Goal: Task Accomplishment & Management: Manage account settings

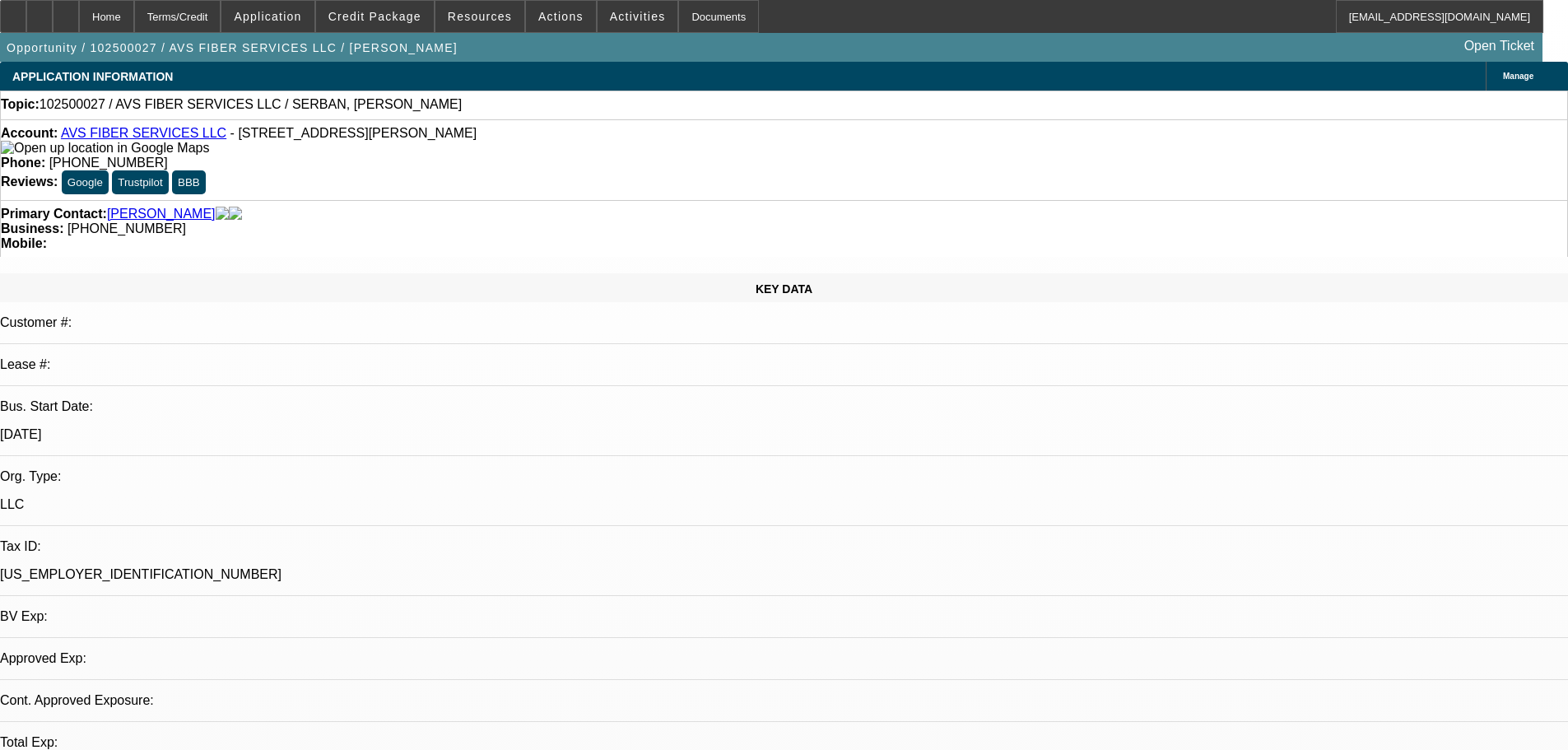
select select "0"
select select "2"
select select "0.1"
select select "4"
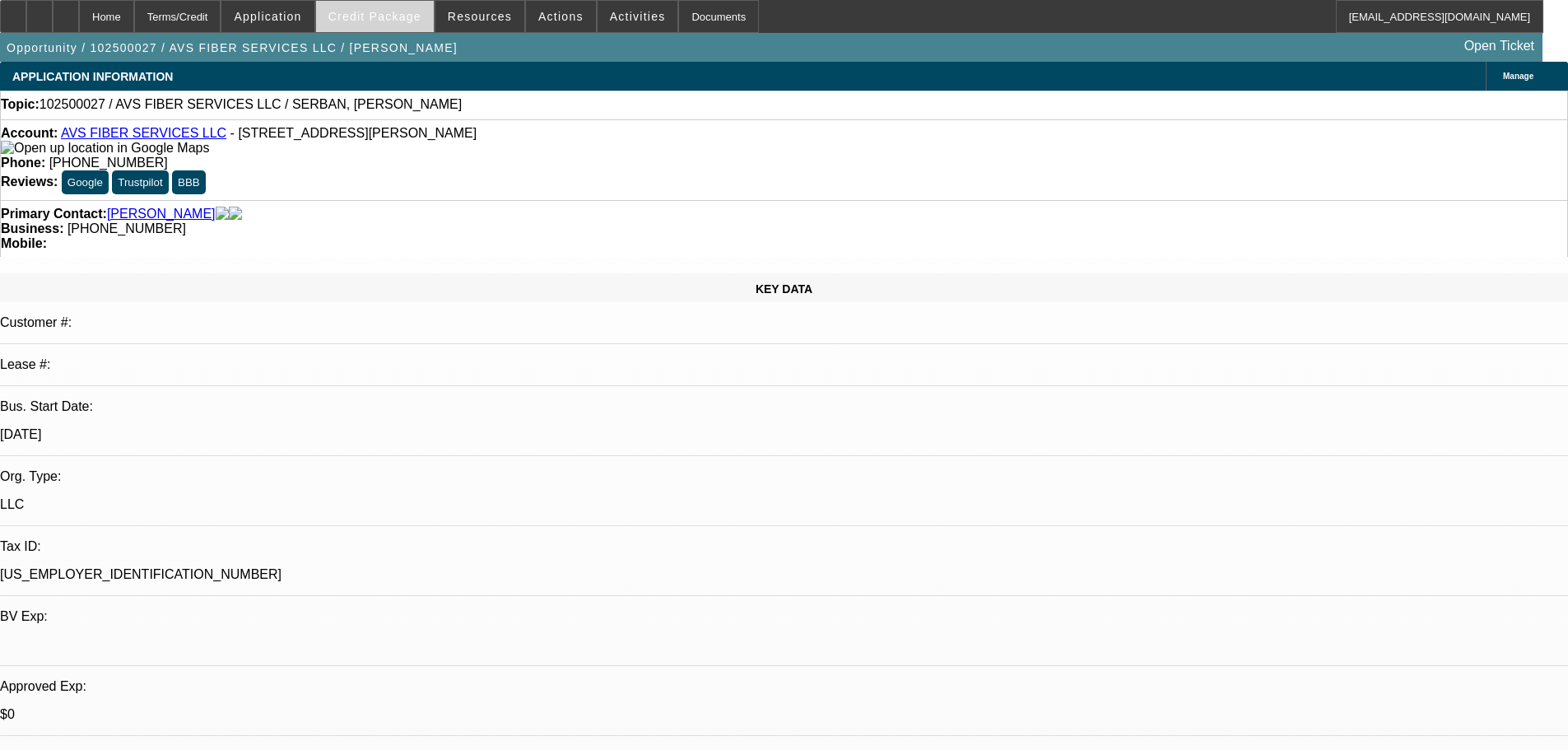
click at [391, 22] on span "Credit Package" at bounding box center [375, 17] width 93 height 13
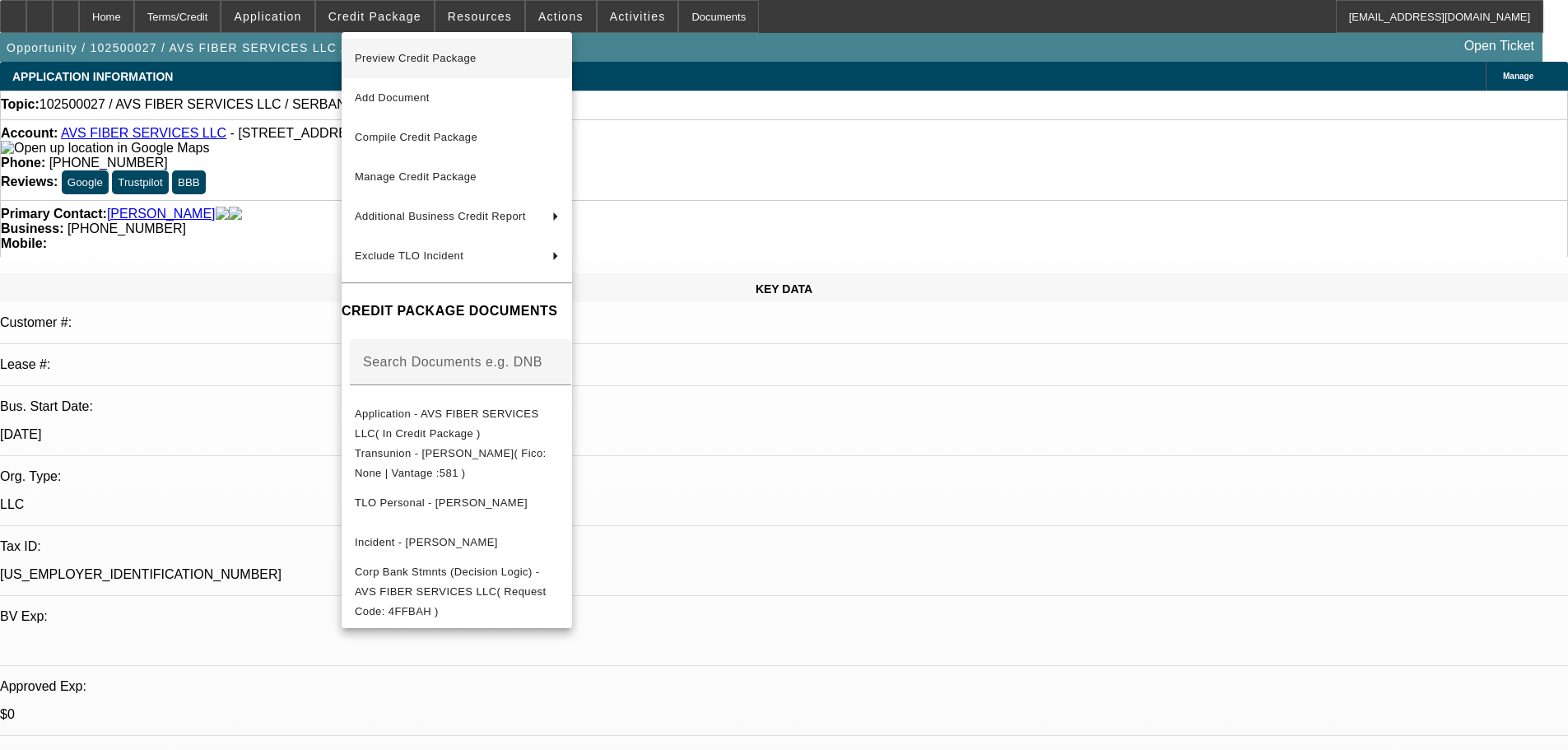
click at [411, 62] on span "Preview Credit Package" at bounding box center [416, 57] width 122 height 12
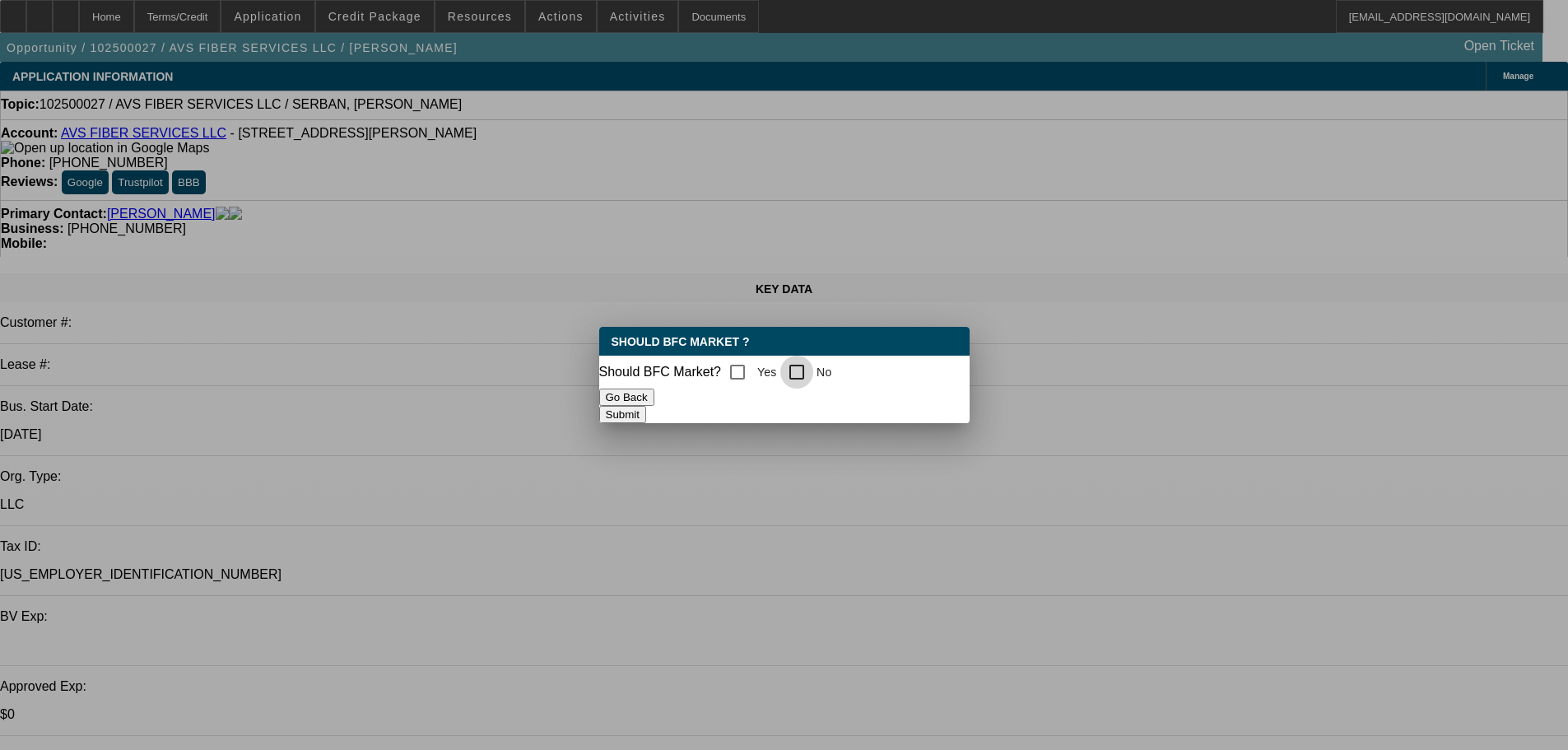
click at [809, 363] on input "No" at bounding box center [797, 372] width 33 height 33
checkbox input "true"
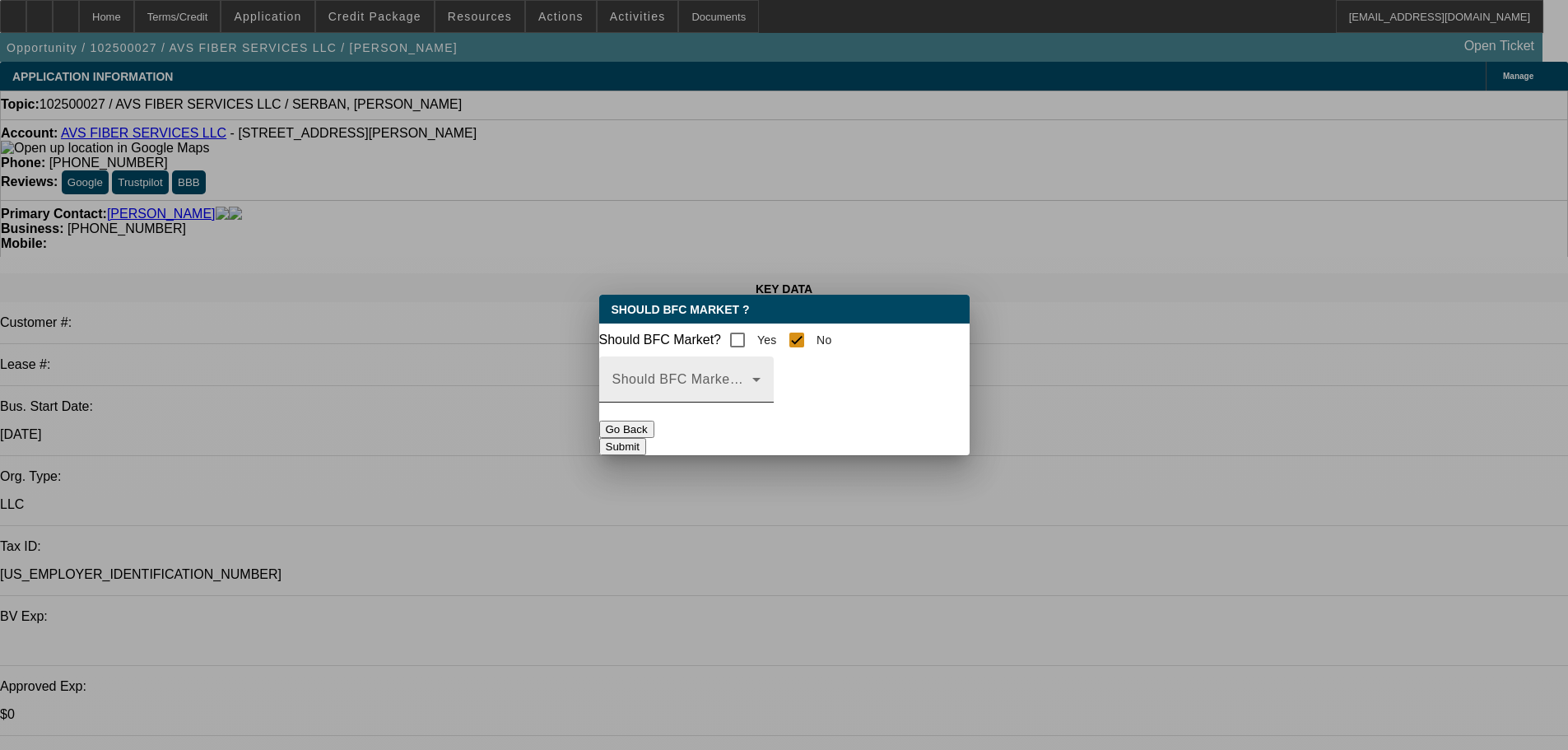
click at [830, 386] on mat-label "Should BFC Market Status Reason" at bounding box center [722, 379] width 218 height 14
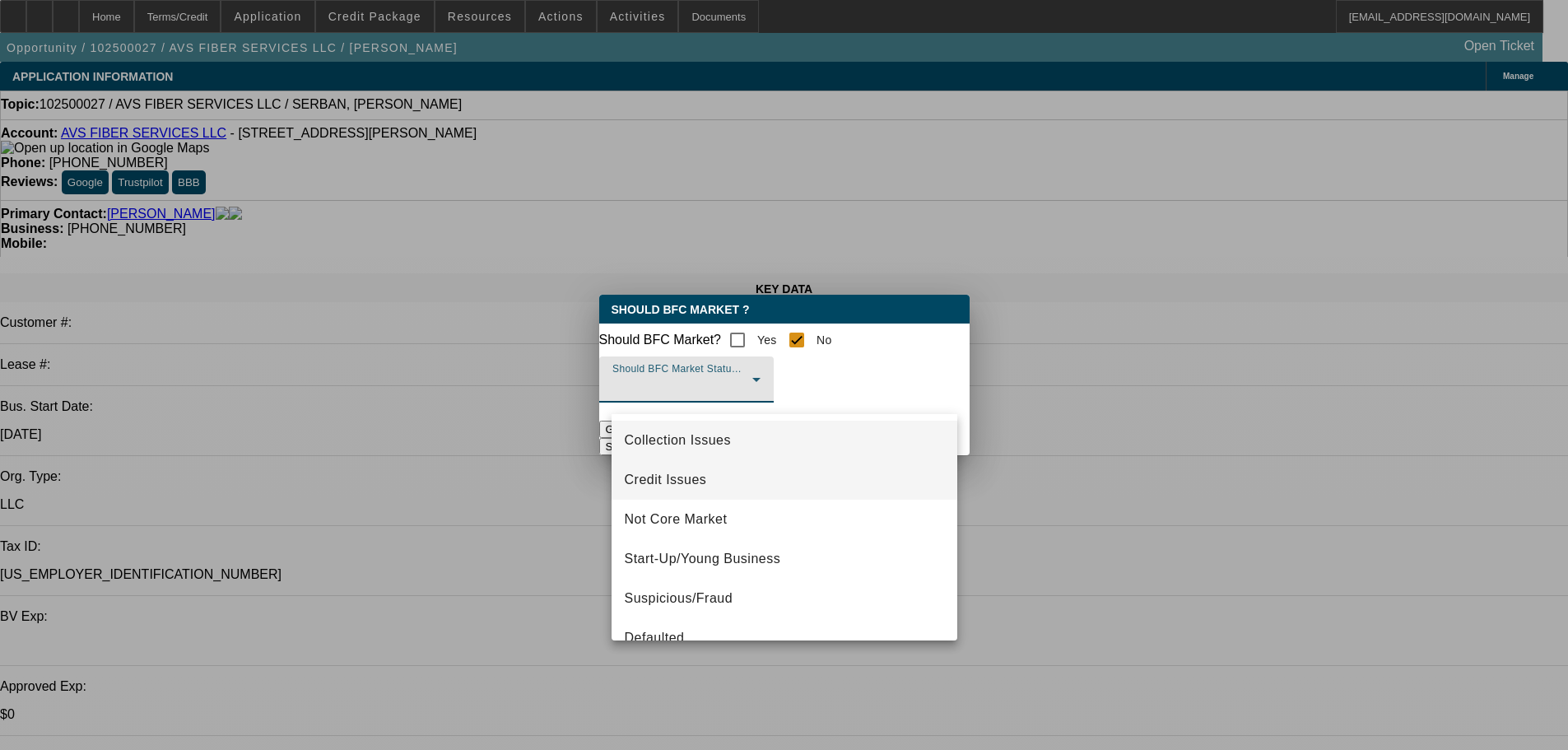
click at [708, 482] on mat-option "Credit Issues" at bounding box center [785, 480] width 346 height 40
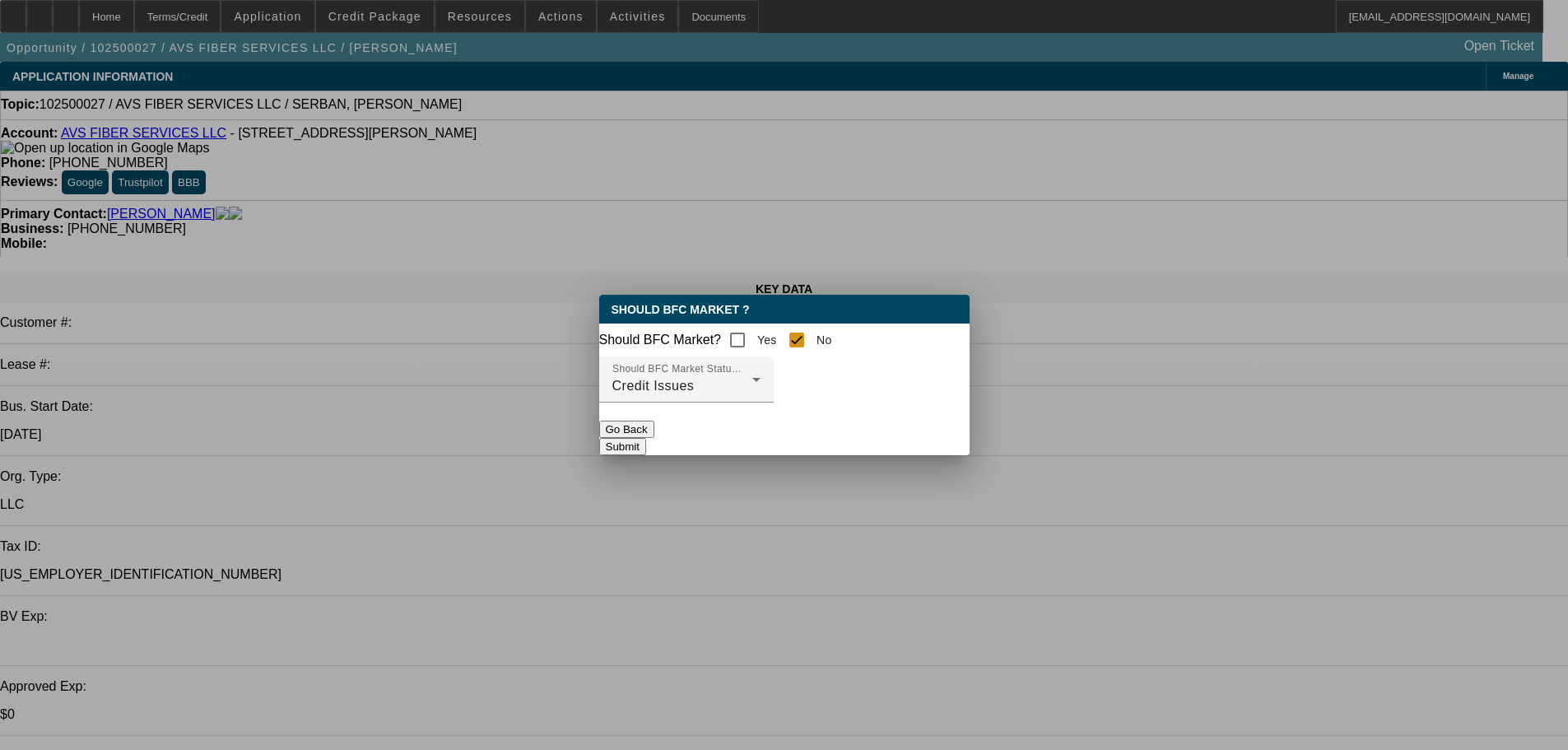
click at [646, 451] on button "Submit" at bounding box center [623, 446] width 47 height 18
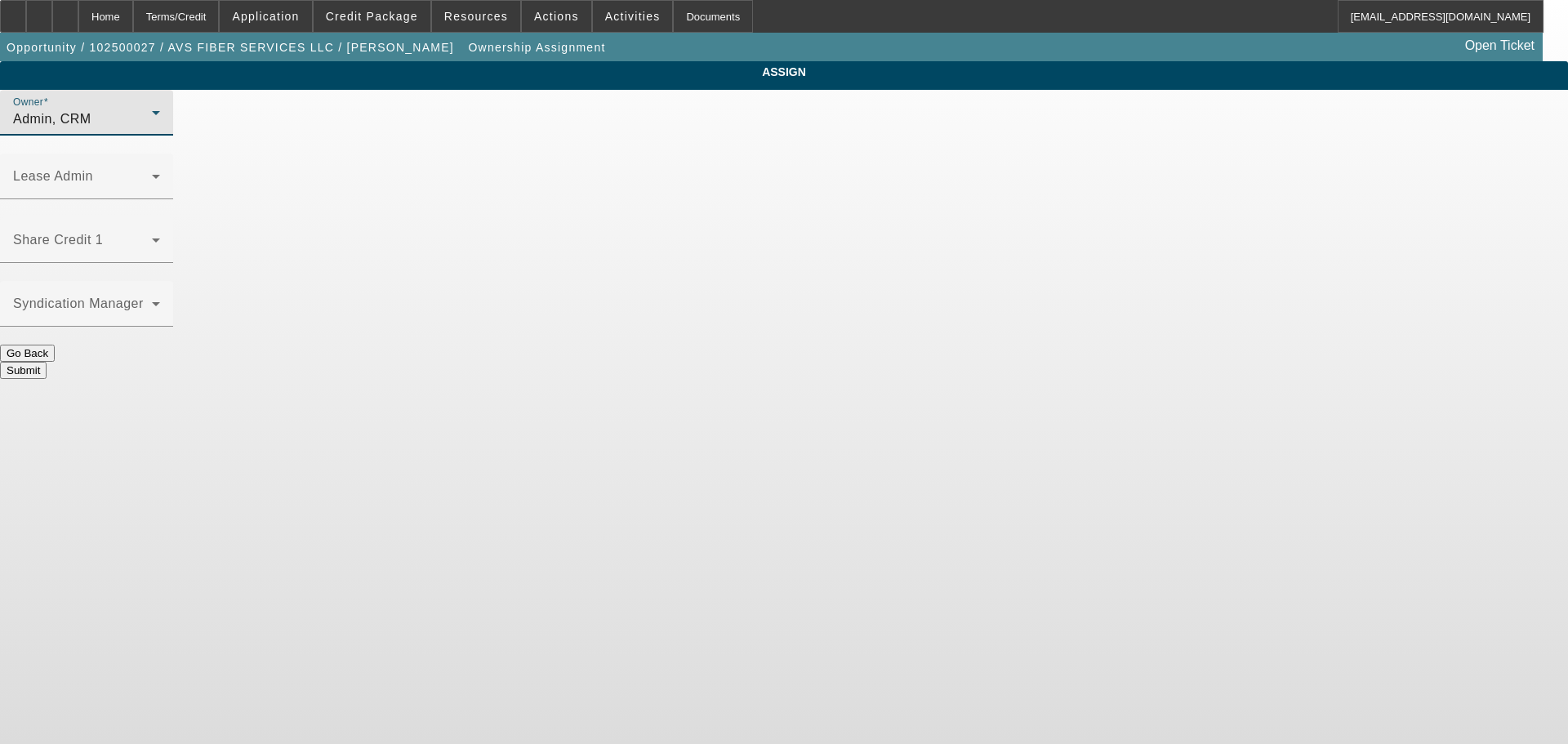
click at [151, 129] on div "Admin, CRM" at bounding box center [82, 118] width 139 height 19
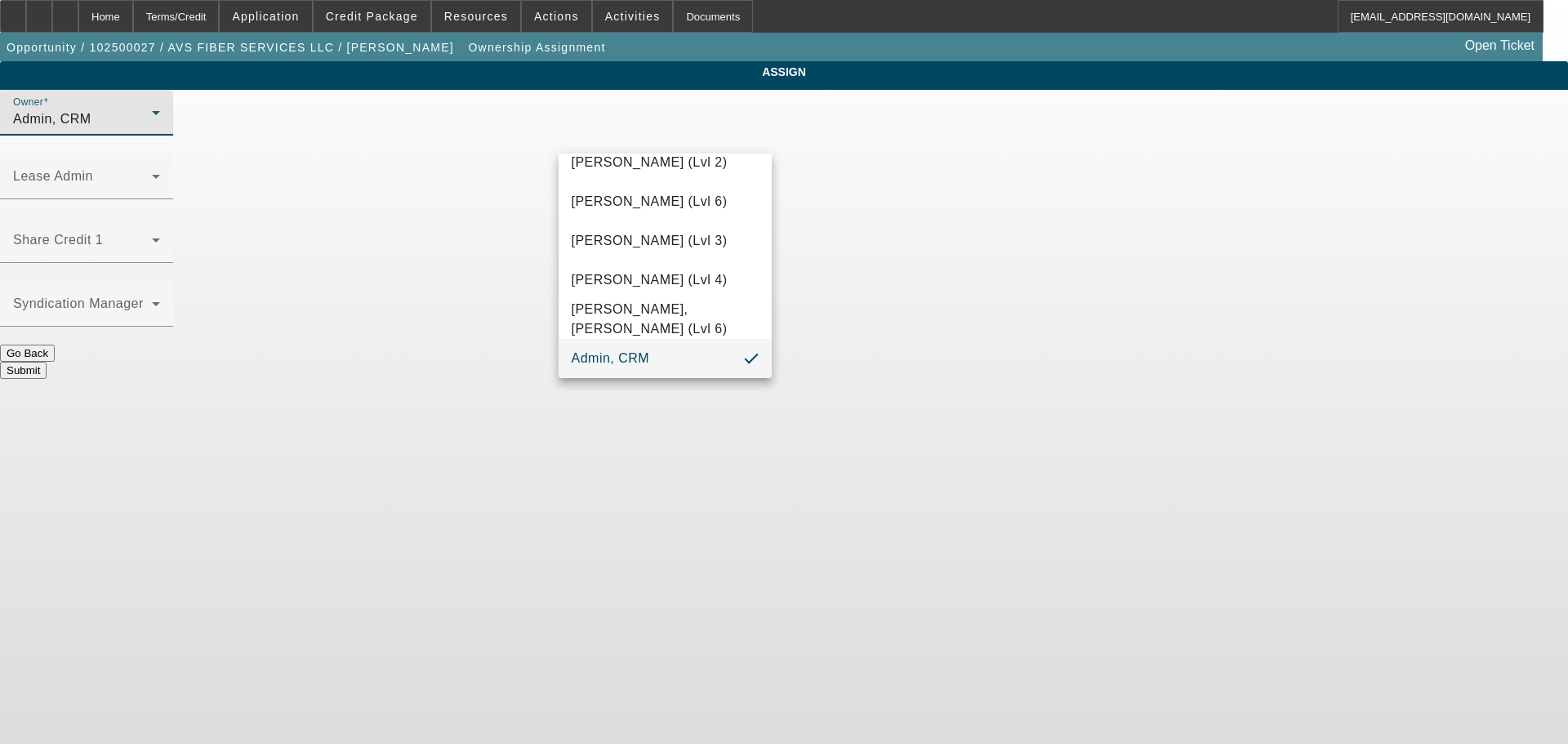
scroll to position [46, 0]
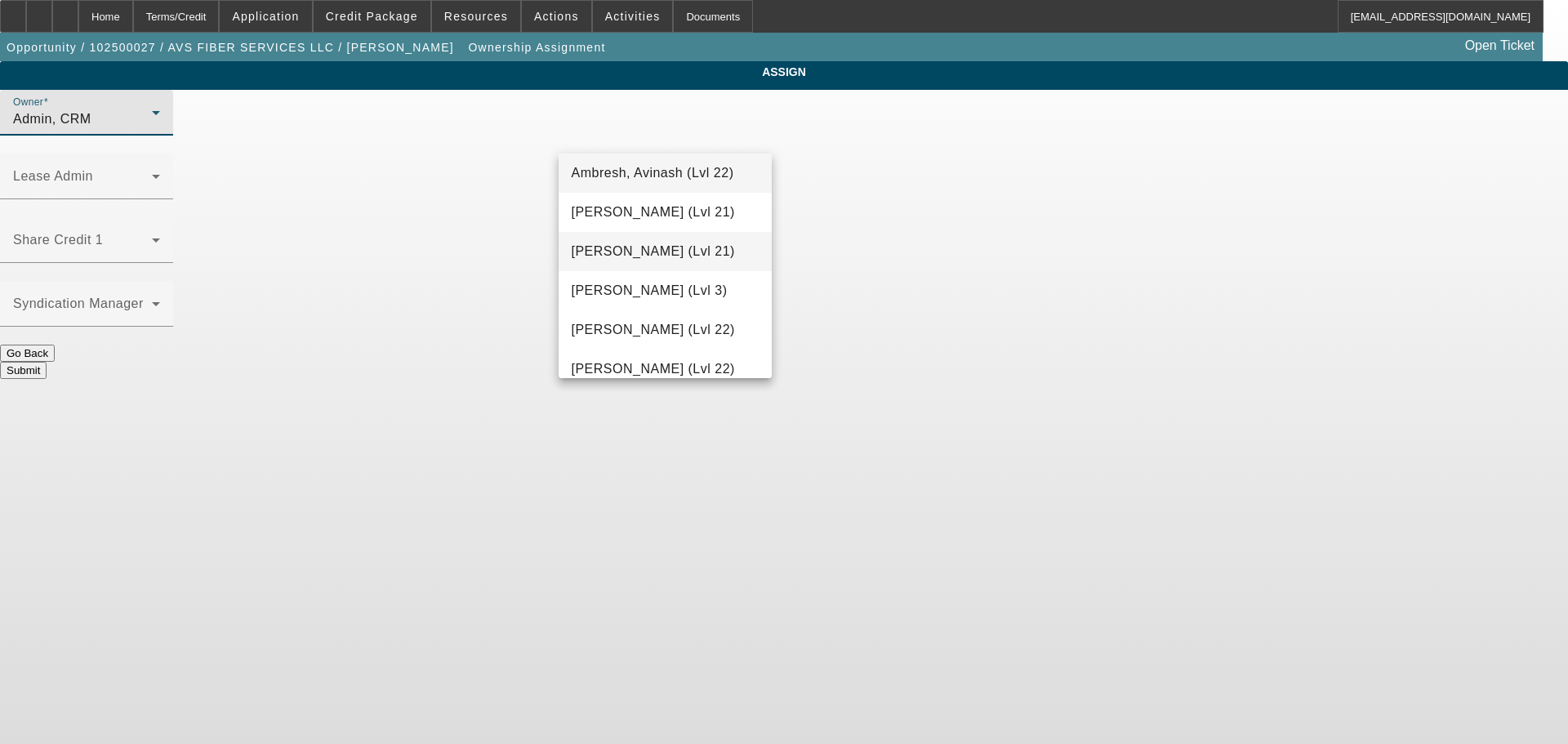
click at [637, 244] on span "Arida, Michael (Lvl 21)" at bounding box center [654, 251] width 163 height 19
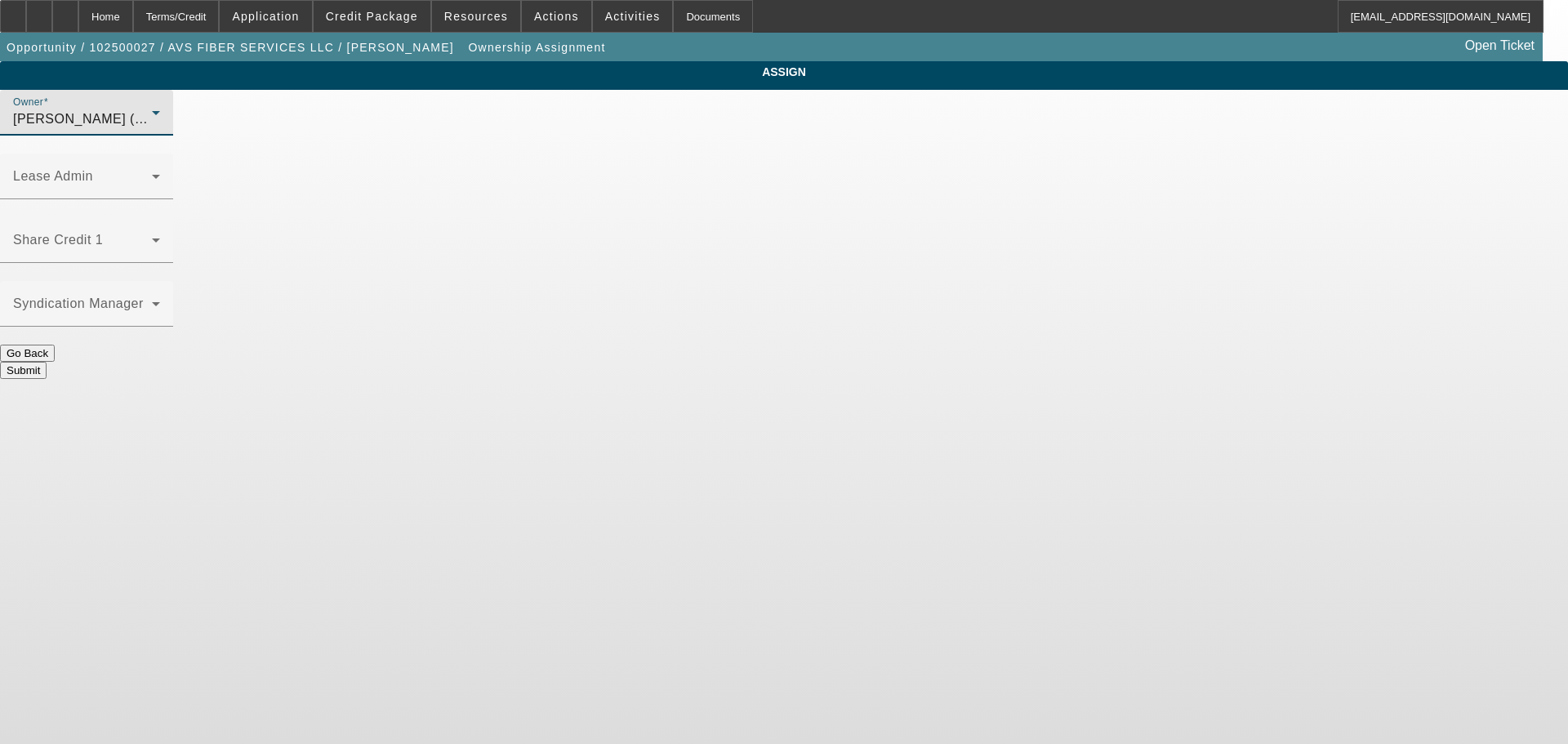
click at [47, 362] on button "Submit" at bounding box center [23, 370] width 47 height 17
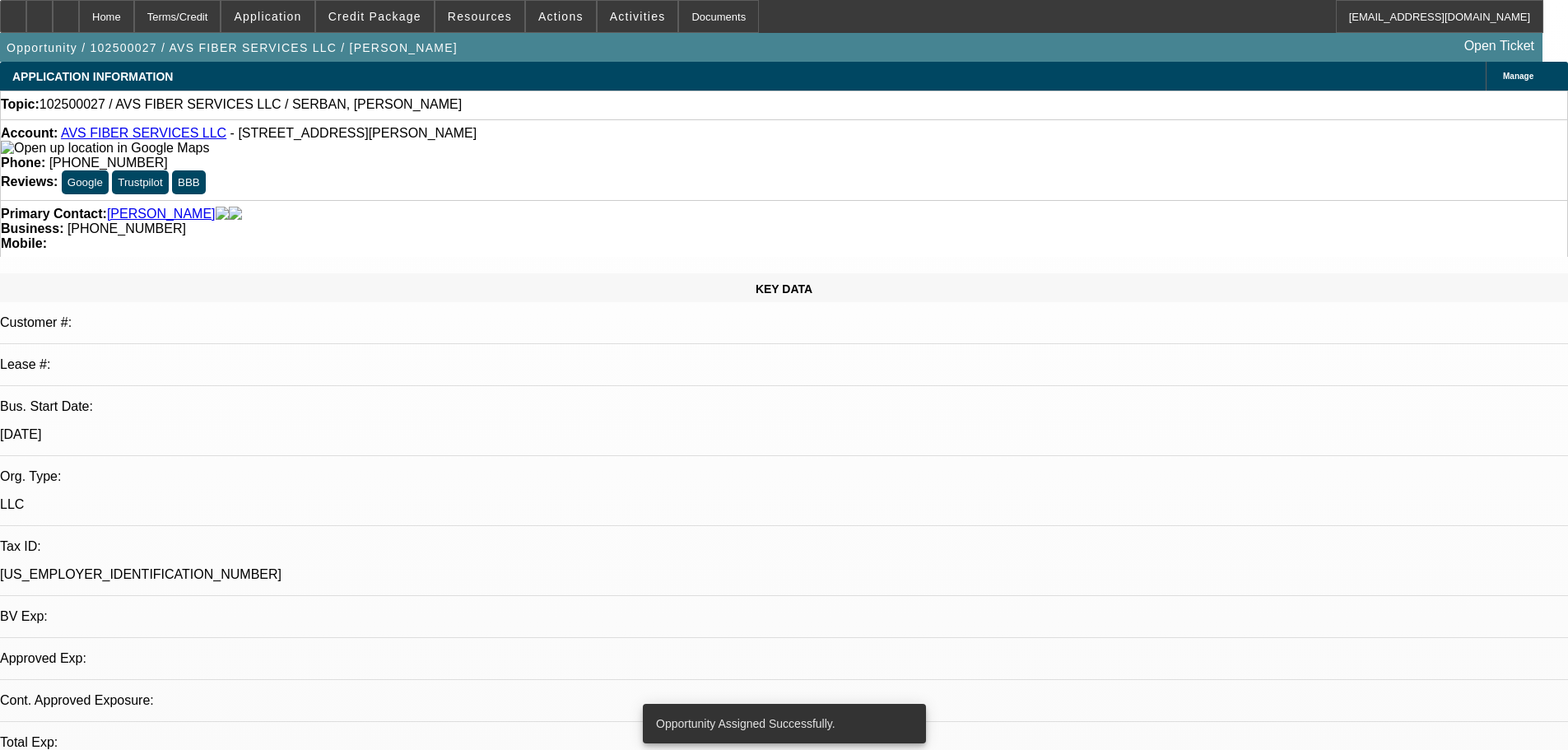
select select "0"
select select "2"
select select "0.1"
select select "4"
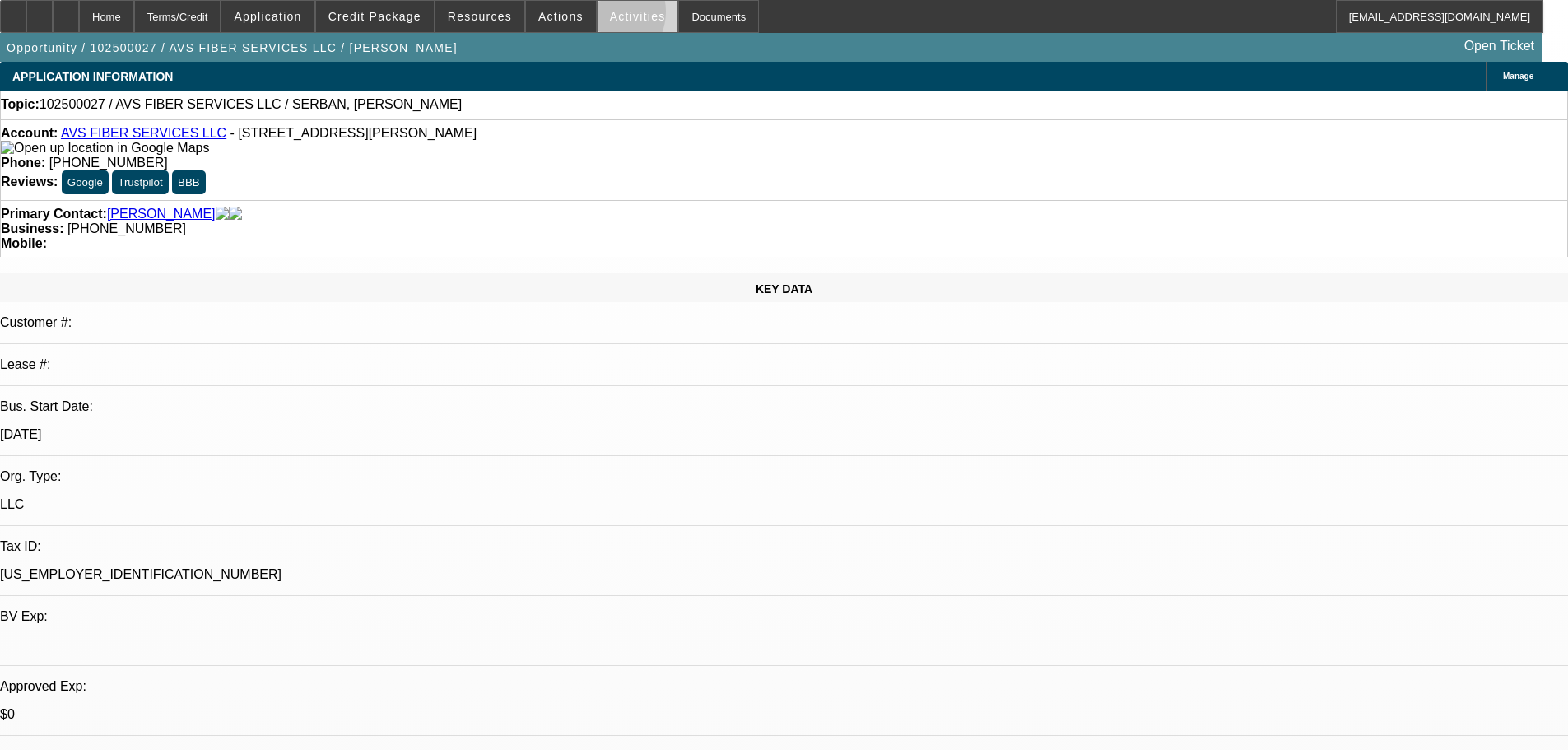
click at [598, 16] on span at bounding box center [638, 16] width 81 height 40
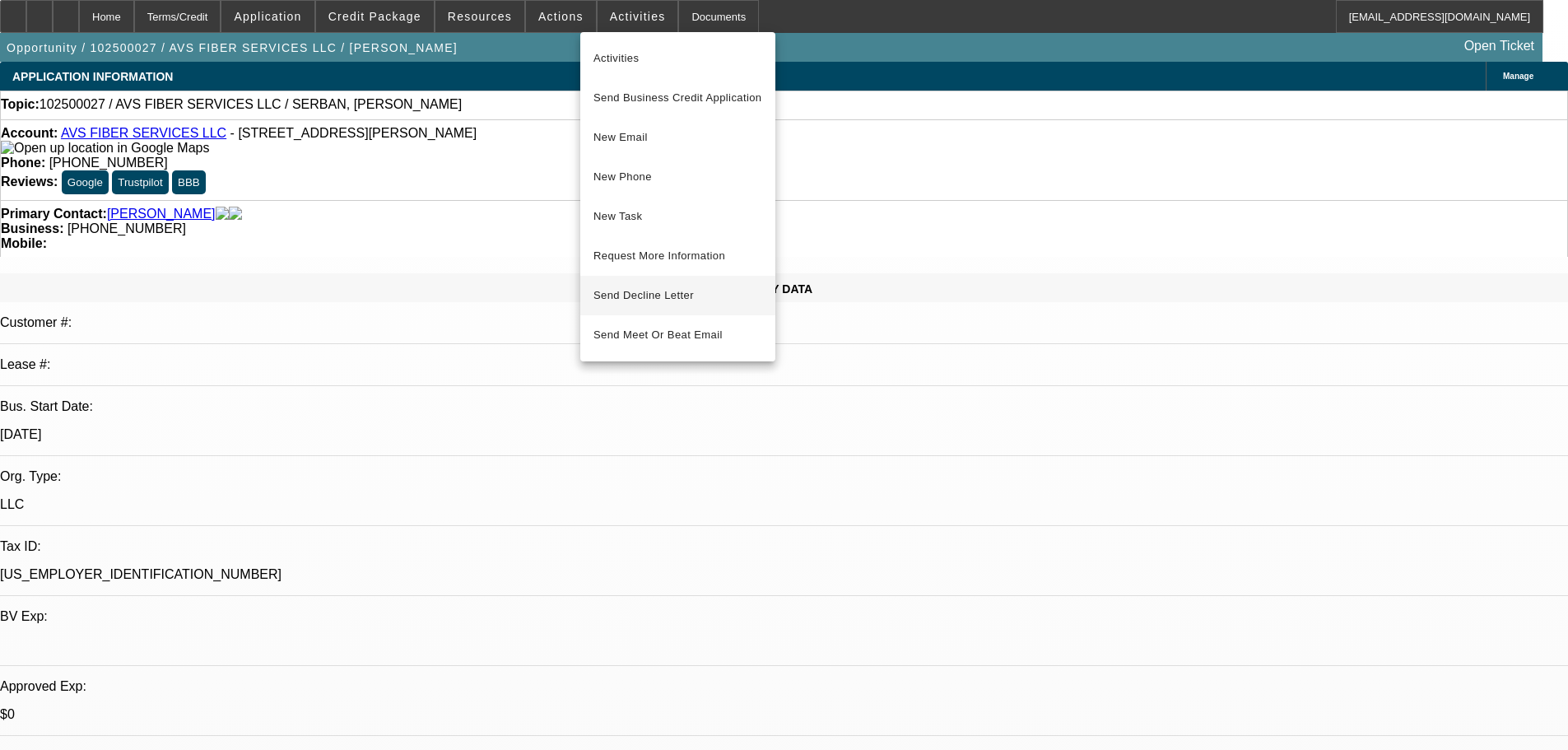
click at [648, 286] on button "Send Decline Letter" at bounding box center [678, 295] width 195 height 40
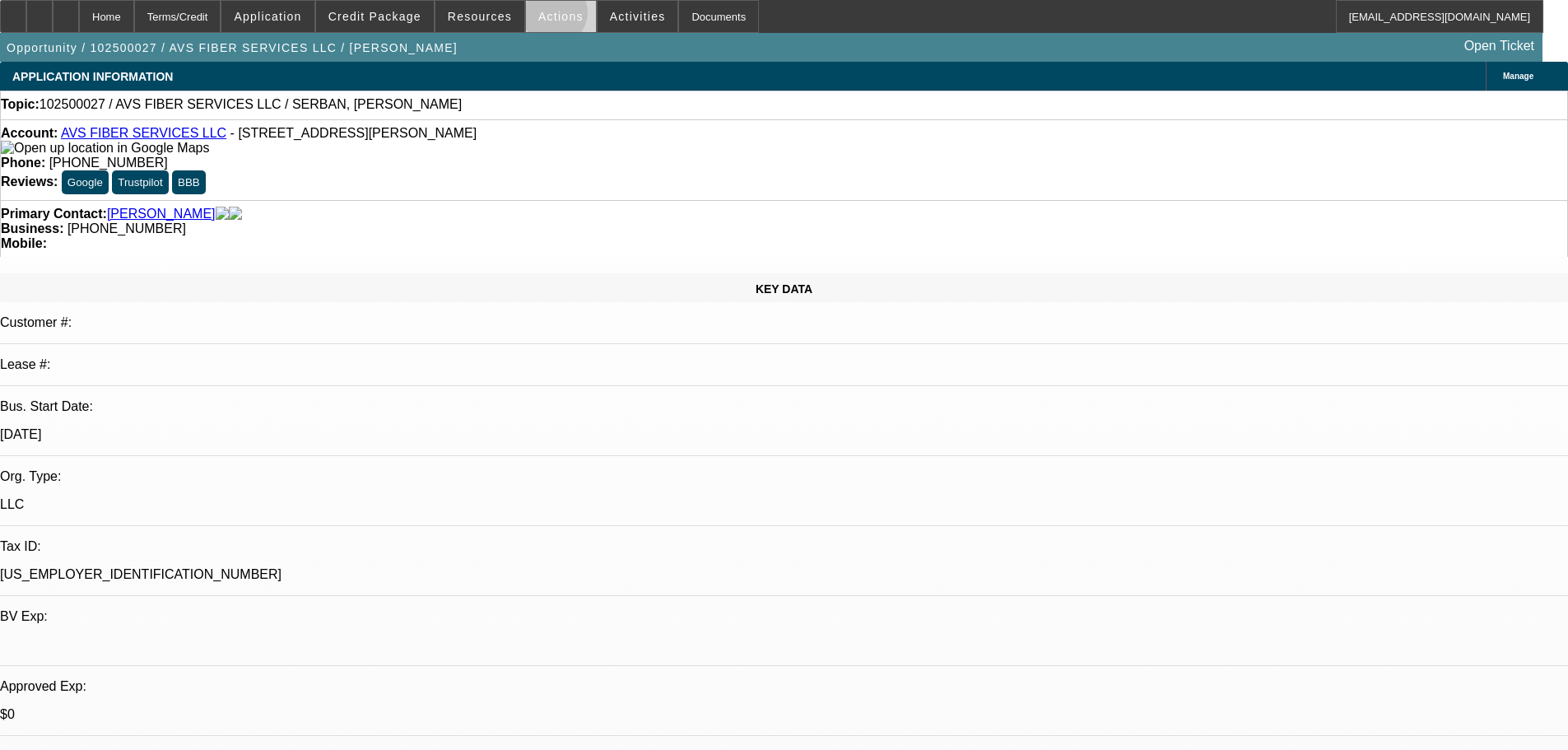
click at [547, 17] on span "Actions" at bounding box center [561, 17] width 45 height 13
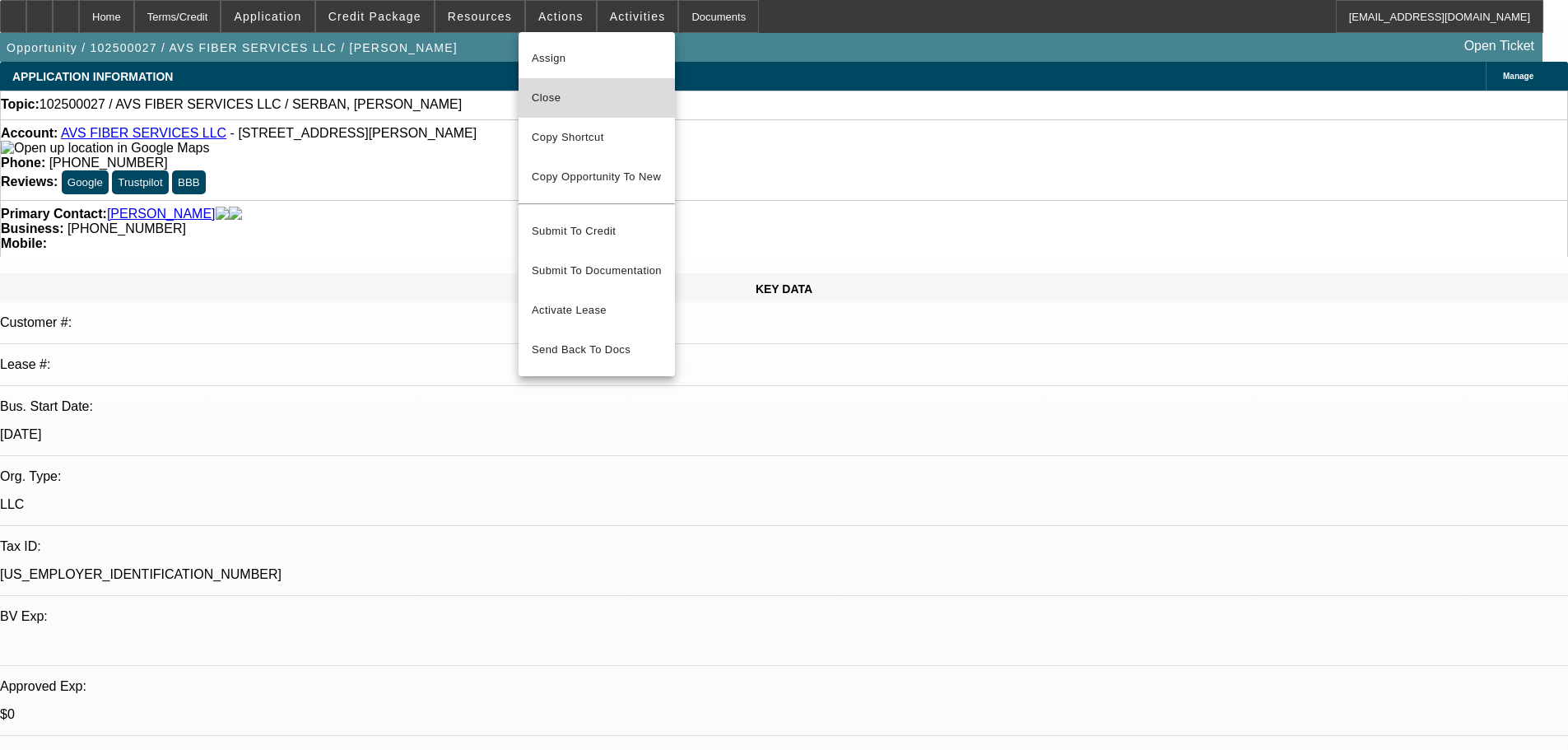
click at [561, 103] on span "Close" at bounding box center [597, 97] width 131 height 19
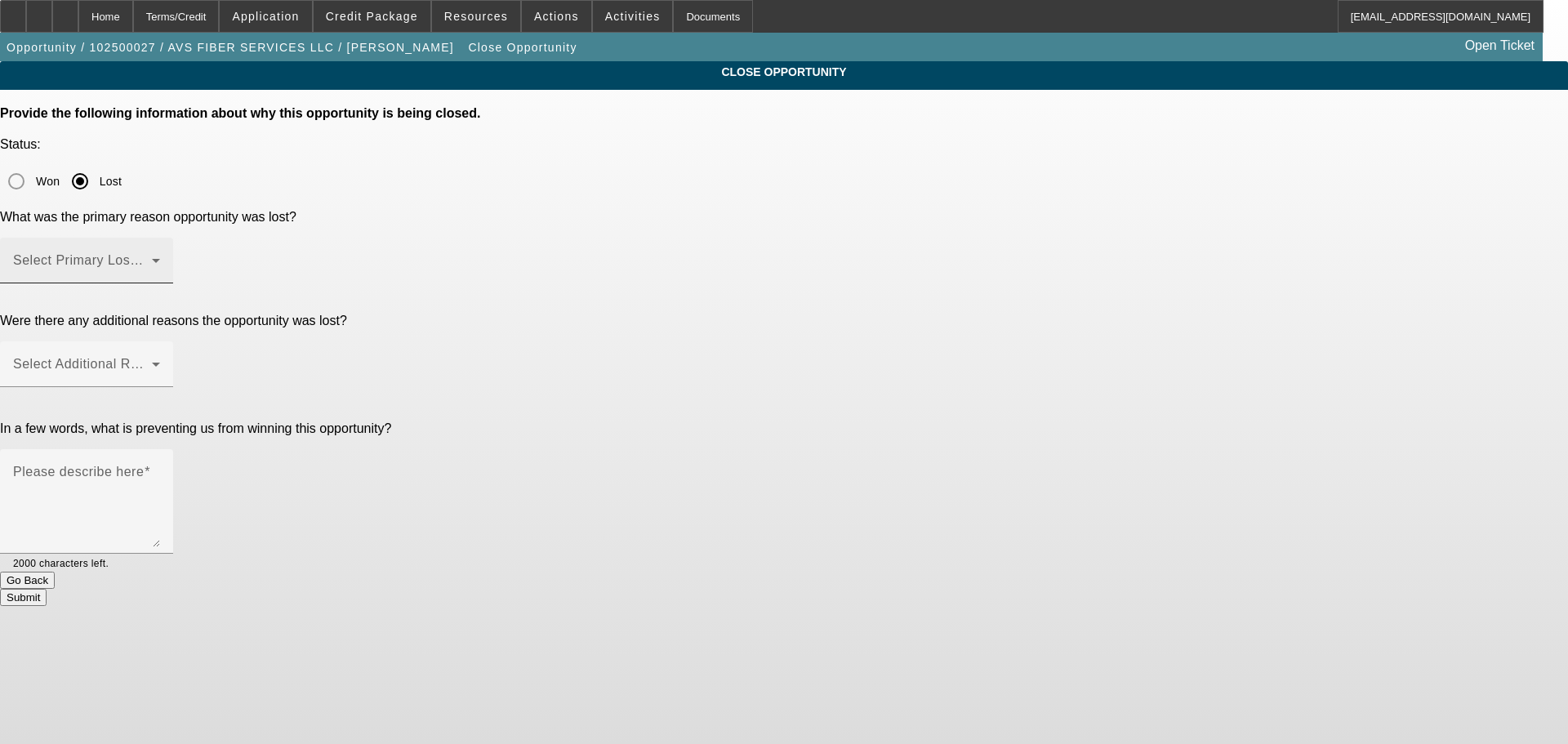
click at [160, 238] on div "Select Primary Lost Reason" at bounding box center [86, 261] width 147 height 46
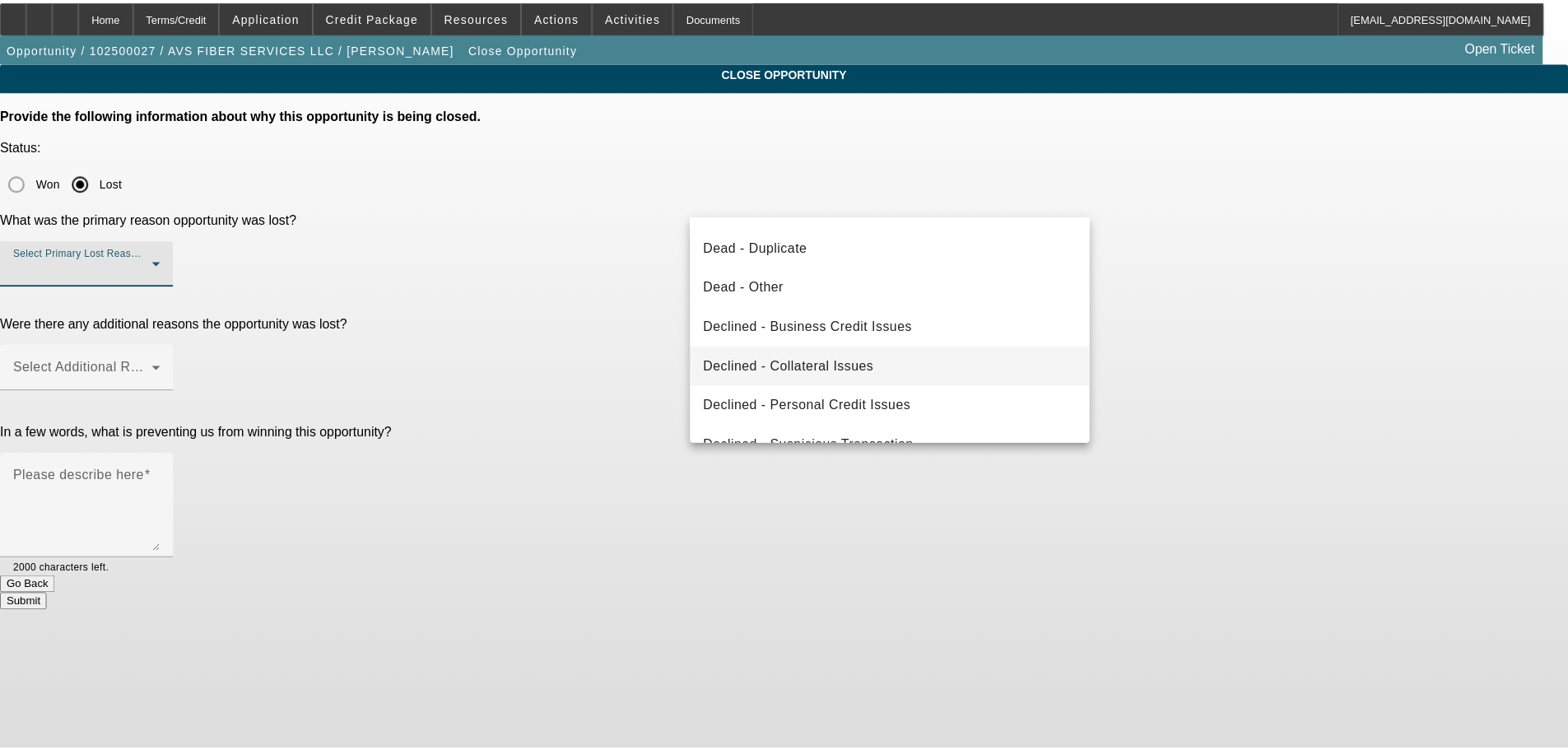
scroll to position [221, 0]
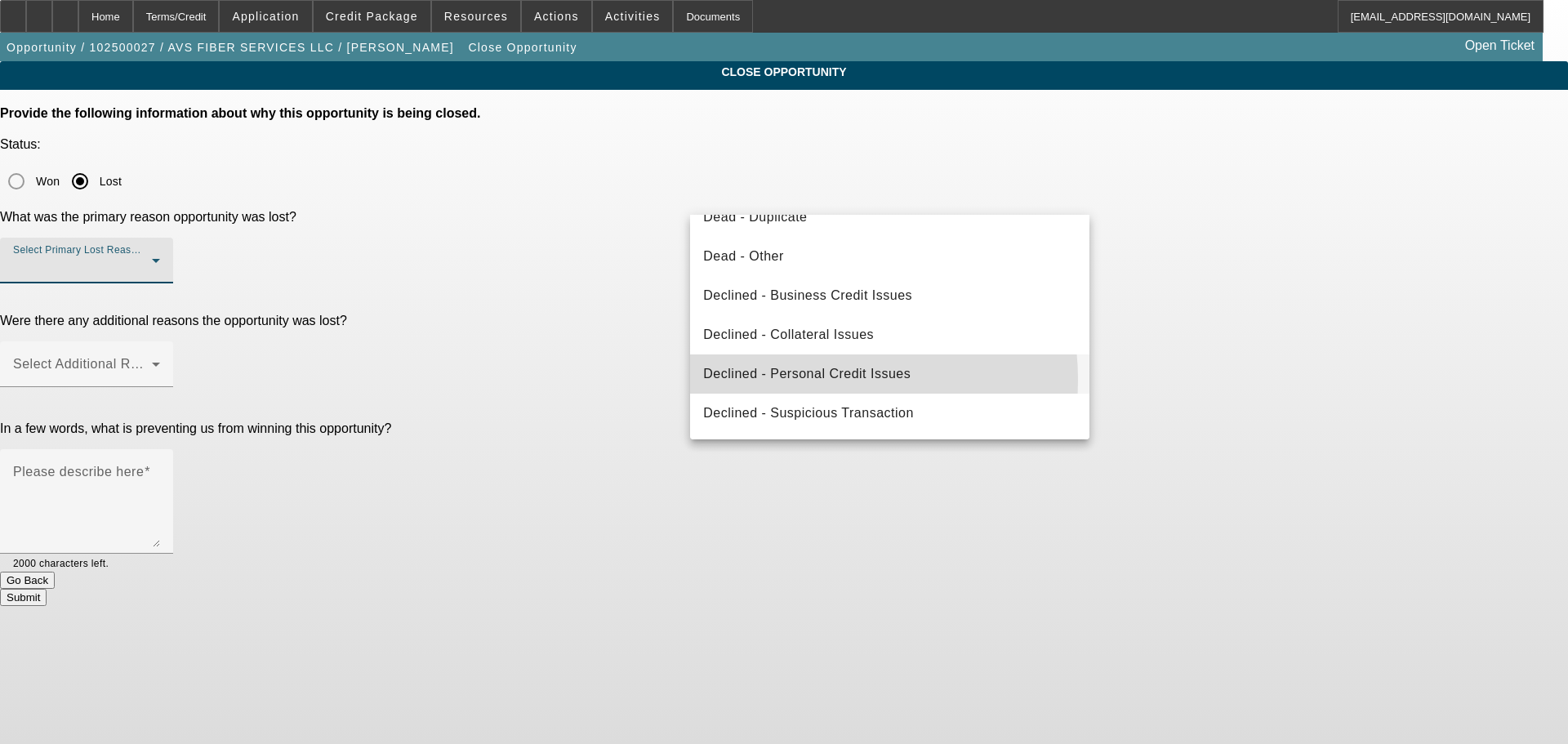
click at [794, 380] on span "Declined - Personal Credit Issues" at bounding box center [807, 374] width 207 height 19
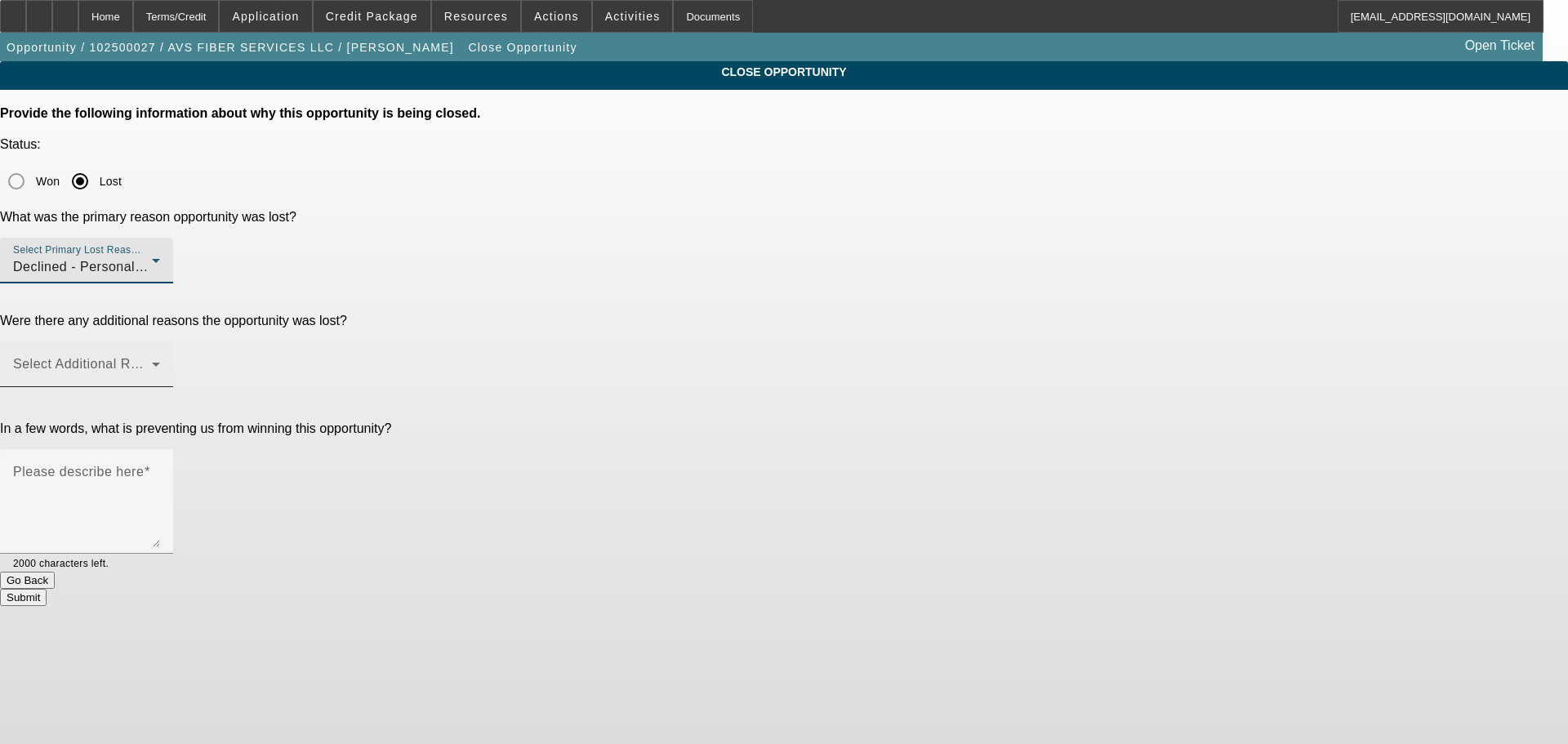
click at [160, 342] on div "Select Additional Reasons" at bounding box center [86, 365] width 147 height 46
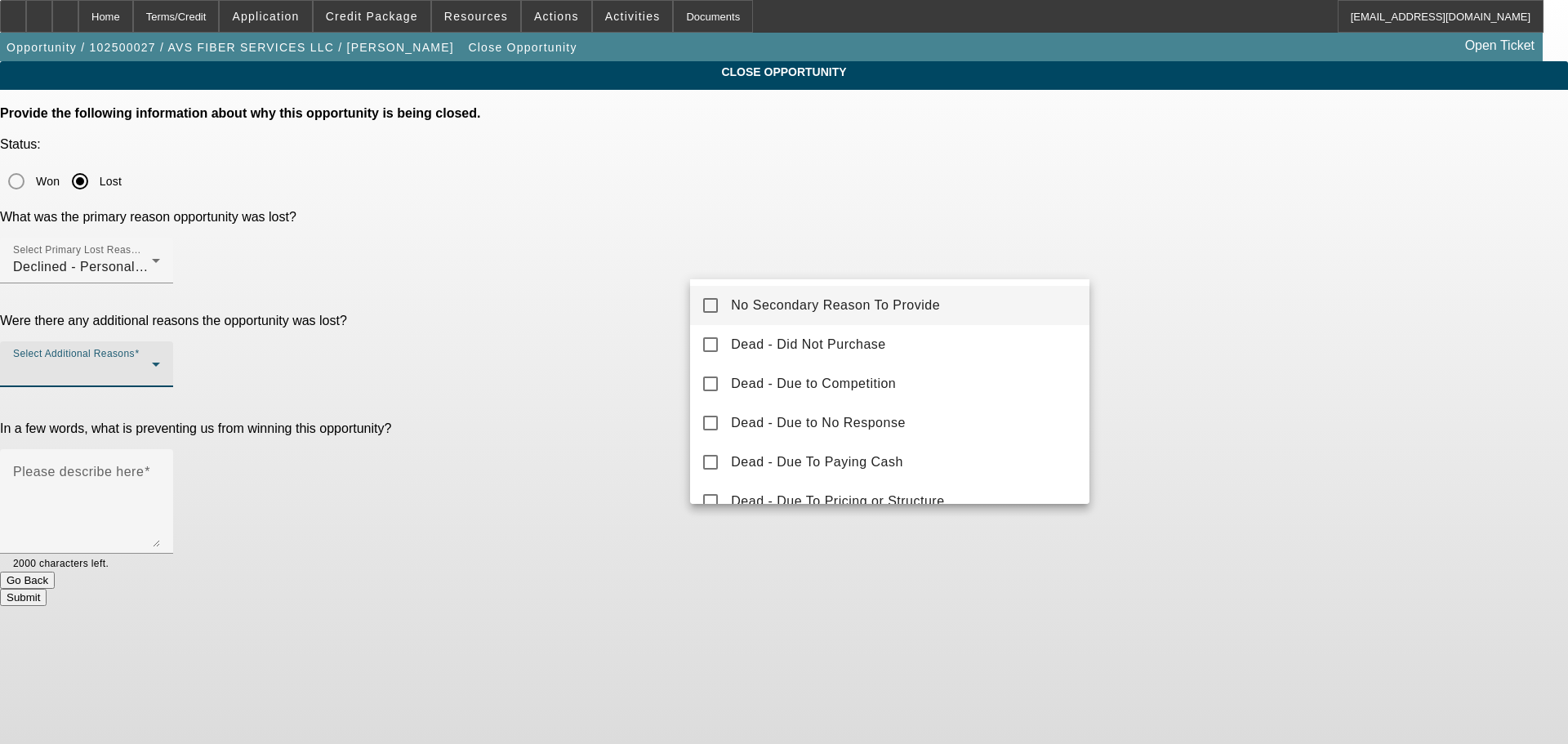
click at [794, 264] on div at bounding box center [784, 372] width 1568 height 744
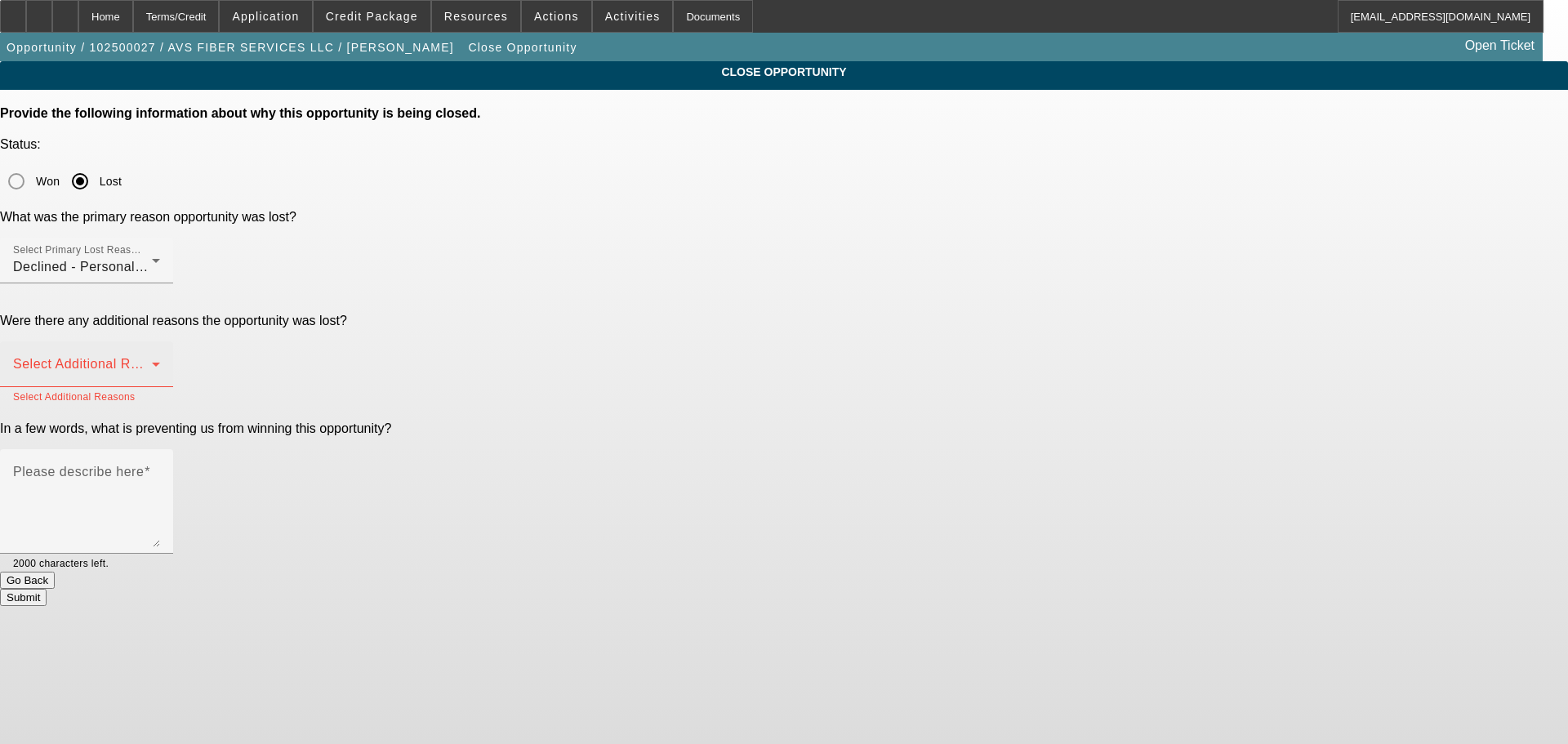
click at [151, 361] on span at bounding box center [82, 370] width 139 height 19
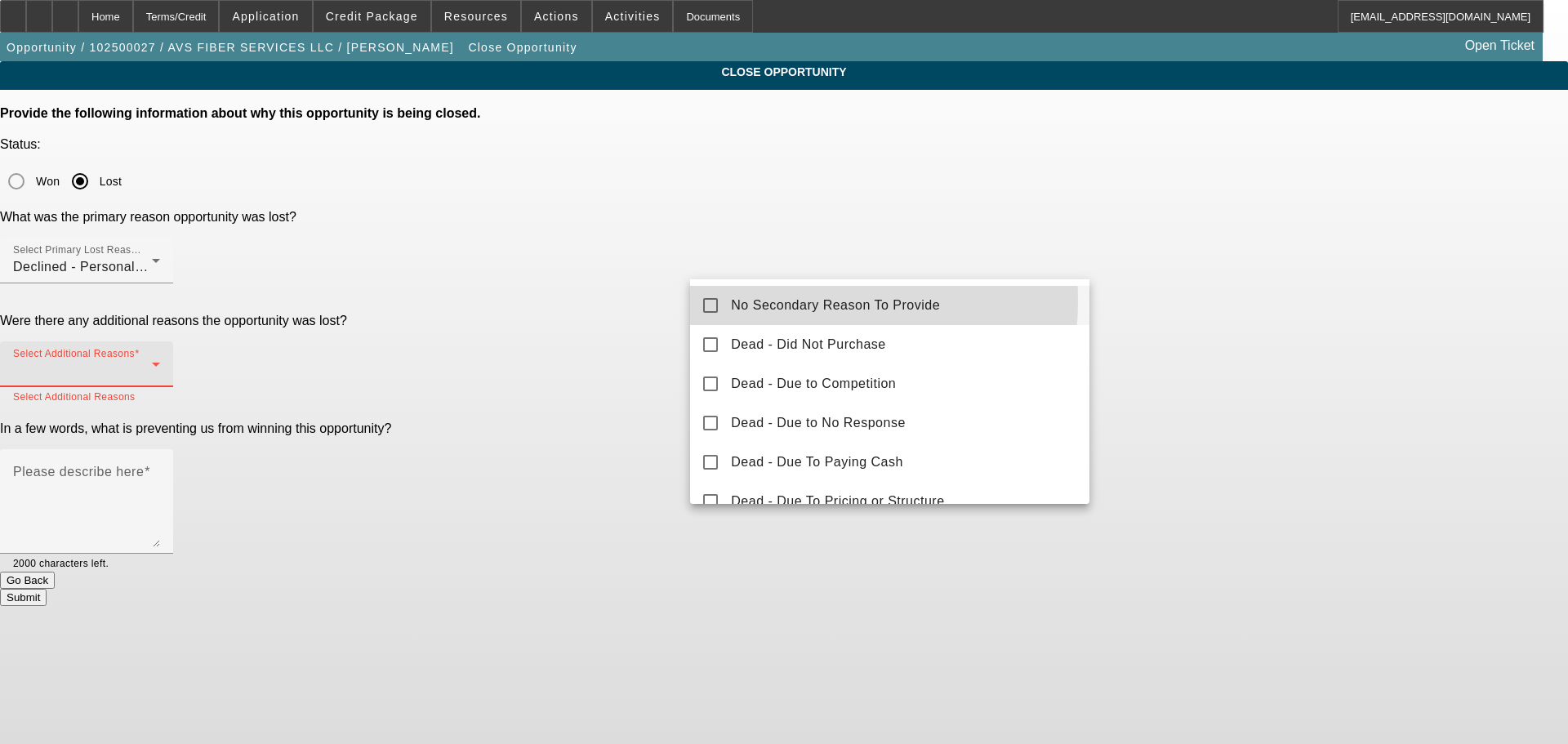
click at [738, 300] on span "No Secondary Reason To Provide" at bounding box center [835, 305] width 209 height 19
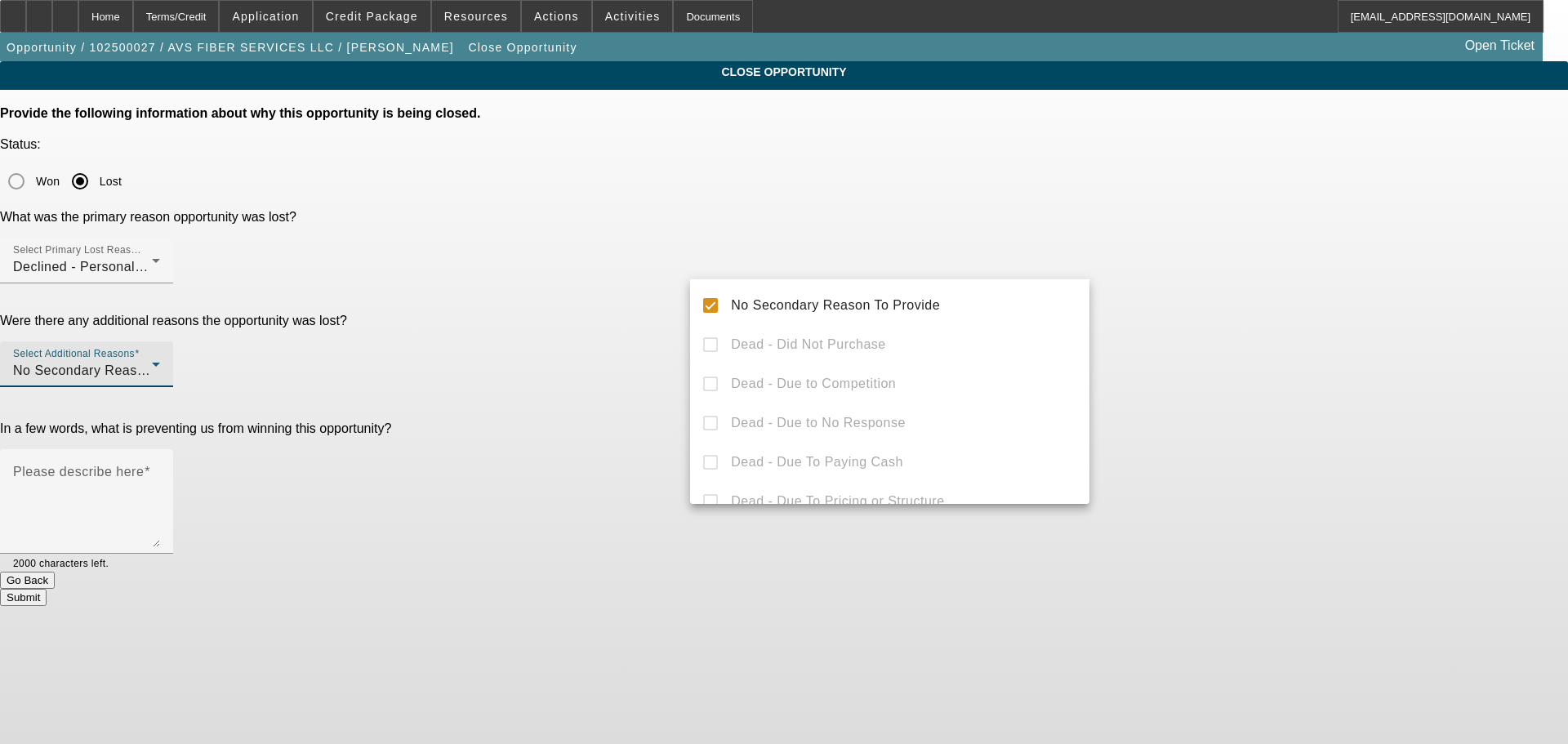
click at [606, 338] on div at bounding box center [784, 372] width 1568 height 744
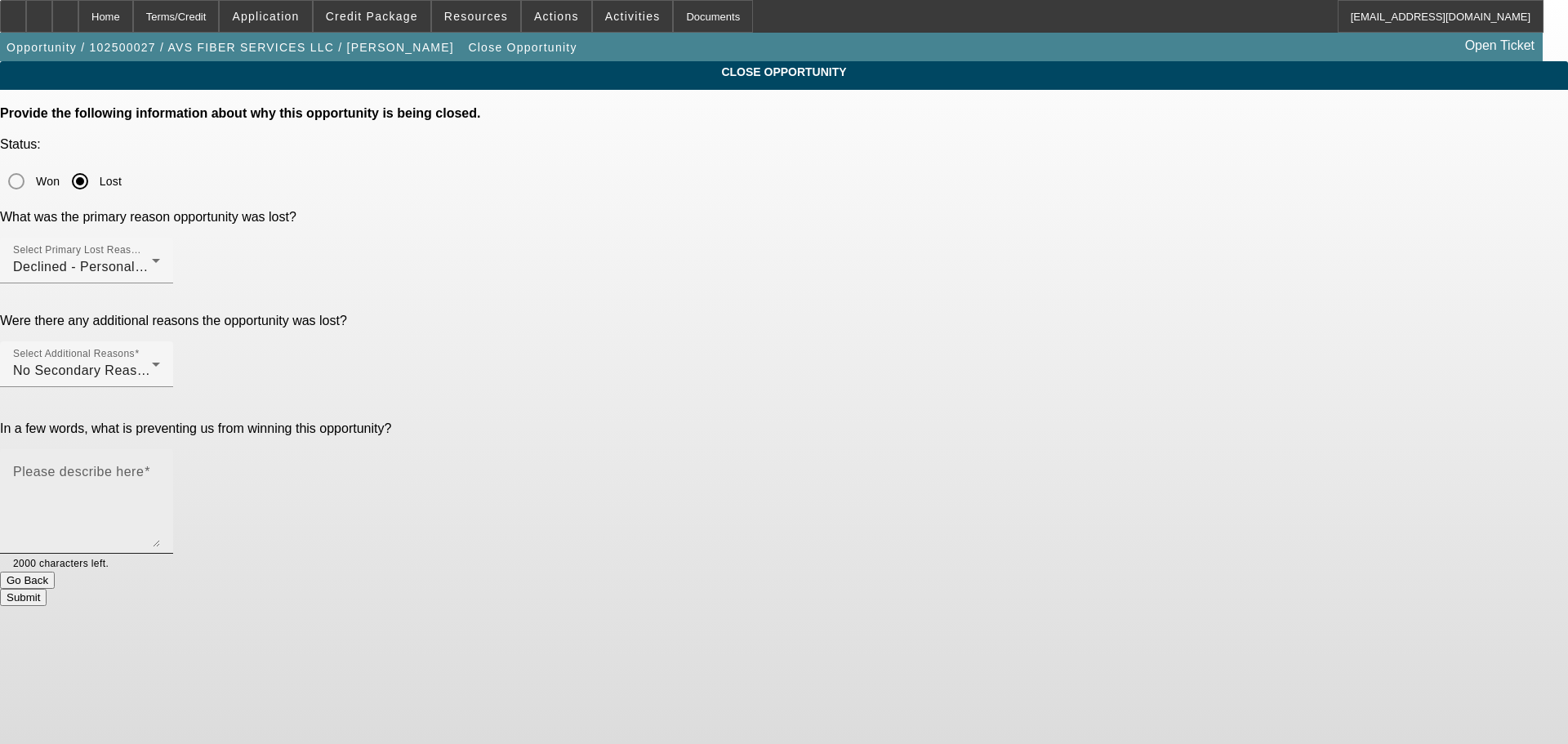
click at [160, 469] on textarea "Please describe here" at bounding box center [86, 508] width 147 height 78
type textarea "STARTUP, NO CREDIT, MARKED DNC, SENT DECLINE LETTER, CLOSING OPP."
click at [47, 589] on button "Submit" at bounding box center [23, 597] width 47 height 17
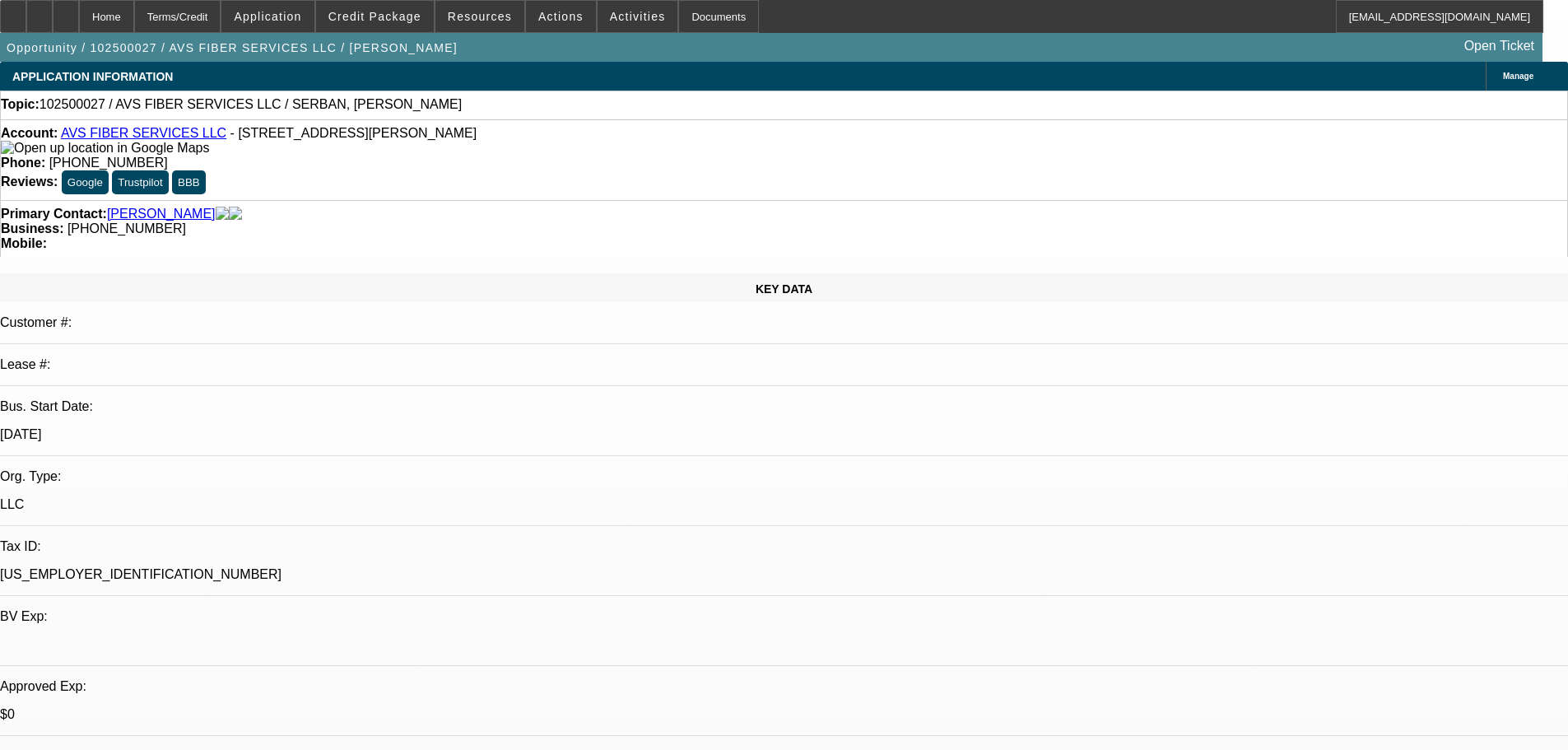
select select "0"
select select "2"
select select "0.1"
select select "4"
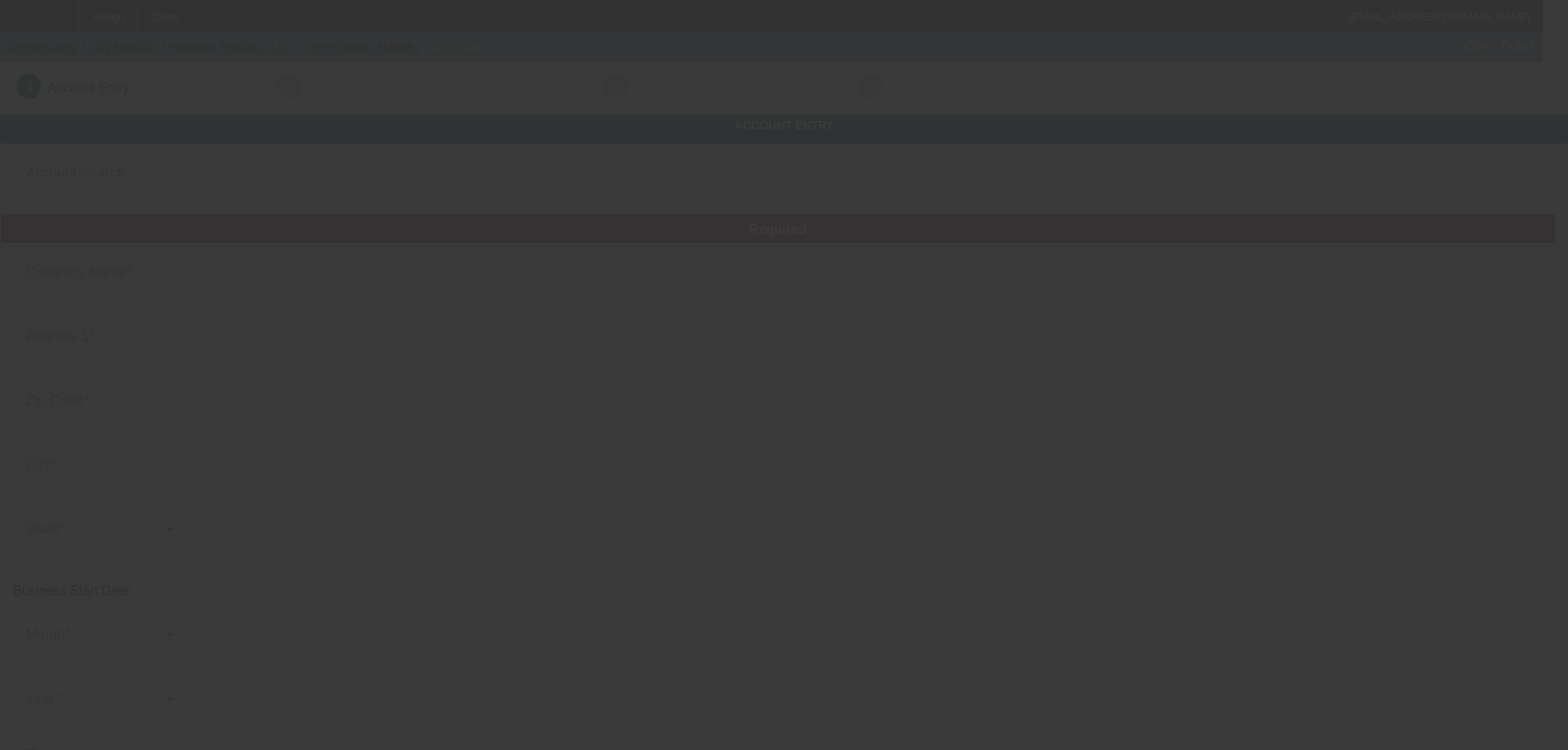
type input "Hooked Towing, LLC."
type input "[STREET_ADDRESS][PERSON_NAME]"
type input "28173"
type input "Waxhaw"
type input "(855) 694-4665"
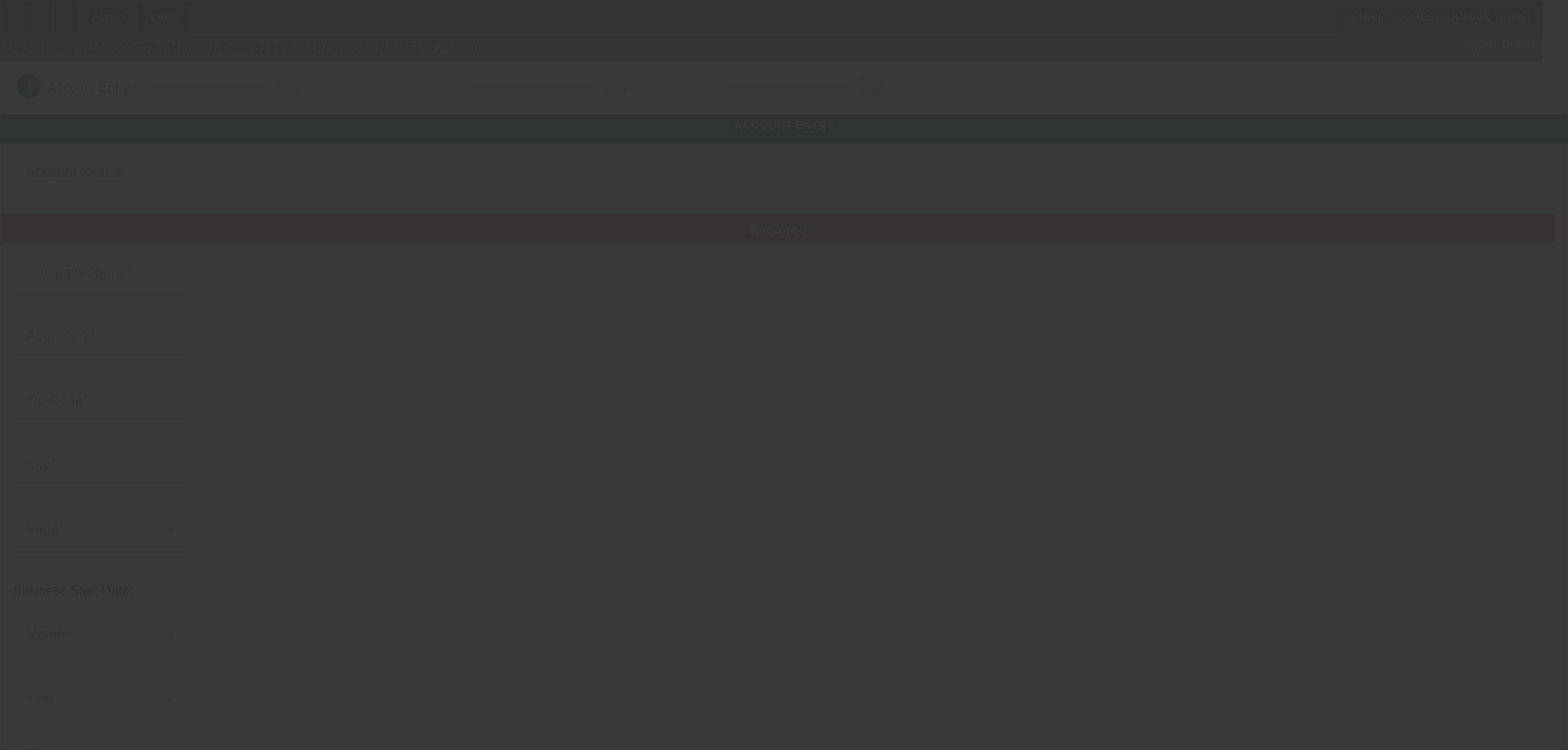
type input "hookedtow@gmail.com"
type input "46-4113073"
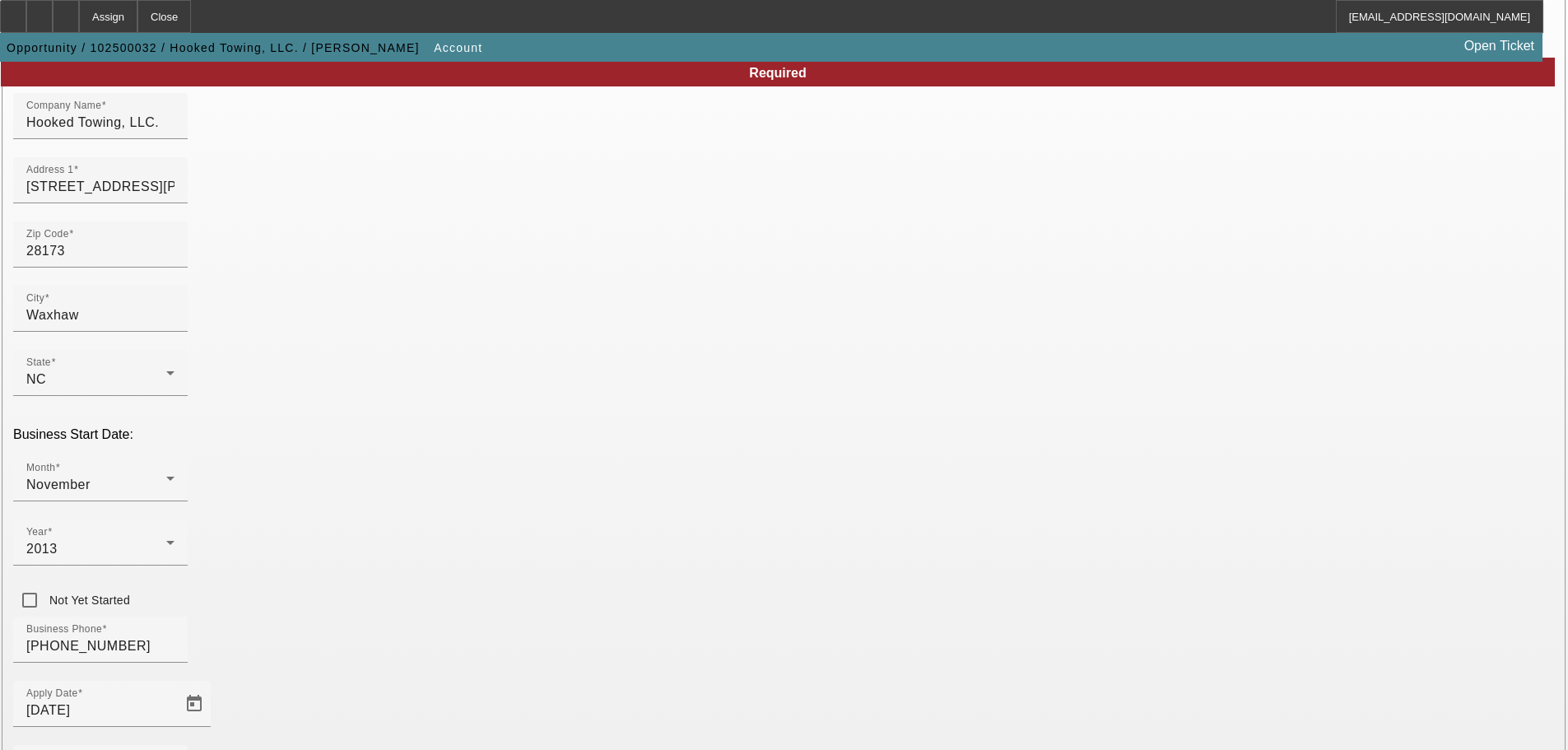
scroll to position [304, 0]
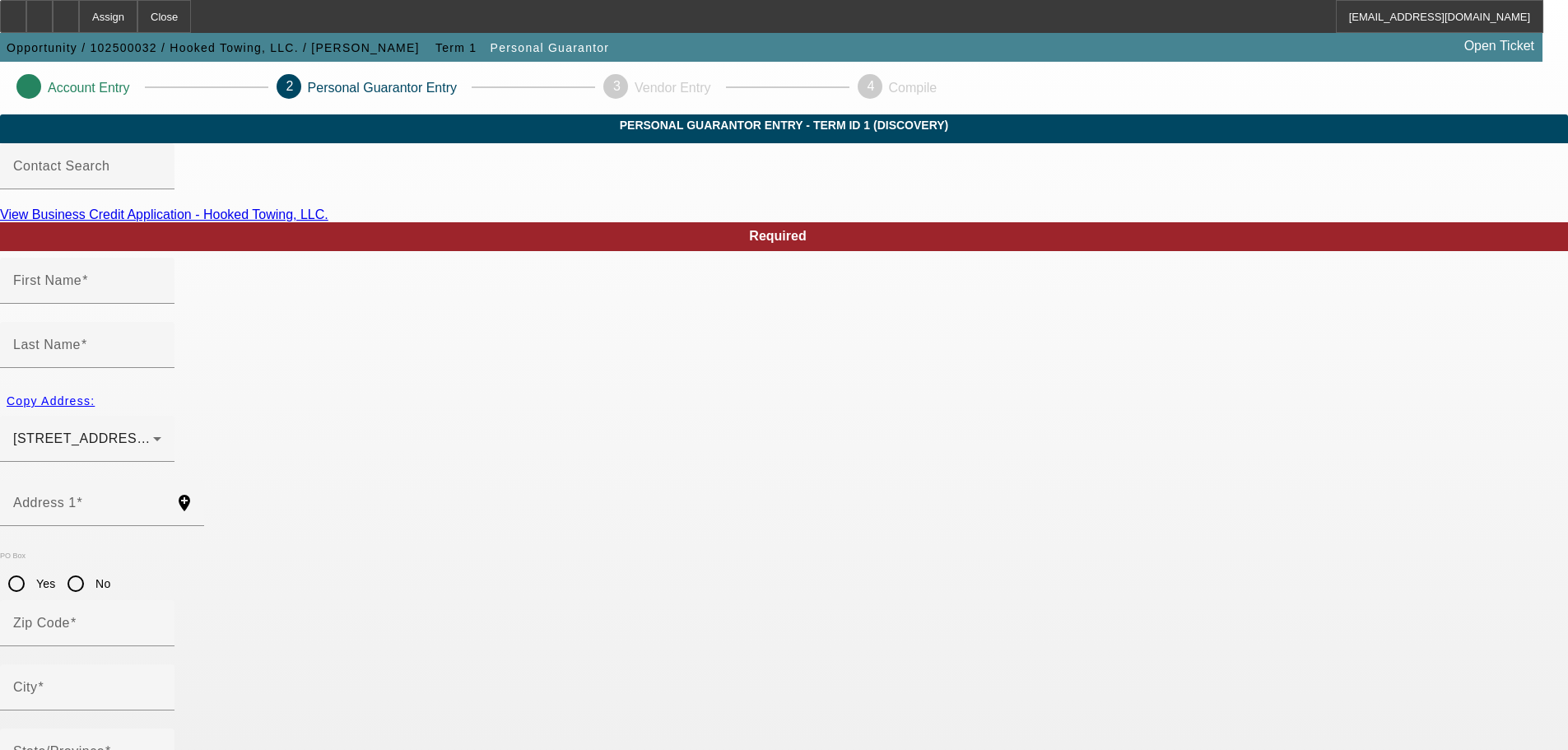
type input "Jeffrey"
type input "DuBois"
type input "1119 Dobson Dr"
radio input "true"
type input "28173"
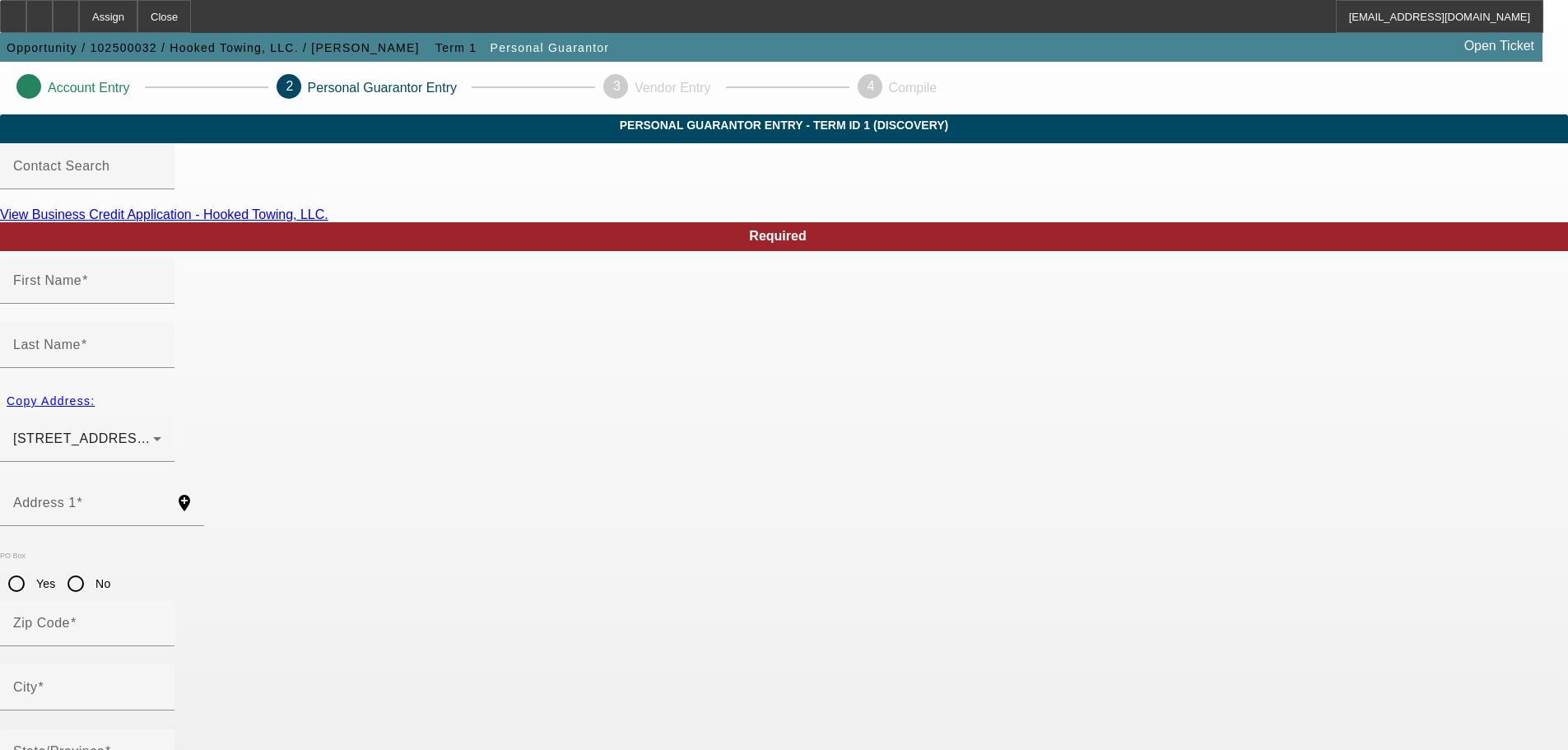
type input "Waxhaw"
type input "(704) 999-7998"
type input "49"
type input "047-70-7226"
type input "hookedtow@gmail.com"
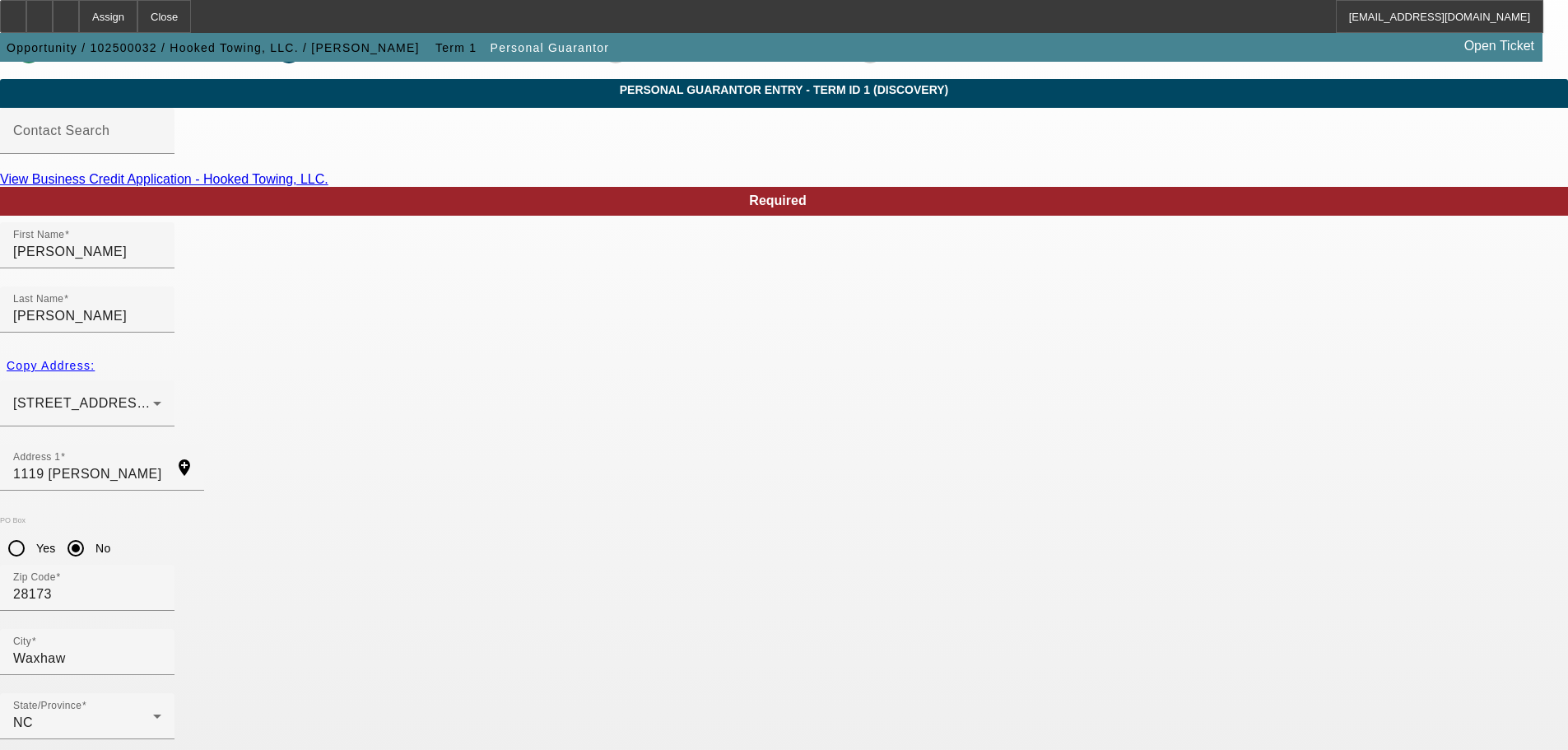
scroll to position [56, 0]
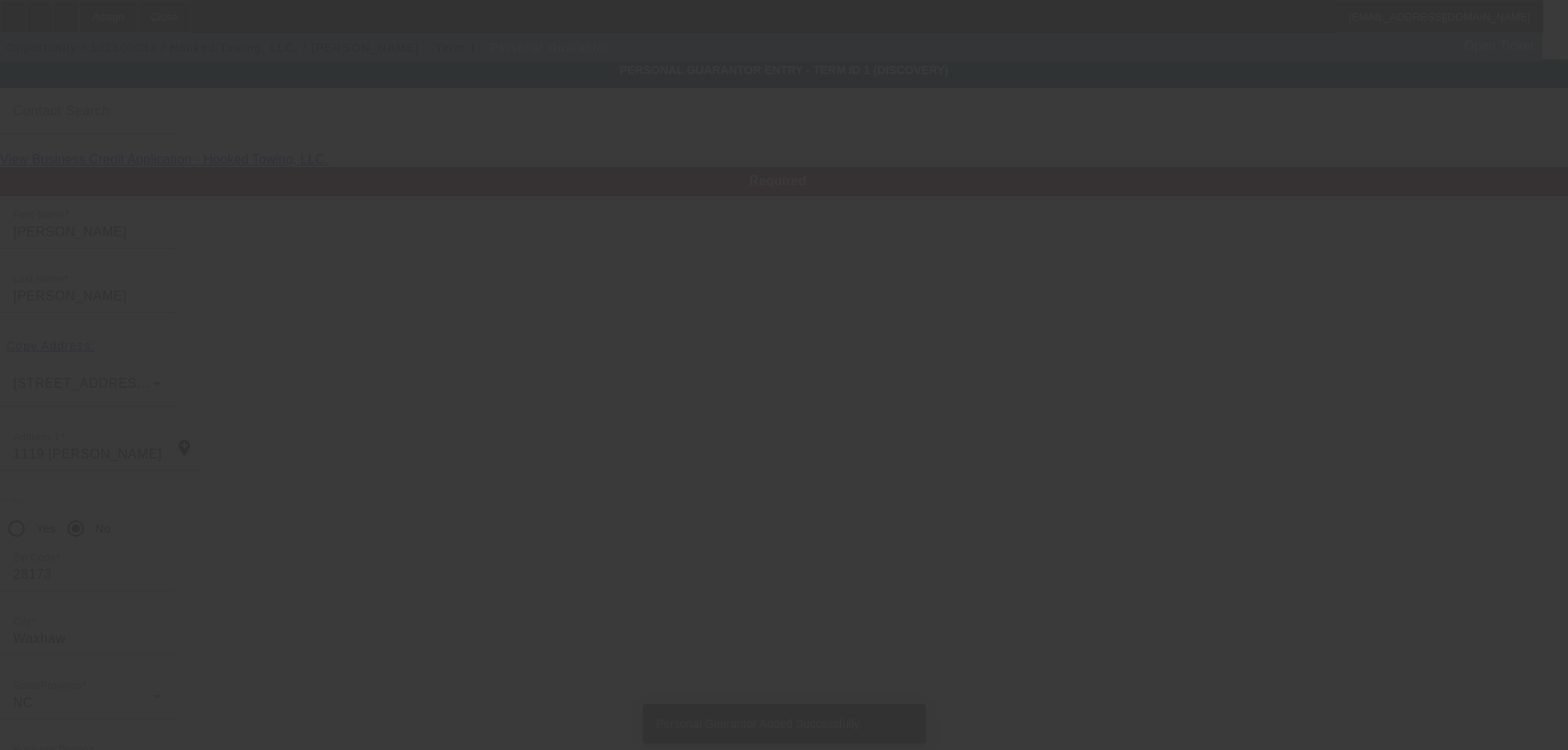
type input "Janelle"
type input "Davis"
type input "1119 Dobson Dr"
type input "28173"
type input "Waxhaw"
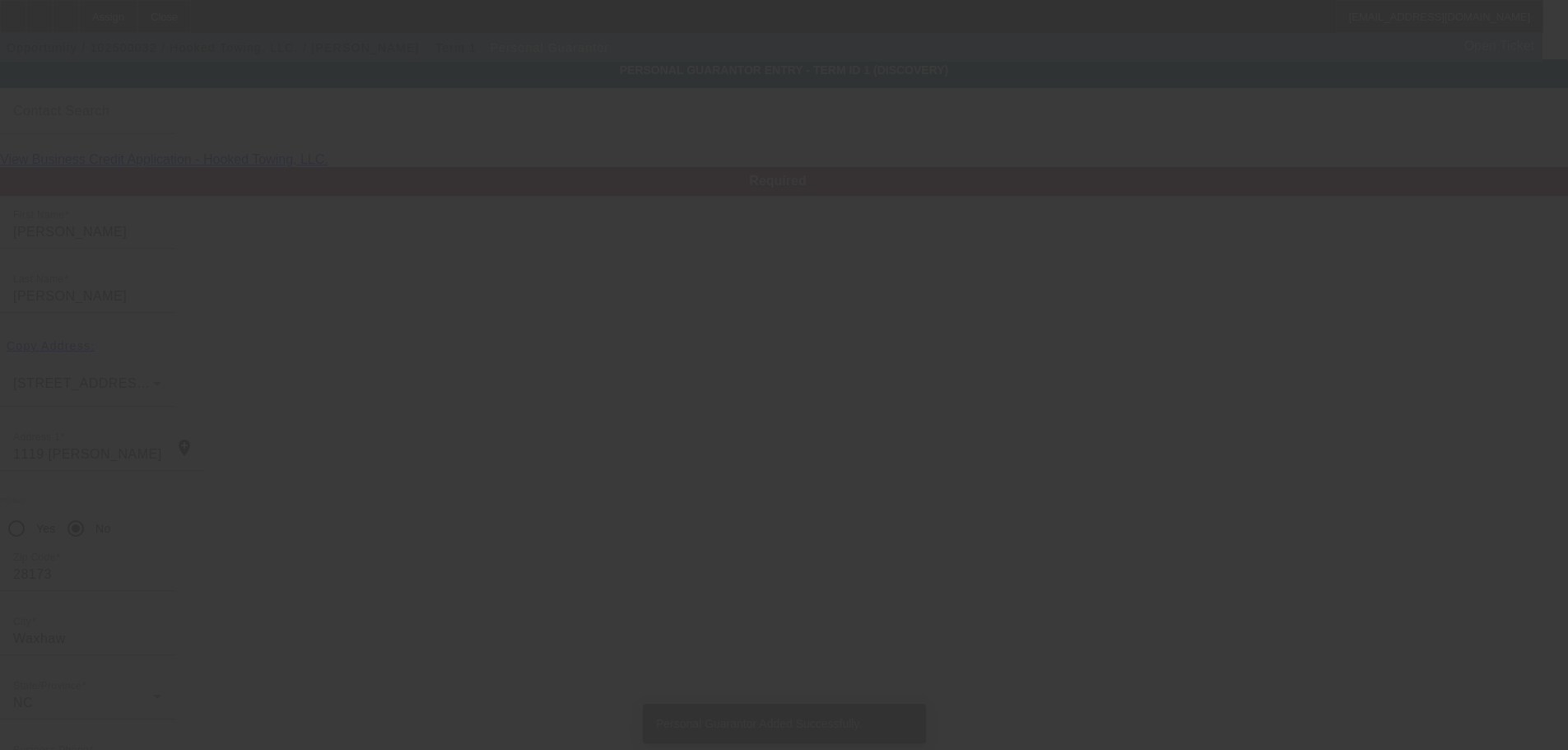
type input "[PHONE_NUMBER]"
type input "51"
type input "567-59-7972"
type input "Hookedtow@gmail.com"
type input "[PHONE_NUMBER]"
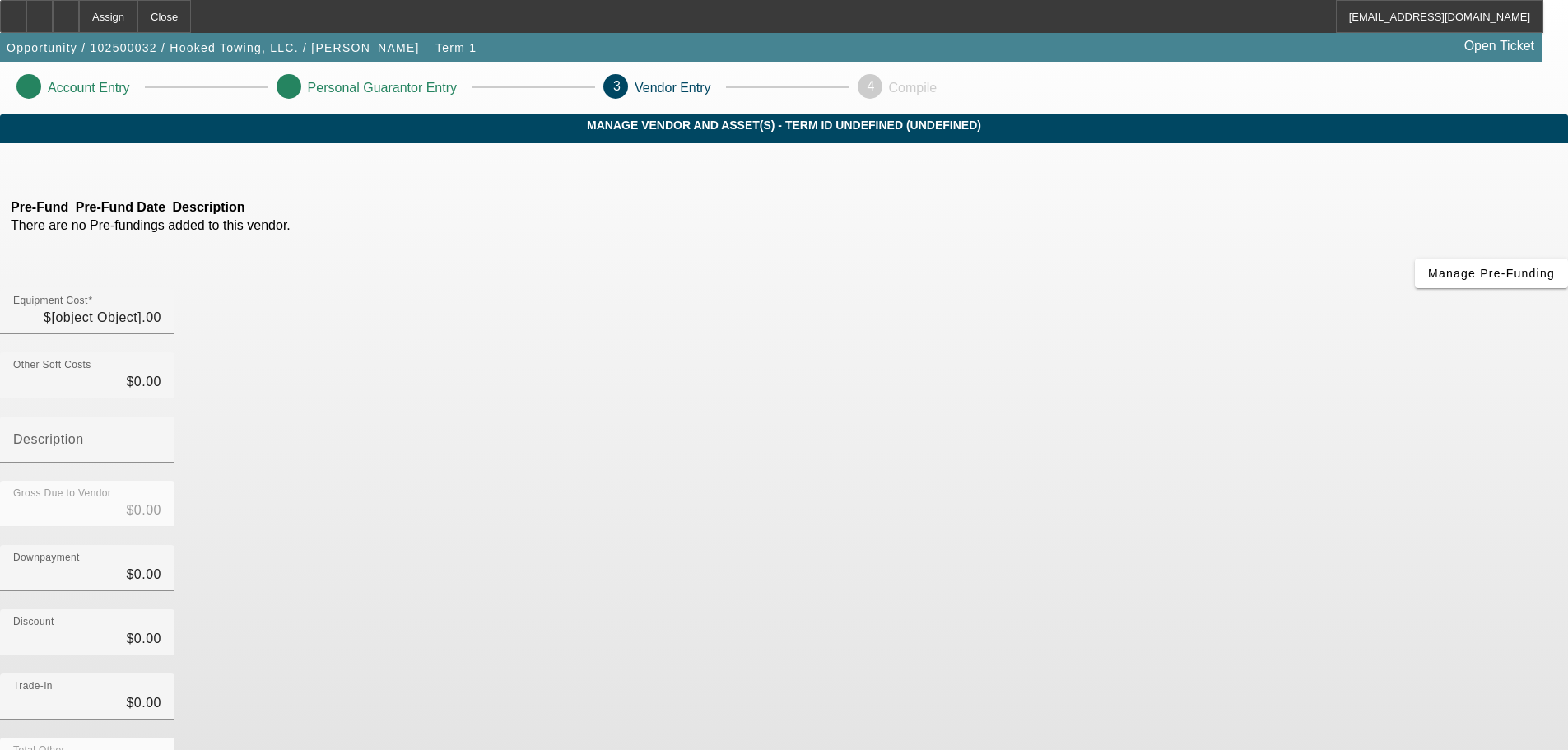
type input "$60,000.00"
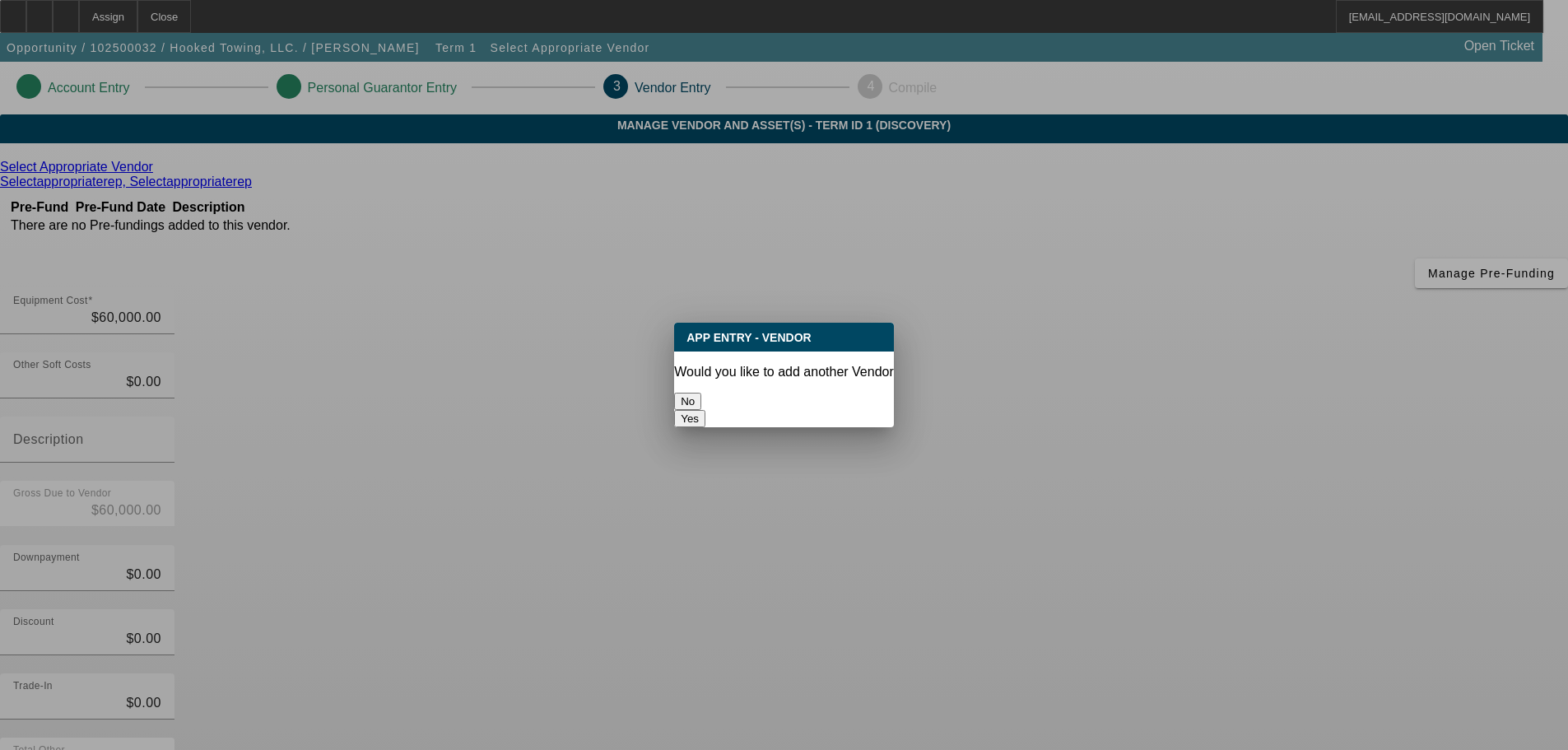
click at [702, 401] on button "No" at bounding box center [687, 401] width 27 height 18
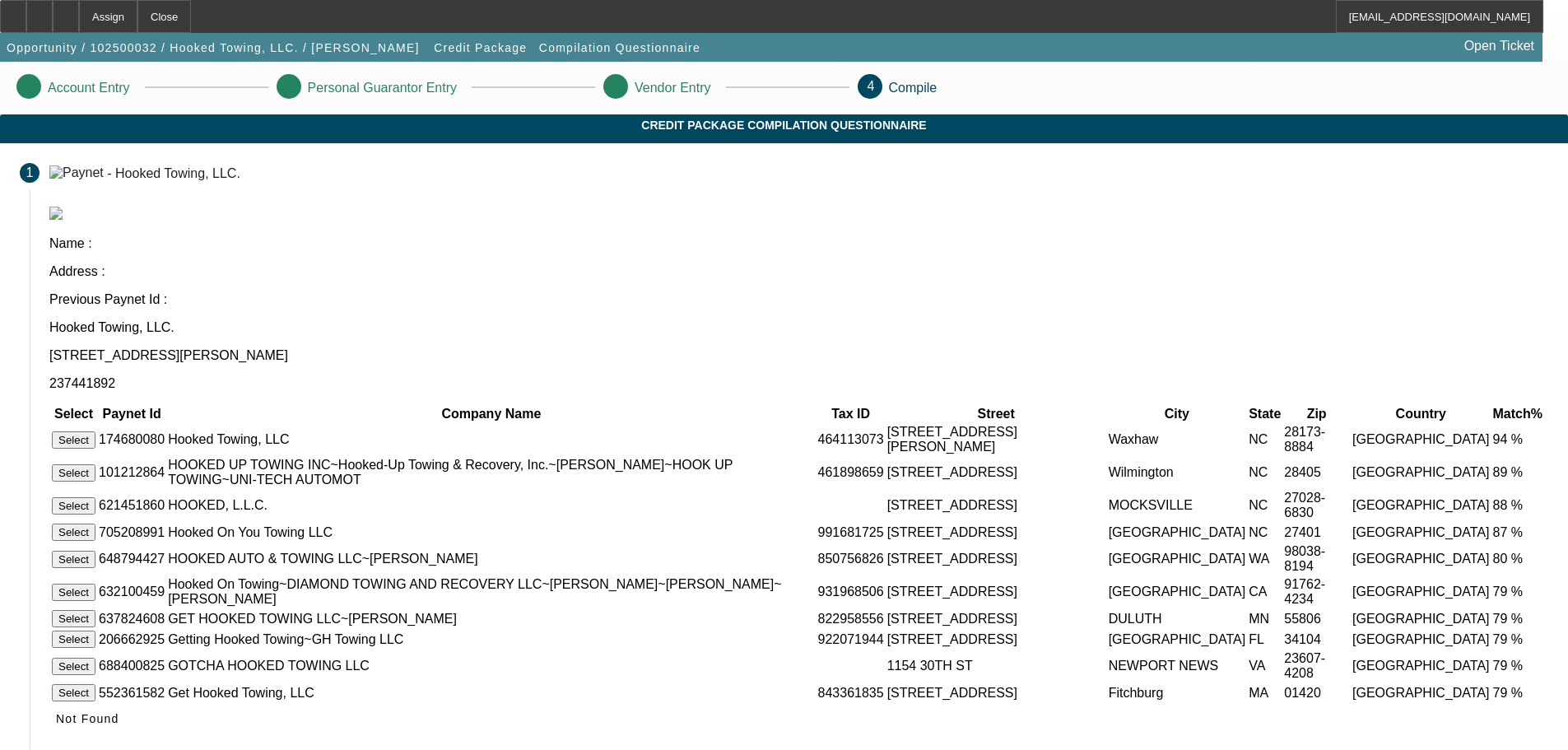
click at [95, 431] on button "Select" at bounding box center [73, 440] width 44 height 18
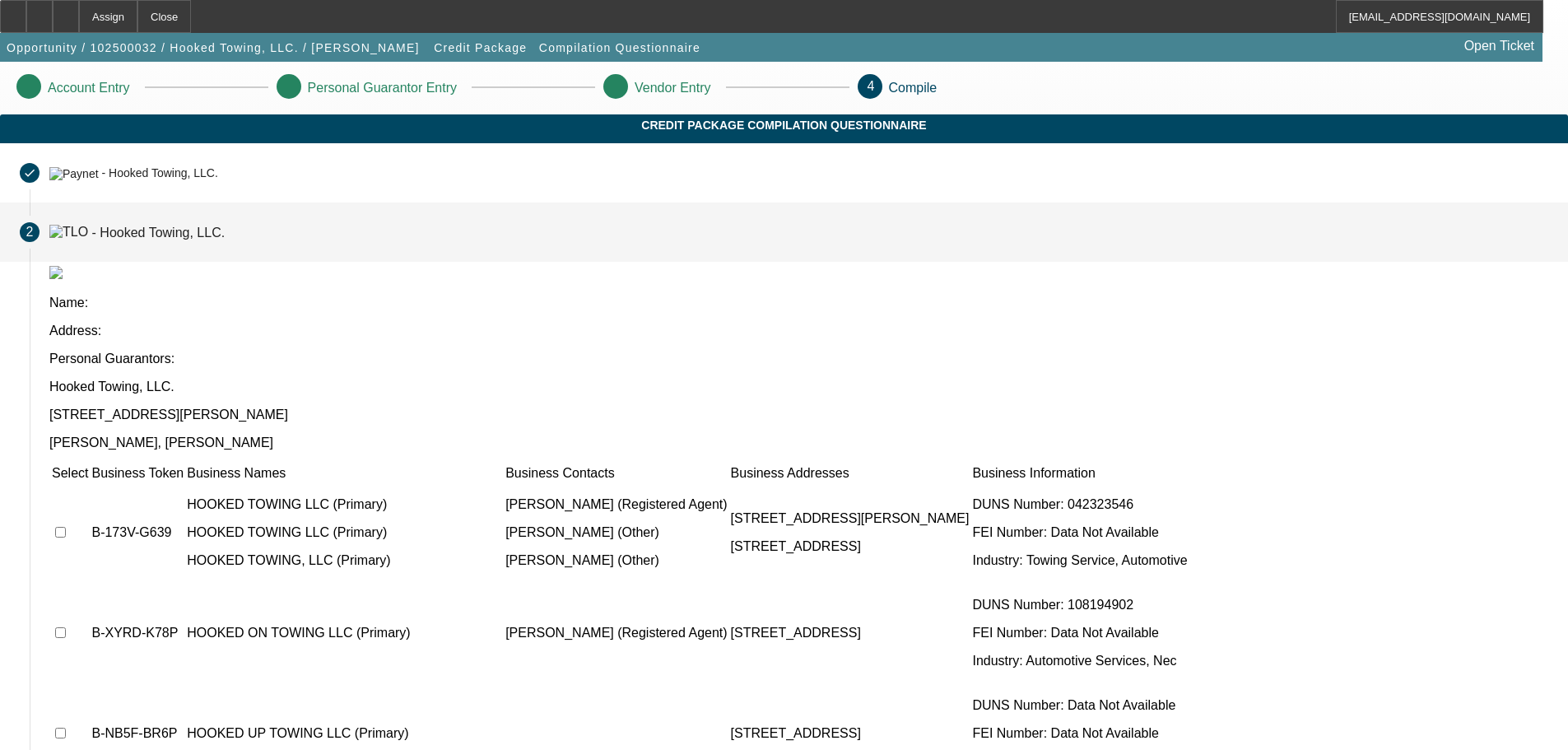
scroll to position [44, 0]
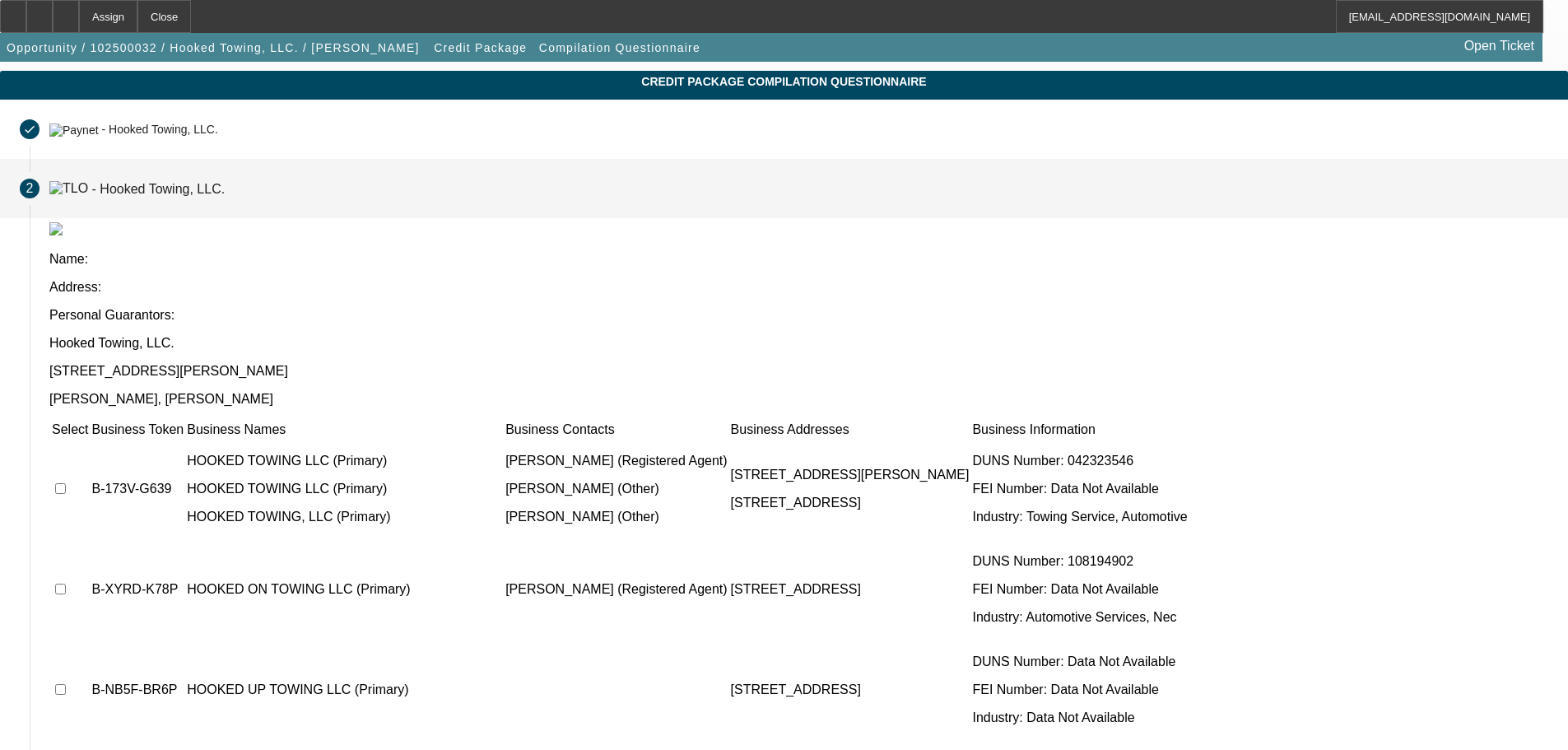
click at [66, 483] on input "checkbox" at bounding box center [61, 489] width 11 height 11
checkbox input "true"
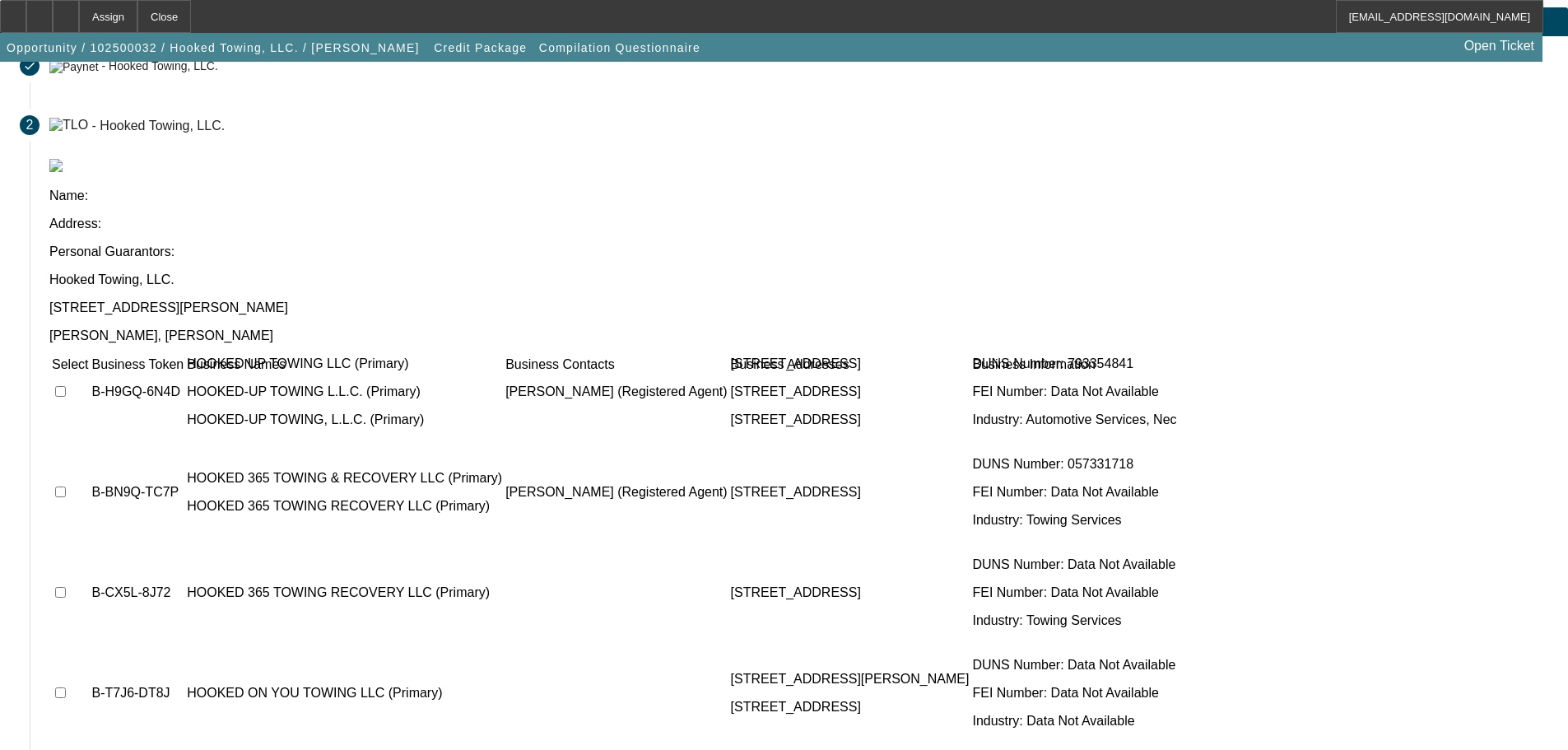
scroll to position [160, 0]
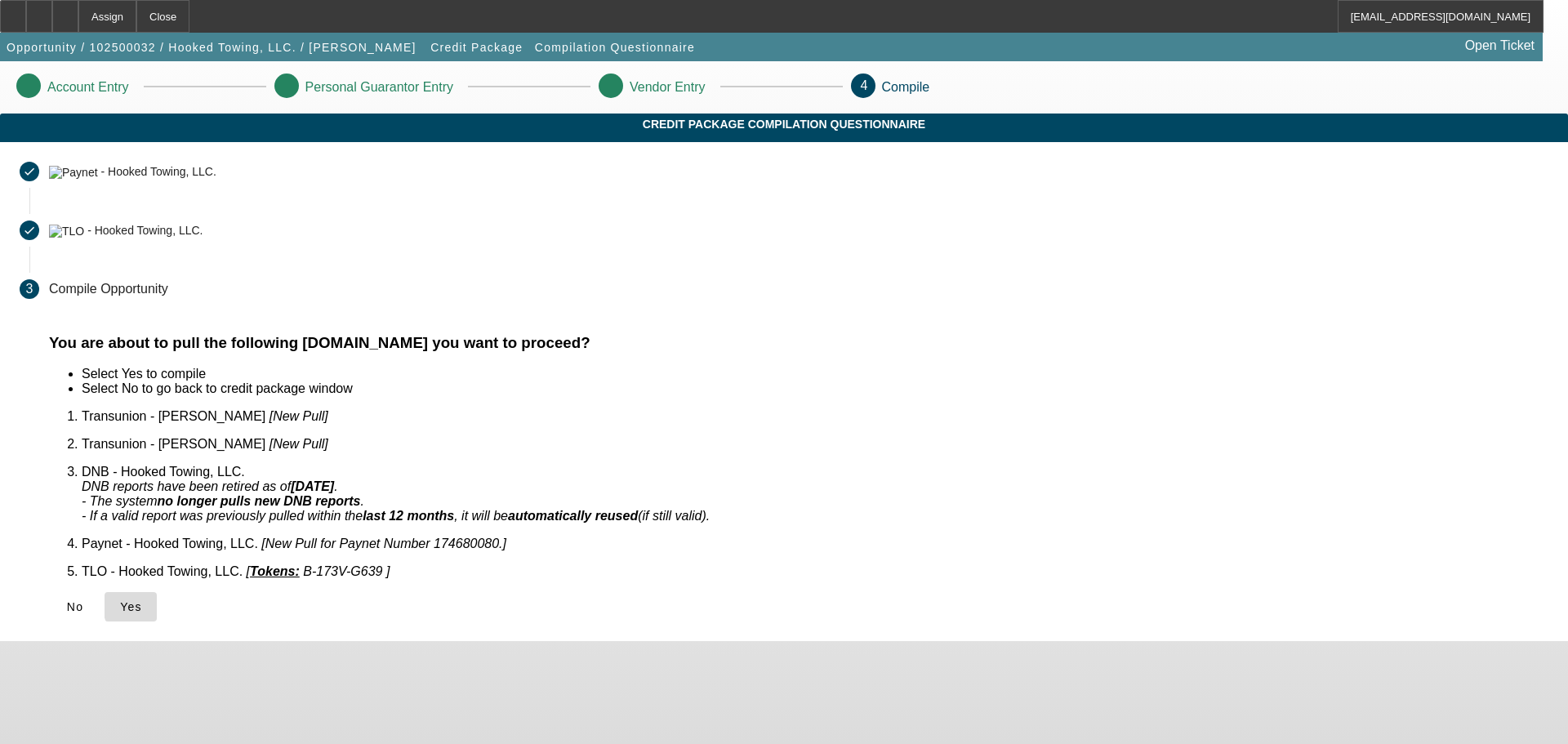
click at [142, 601] on span "Yes" at bounding box center [131, 607] width 22 height 13
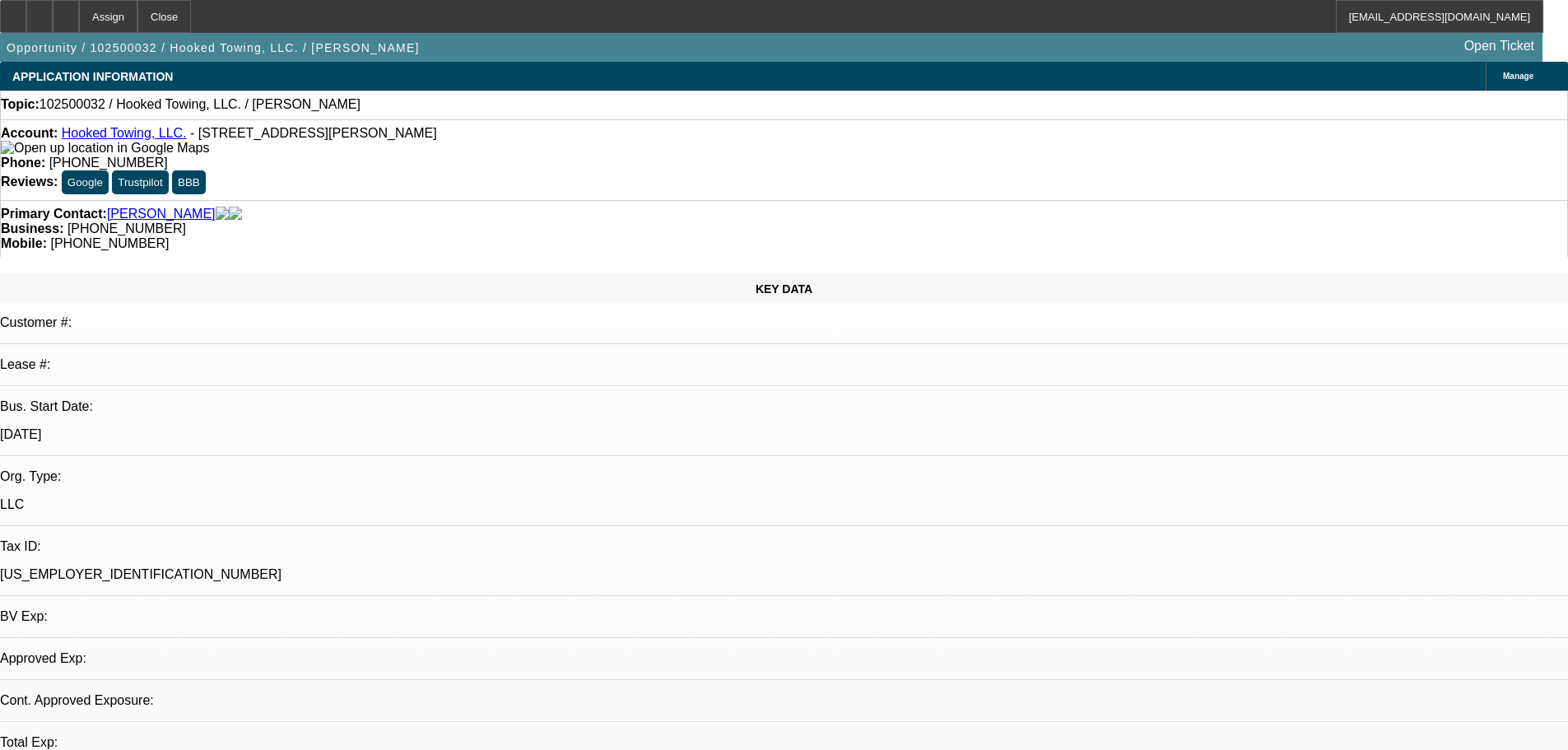
select select "0"
select select "2"
select select "0.1"
select select "4"
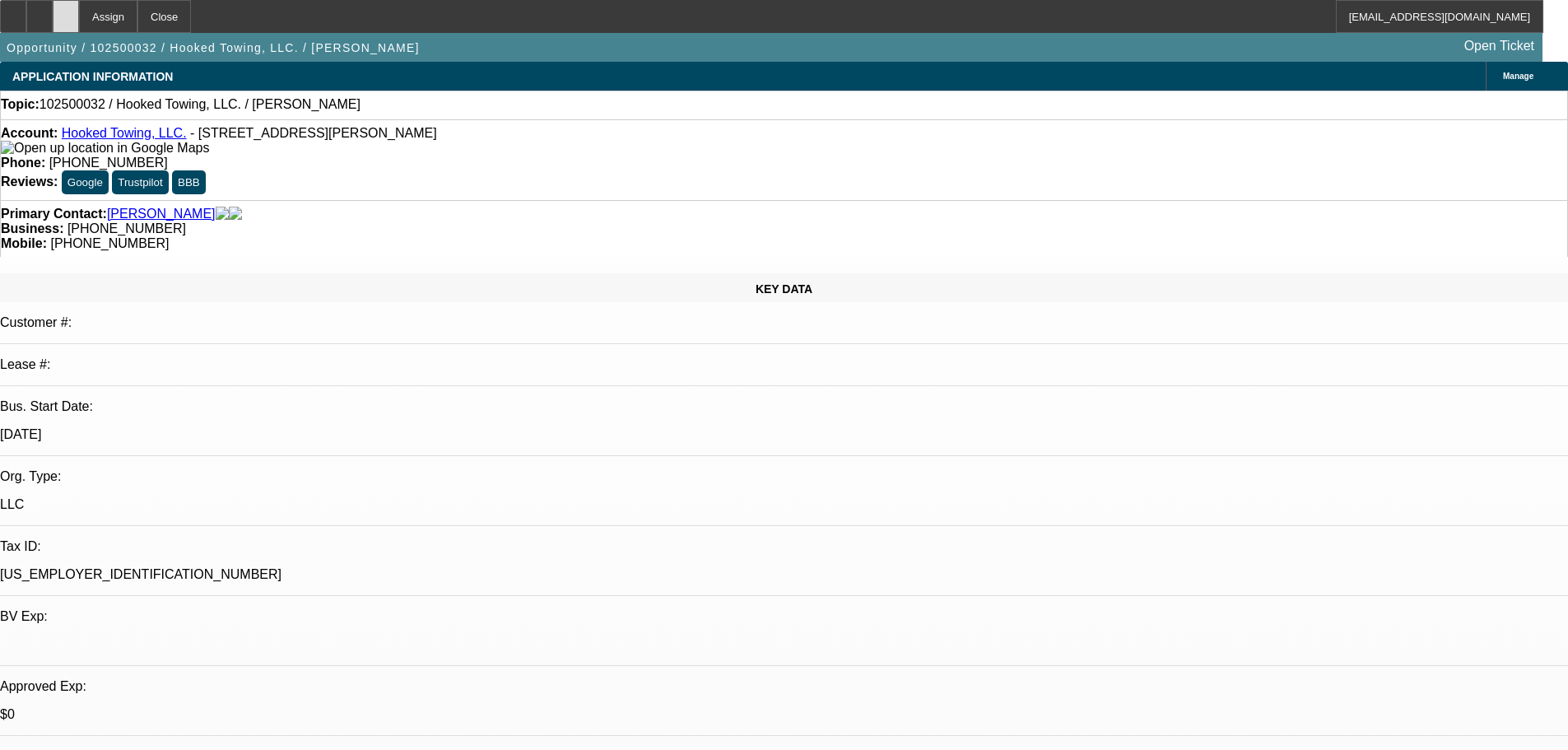
click at [79, 25] on div at bounding box center [66, 17] width 26 height 33
select select "0"
select select "2"
select select "0.1"
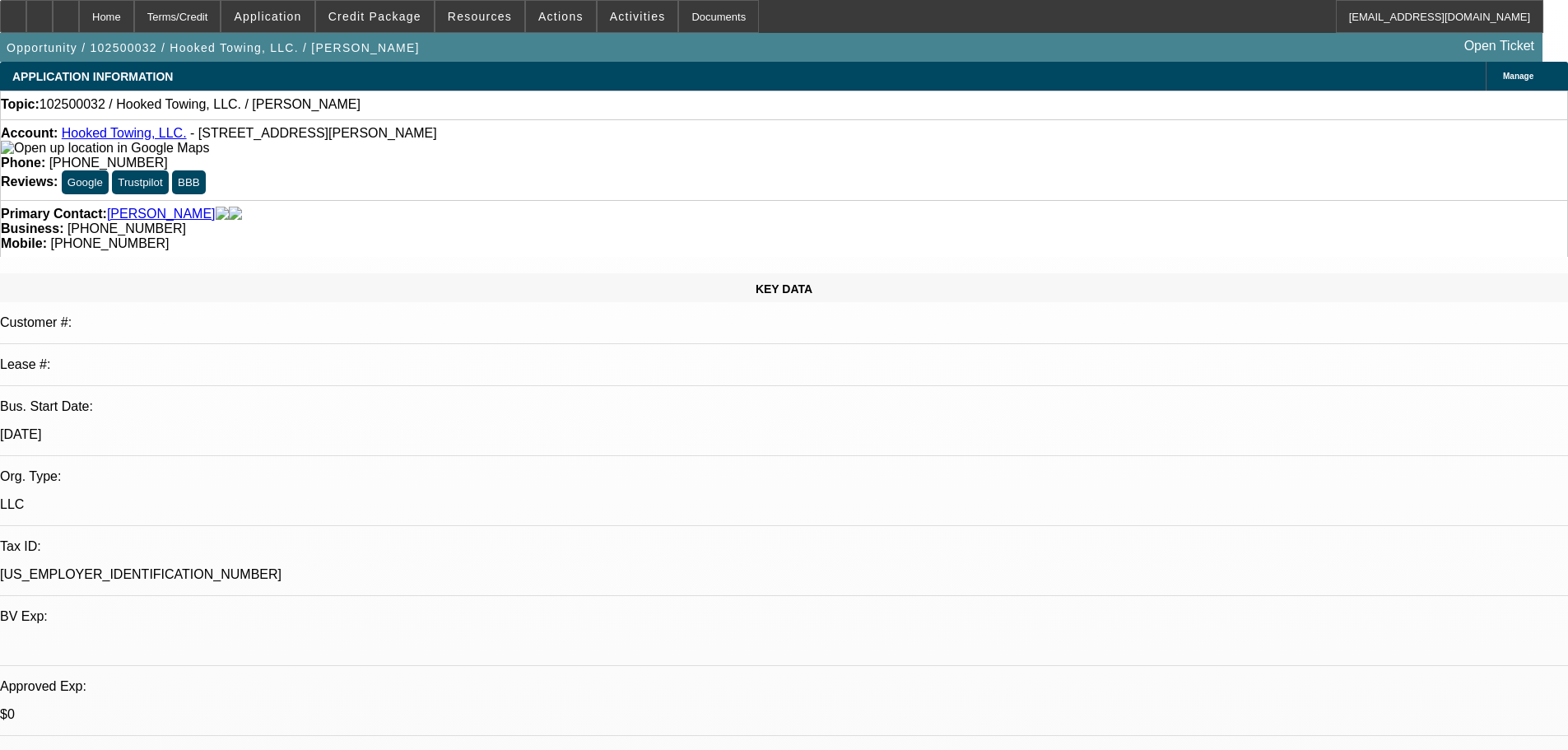
select select "4"
click at [406, 18] on span "Credit Package" at bounding box center [375, 17] width 93 height 13
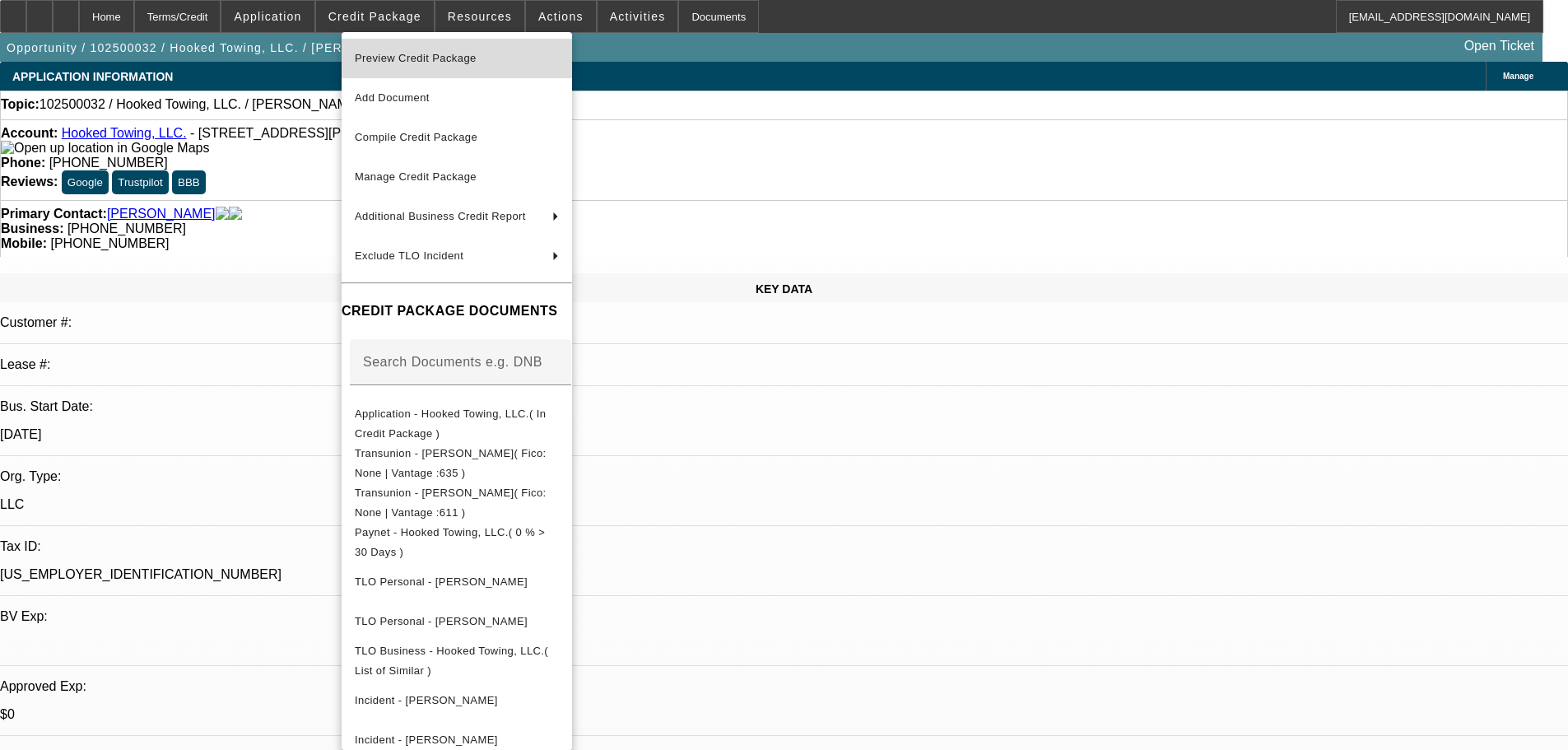
click at [411, 53] on span "Preview Credit Package" at bounding box center [416, 57] width 122 height 12
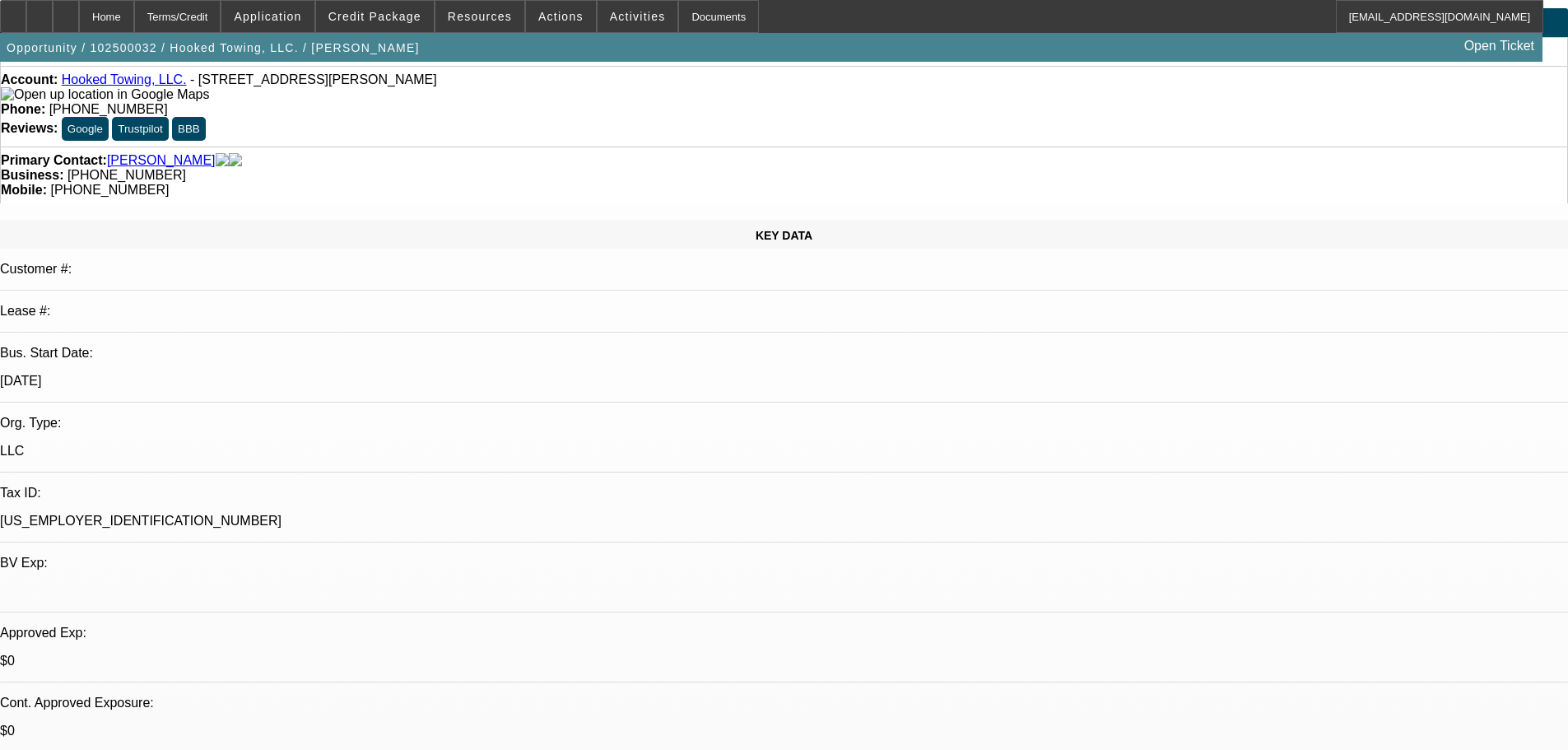
scroll to position [82, 0]
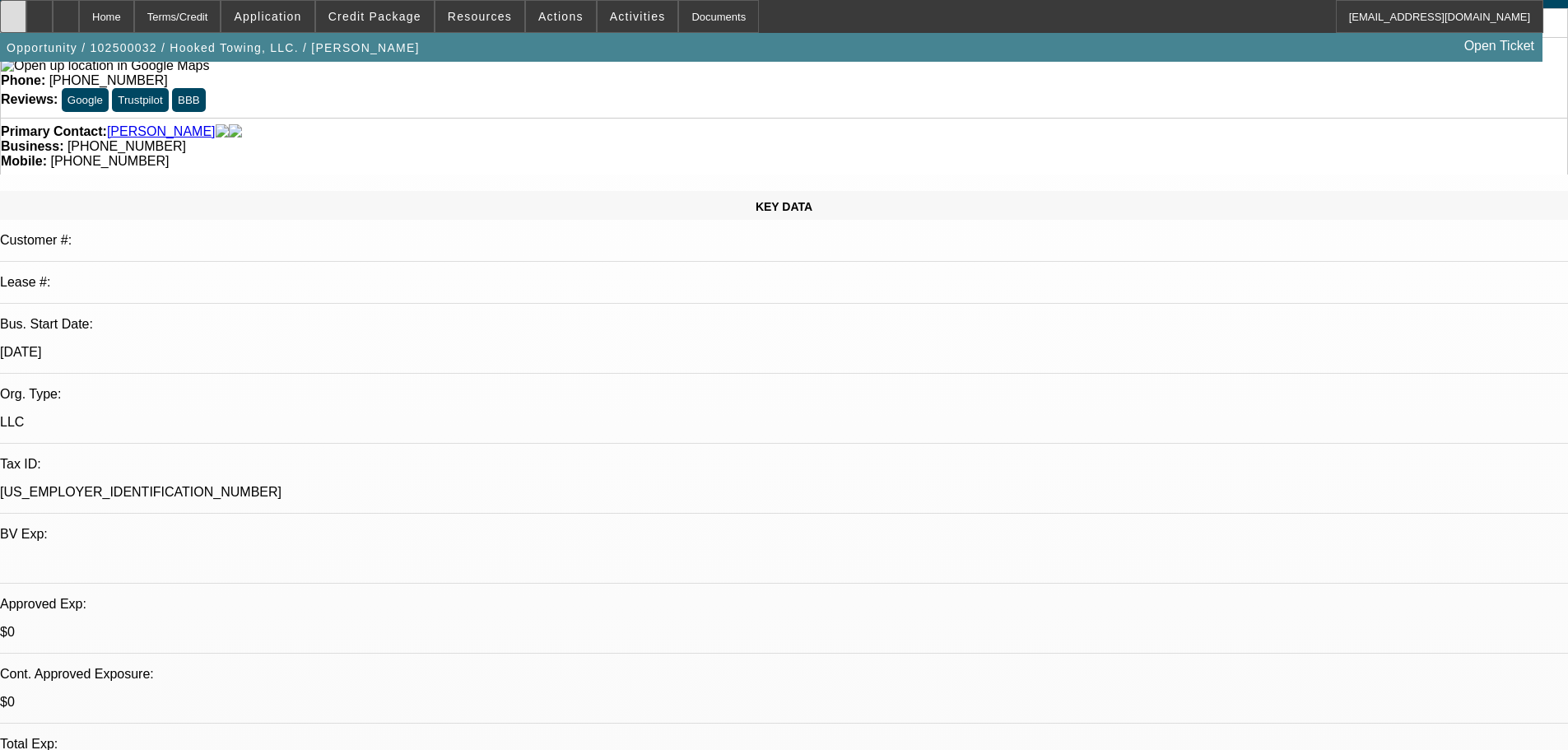
click at [13, 11] on icon at bounding box center [13, 11] width 0 height 0
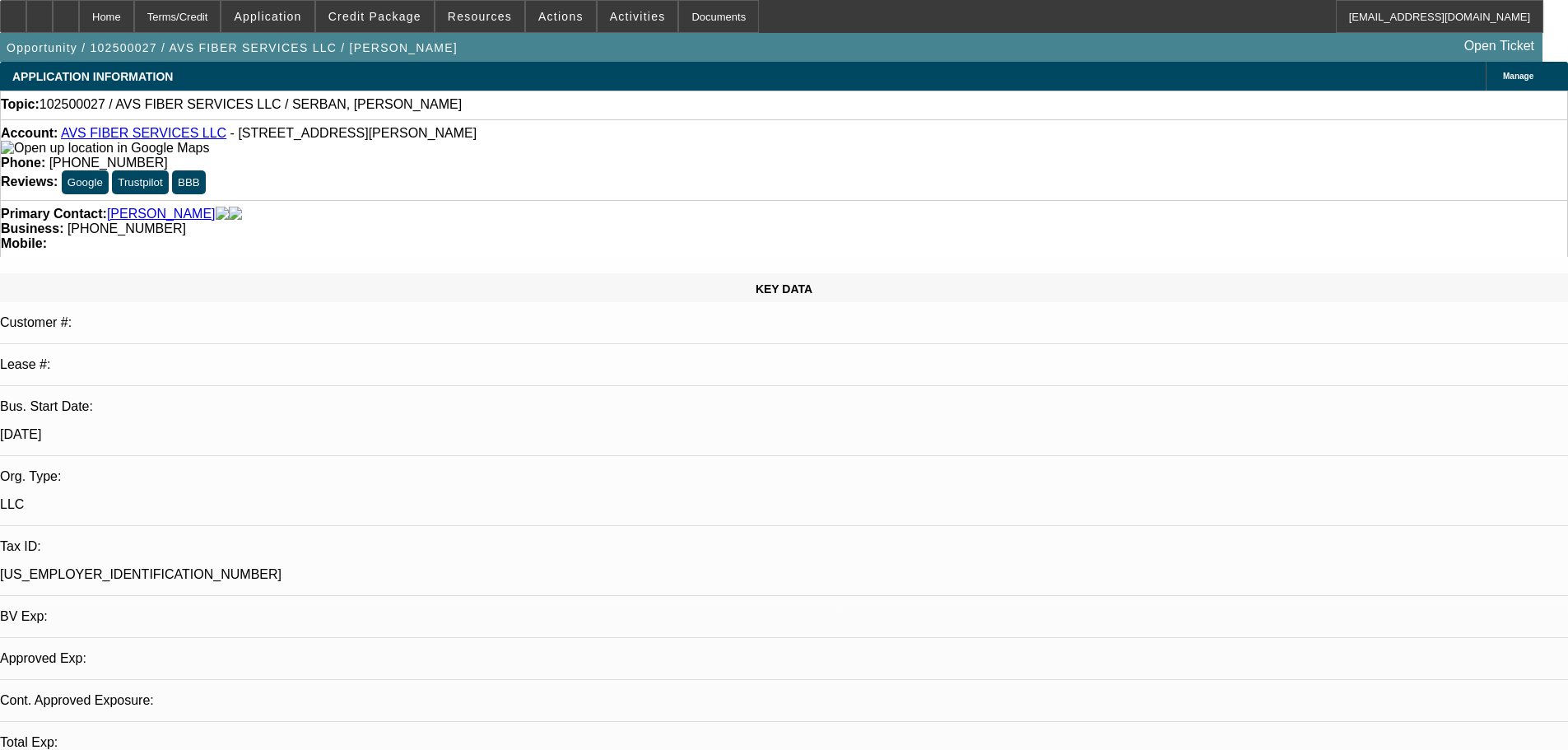
select select "0"
select select "2"
select select "0.1"
select select "1"
select select "2"
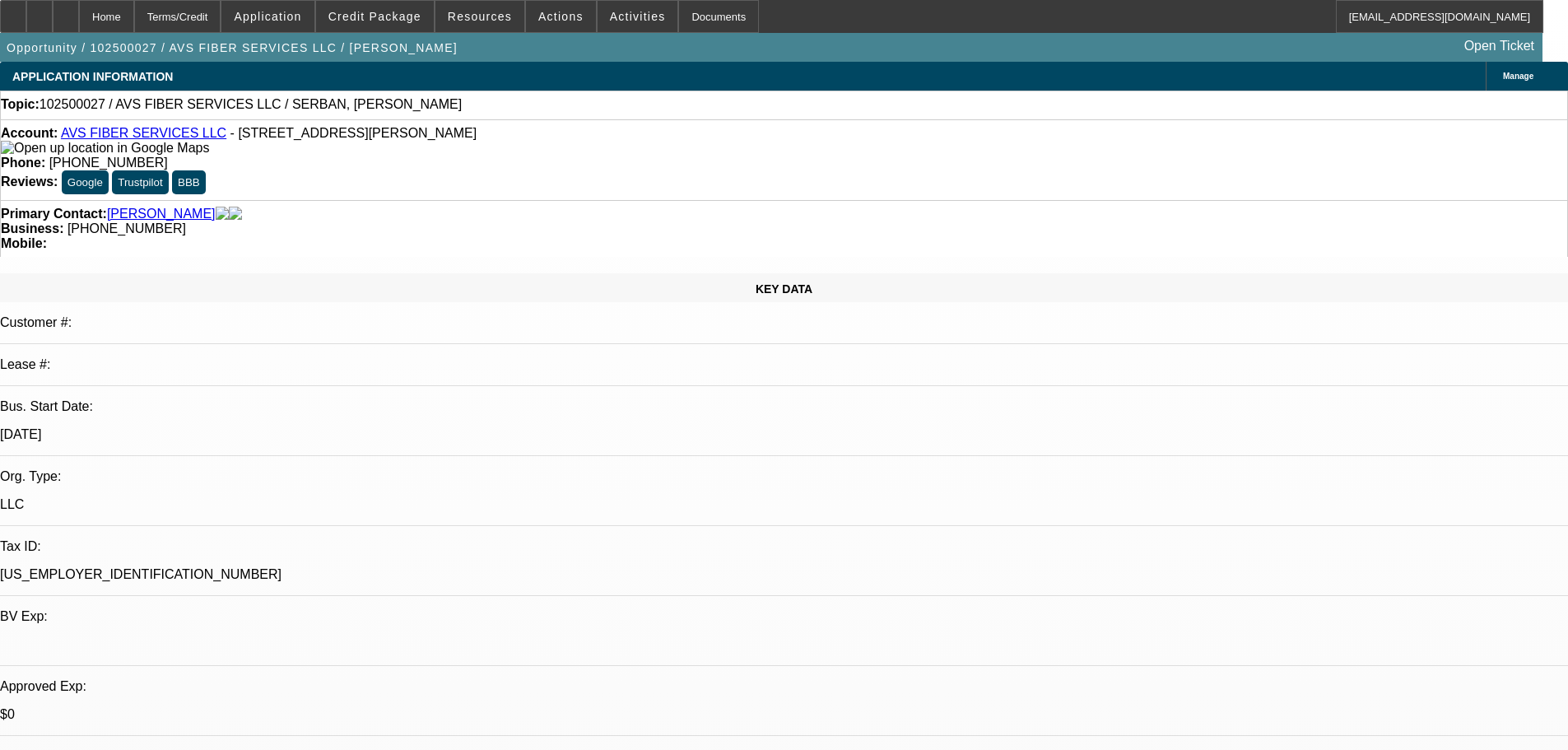
select select "4"
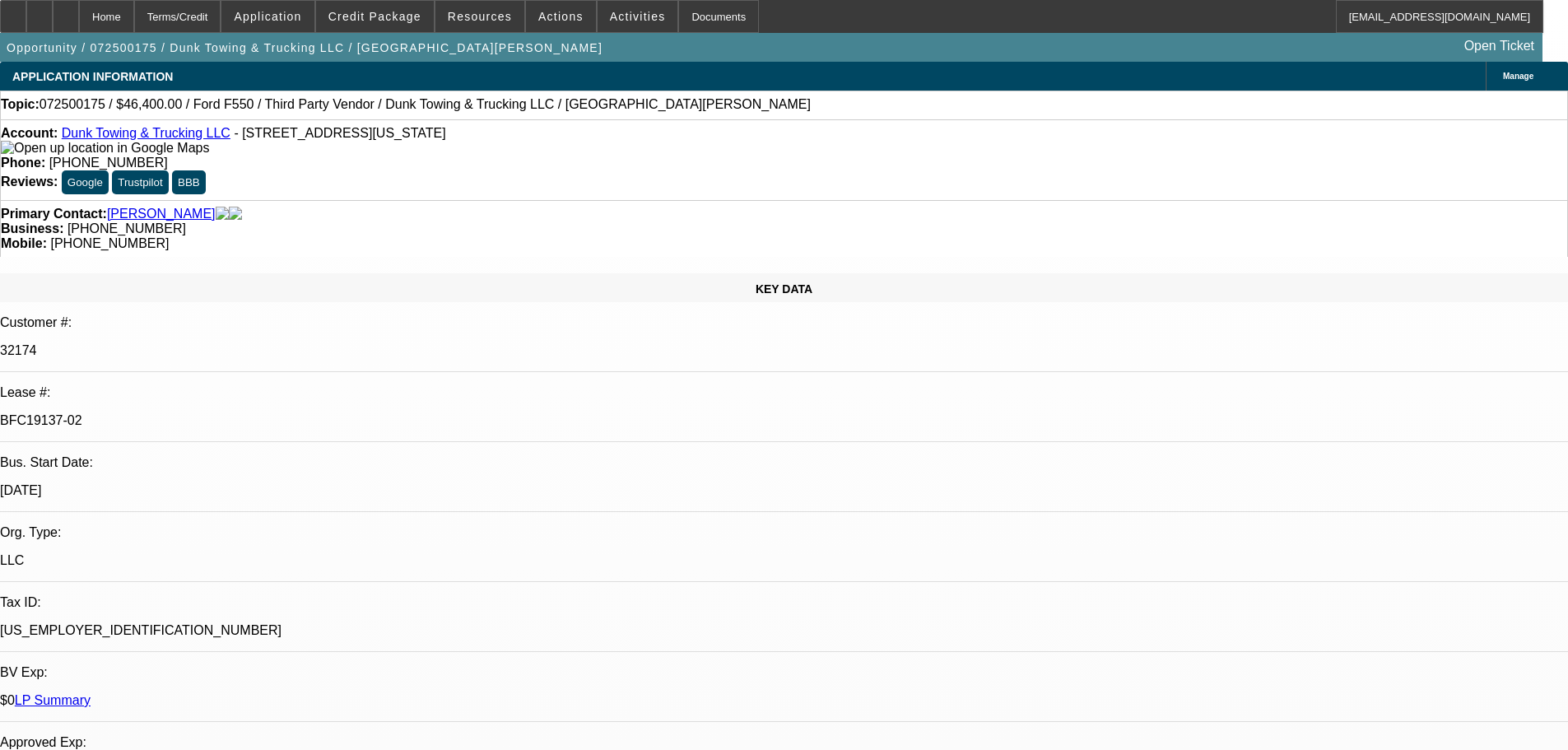
select select "0"
select select "3"
select select "0"
select select "6"
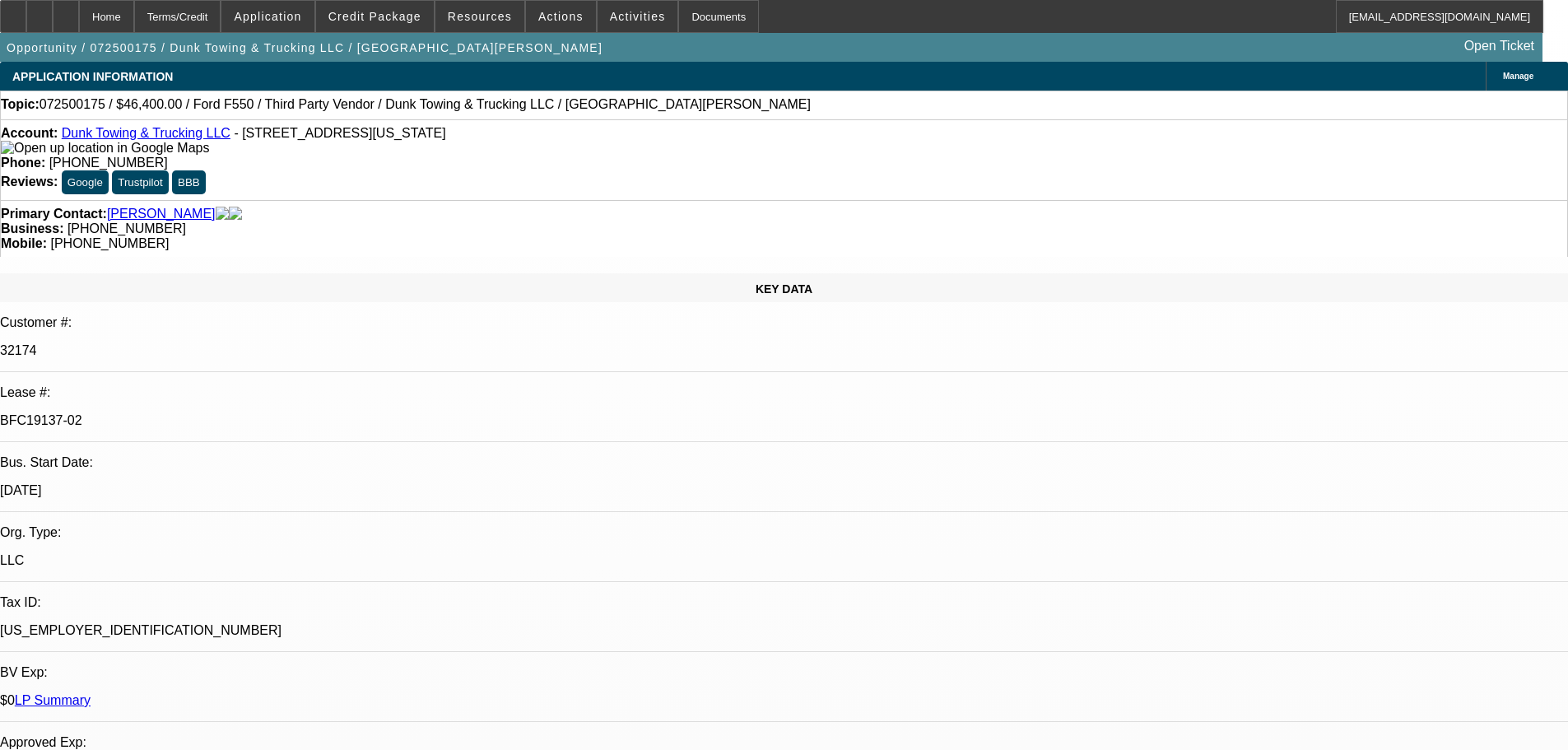
select select "0"
select select "3"
select select "0"
select select "6"
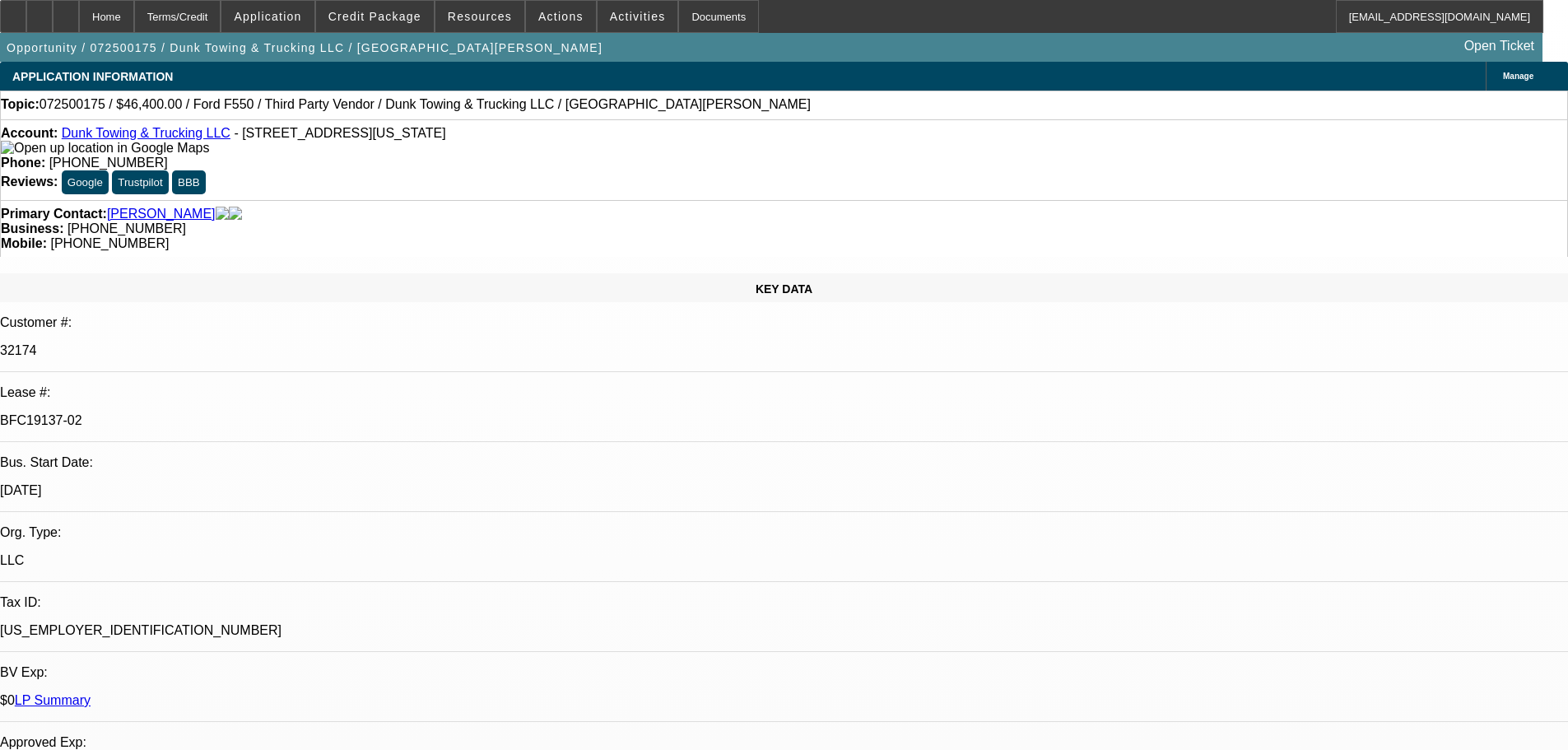
select select "0"
select select "3"
select select "0"
select select "6"
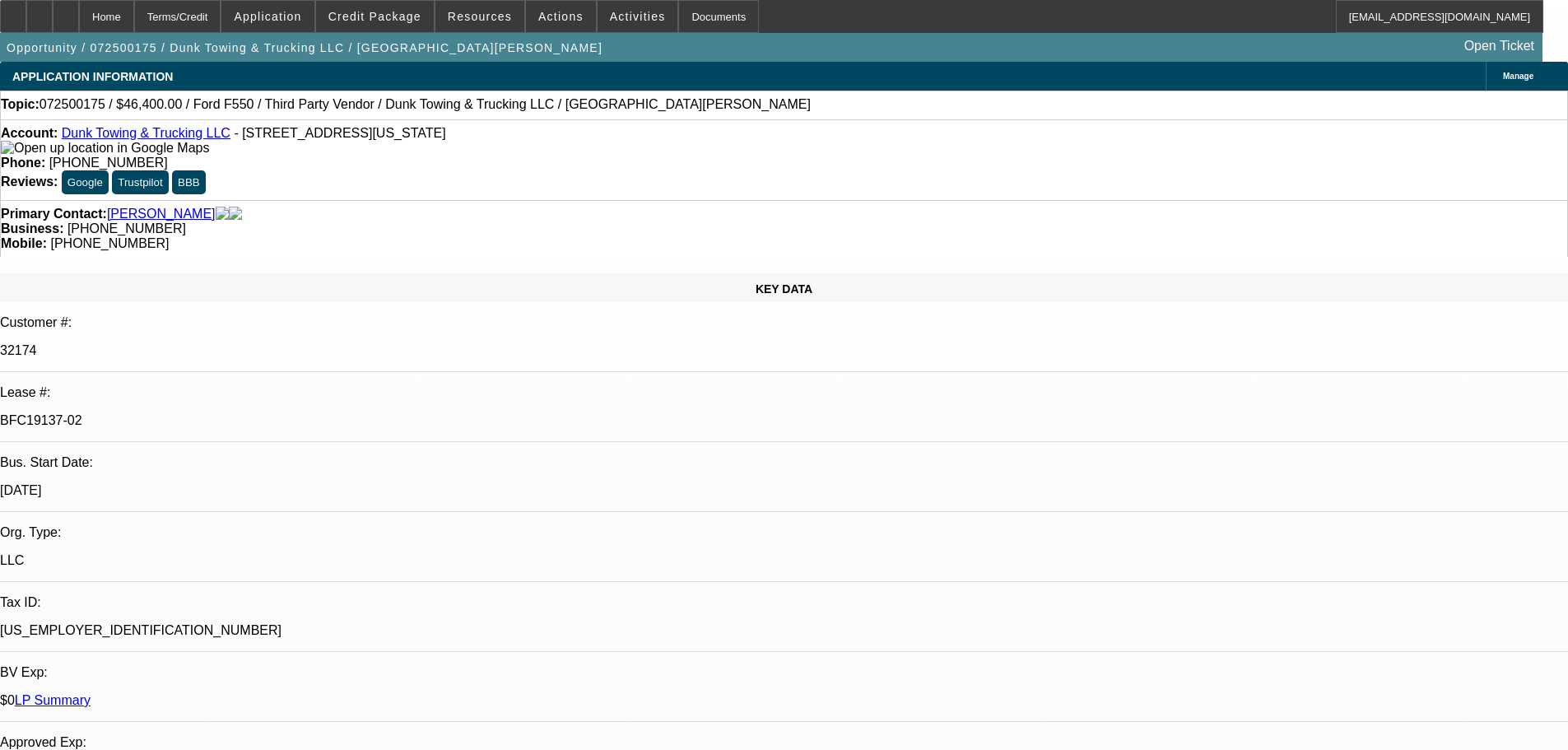
select select "0"
select select "3"
select select "0"
select select "6"
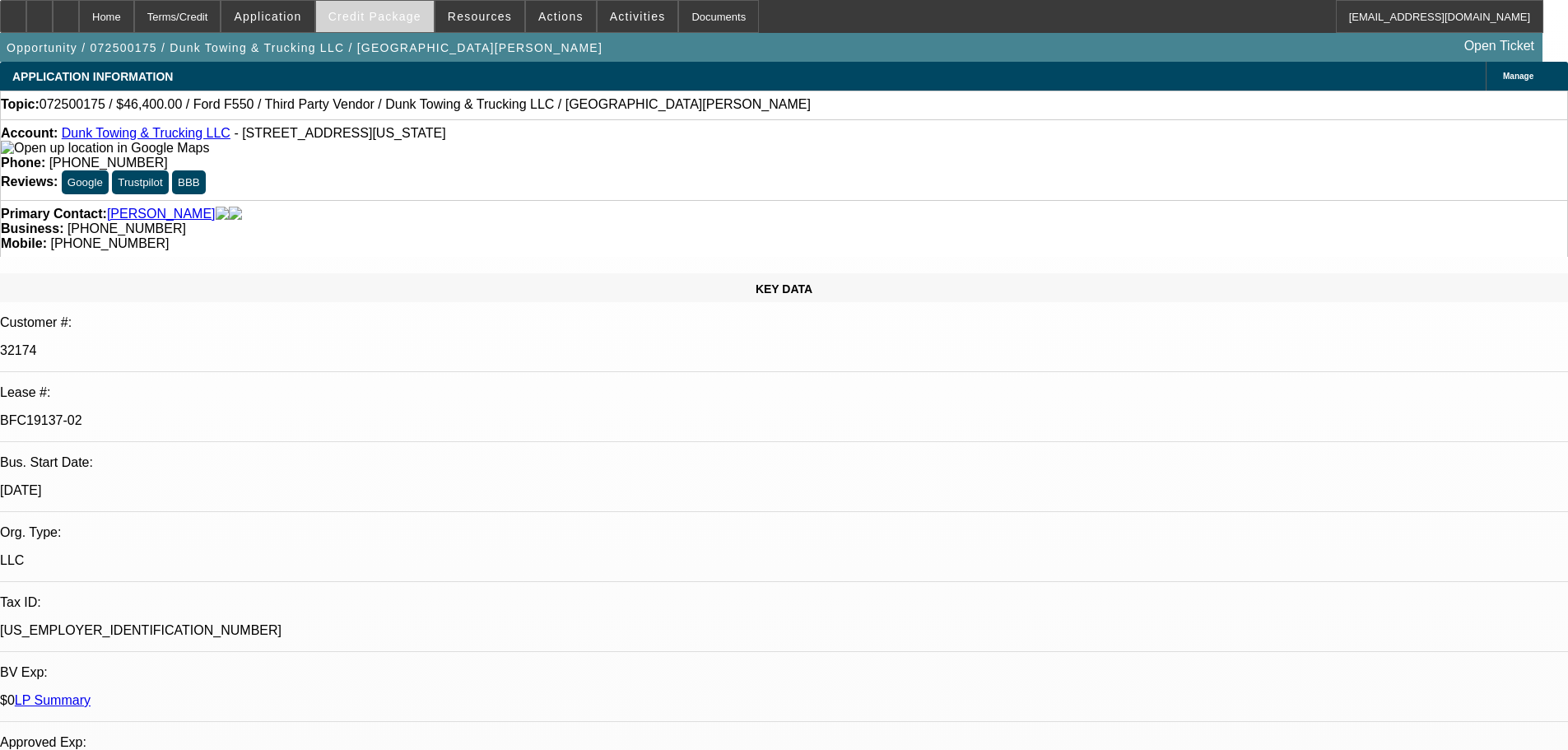
click at [383, 26] on span at bounding box center [375, 16] width 118 height 40
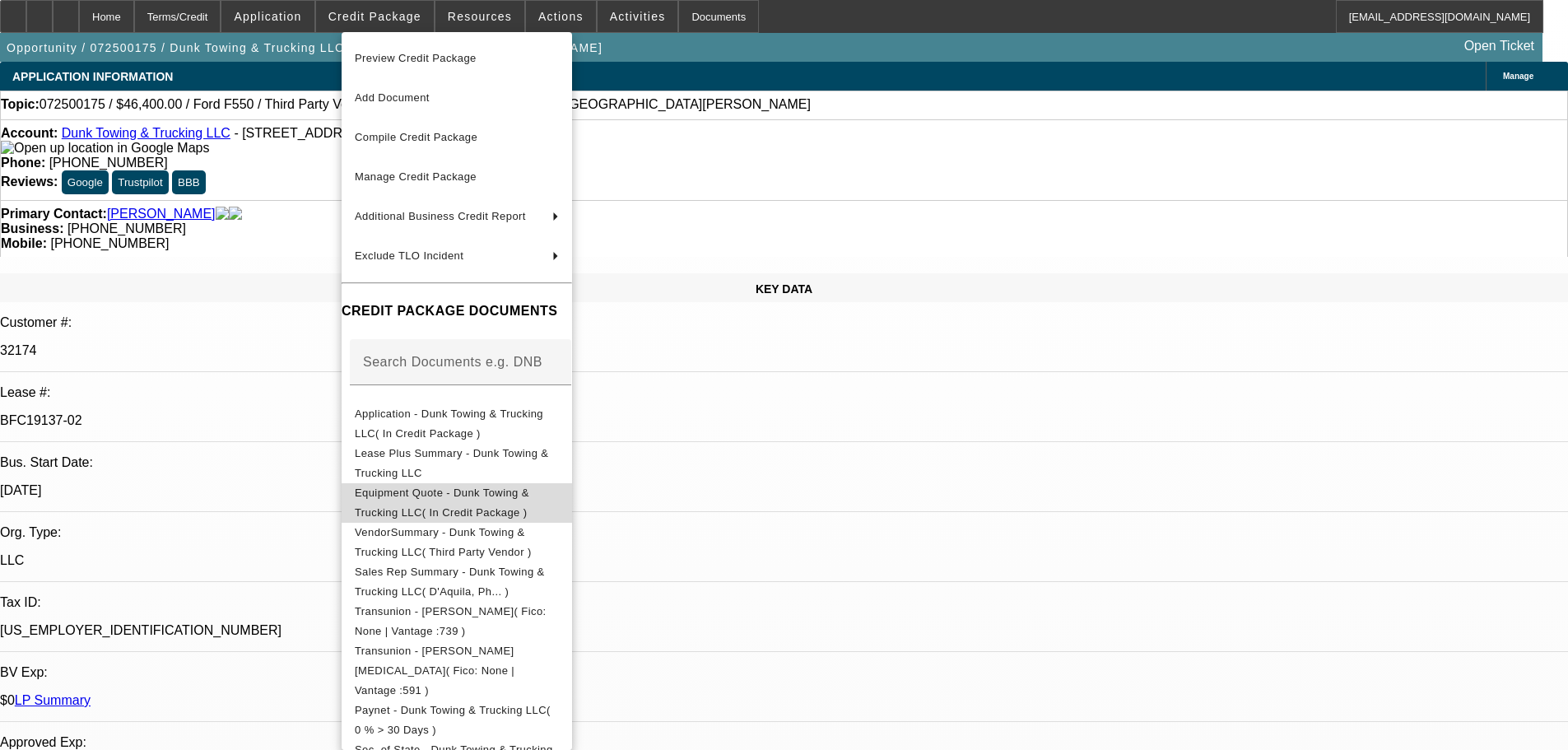
click at [416, 502] on span "Equipment Quote - Dunk Towing & Trucking LLC( In Credit Package )" at bounding box center [442, 503] width 175 height 32
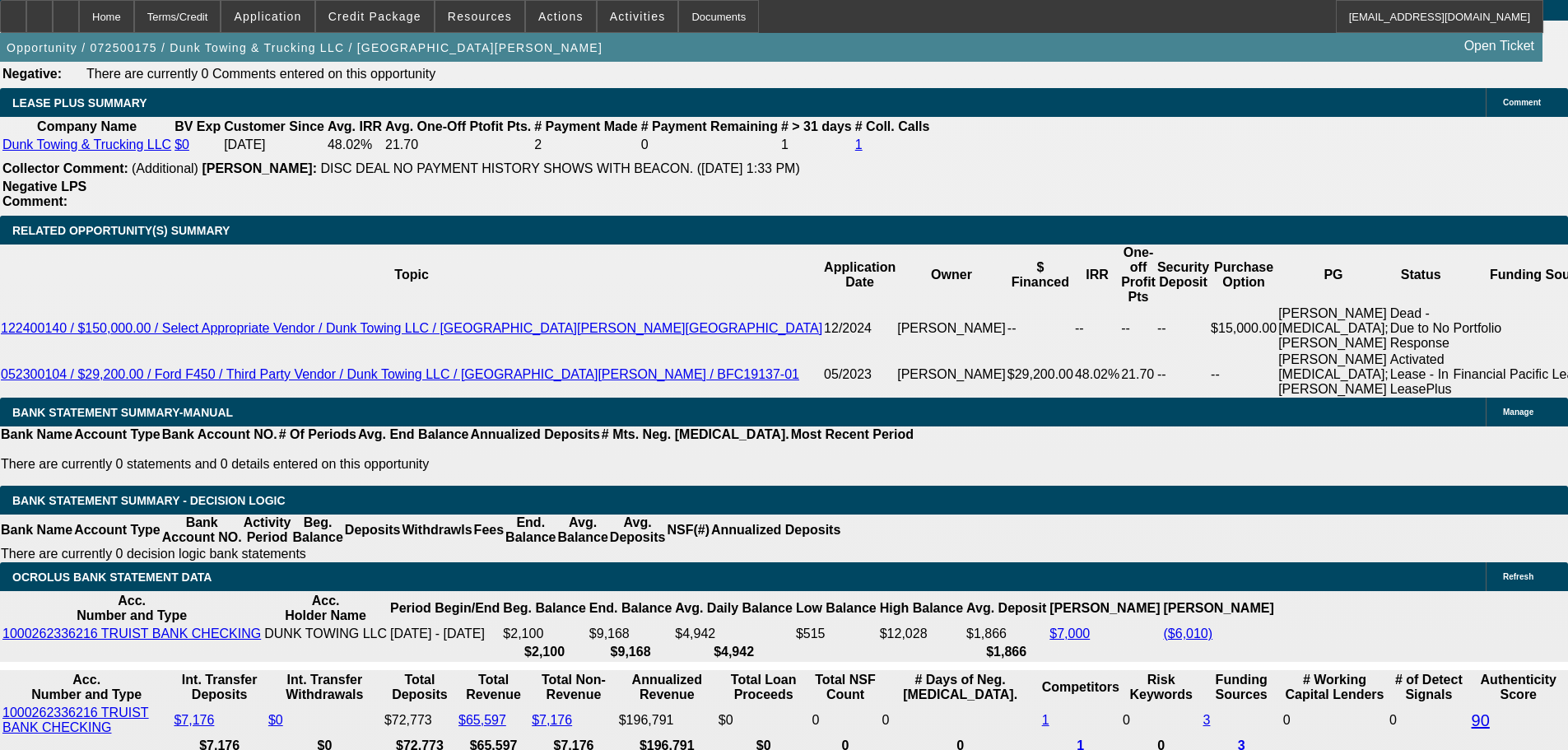
scroll to position [2635, 0]
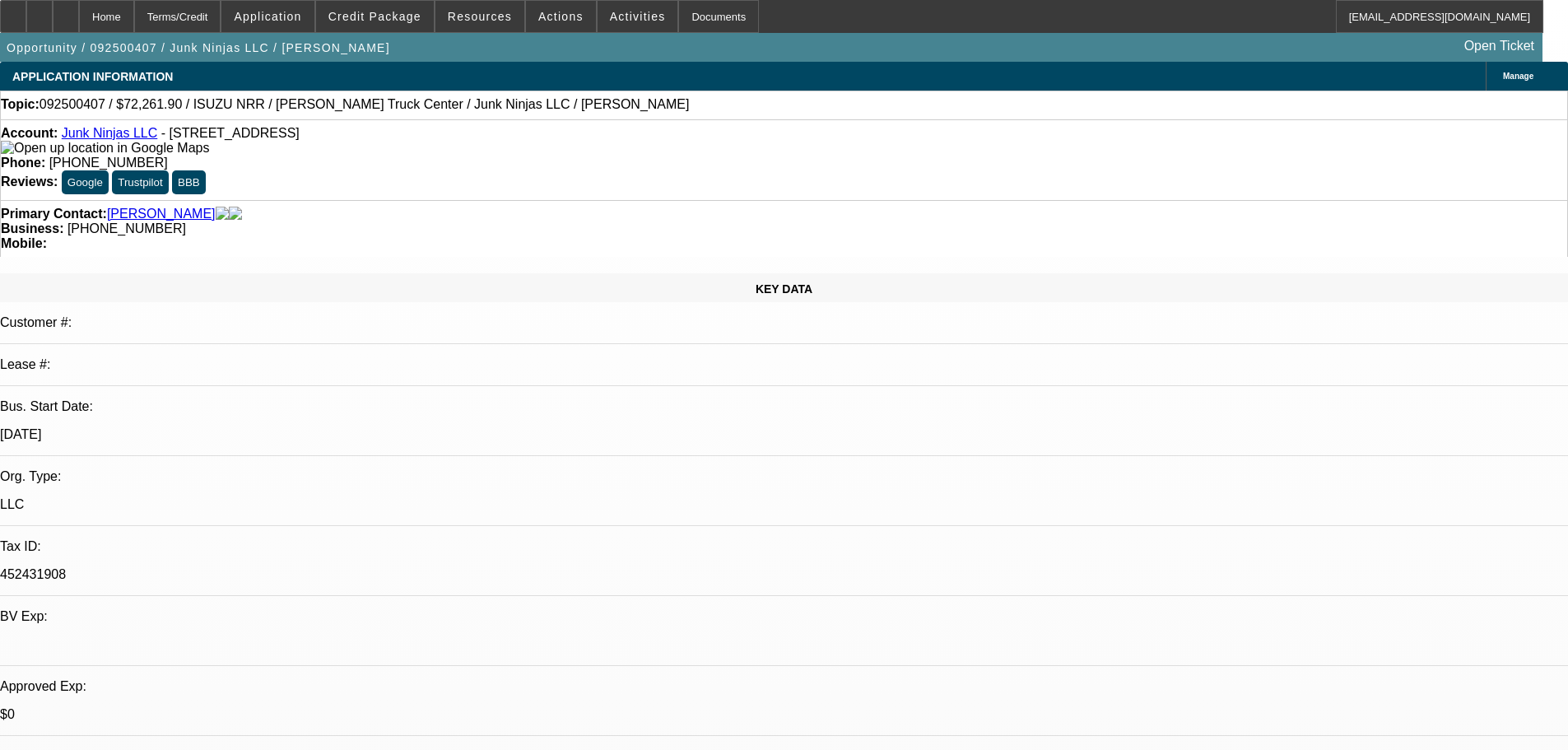
select select "0.15"
select select "0"
select select "0.1"
select select "4"
select select "0.15"
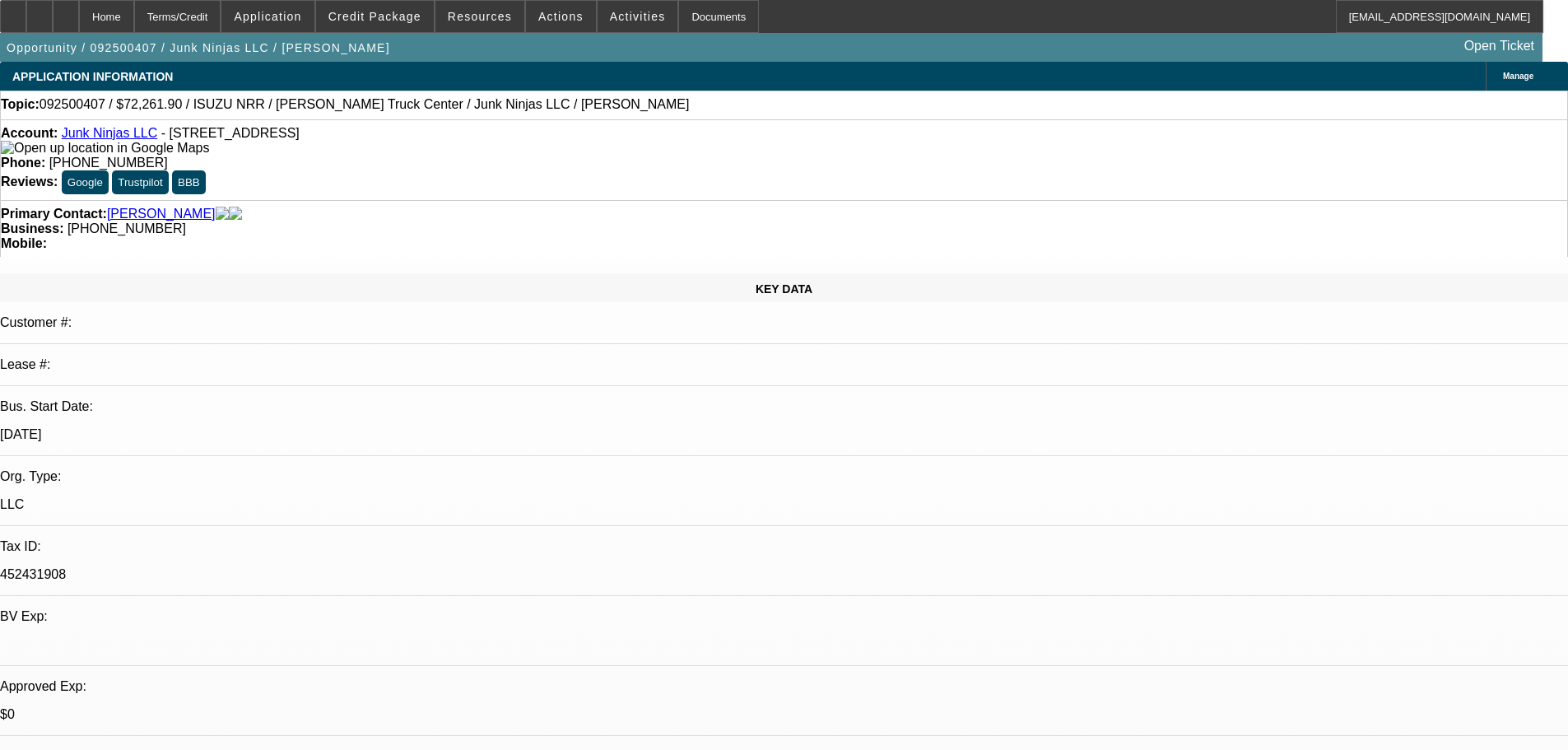
select select "0"
select select "0.1"
select select "4"
select select "0.15"
select select "0"
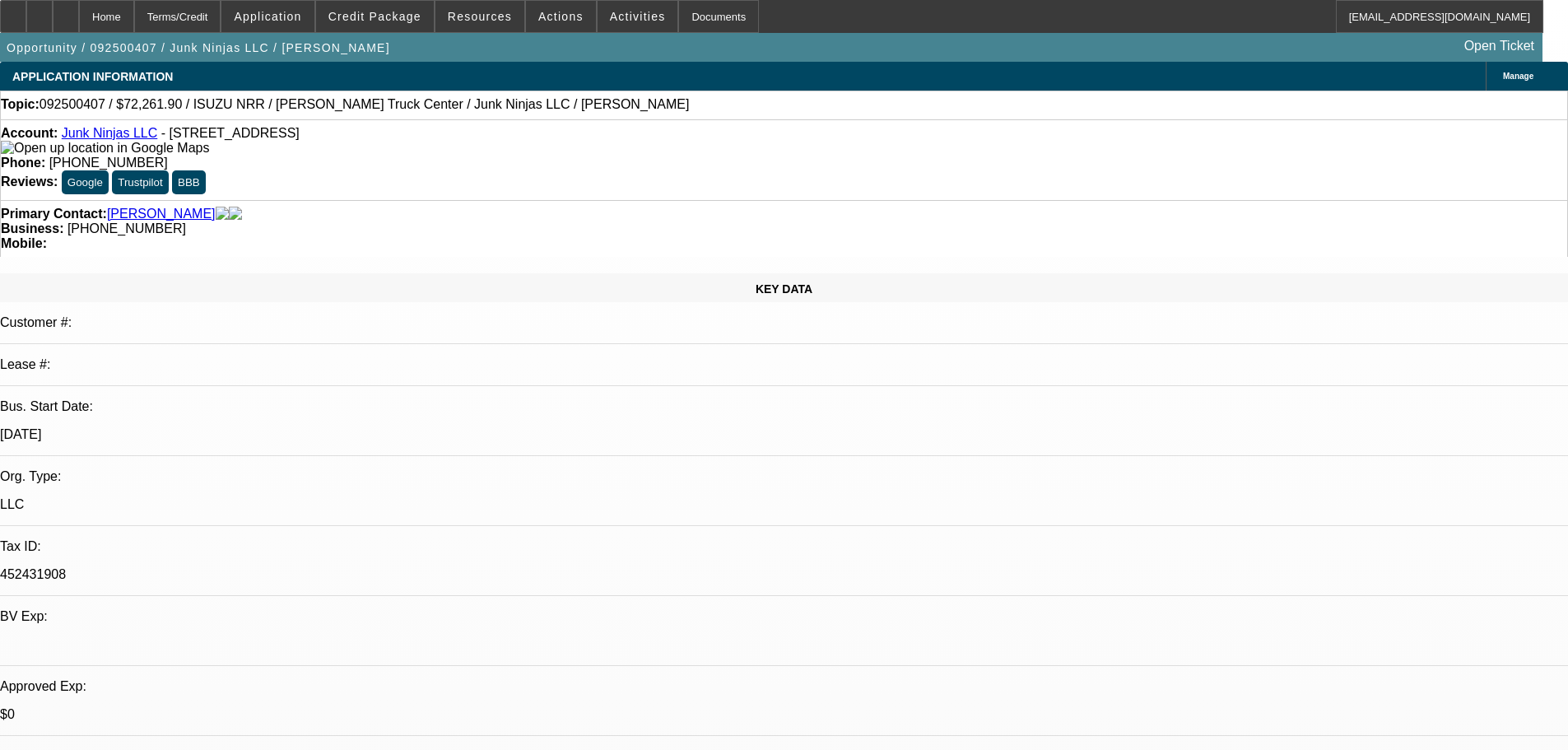
select select "0.1"
select select "4"
select select "0.15"
select select "0"
select select "0.1"
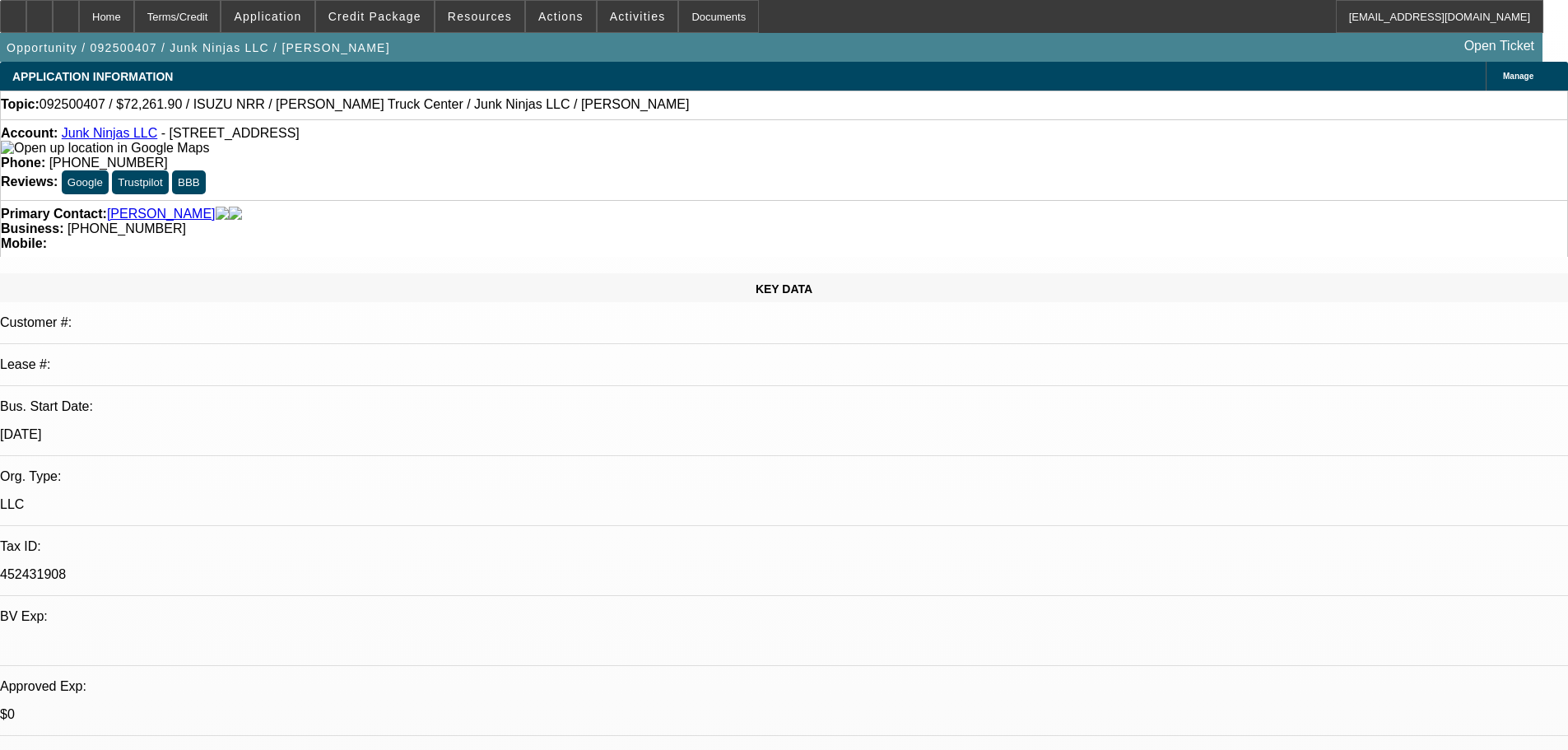
select select "4"
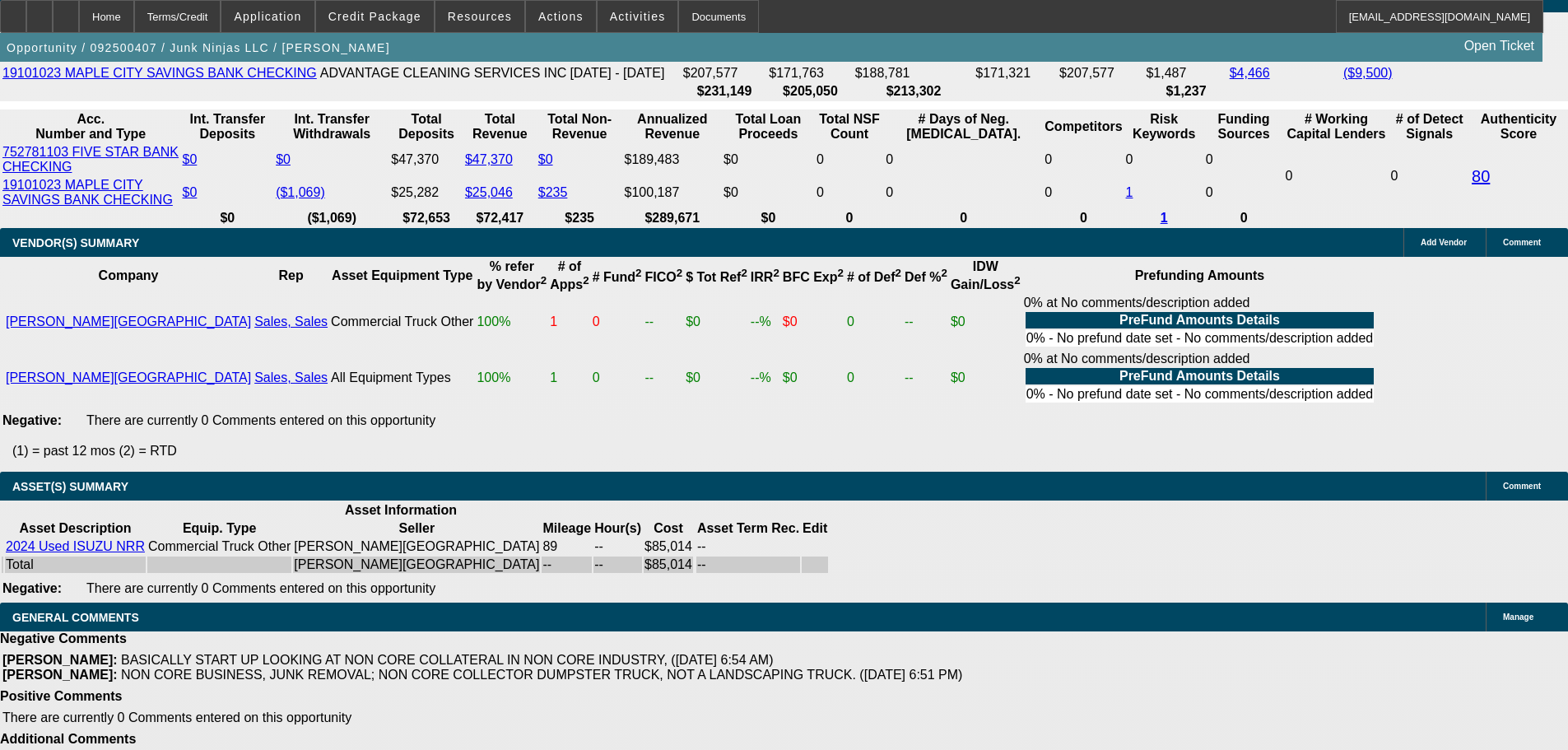
scroll to position [2639, 0]
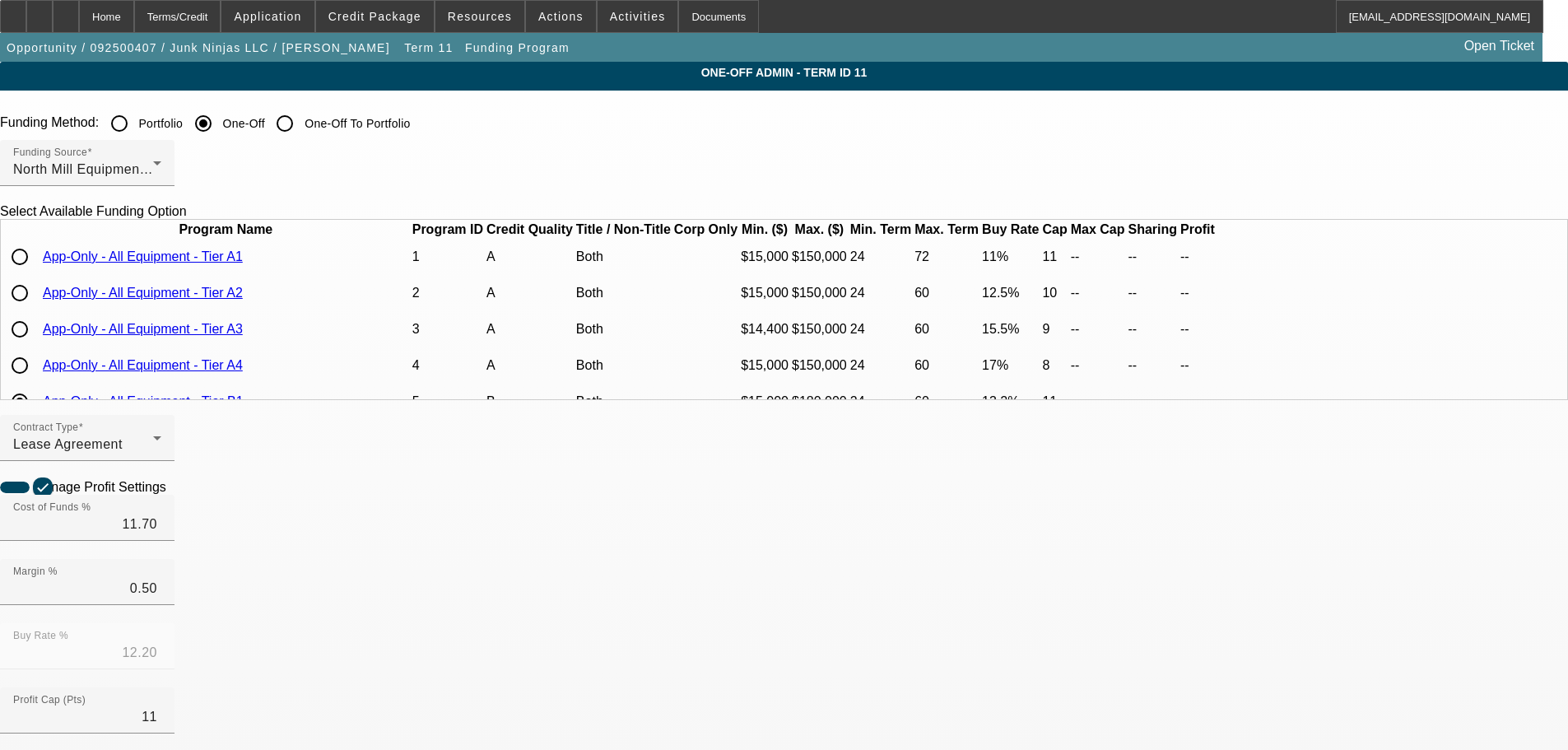
click at [36, 273] on input "radio" at bounding box center [20, 257] width 33 height 33
radio input "true"
type input "10.50"
type input "11.00"
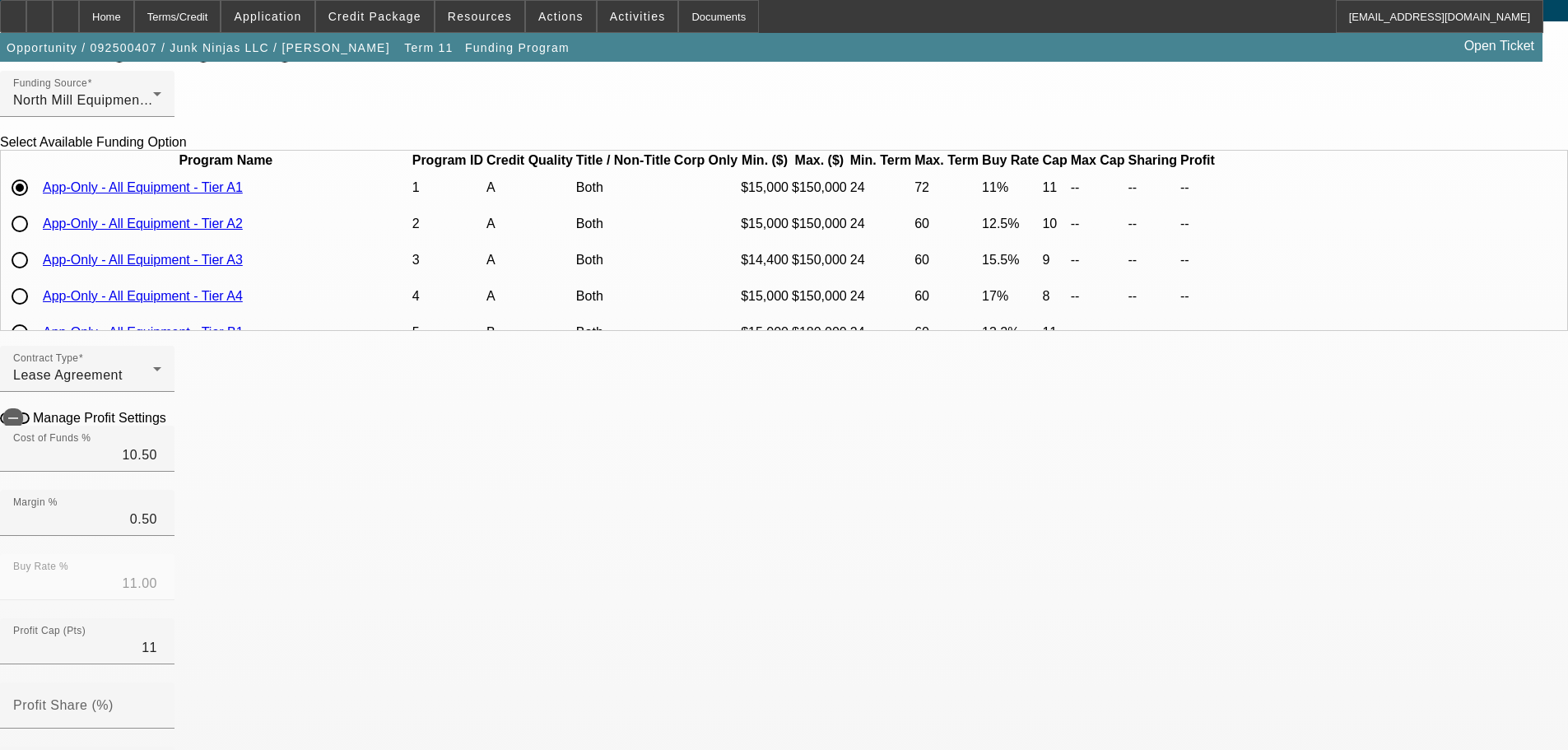
scroll to position [165, 0]
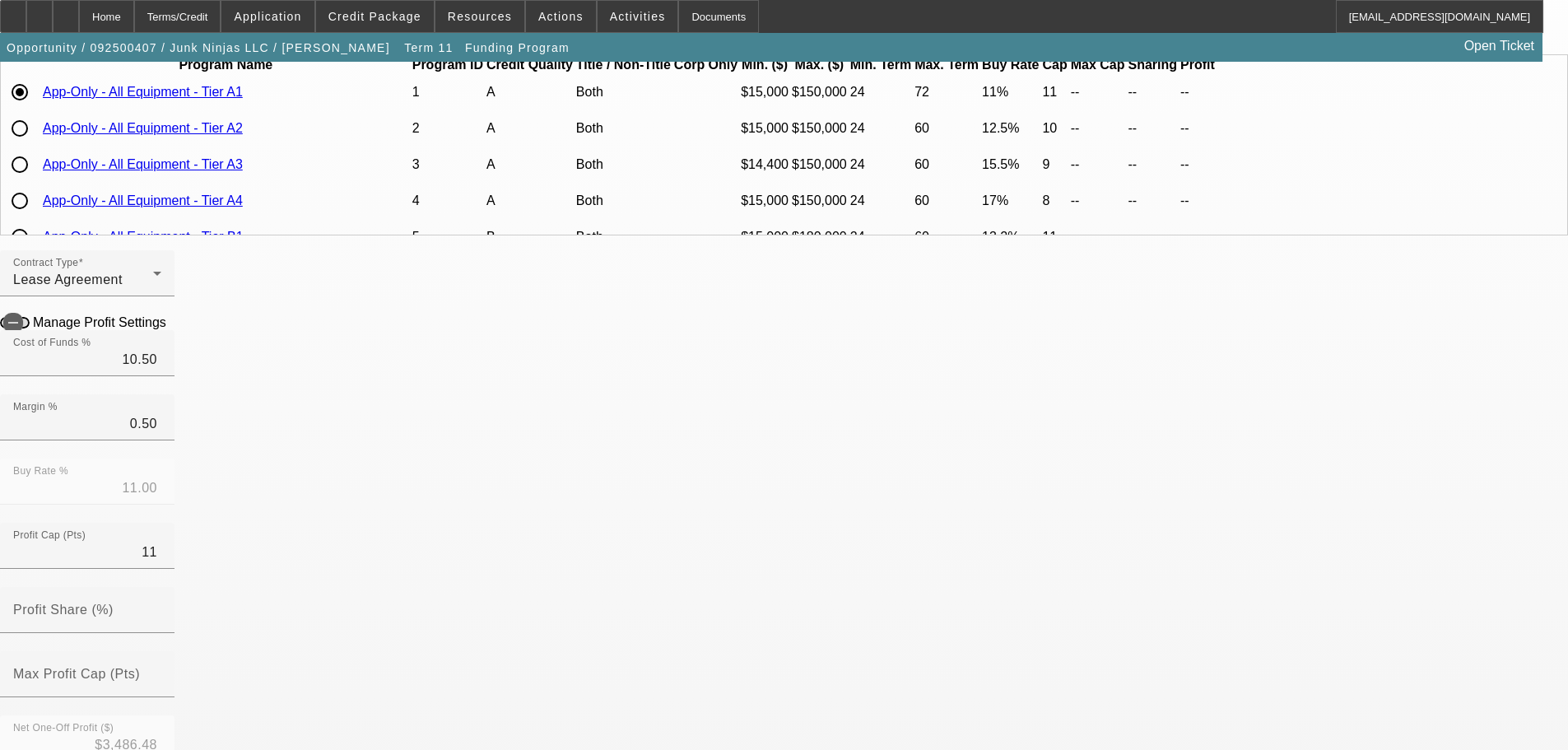
click at [170, 329] on icon at bounding box center [170, 321] width 0 height 14
type input "$5,610.15"
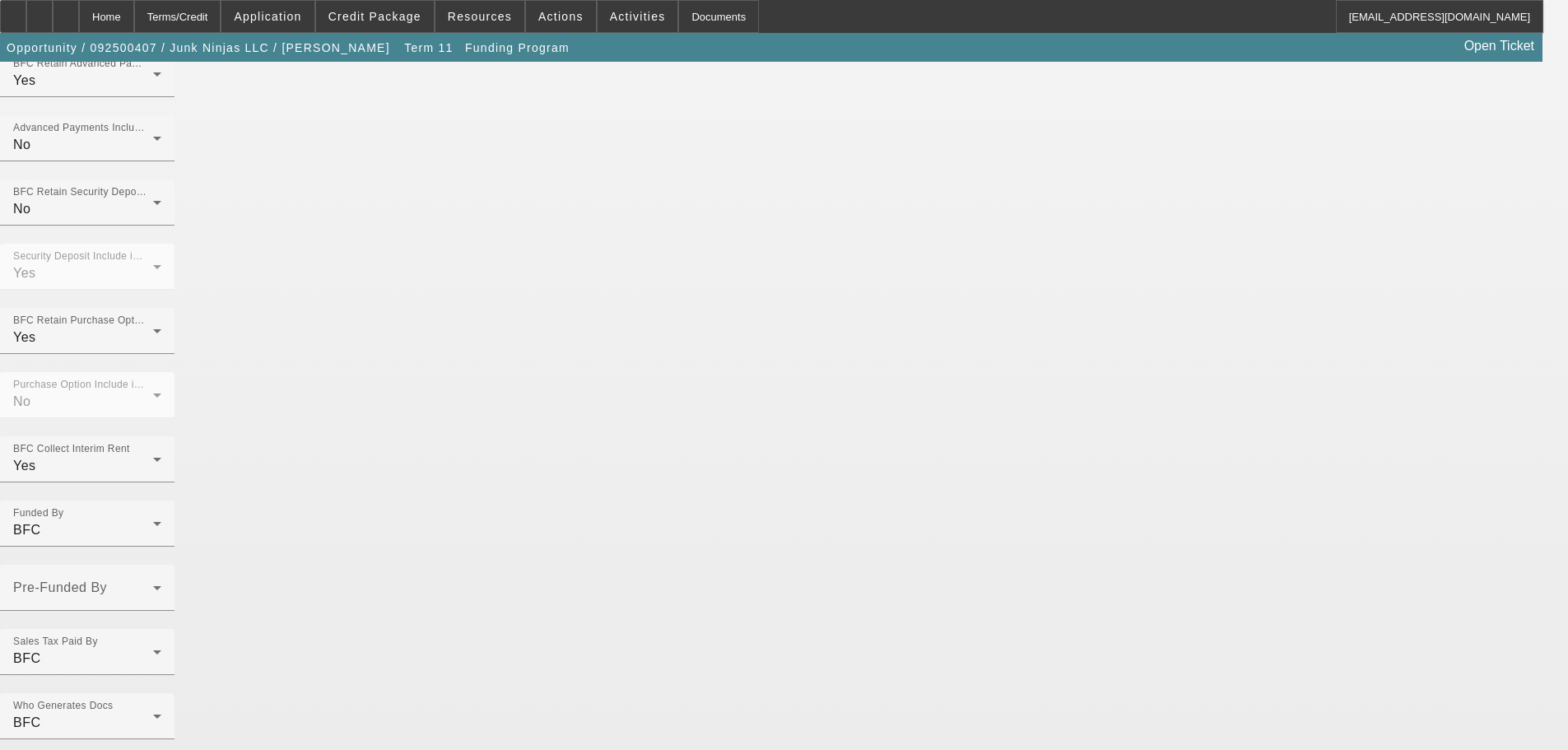
scroll to position [1151, 0]
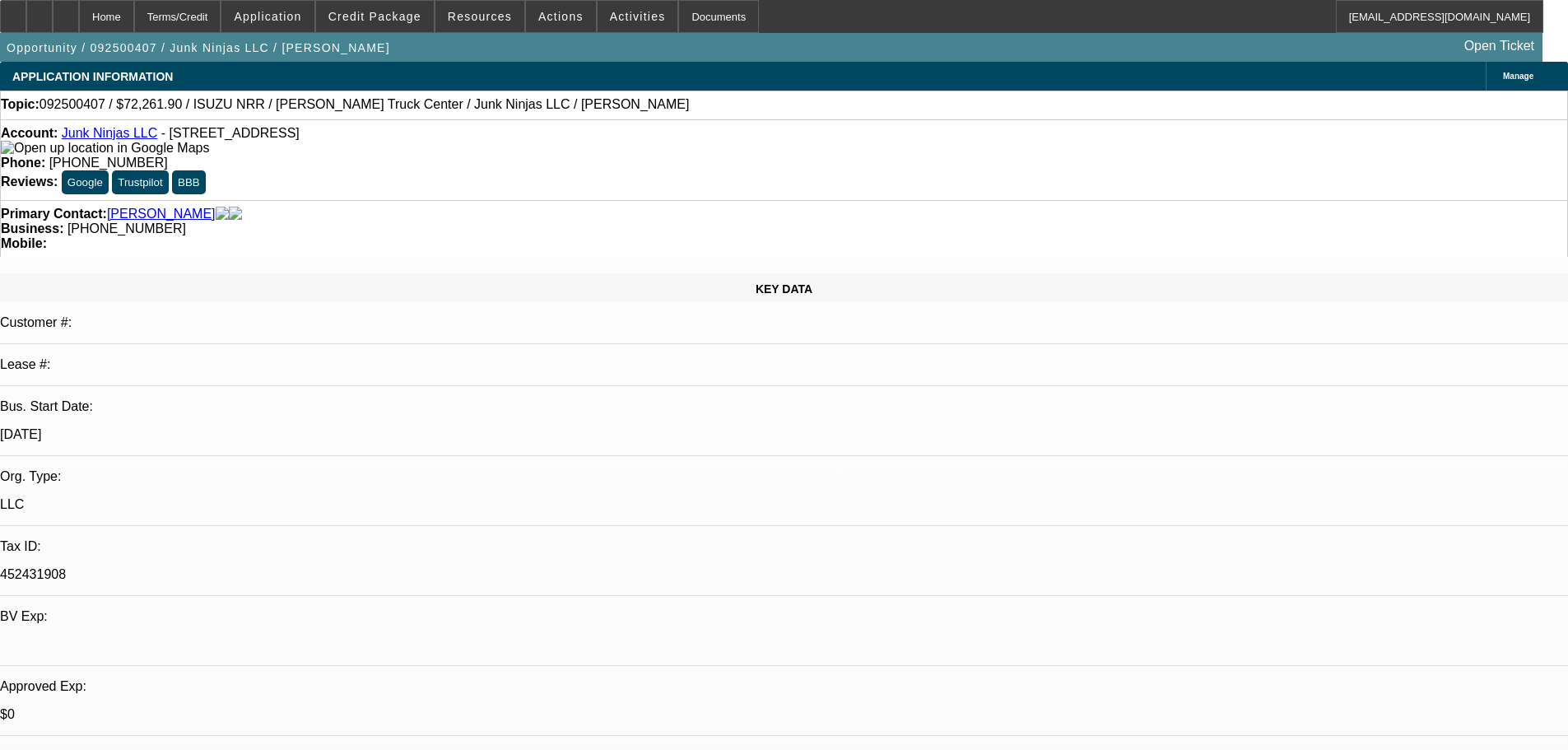
select select "0.15"
select select "0"
select select "0.1"
select select "4"
select select "0.15"
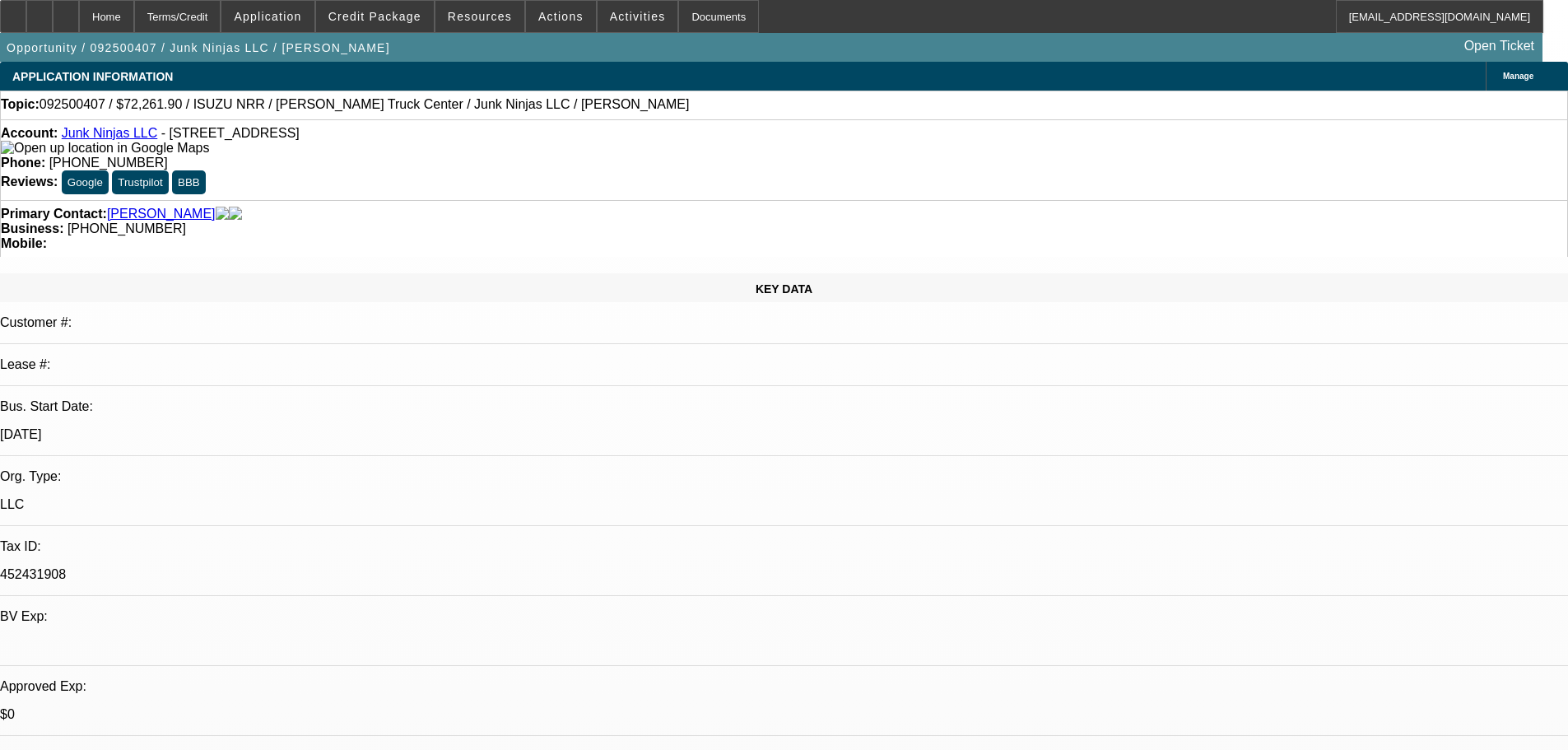
select select "0"
select select "0.1"
select select "4"
select select "0.15"
select select "0"
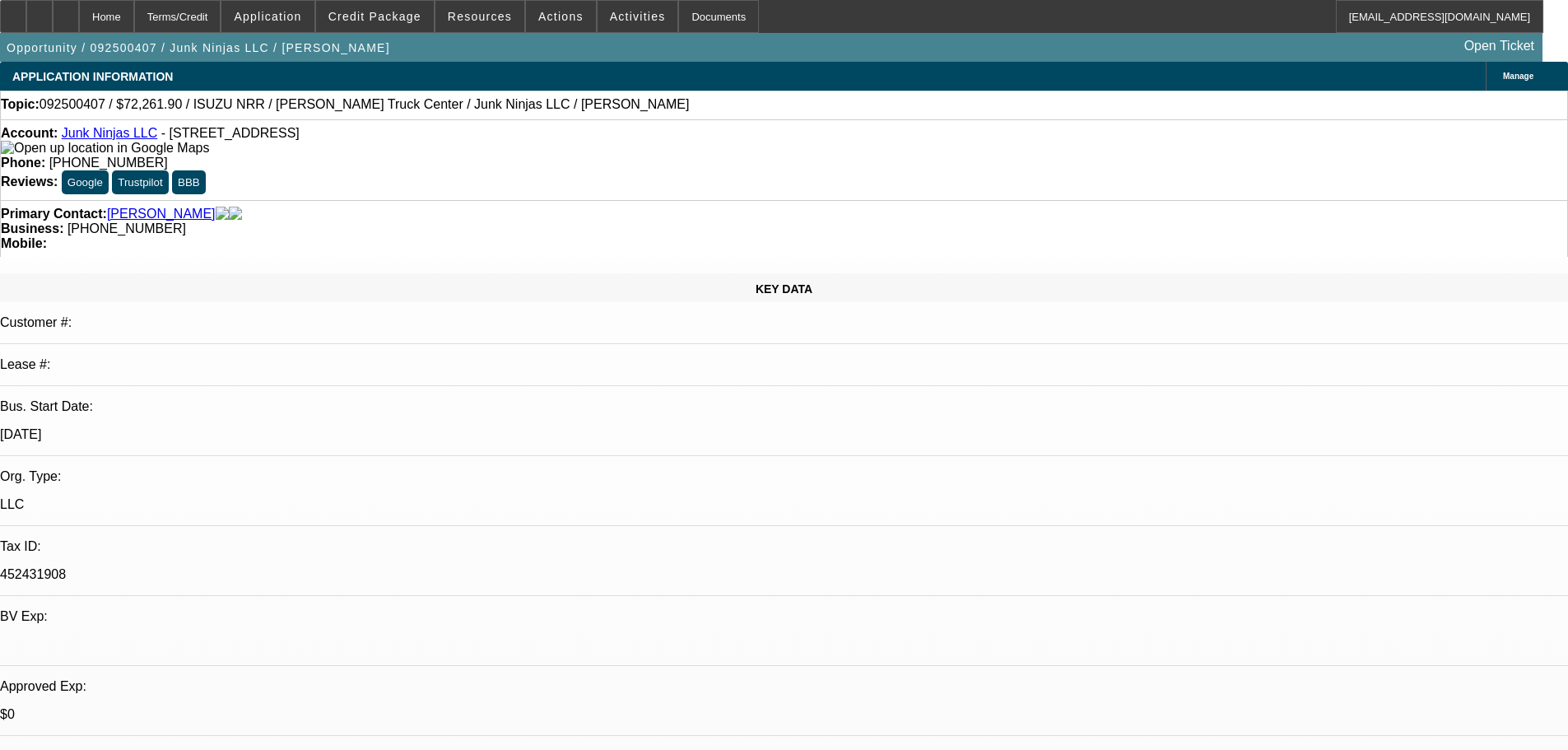
select select "0.1"
select select "4"
select select "0.15"
select select "0"
select select "0.1"
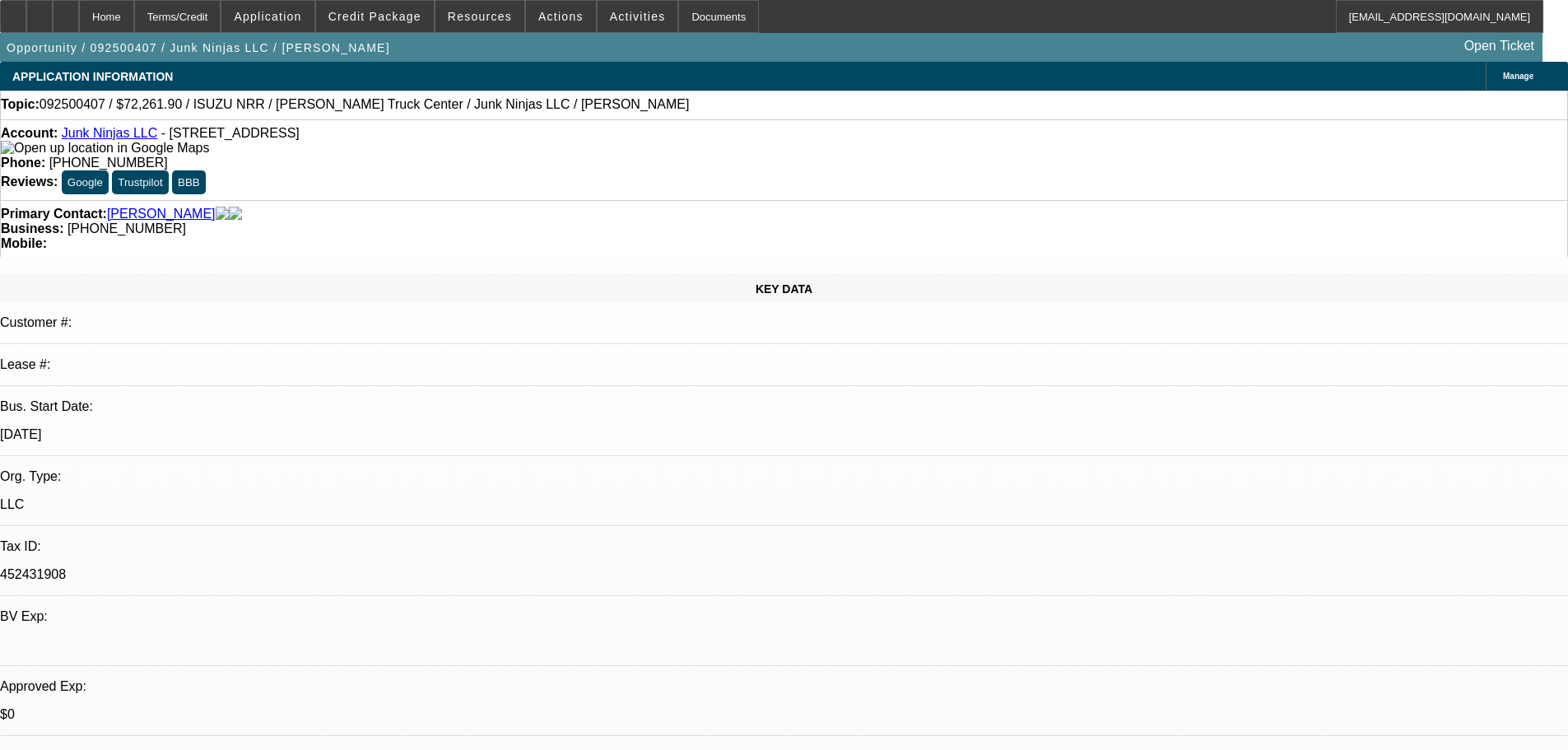
select select "4"
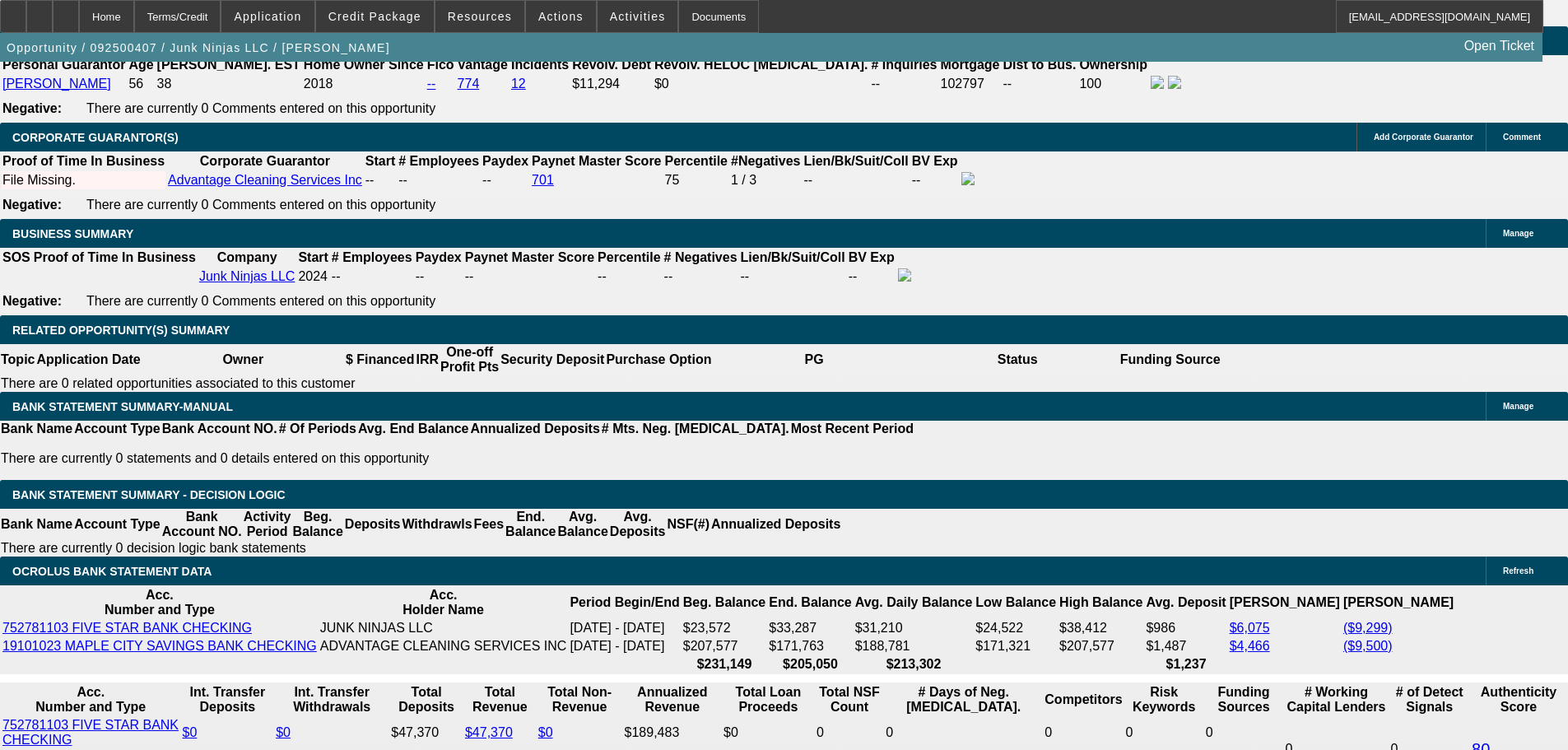
scroll to position [2474, 0]
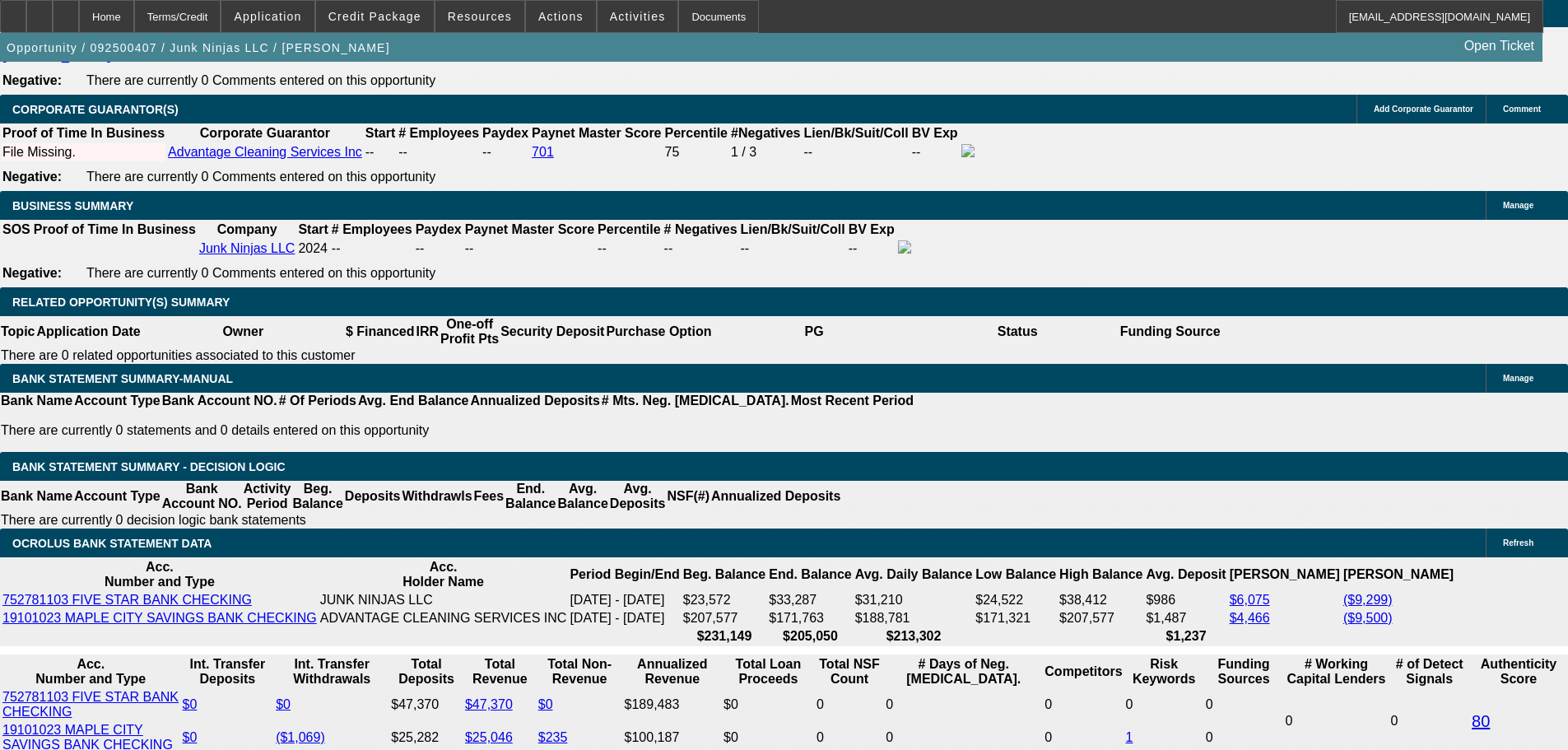
drag, startPoint x: 280, startPoint y: 444, endPoint x: 536, endPoint y: 420, distance: 257.1
type input "$0.00"
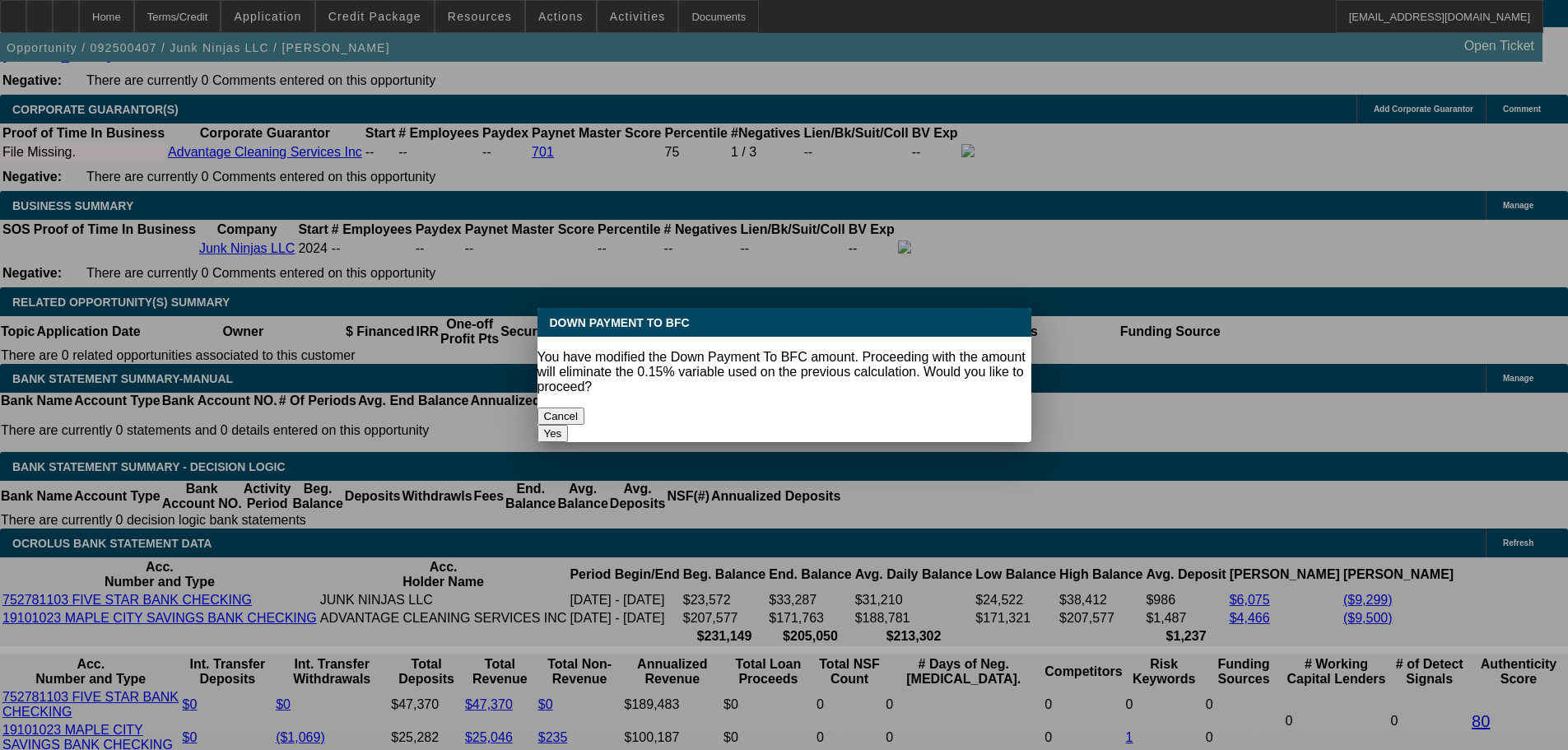
scroll to position [0, 0]
click at [164, 426] on body "Home Terms/Credit Application Credit Package Resources Actions Activities Docum…" at bounding box center [784, 717] width 1568 height 6381
click at [569, 425] on button "Yes" at bounding box center [554, 433] width 31 height 18
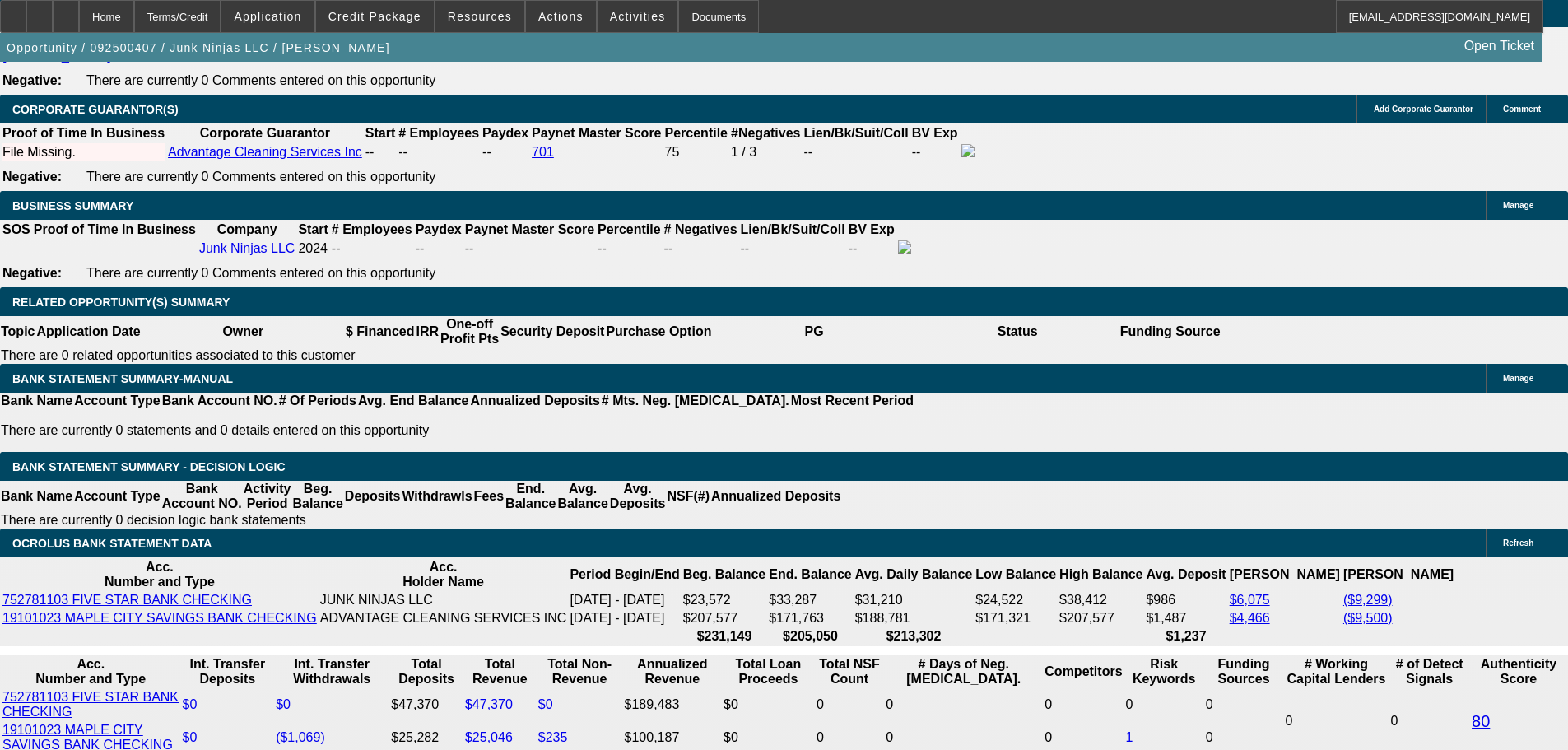
select select "0"
type input "UNKNOWN"
type input "$1,844.17"
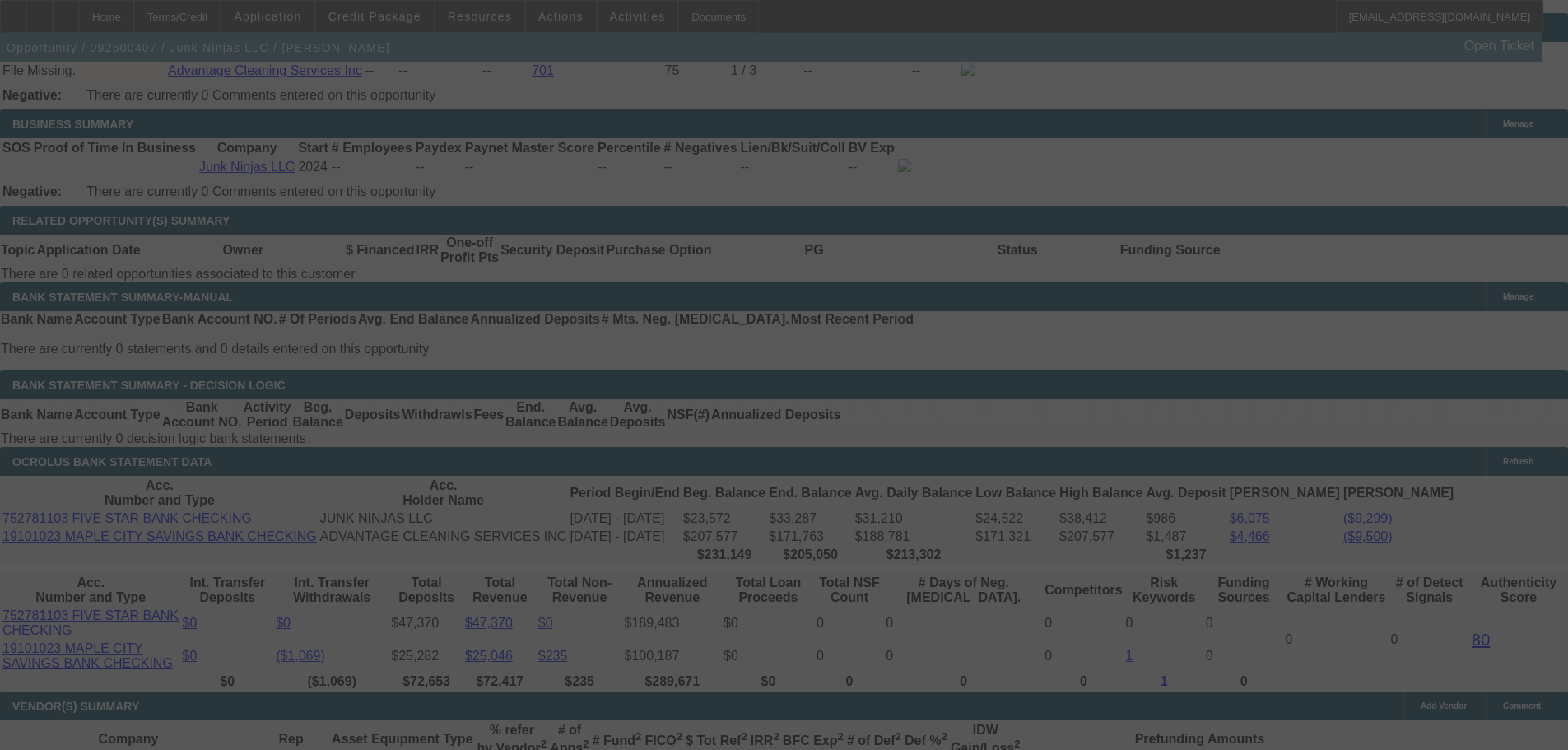
scroll to position [2556, 0]
select select "0"
select select "0.1"
select select "4"
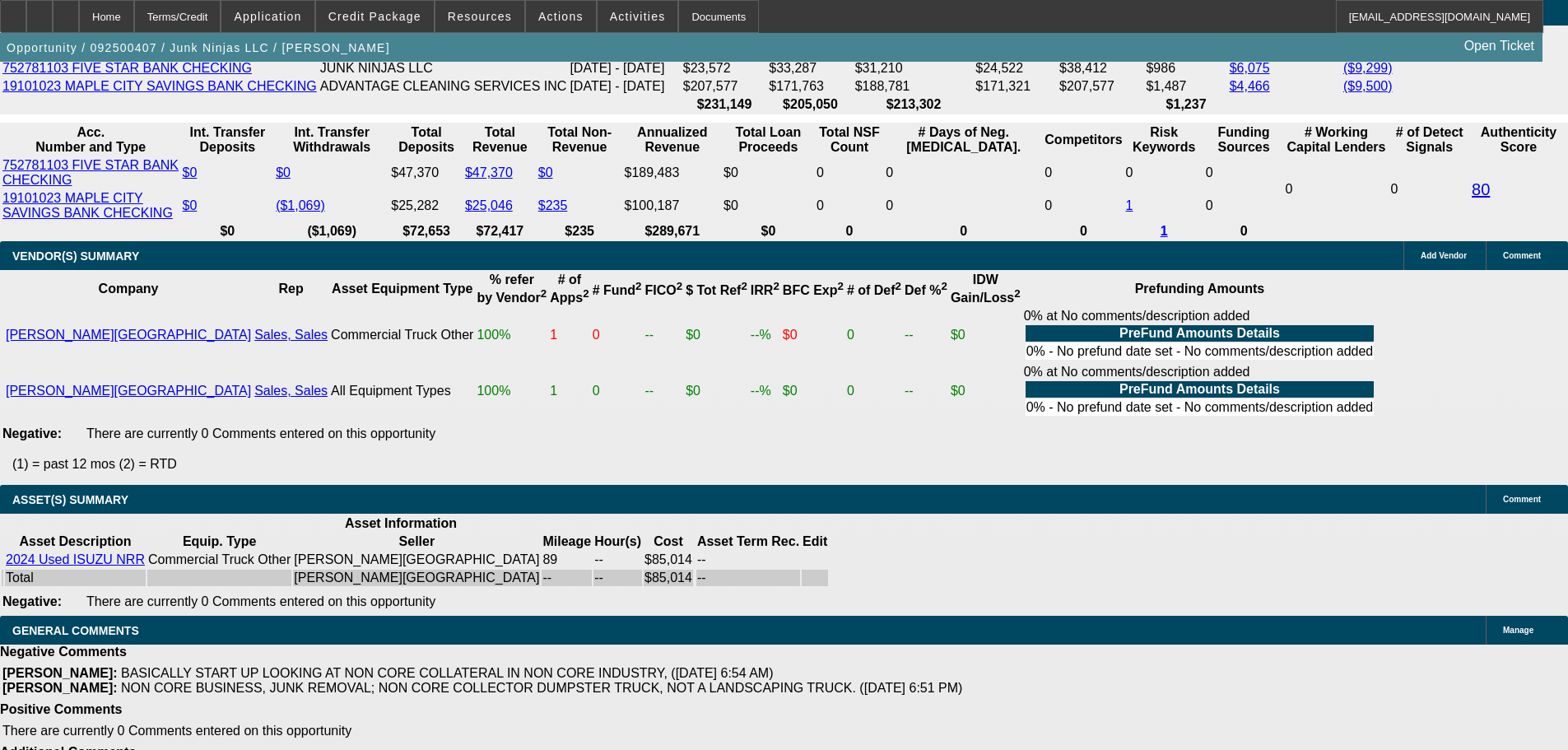
scroll to position [3132, 0]
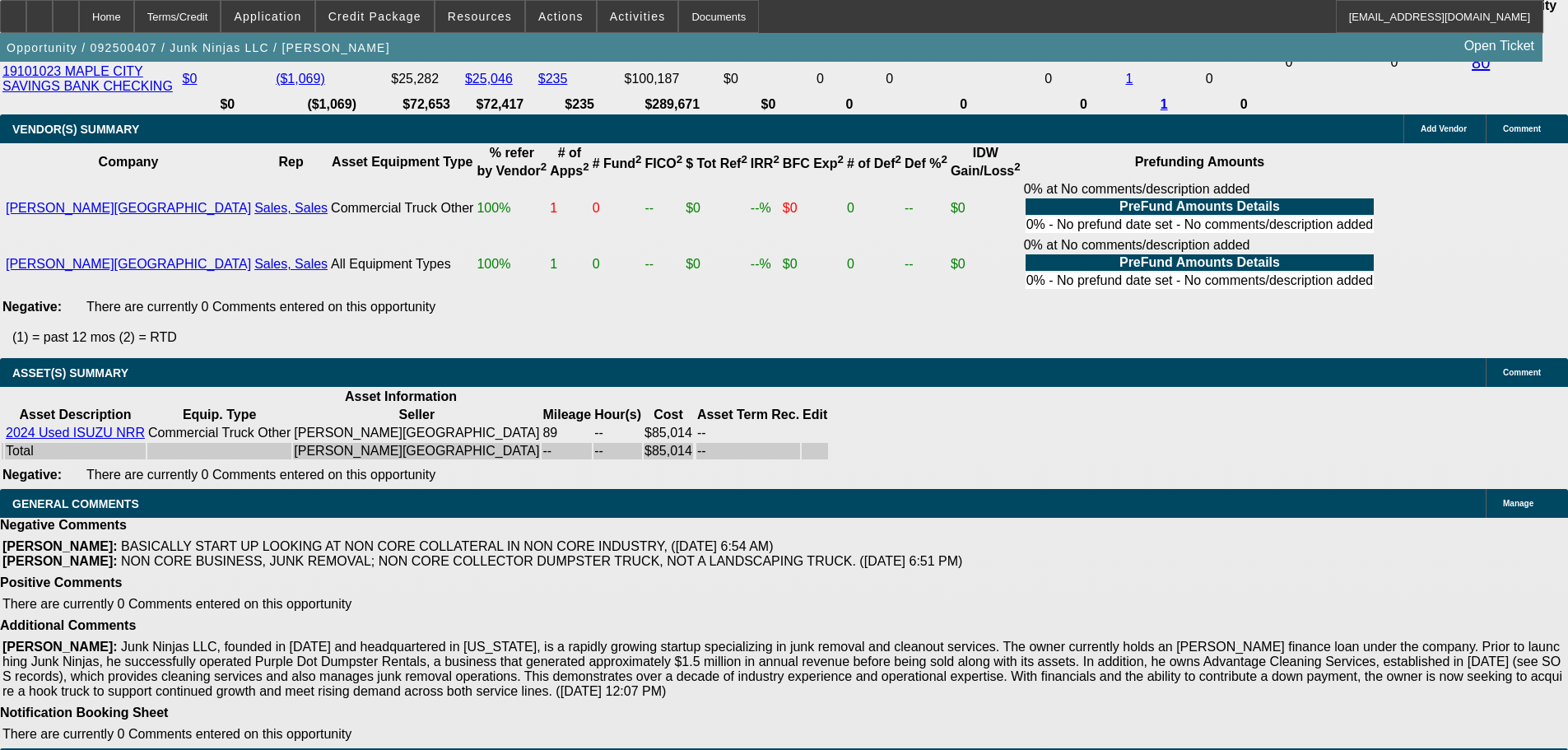
select select "3"
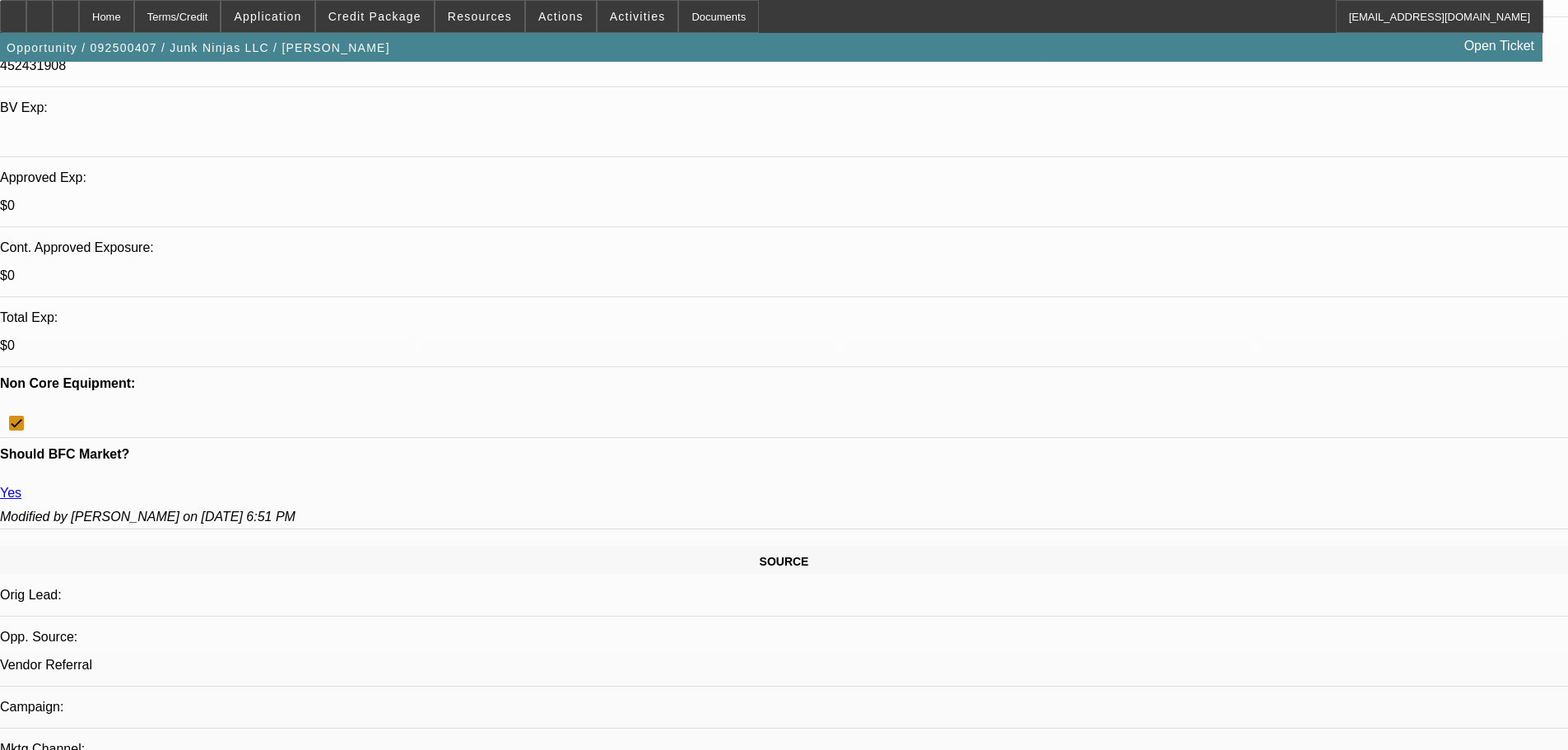
scroll to position [659, 0]
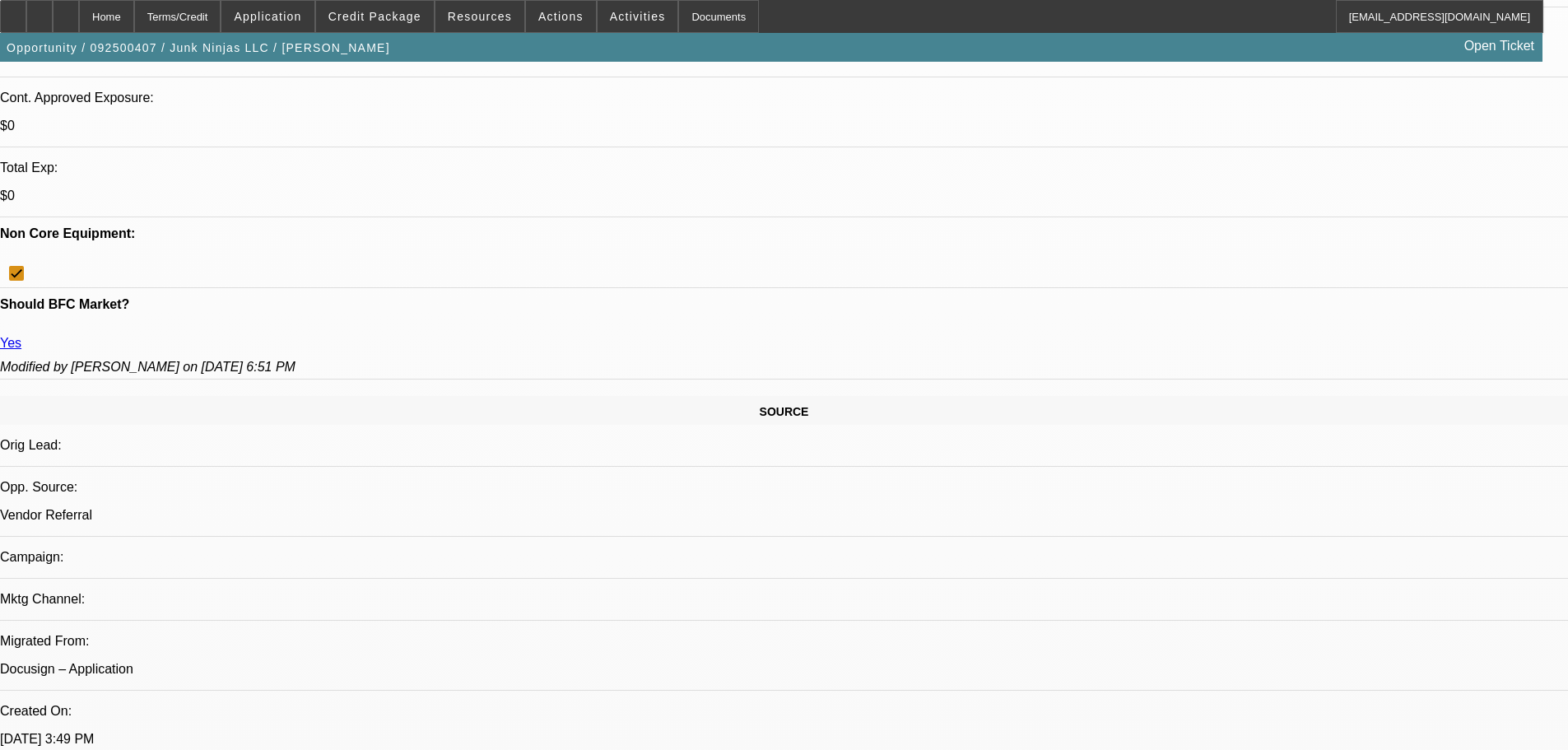
click at [1337, 276] on span "3" at bounding box center [1334, 267] width 30 height 30
type input "11/3/2025"
click at [1328, 340] on span "3" at bounding box center [1334, 331] width 30 height 30
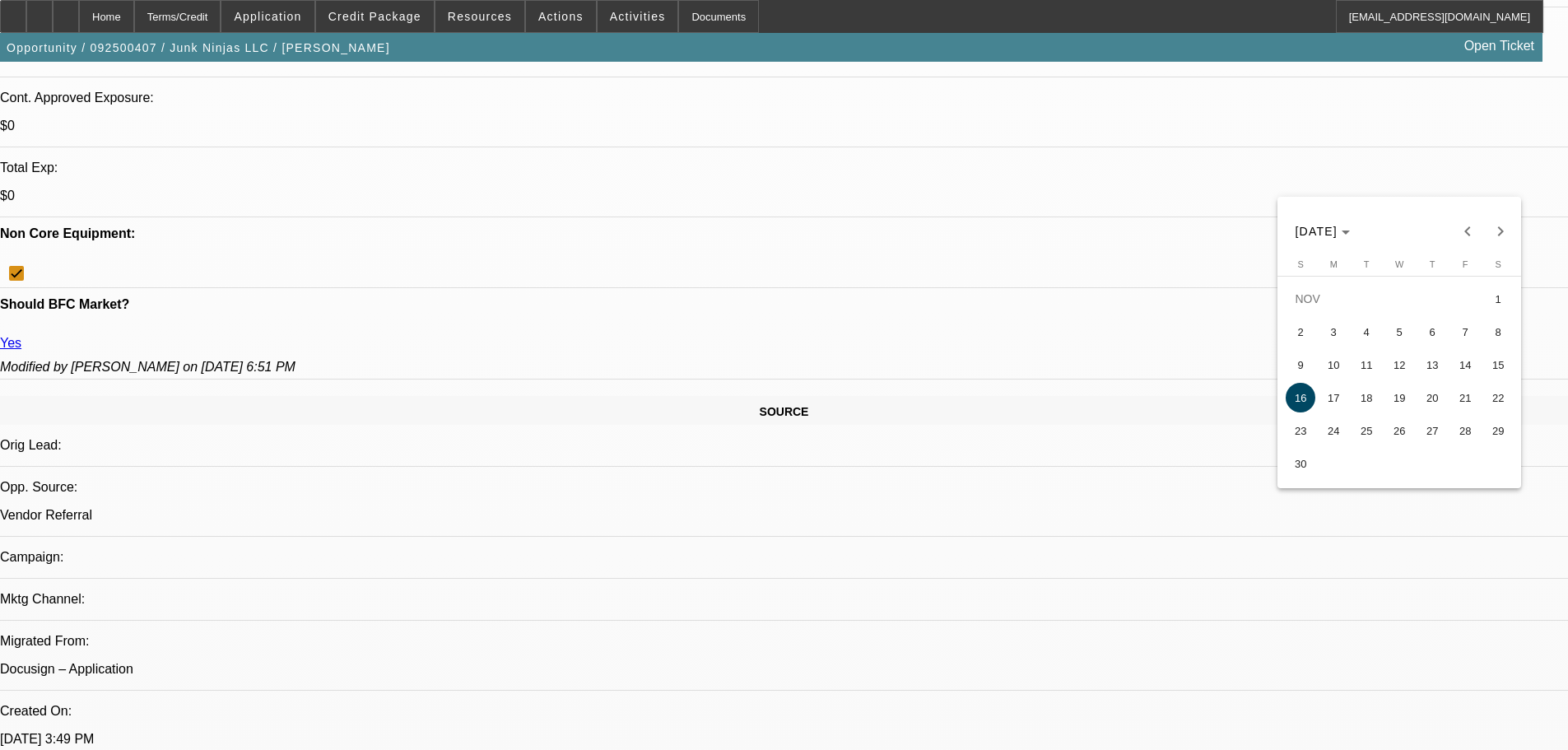
type input "11/3/2025"
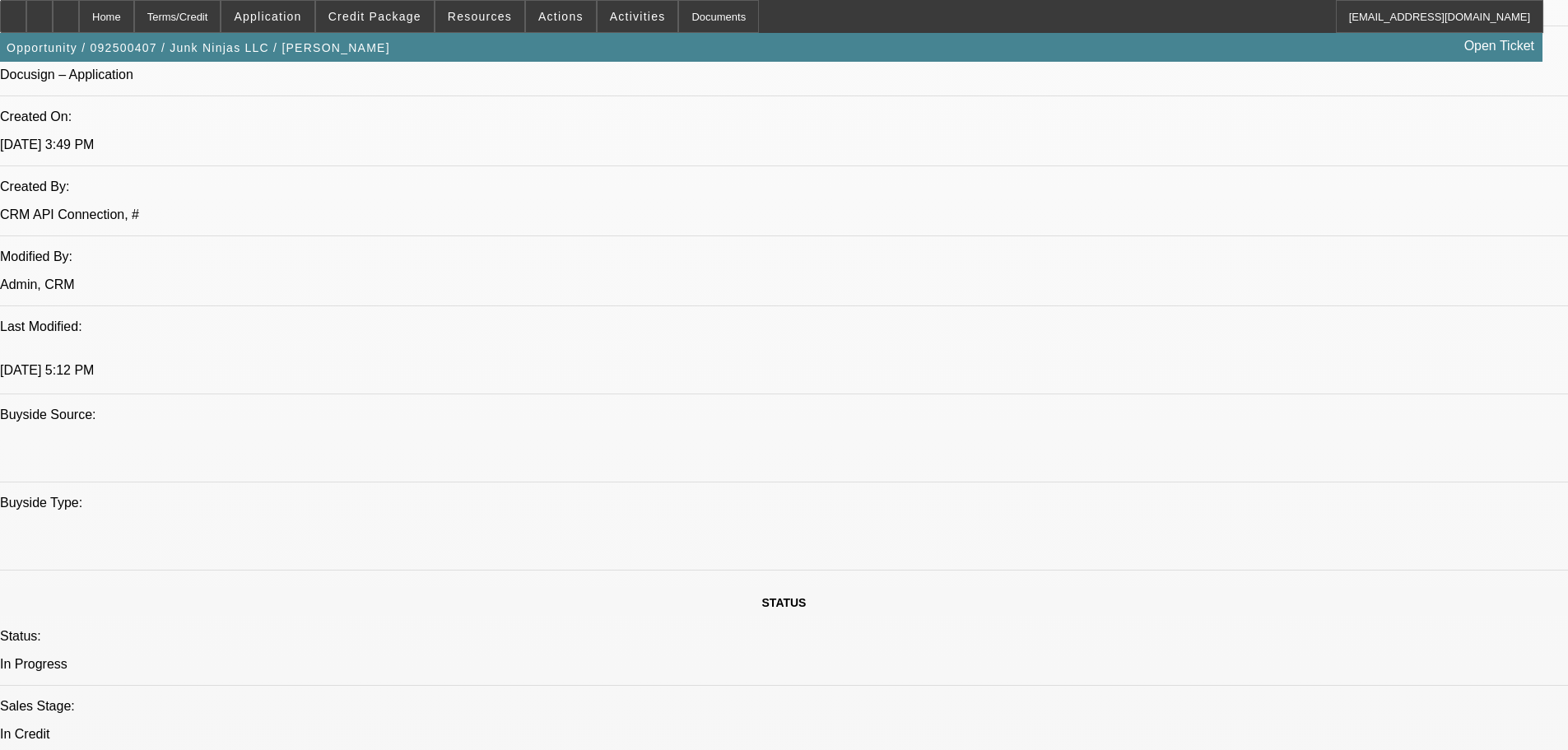
scroll to position [1400, 0]
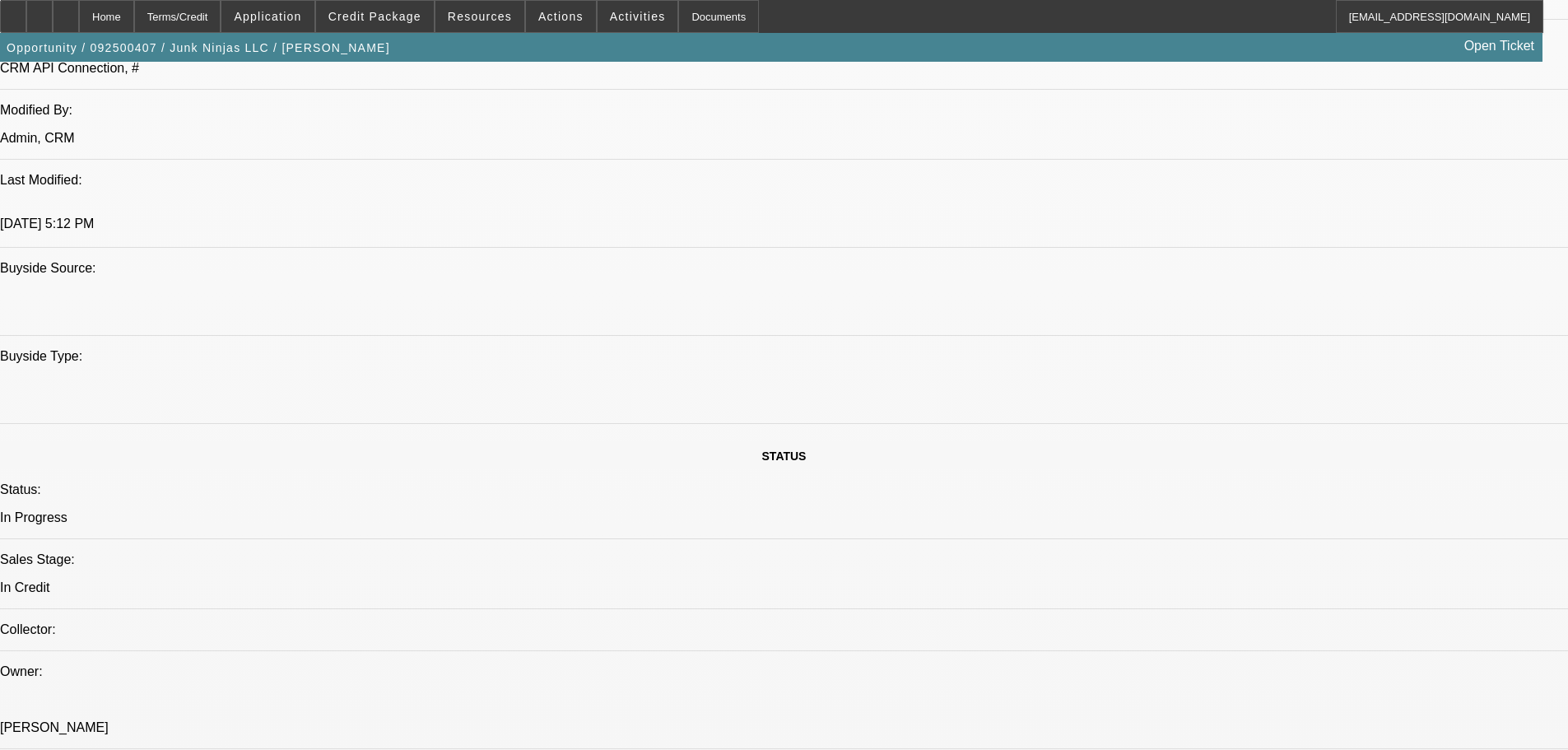
paste textarea "Invoice Total: $85,014.00 Amount to Finance: $85,014.00"
type textarea "I"
paste textarea "APPROVED BY NORTH MILL: “We have moved this to an A1 approval, so the GPS is no…"
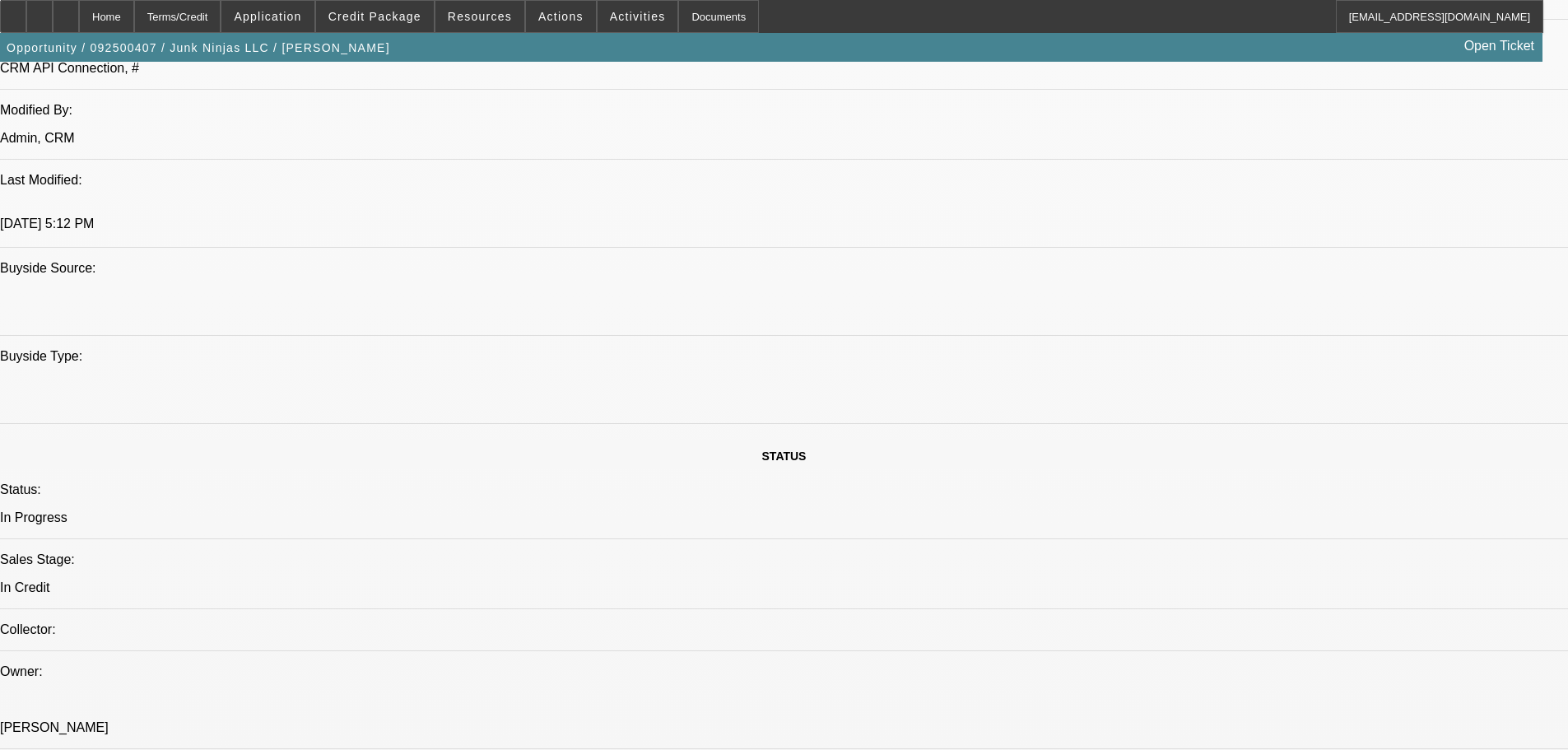
scroll to position [158, 0]
type textarea "APPROVED BY NORTH MILL: “We have moved this to an A1 approval, so the GPS is no…"
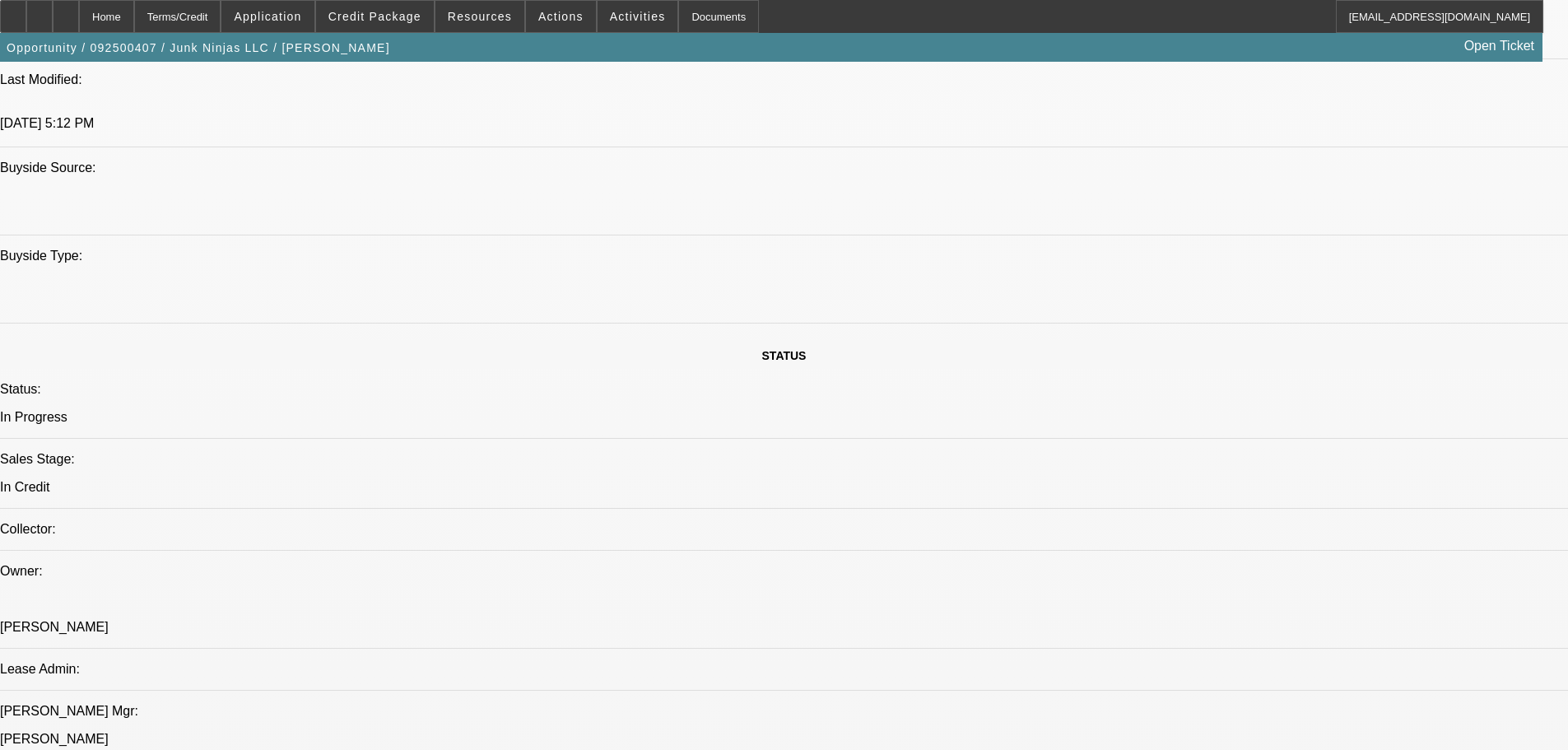
scroll to position [1647, 0]
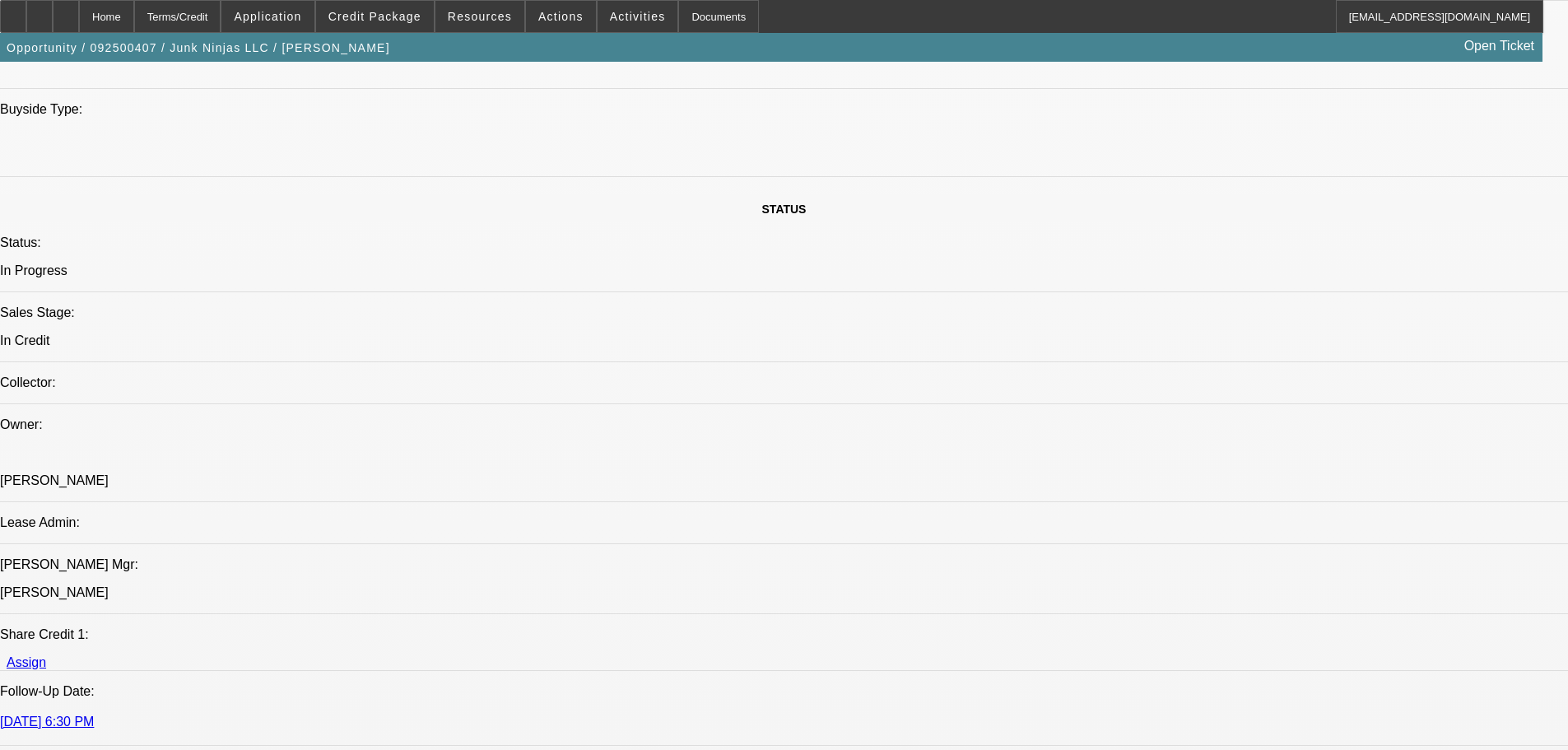
type input "08:53"
click at [1205, 280] on span "1" at bounding box center [1205, 274] width 30 height 30
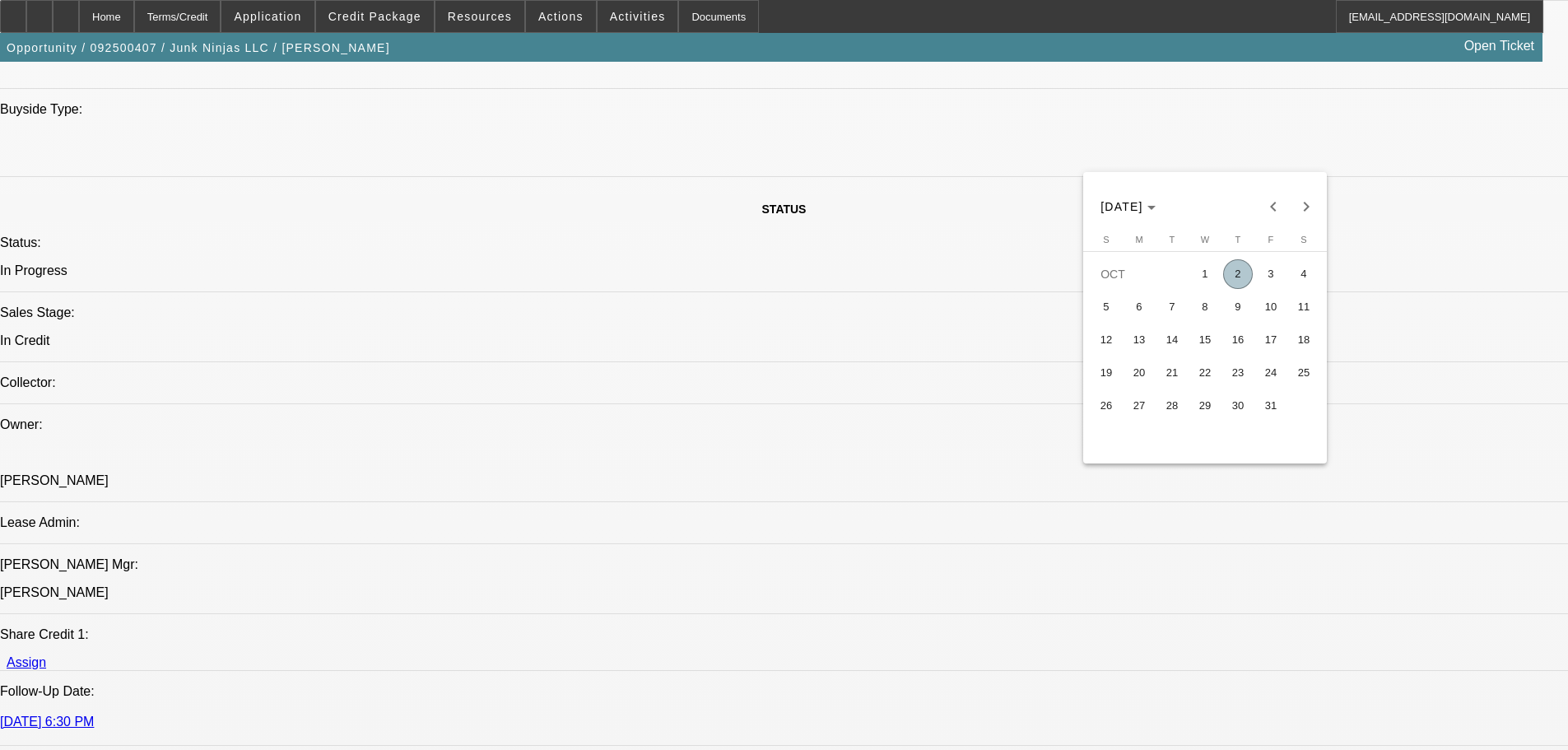
type input "10/1/2025"
type input "05:12"
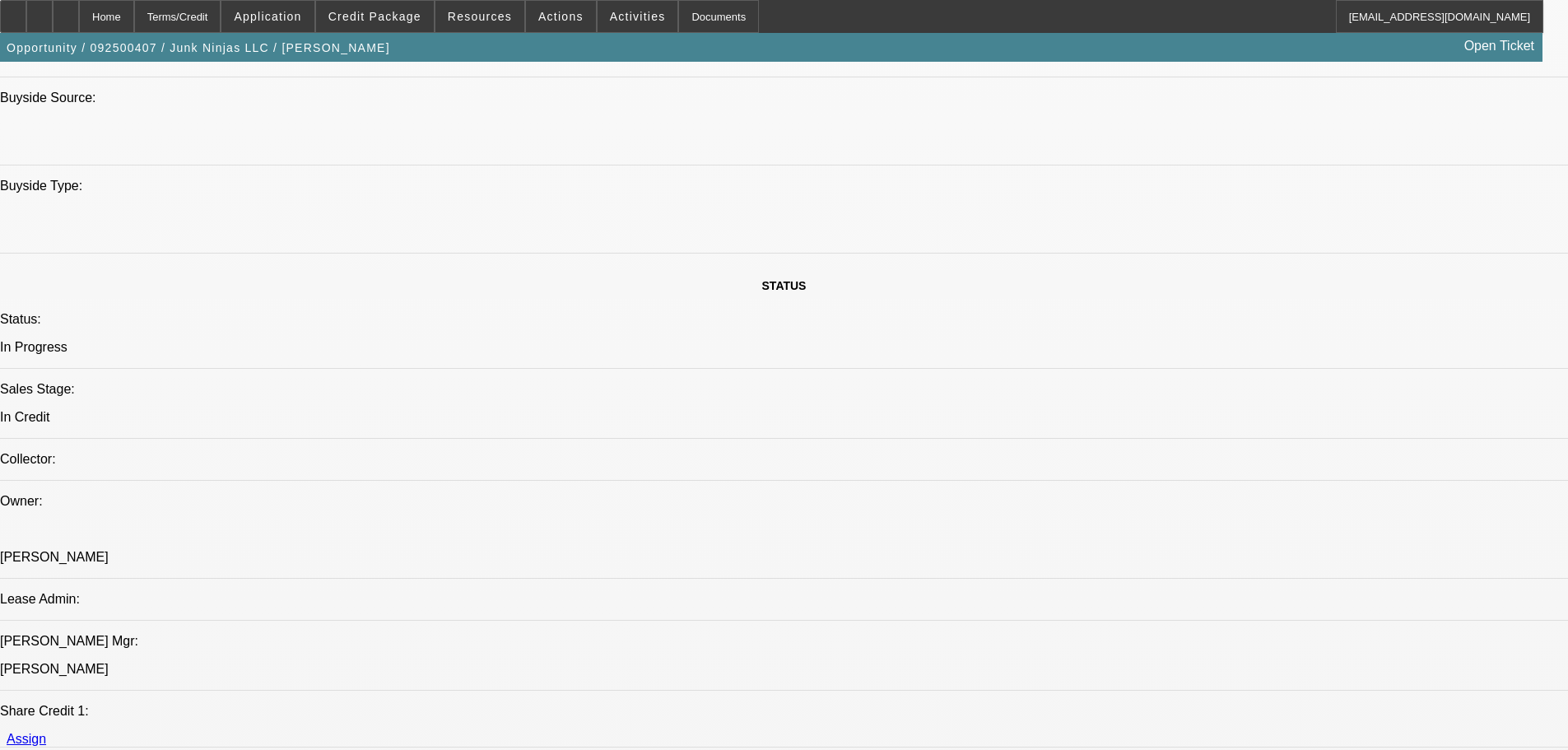
scroll to position [1812, 0]
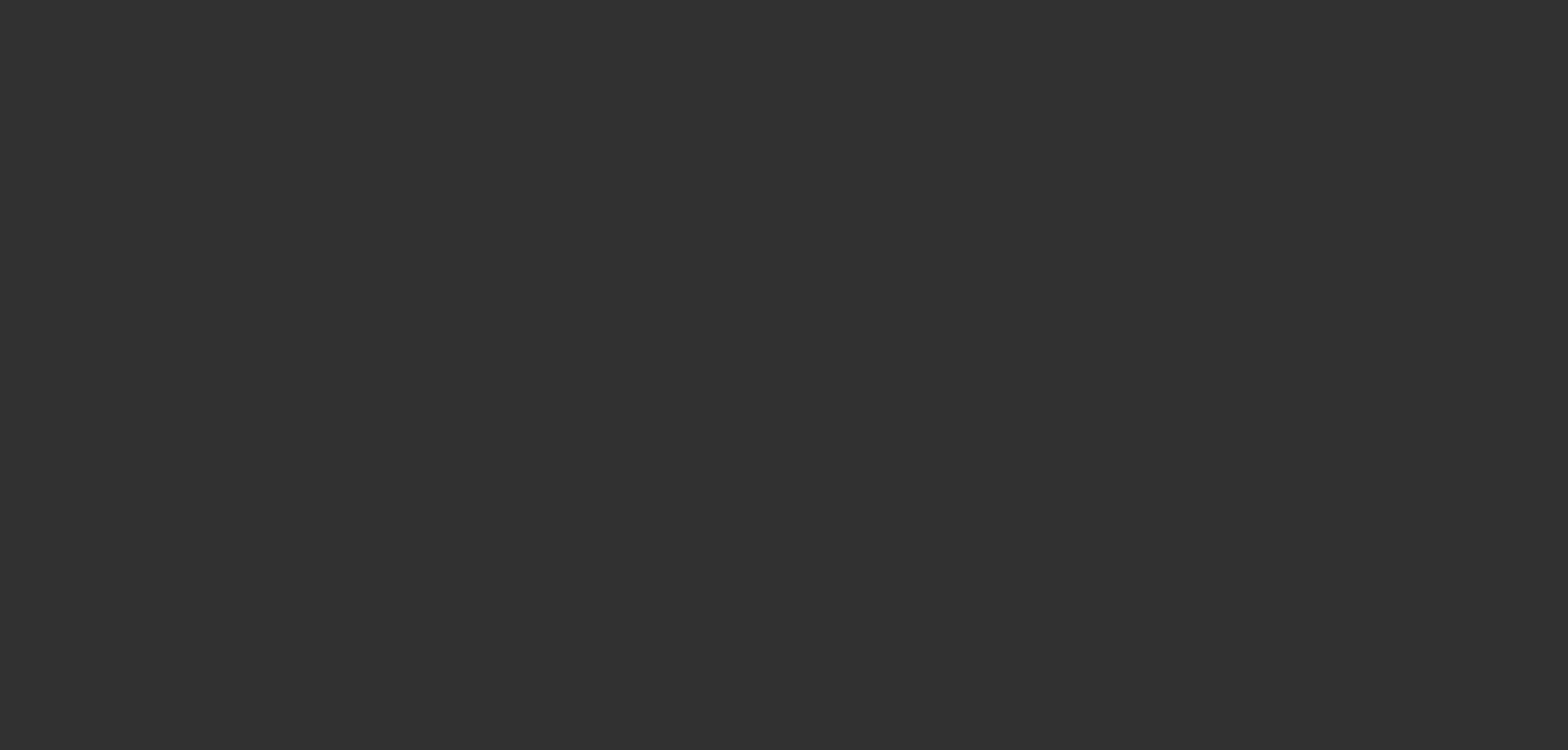
scroll to position [0, 0]
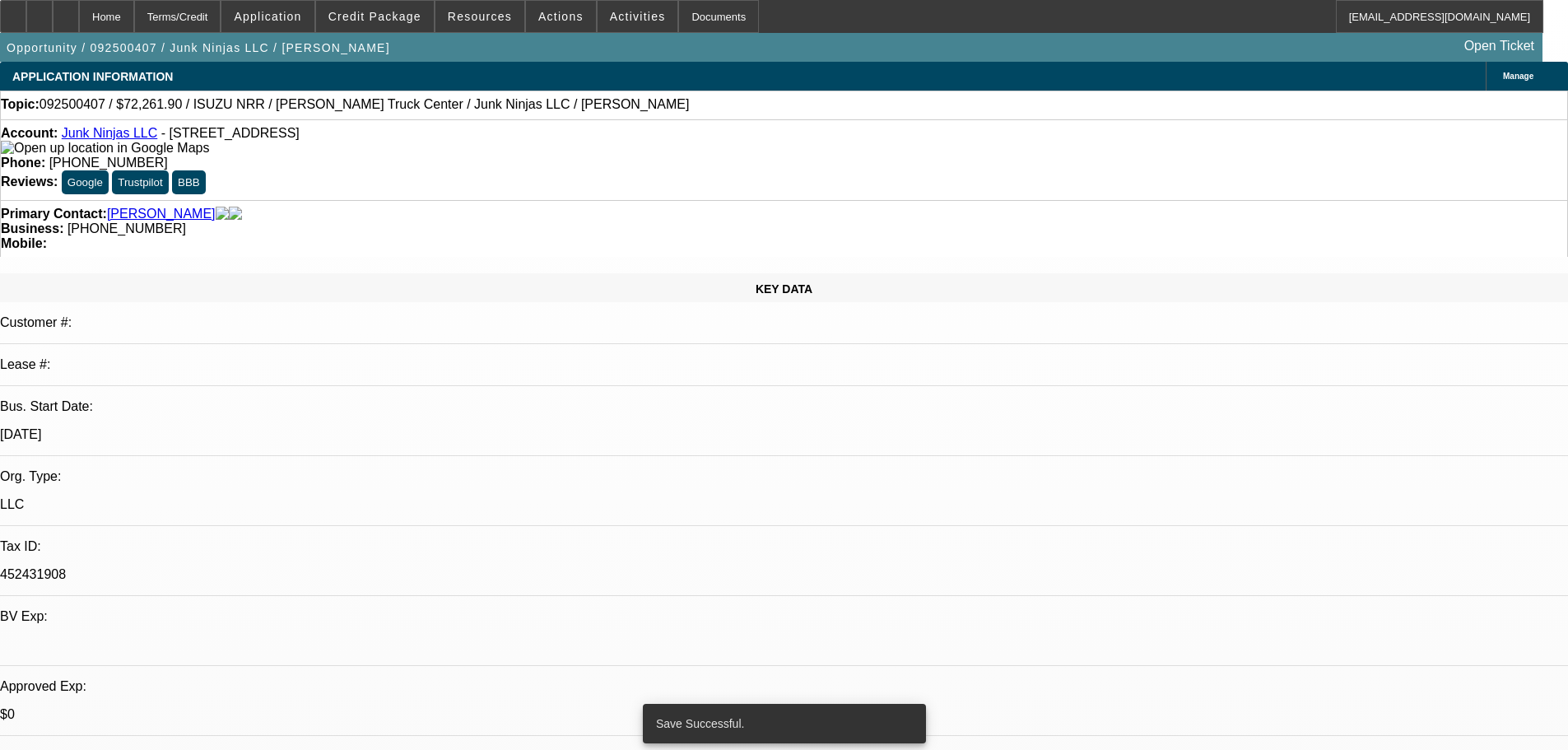
select select "0"
select select "0.1"
select select "4"
select select "0.15"
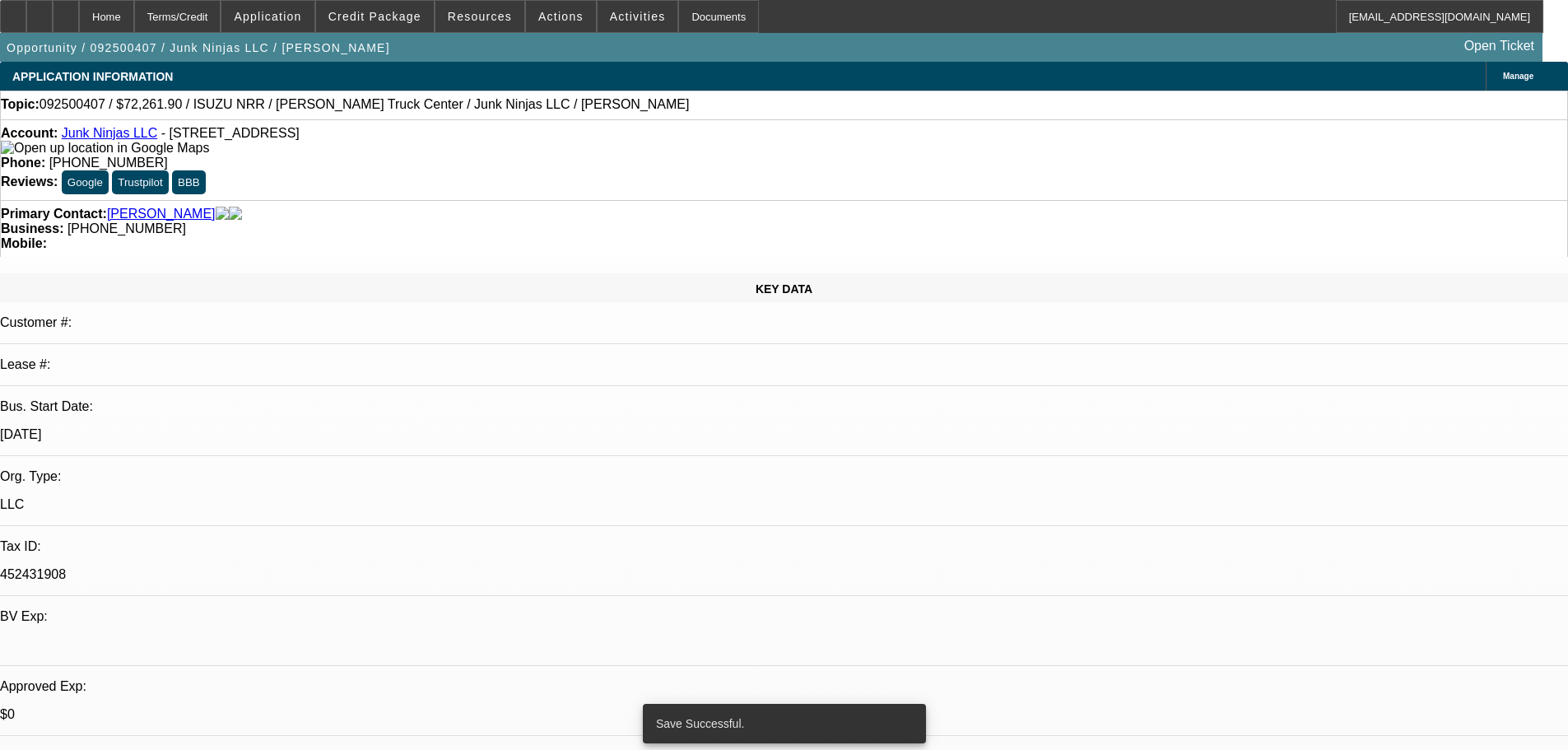
select select "0"
select select "0.1"
select select "4"
select select "0.15"
select select "0"
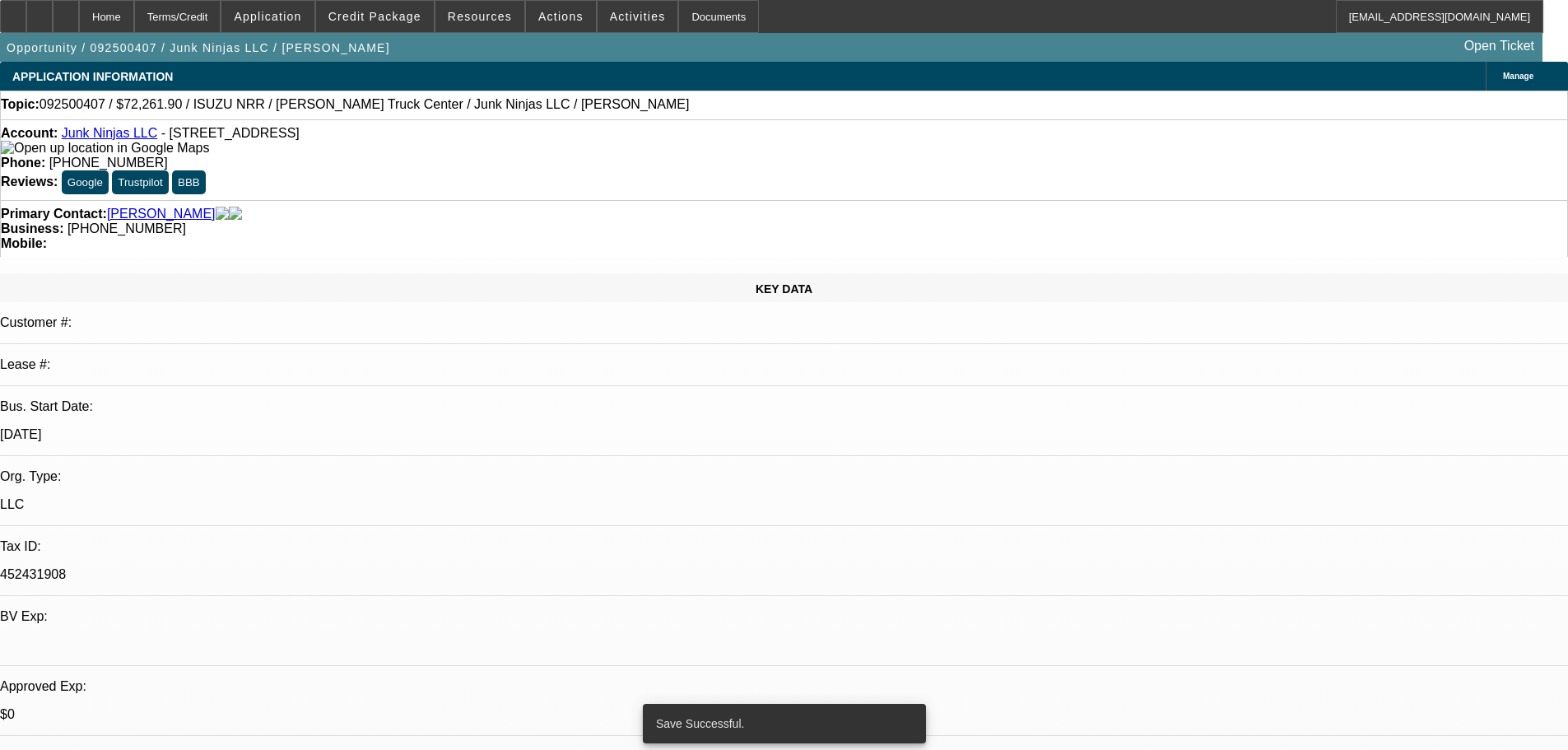
select select "0.1"
select select "4"
select select "0.15"
select select "0"
select select "0.1"
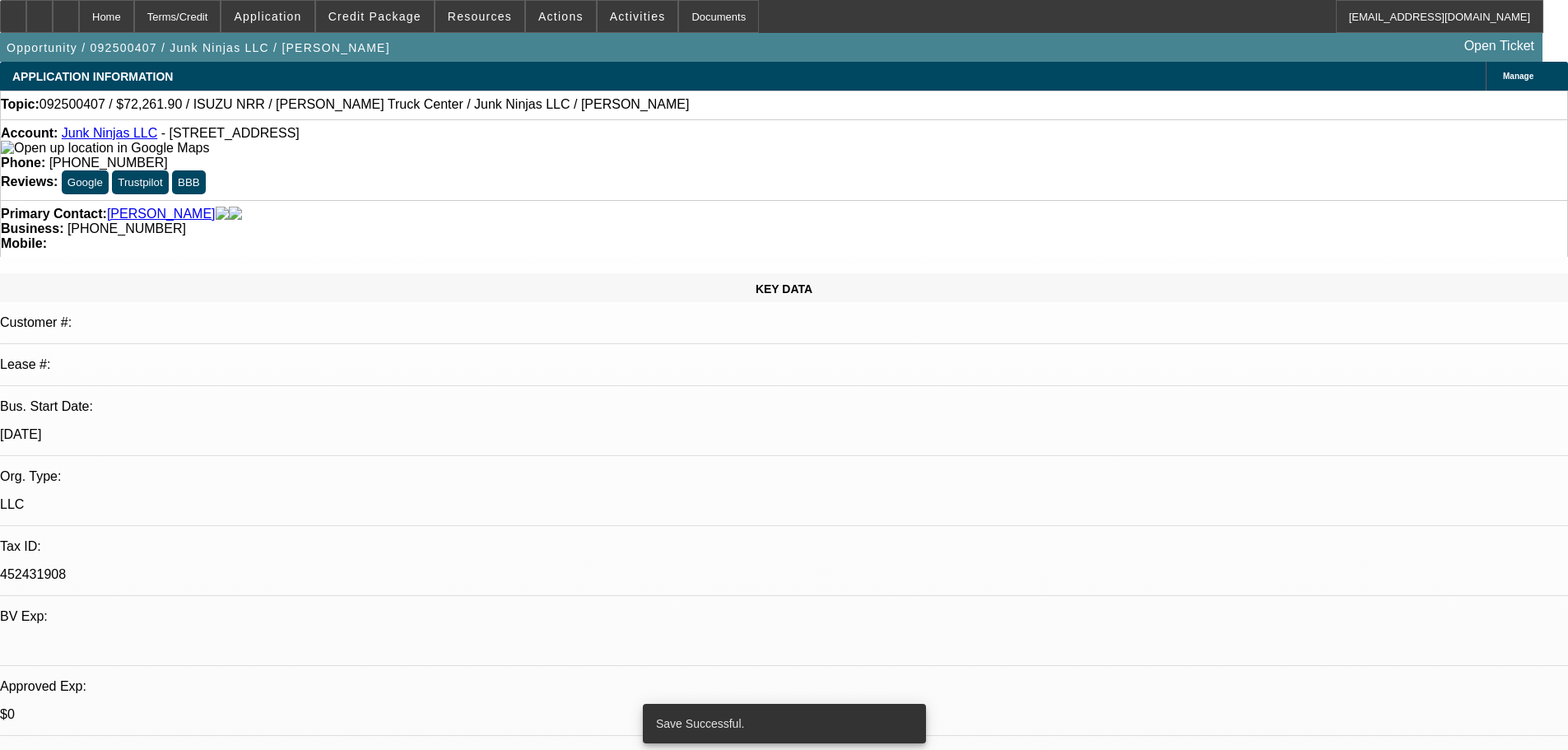
select select "4"
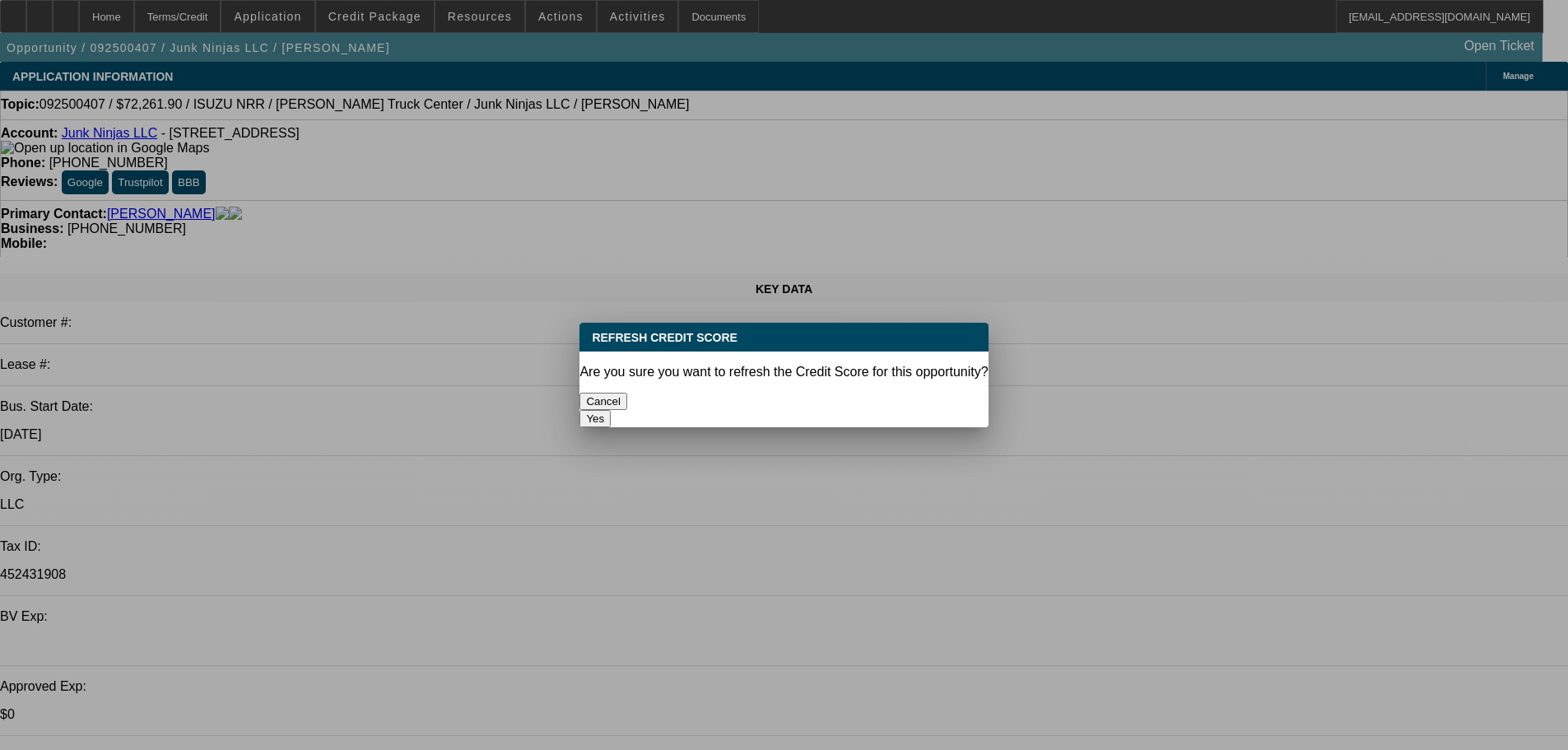
click at [611, 410] on button "Yes" at bounding box center [595, 419] width 31 height 18
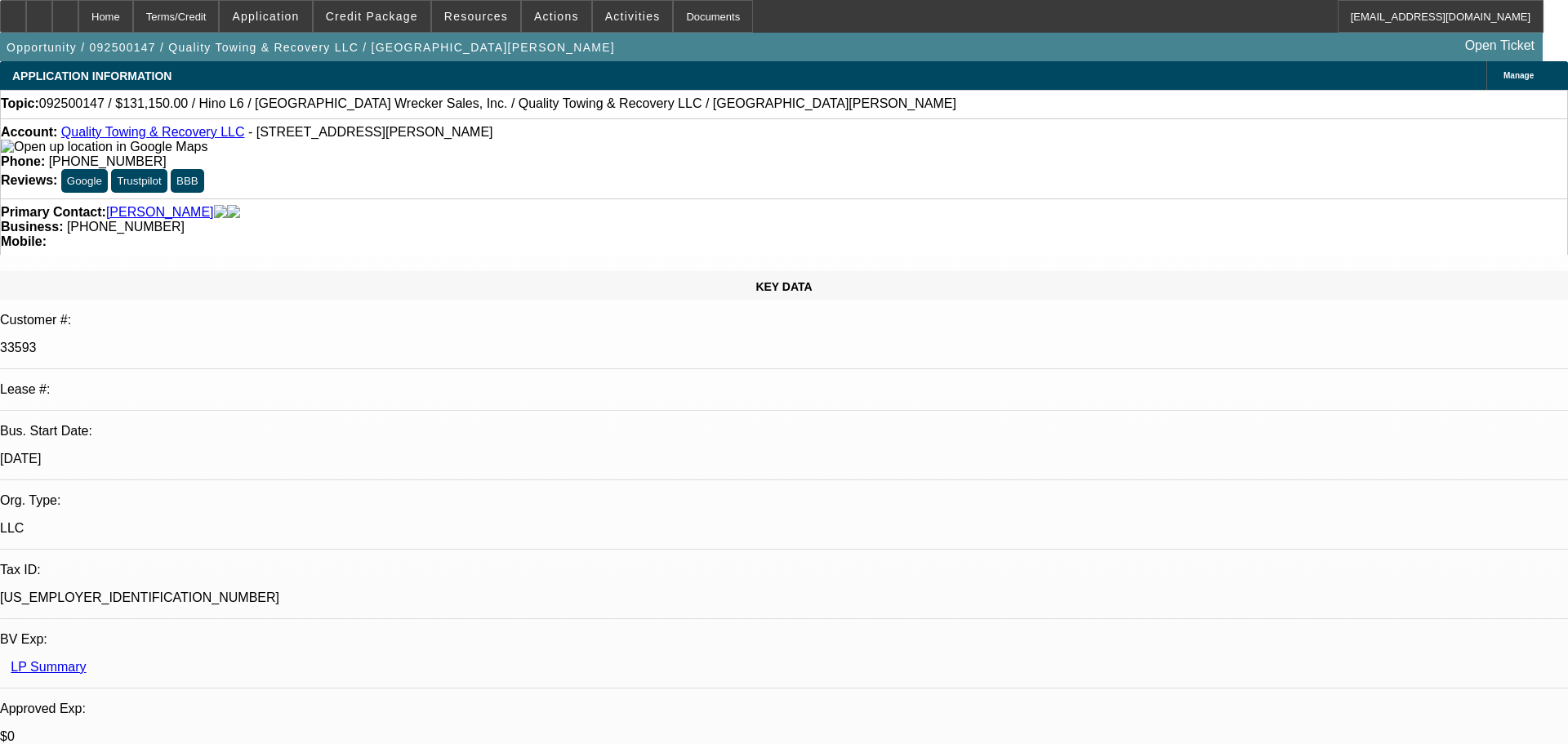
select select "0"
select select "6"
select select "0"
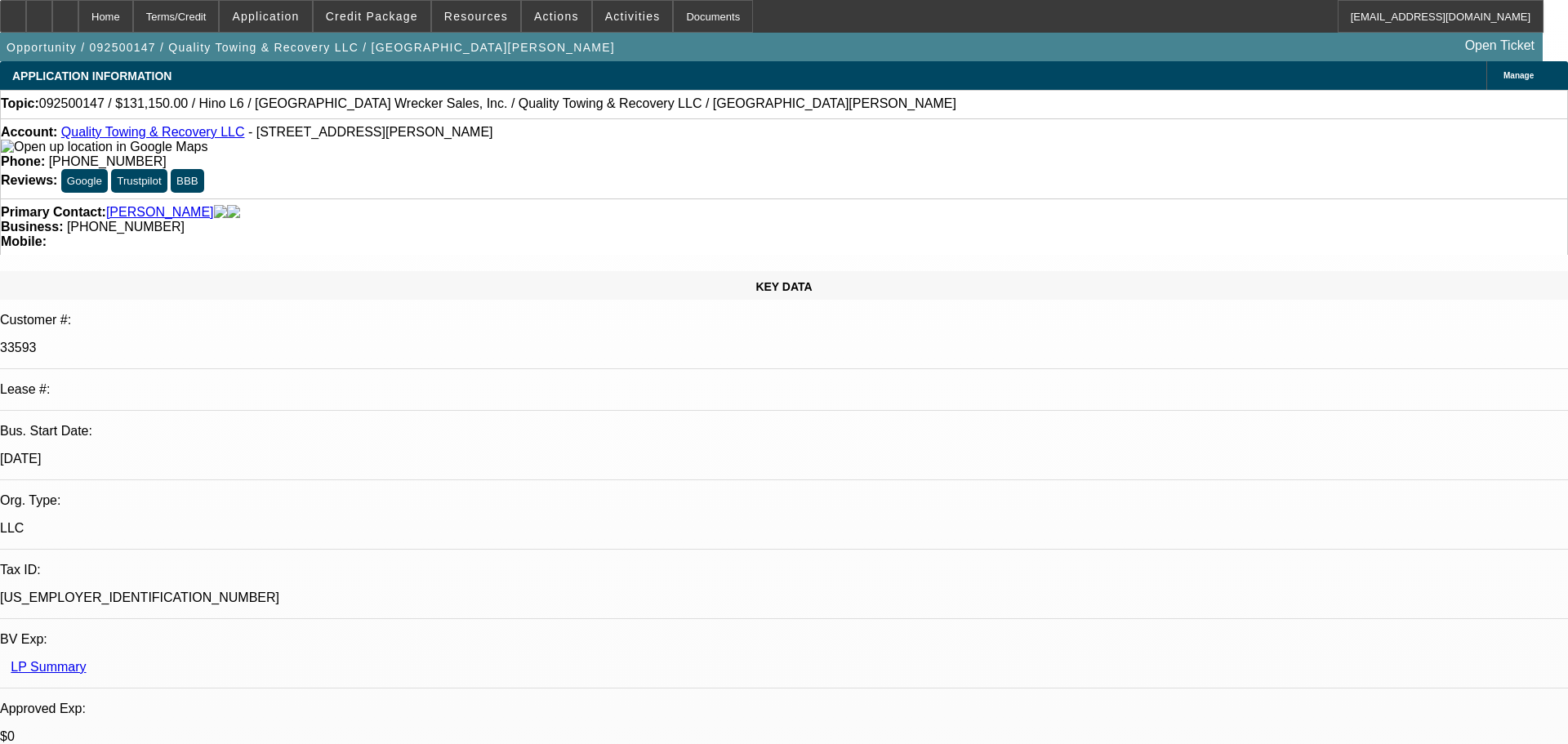
select select "0"
select select "6"
select select "0"
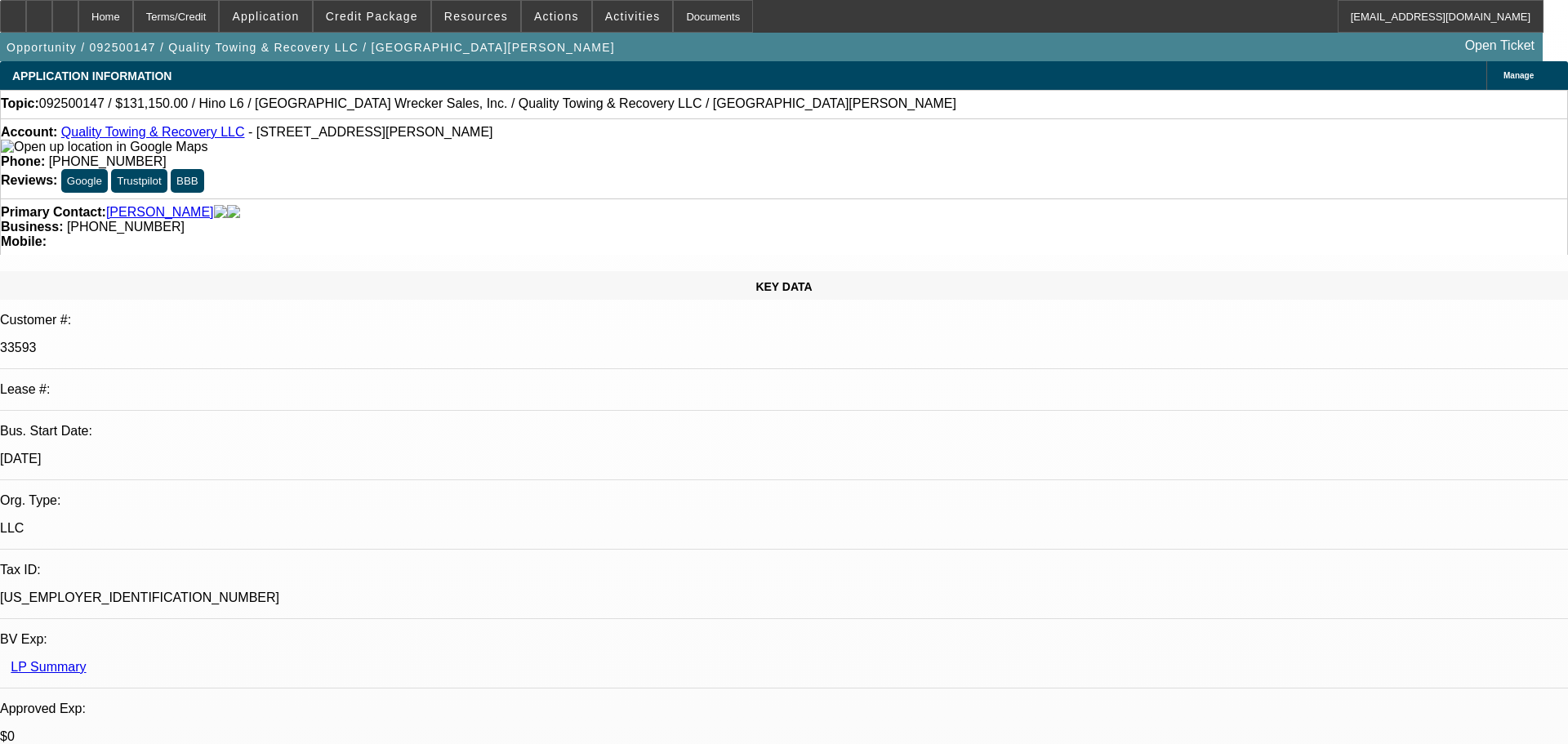
select select "0"
select select "6"
select select "0"
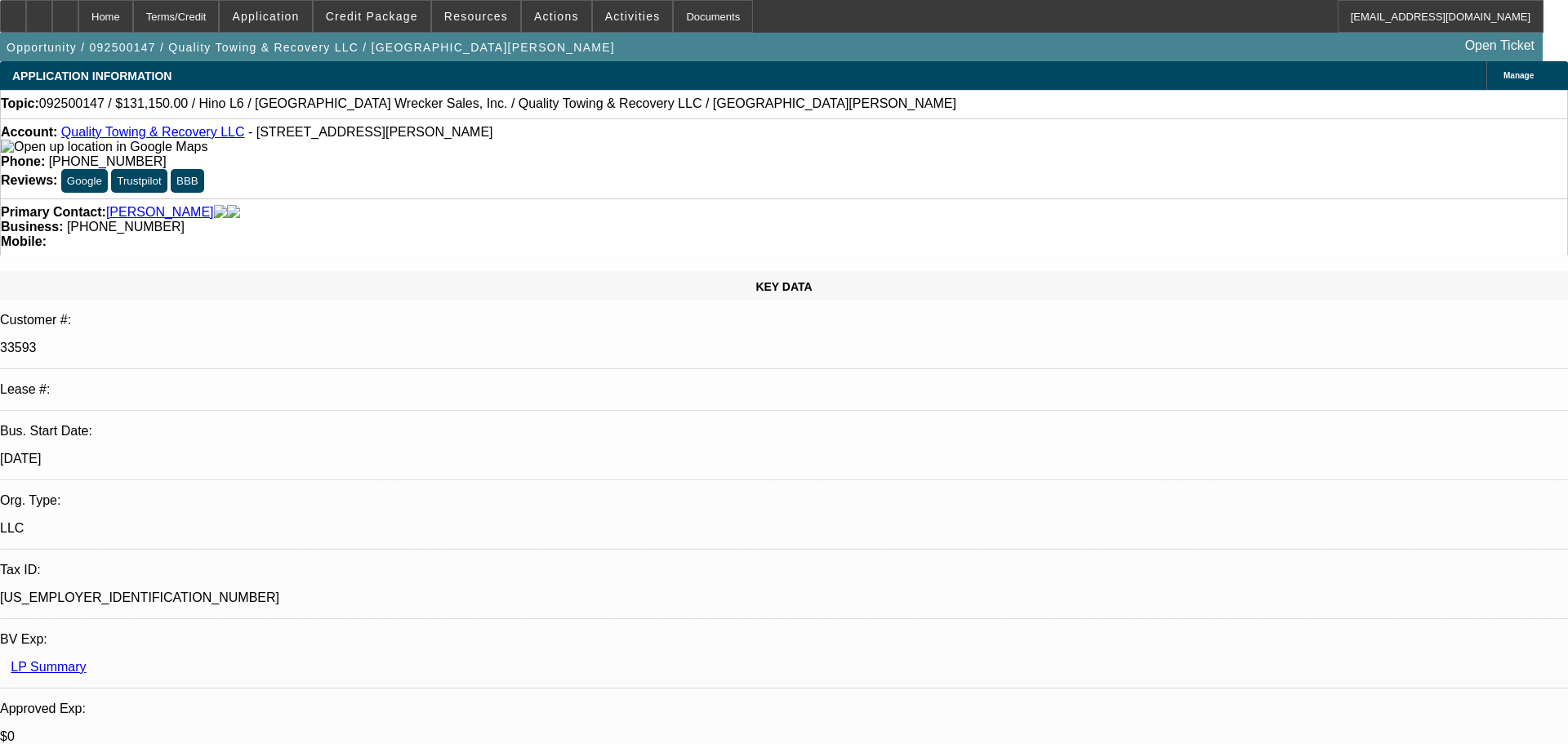
select select "6"
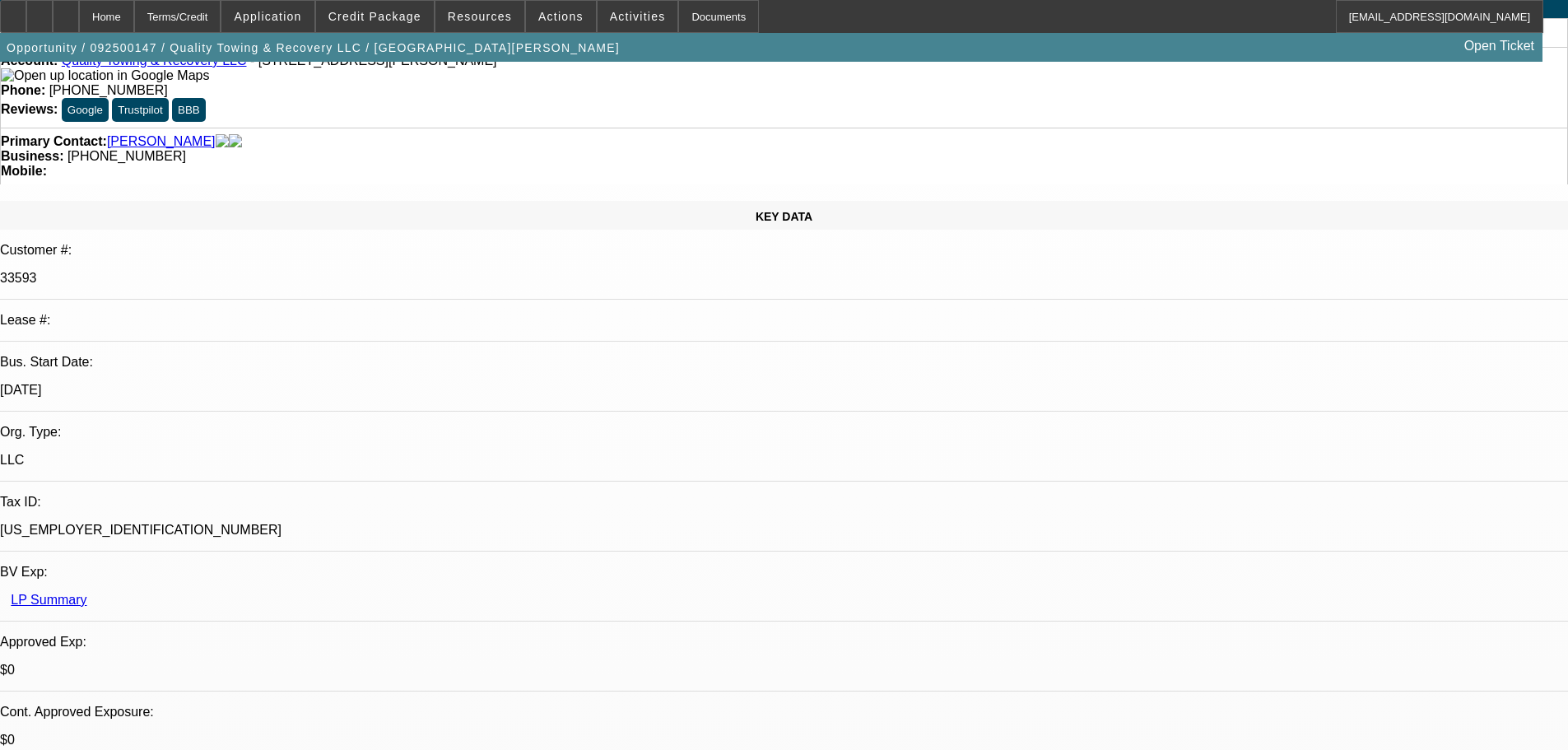
scroll to position [165, 0]
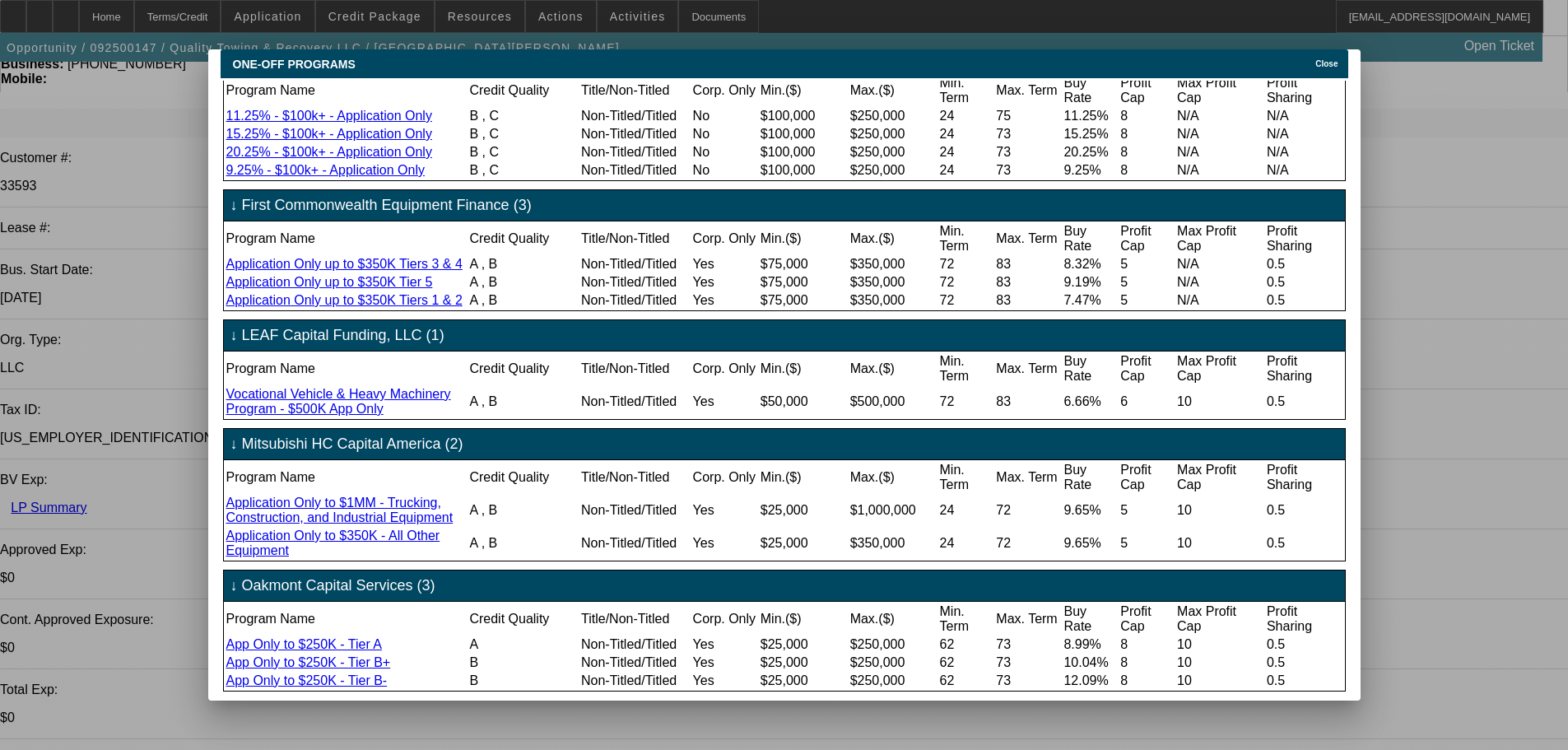
scroll to position [330, 0]
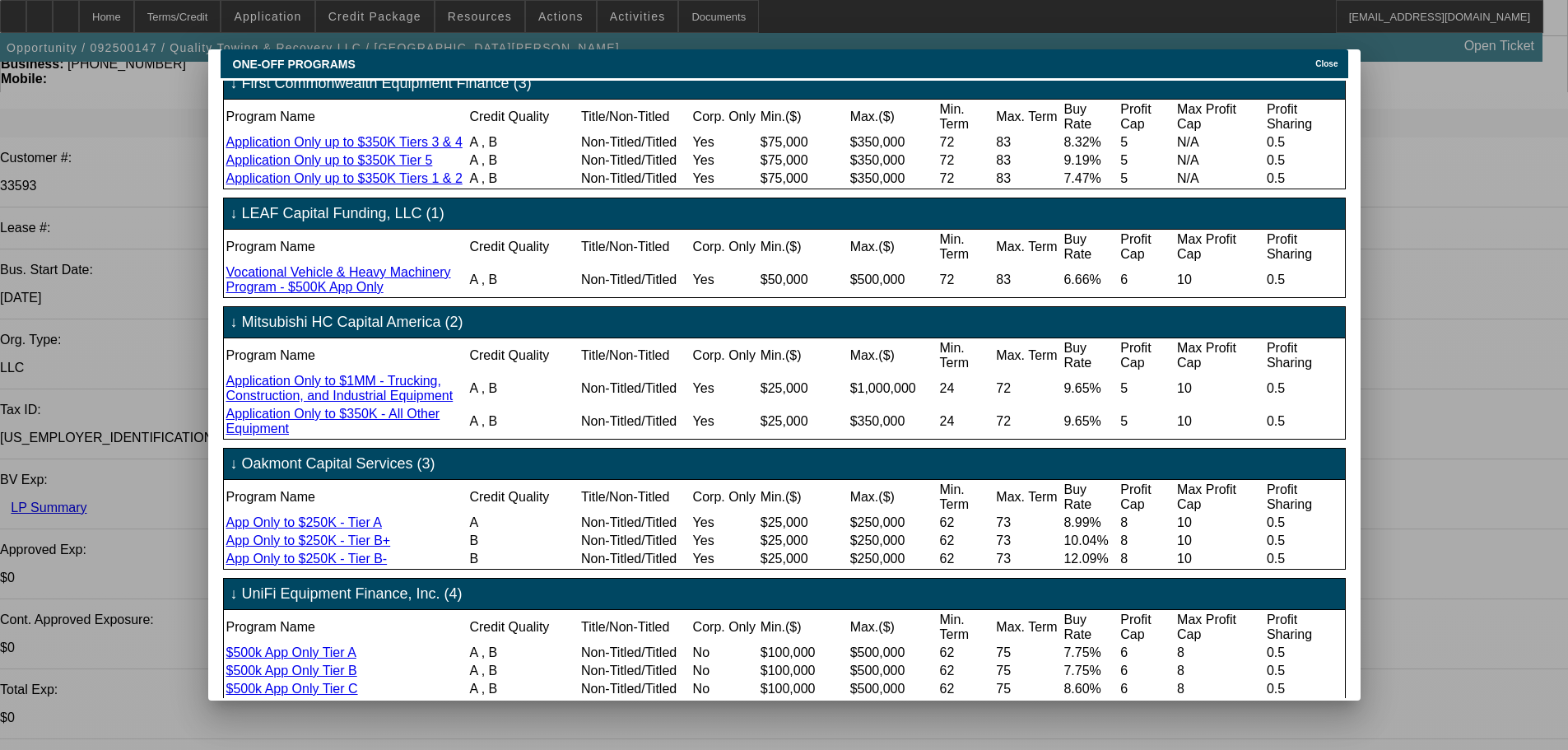
click at [1335, 59] on span "Close" at bounding box center [1326, 64] width 22 height 9
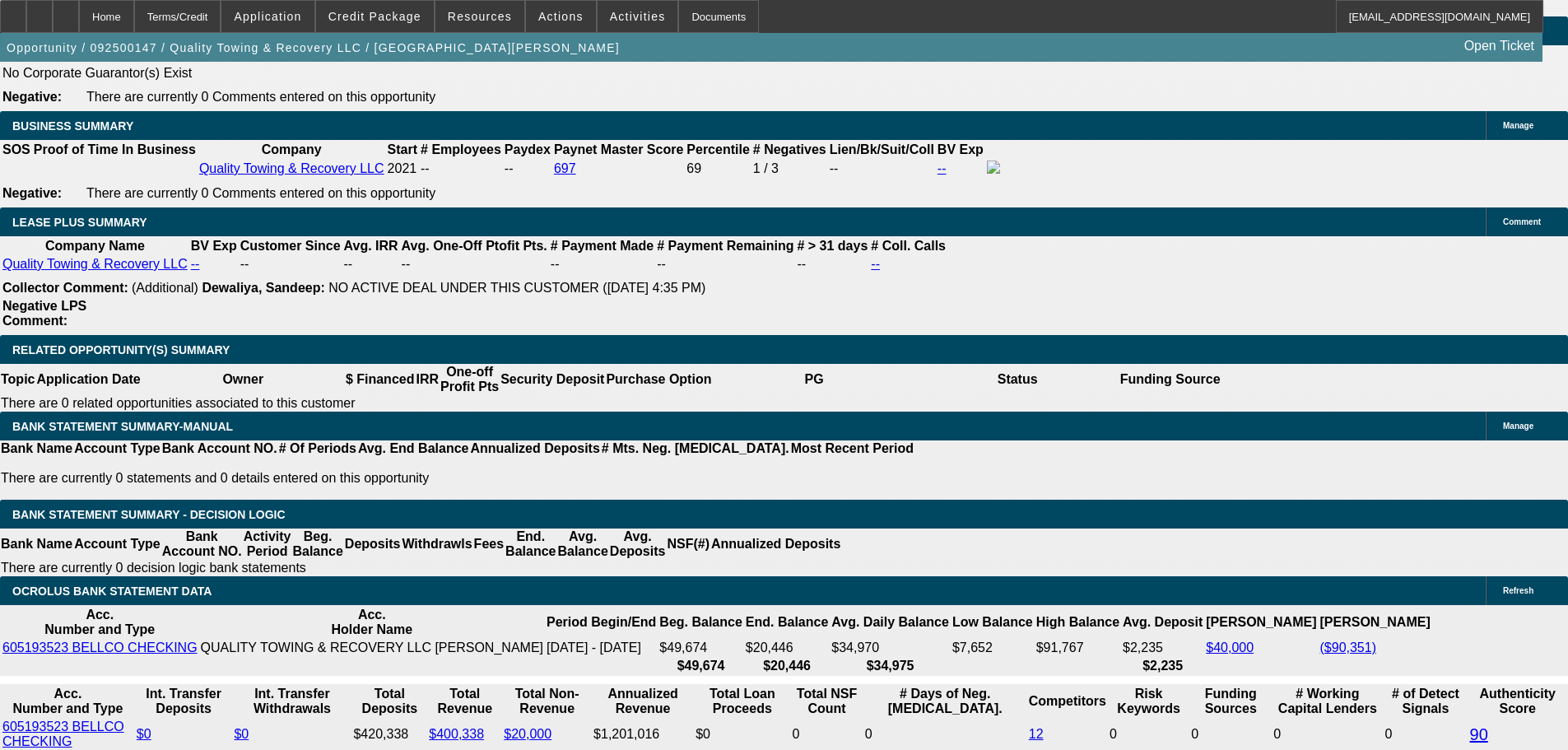
scroll to position [2635, 0]
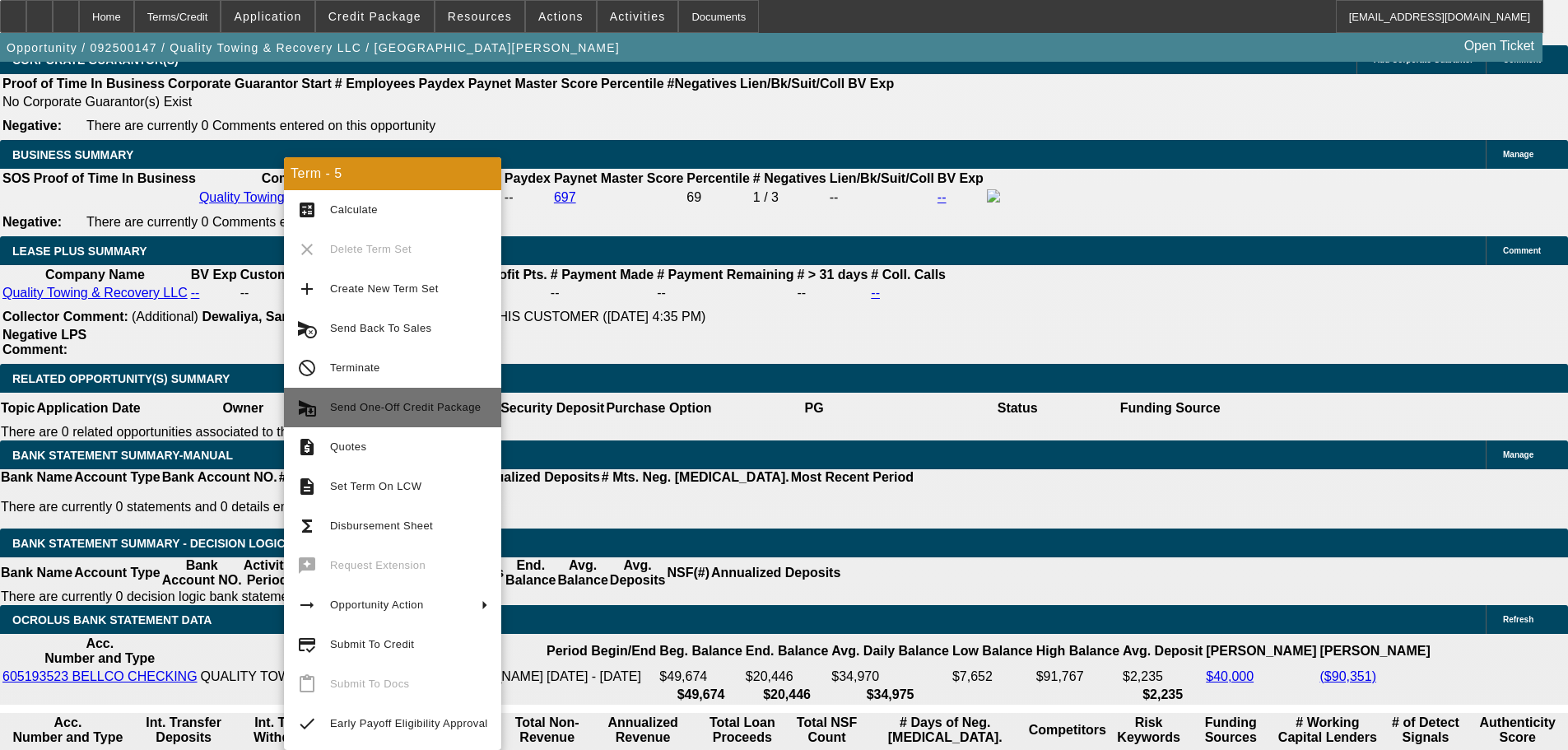
click at [414, 416] on span "Send One-Off Credit Package" at bounding box center [409, 407] width 158 height 19
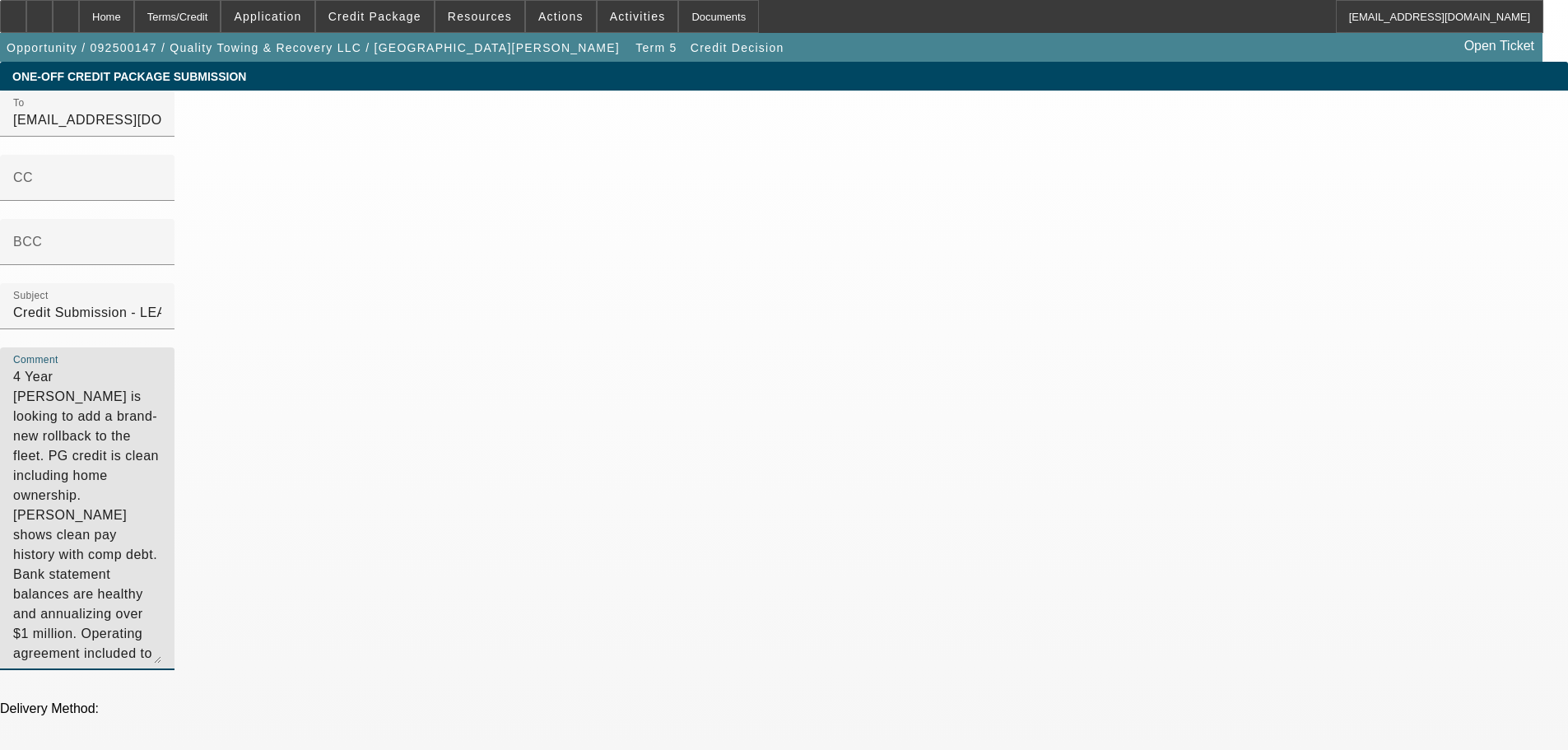
drag, startPoint x: 978, startPoint y: 234, endPoint x: 792, endPoint y: 231, distance: 186.0
click at [792, 347] on div "Comment 4 Year [PERSON_NAME] is looking to add a brand-new rollback to the flee…" at bounding box center [784, 518] width 1568 height 341
type textarea "4 Year [PERSON_NAME] is looking to add a brand-new rollback to the fleet. PG cr…"
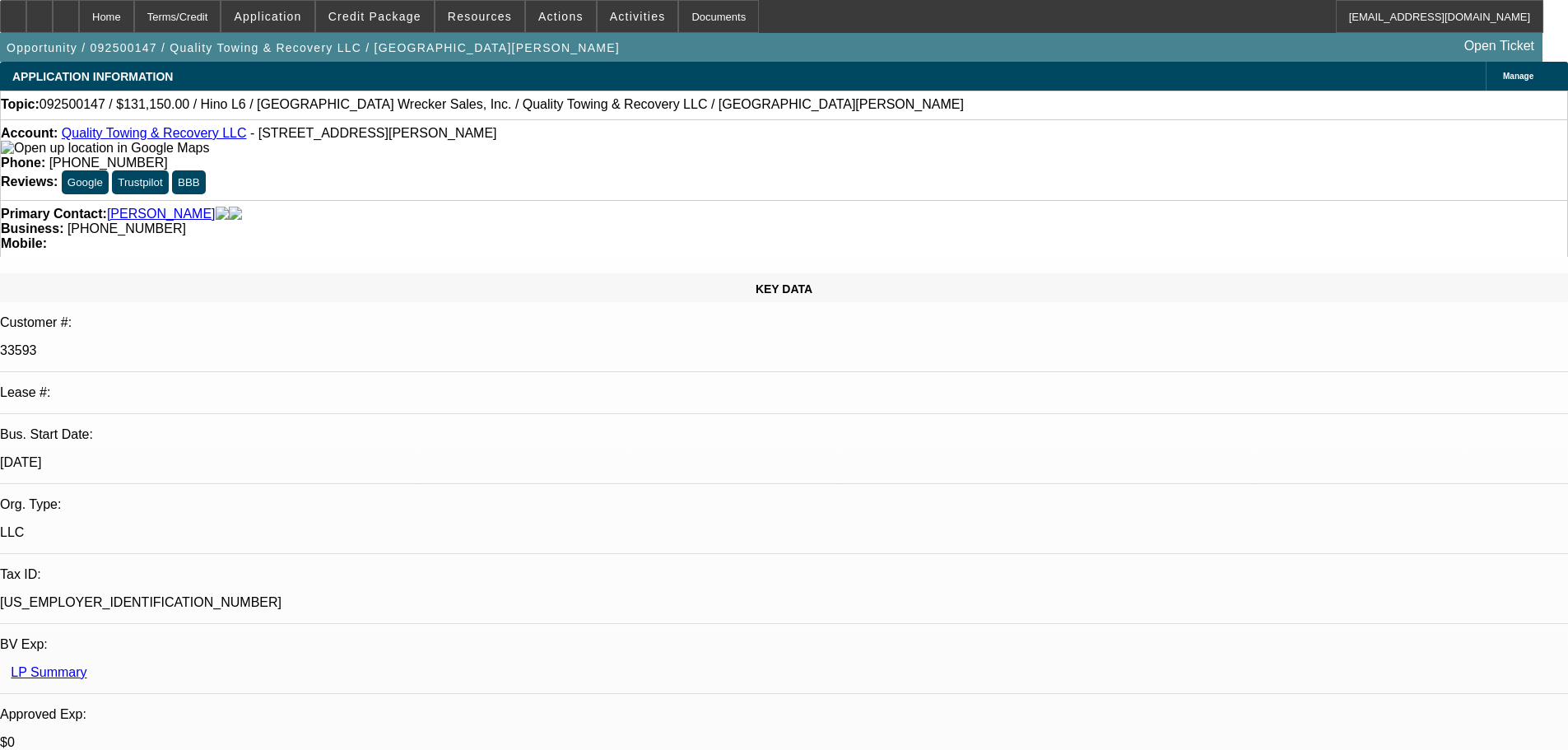
select select "0"
select select "6"
select select "0"
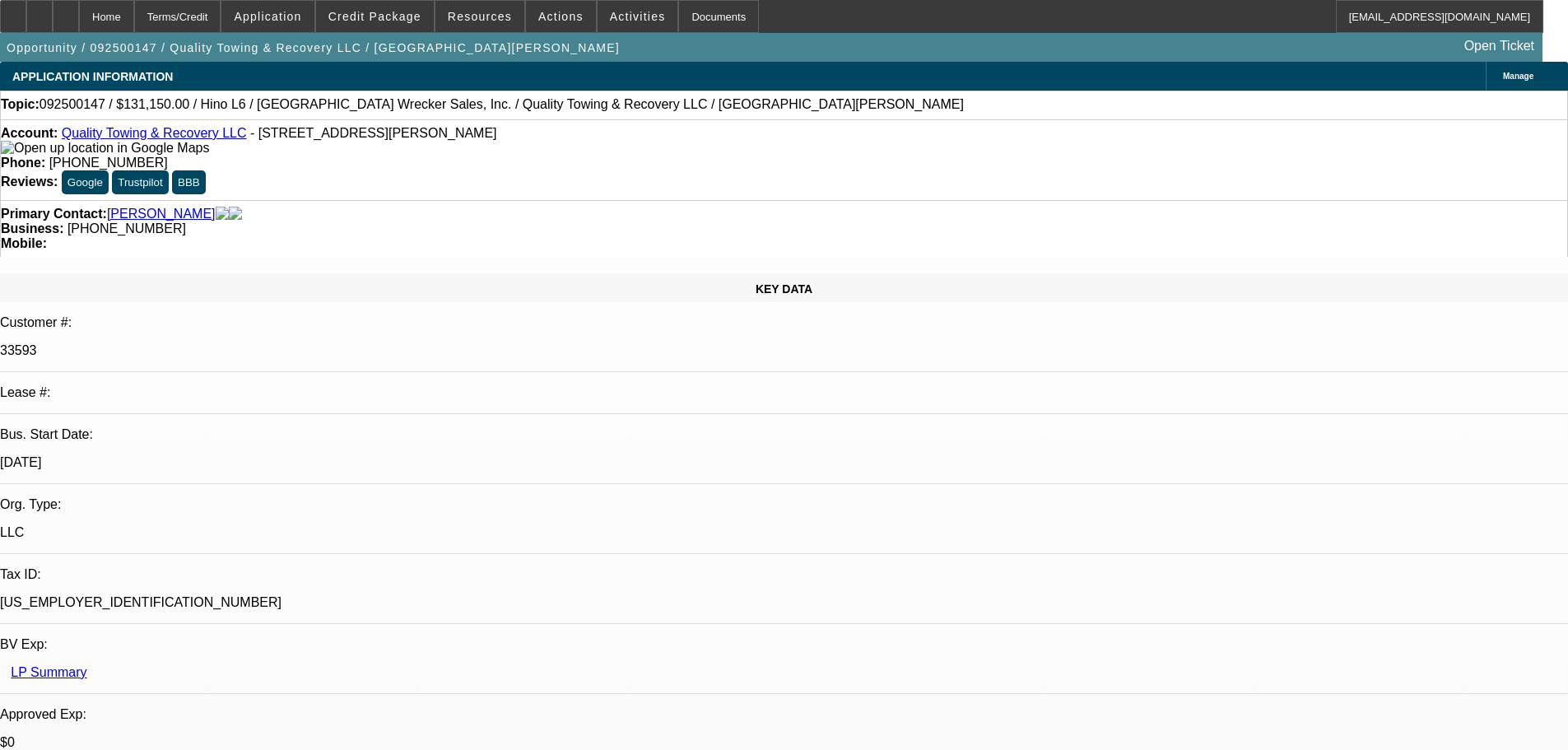
select select "0"
select select "6"
select select "0"
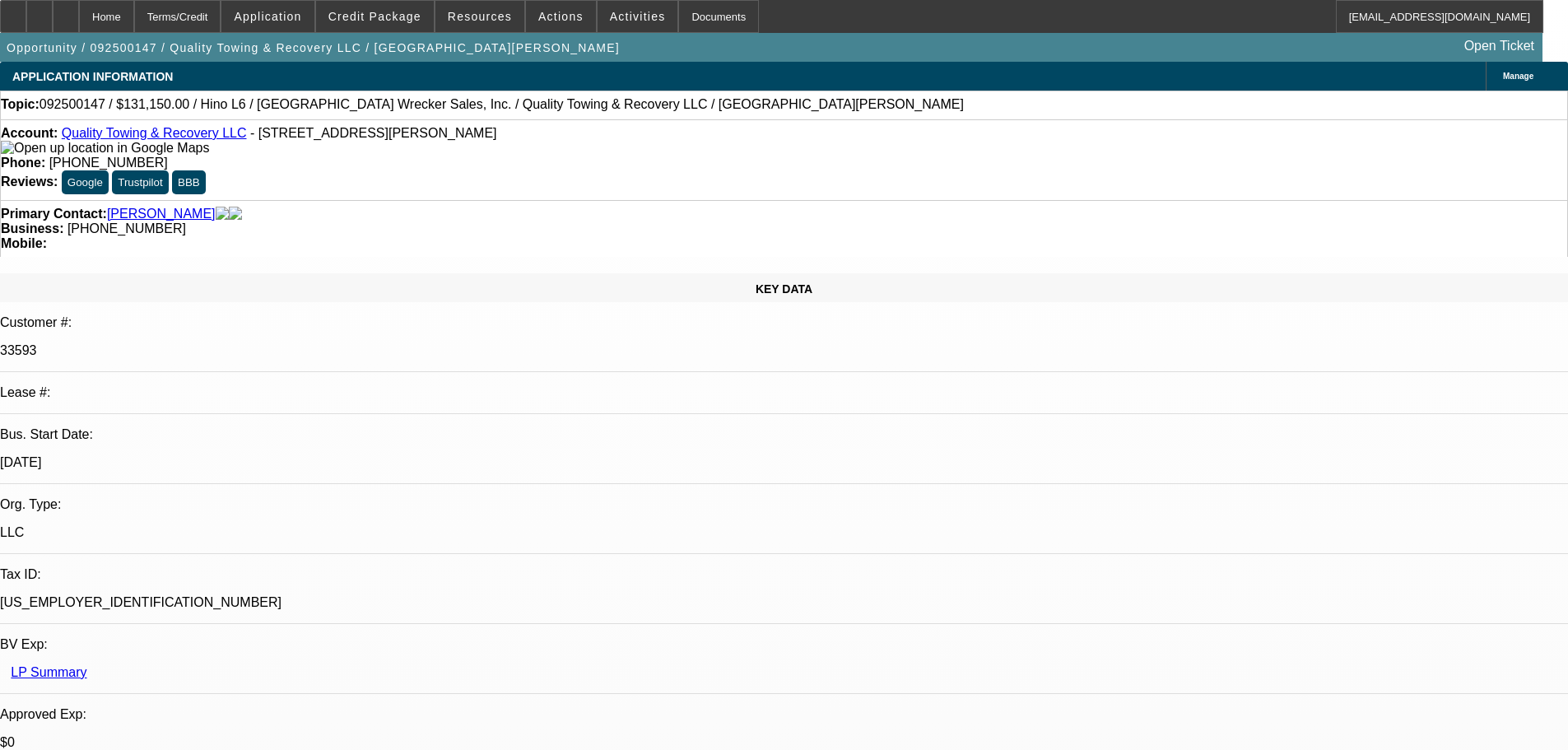
select select "0"
select select "6"
select select "0"
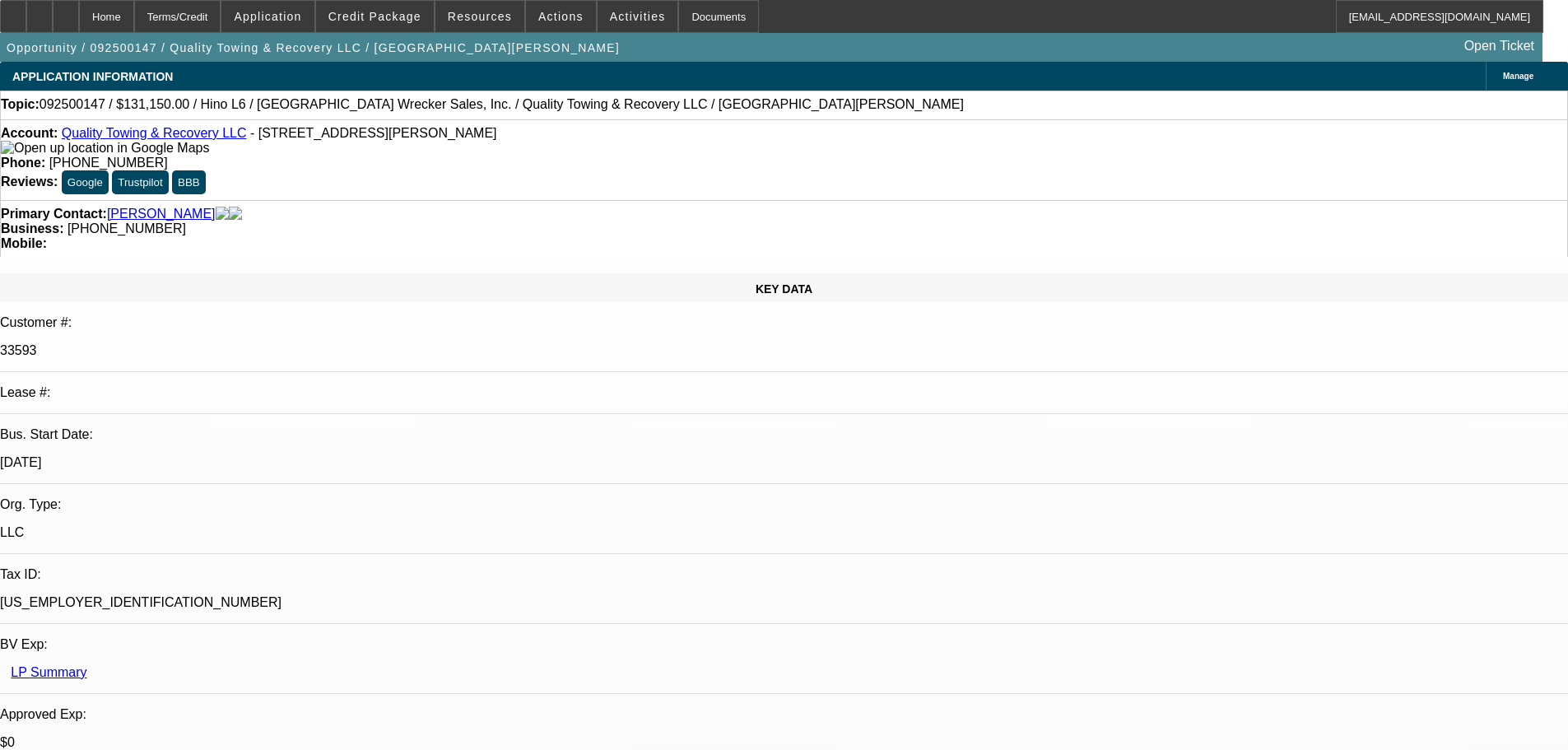
select select "6"
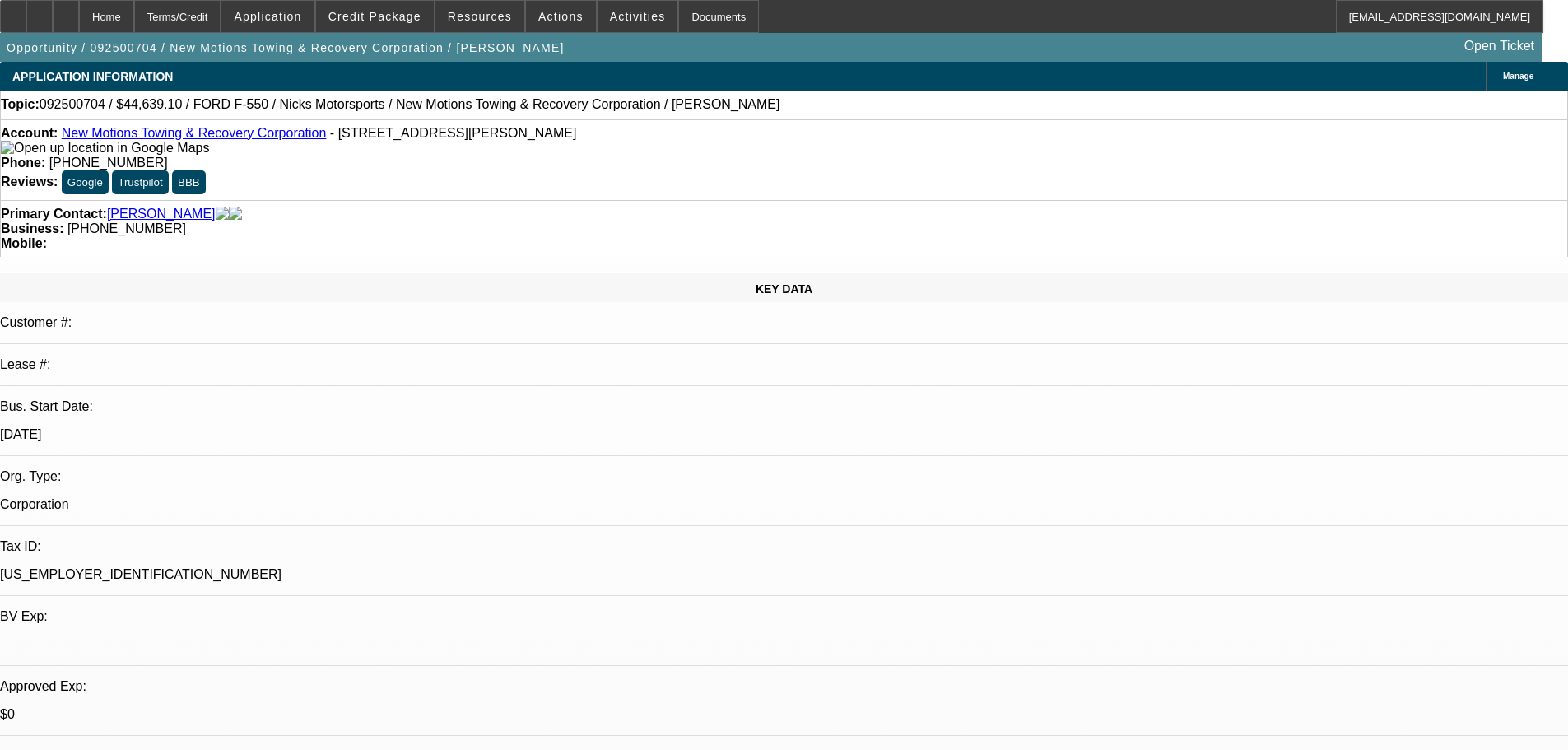
select select "0.1"
select select "2"
select select "0.1"
select select "4"
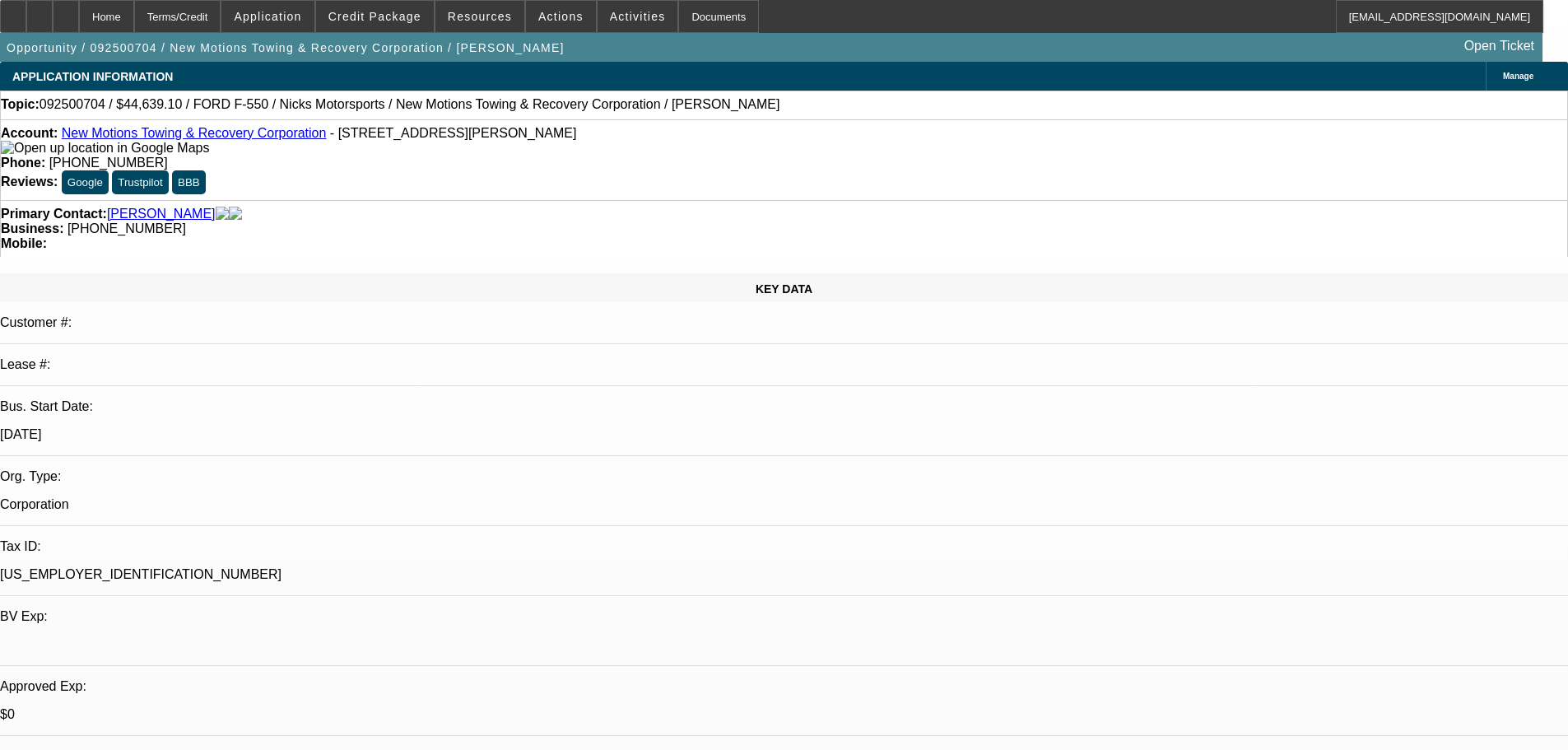
select select "0.1"
select select "2"
select select "0.1"
select select "4"
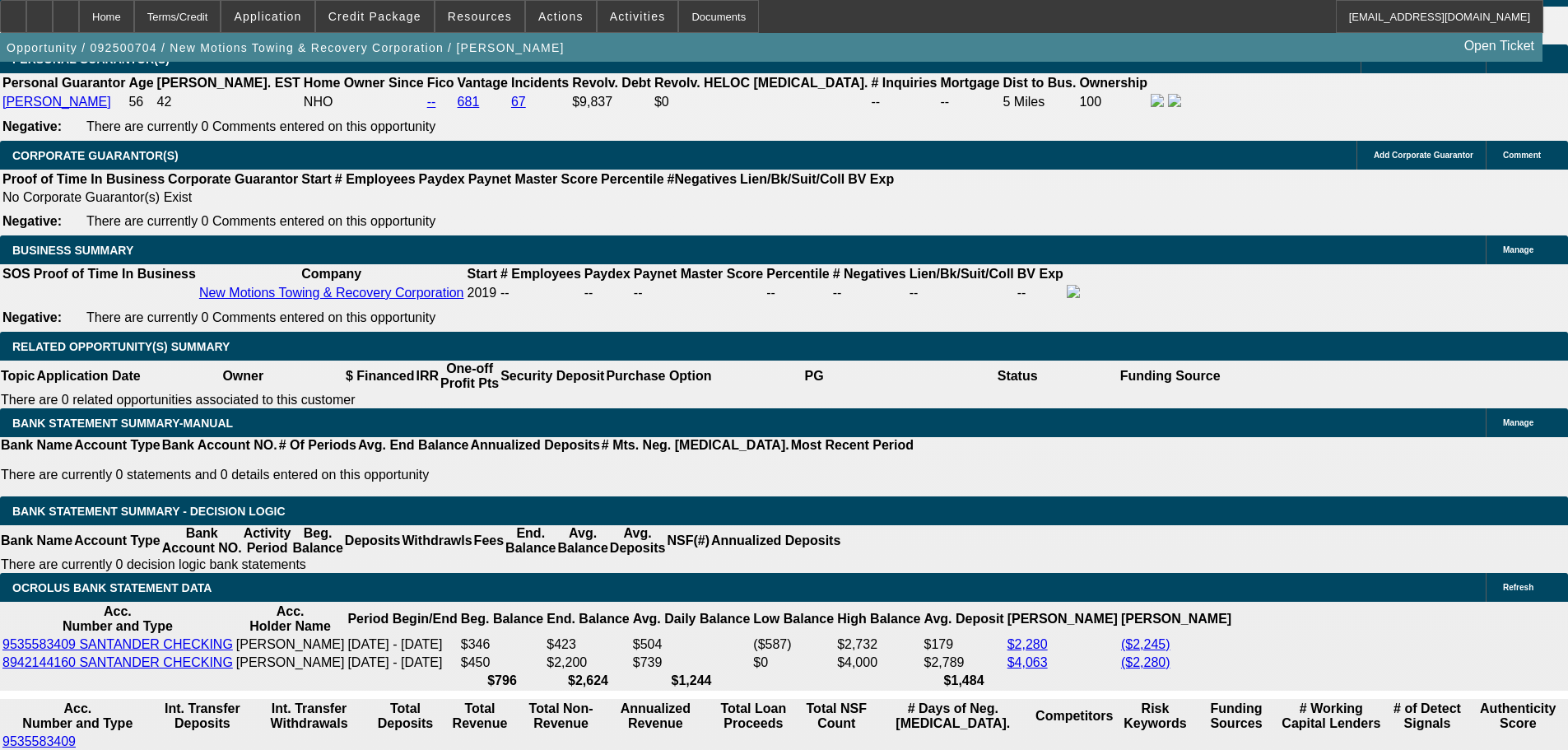
scroll to position [2470, 0]
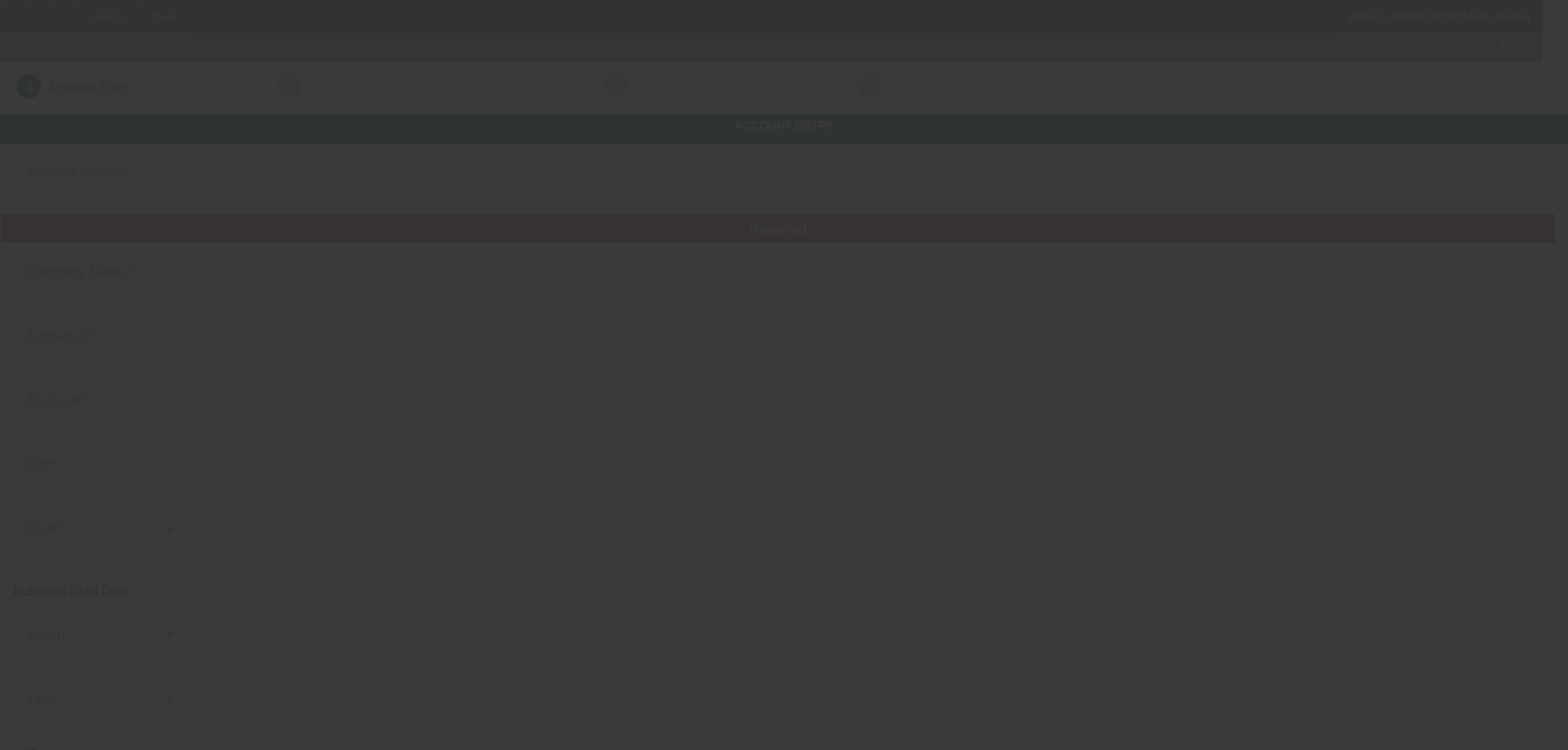
type input "Lloyds towing and recovery"
type input "[STREET_ADDRESS]"
type input "48895"
type input "Williamston"
type input "[PHONE_NUMBER]"
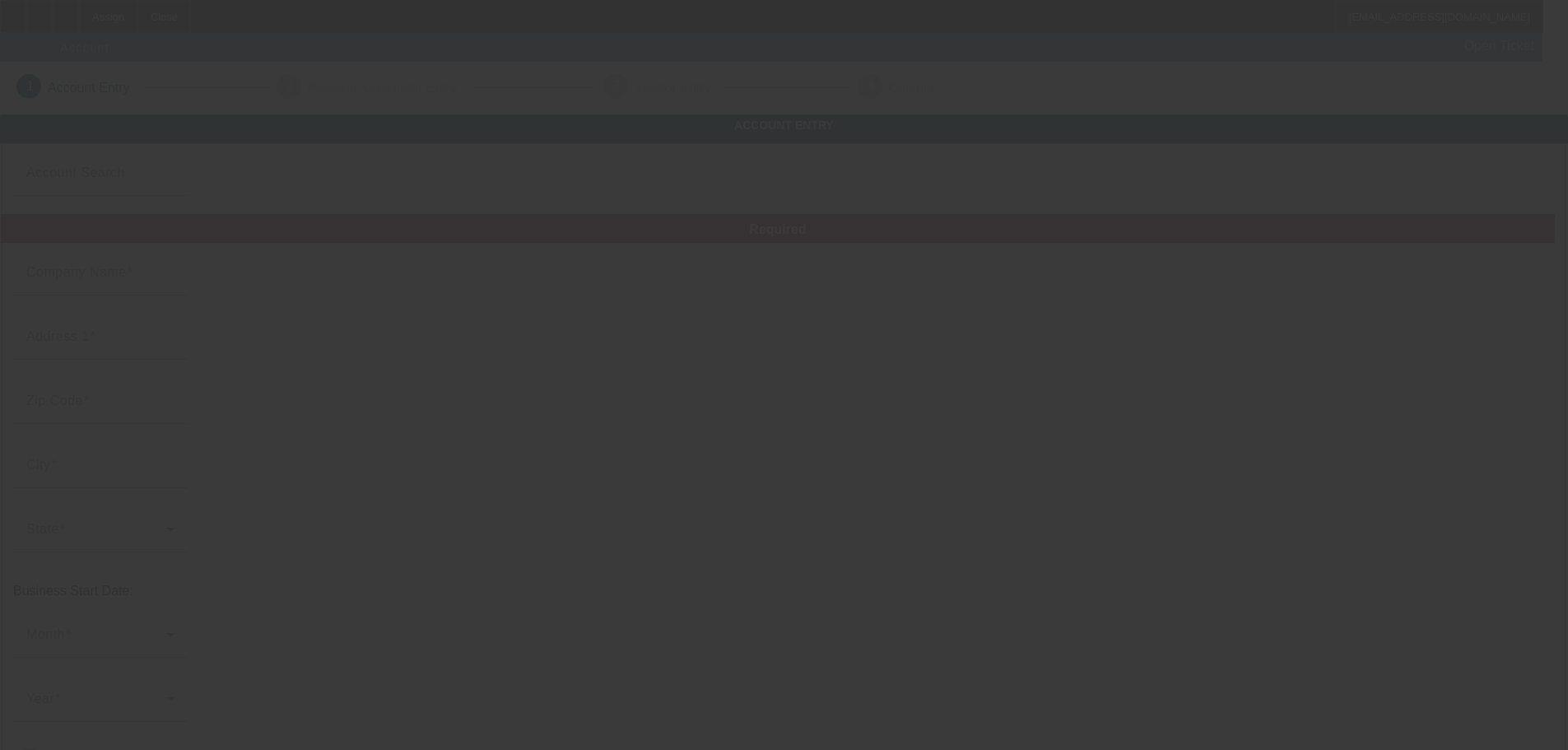
type input "[EMAIL_ADDRESS][DOMAIN_NAME]"
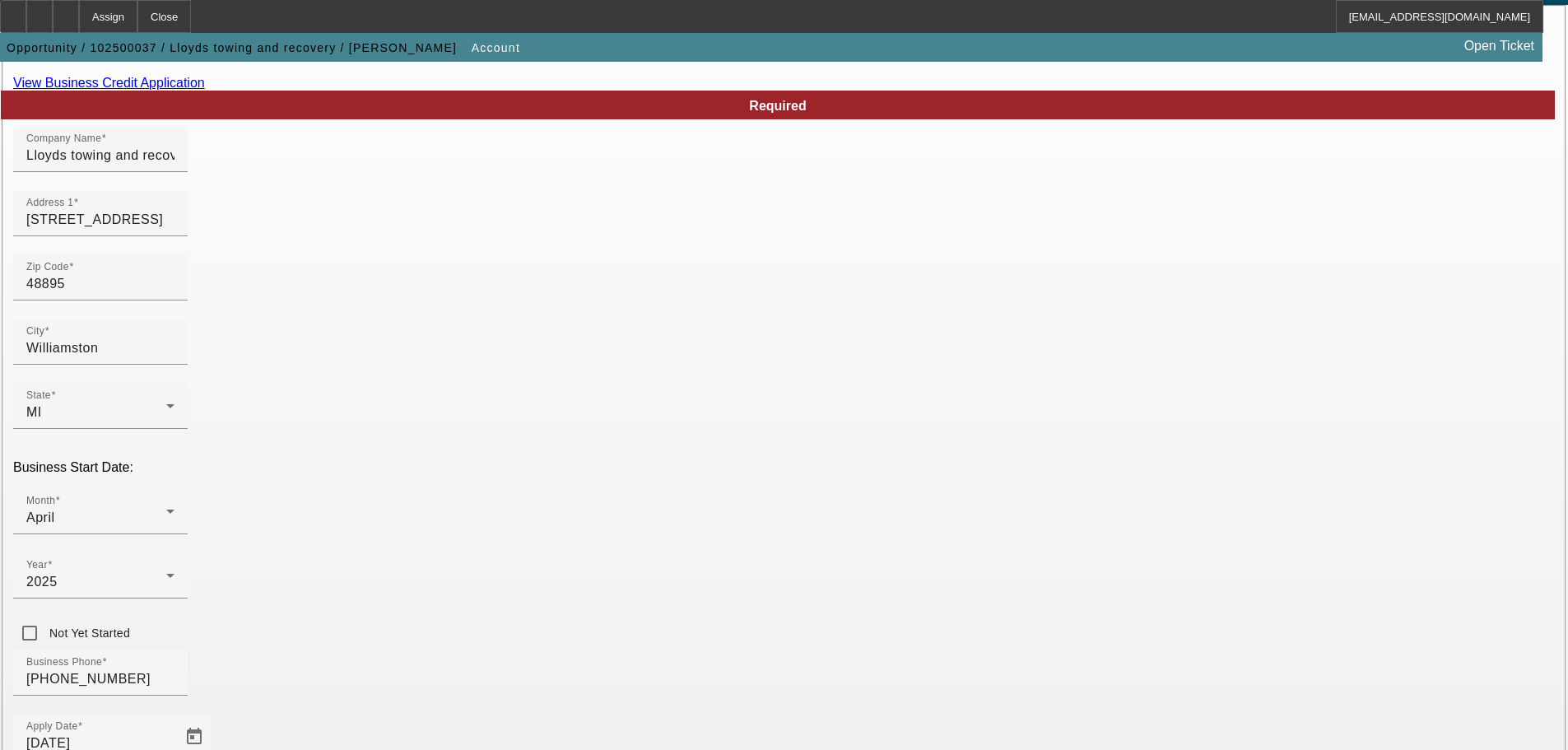
scroll to position [304, 0]
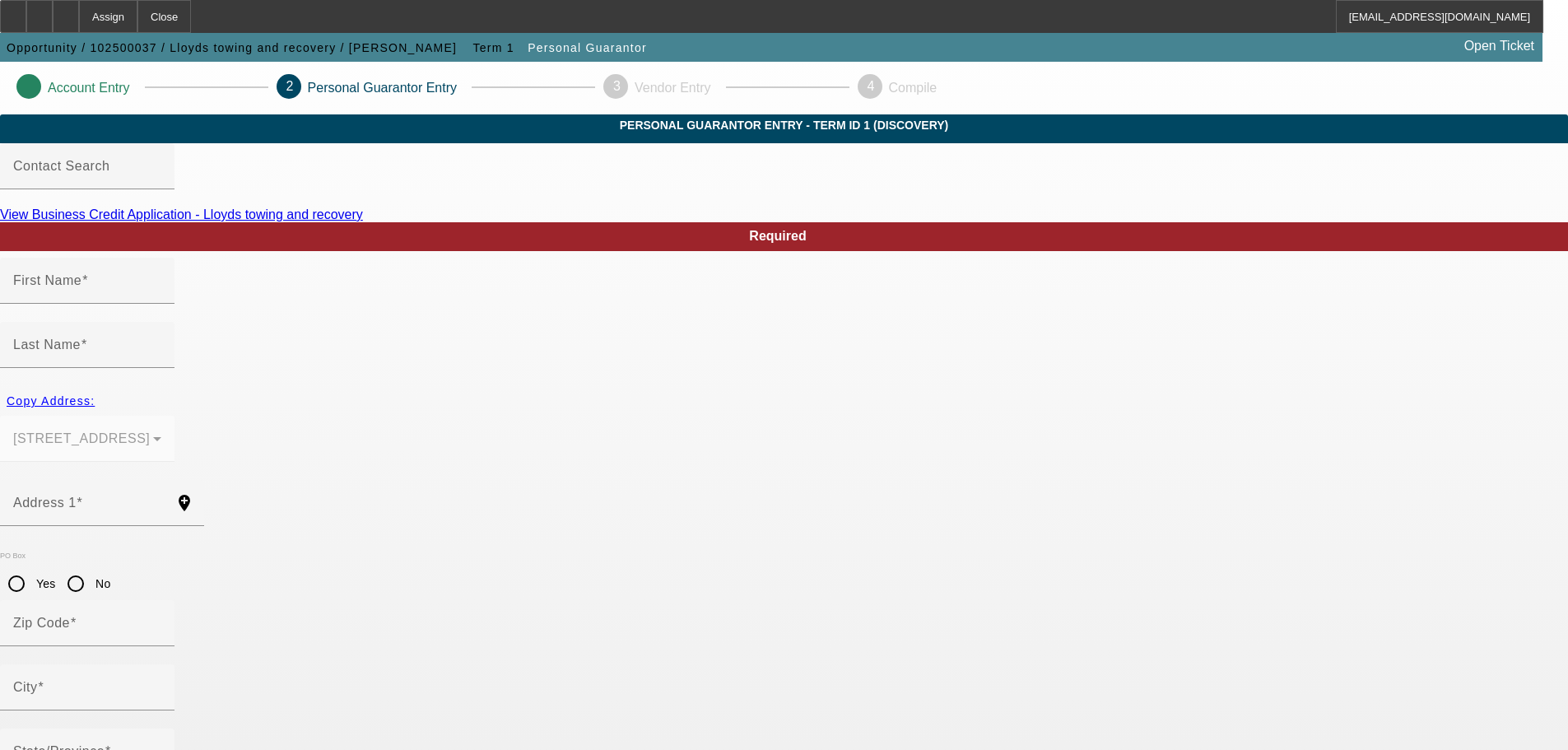
type input "[PERSON_NAME]"
type input "[STREET_ADDRESS]"
radio input "true"
type input "48895"
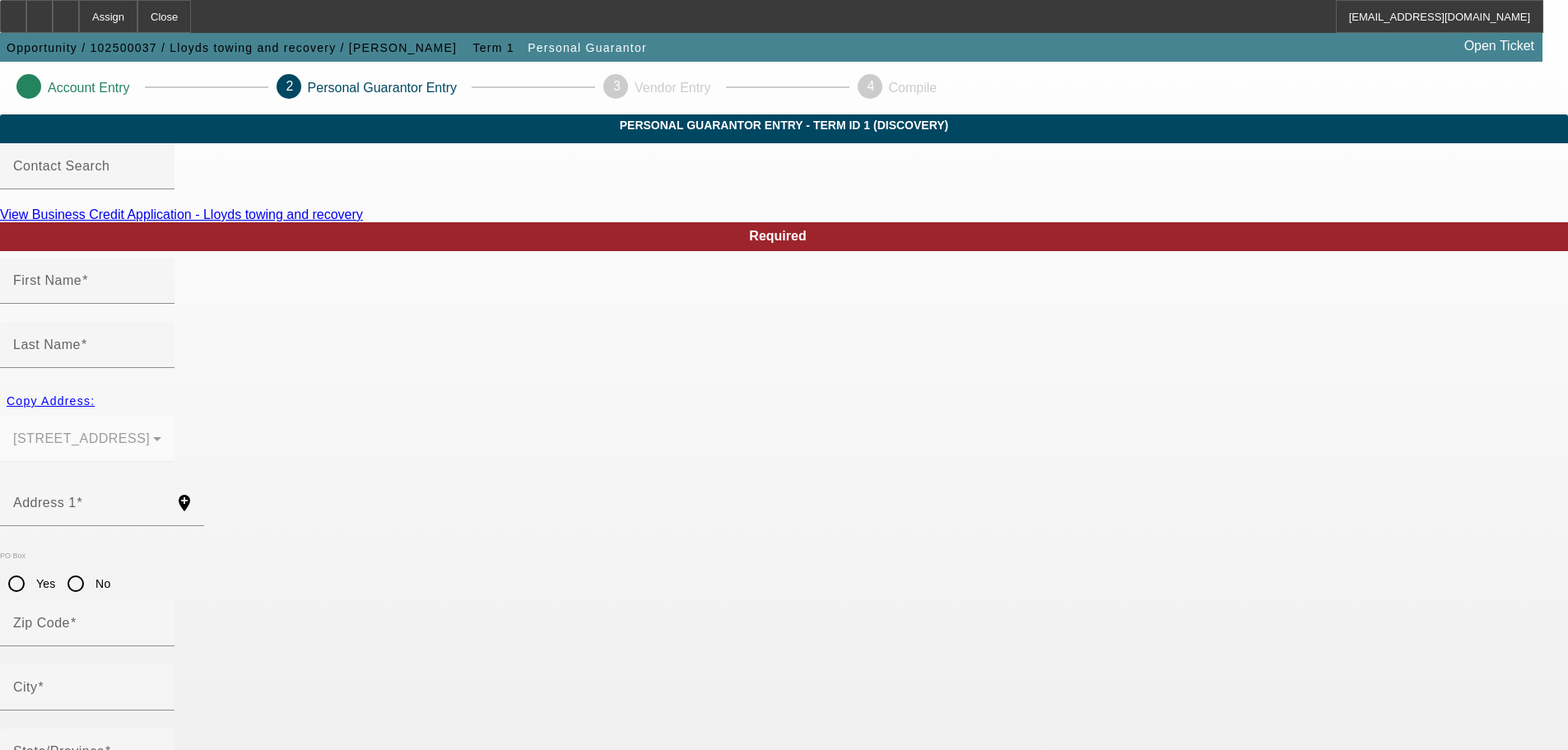
type input "Williamston"
type input "[PHONE_NUMBER]"
type input "49"
type input "370-13-6003"
type input "chrislloyd54@yahoo.com"
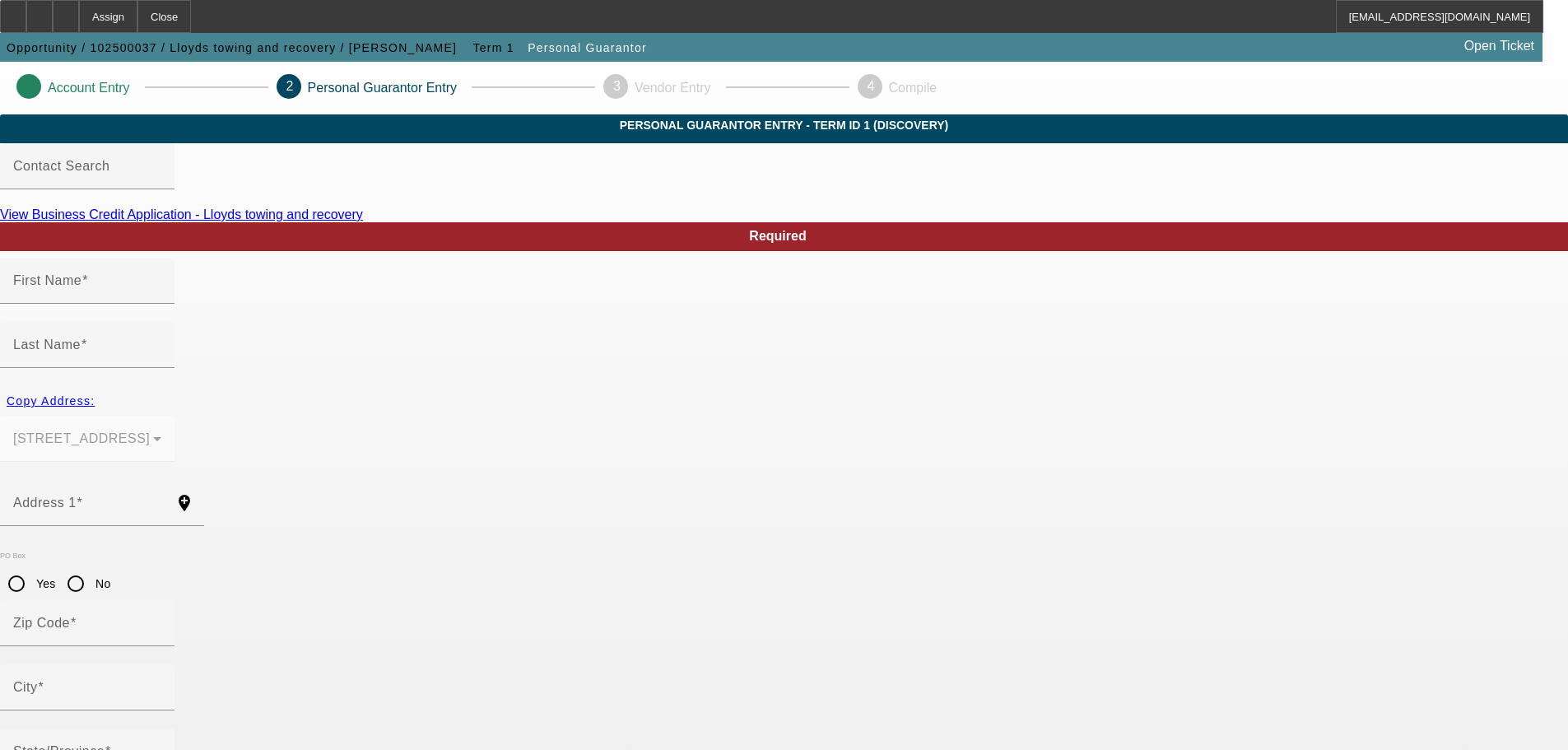
type input "[PHONE_NUMBER]"
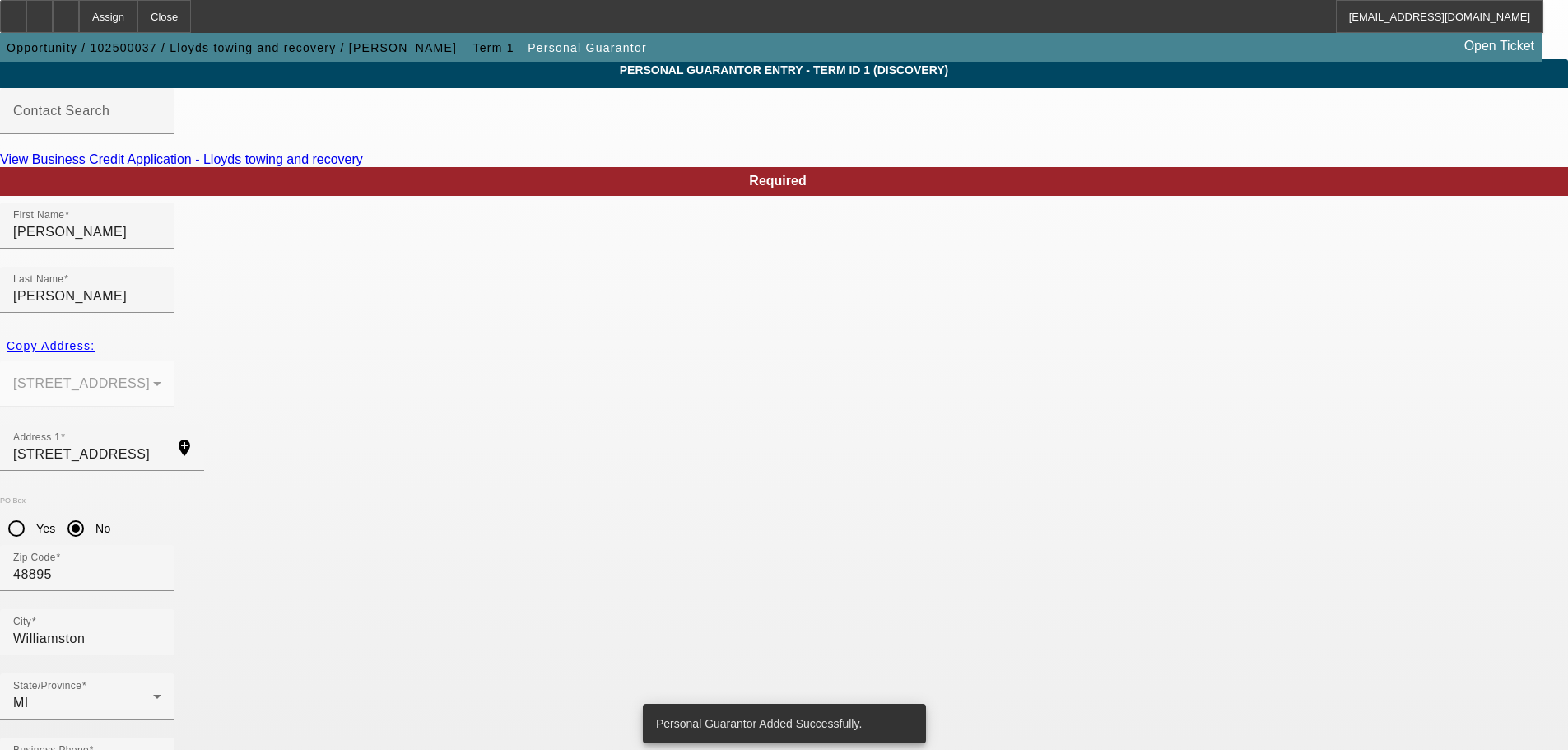
scroll to position [0, 0]
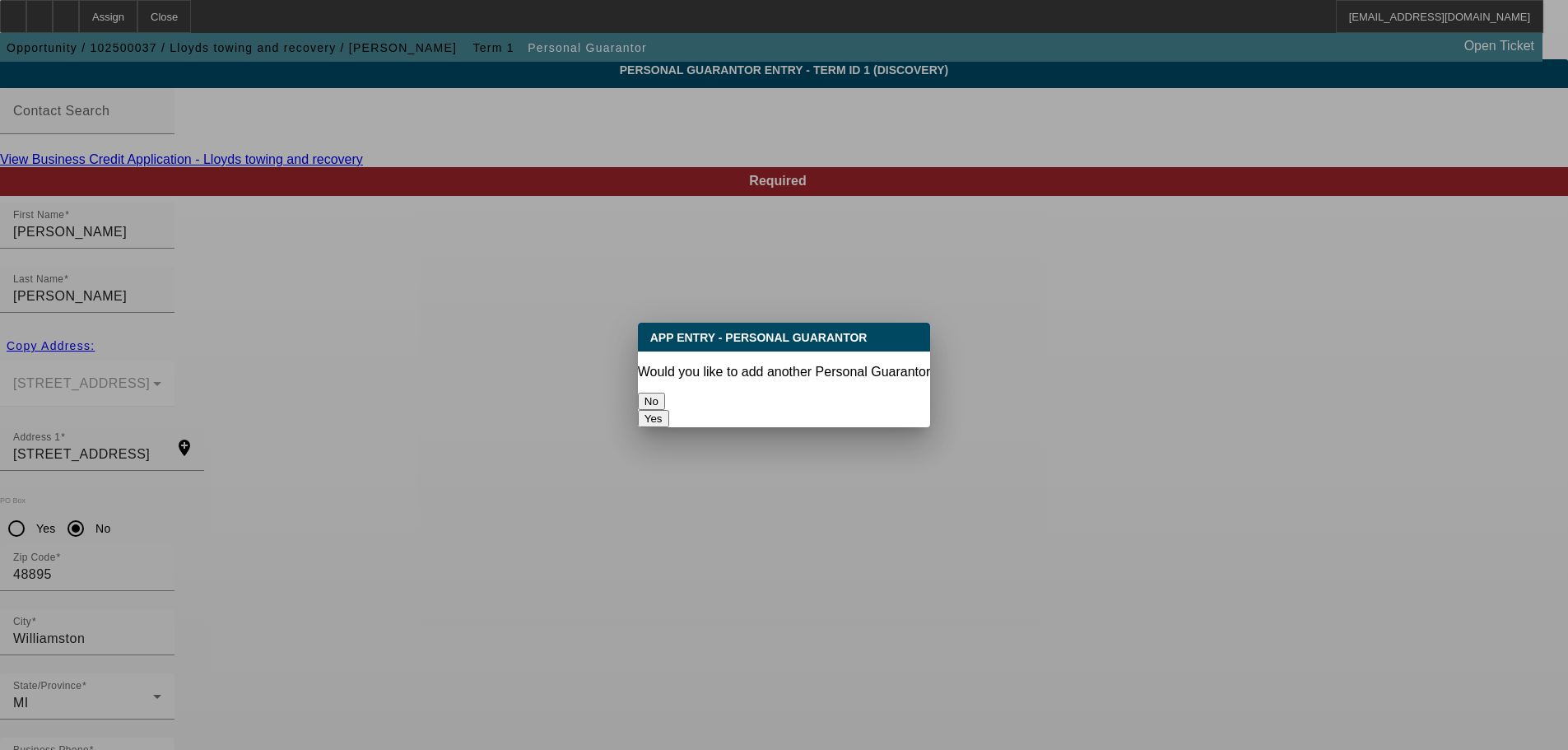
click at [666, 393] on button "No" at bounding box center [651, 401] width 27 height 18
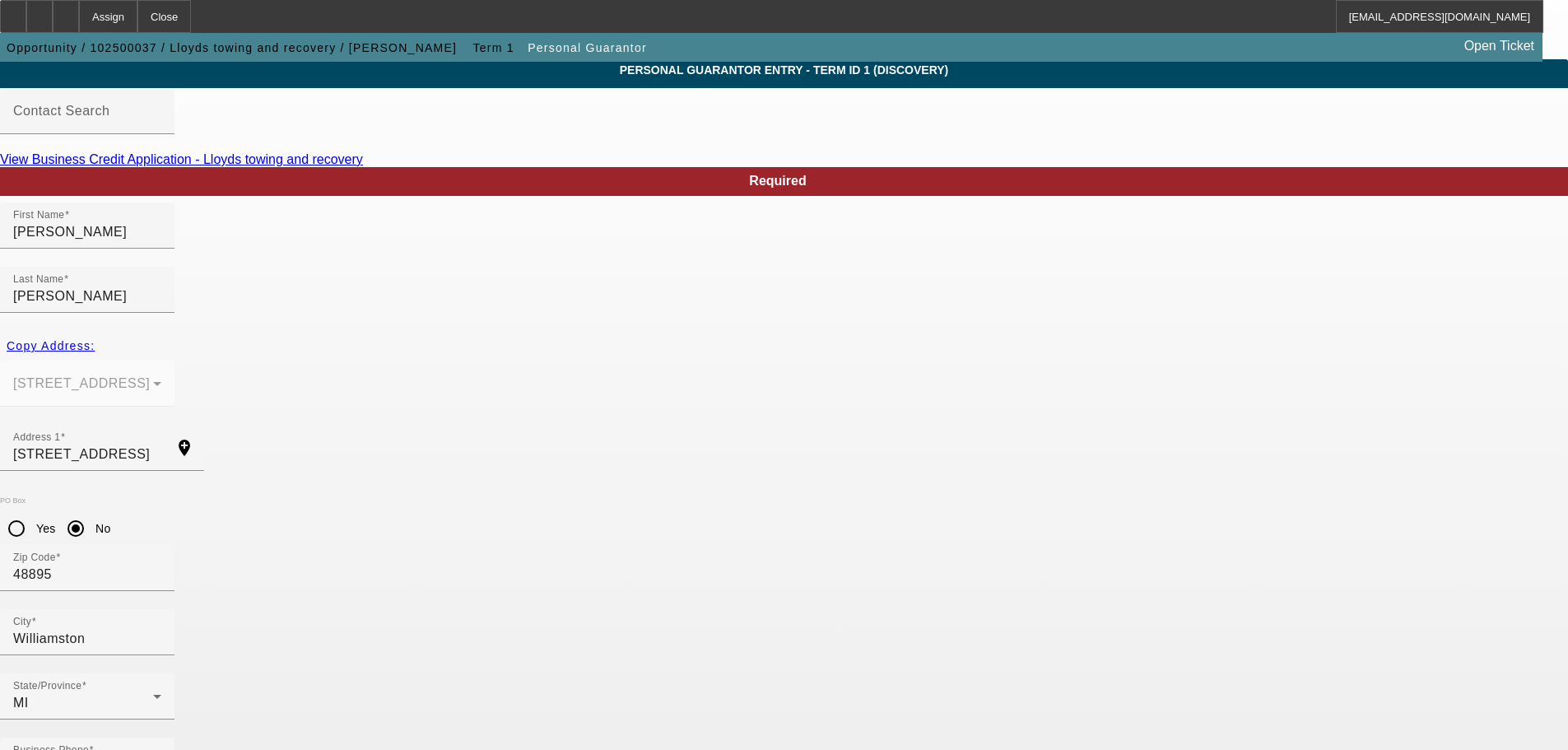
scroll to position [56, 0]
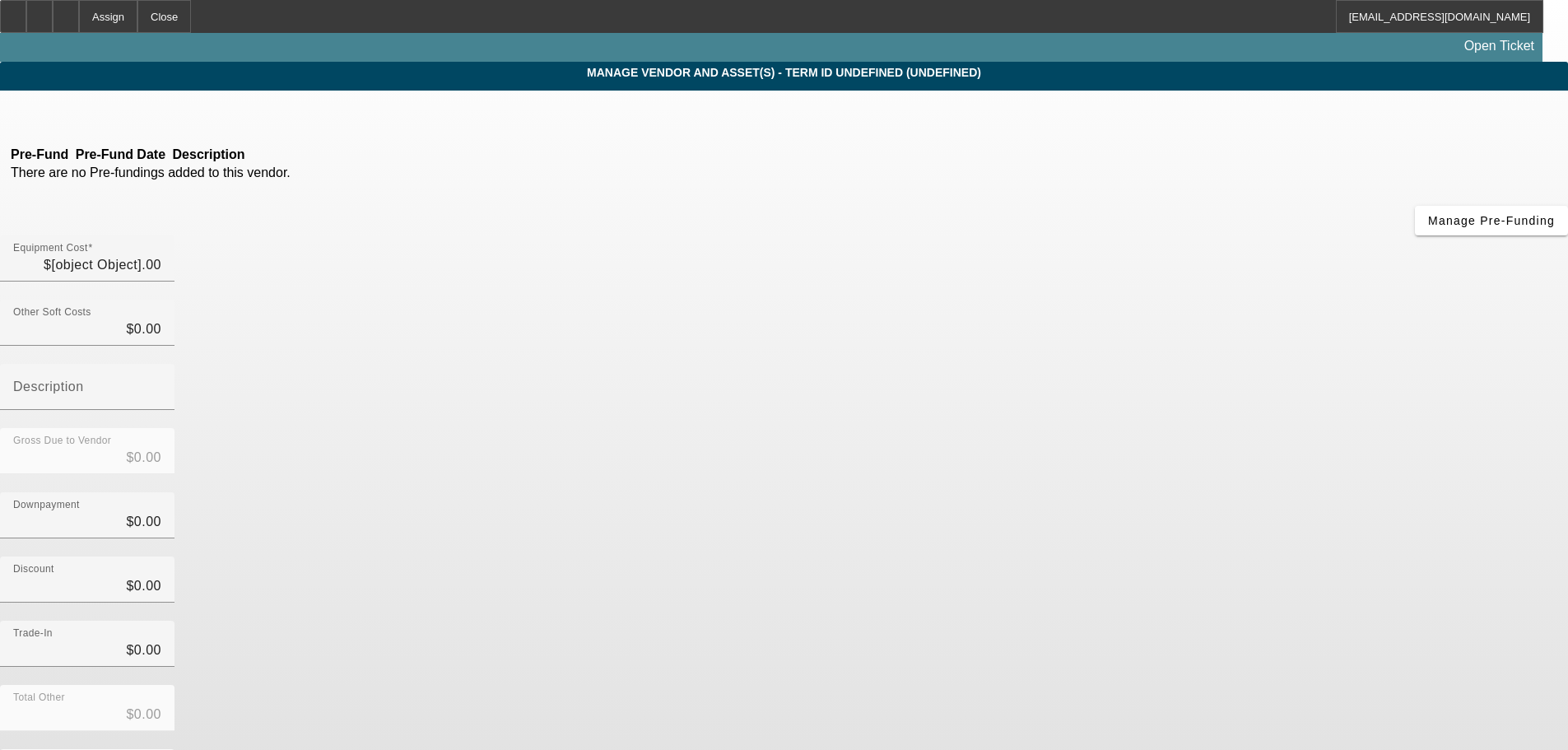
type input "$25,000.00"
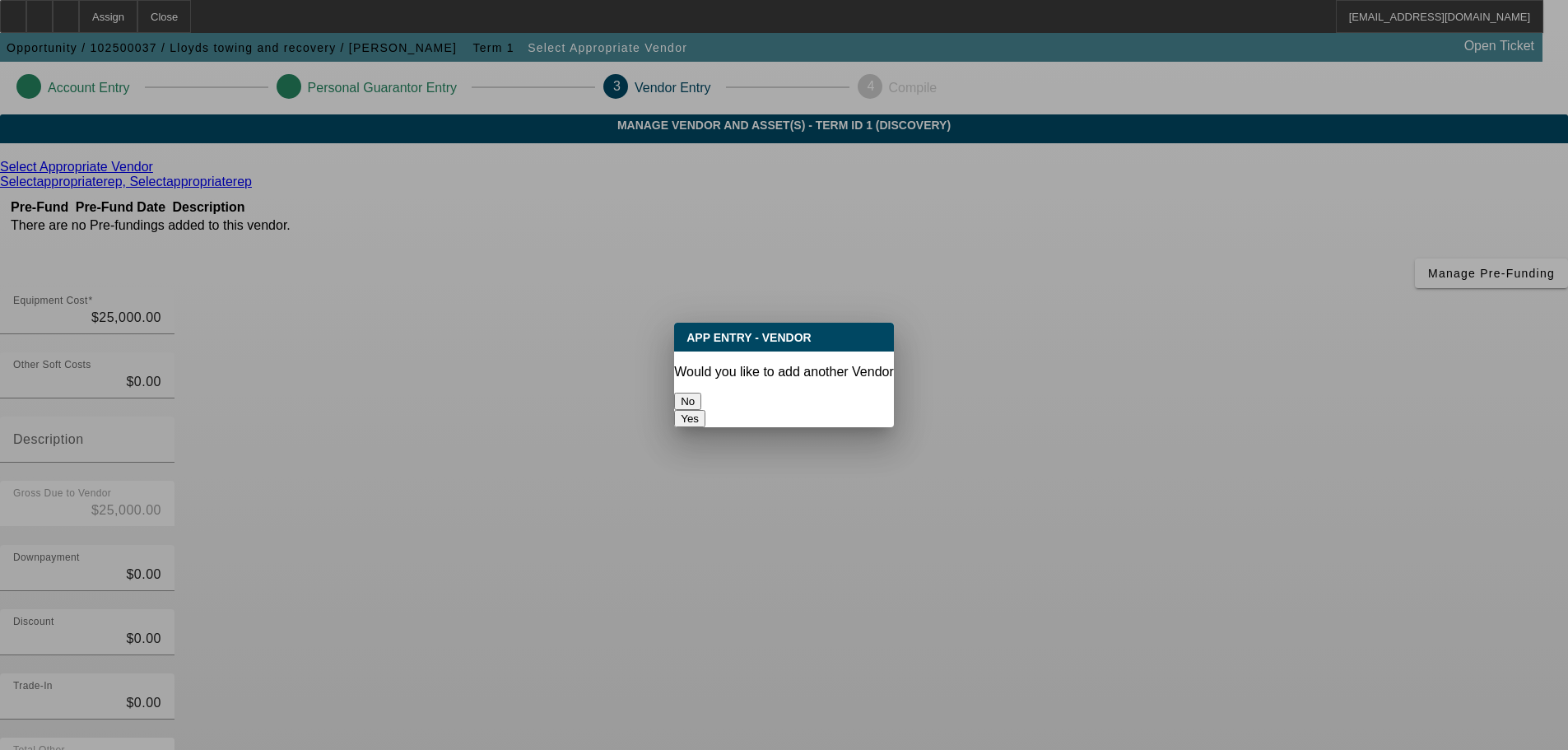
click at [702, 394] on button "No" at bounding box center [687, 401] width 27 height 18
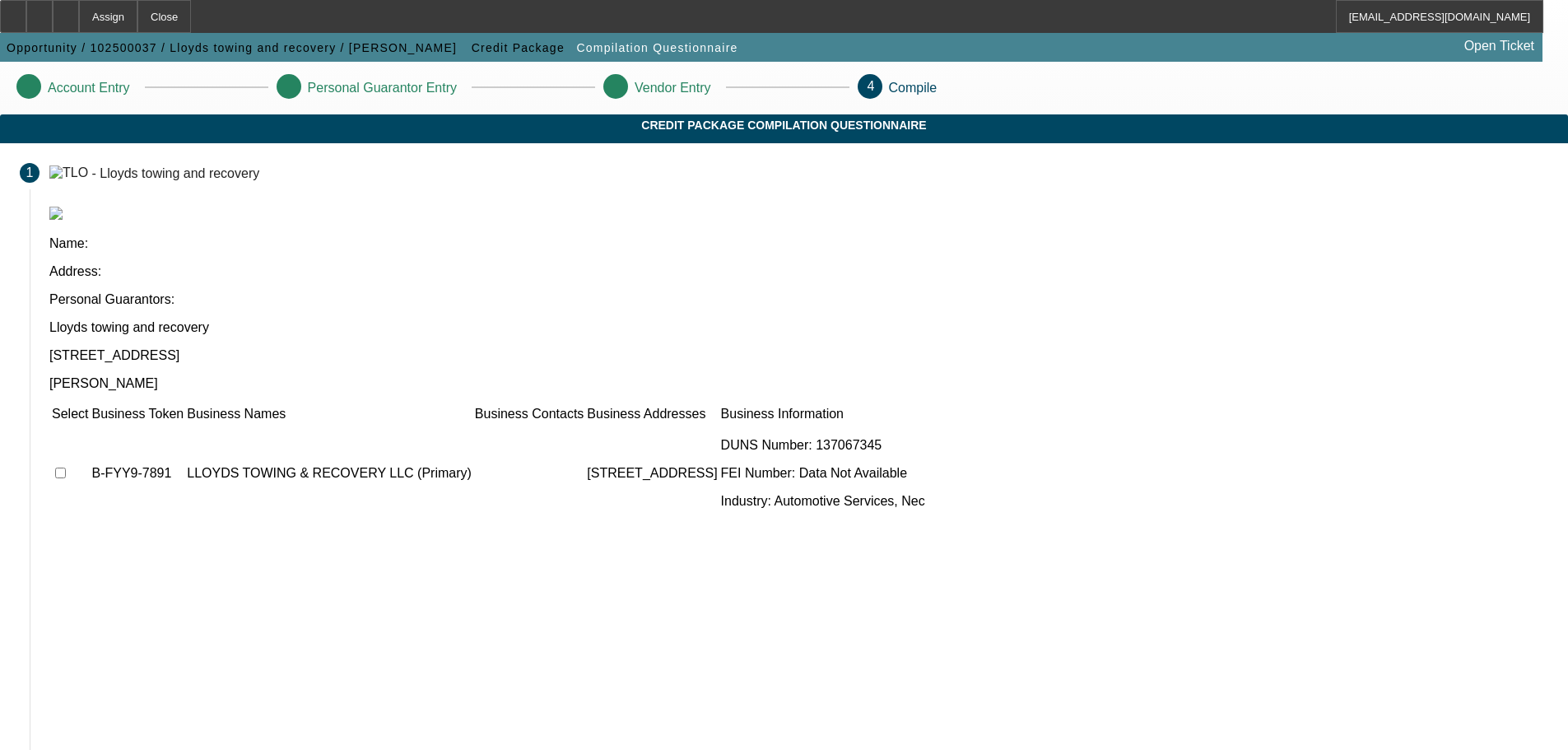
click at [66, 468] on input "checkbox" at bounding box center [61, 473] width 11 height 11
checkbox input "true"
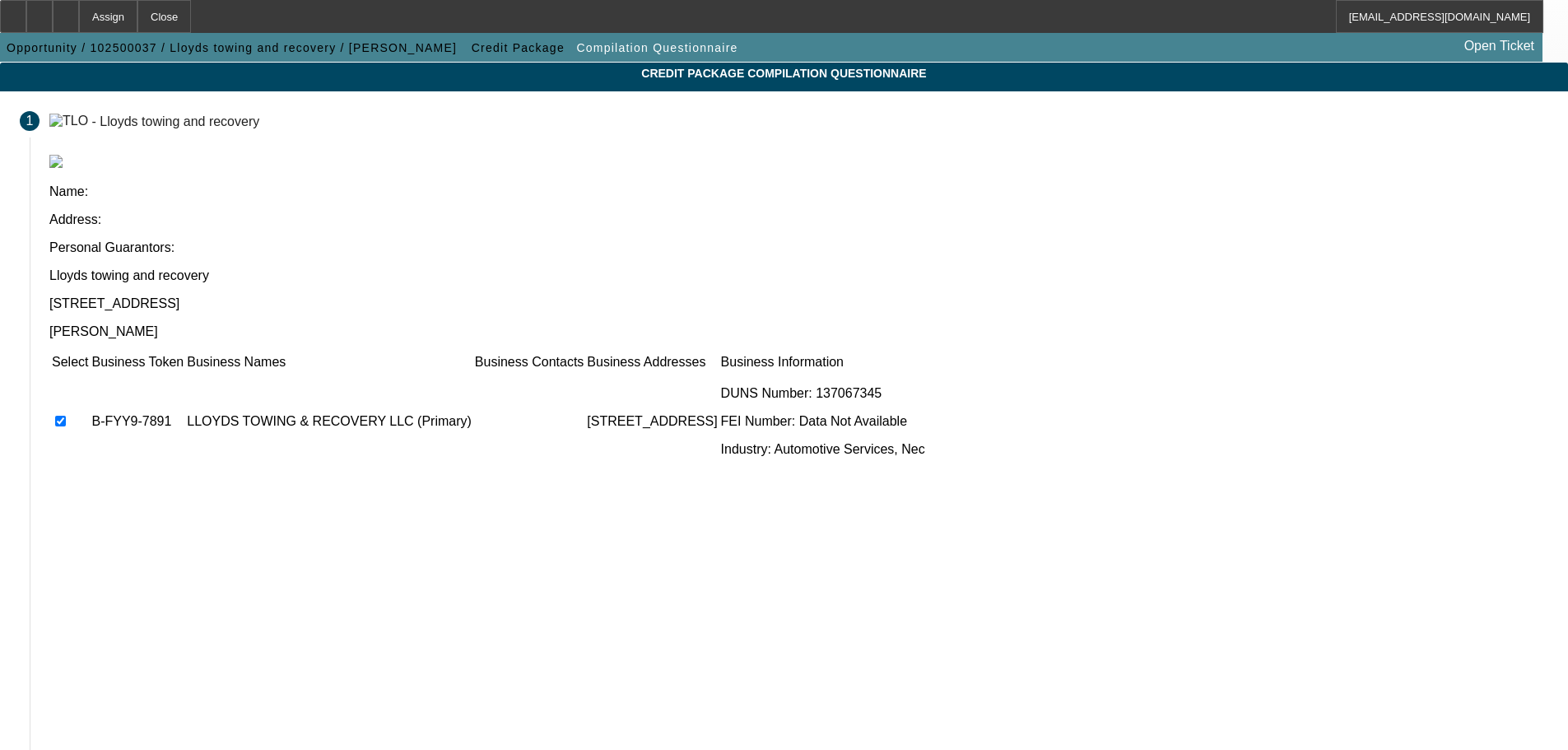
scroll to position [101, 0]
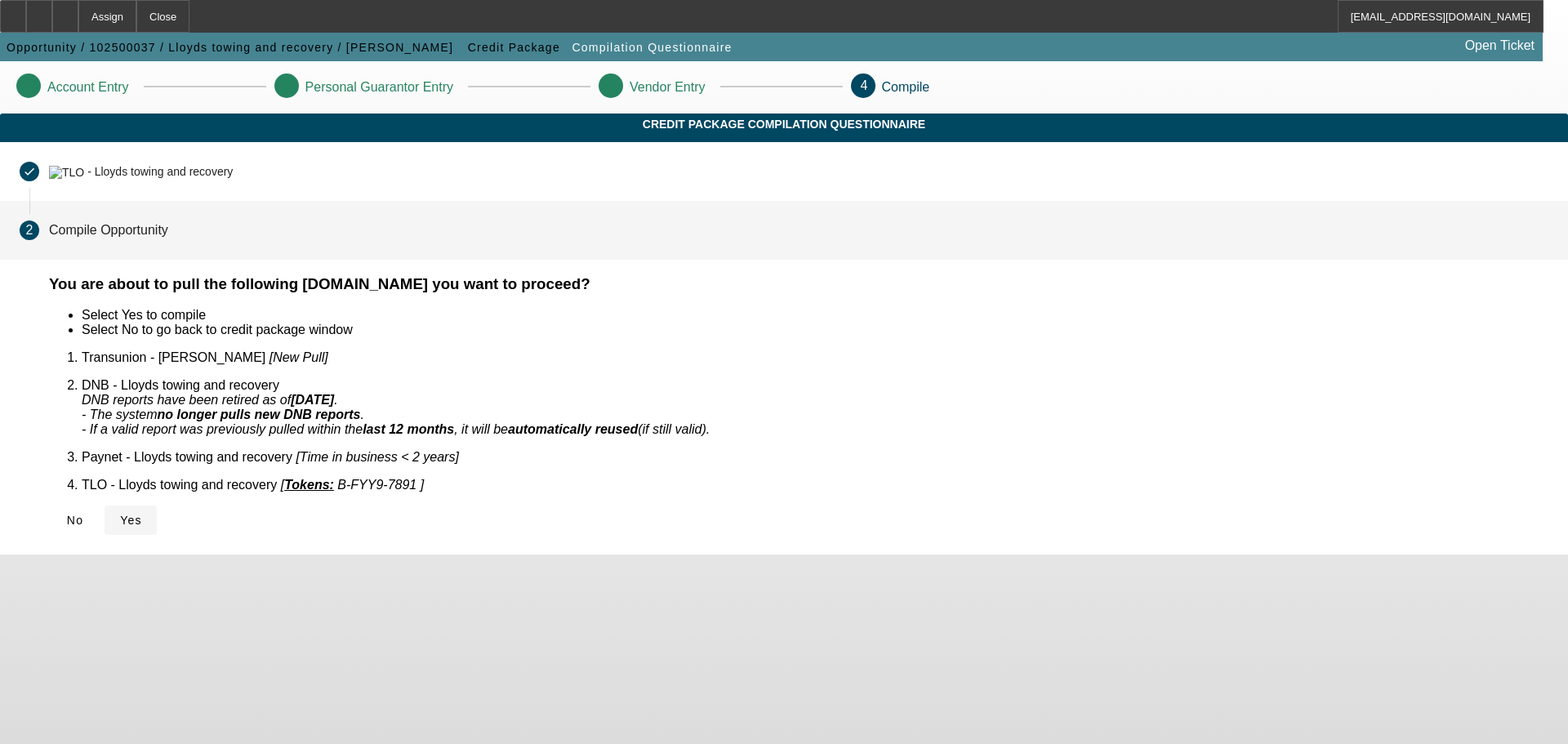
click at [142, 513] on span "Yes" at bounding box center [131, 520] width 22 height 13
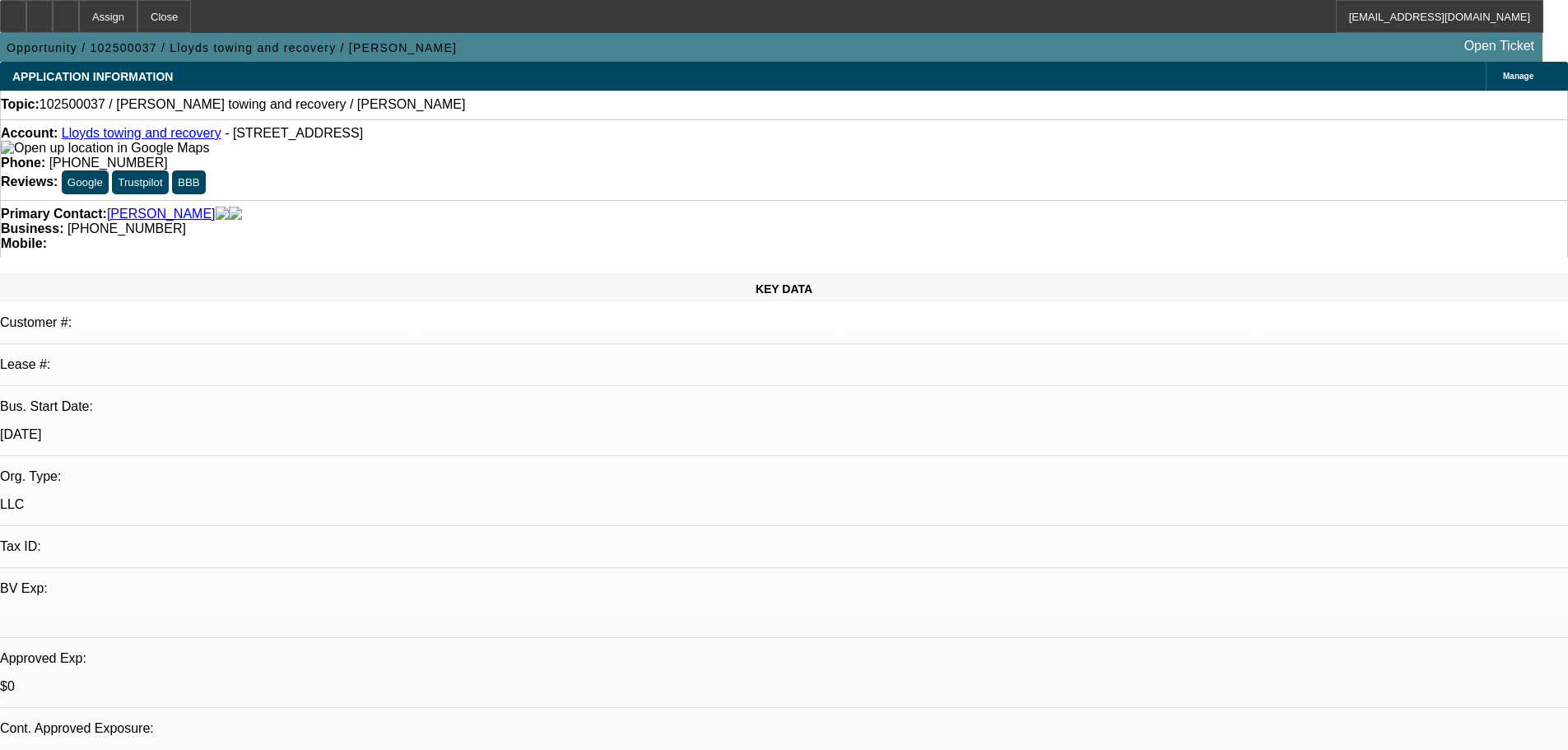
select select "0"
select select "2"
select select "0.1"
select select "4"
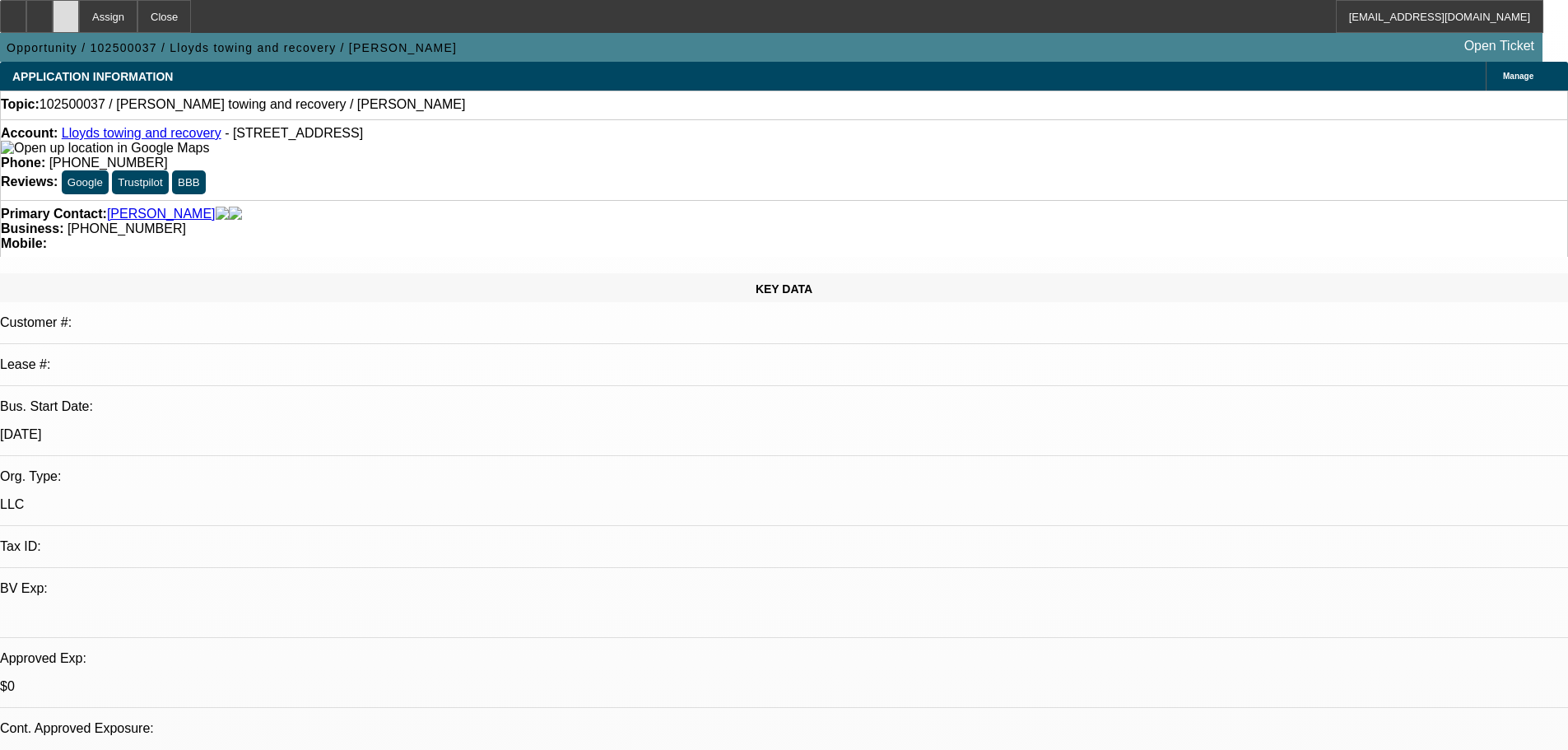
click at [79, 11] on div at bounding box center [66, 17] width 26 height 33
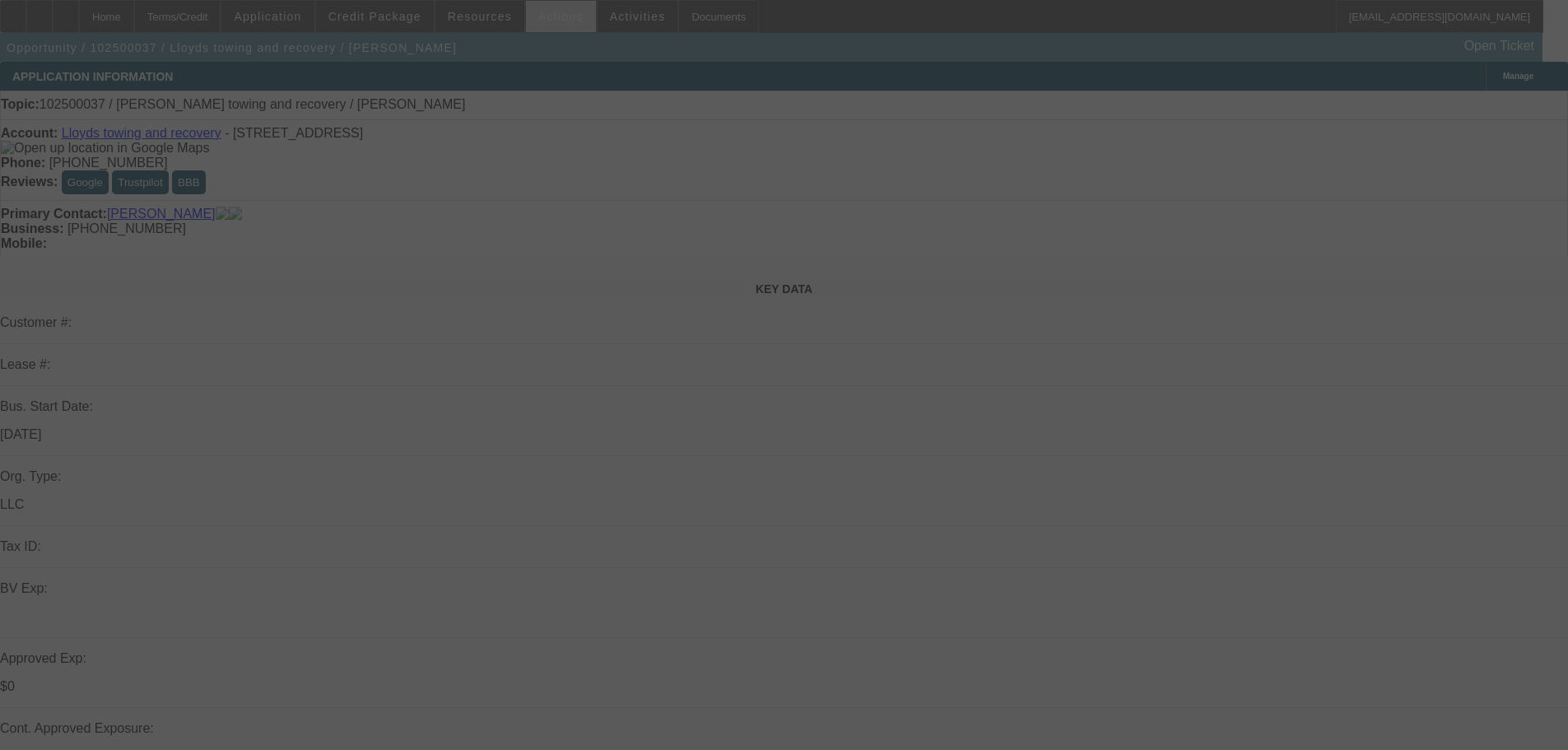
select select "0"
select select "2"
select select "0.1"
select select "4"
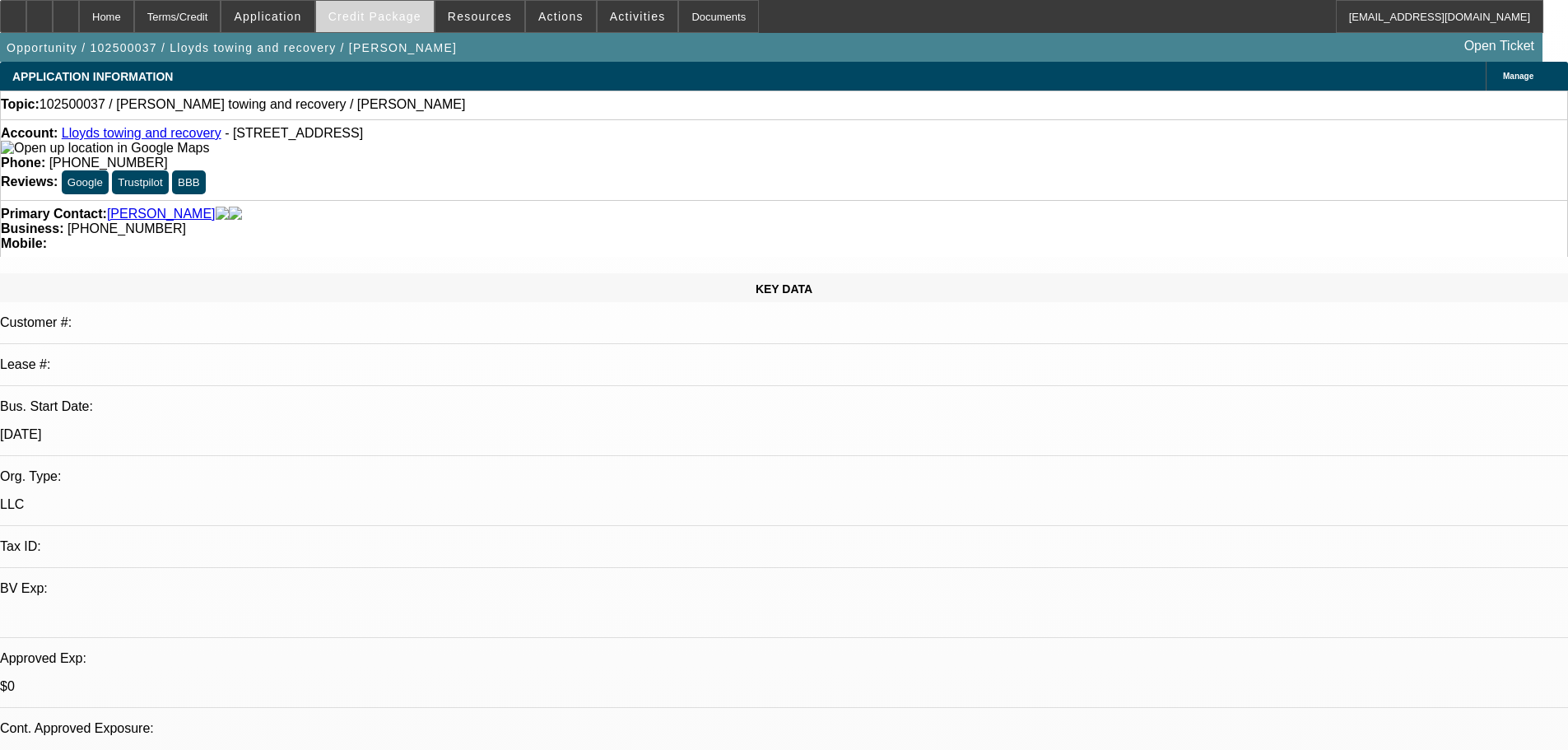
click at [394, 15] on span "Credit Package" at bounding box center [375, 17] width 93 height 13
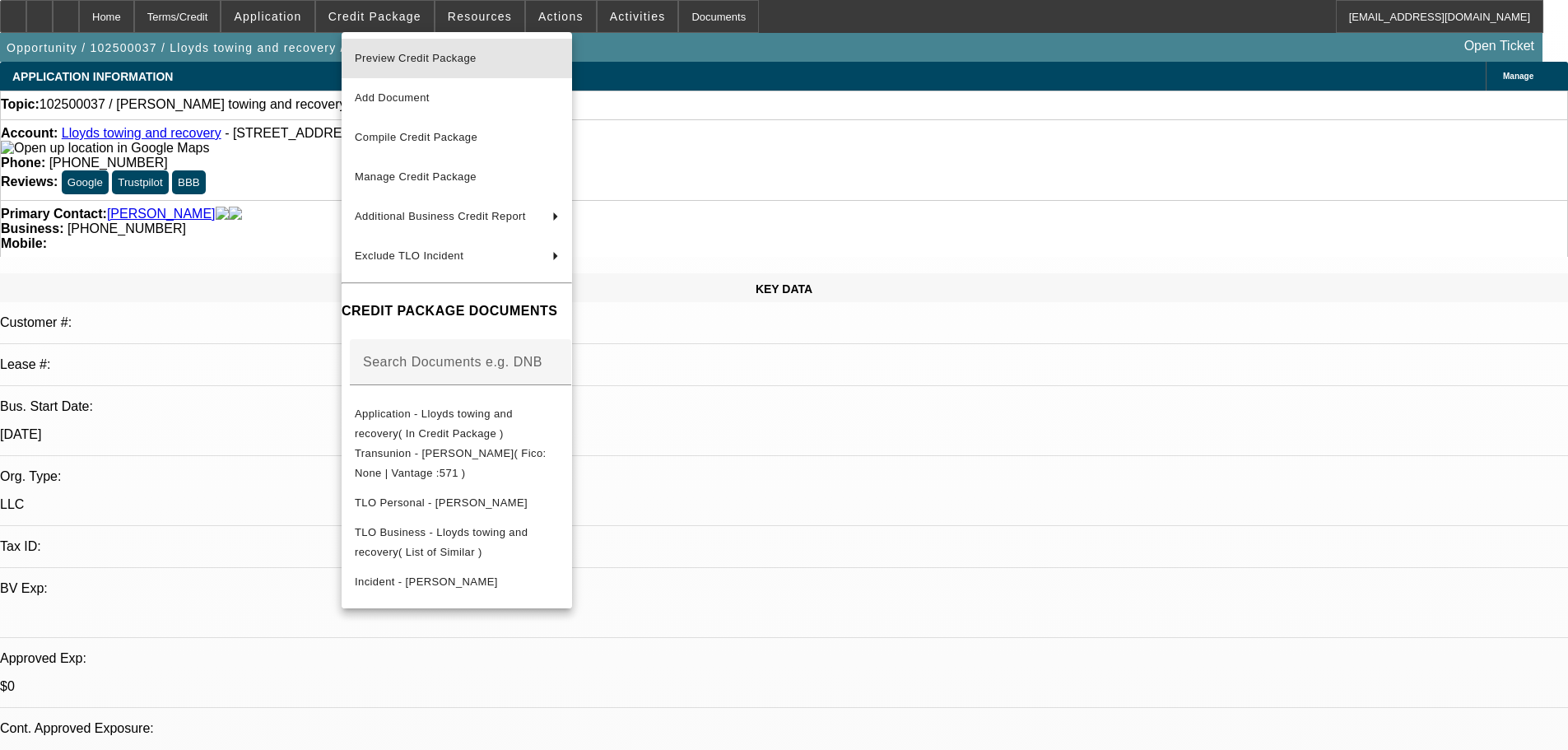
drag, startPoint x: 465, startPoint y: 56, endPoint x: 902, endPoint y: 108, distance: 440.1
click at [466, 56] on span "Preview Credit Package" at bounding box center [416, 57] width 122 height 12
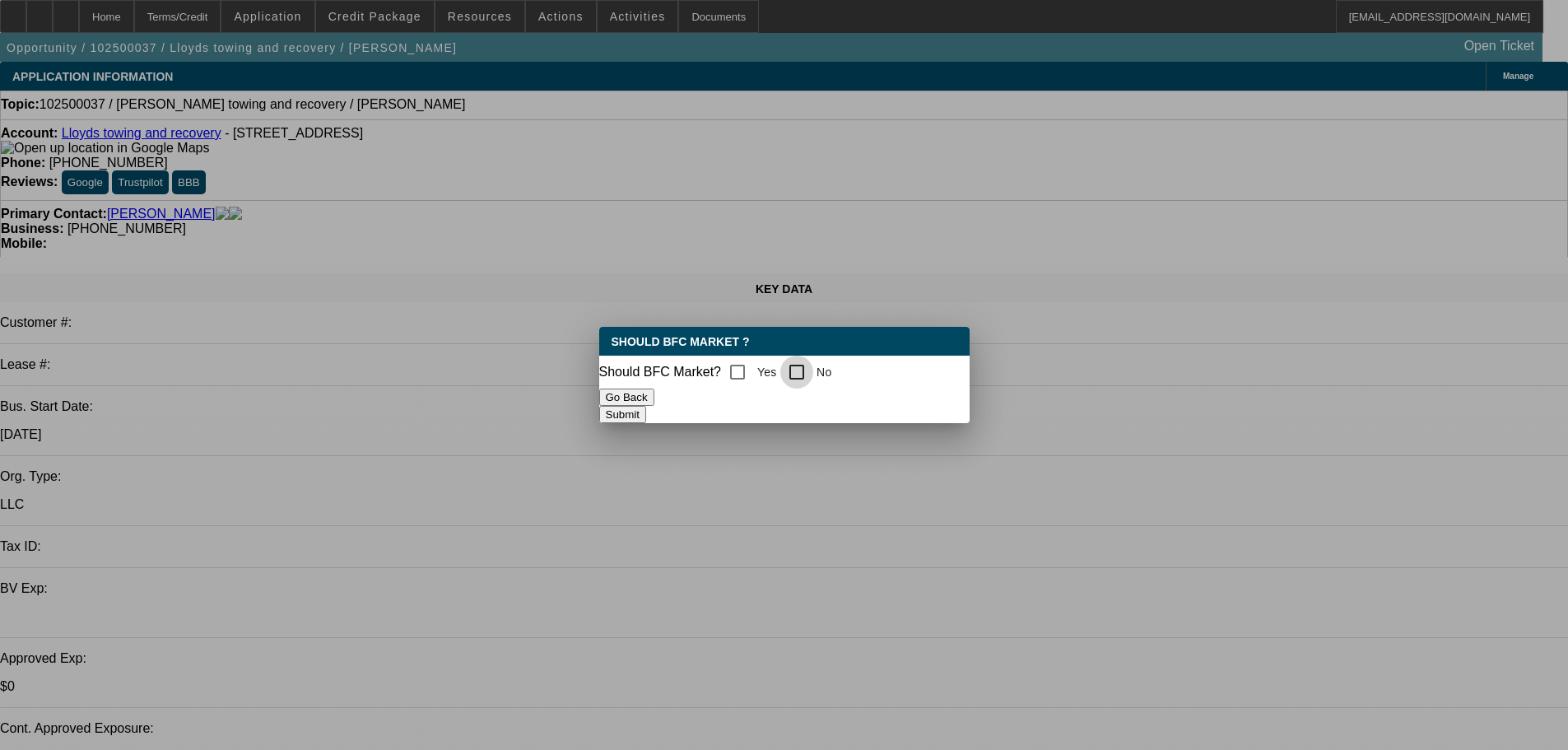
click at [814, 367] on input "No" at bounding box center [797, 372] width 33 height 33
checkbox input "true"
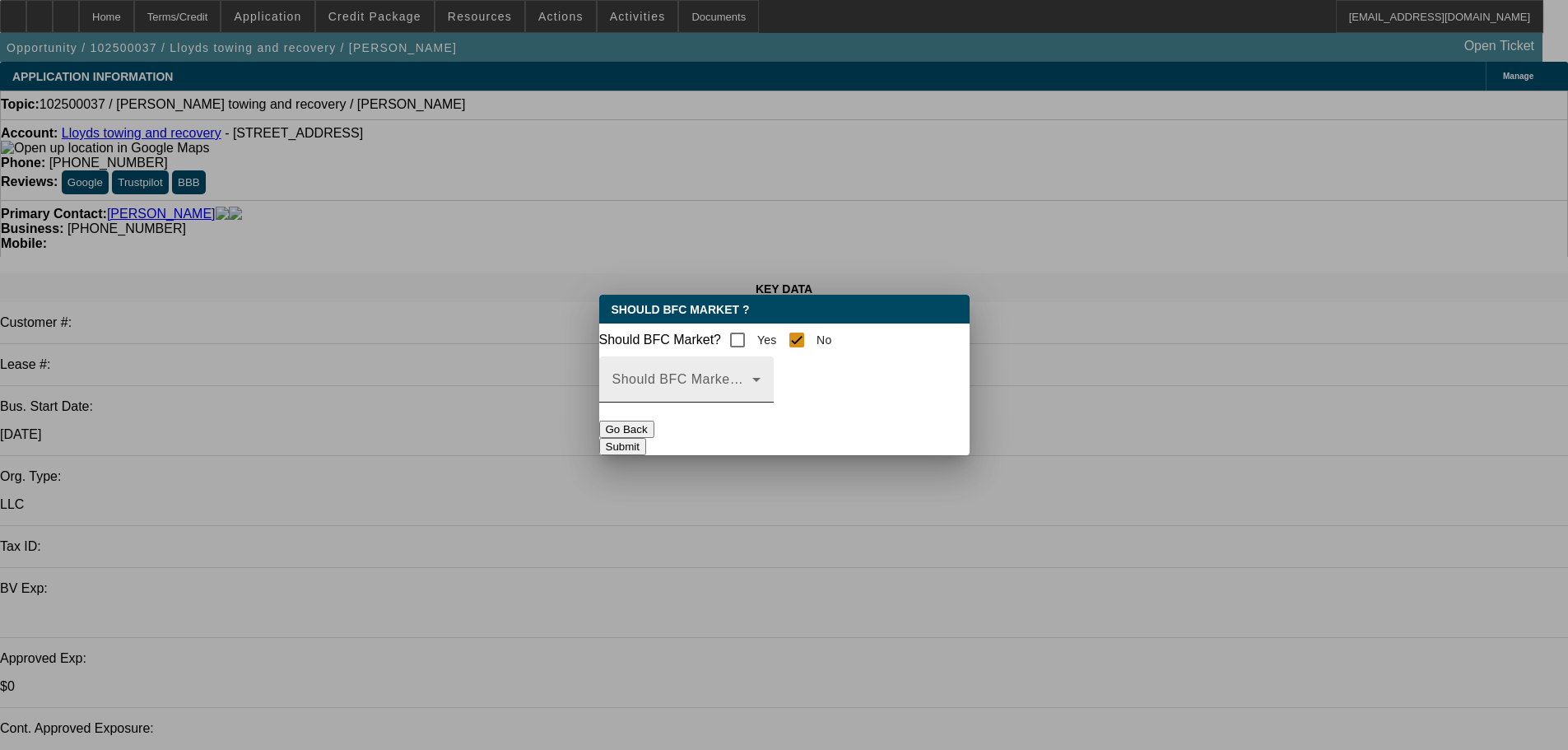
click at [753, 394] on span at bounding box center [682, 385] width 140 height 19
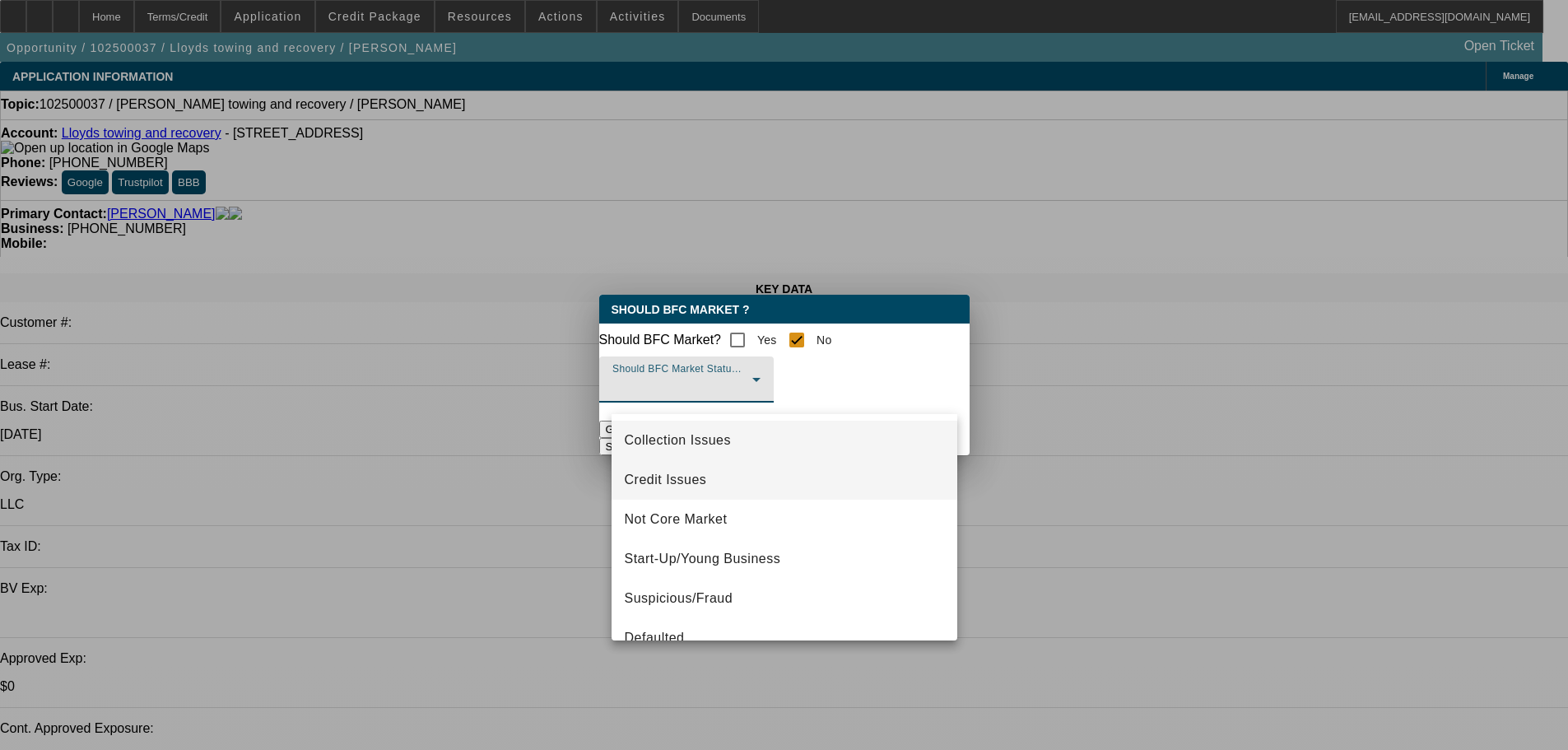
click at [674, 481] on span "Credit Issues" at bounding box center [666, 480] width 82 height 19
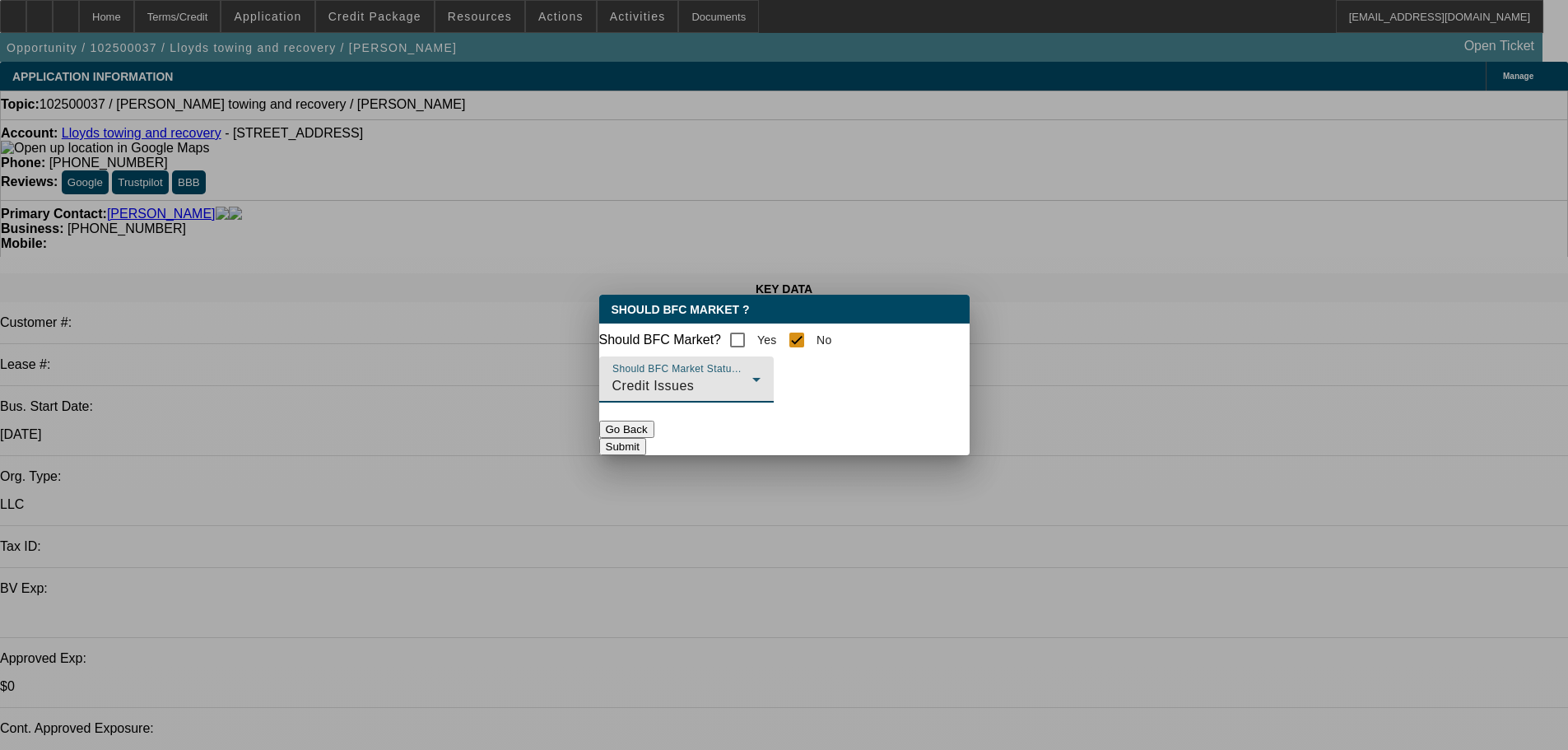
click at [646, 447] on button "Submit" at bounding box center [623, 446] width 47 height 18
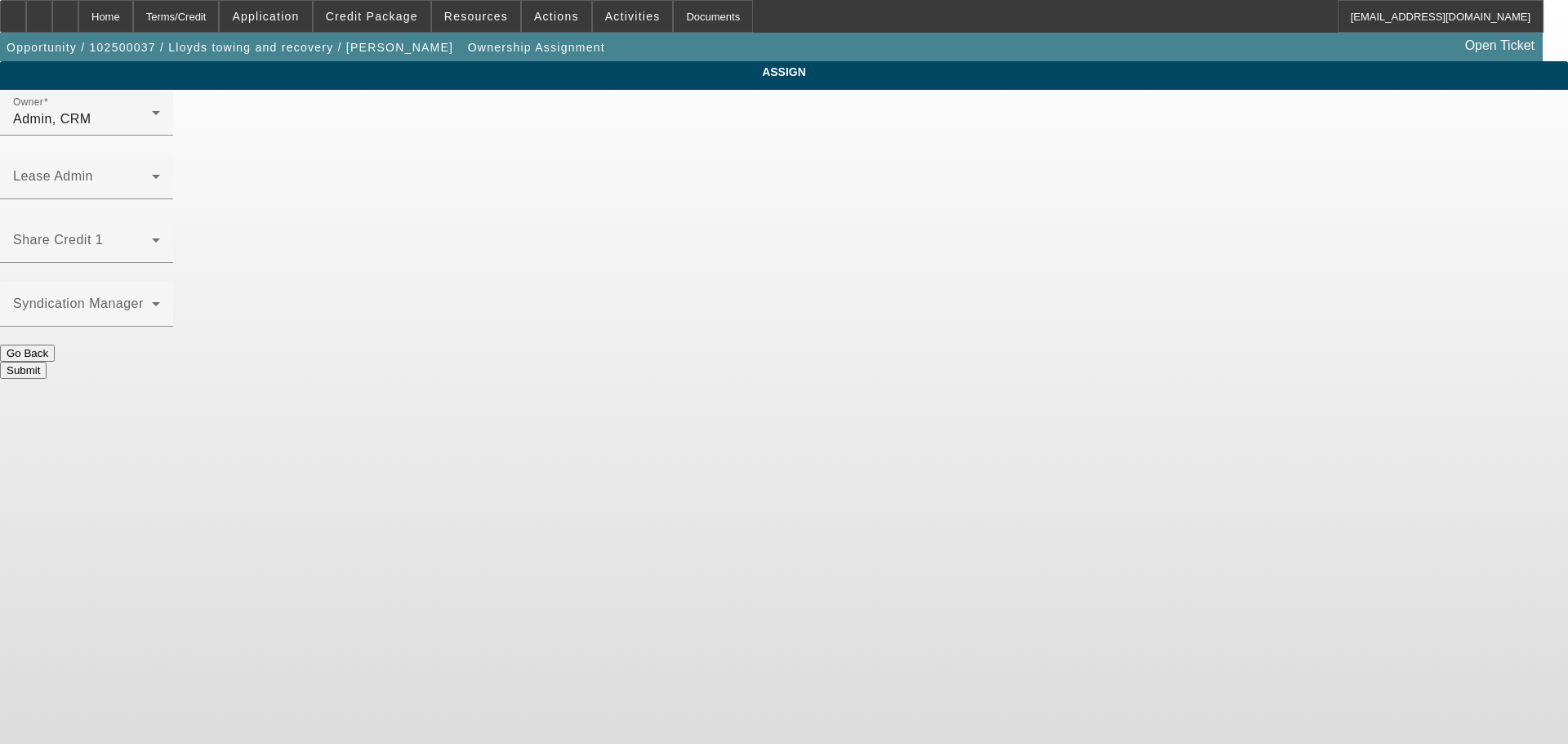
click at [151, 130] on div "Admin, CRM" at bounding box center [82, 118] width 139 height 19
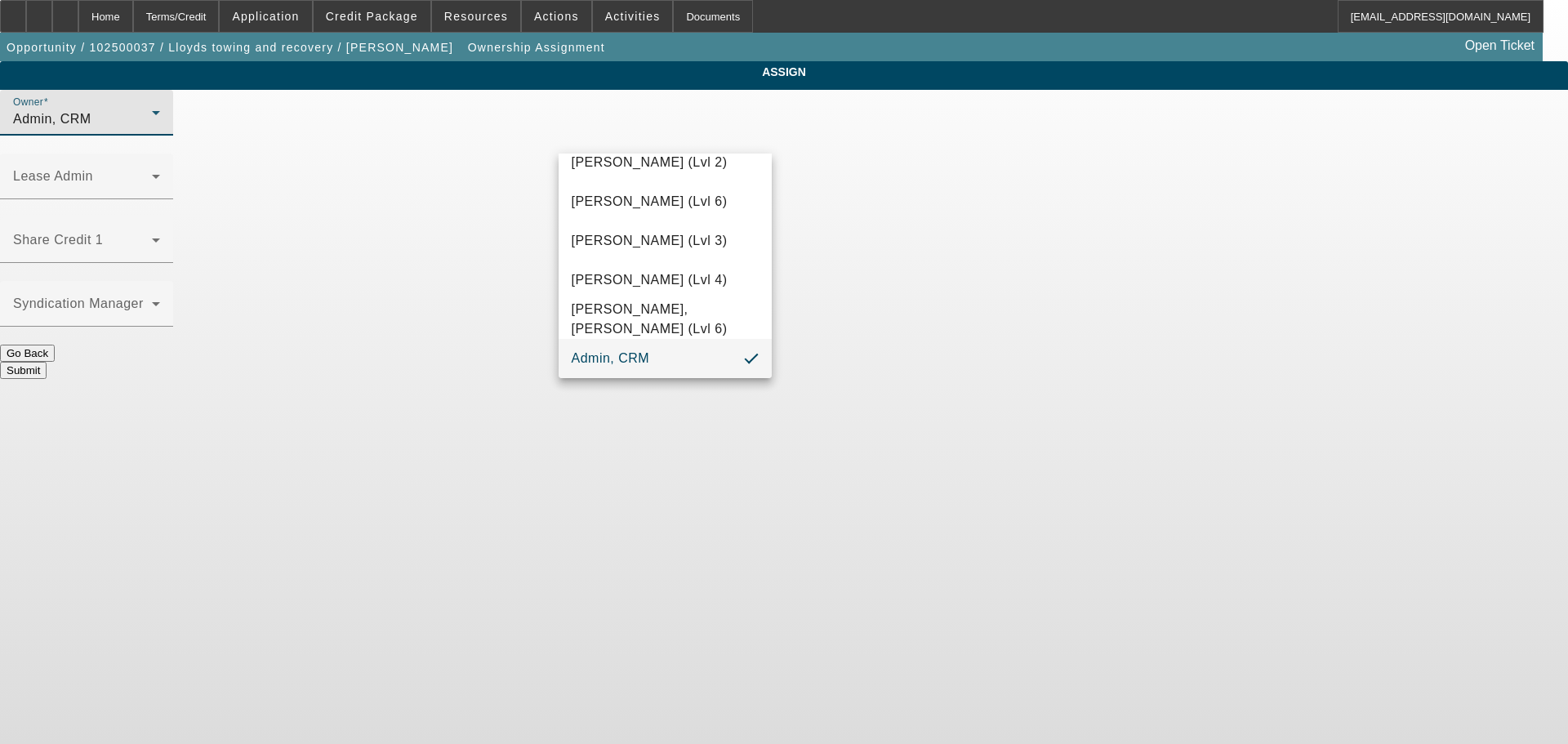
scroll to position [46, 0]
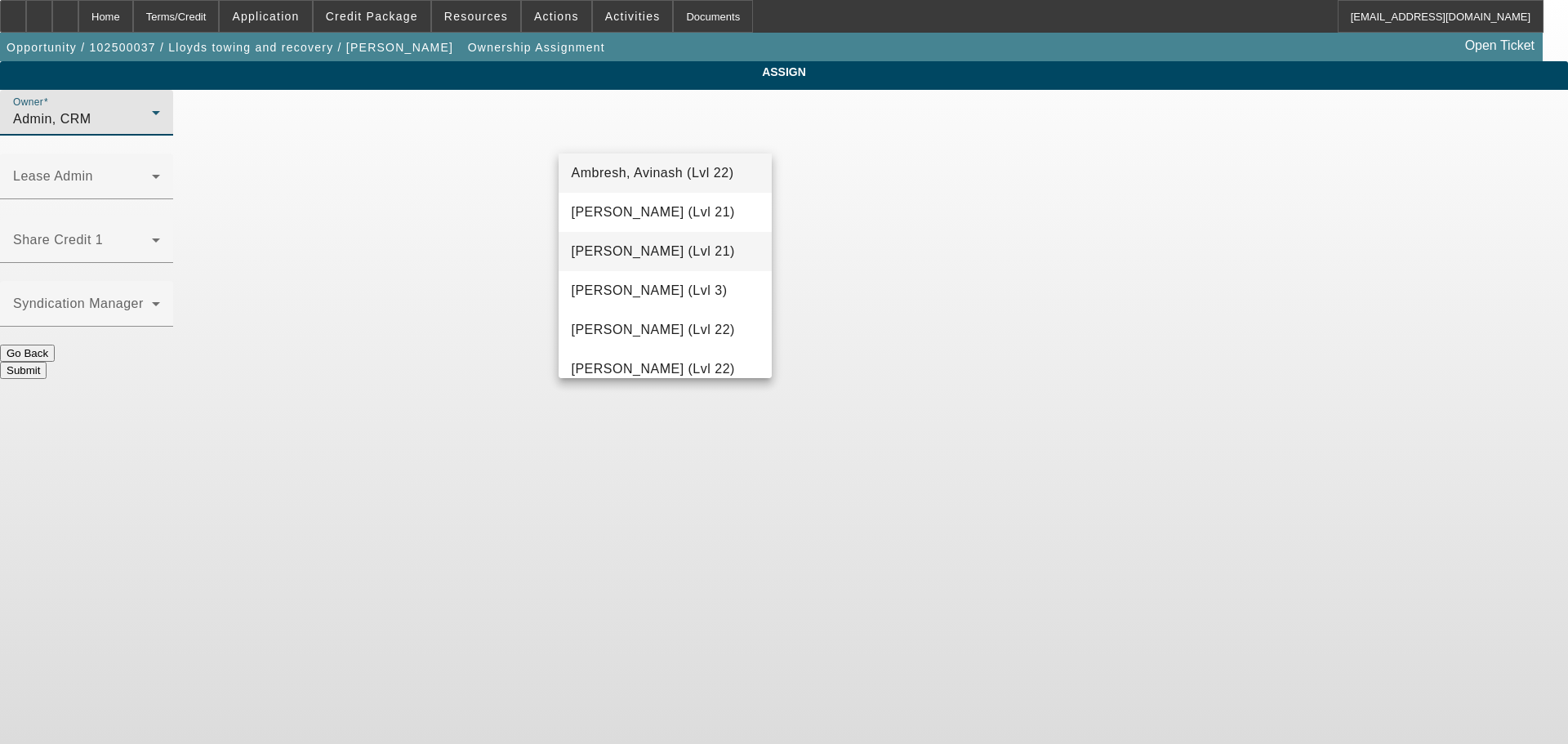
click at [661, 255] on span "Arida, Michael (Lvl 21)" at bounding box center [654, 251] width 163 height 19
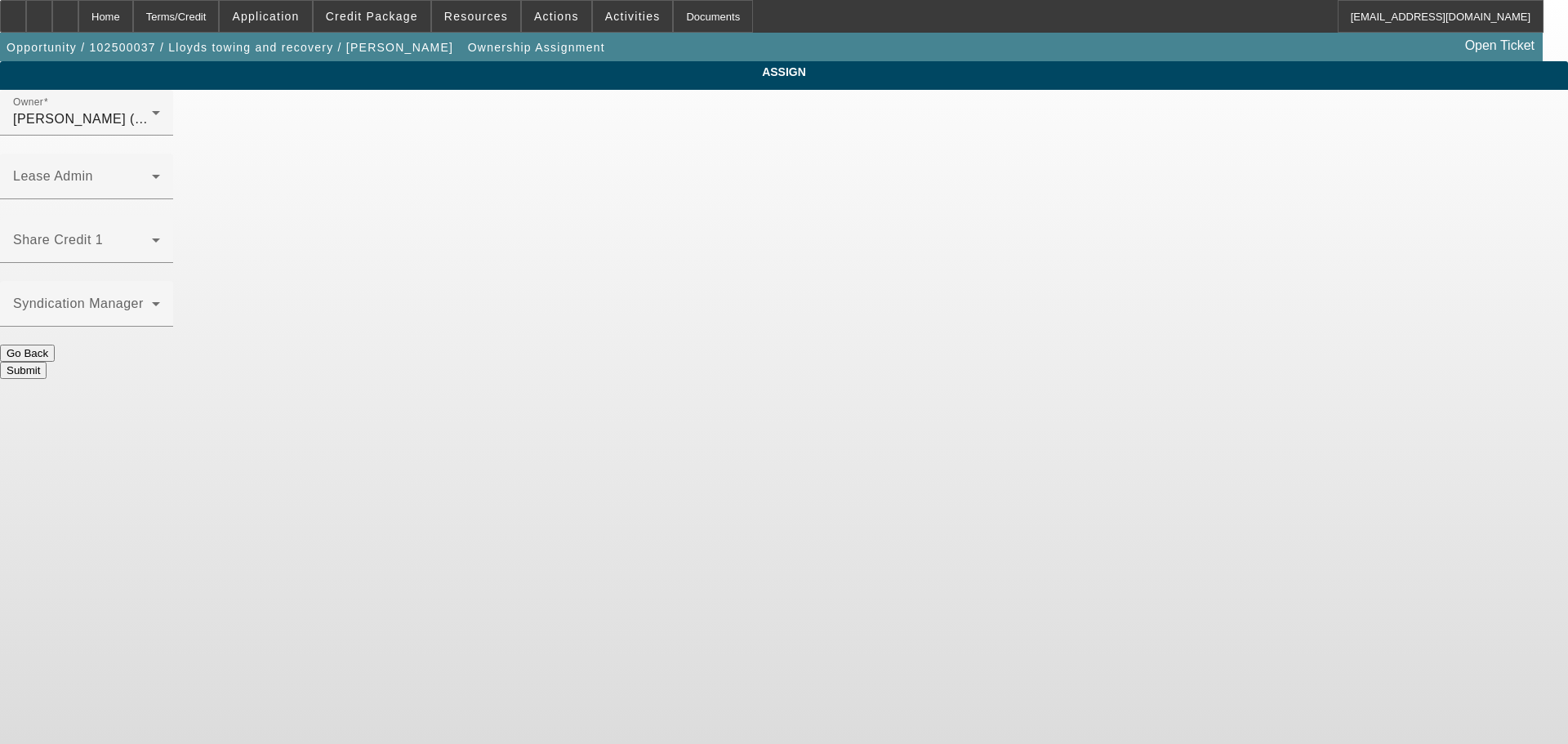
click at [47, 362] on button "Submit" at bounding box center [23, 370] width 47 height 17
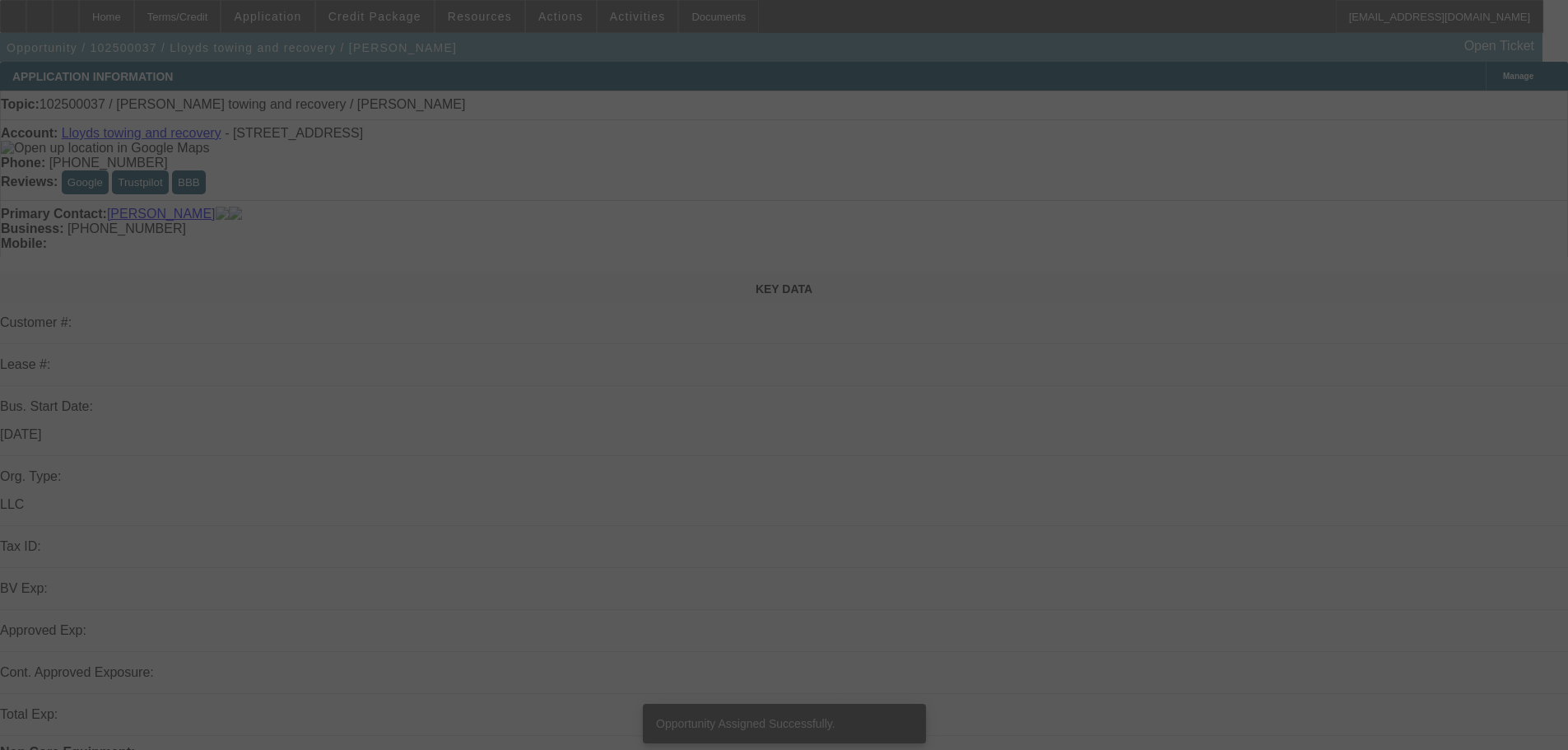
select select "0"
select select "2"
select select "0.1"
select select "4"
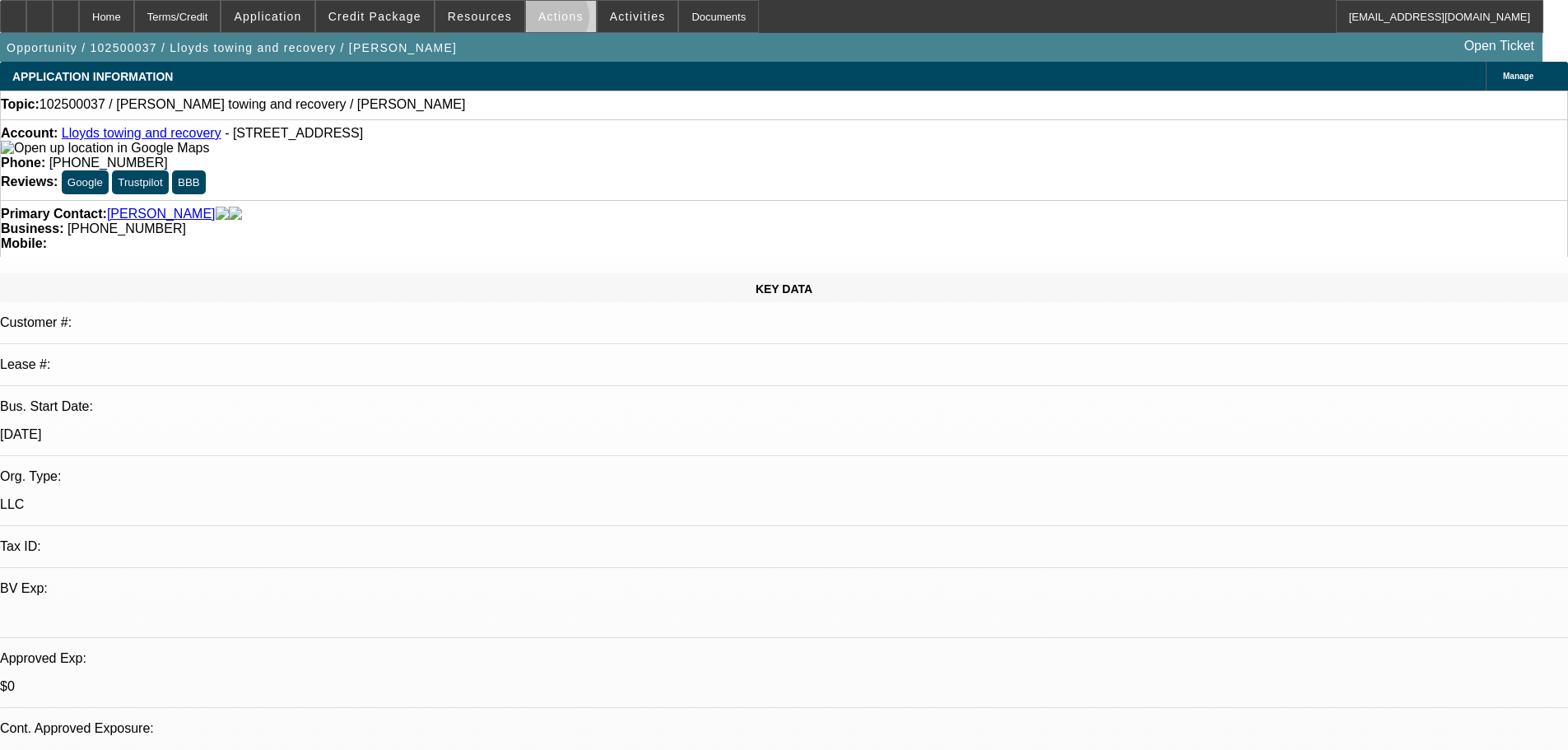
click at [543, 20] on span "Actions" at bounding box center [561, 17] width 45 height 13
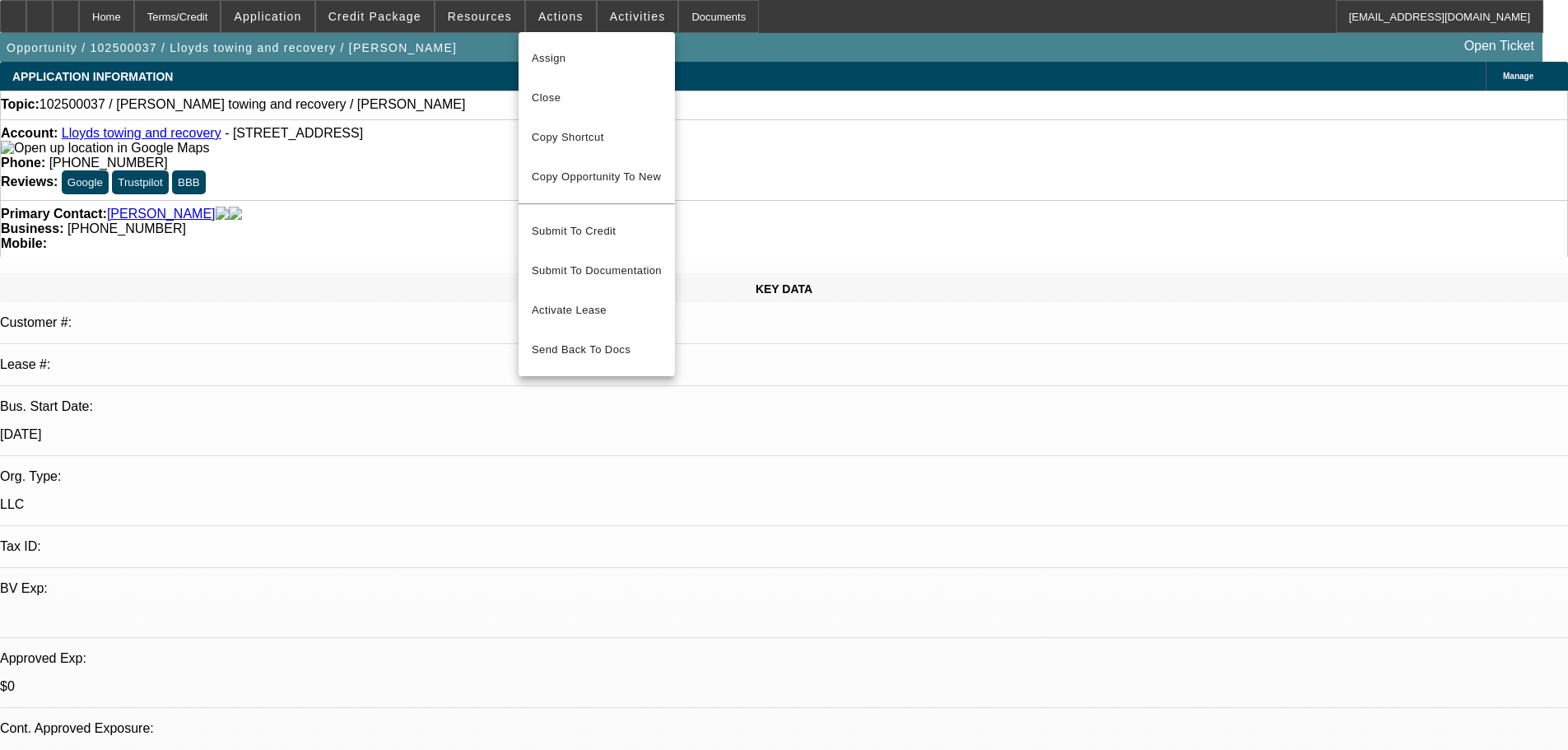
drag, startPoint x: 593, startPoint y: 14, endPoint x: 624, endPoint y: 17, distance: 31.1
click at [597, 14] on div at bounding box center [784, 375] width 1568 height 750
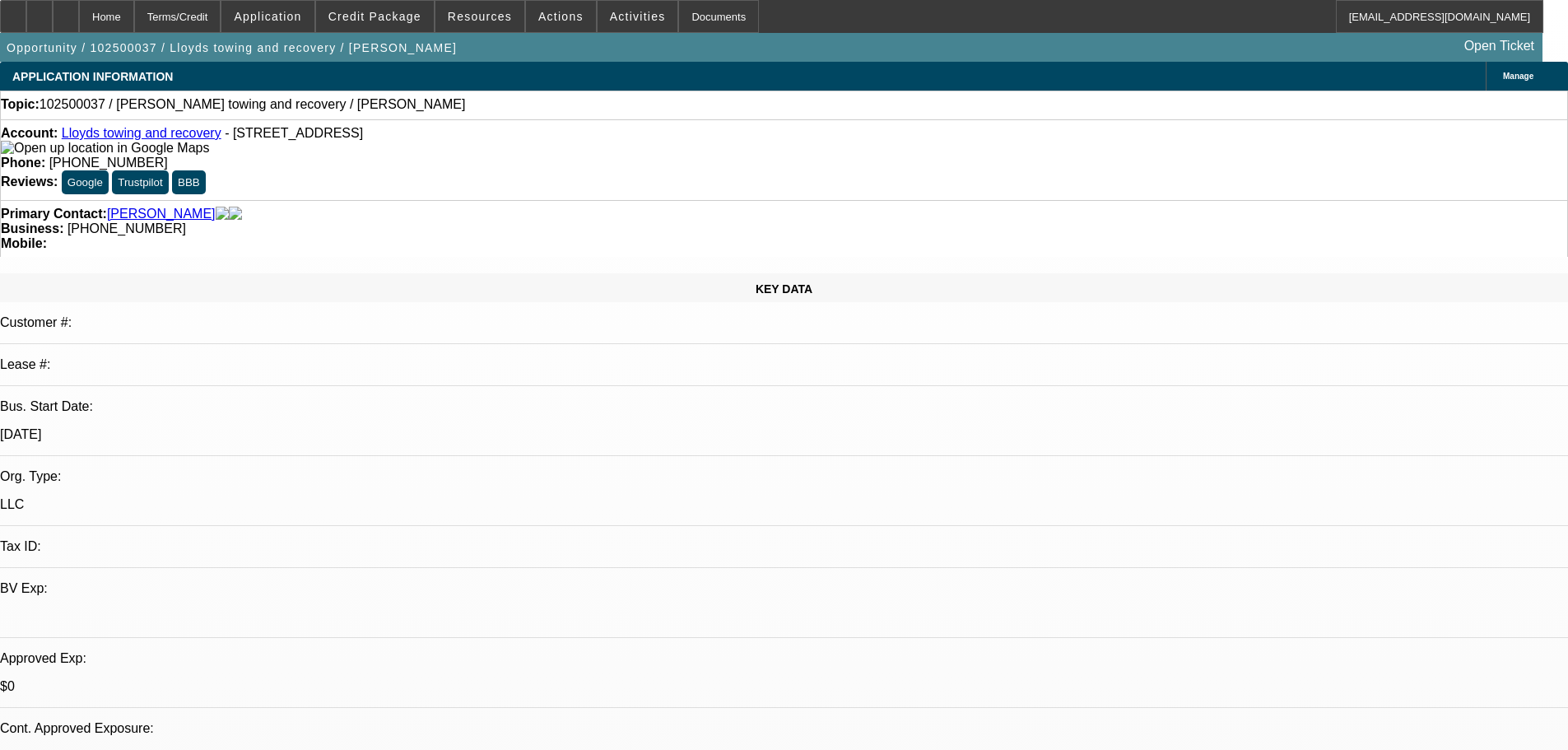
click at [624, 17] on span "Activities" at bounding box center [638, 17] width 56 height 13
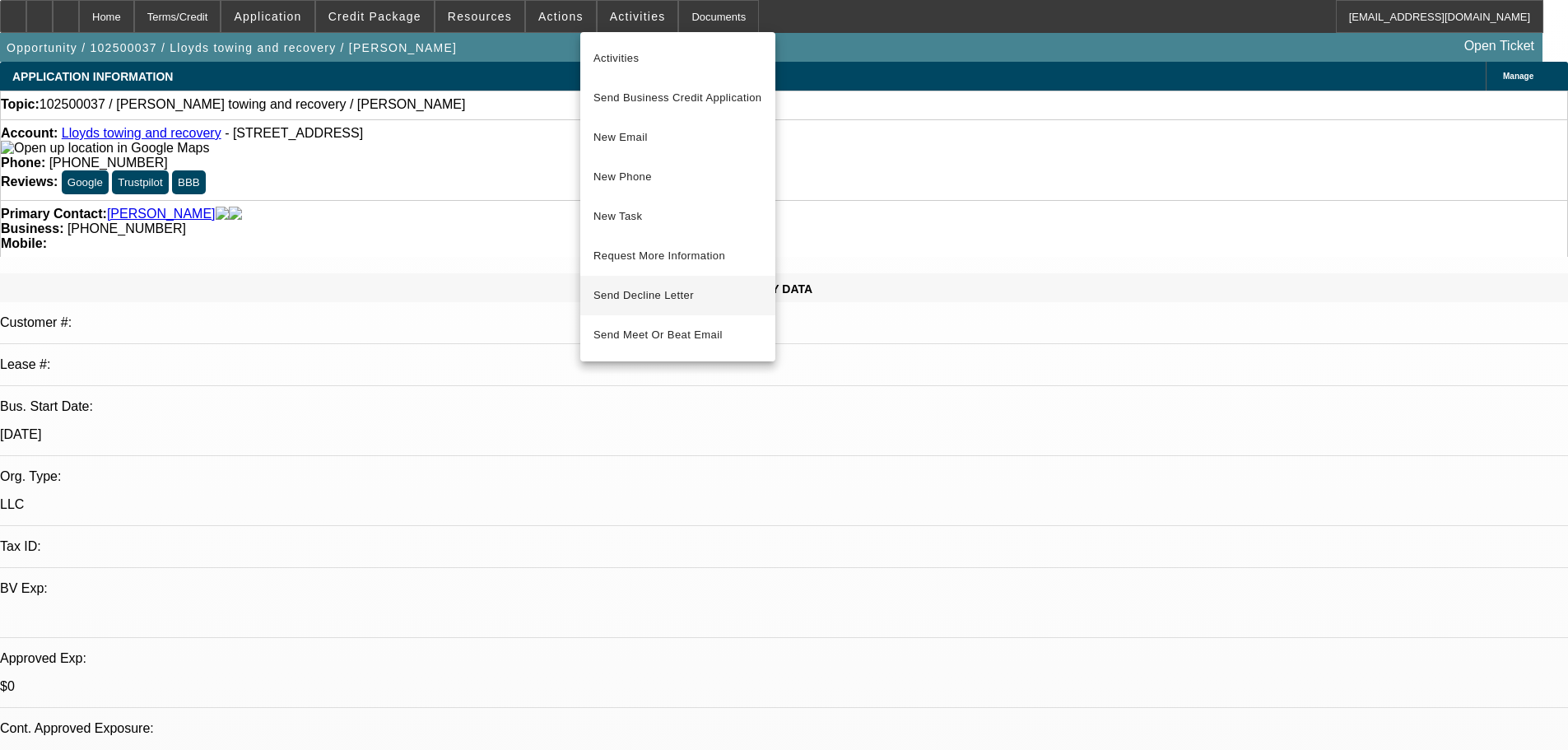
click at [628, 302] on span "Send Decline Letter" at bounding box center [643, 294] width 101 height 12
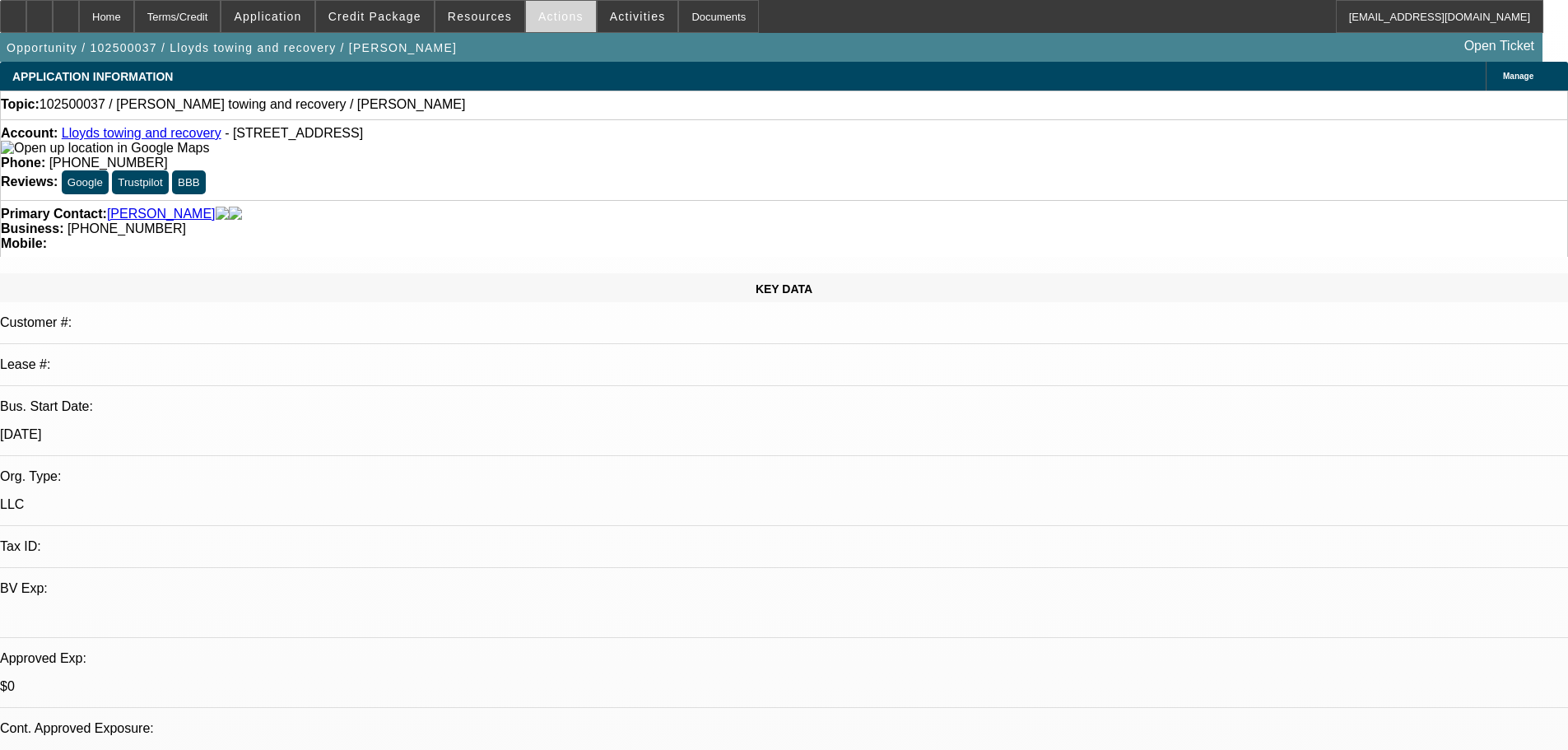
click at [565, 22] on span "Actions" at bounding box center [561, 17] width 45 height 13
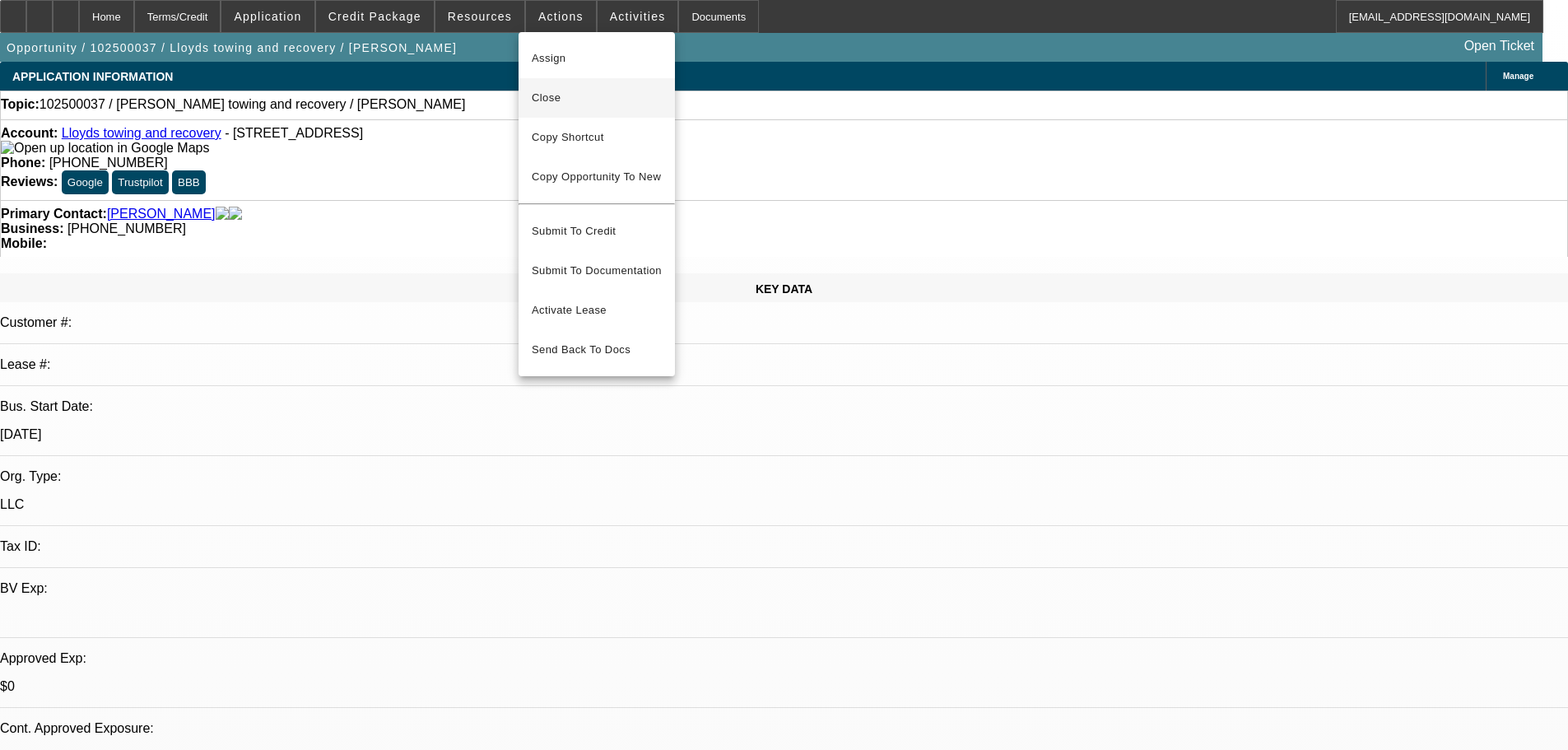
click at [579, 106] on span "Close" at bounding box center [597, 97] width 131 height 19
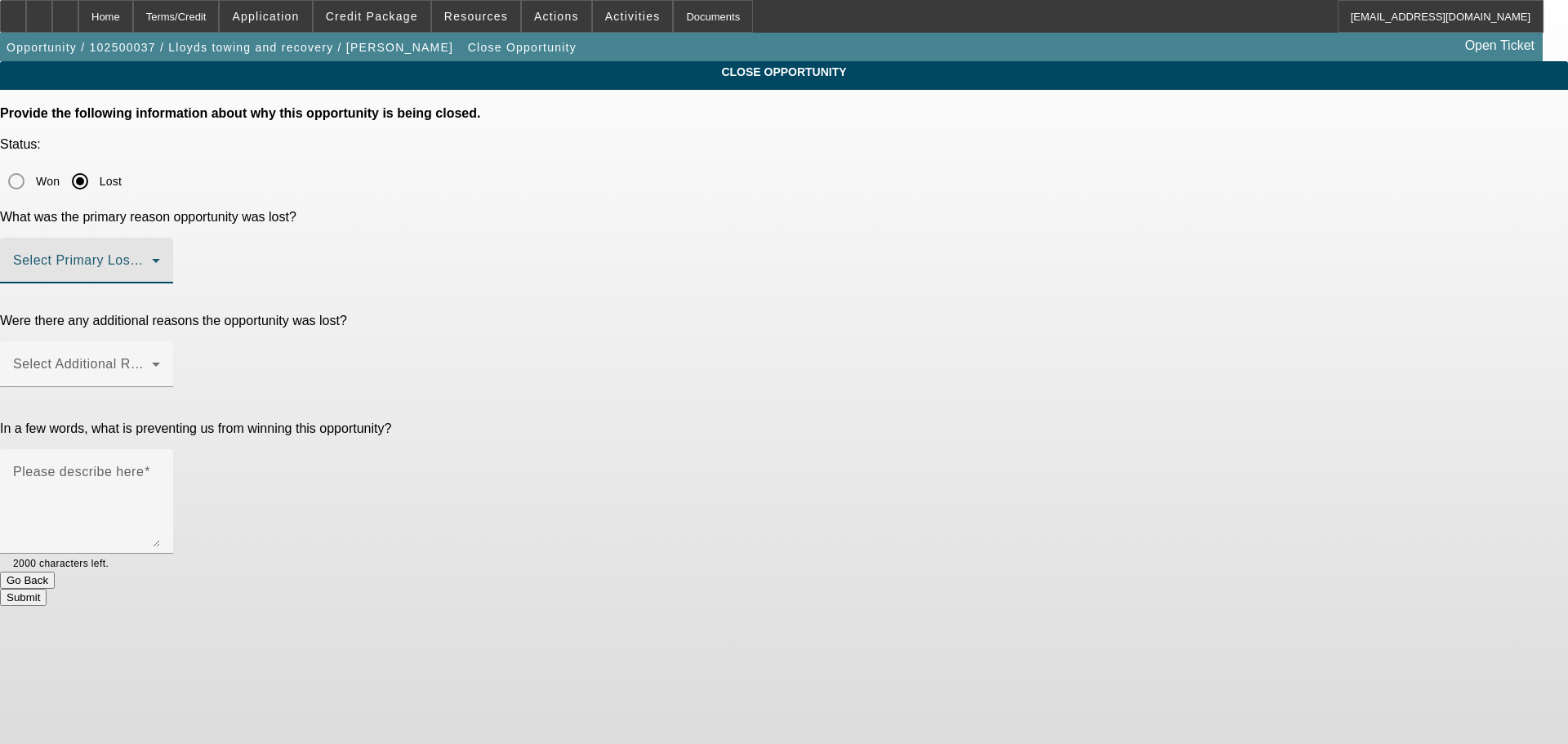
click at [151, 257] on span at bounding box center [82, 266] width 139 height 19
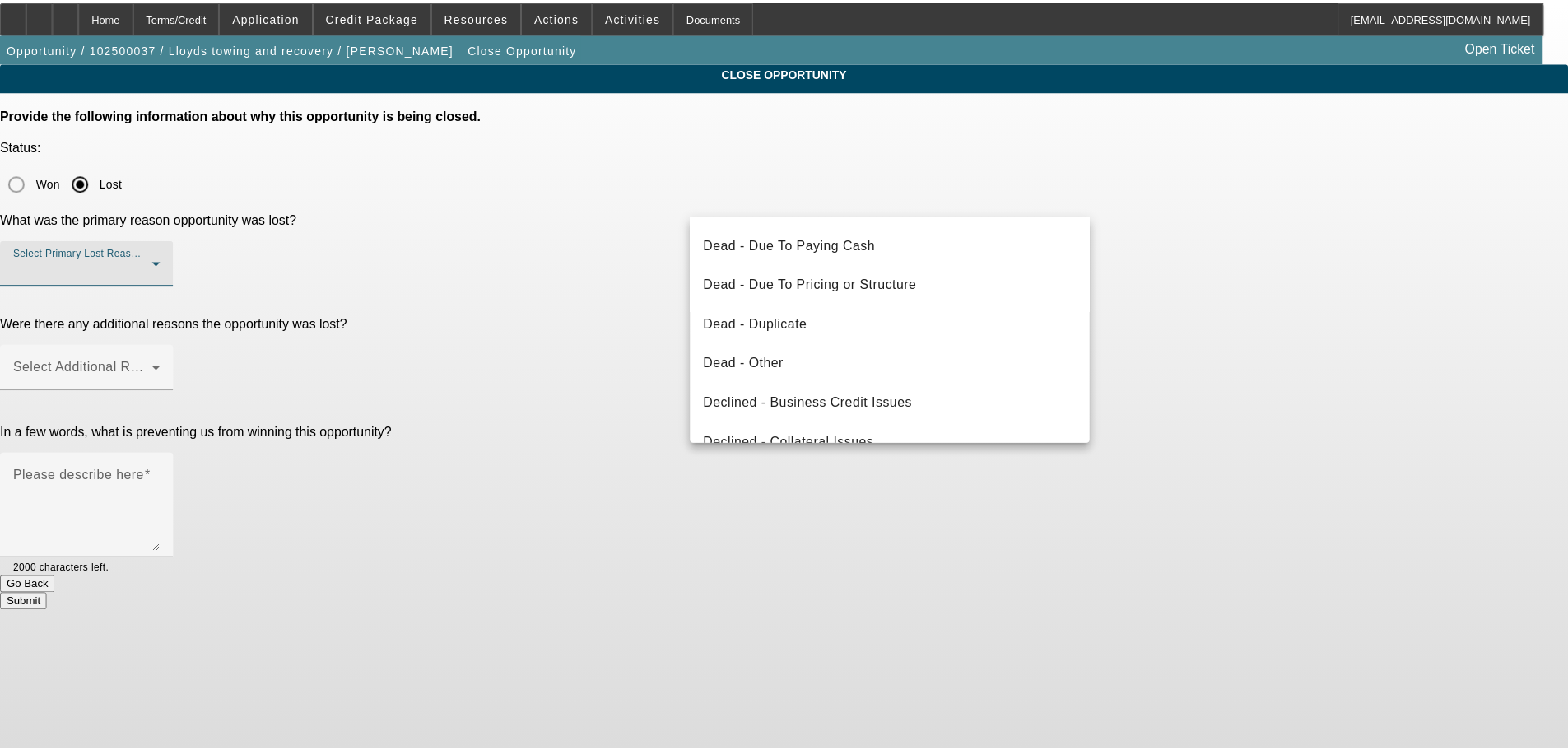
scroll to position [221, 0]
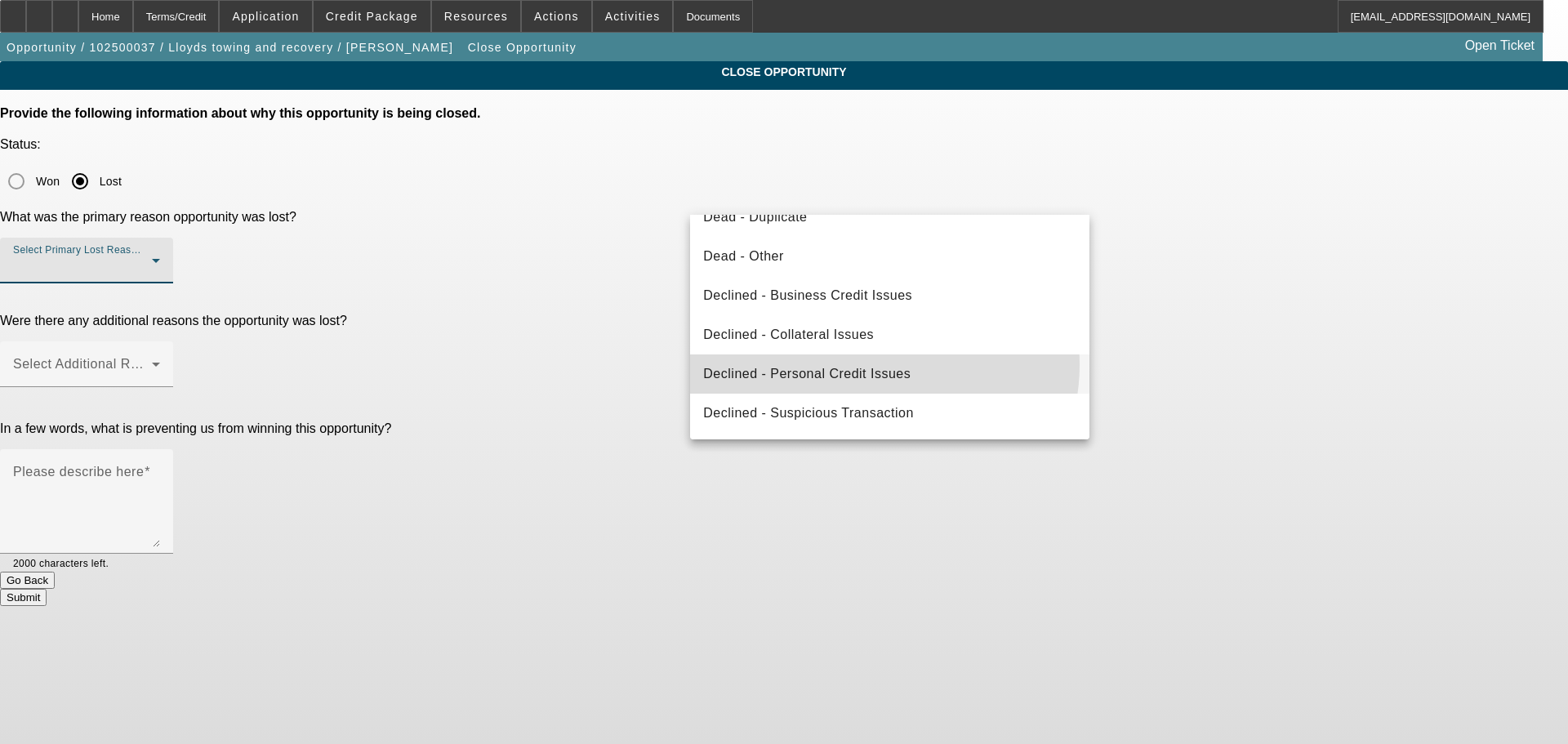
click at [873, 365] on span "Declined - Personal Credit Issues" at bounding box center [807, 374] width 207 height 19
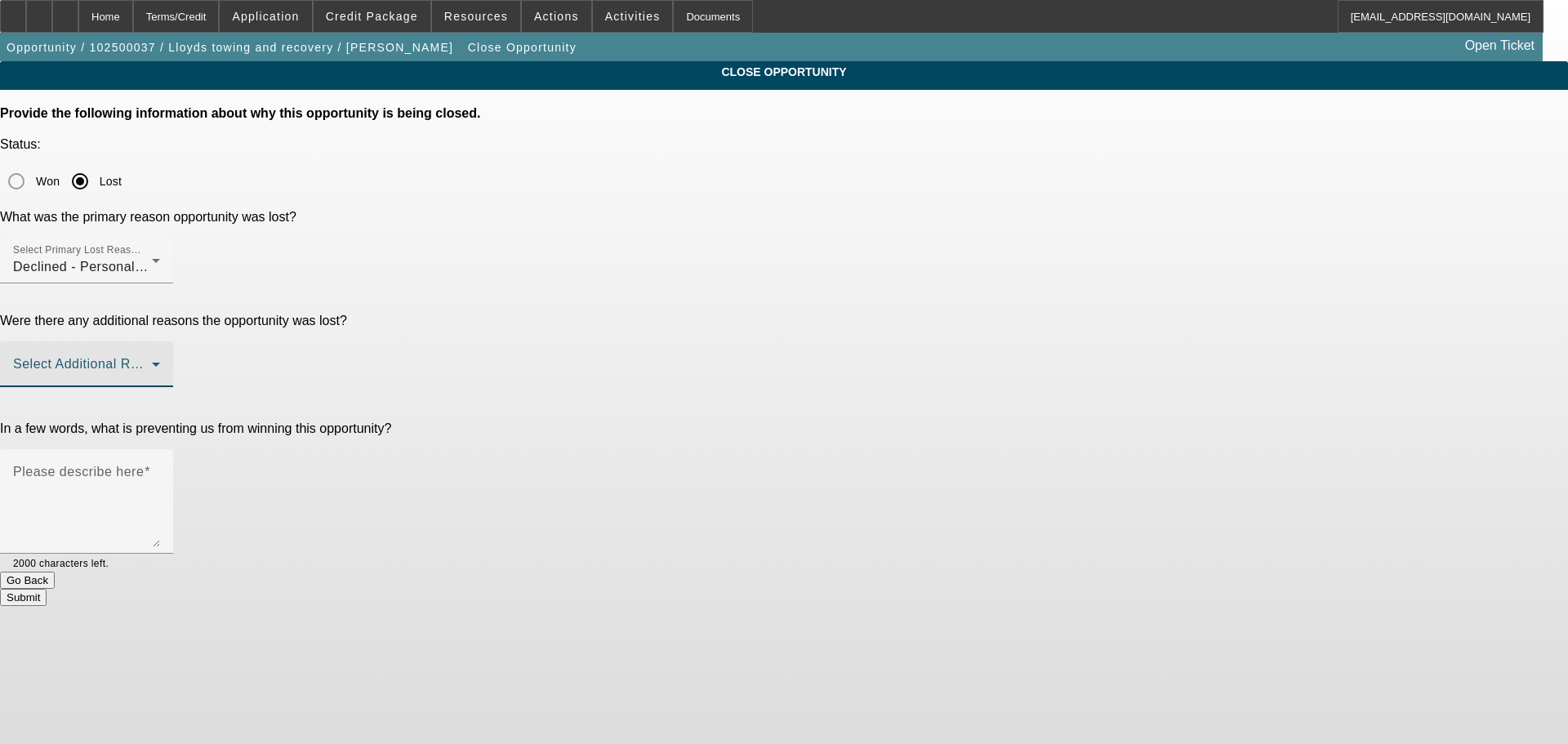
click at [151, 361] on span at bounding box center [82, 370] width 139 height 19
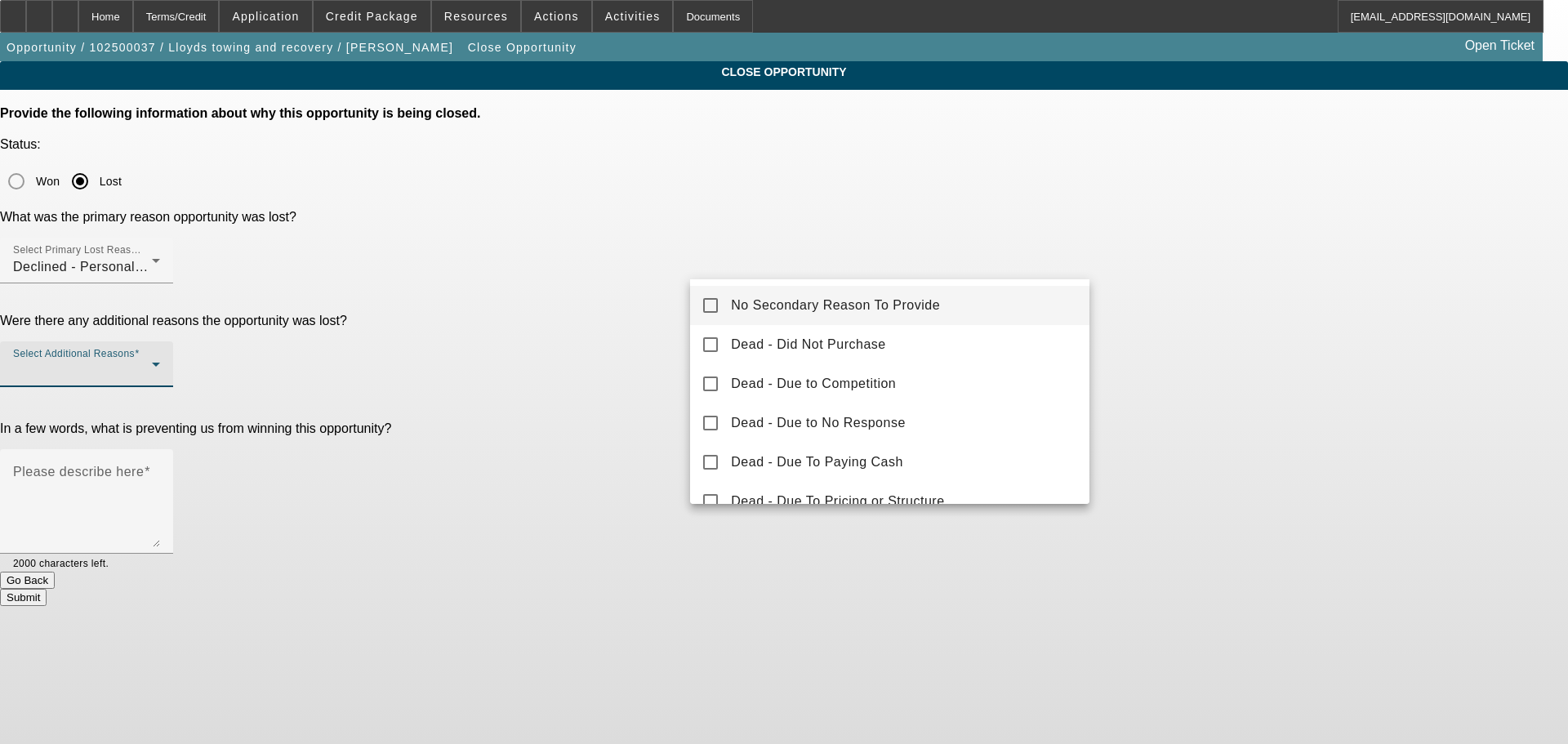
click at [781, 299] on span "No Secondary Reason To Provide" at bounding box center [835, 305] width 209 height 19
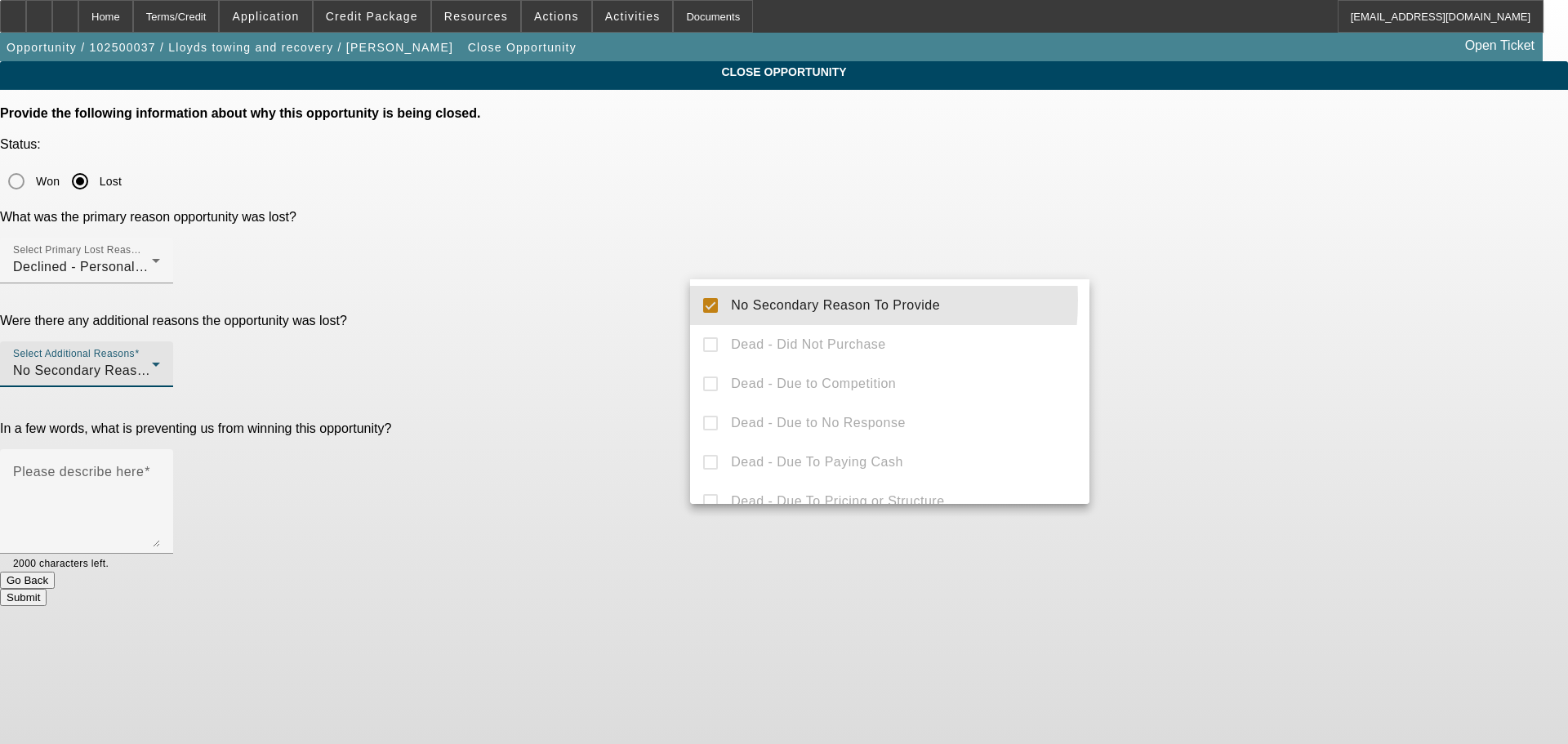
click at [557, 360] on div at bounding box center [784, 372] width 1568 height 744
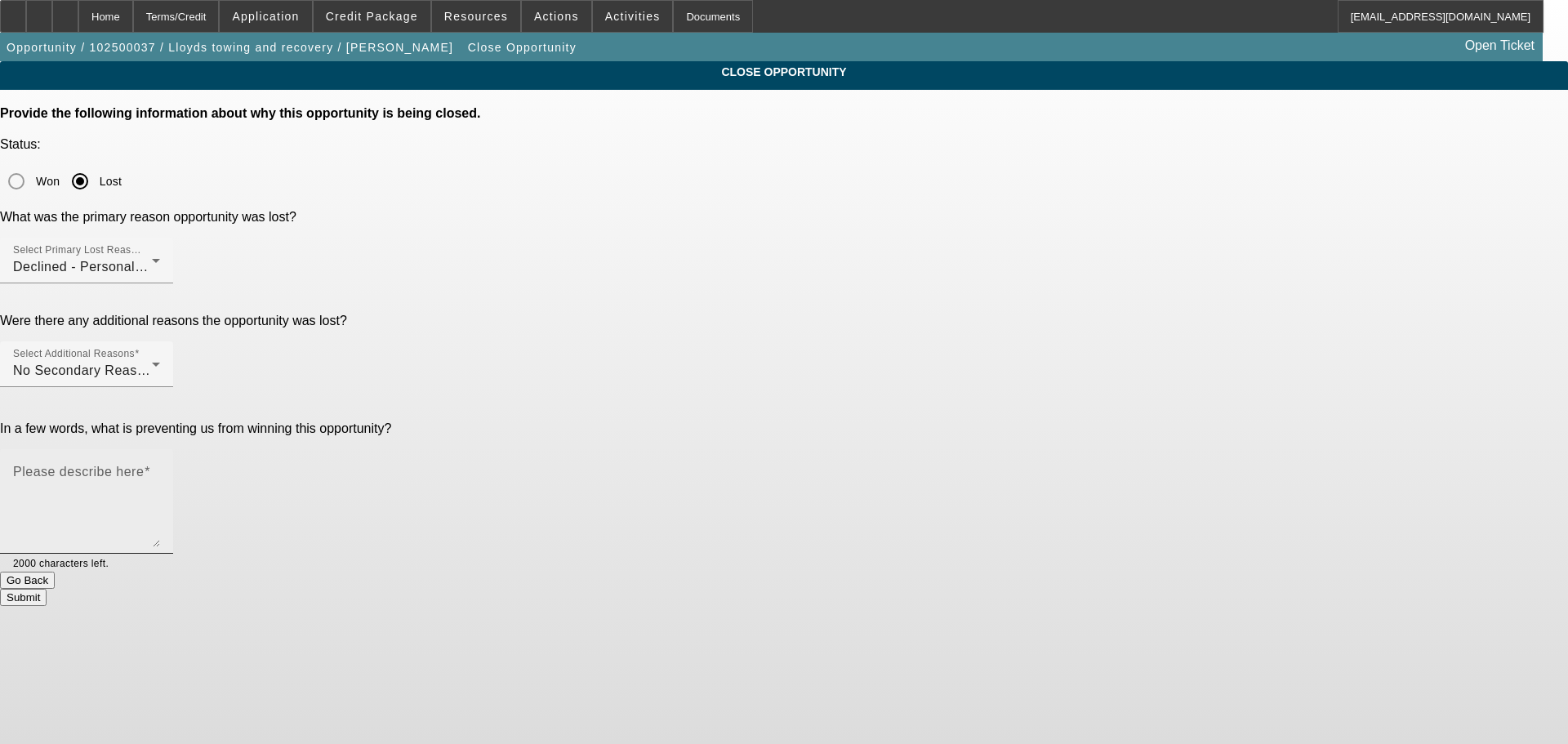
click at [160, 469] on textarea "Please describe here" at bounding box center [86, 508] width 147 height 78
type textarea "STARTUP; POOR CREDIT, MARKED DNC, SENT DECLINE LETTER, CLOSING OPP."
click at [47, 589] on button "Submit" at bounding box center [23, 597] width 47 height 17
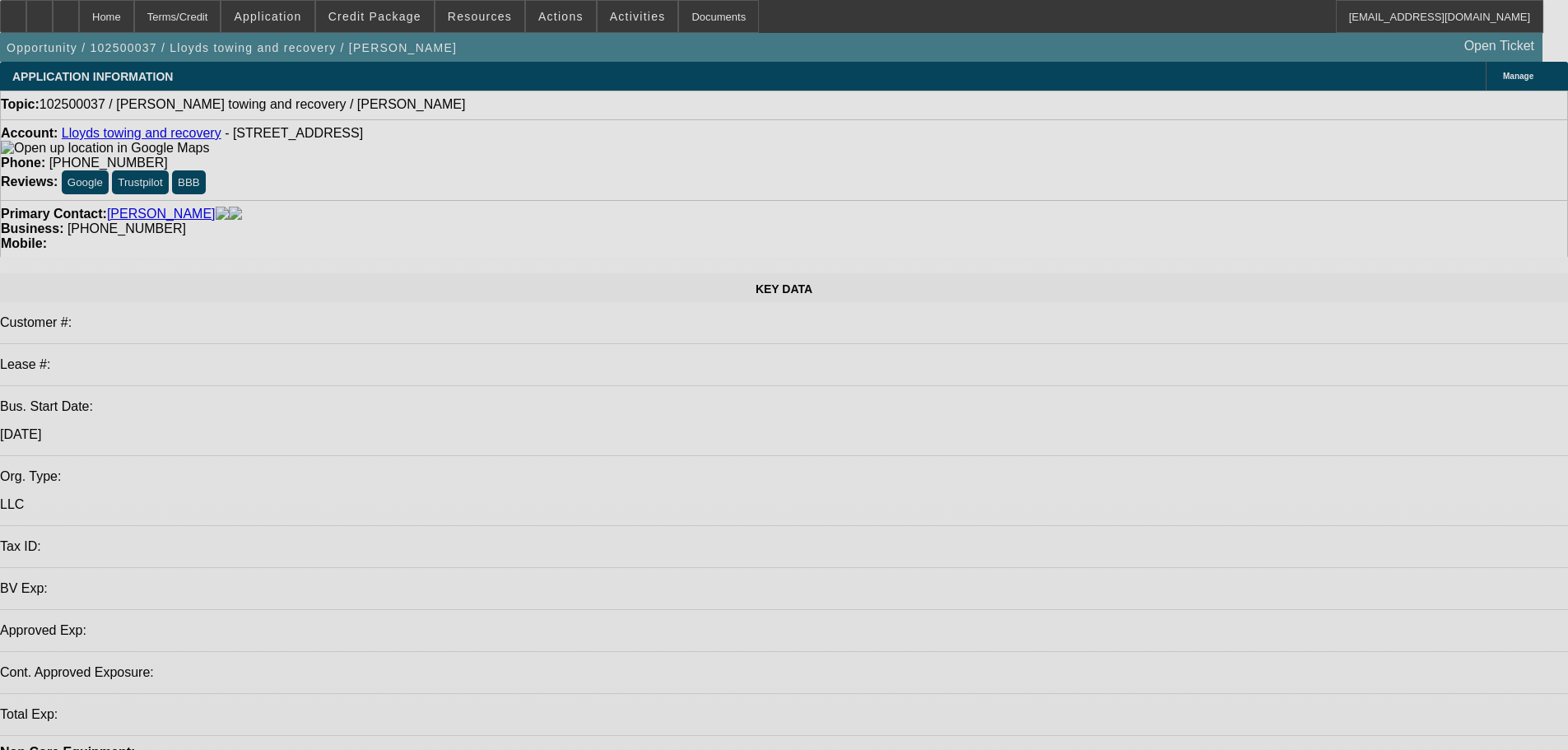
select select "0"
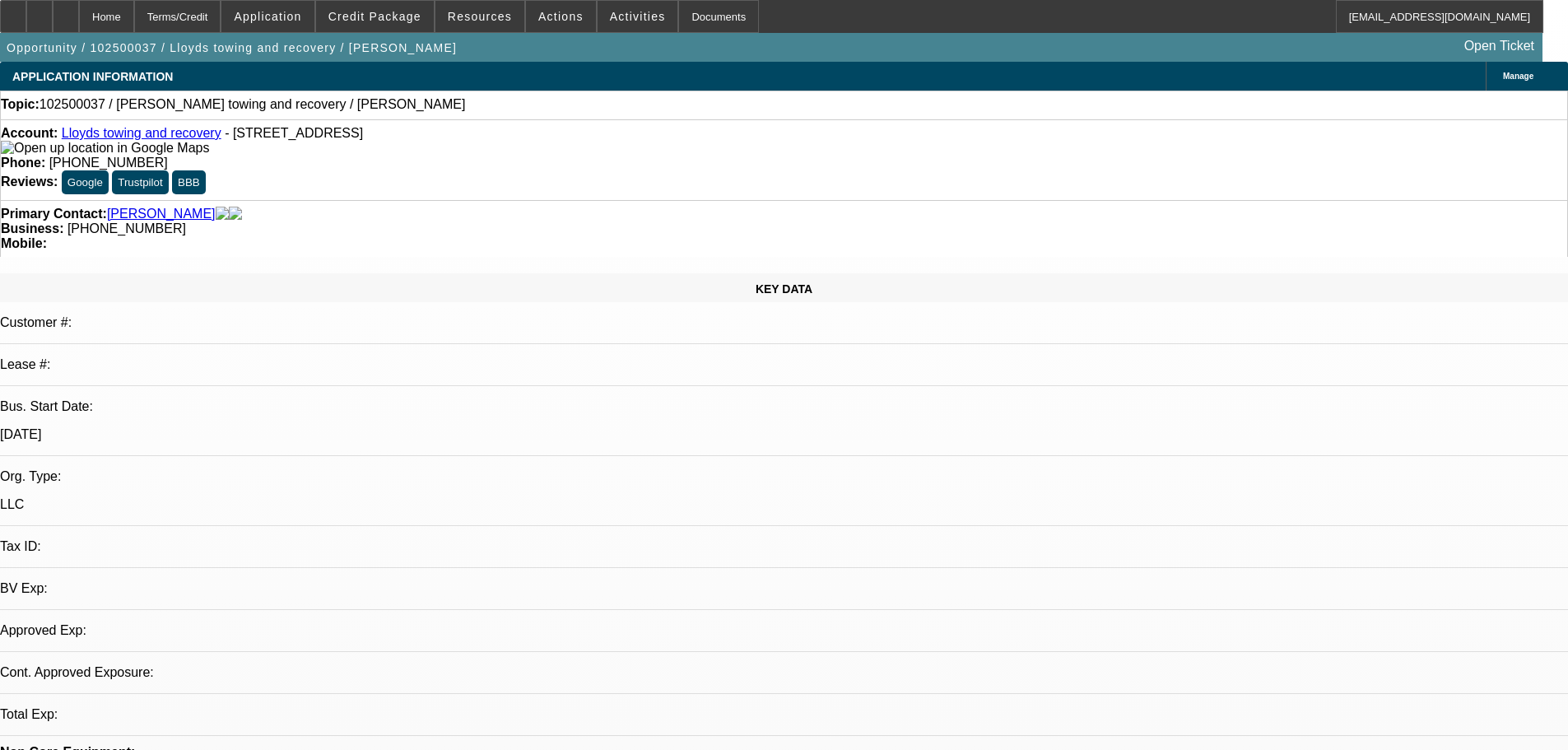
select select "2"
select select "0.1"
select select "4"
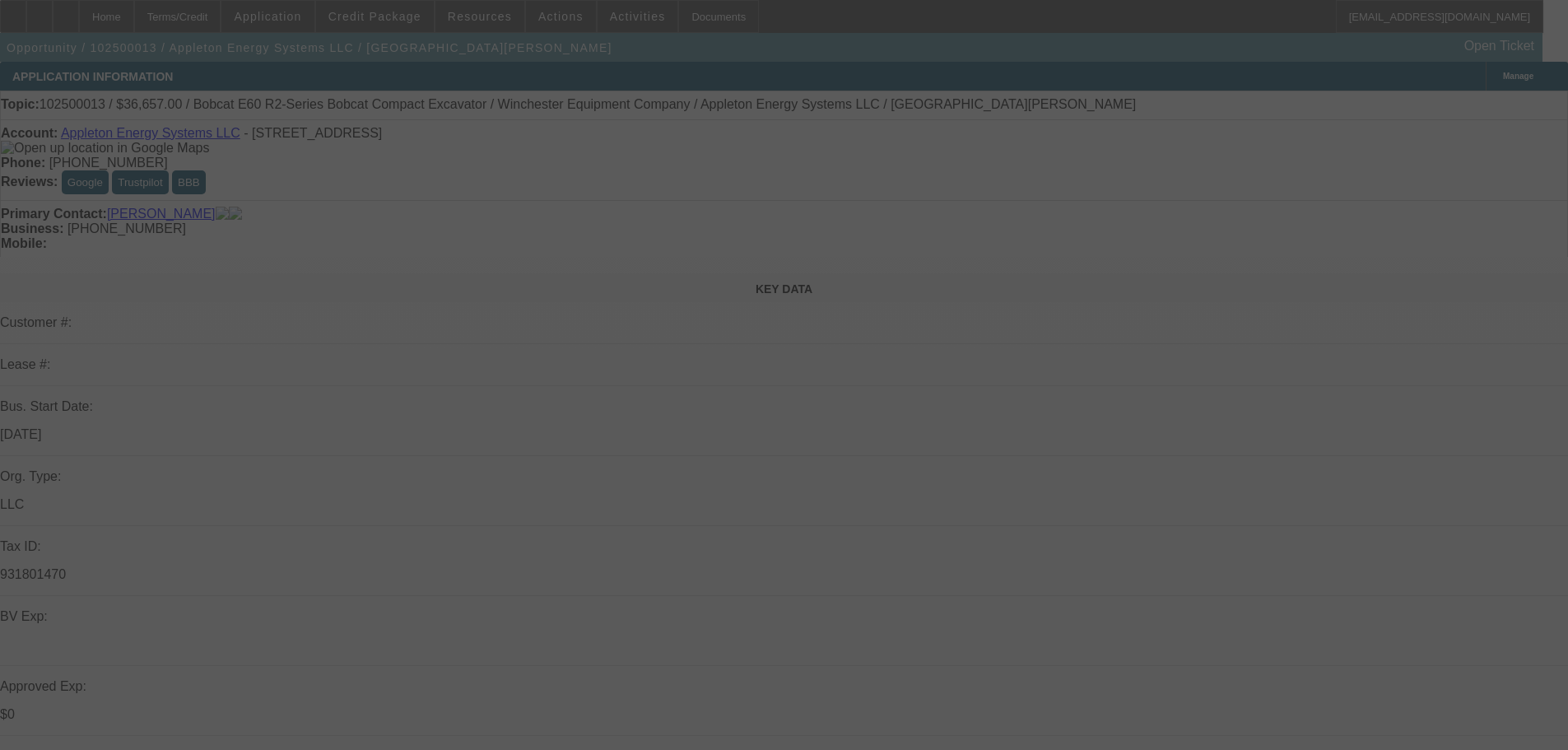
select select "0"
select select "2"
select select "0"
select select "5"
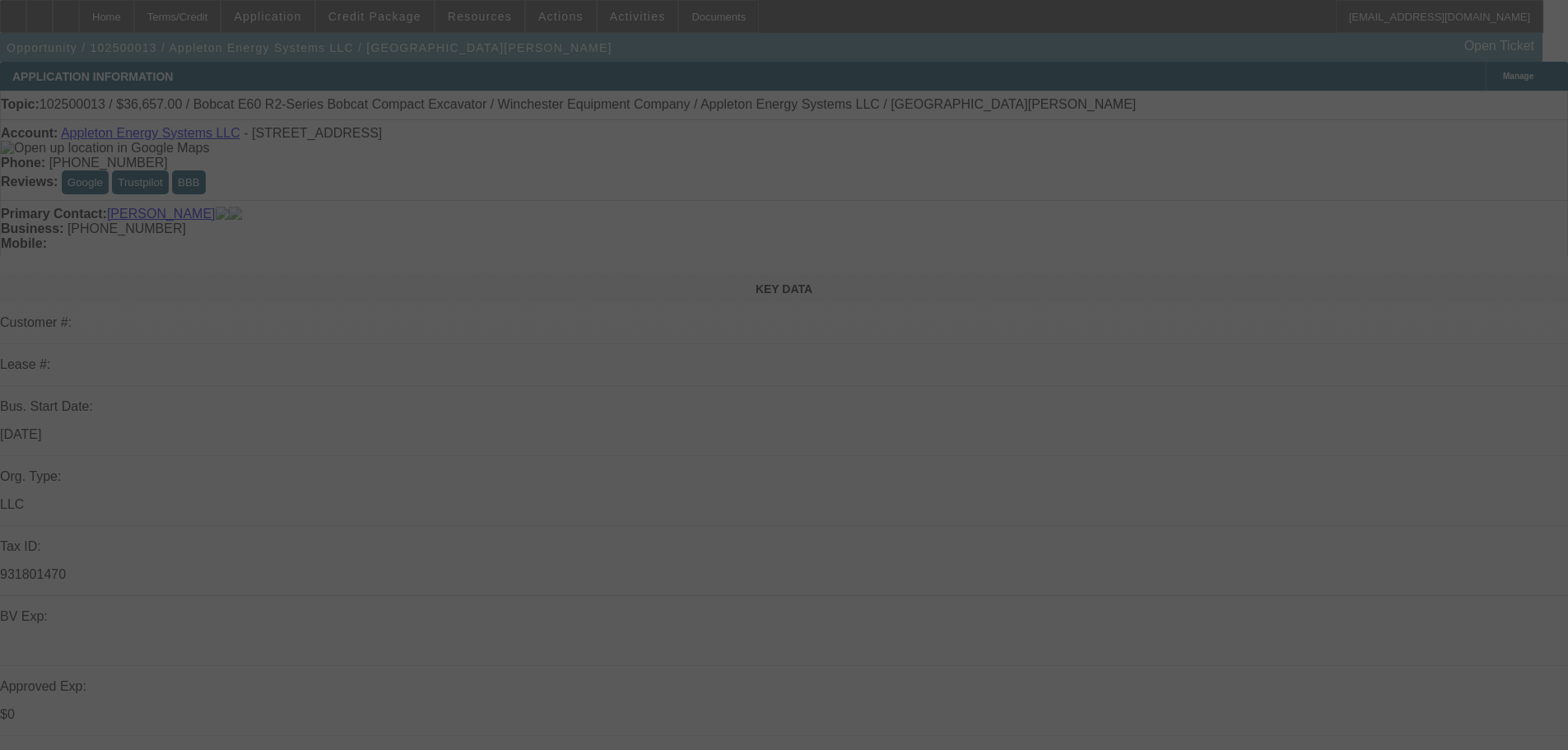
select select "0"
select select "2"
select select "0"
select select "5"
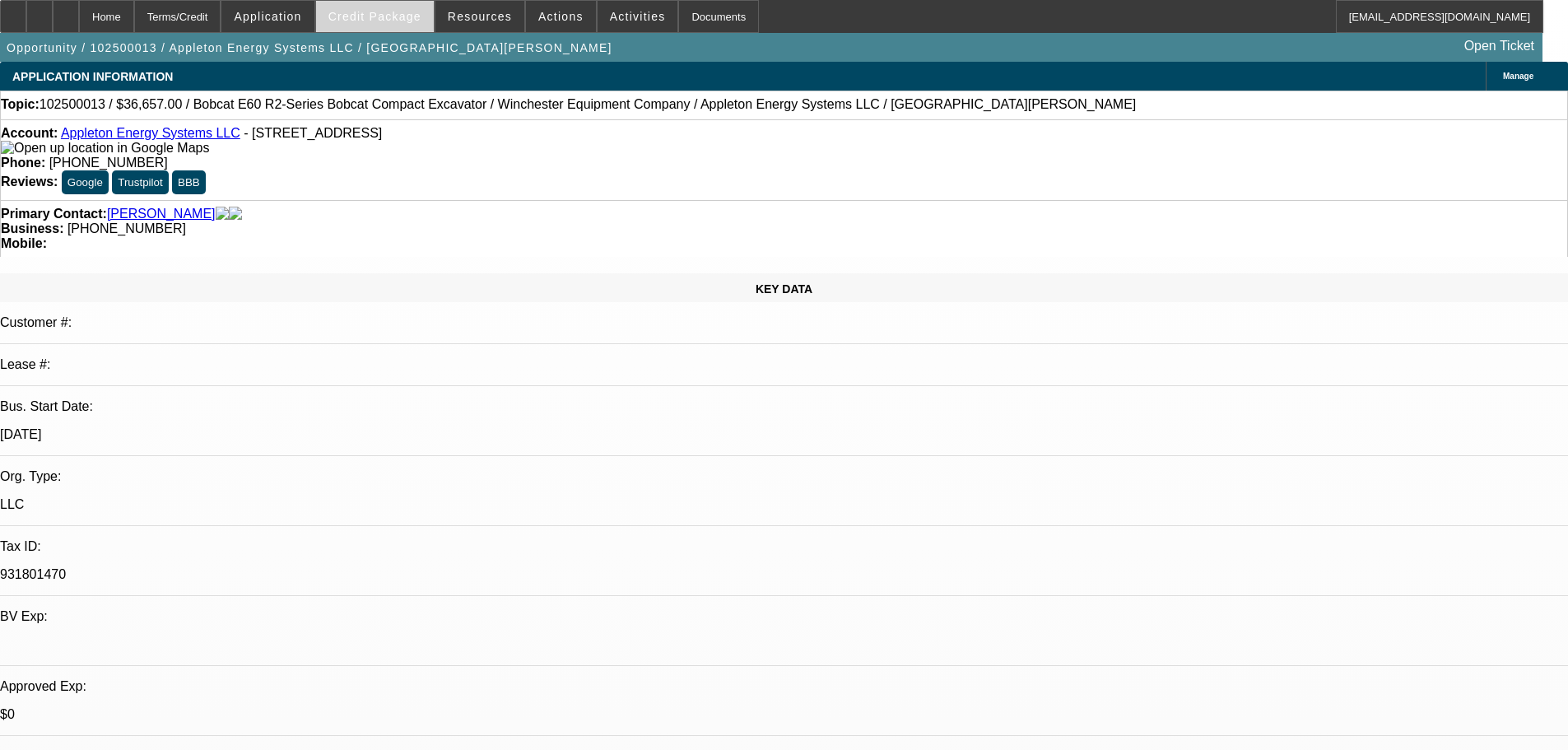
click at [404, 11] on span "Credit Package" at bounding box center [375, 17] width 93 height 13
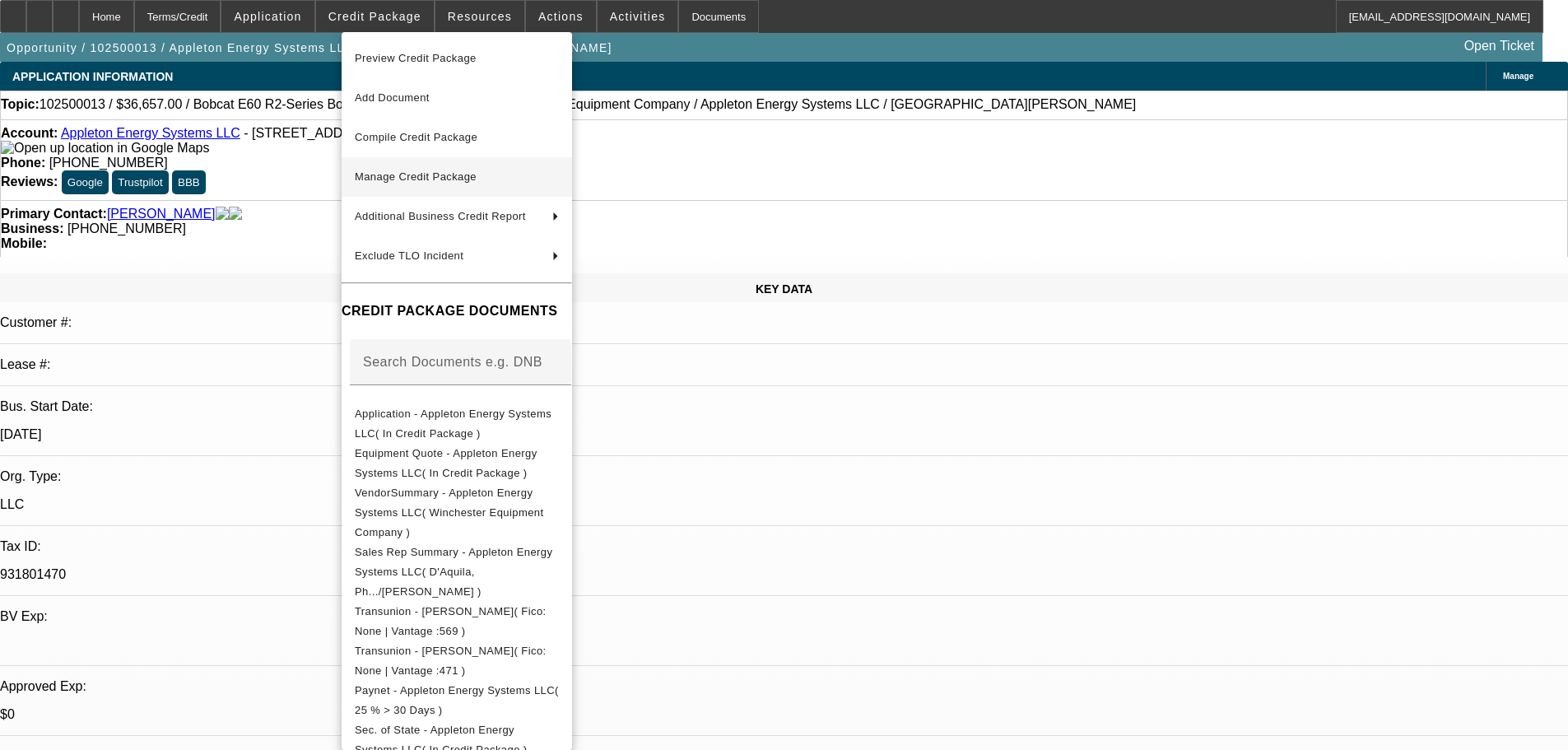
click at [428, 174] on span "Manage Credit Package" at bounding box center [416, 176] width 122 height 12
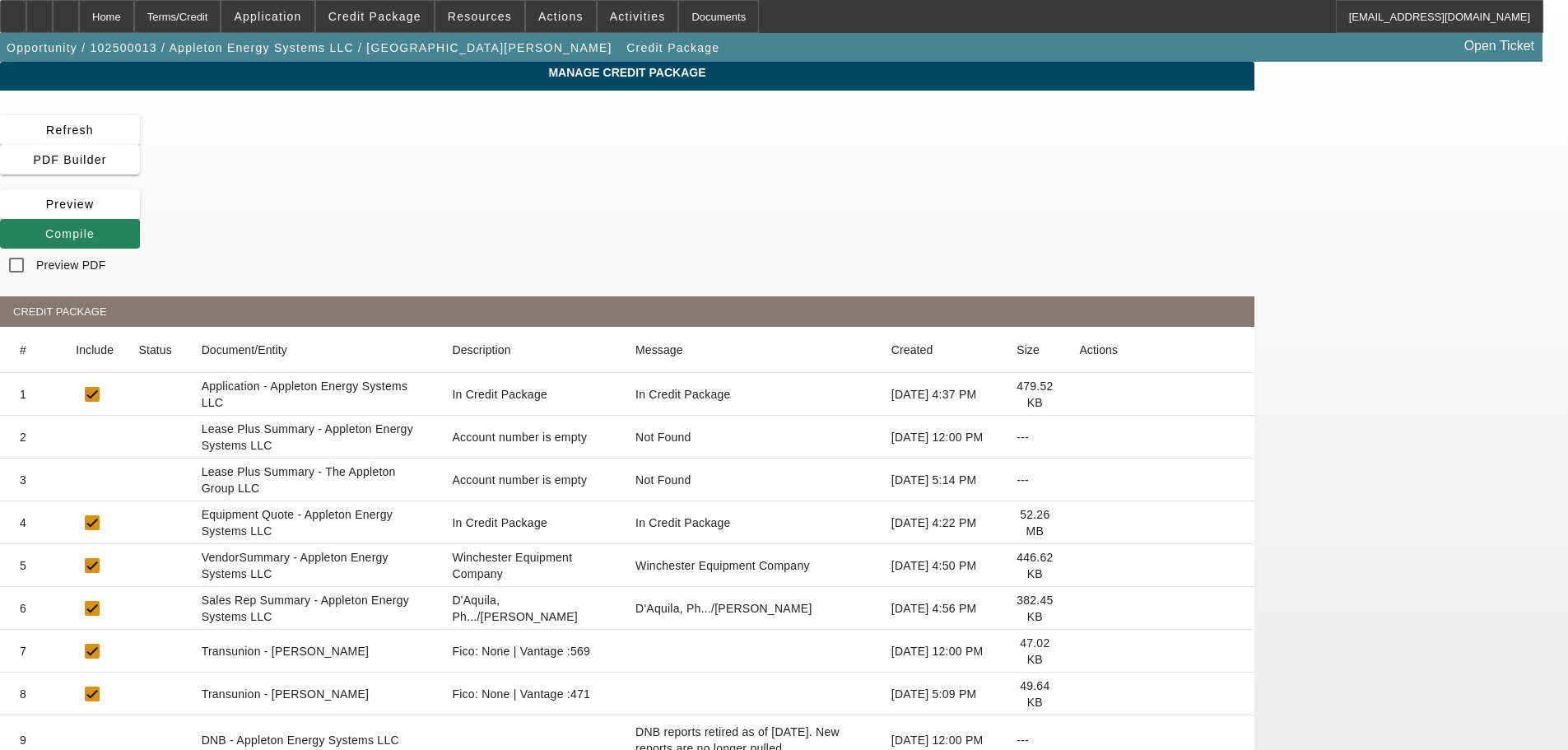
click at [1079, 437] on icon at bounding box center [1079, 437] width 0 height 0
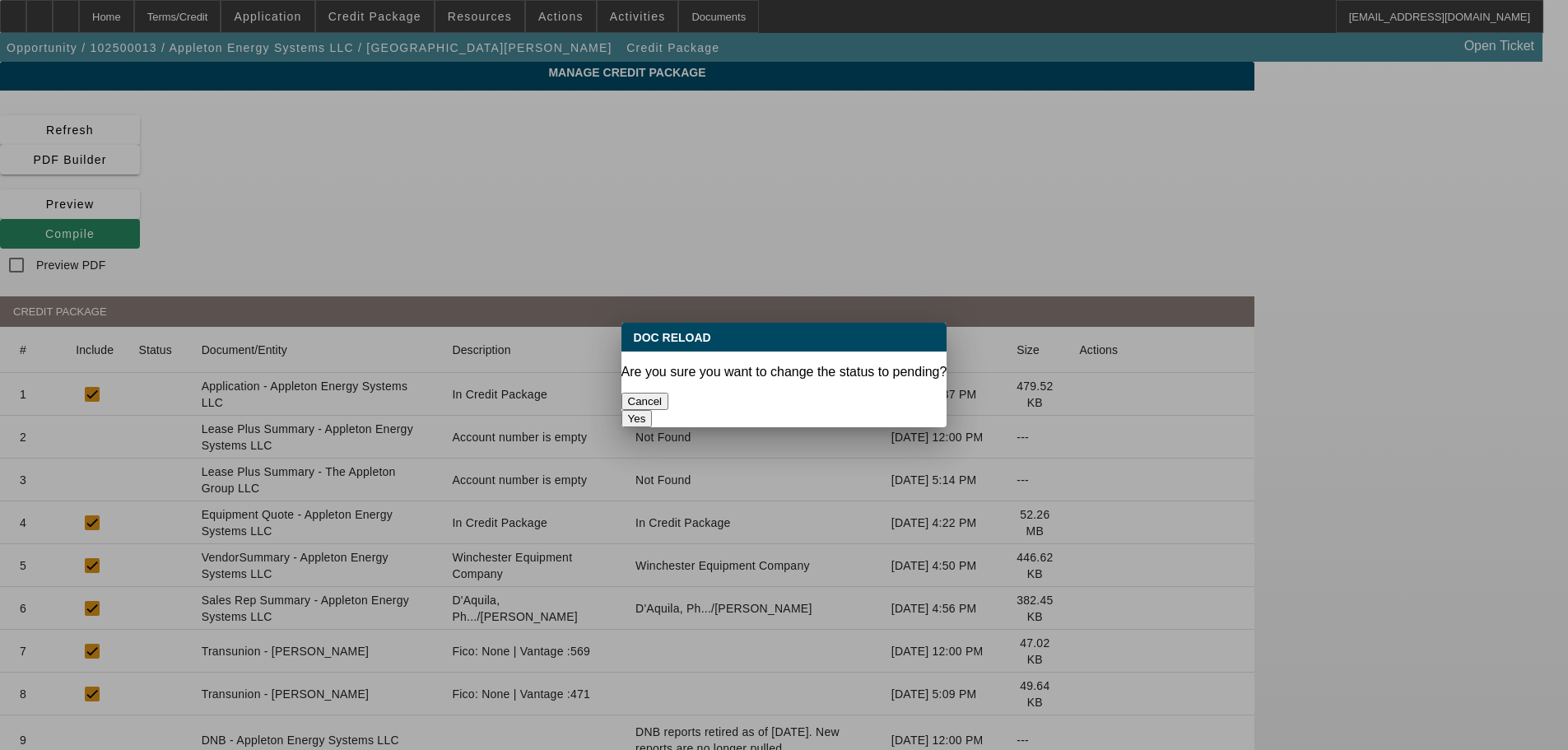
click at [653, 410] on button "Yes" at bounding box center [638, 419] width 31 height 18
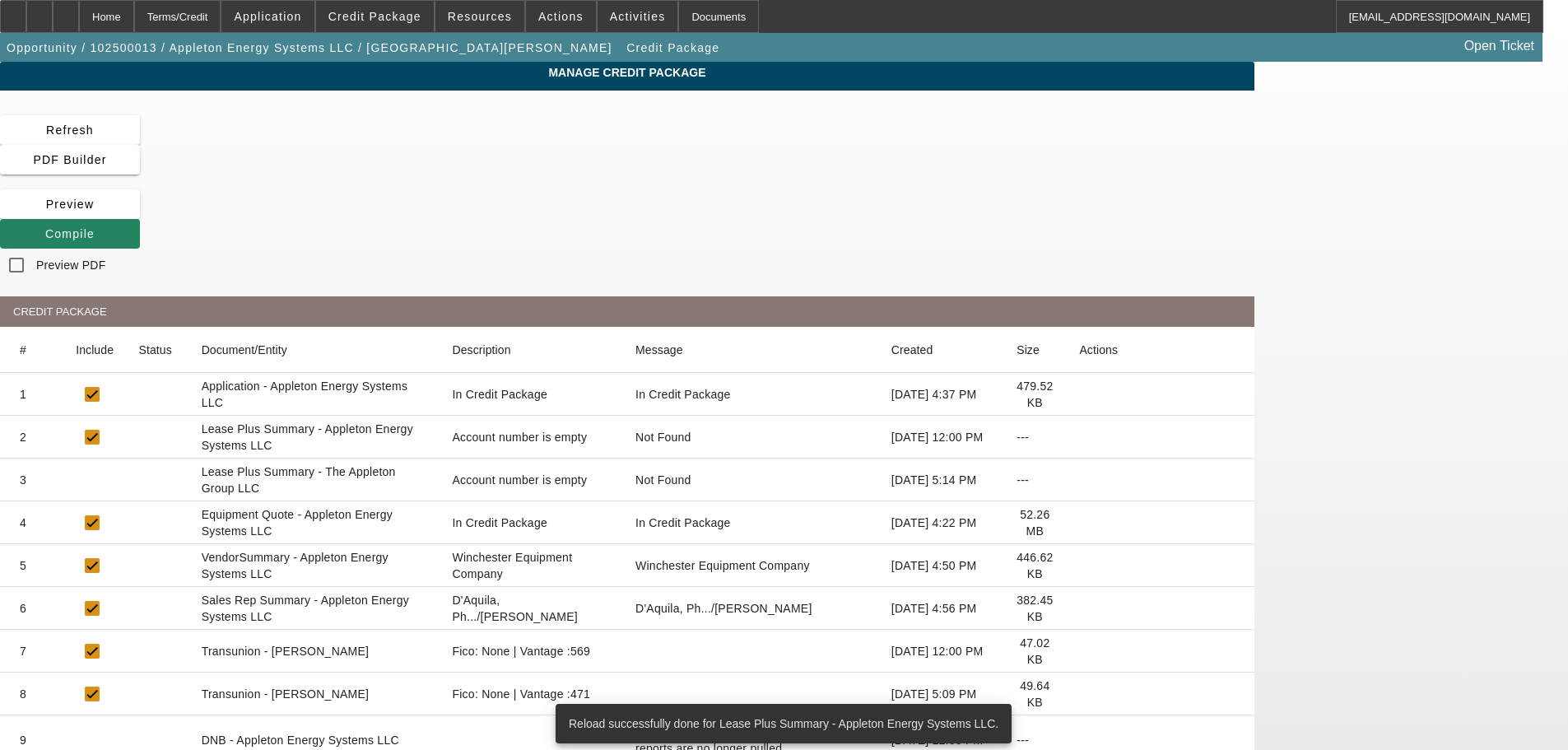
click at [1079, 481] on icon at bounding box center [1079, 481] width 0 height 0
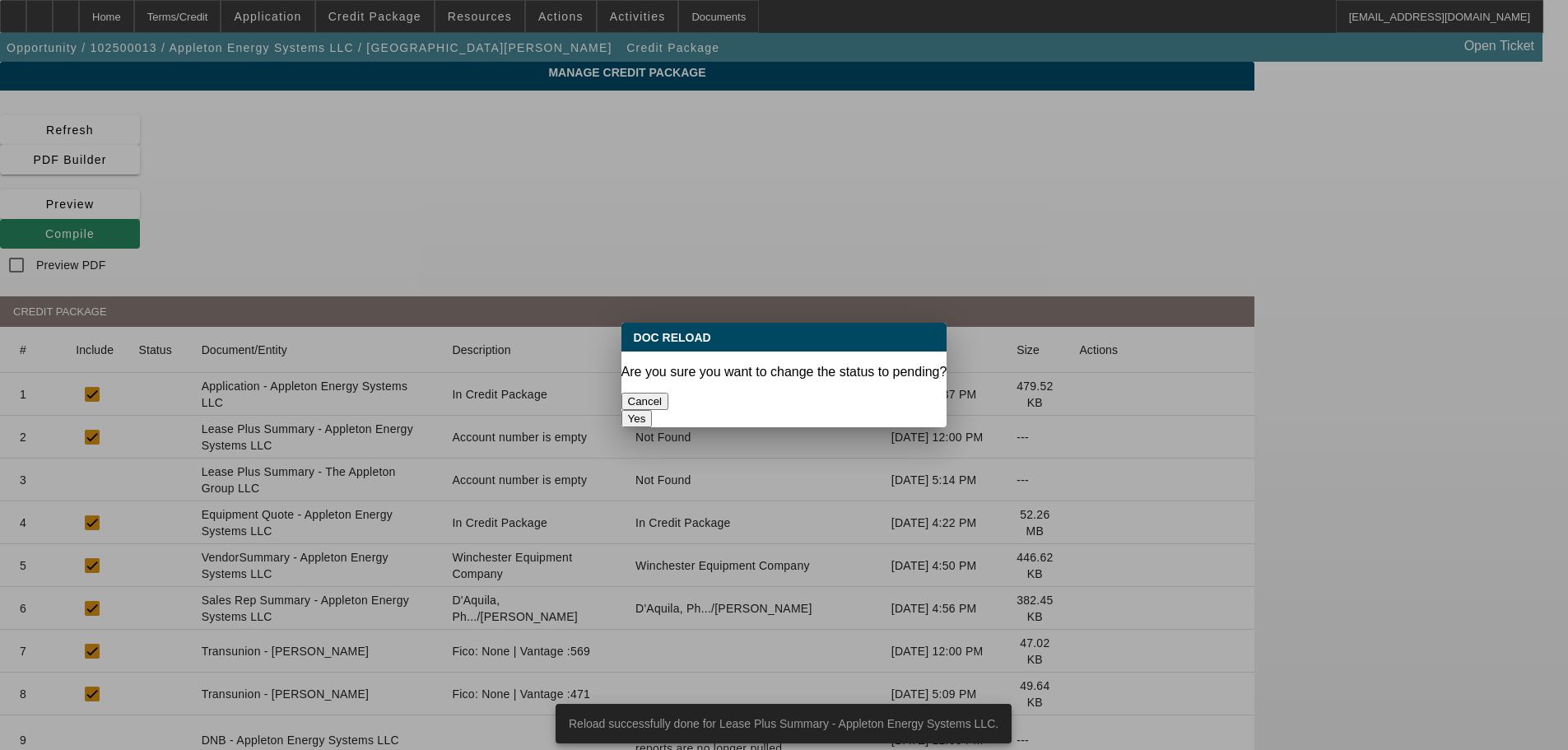
click at [653, 410] on button "Yes" at bounding box center [638, 419] width 31 height 18
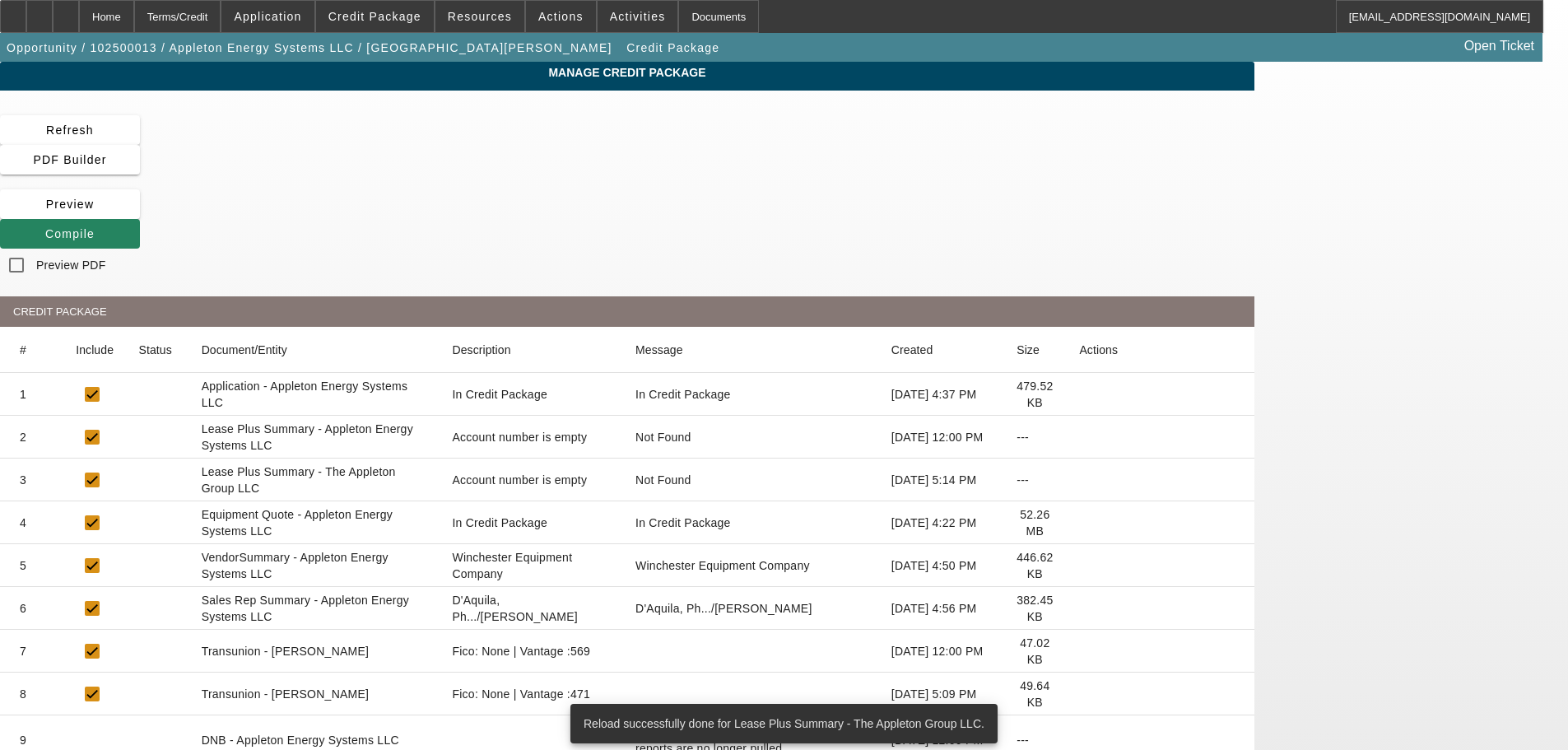
click at [1079, 566] on icon at bounding box center [1079, 566] width 0 height 0
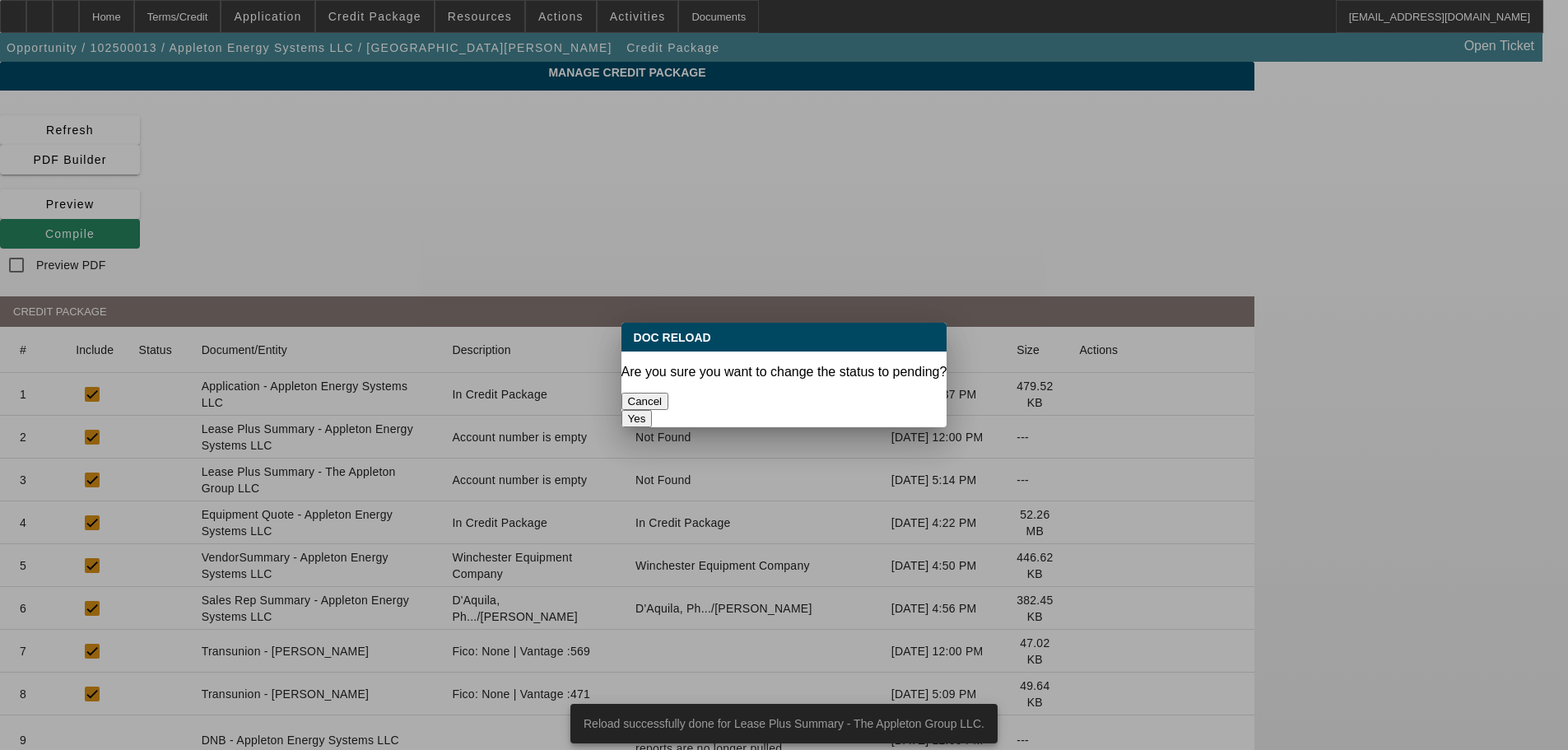
click at [653, 410] on button "Yes" at bounding box center [638, 419] width 31 height 18
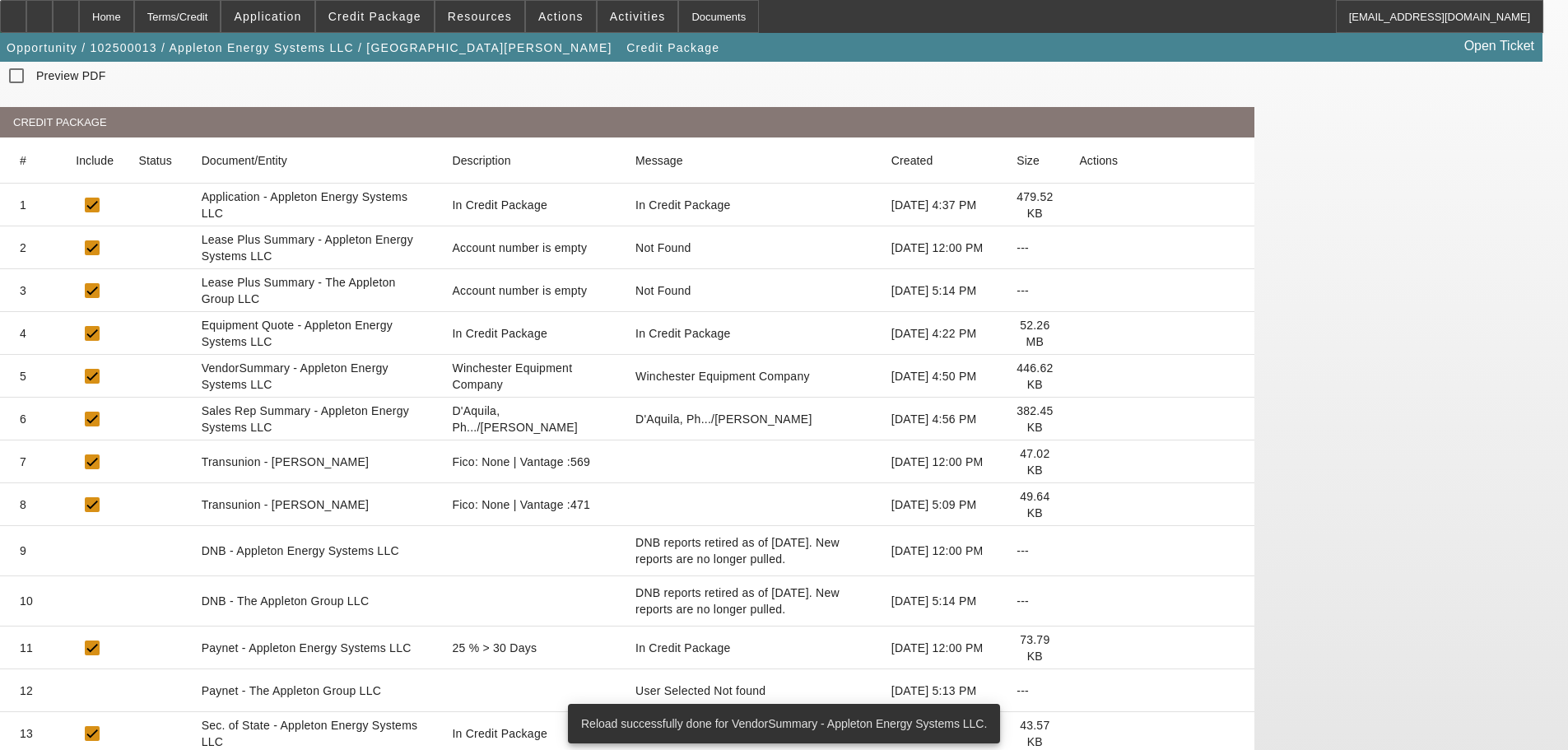
scroll to position [488, 0]
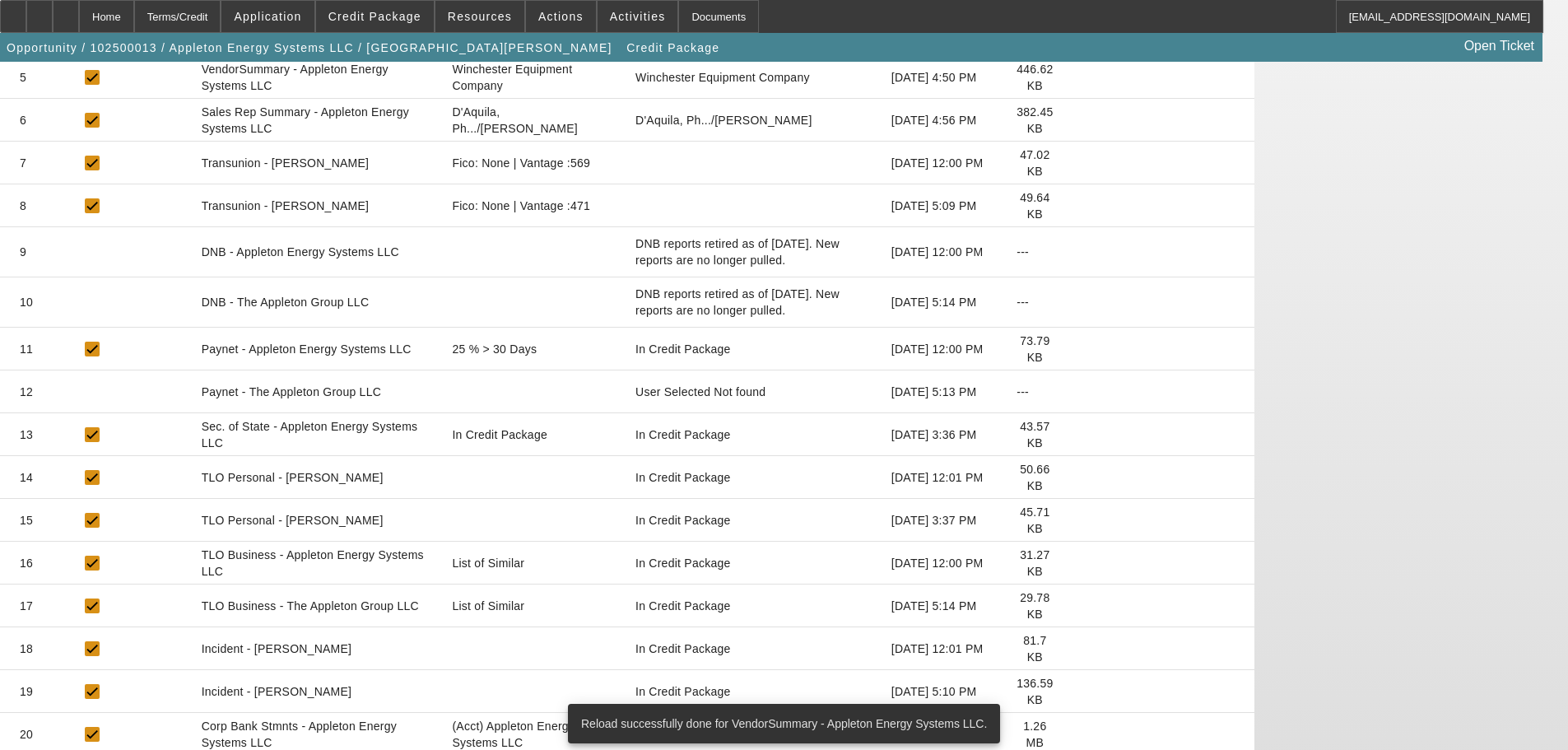
click at [1079, 606] on icon at bounding box center [1079, 606] width 0 height 0
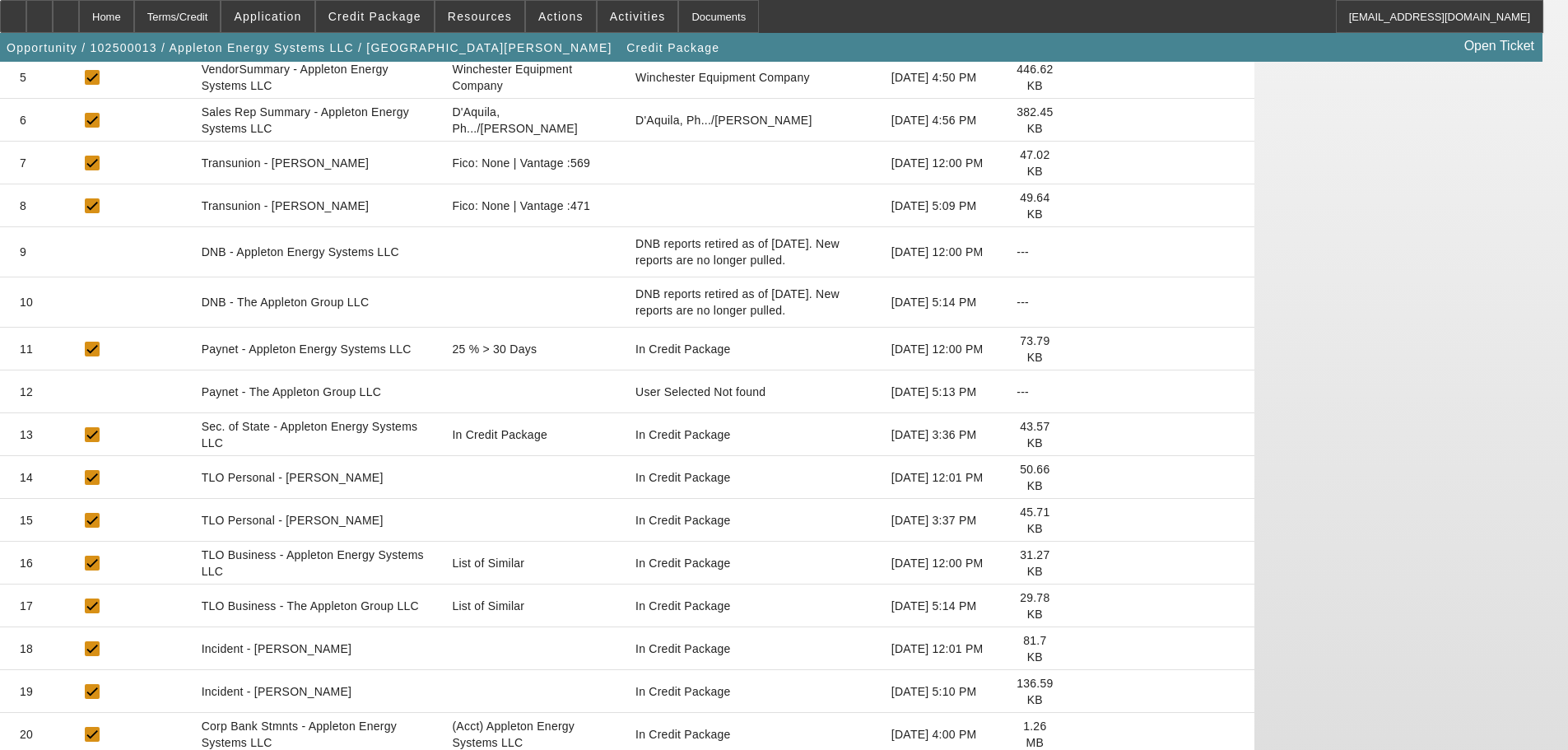
click at [1079, 563] on icon at bounding box center [1079, 563] width 0 height 0
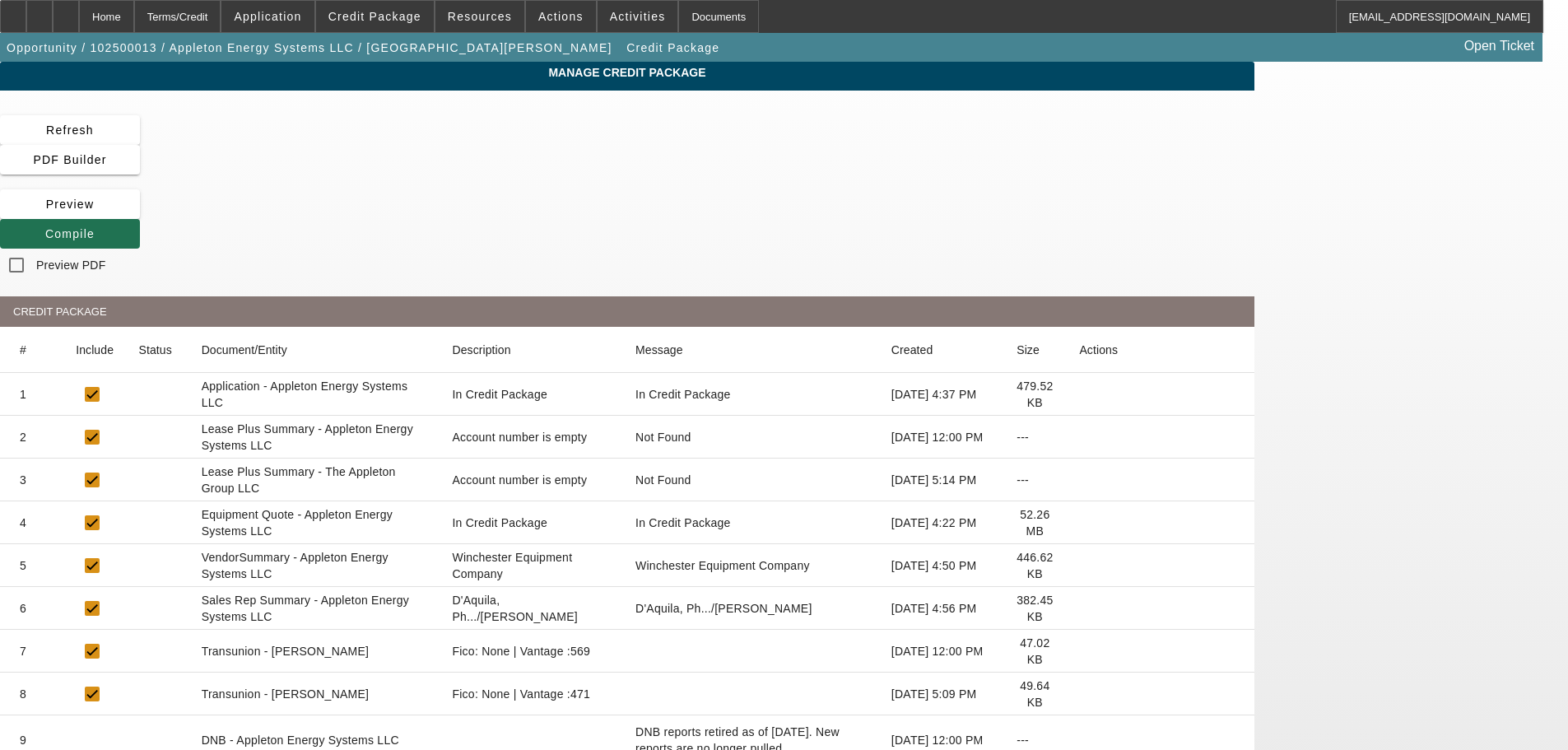
click at [94, 227] on span "Compile" at bounding box center [69, 233] width 49 height 13
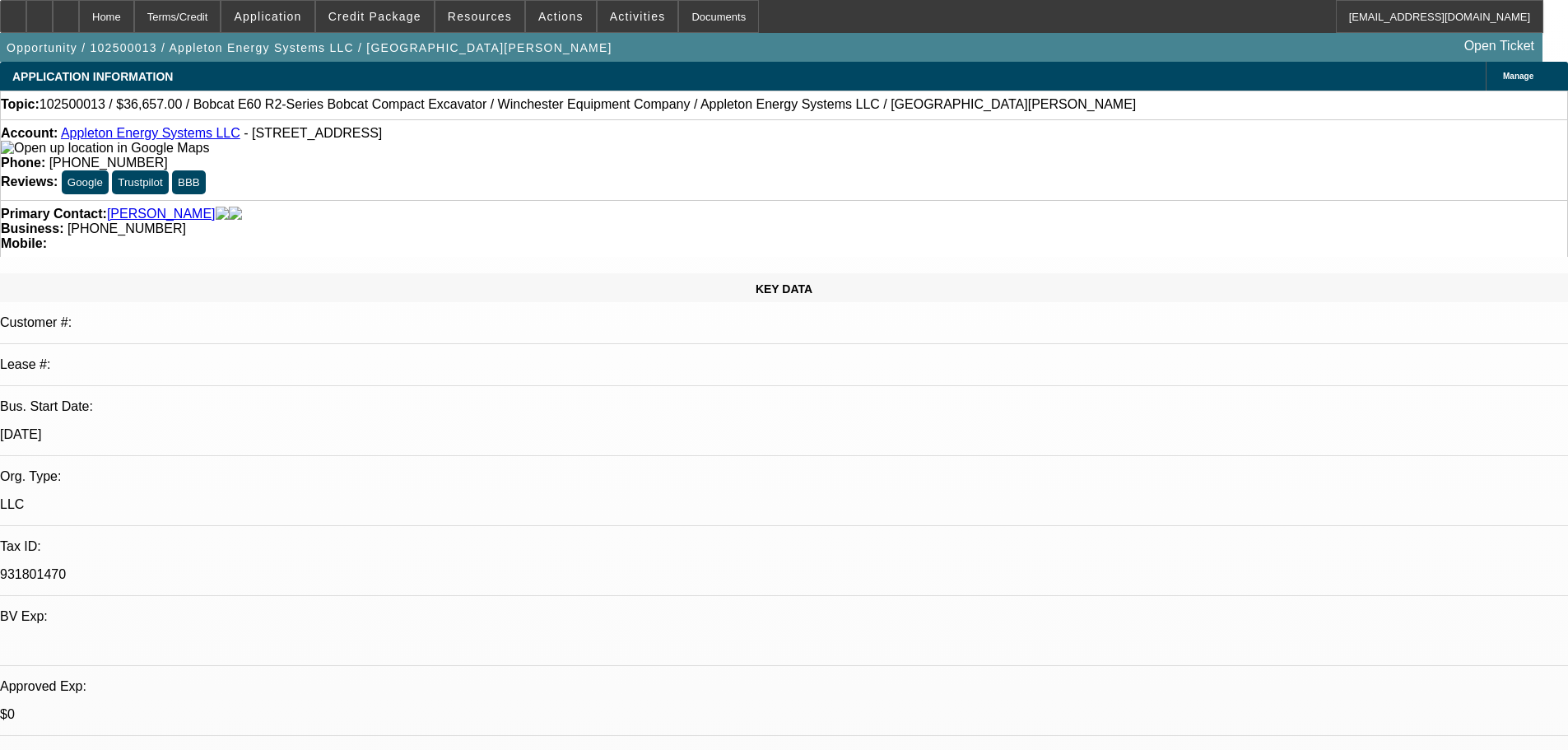
select select "0"
select select "2"
select select "0"
select select "5"
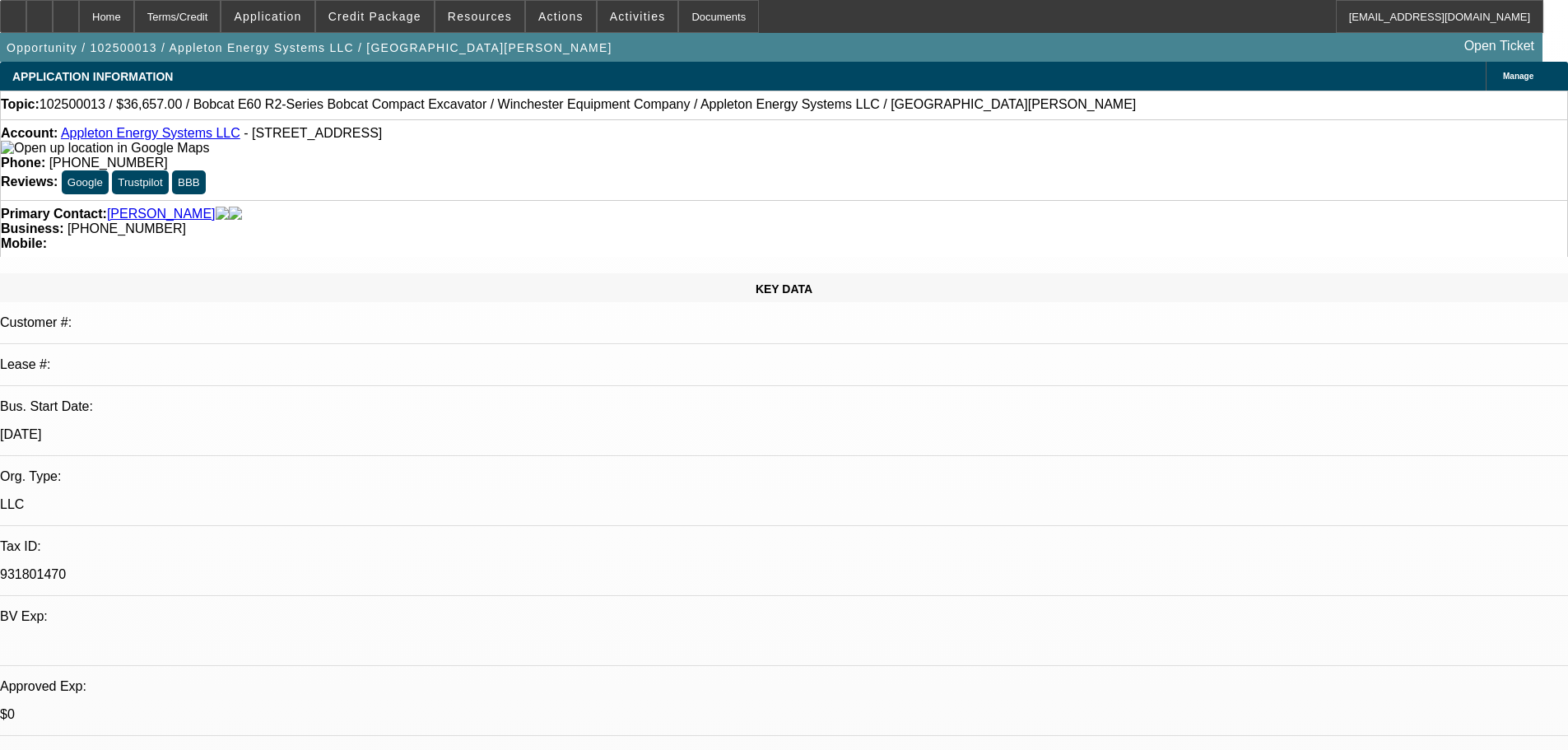
select select "0"
select select "2"
select select "0"
select select "5"
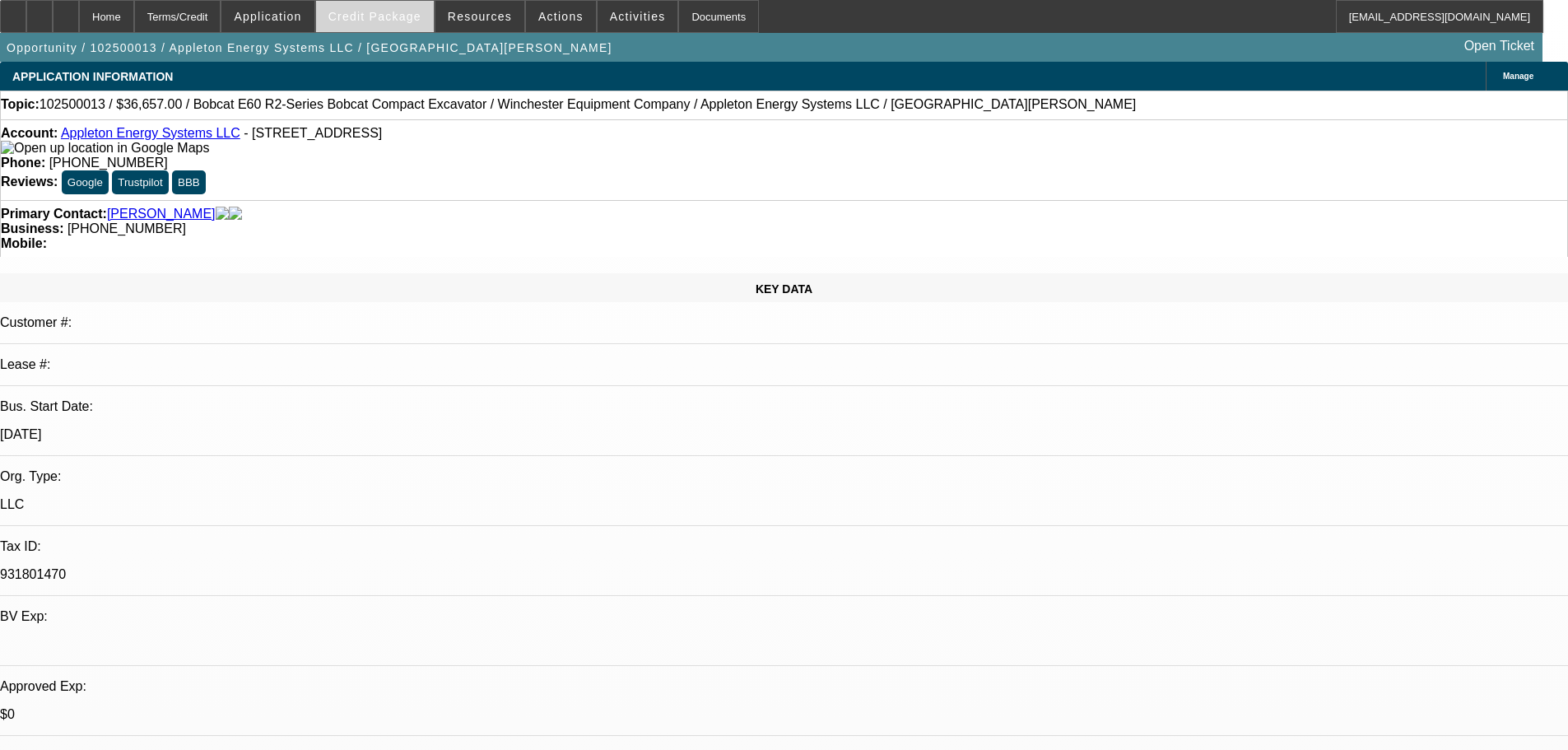
click at [391, 19] on span "Credit Package" at bounding box center [375, 17] width 93 height 13
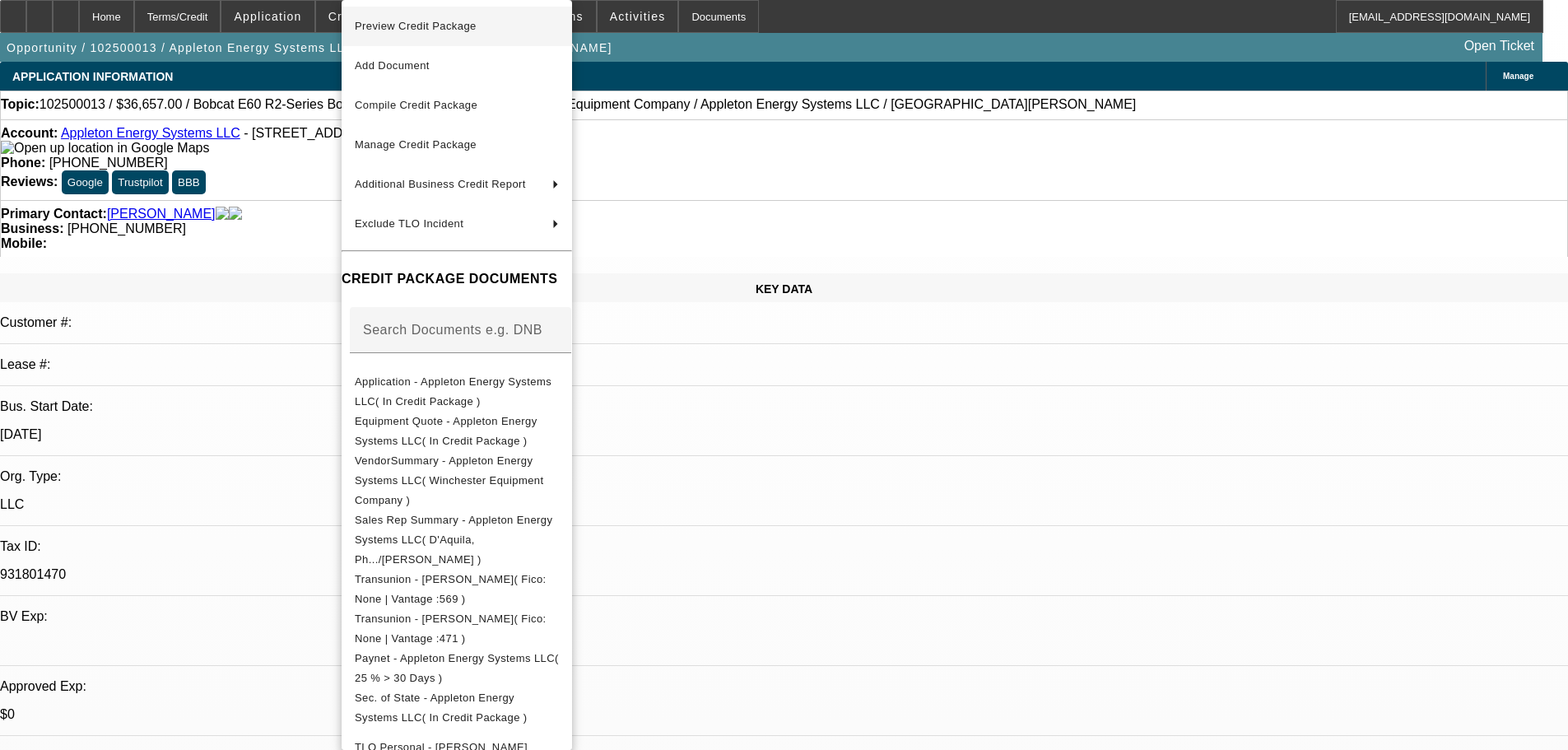
click at [487, 30] on span "Preview Credit Package" at bounding box center [456, 26] width 205 height 19
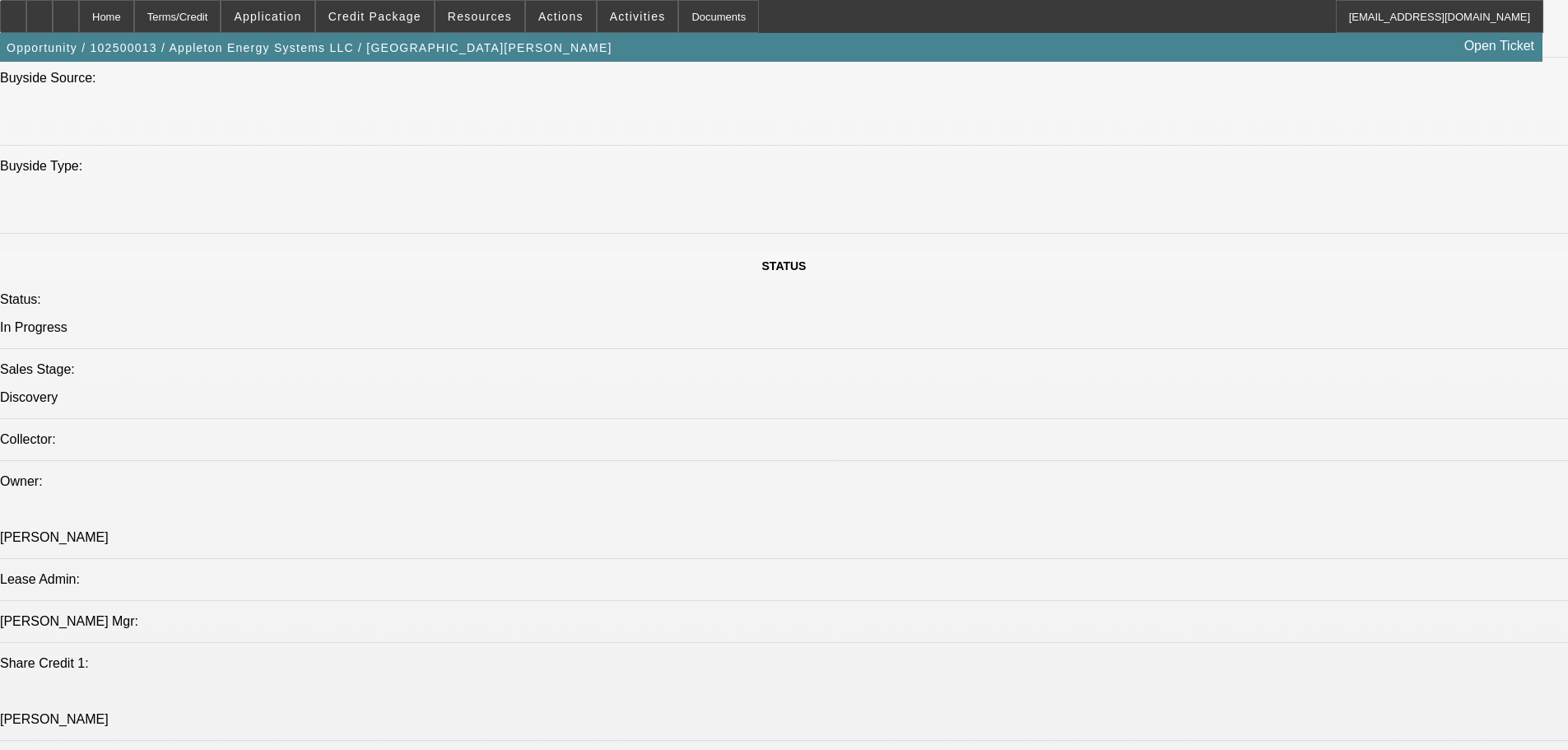
scroll to position [165, 0]
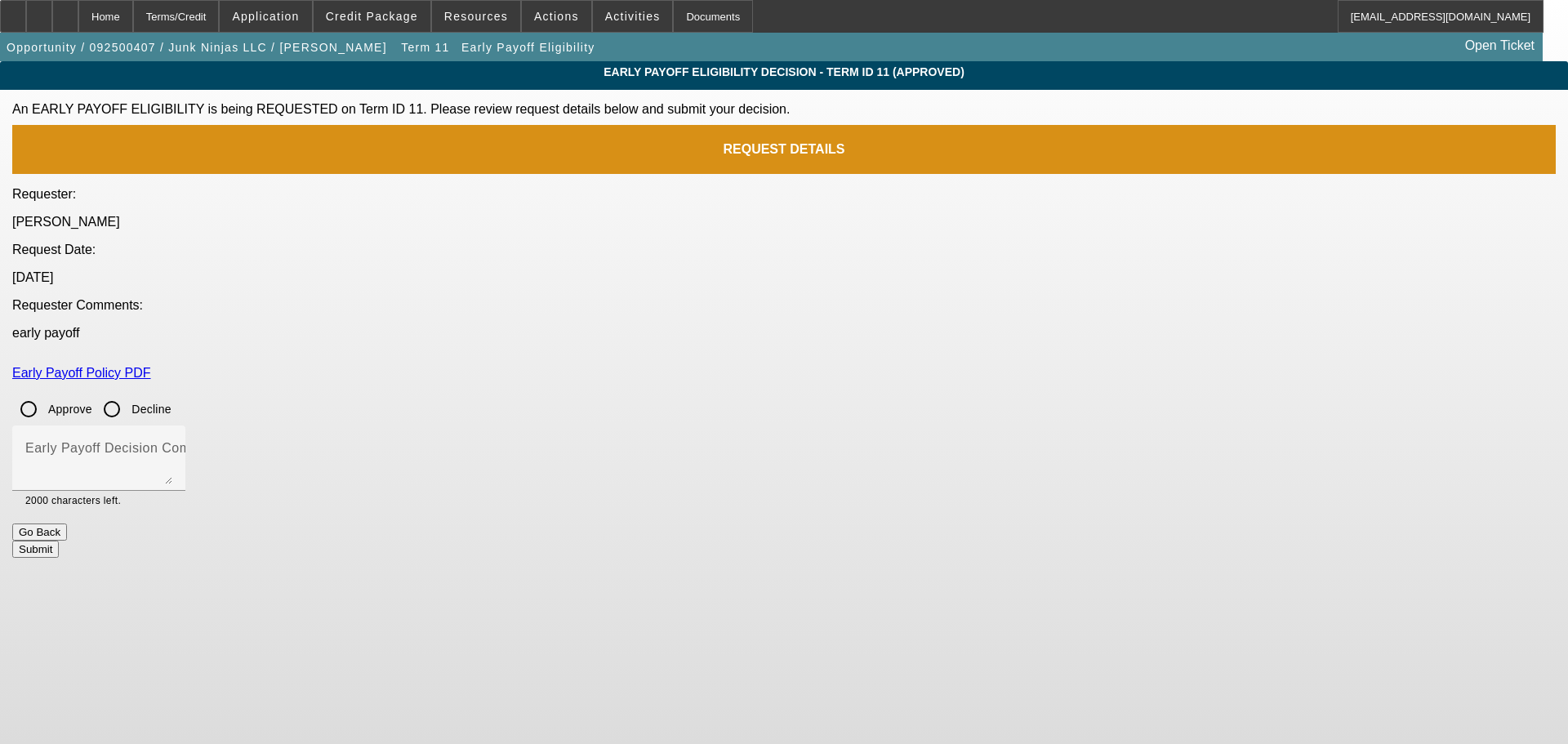
click at [45, 393] on input "Approve" at bounding box center [28, 410] width 33 height 33
radio input "true"
click at [221, 441] on mat-label "Early Payoff Decision Comment" at bounding box center [123, 447] width 196 height 14
click at [173, 445] on textarea "Early Payoff Decision Comment" at bounding box center [99, 465] width 147 height 39
type textarea "APPROVED"
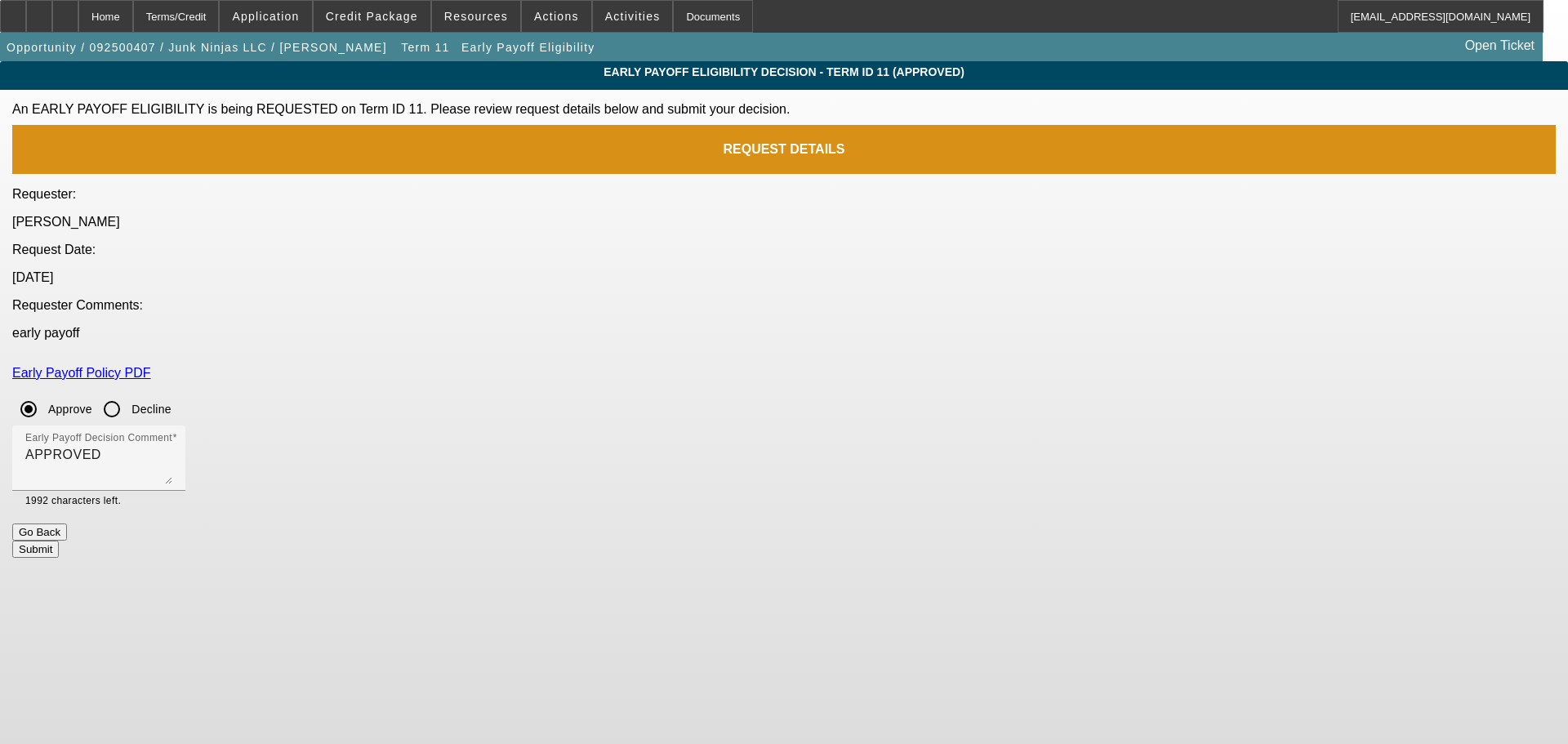
click at [59, 541] on button "Submit" at bounding box center [35, 549] width 47 height 17
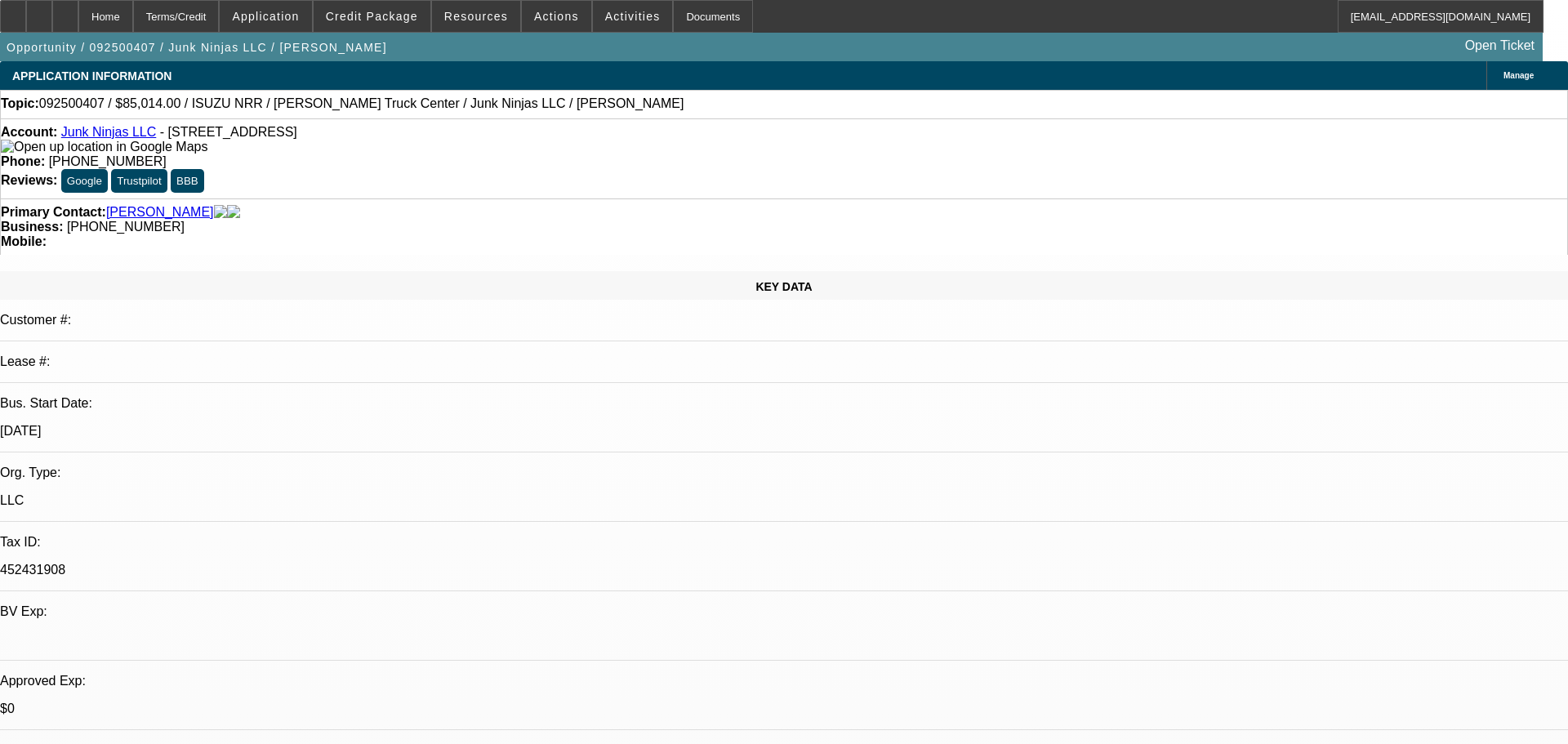
select select "0"
select select "0.1"
select select "4"
select select "0"
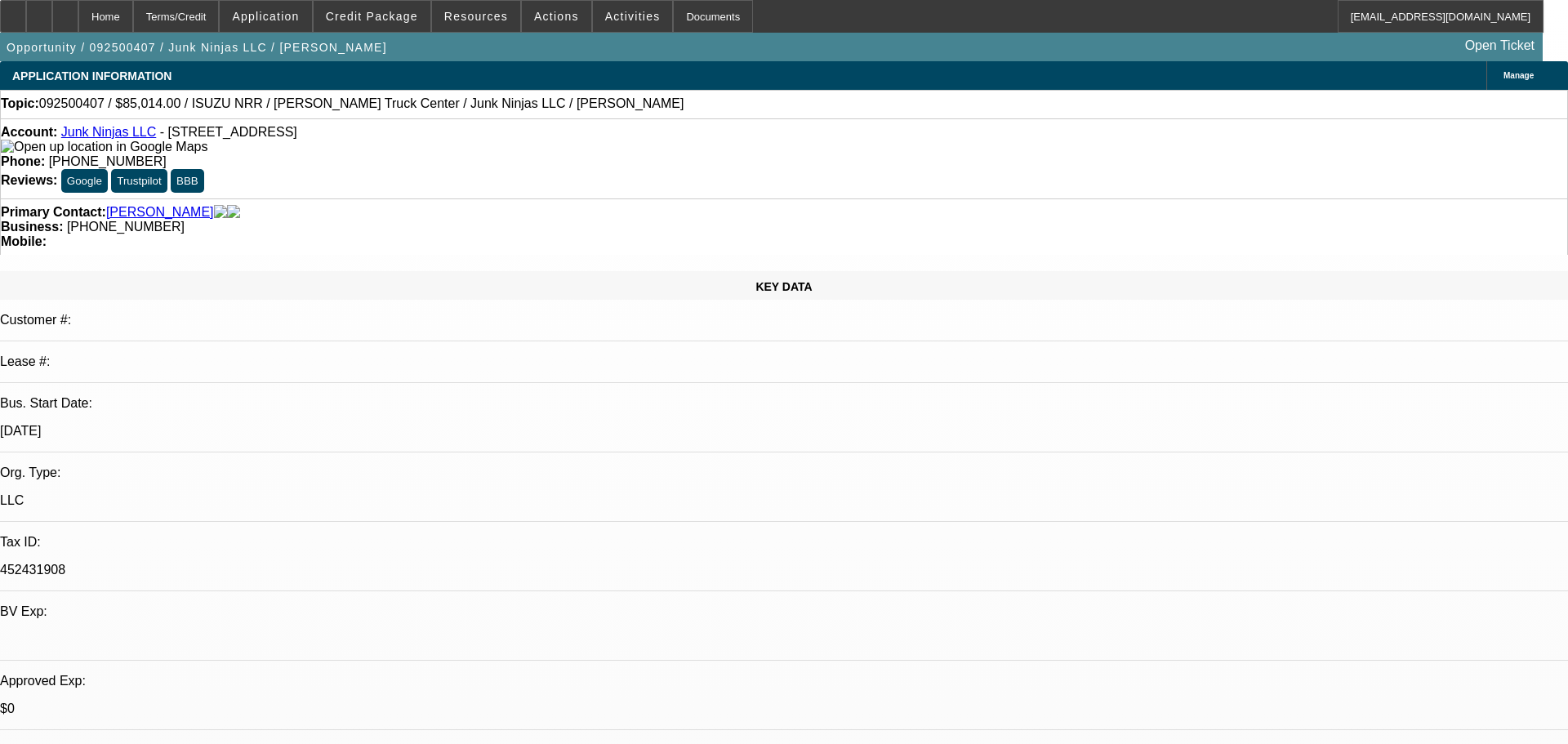
select select "0"
select select "0.1"
select select "4"
select select "0.15"
select select "0"
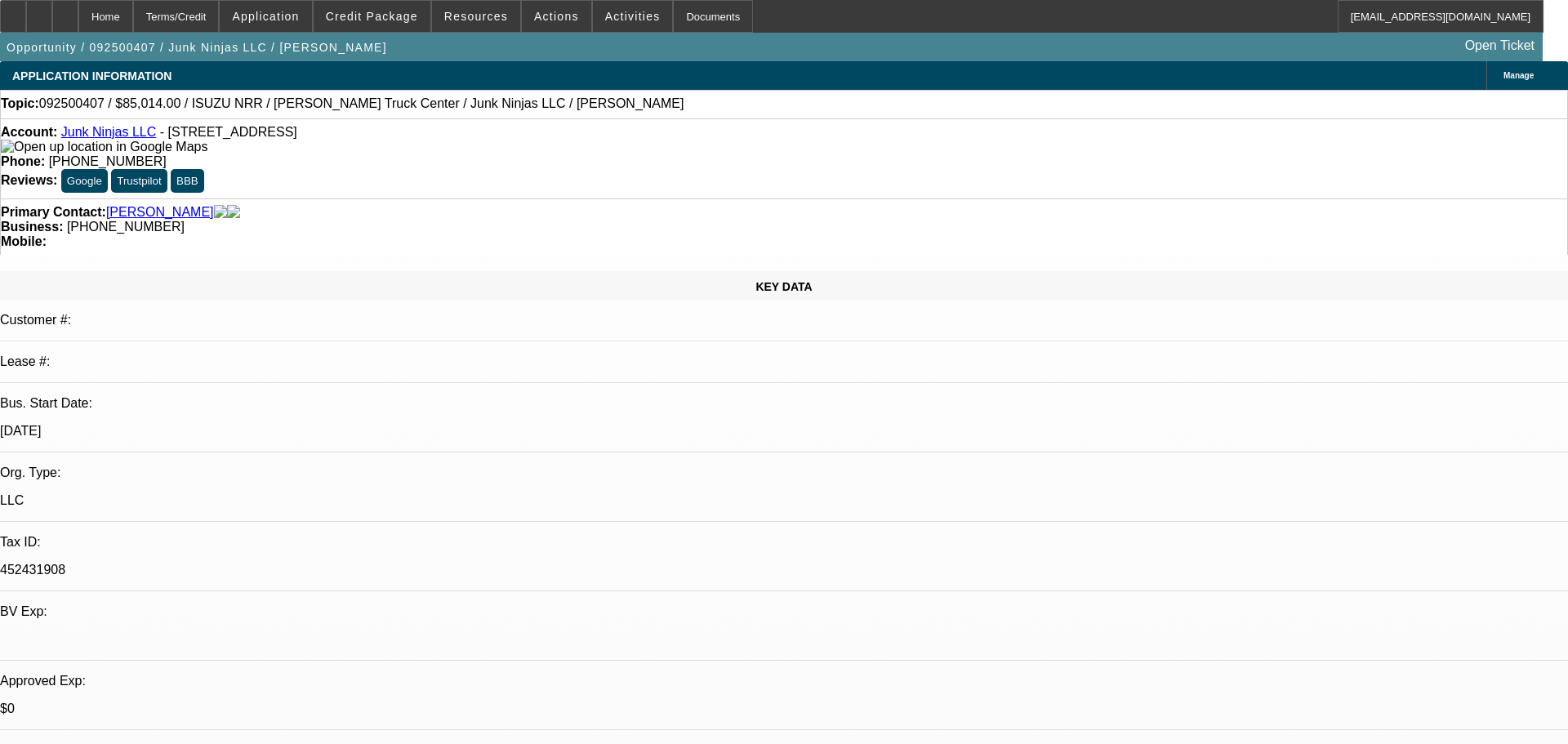
select select "0.1"
select select "4"
select select "0.15"
select select "0"
select select "0.1"
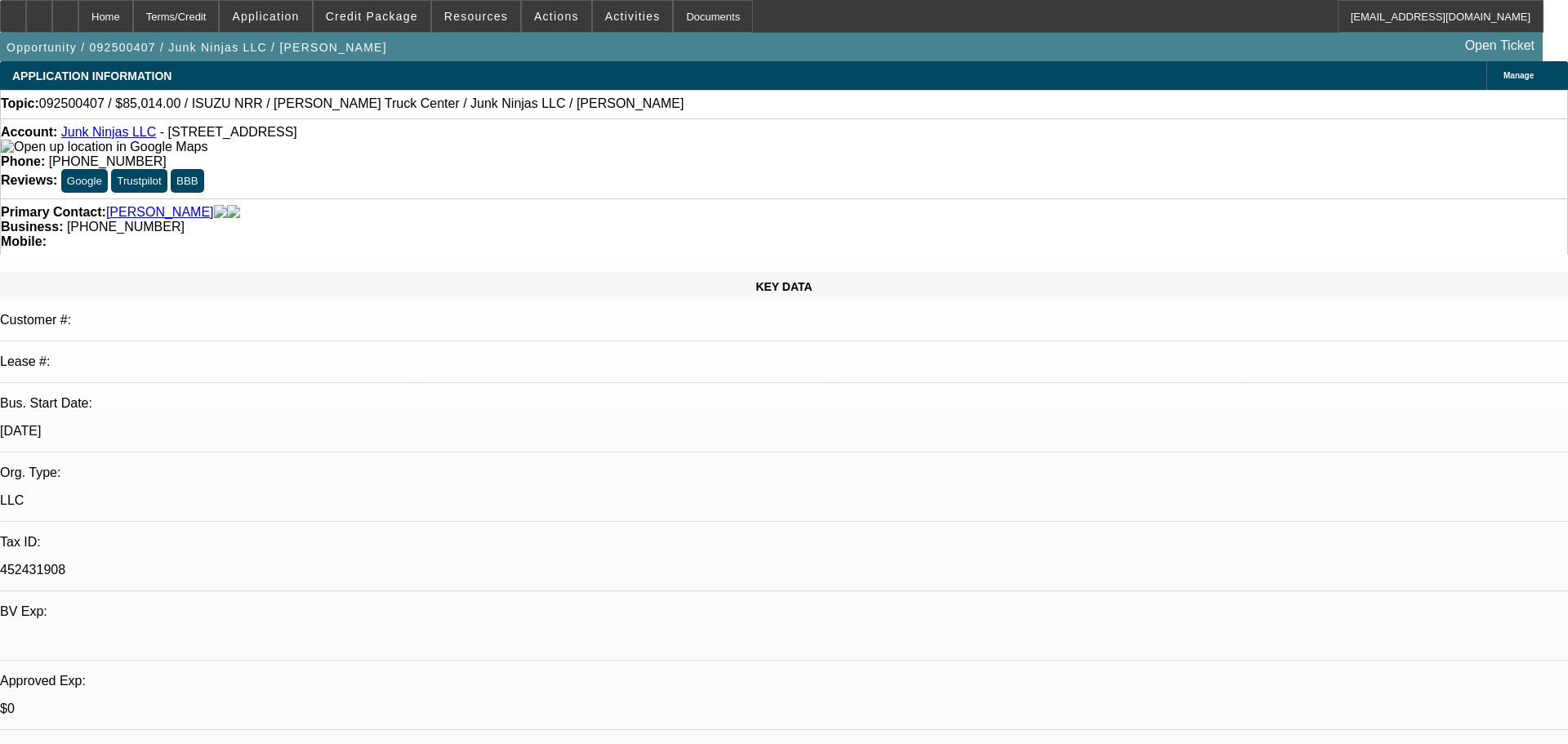
select select "4"
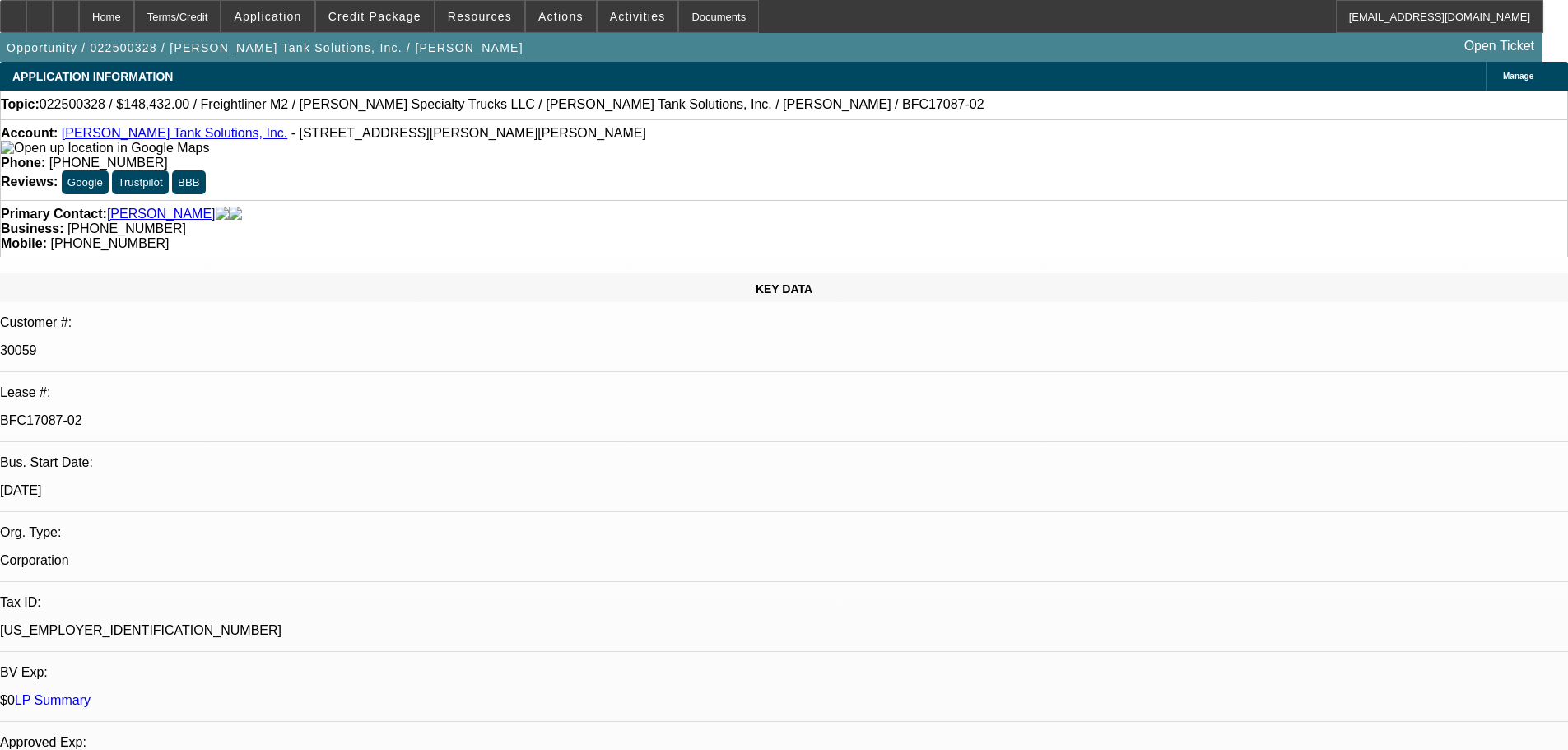
select select "0"
select select "2"
select select "0"
select select "6"
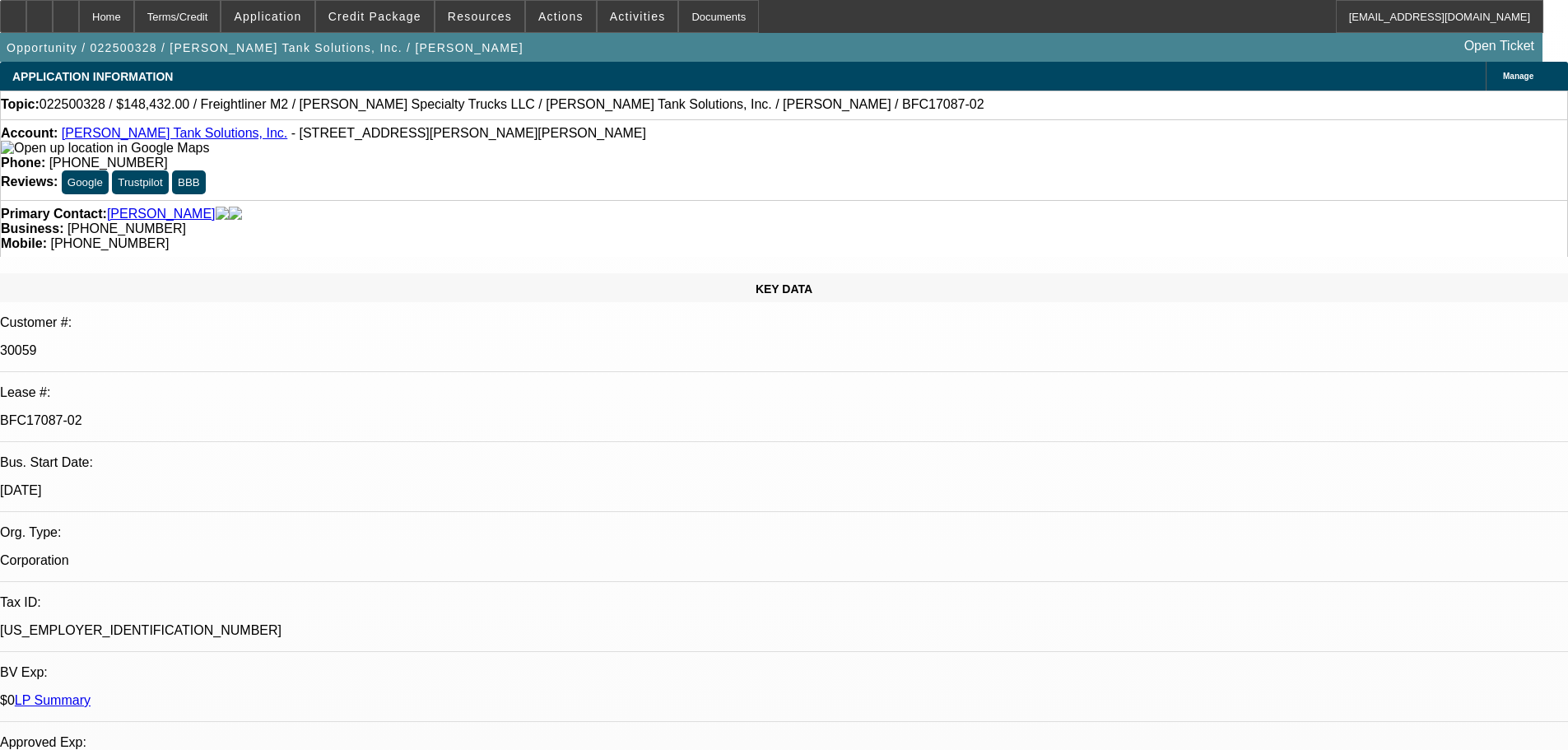
select select "0"
select select "2"
select select "0"
select select "6"
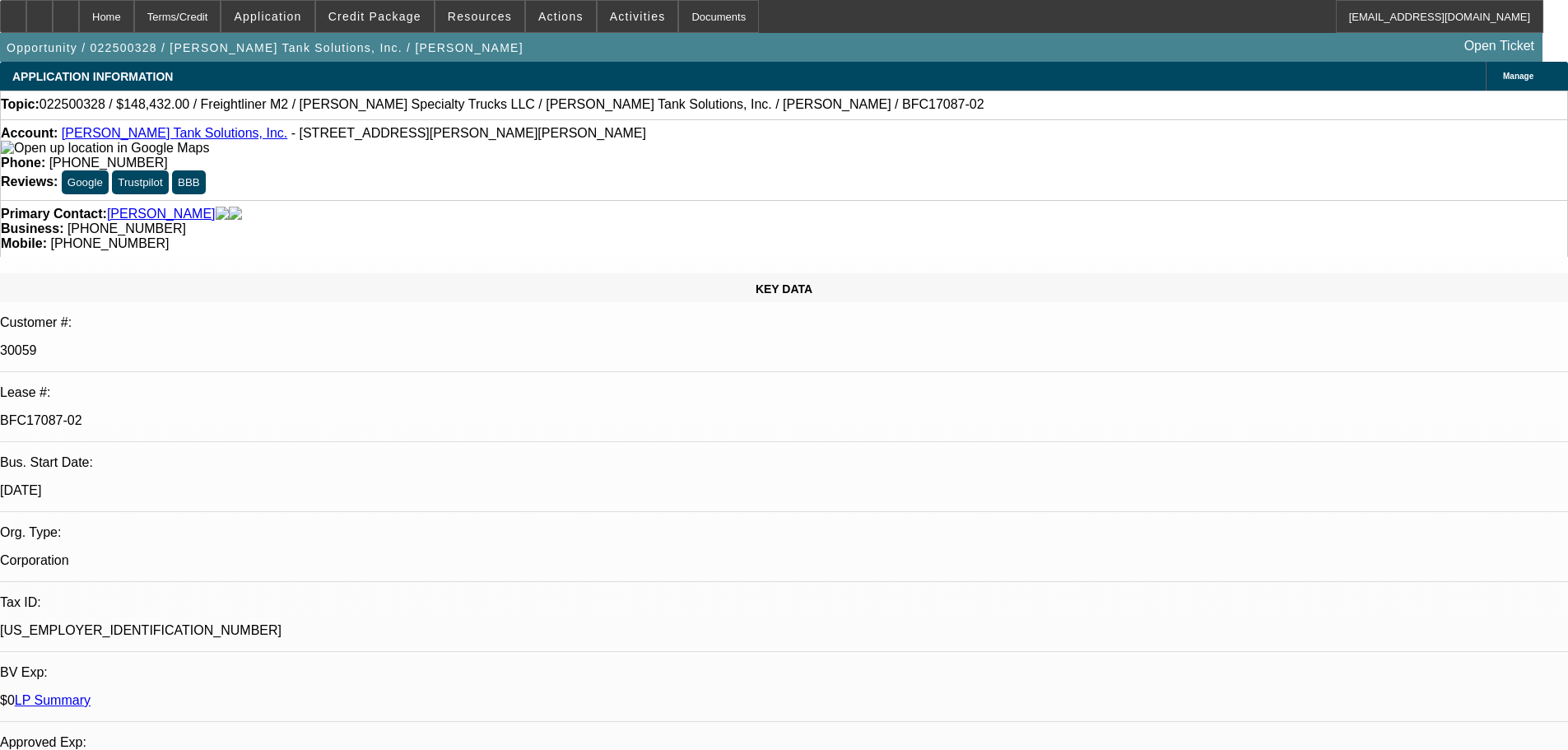
select select "0"
select select "2"
select select "0"
select select "6"
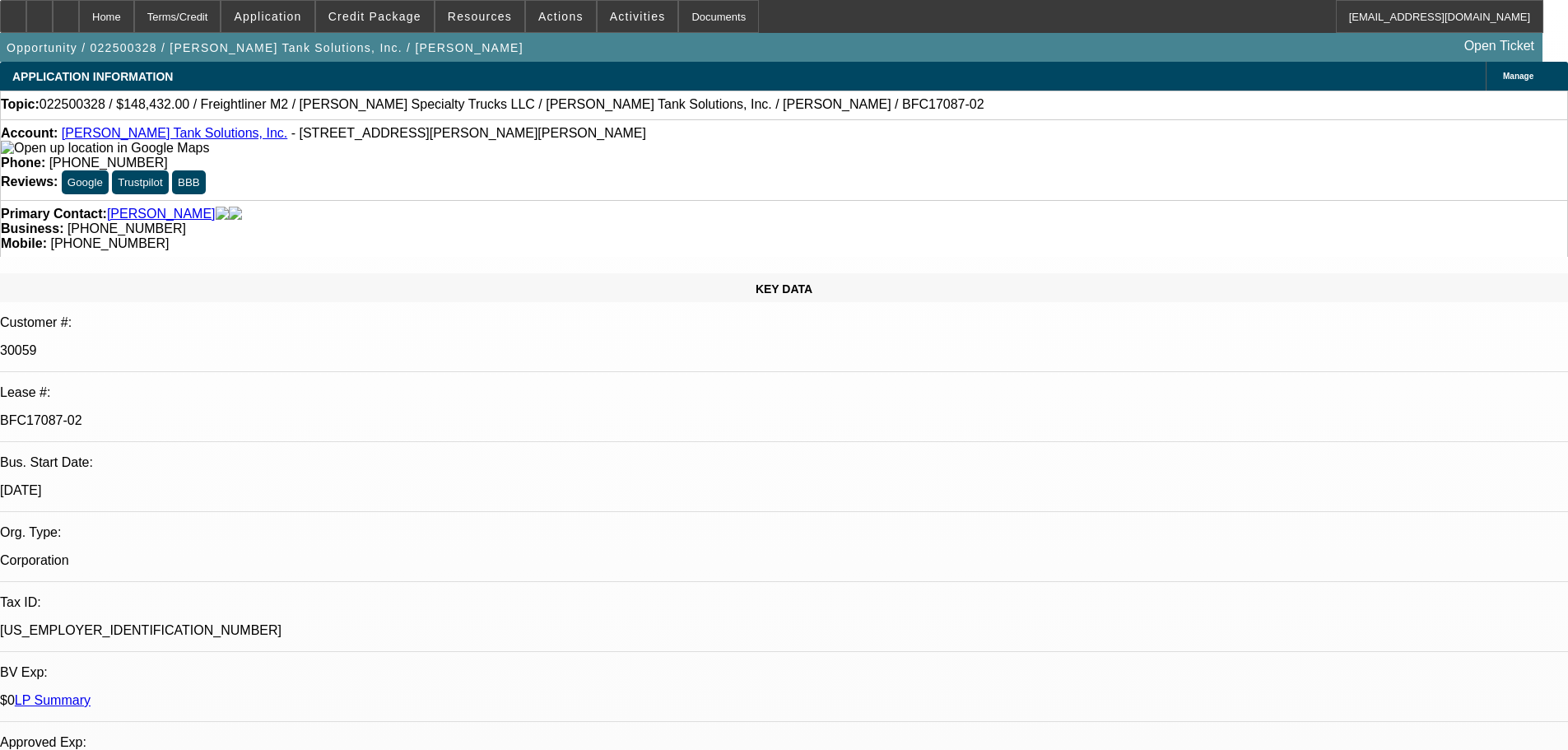
select select "0"
select select "2"
select select "0"
select select "6"
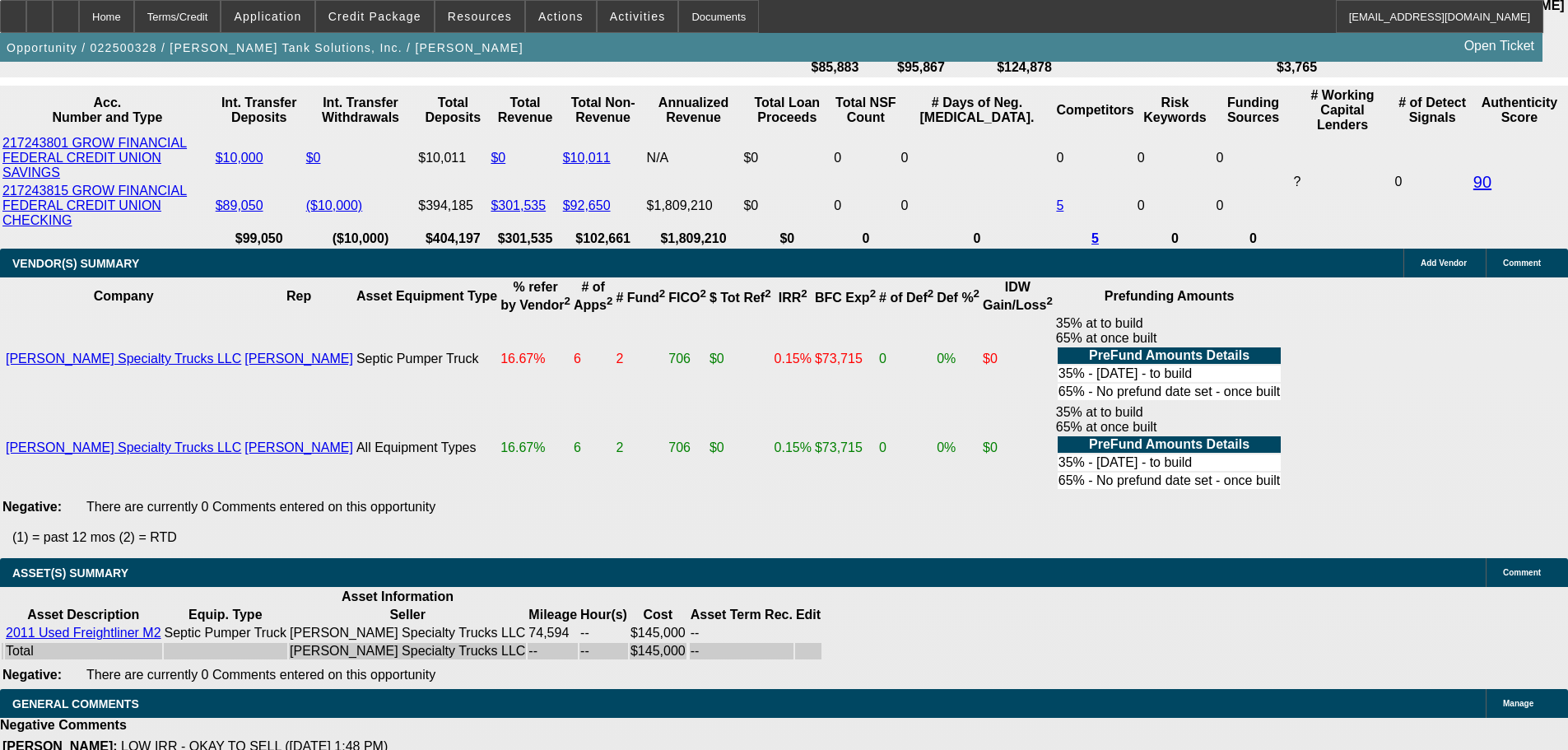
scroll to position [3444, 0]
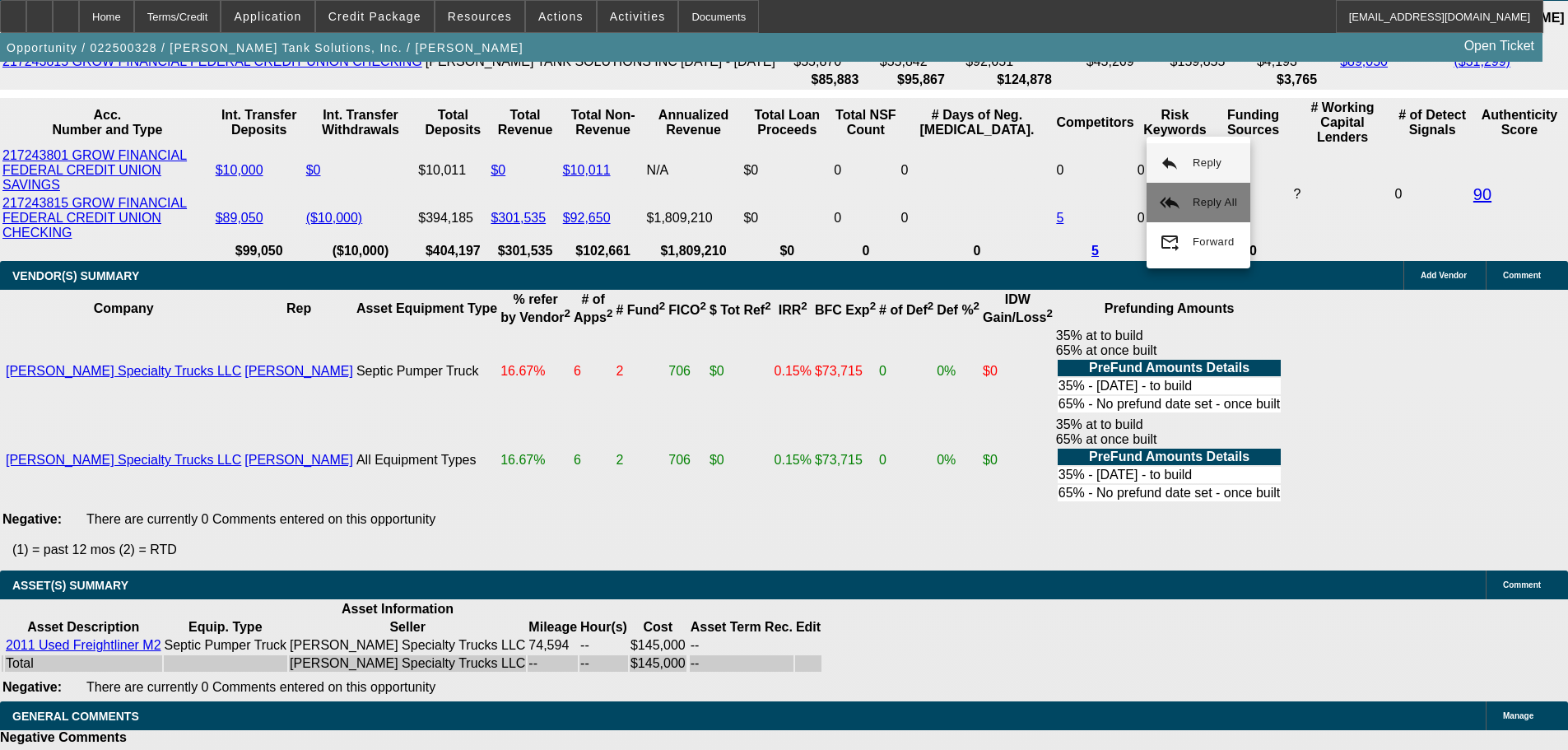
click at [1208, 205] on span "Reply All" at bounding box center [1215, 202] width 44 height 12
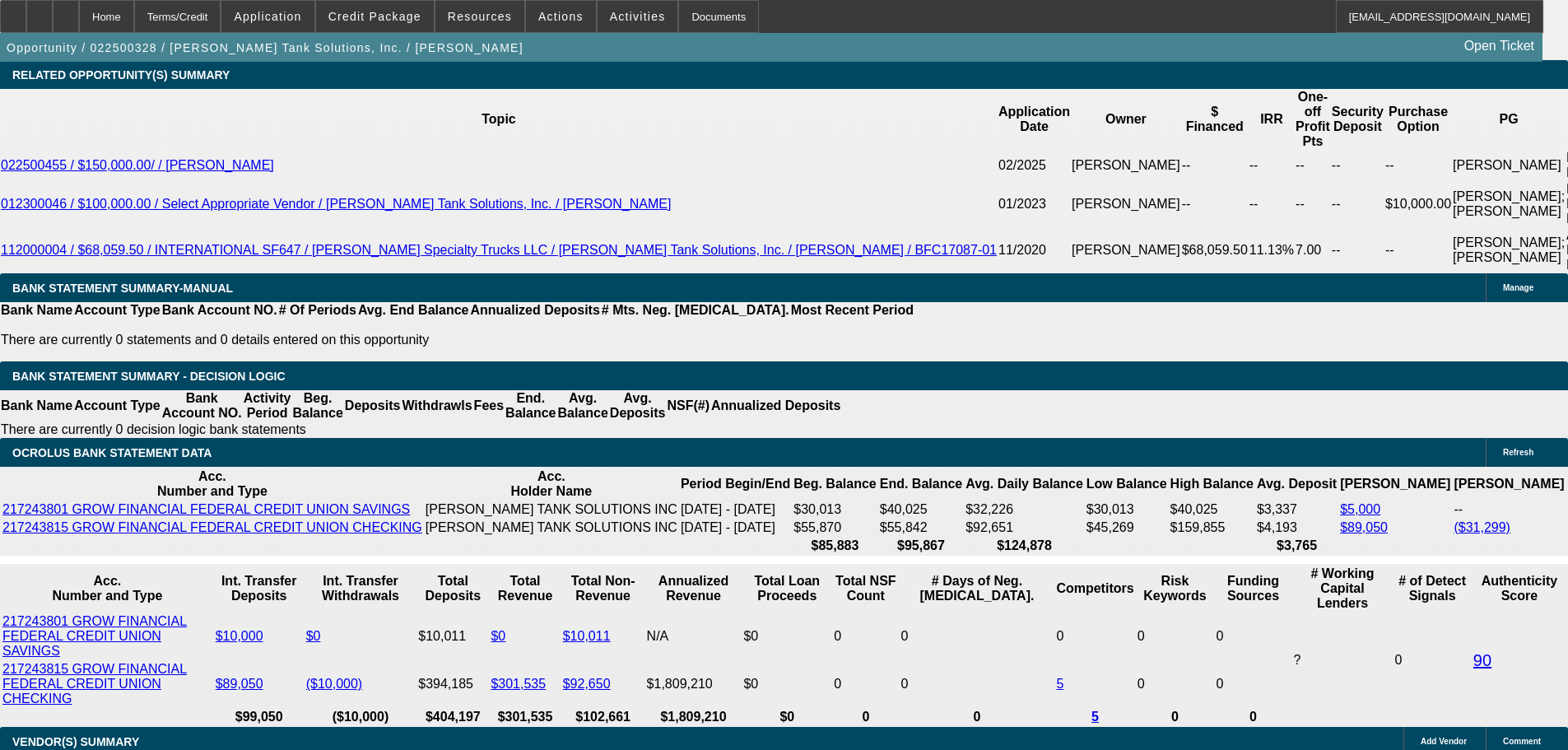
scroll to position [2984, 0]
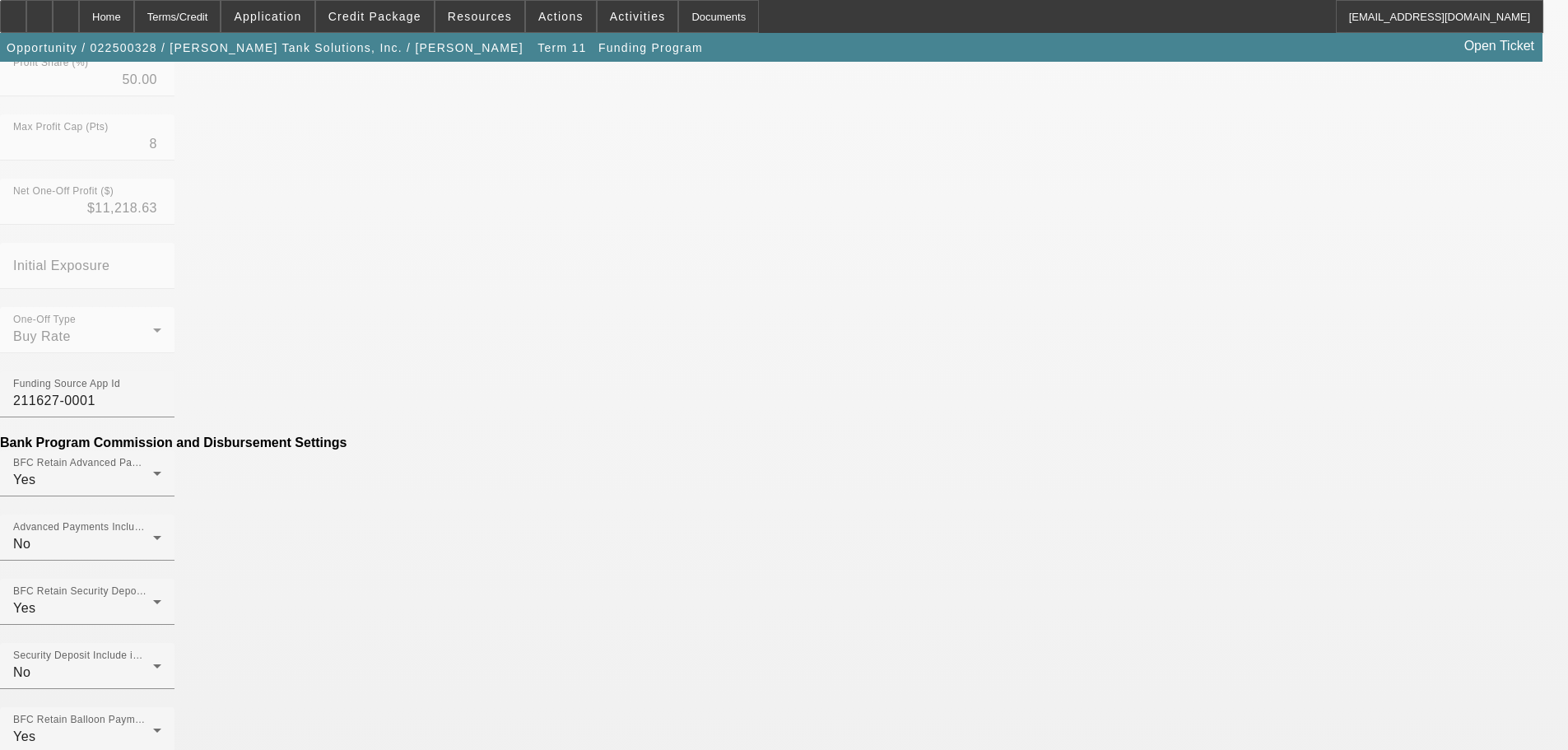
scroll to position [1114, 0]
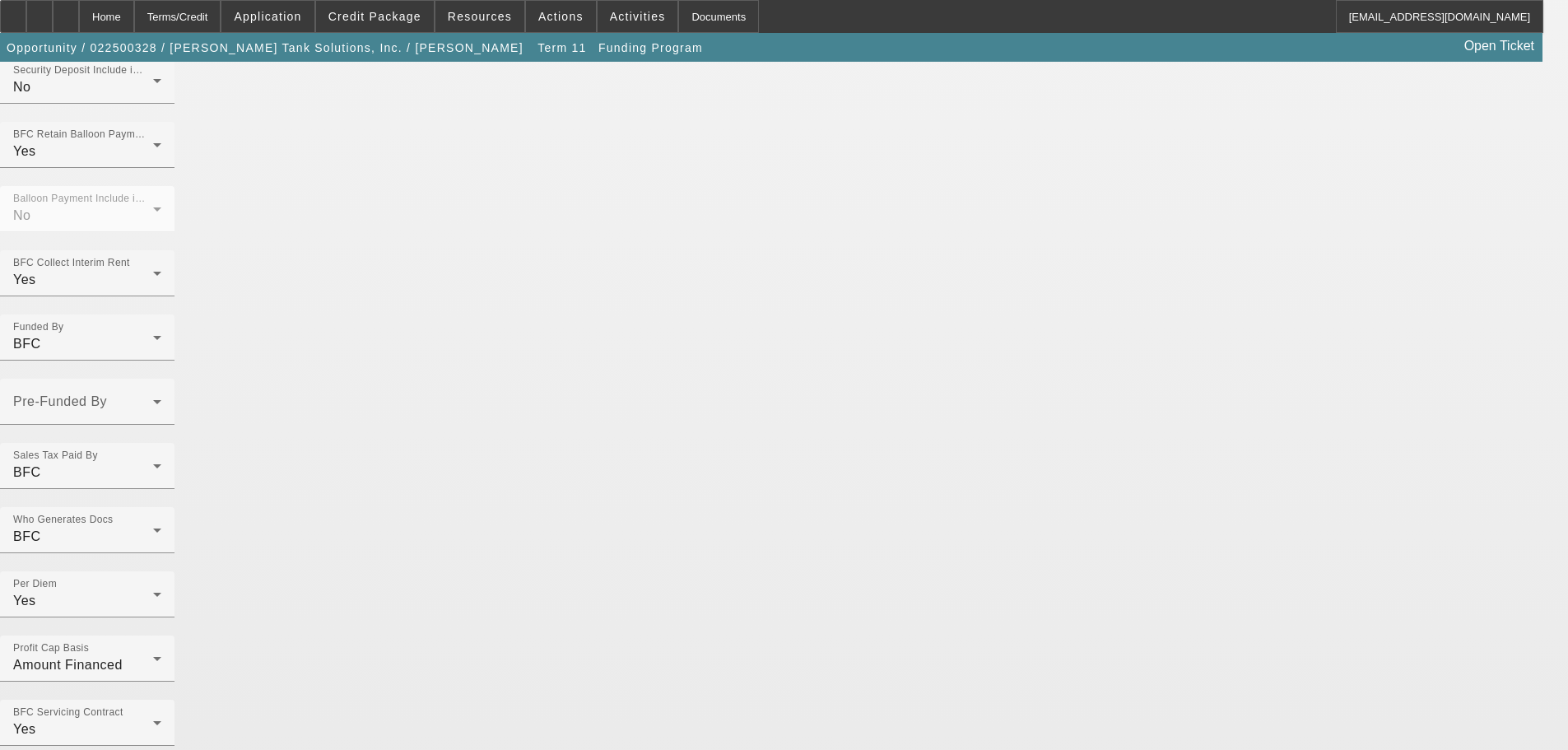
scroll to position [1288, 0]
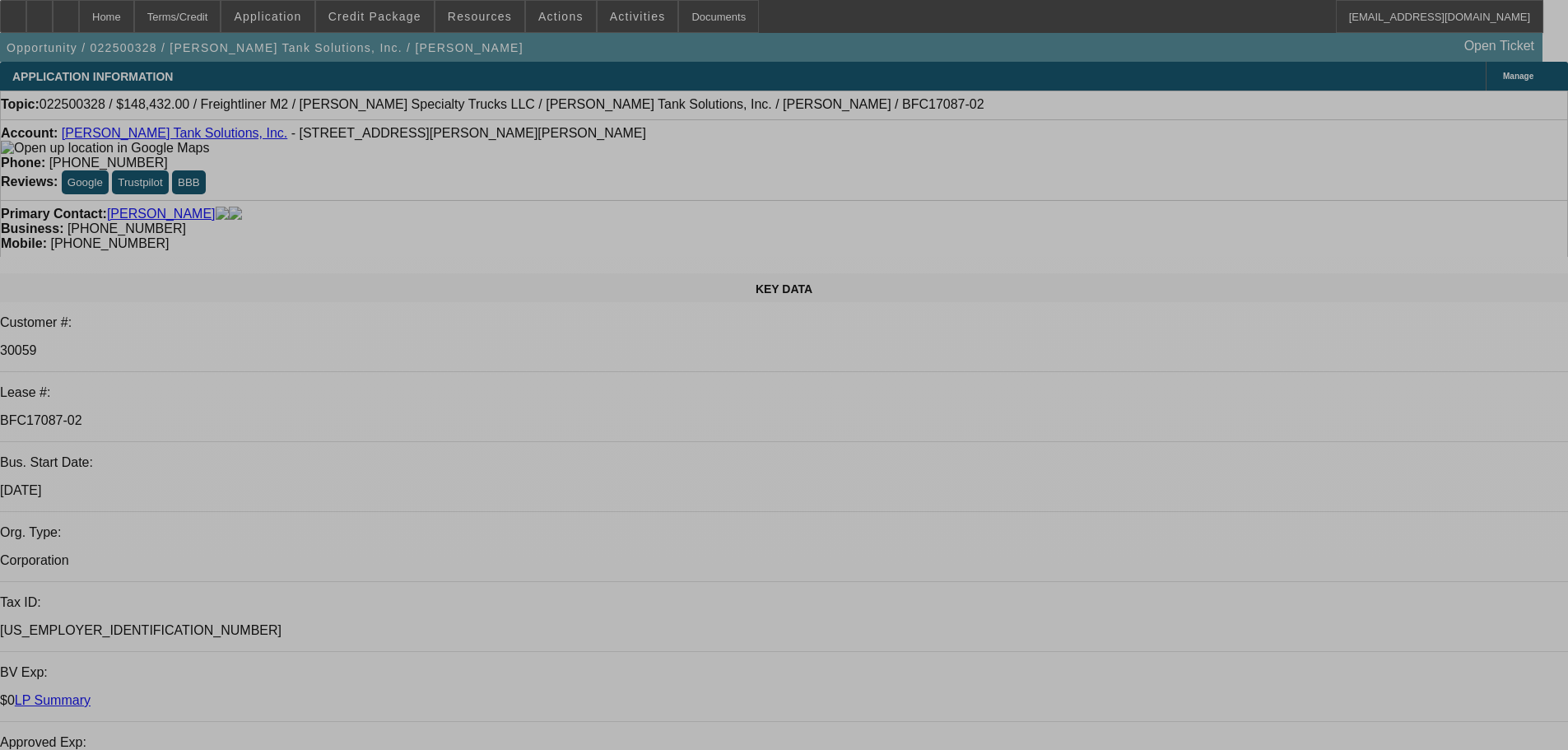
select select "0"
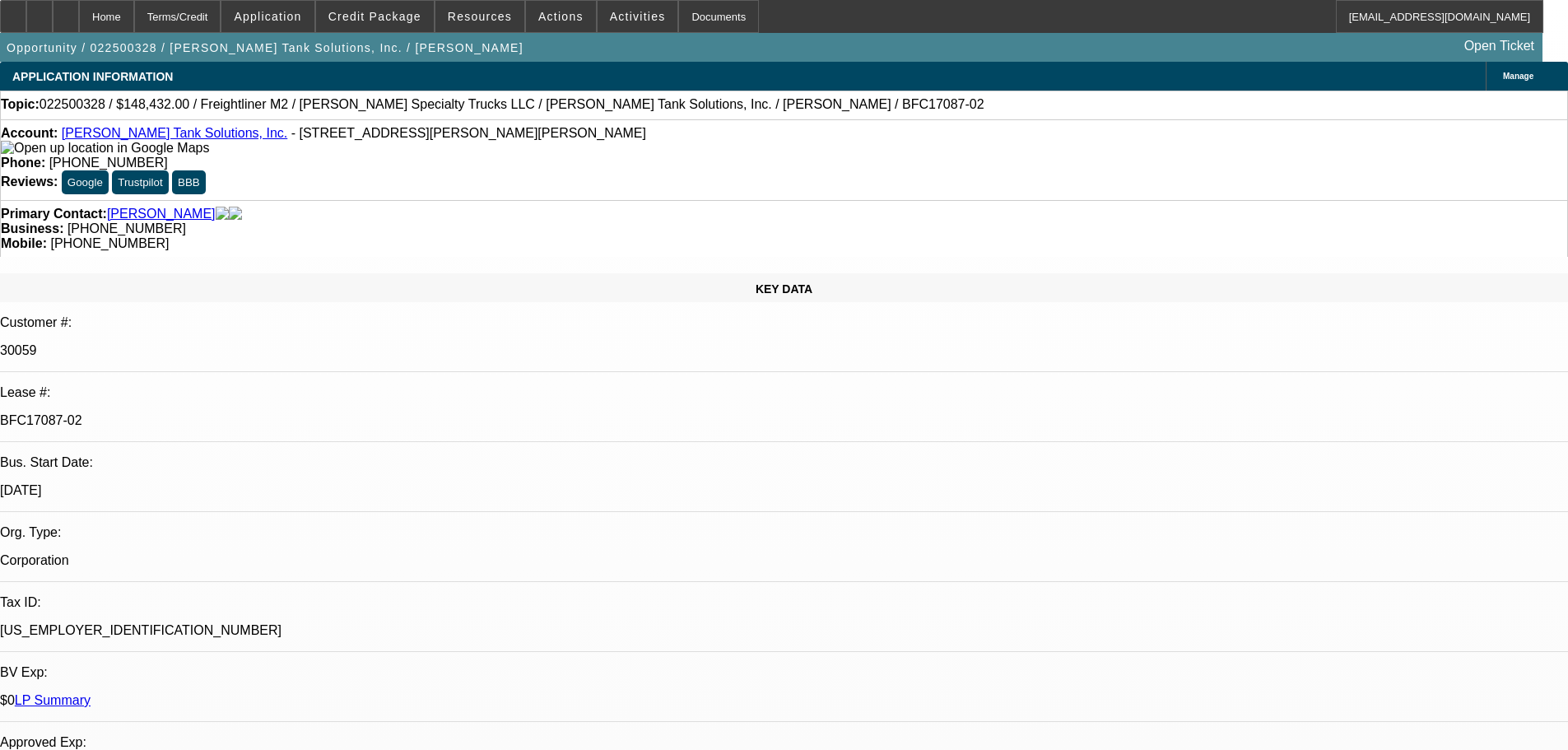
select select "2"
select select "0"
select select "6"
select select "0"
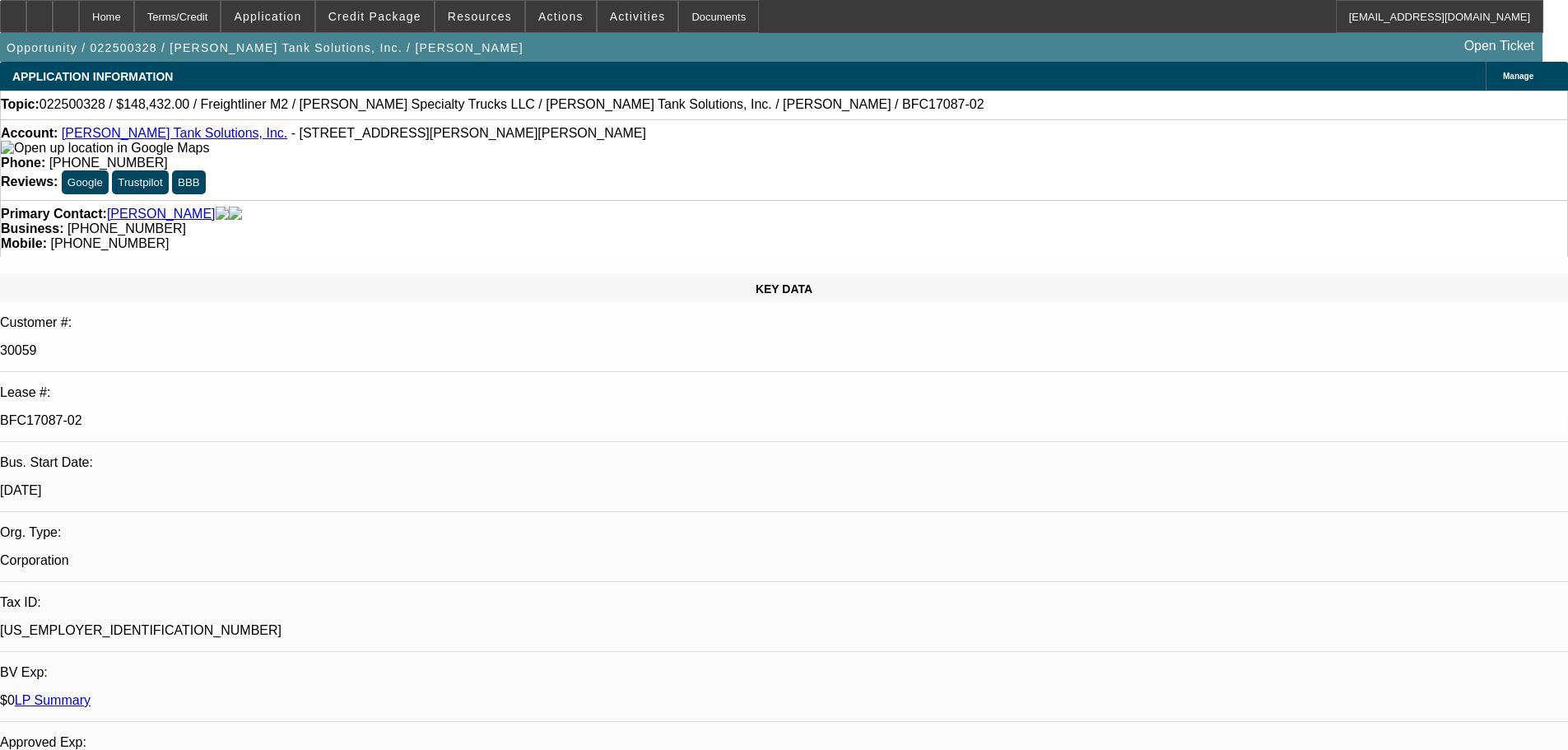
select select "2"
select select "0"
select select "6"
select select "0"
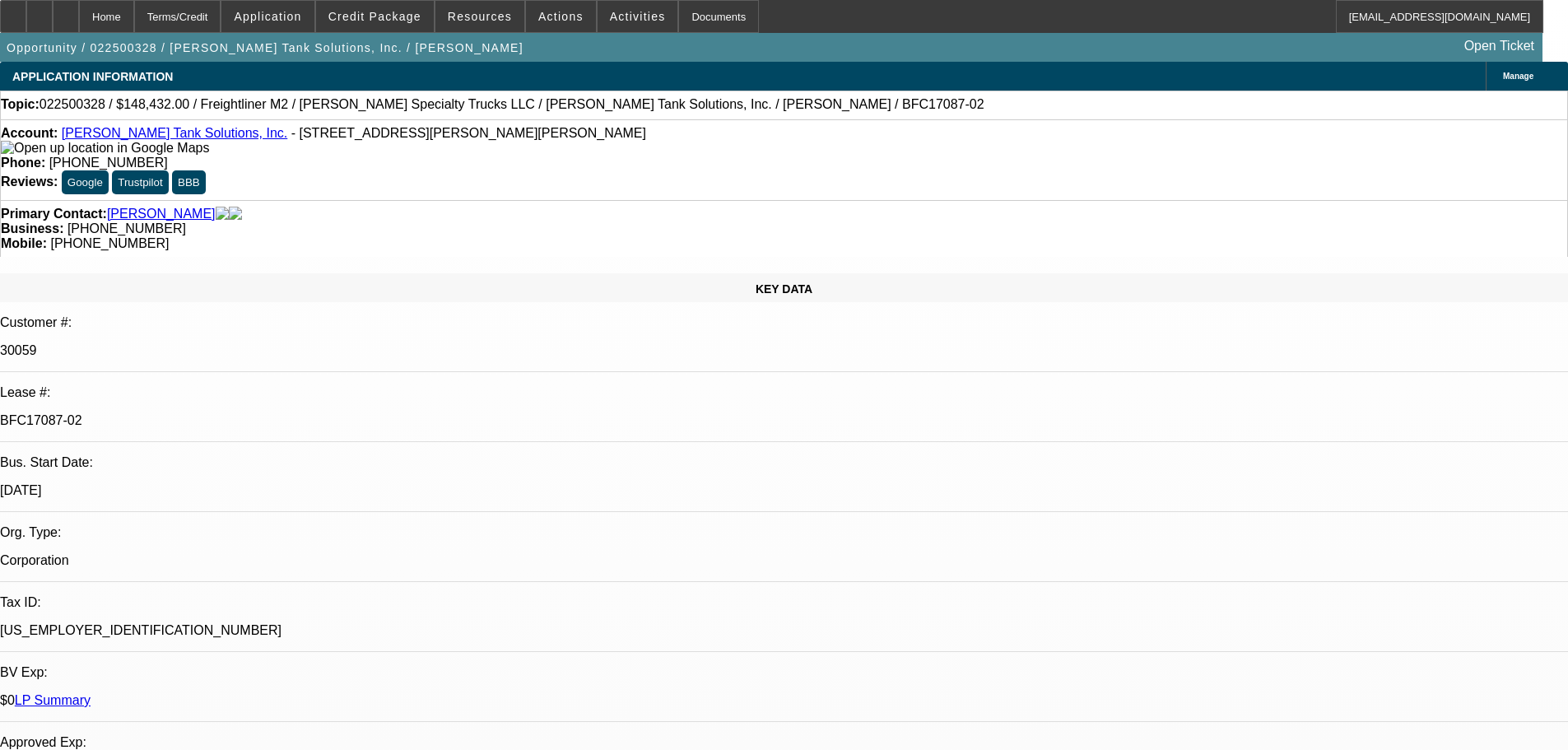
select select "2"
select select "0"
select select "6"
select select "0"
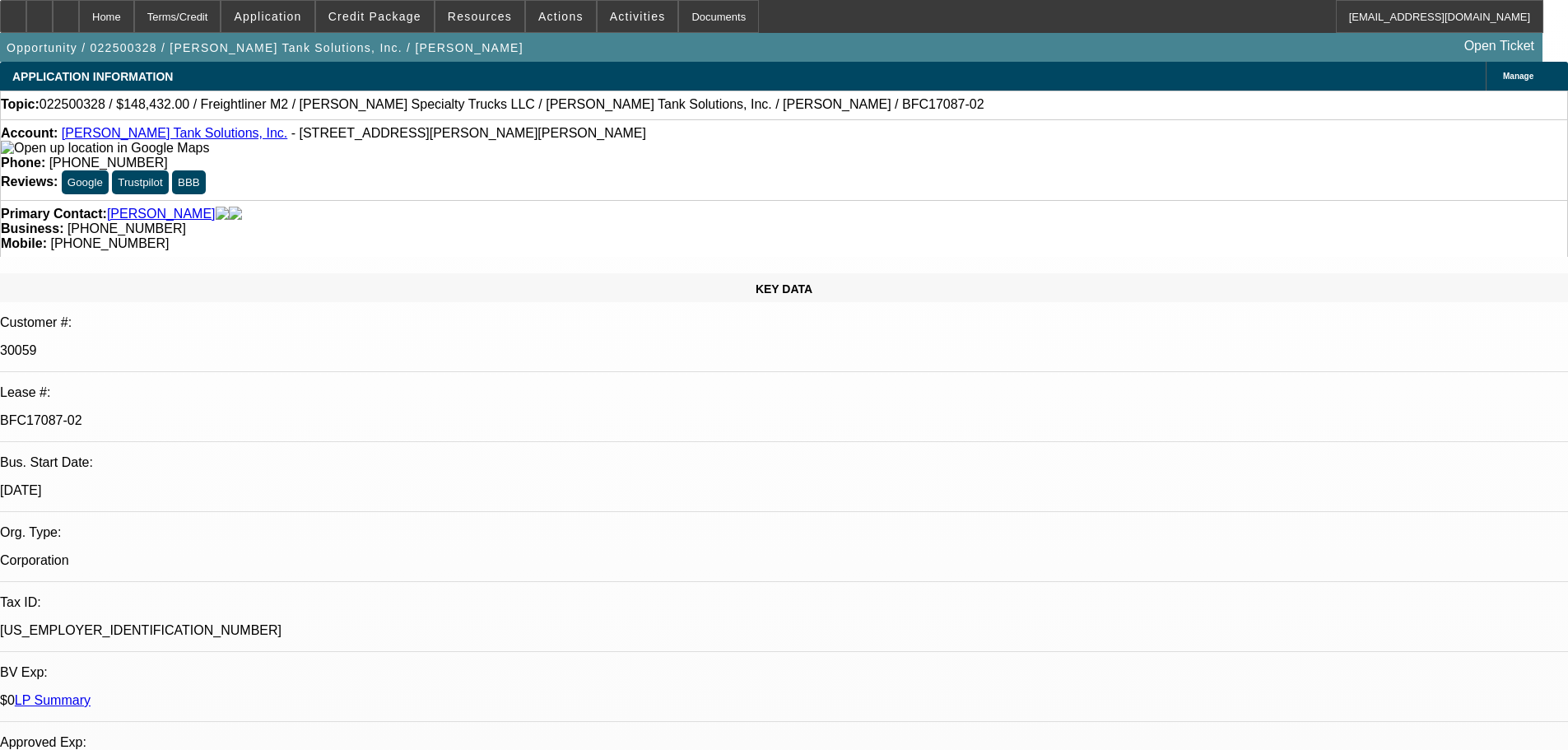
select select "2"
select select "0"
select select "6"
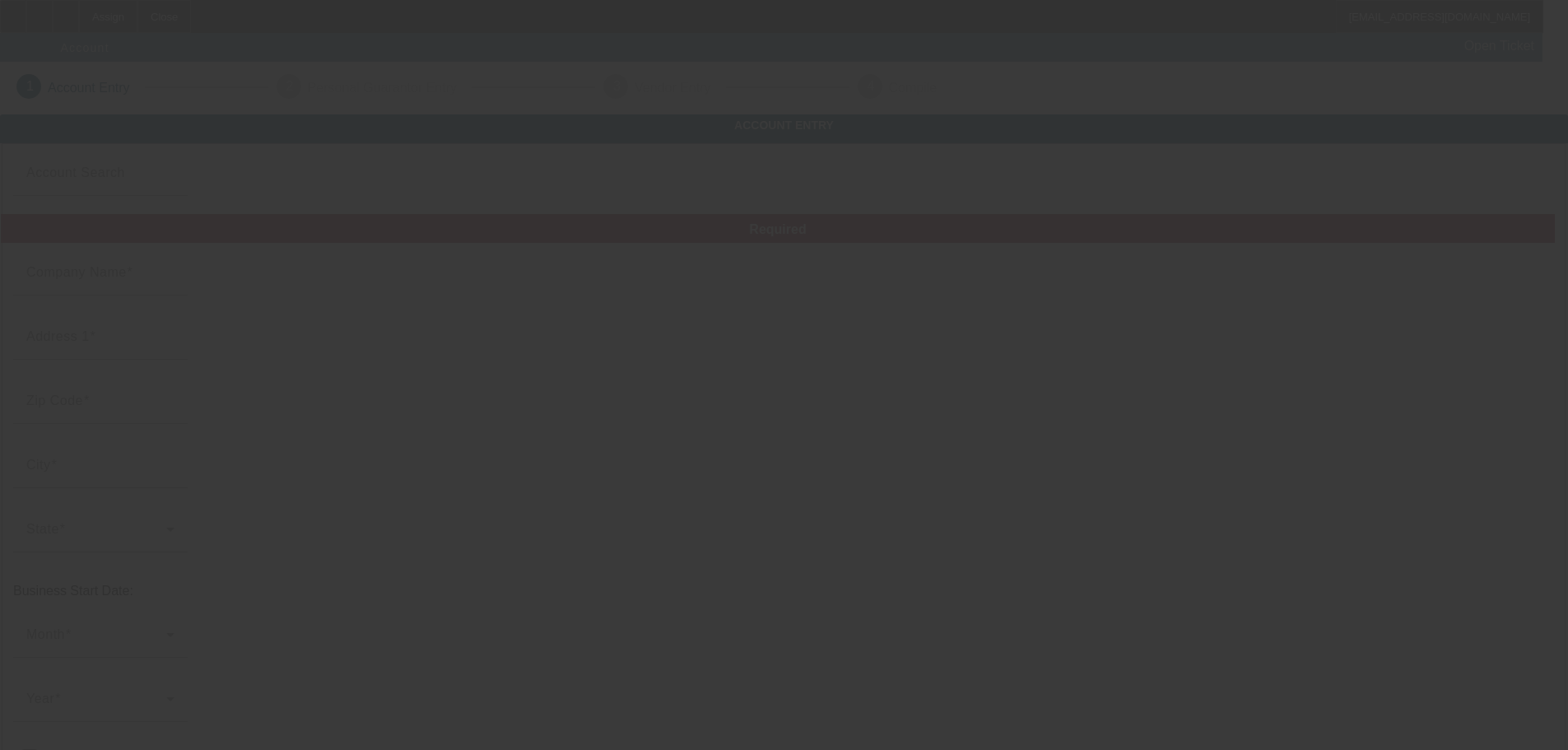
type input "Service with Aloha"
type input "[STREET_ADDRESS]"
type input "85017"
type input "Phoenix"
type input "[PHONE_NUMBER]"
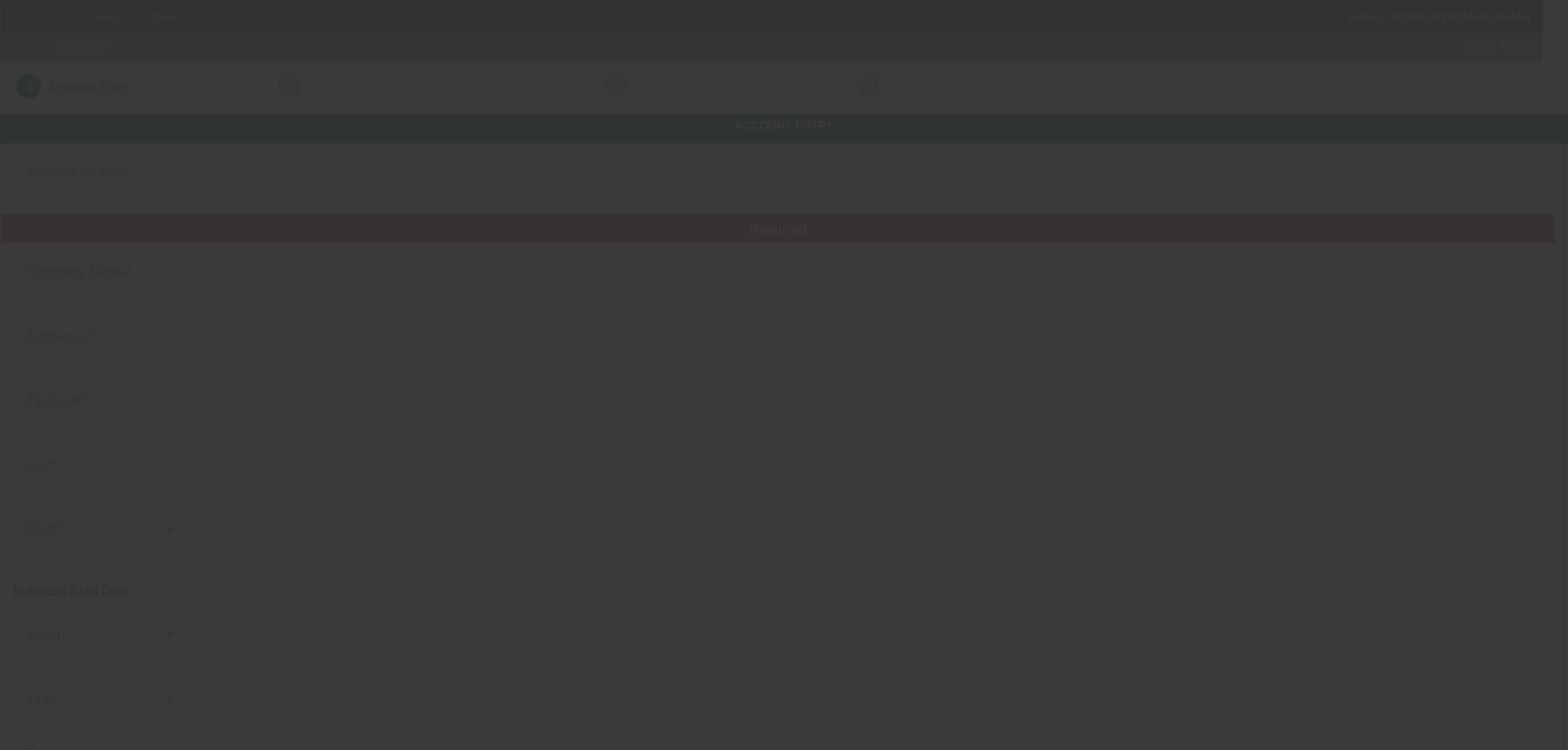
type input "[PERSON_NAME][EMAIL_ADDRESS][DOMAIN_NAME]"
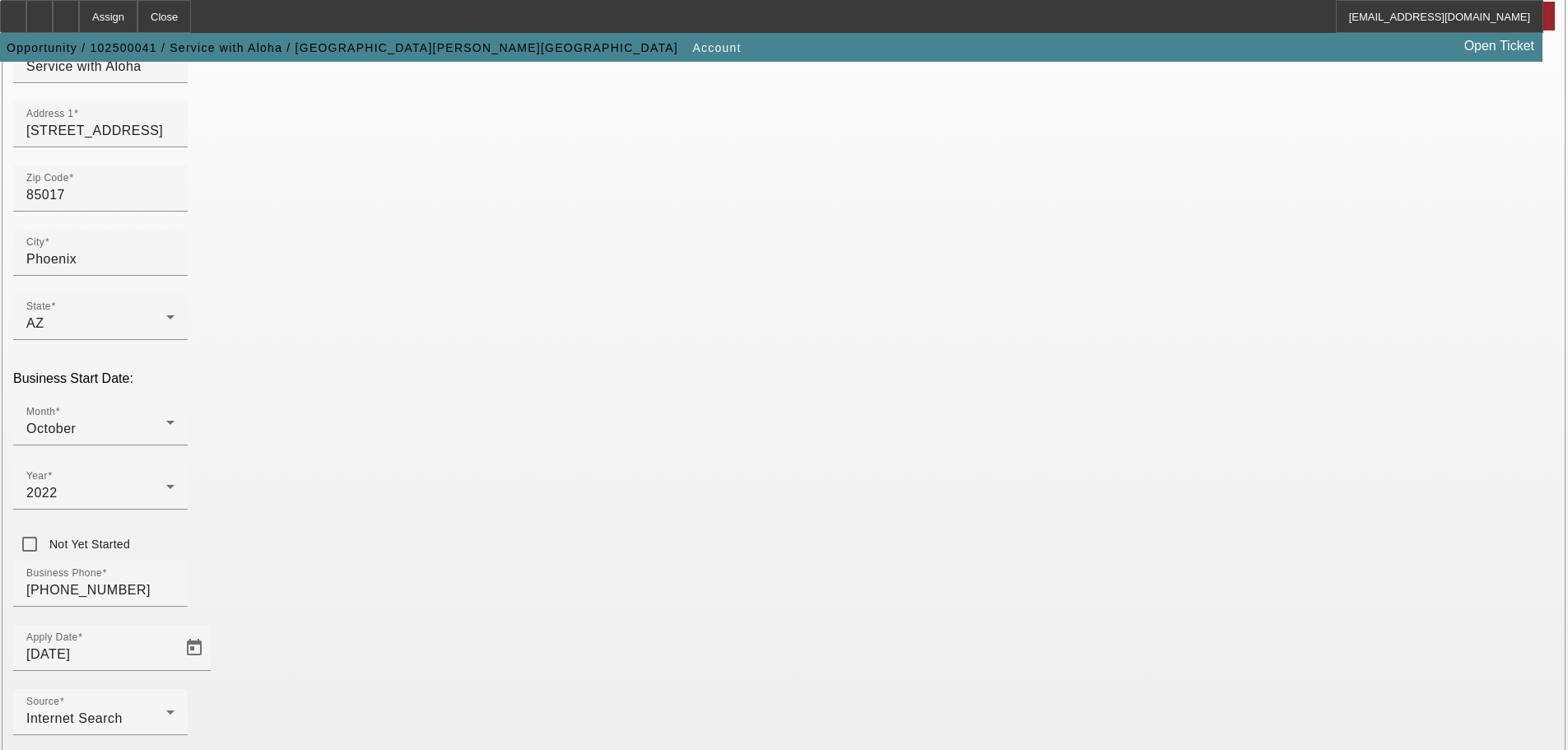
scroll to position [304, 0]
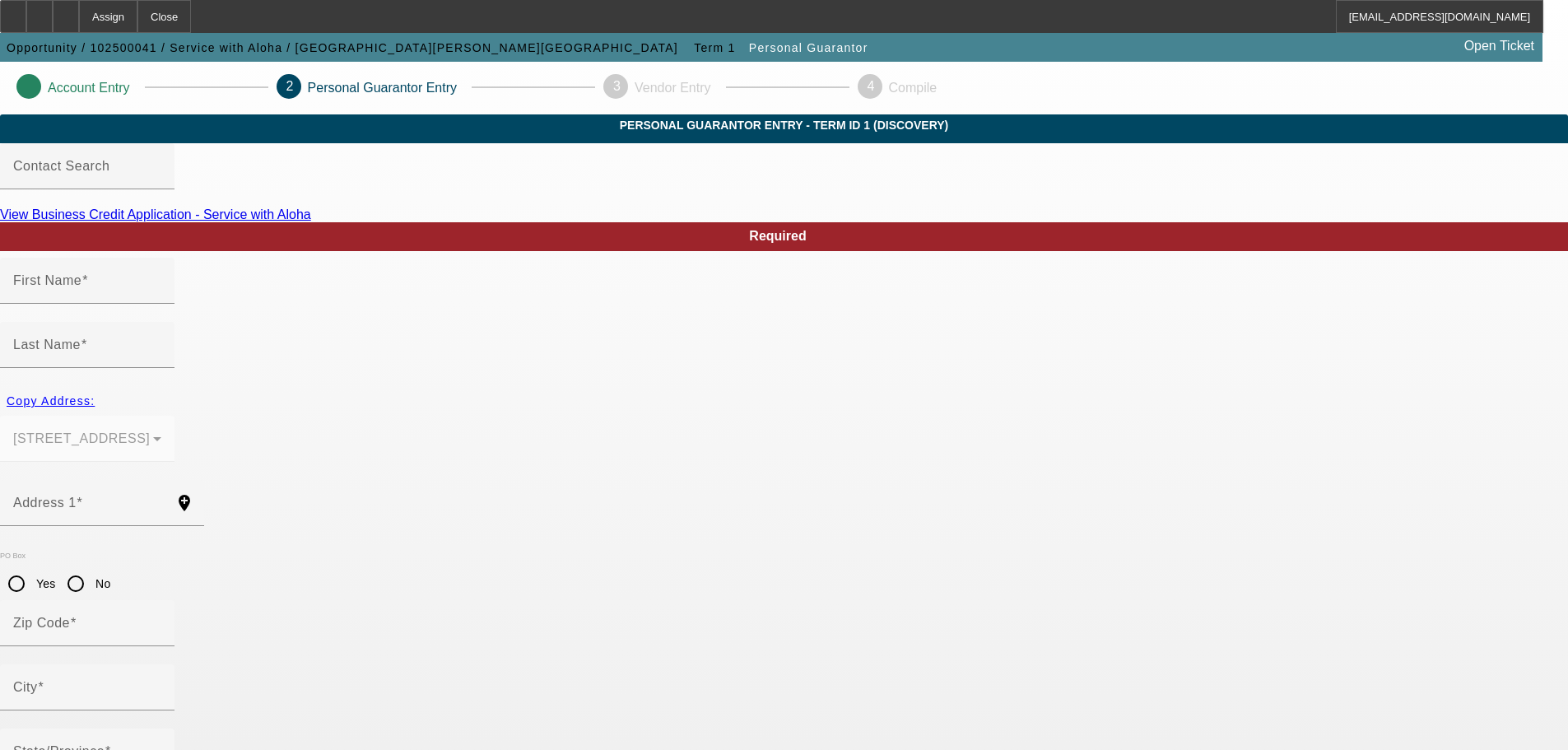
type input "Franklin"
type input "[PERSON_NAME]"
type input "[STREET_ADDRESS]"
radio input "true"
type input "85017"
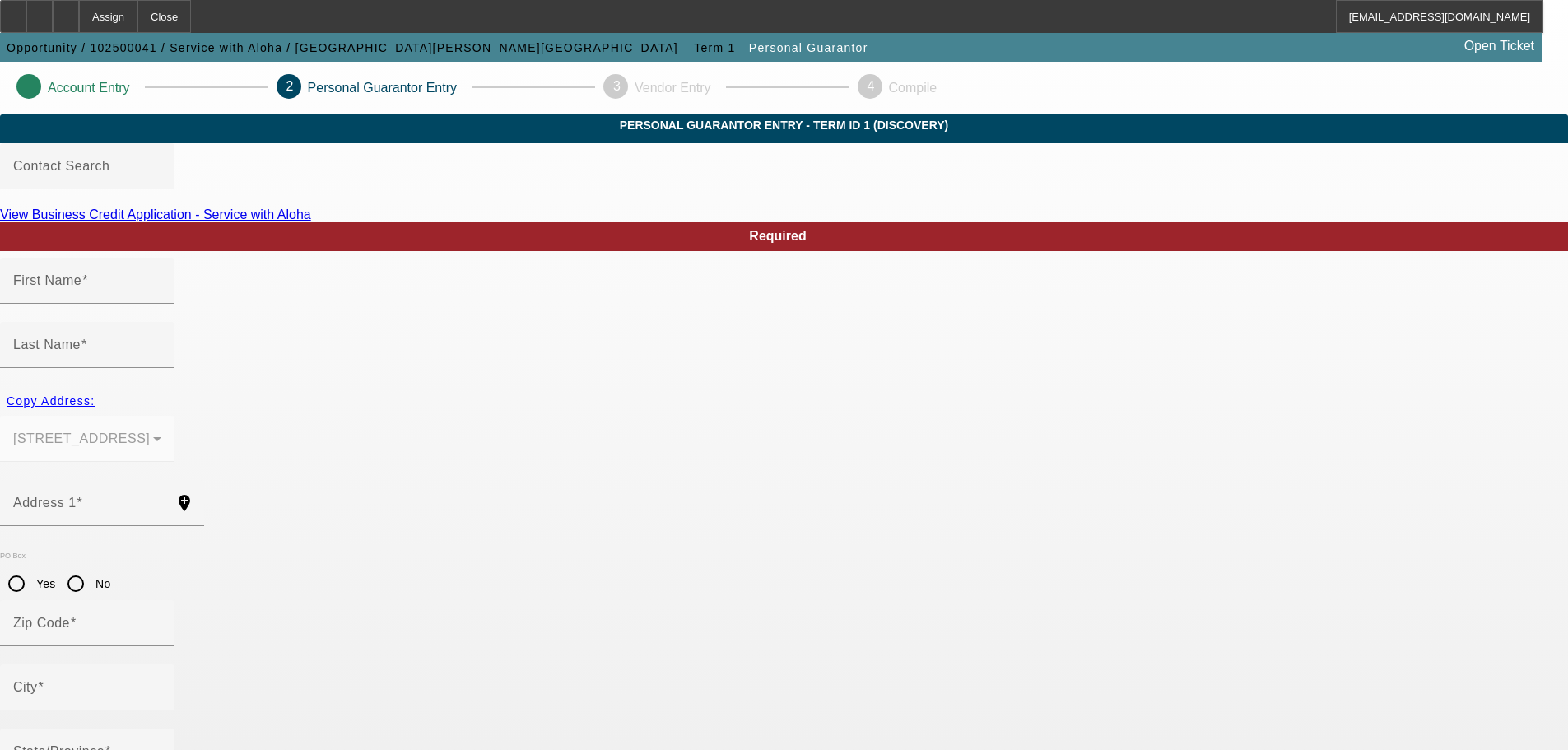
type input "Phoenix"
type input "[PHONE_NUMBER]"
type input "100"
type input "575-21-5231"
type input "[PERSON_NAME][EMAIL_ADDRESS][DOMAIN_NAME]"
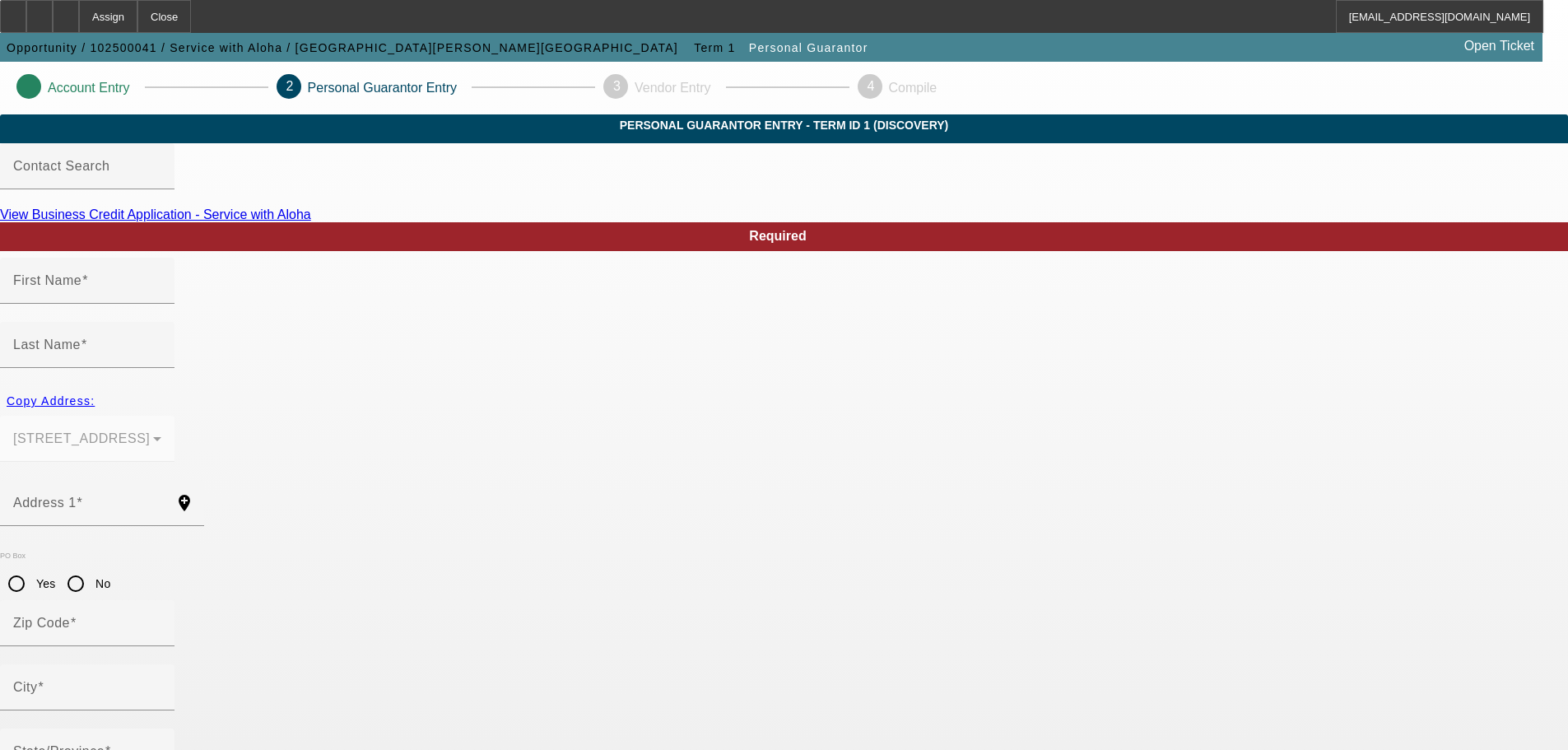
type input "[PHONE_NUMBER]"
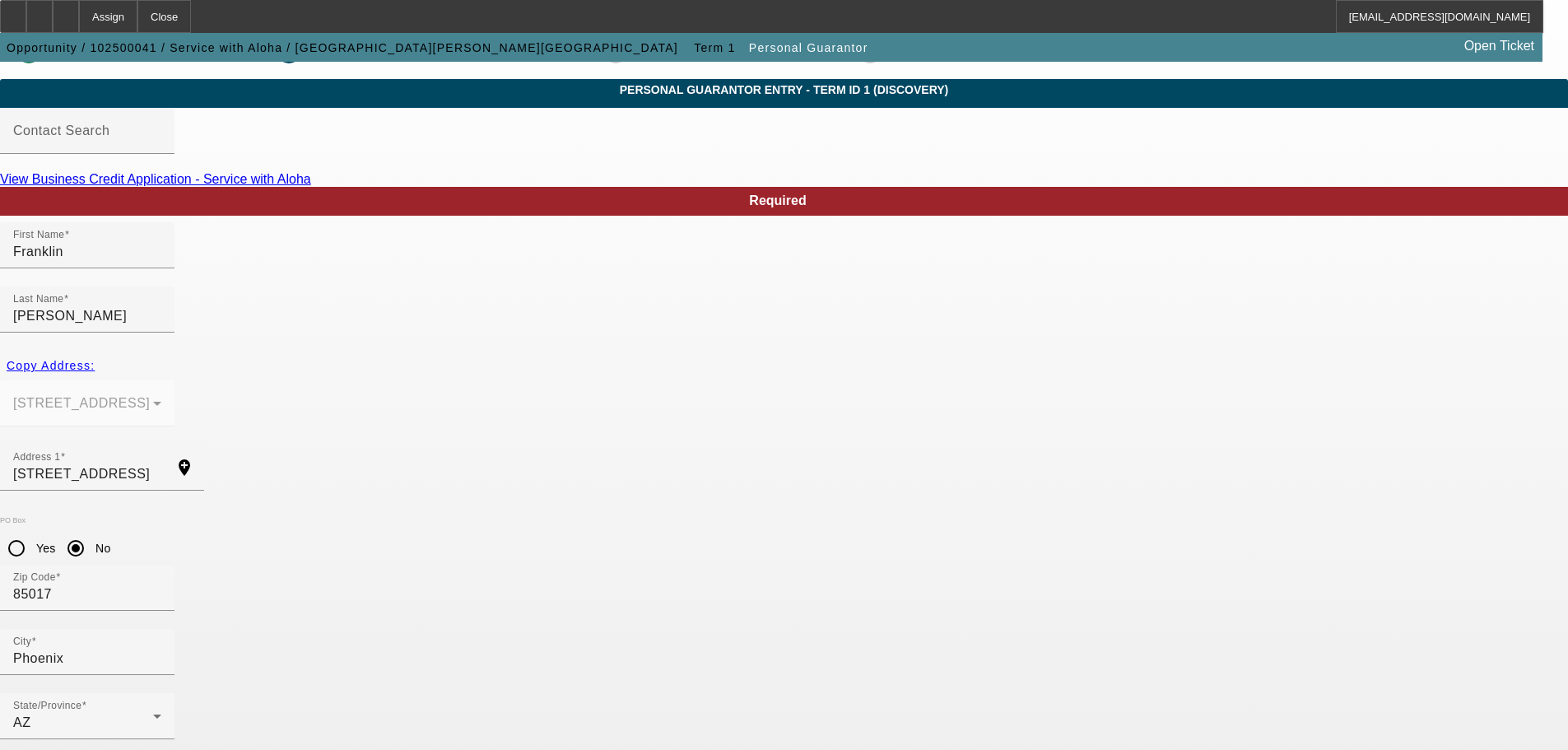
scroll to position [56, 0]
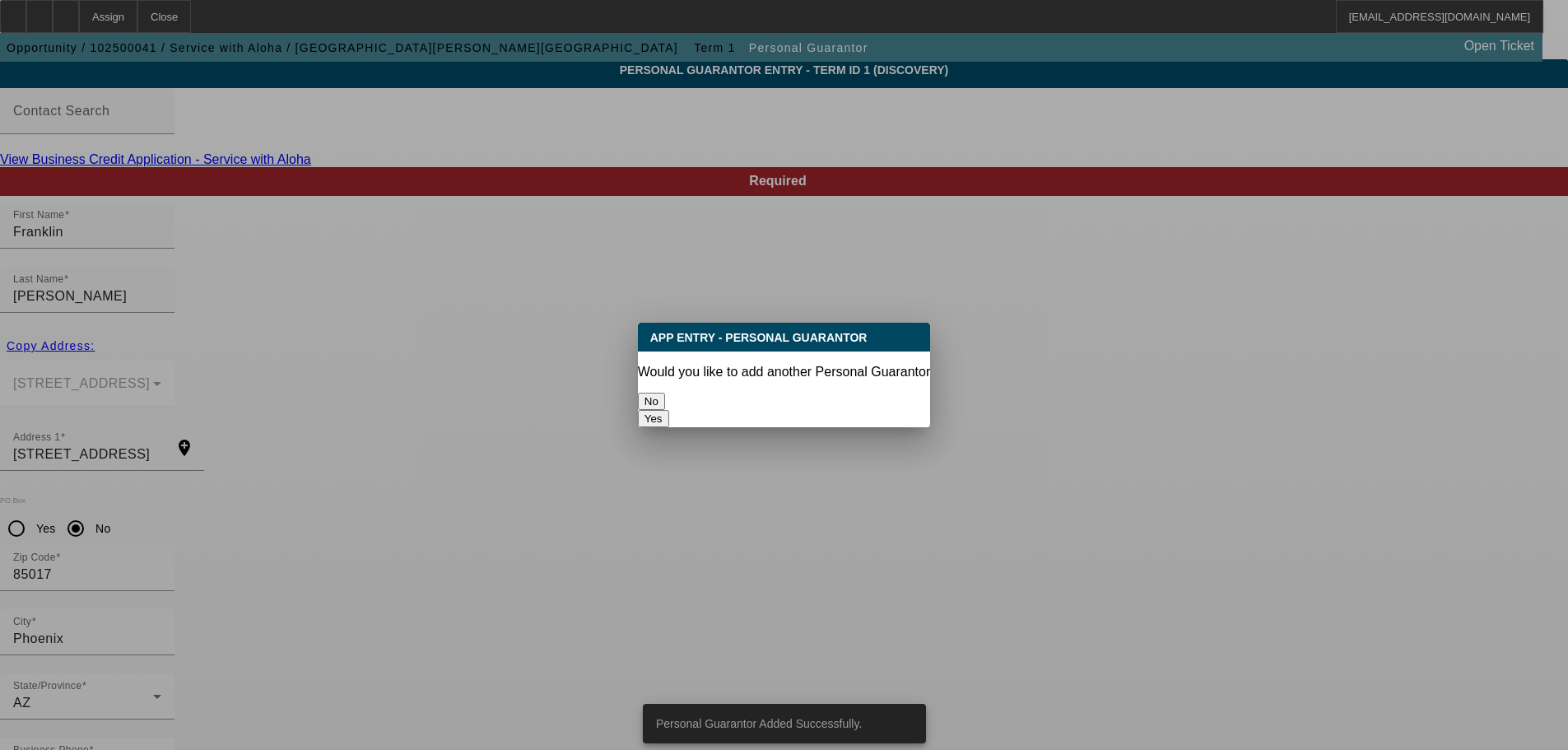
scroll to position [0, 0]
click at [666, 393] on button "No" at bounding box center [651, 401] width 27 height 18
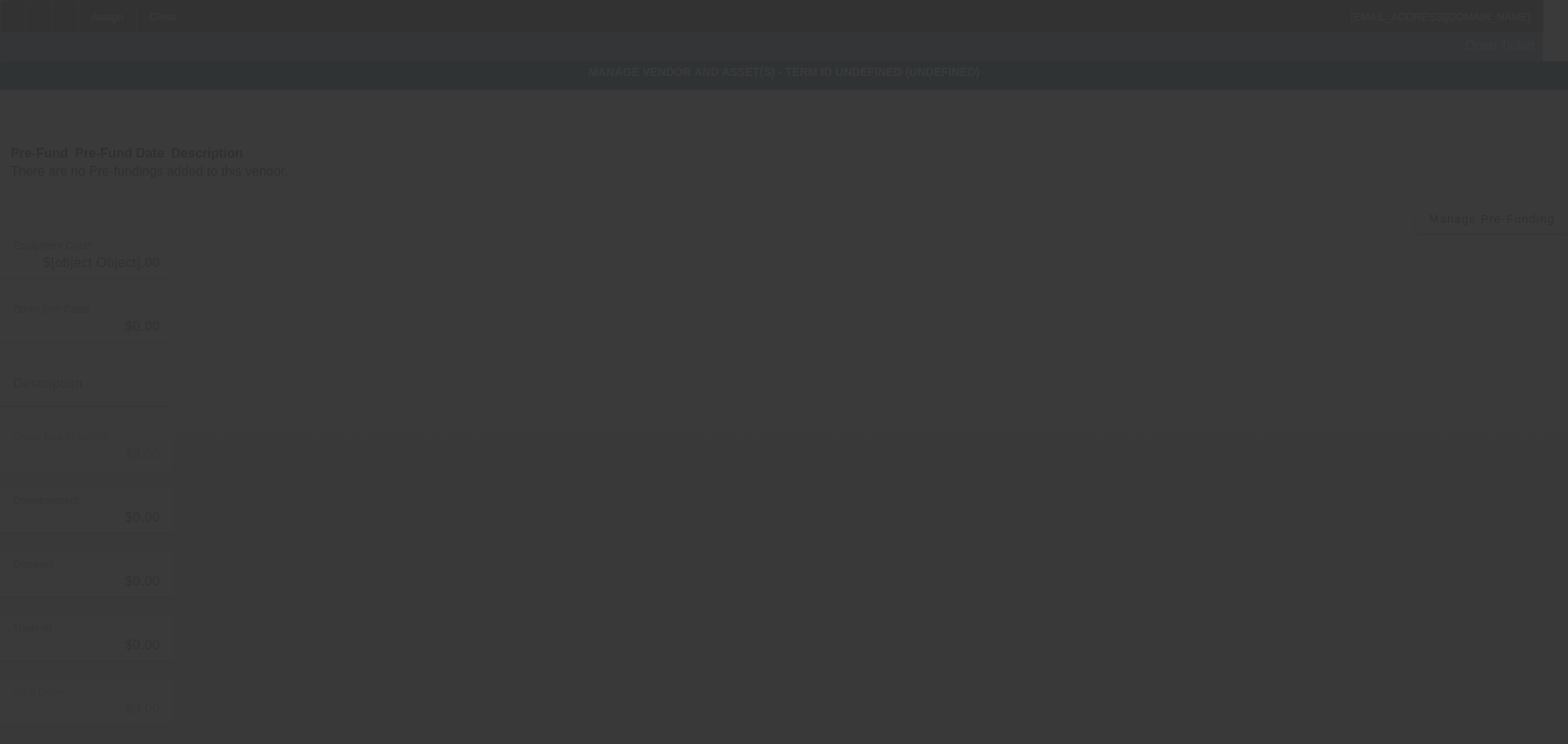
type input "$20,000.00"
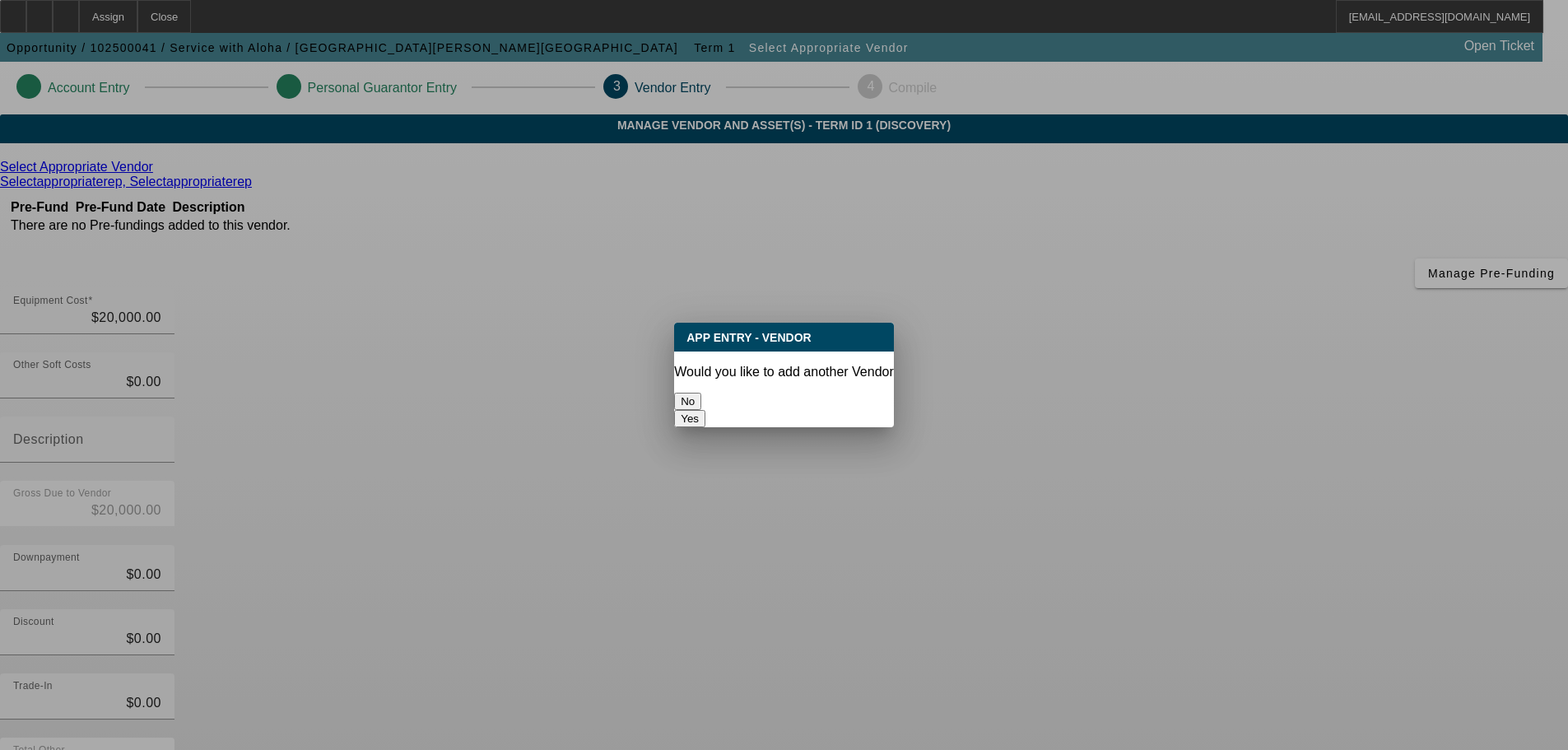
click at [702, 397] on button "No" at bounding box center [687, 401] width 27 height 18
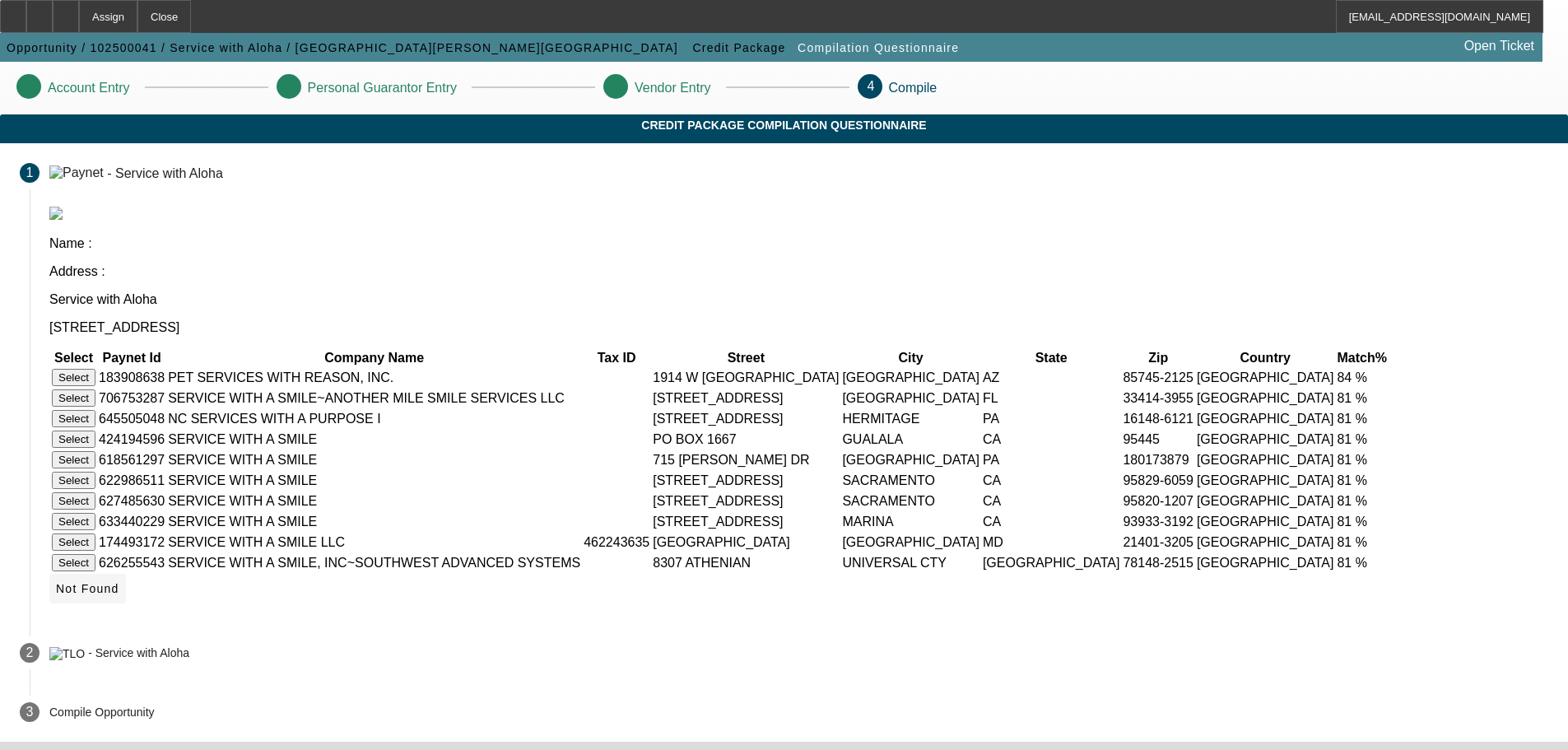
click at [119, 595] on span "Not Found" at bounding box center [87, 589] width 63 height 13
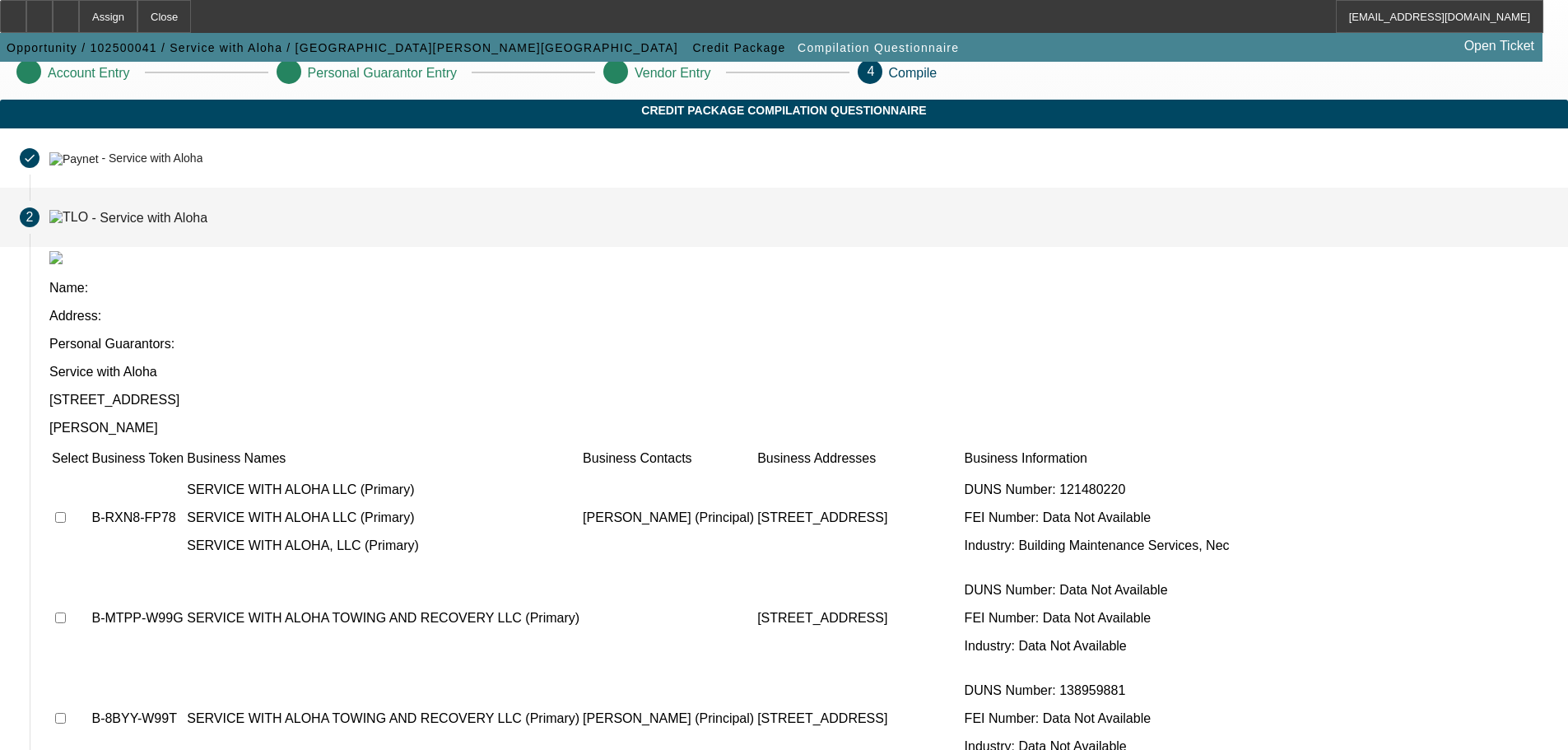
click at [66, 512] on input "checkbox" at bounding box center [61, 518] width 11 height 11
checkbox input "true"
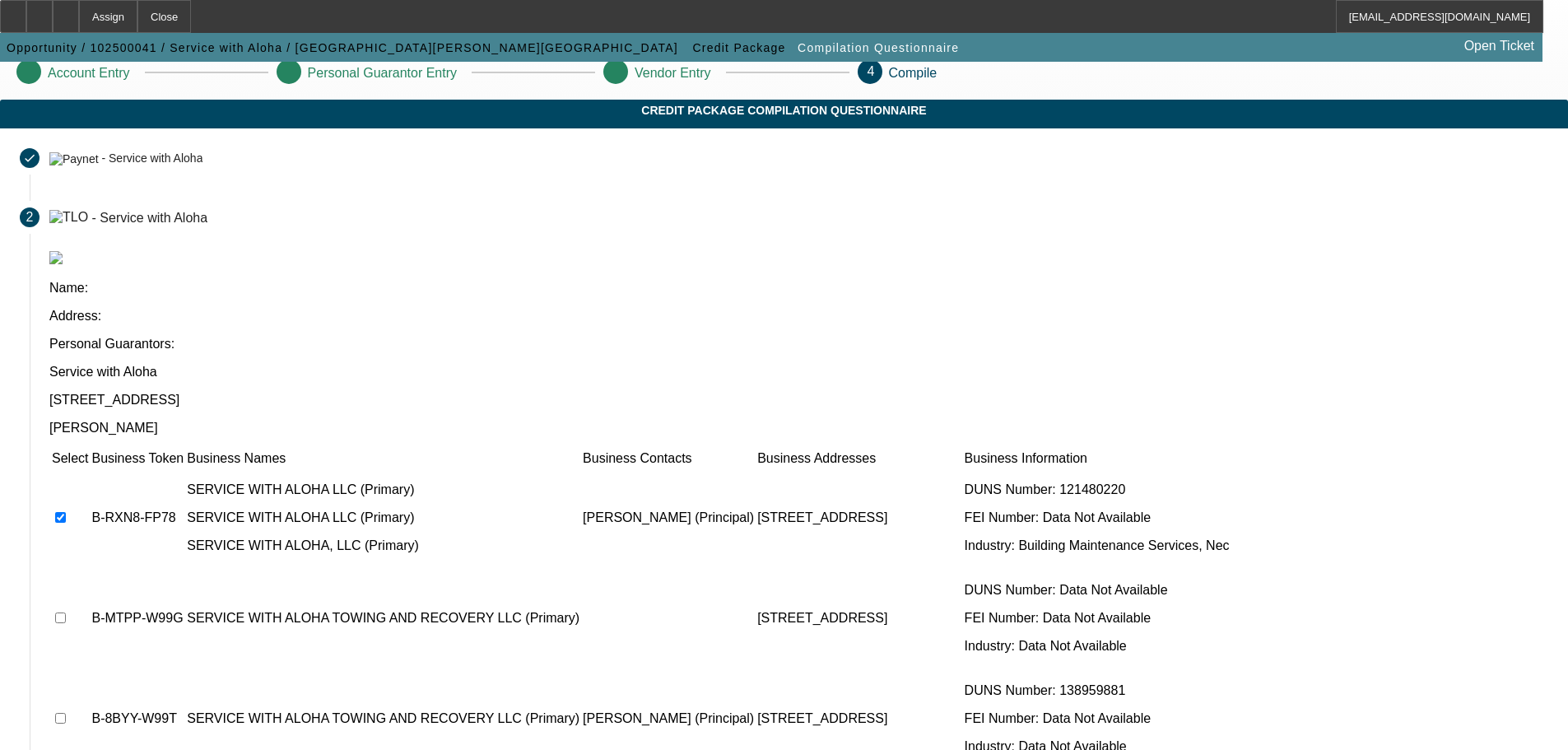
scroll to position [97, 0]
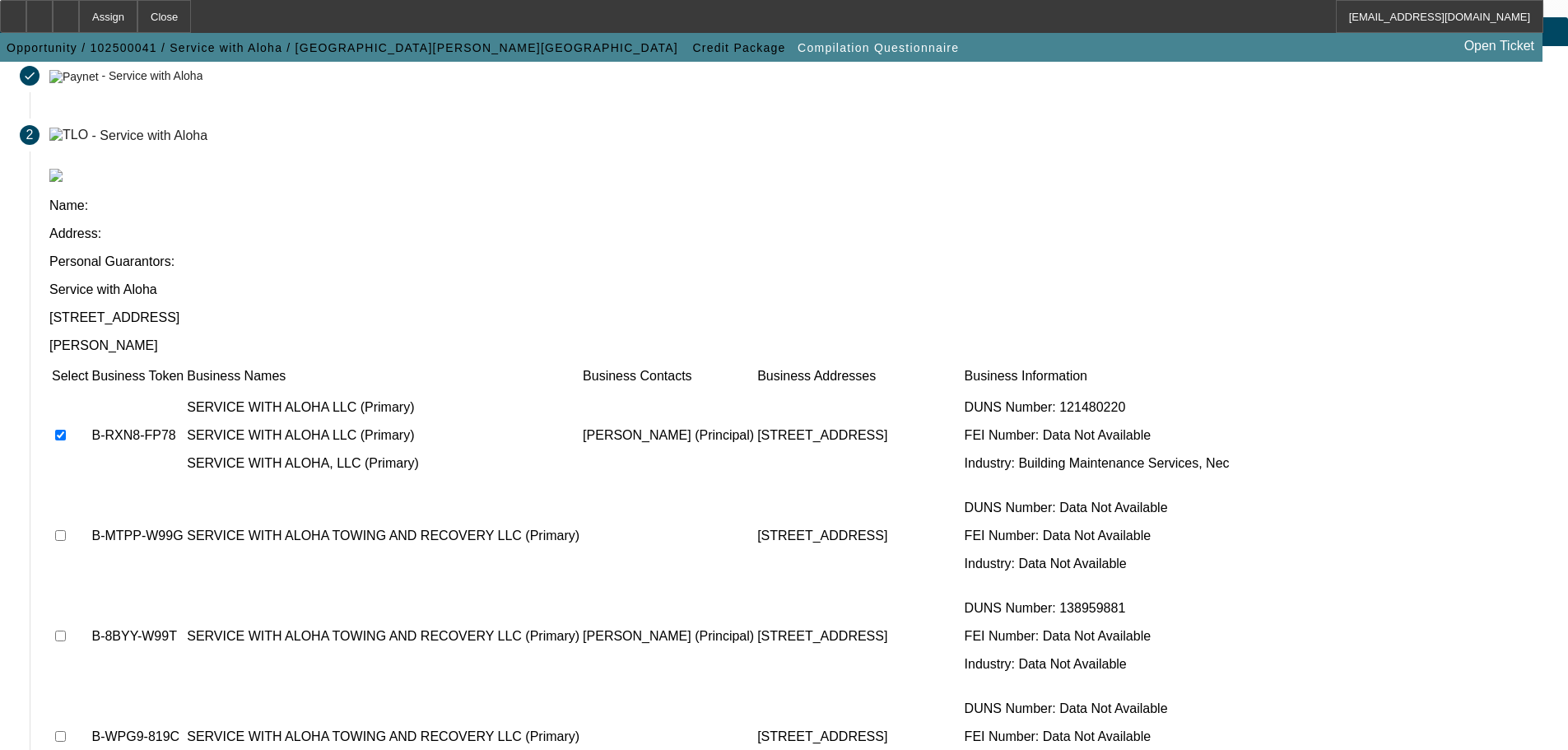
click at [66, 531] on input "checkbox" at bounding box center [61, 536] width 11 height 11
checkbox input "false"
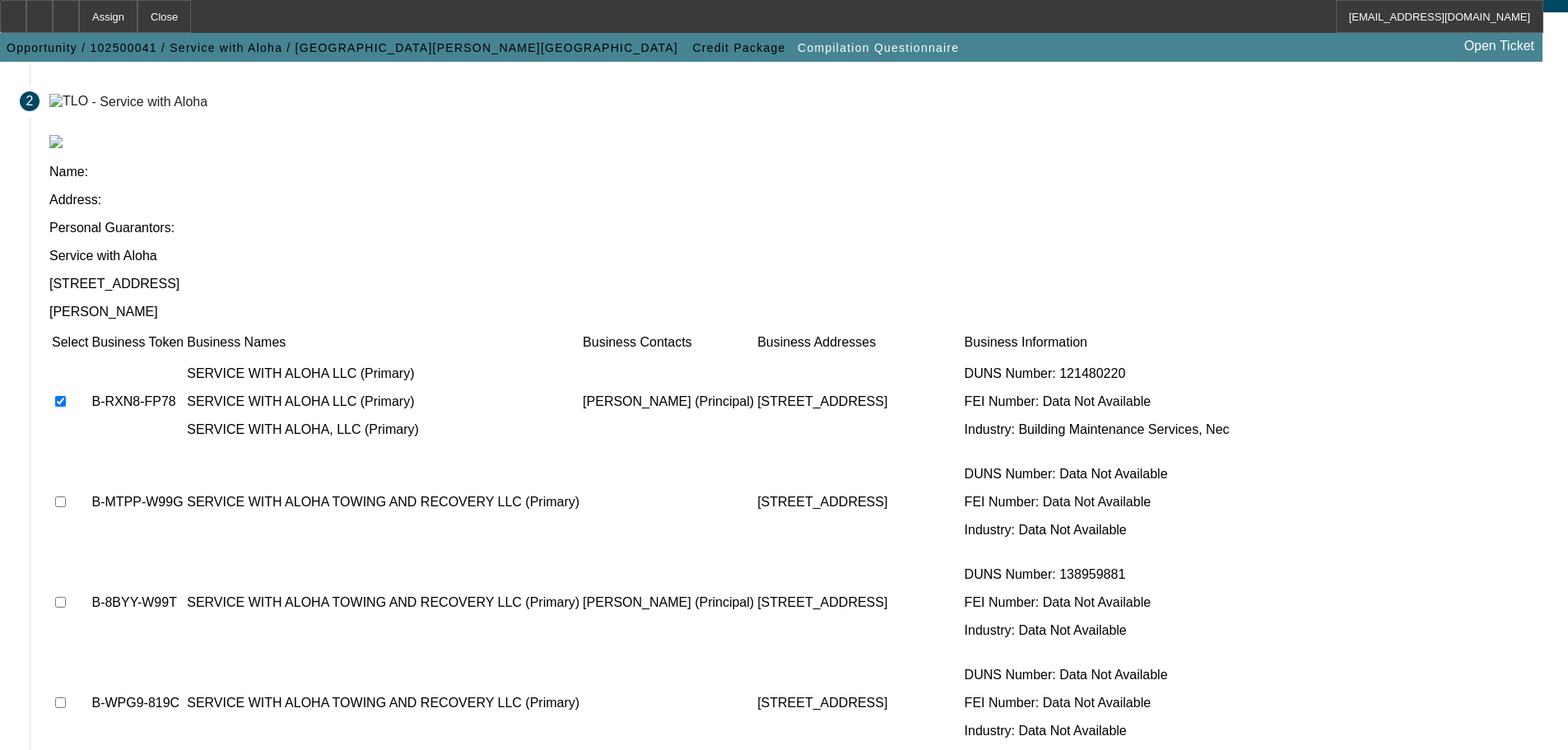
scroll to position [160, 0]
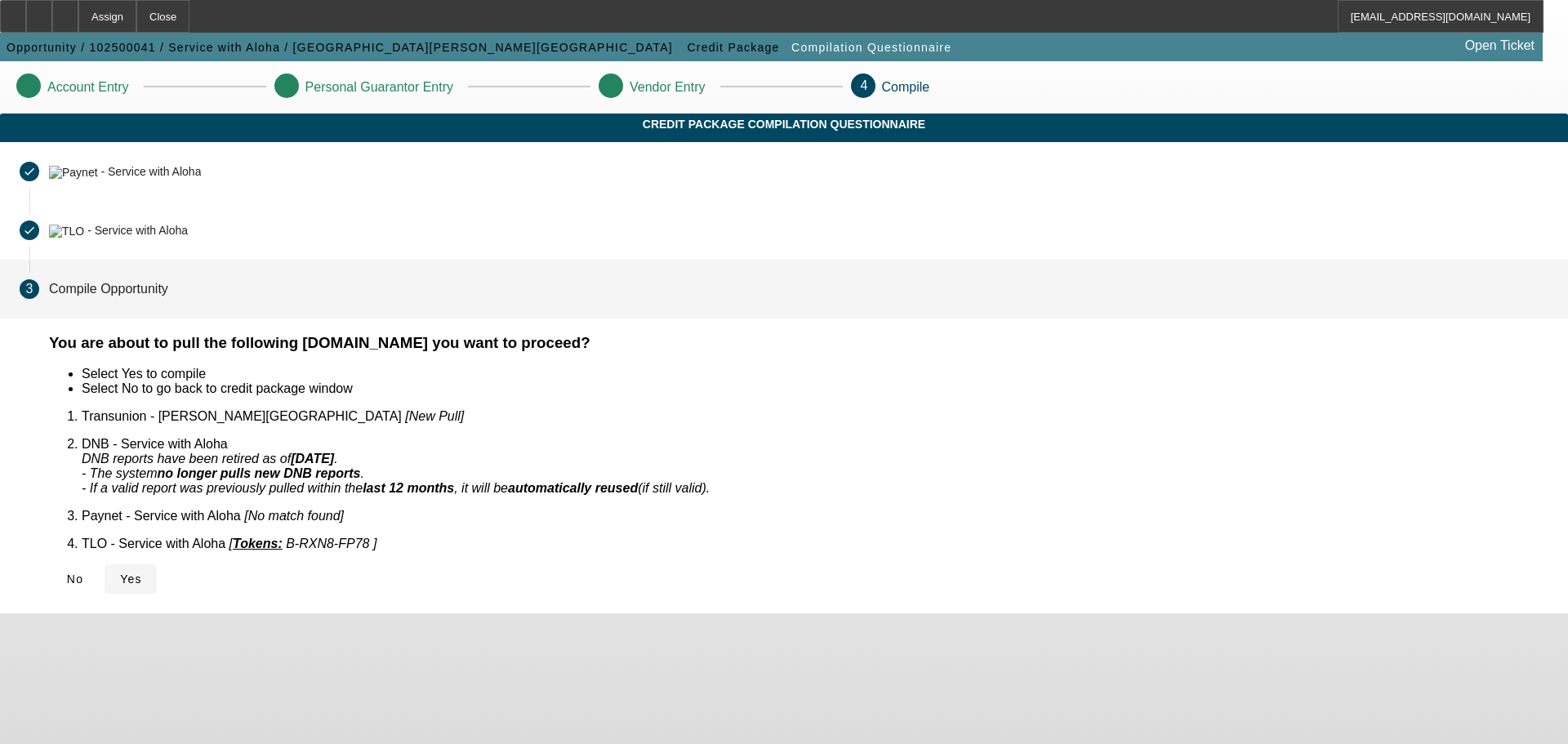
click at [142, 572] on span "Yes" at bounding box center [131, 579] width 22 height 13
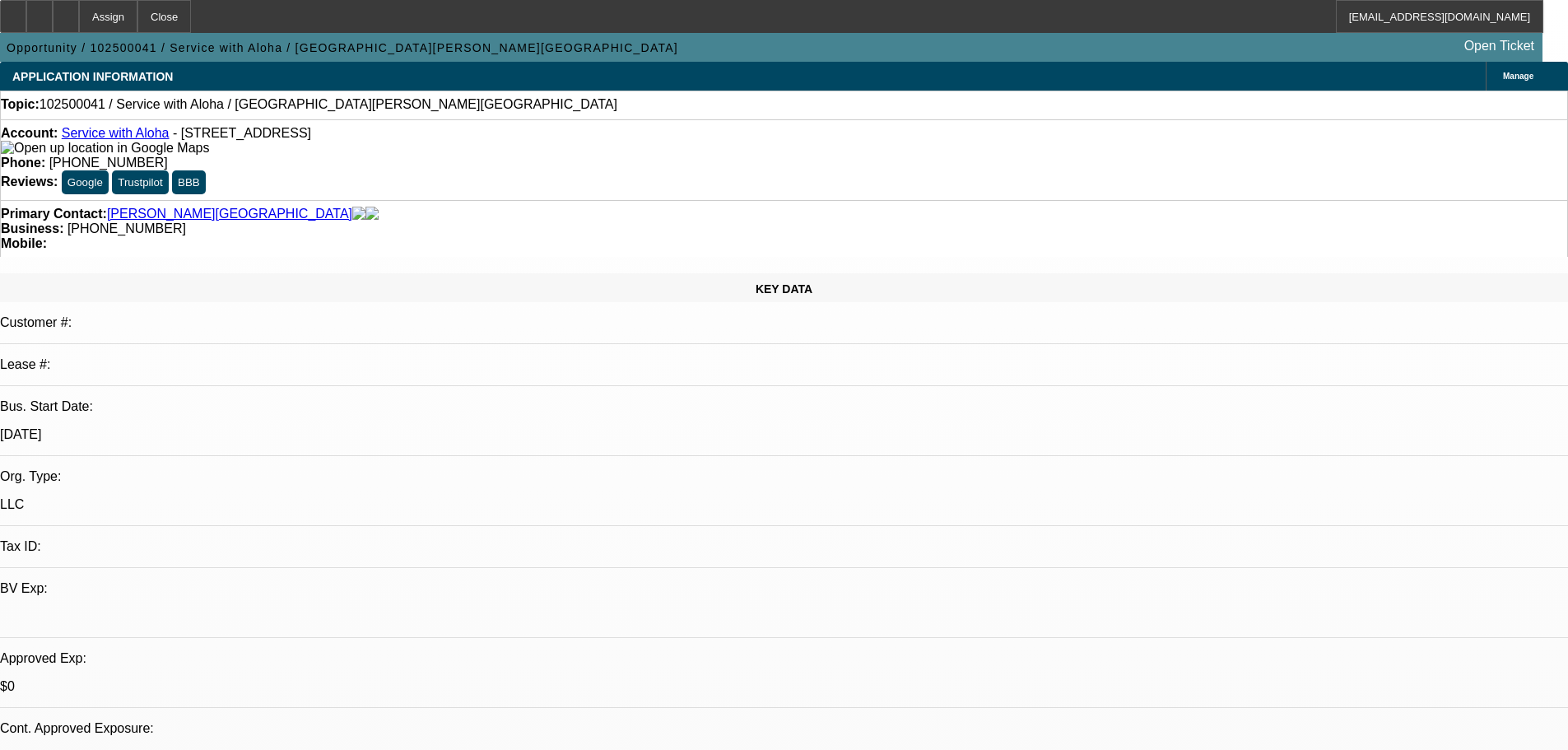
select select "0"
select select "2"
select select "0.1"
select select "4"
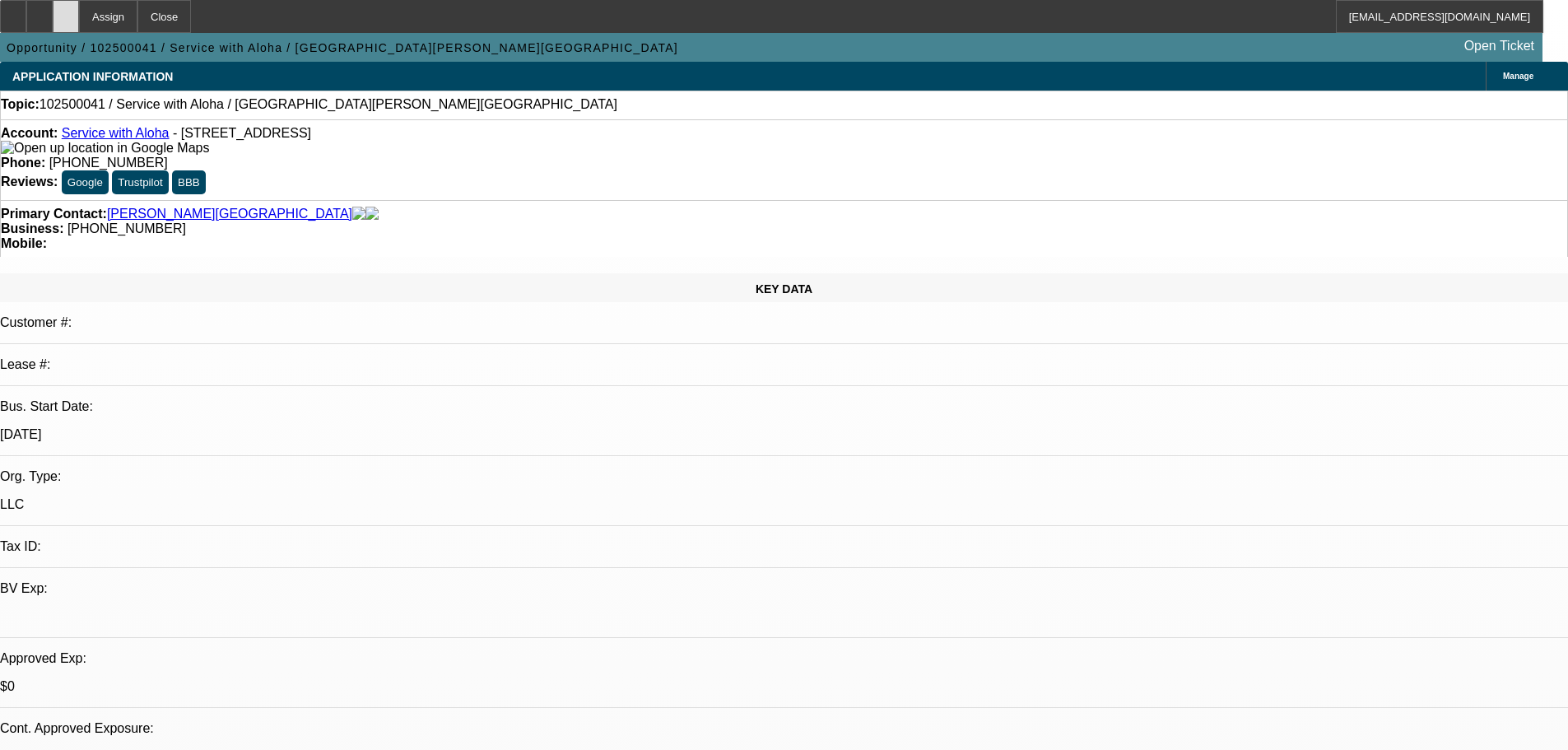
click at [79, 19] on div at bounding box center [66, 17] width 26 height 33
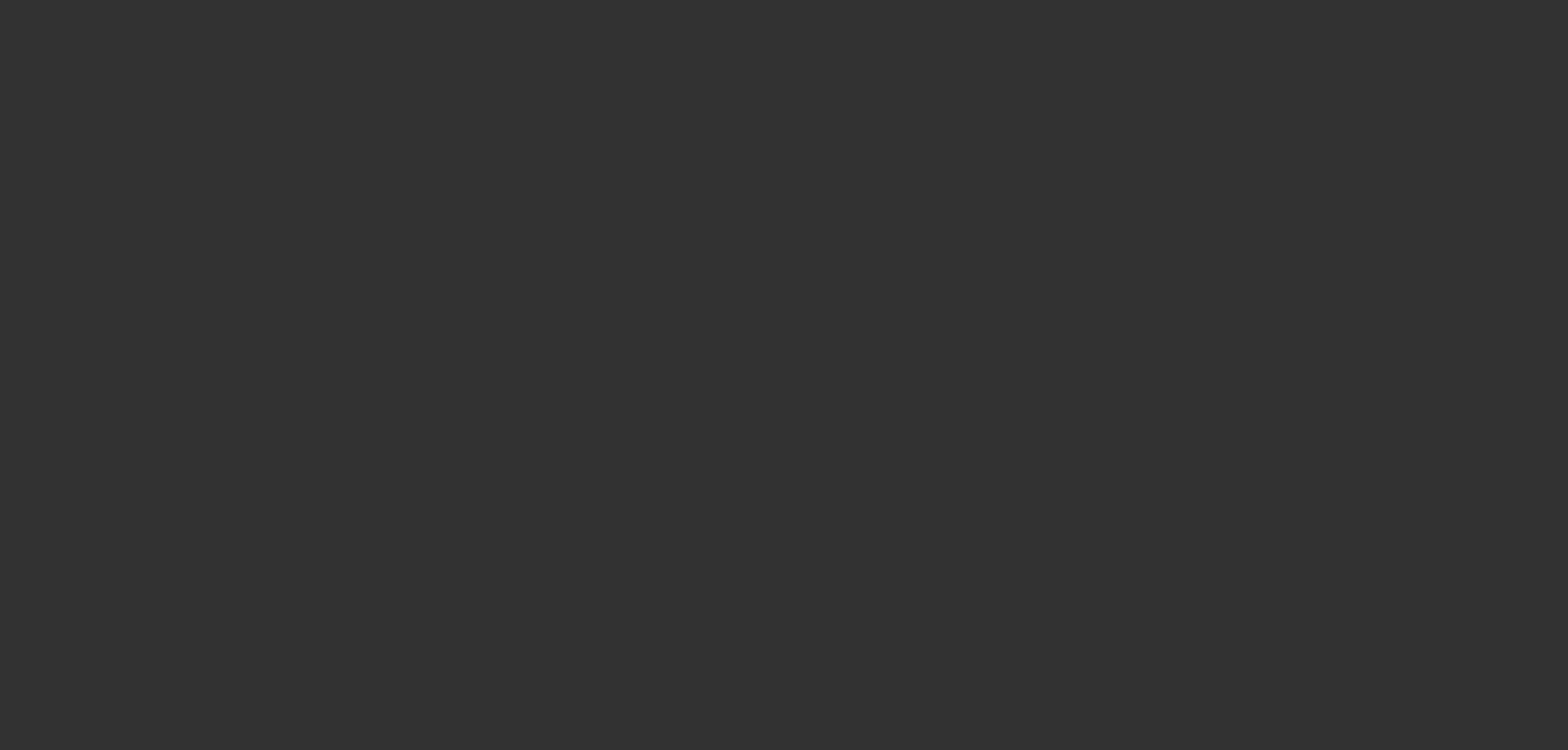
select select "0"
select select "2"
select select "0.1"
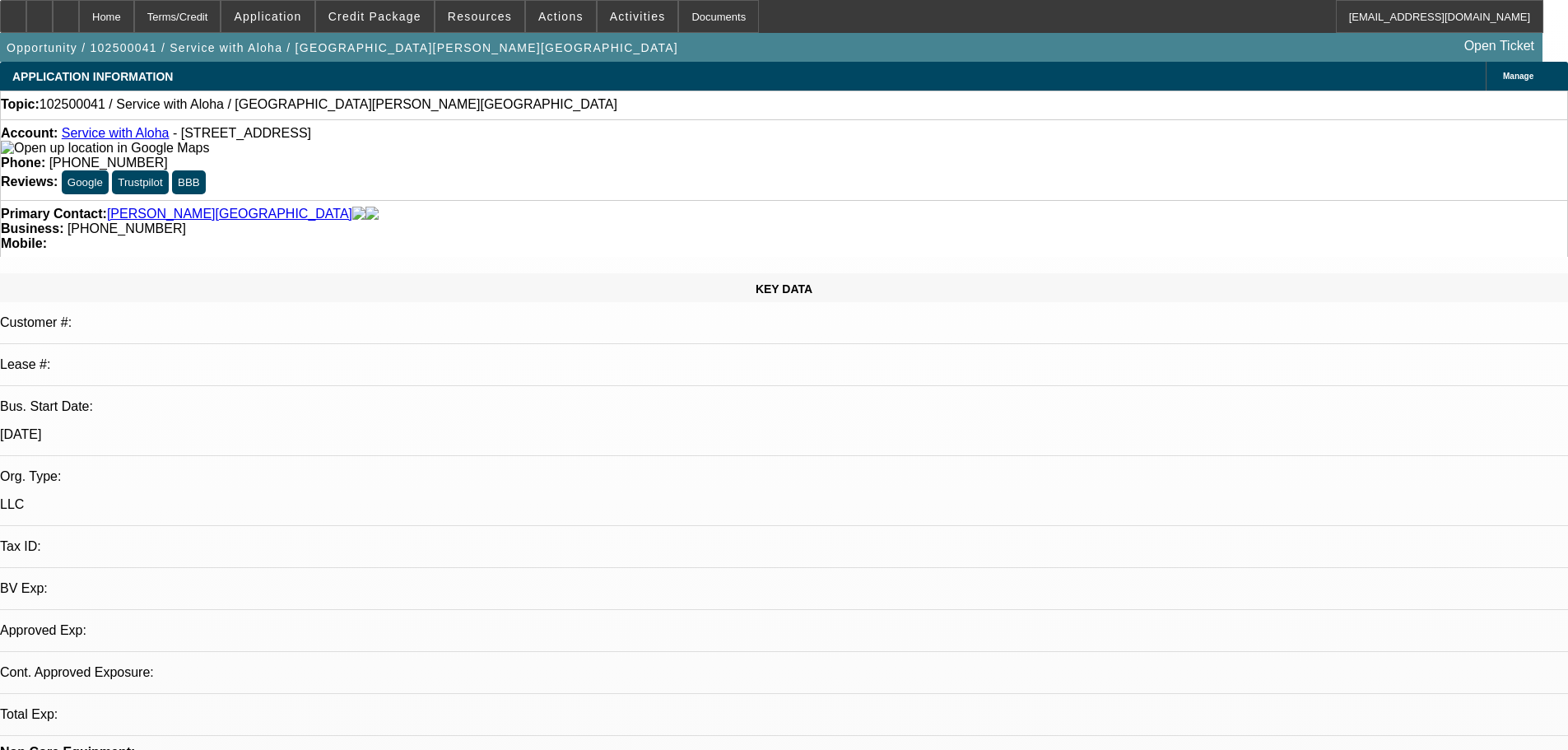
select select "4"
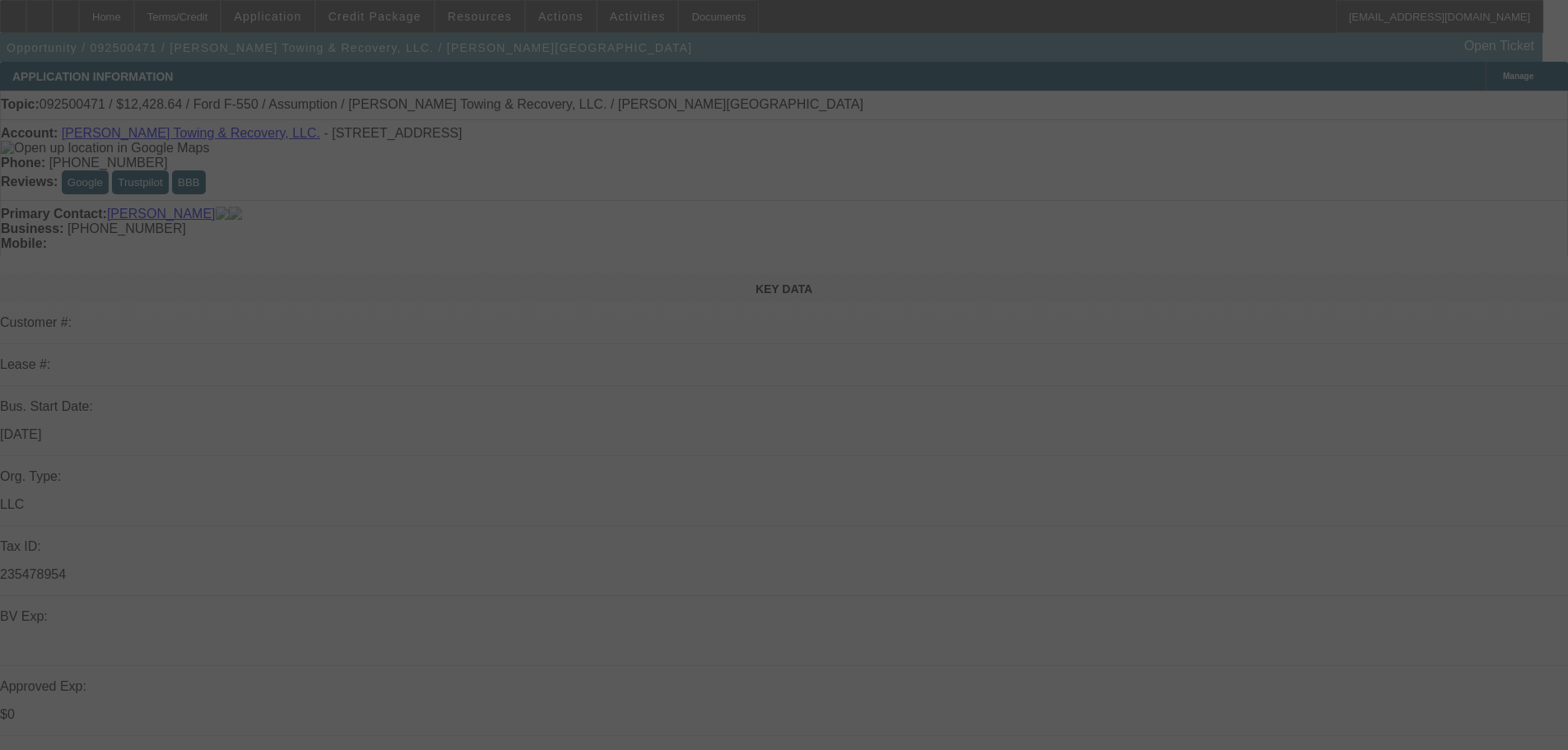
select select "0"
select select "2"
select select "0"
select select "6"
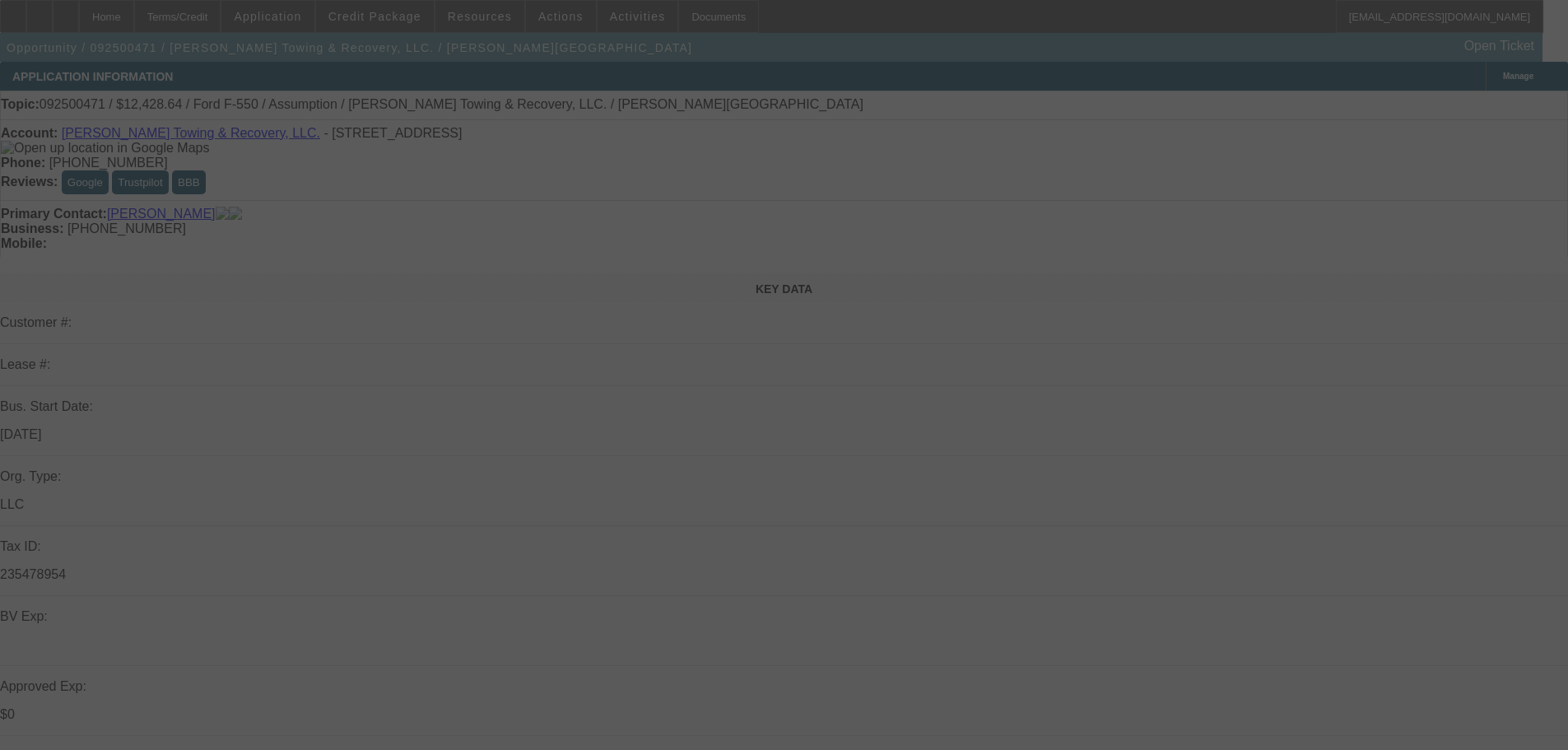
select select "0"
select select "2"
select select "0"
select select "6"
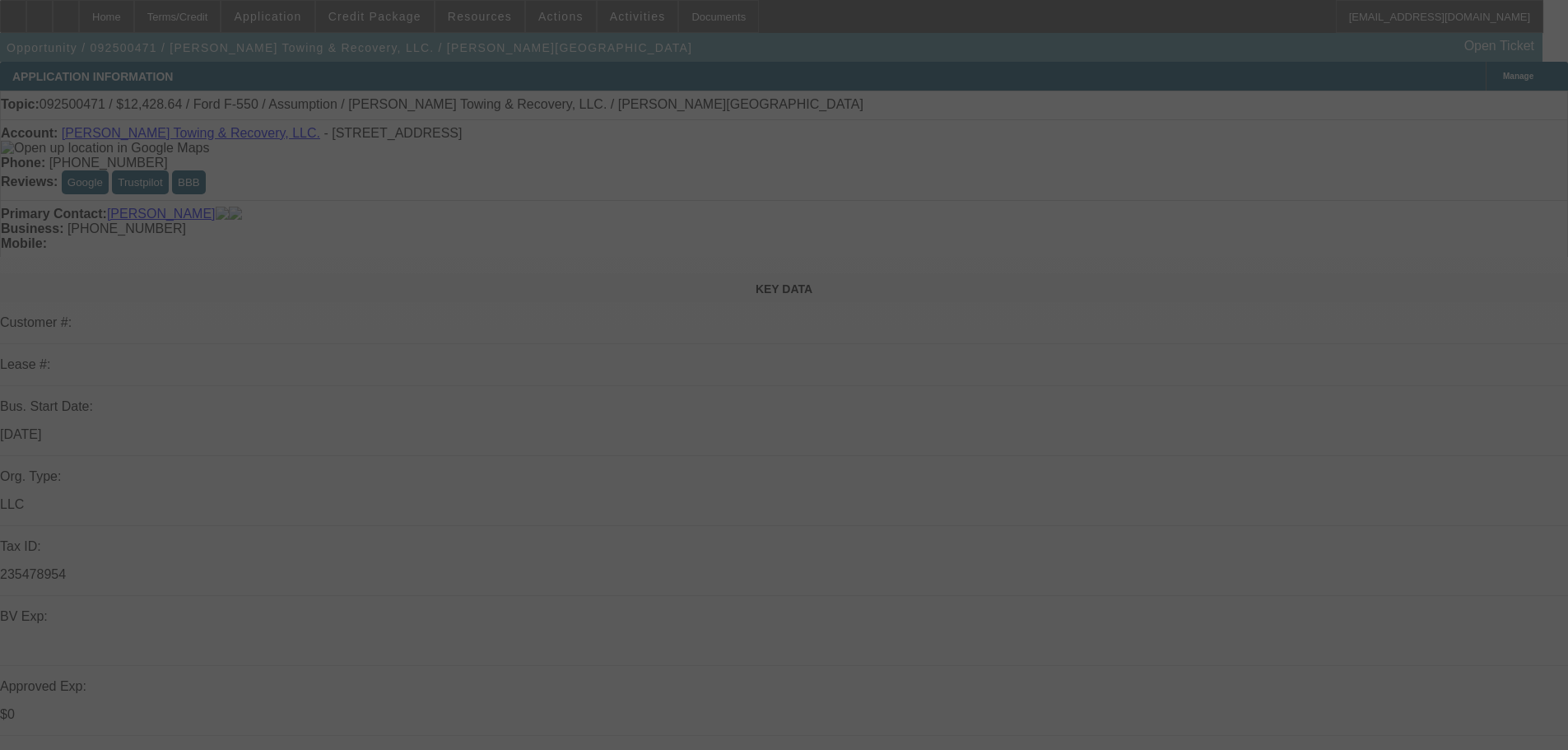
select select "0"
select select "2"
select select "0"
select select "6"
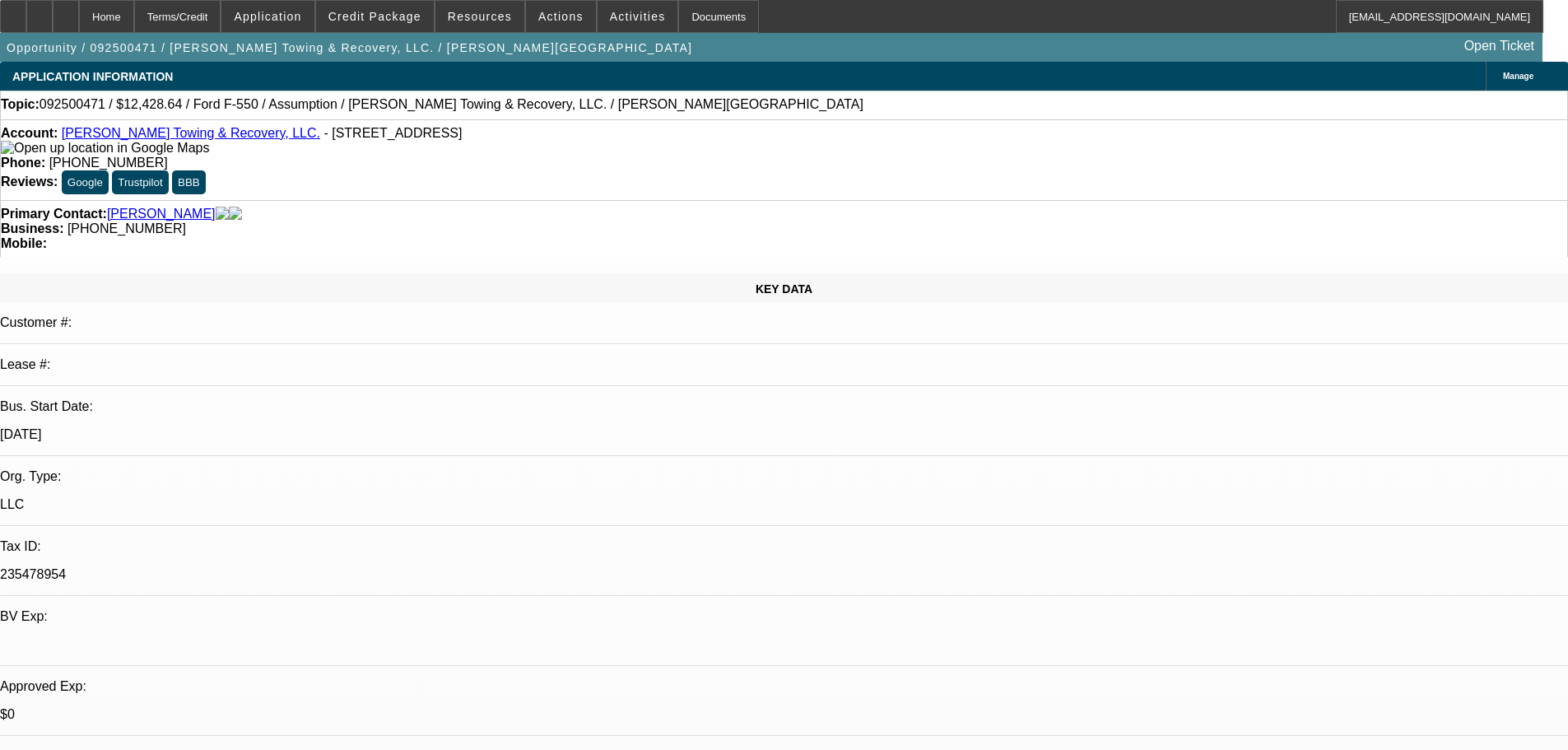
click at [317, 110] on span "092500471 / $12,428.64 / Ford F-550 / Assumption / [PERSON_NAME] Towing & Recov…" at bounding box center [452, 105] width 824 height 15
drag, startPoint x: 308, startPoint y: 108, endPoint x: 373, endPoint y: 107, distance: 65.0
click at [373, 107] on span "092500471 / $12,428.64 / Ford F-550 / Assumption / Waller Towing & Recovery, LL…" at bounding box center [452, 105] width 824 height 15
copy span "Waller Towing"
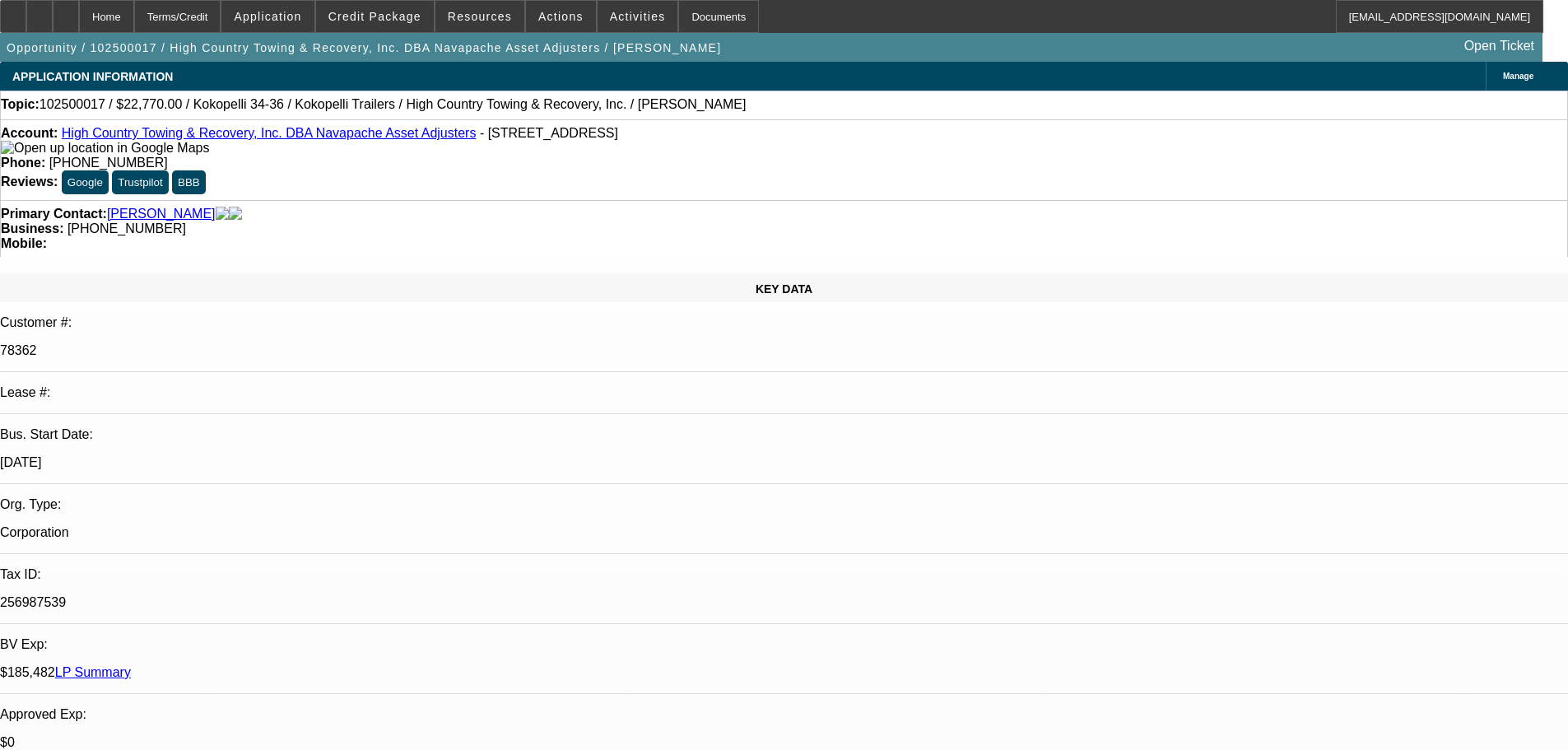
select select "0"
select select "2"
select select "0.1"
select select "4"
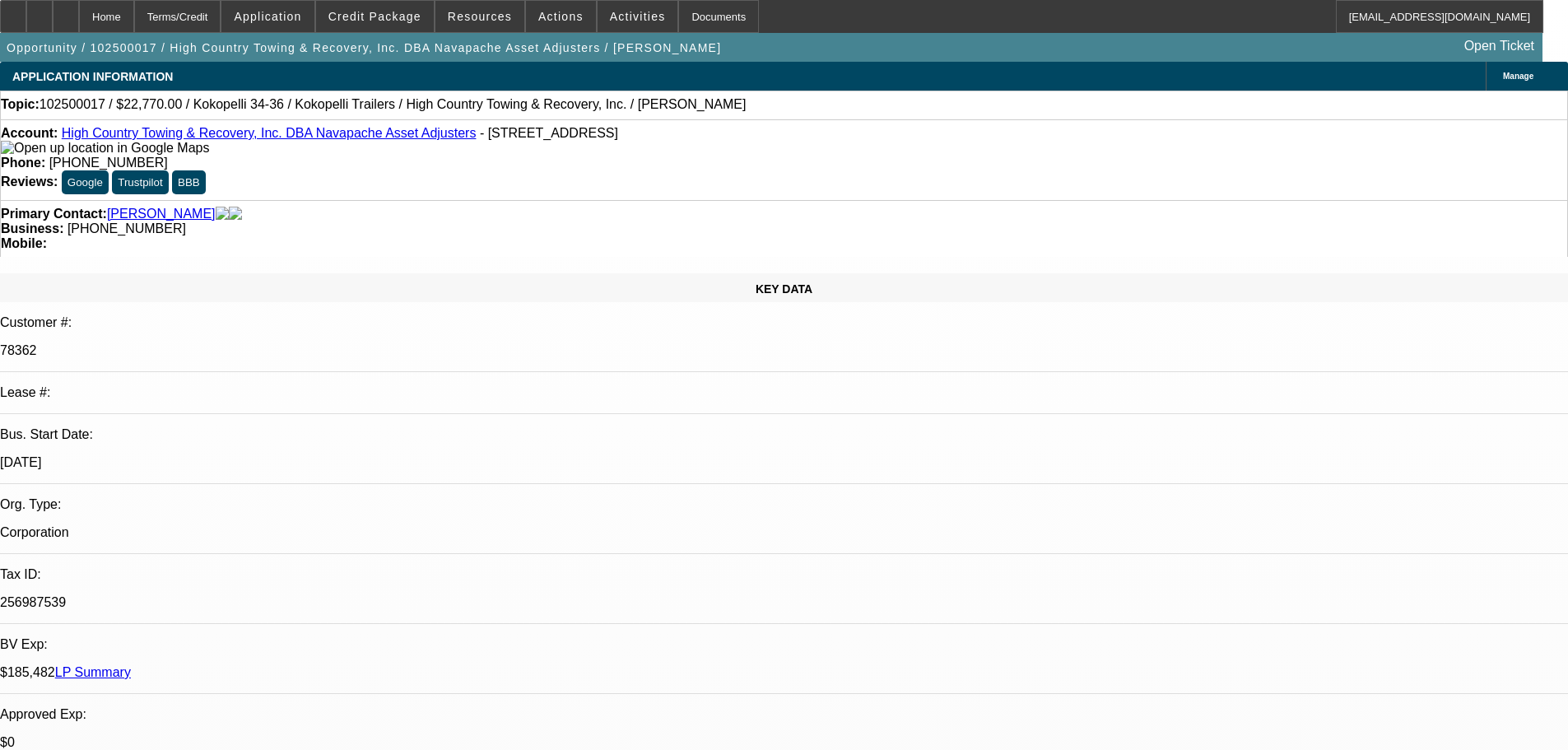
select select "0"
select select "2"
select select "0.1"
select select "4"
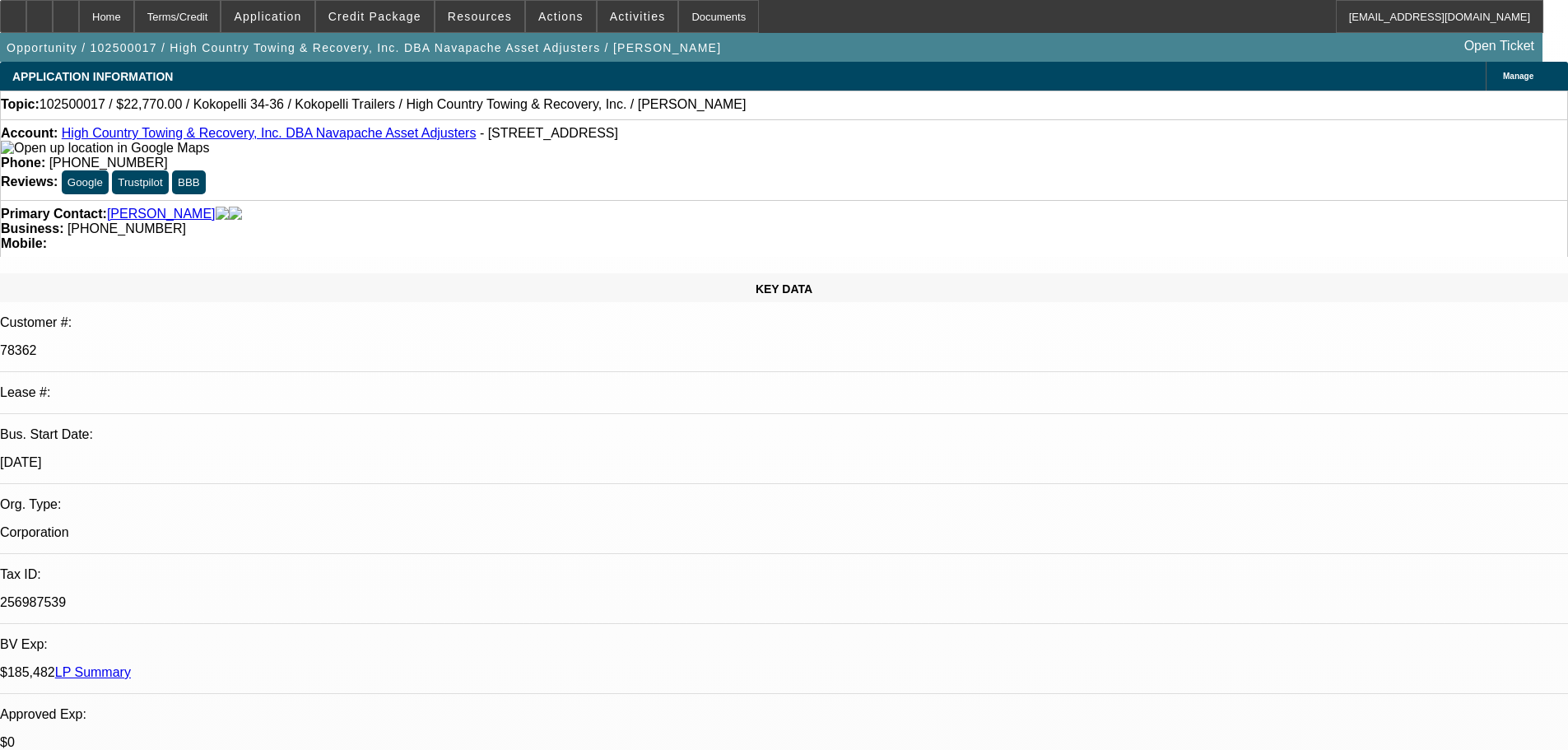
select select "0"
select select "2"
select select "0.1"
select select "4"
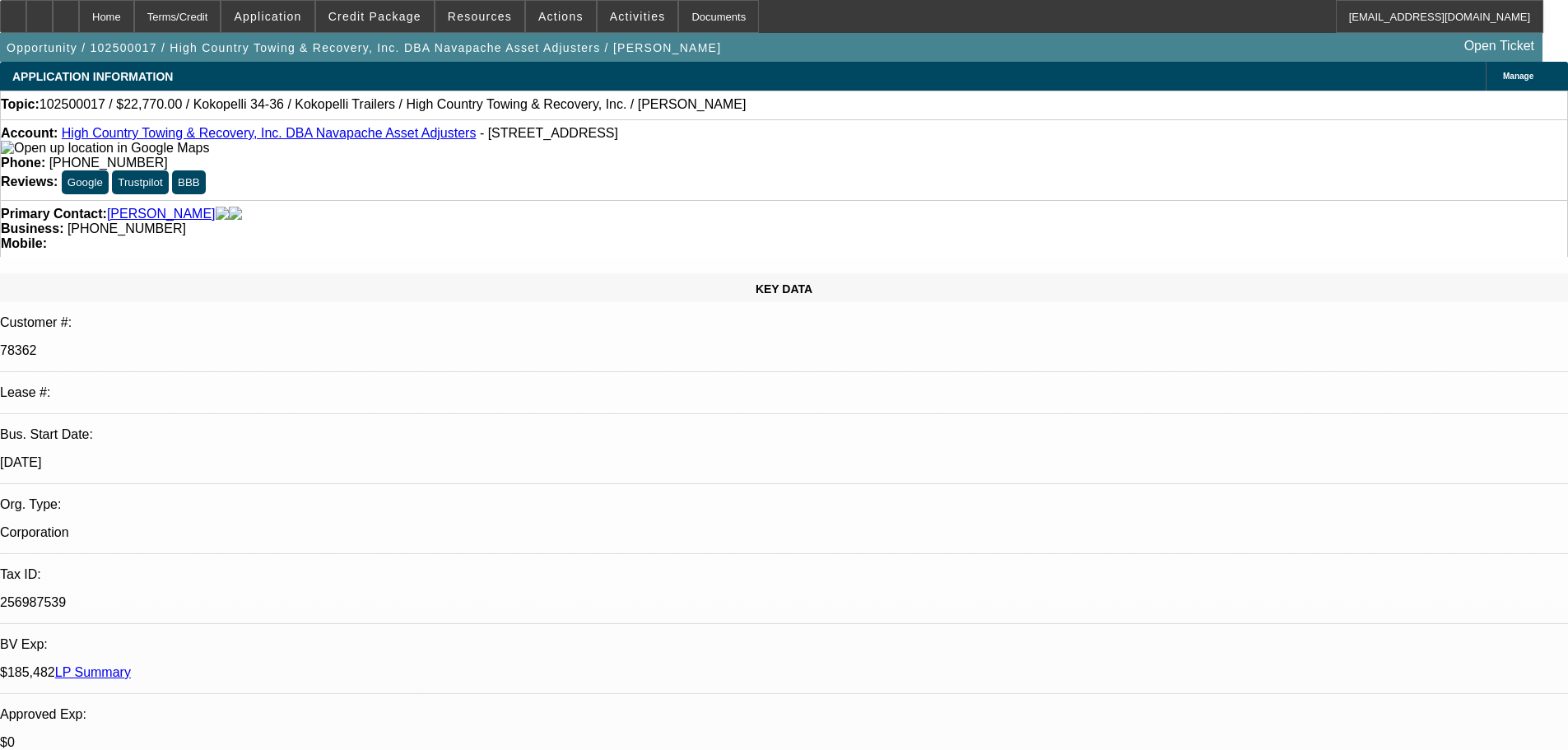
select select "0"
select select "2"
select select "0.1"
select select "4"
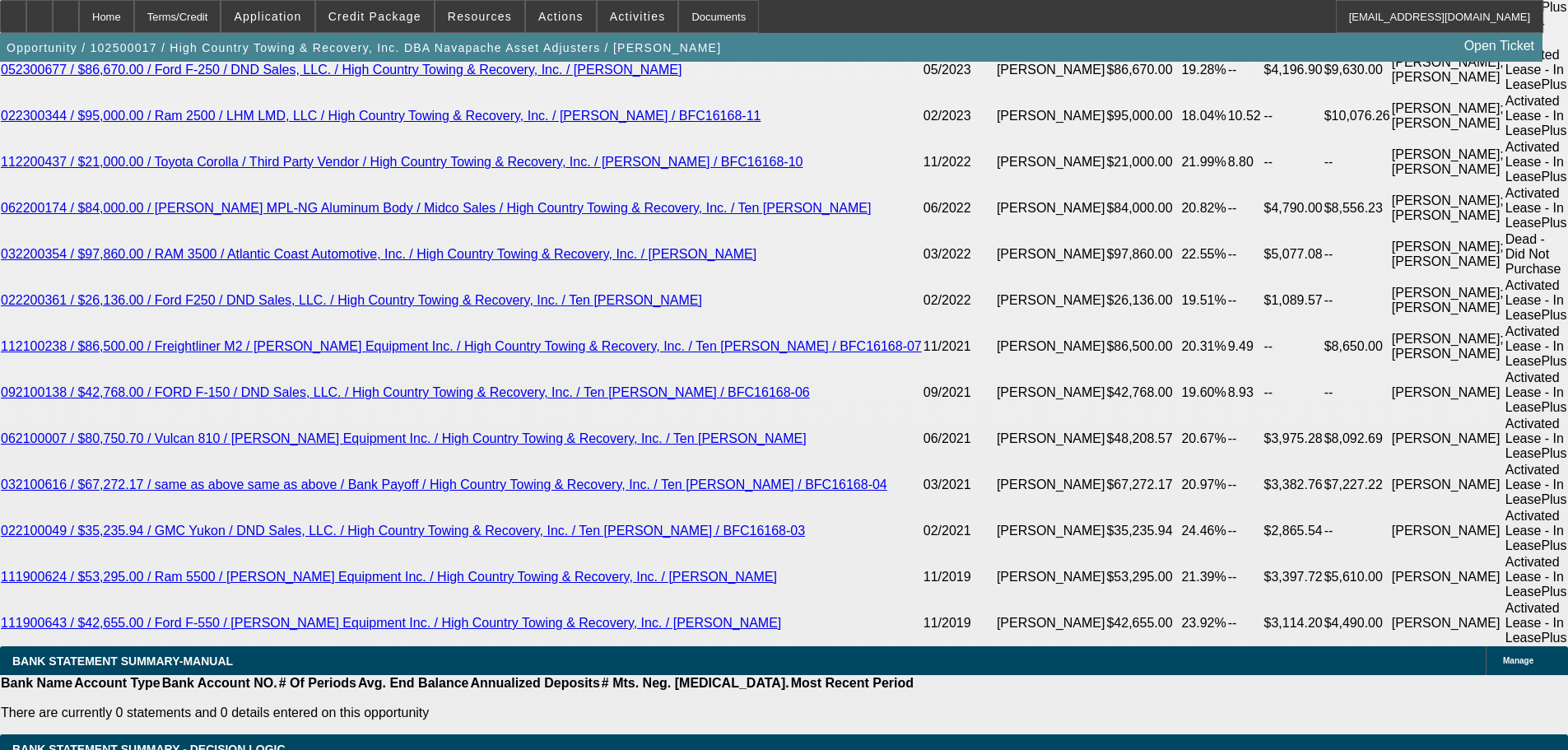
scroll to position [3296, 0]
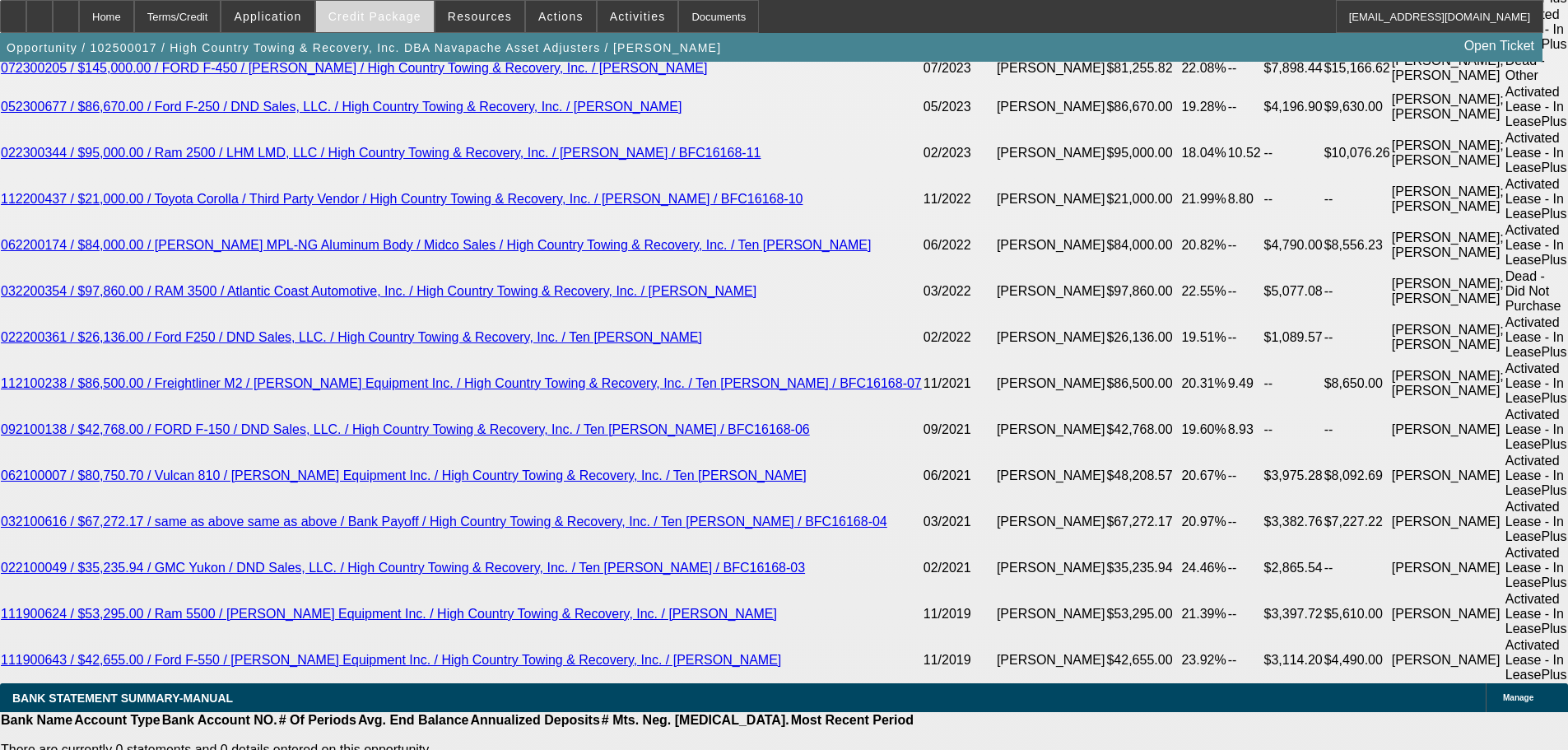
click at [373, 14] on span "Credit Package" at bounding box center [375, 17] width 93 height 13
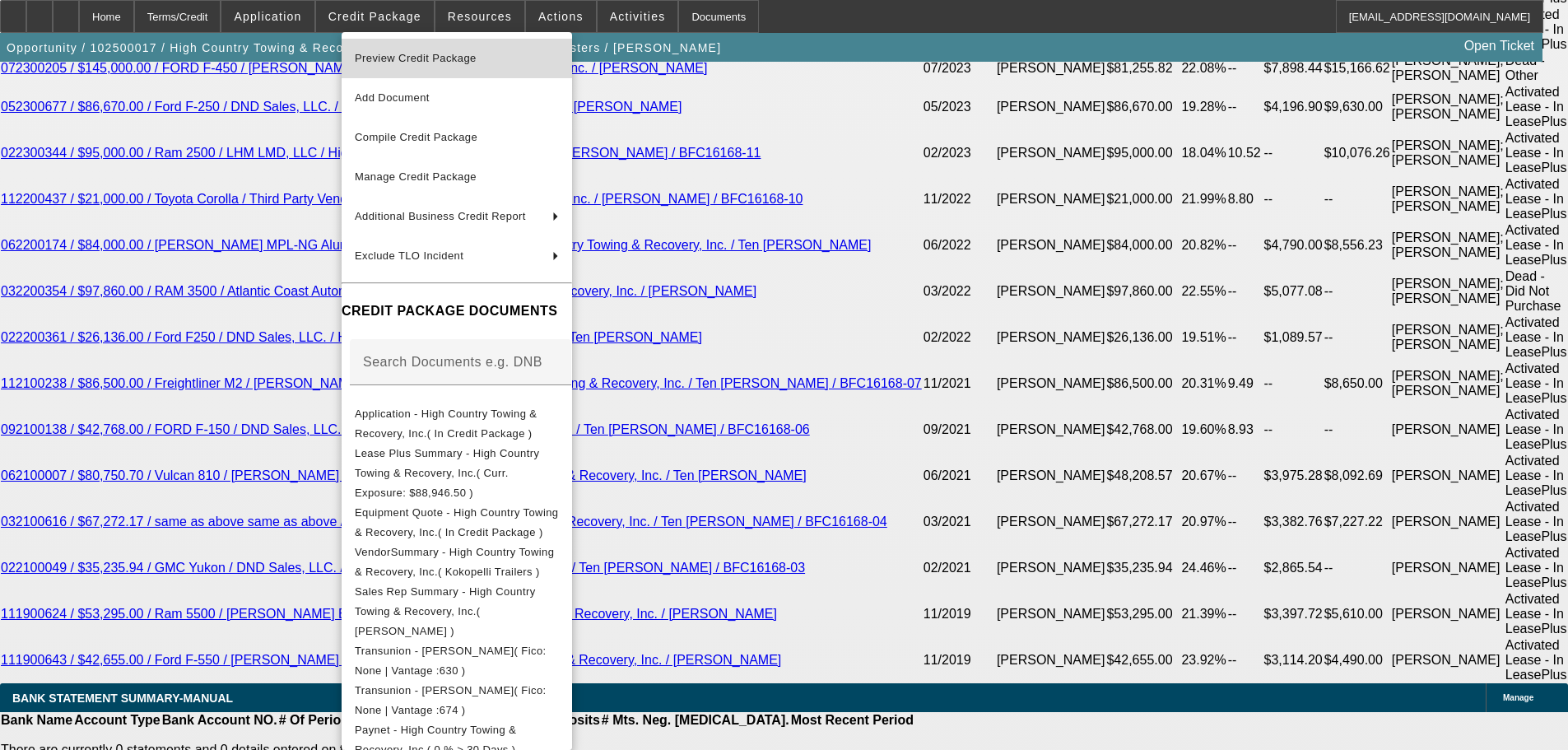
click at [394, 57] on span "Preview Credit Package" at bounding box center [416, 57] width 122 height 12
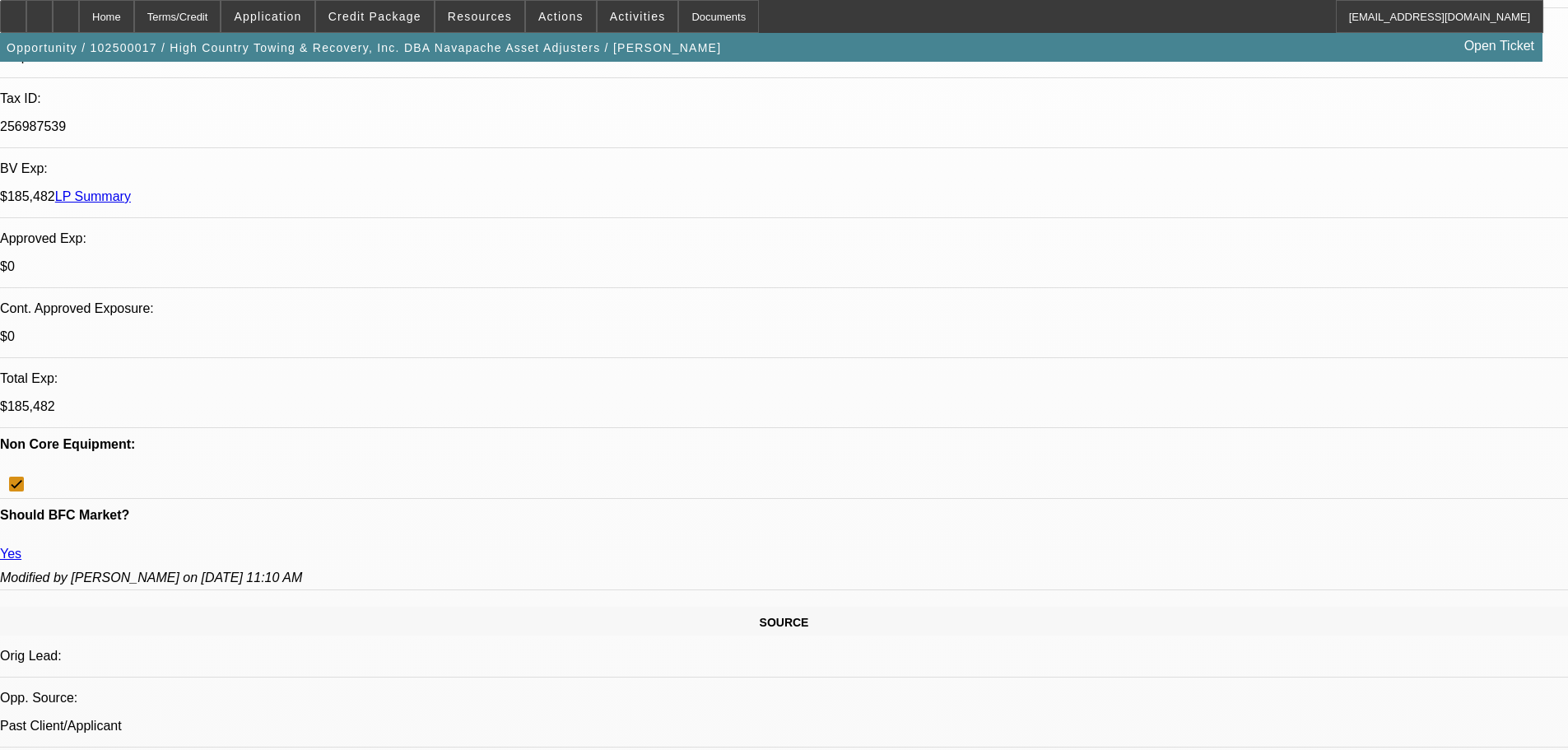
scroll to position [168, 0]
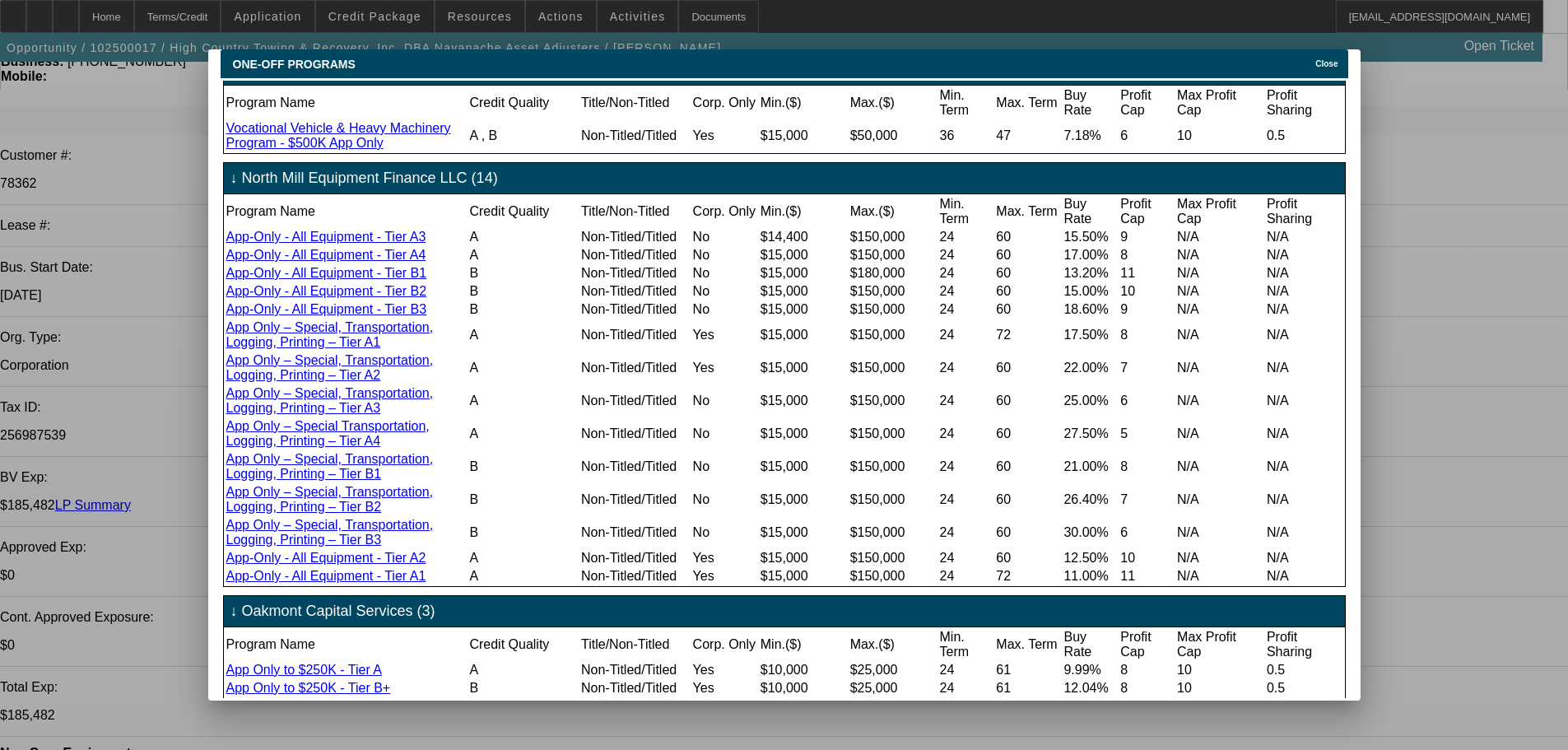
scroll to position [1195, 0]
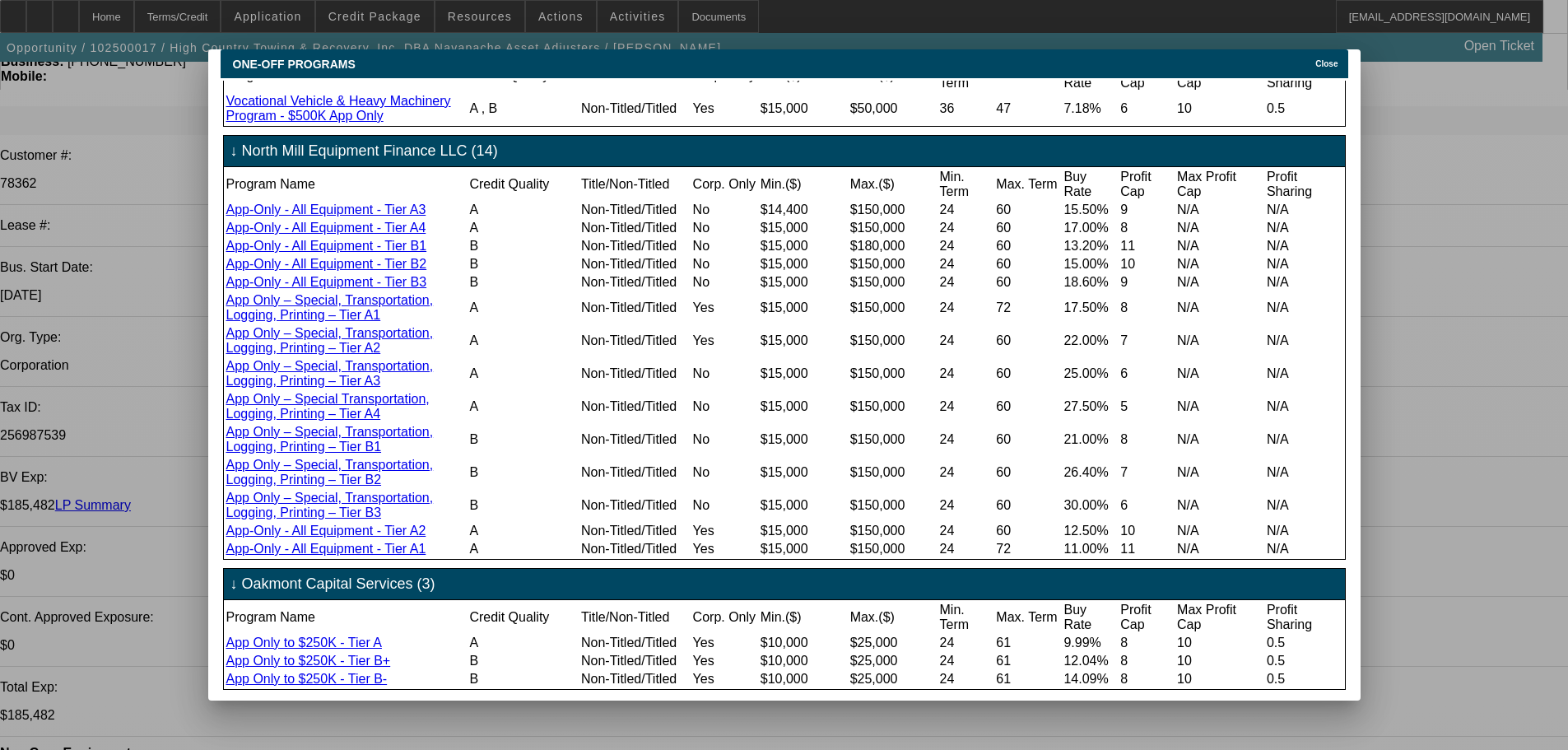
click at [1338, 59] on span "Close" at bounding box center [1326, 64] width 22 height 9
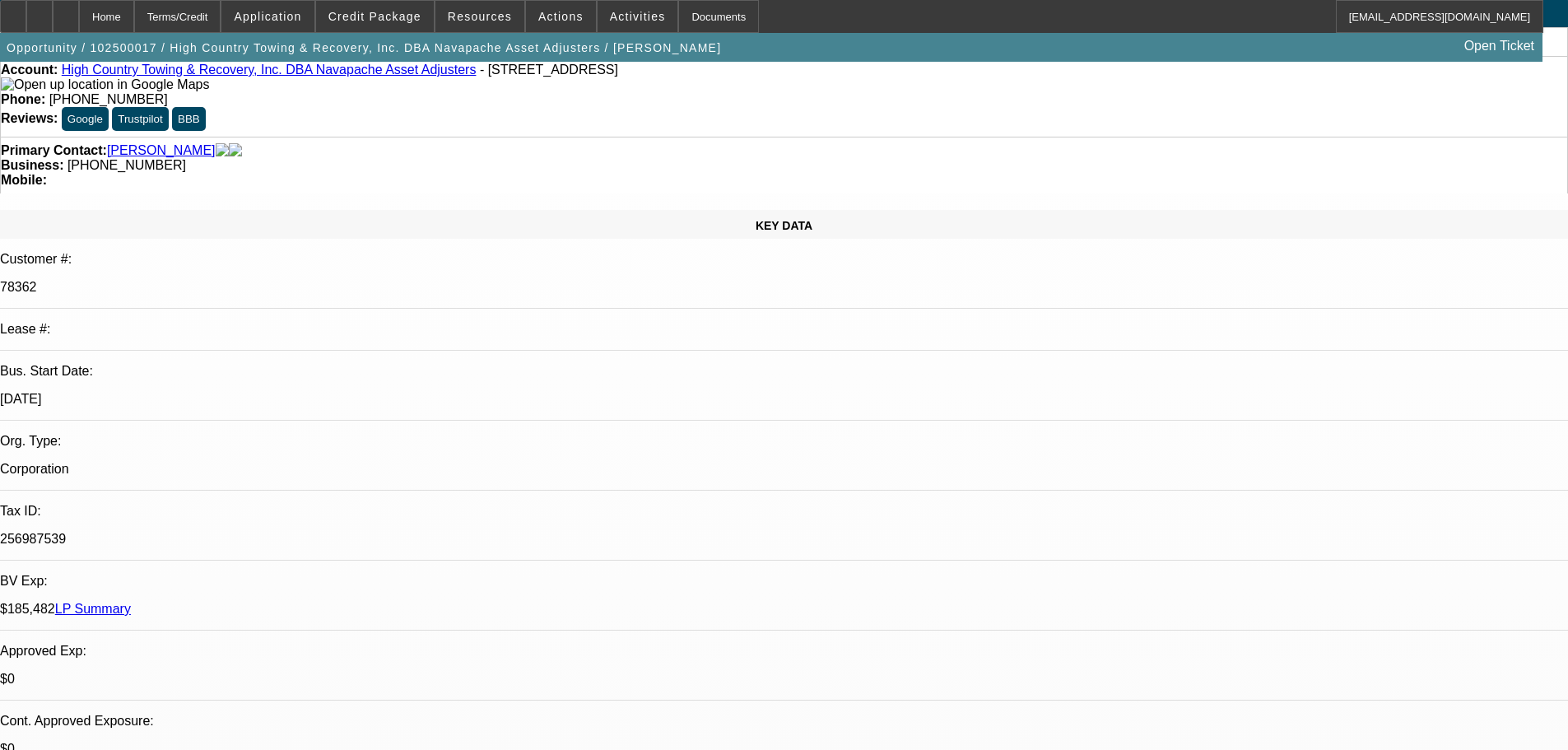
scroll to position [0, 0]
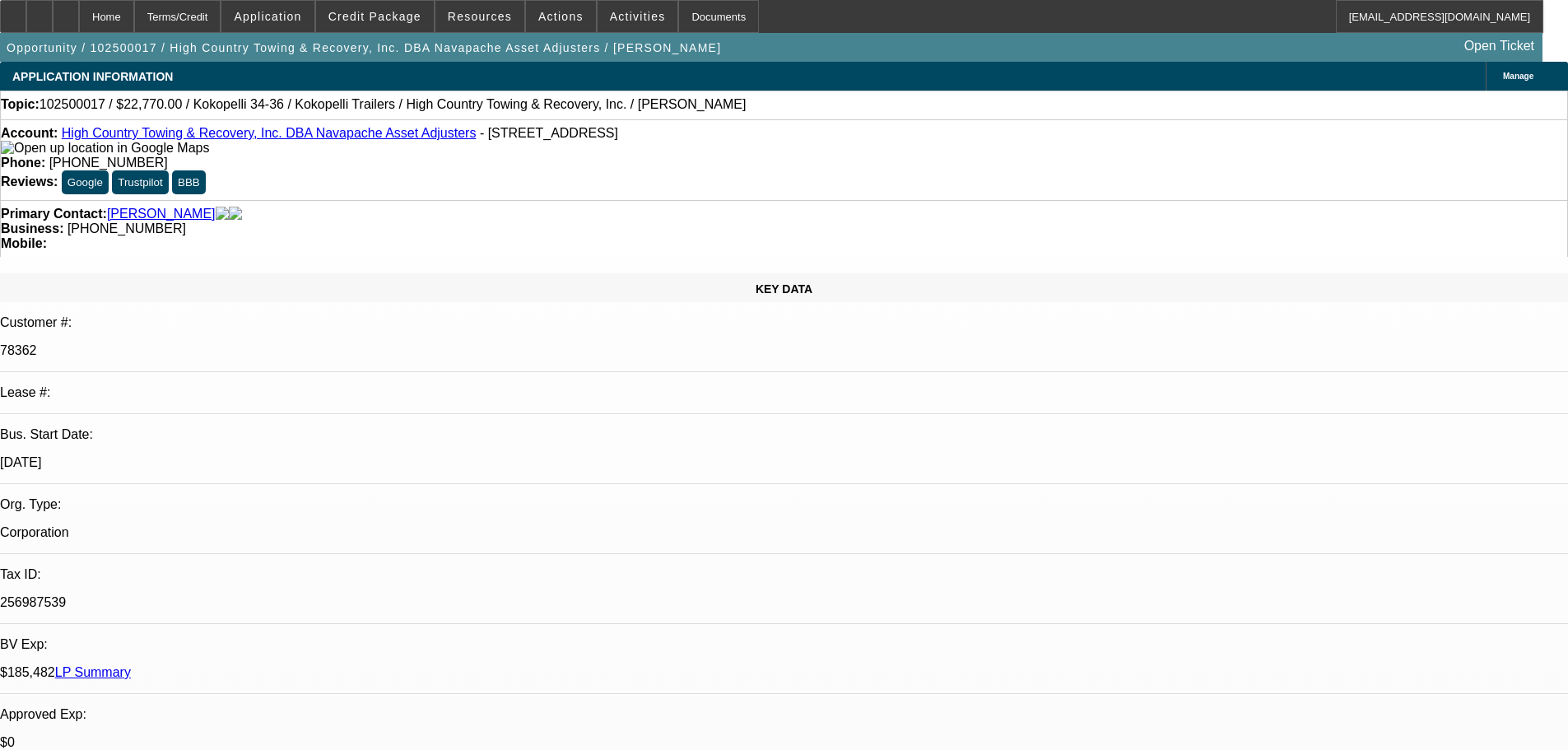
click at [390, 18] on span "Credit Package" at bounding box center [375, 17] width 93 height 13
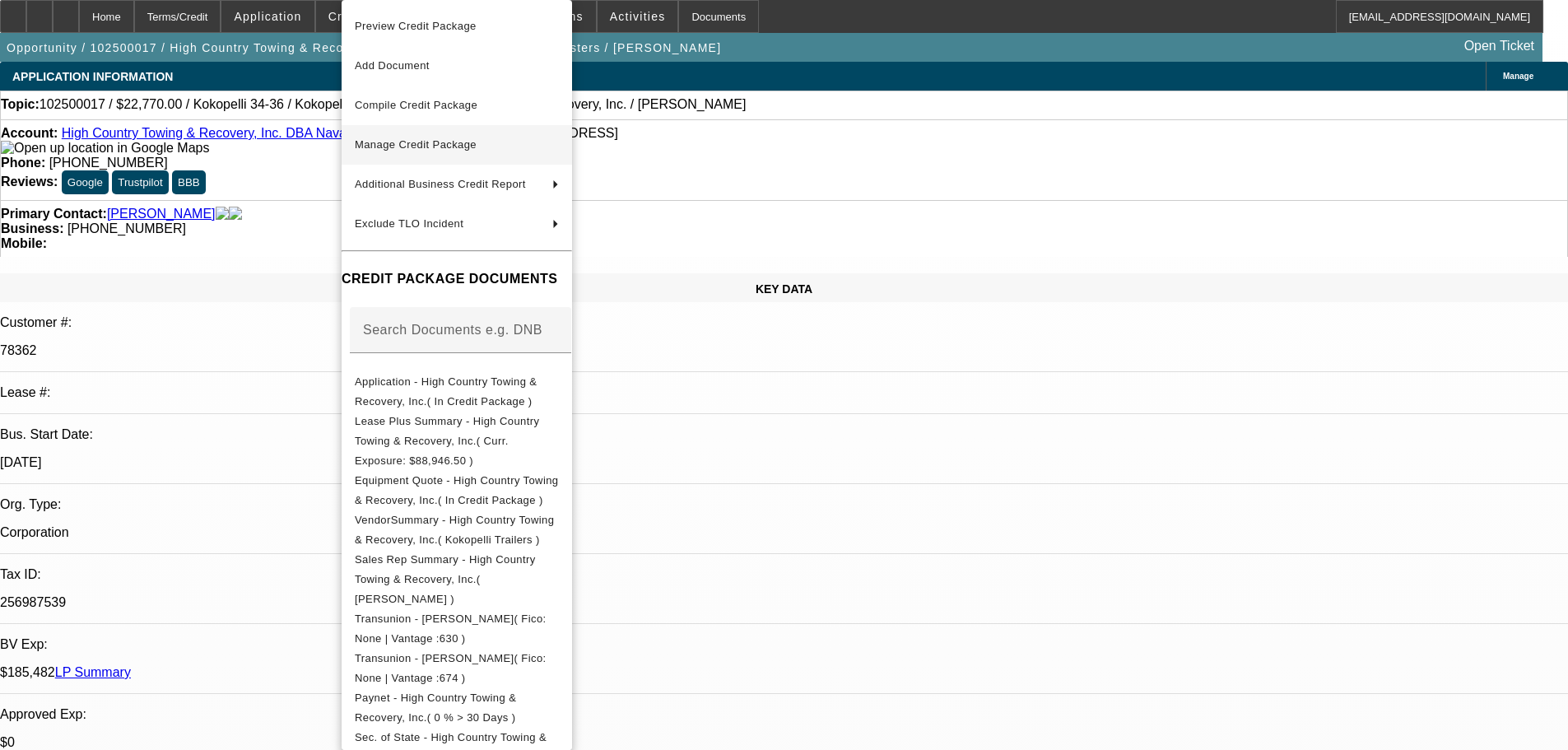
click at [409, 143] on span "Manage Credit Package" at bounding box center [416, 144] width 122 height 12
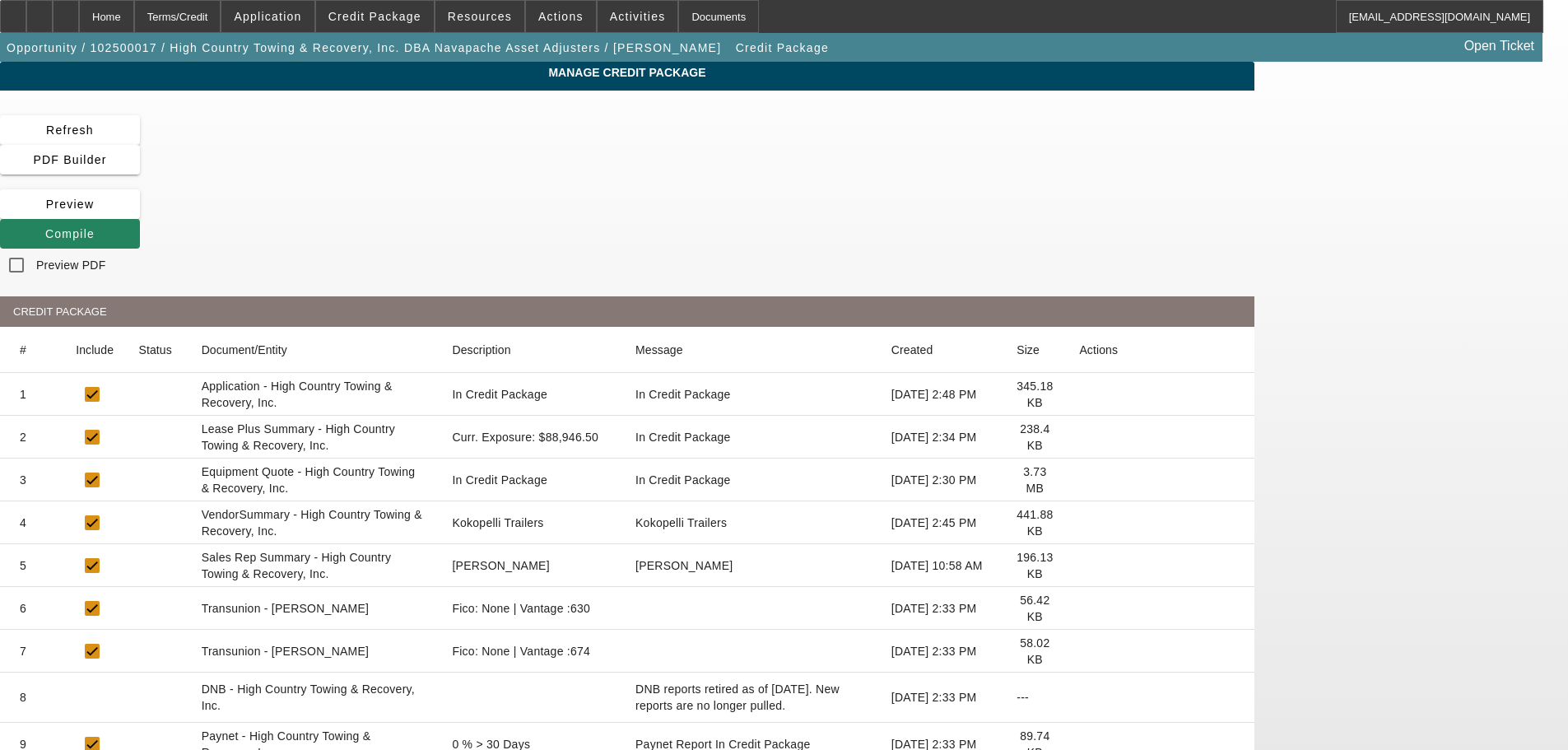
click at [1079, 437] on icon at bounding box center [1079, 437] width 0 height 0
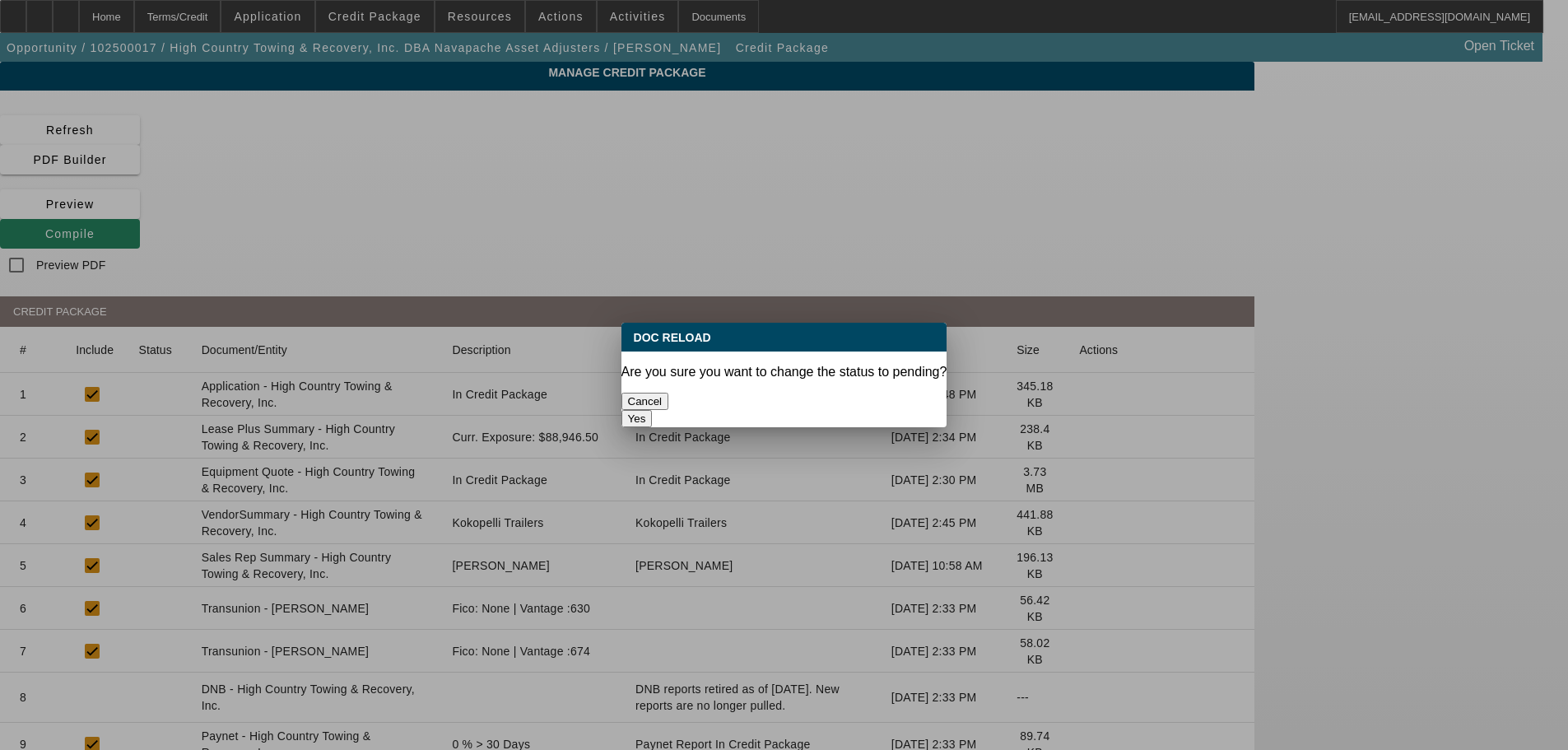
click at [653, 410] on button "Yes" at bounding box center [638, 419] width 31 height 18
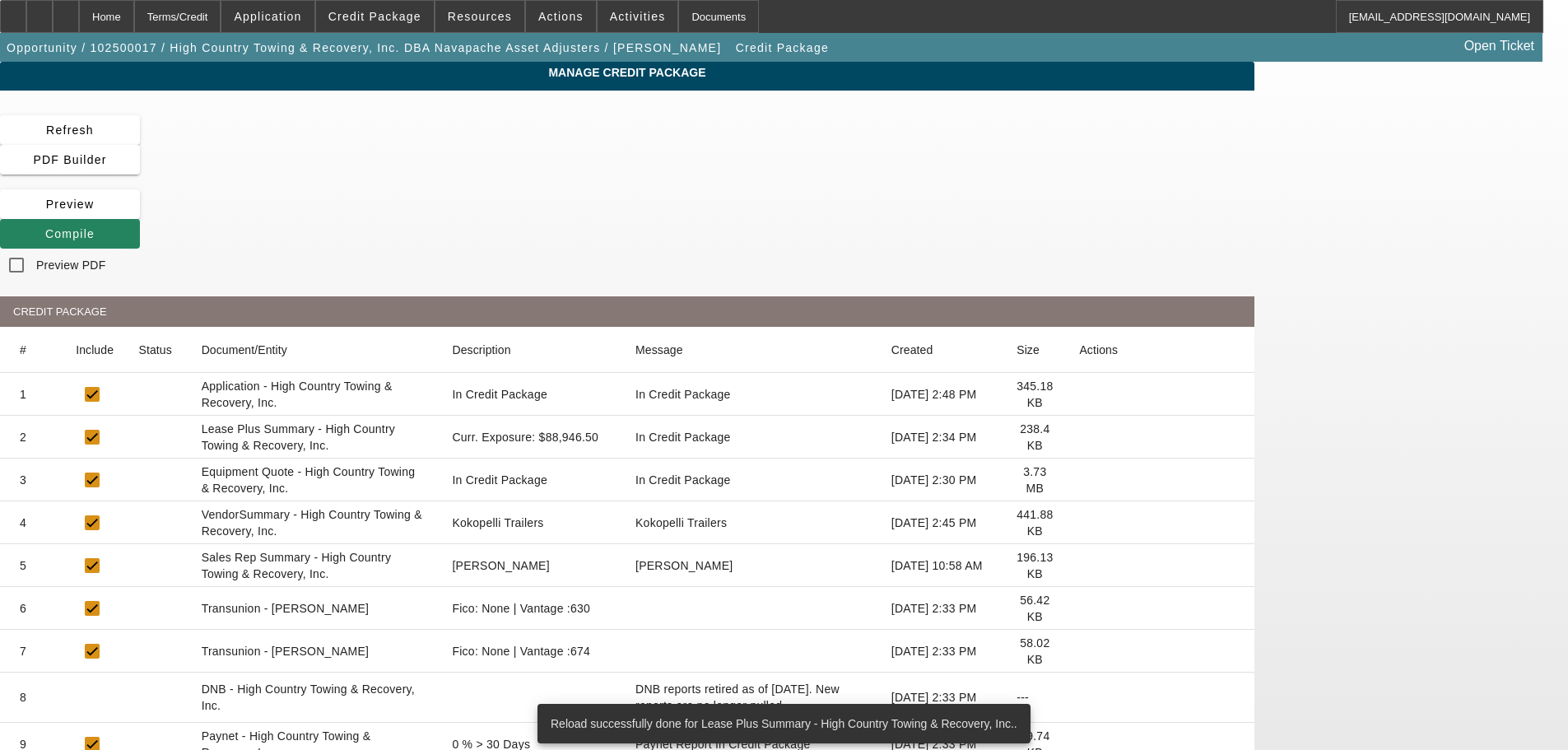
click at [1079, 523] on icon at bounding box center [1079, 523] width 0 height 0
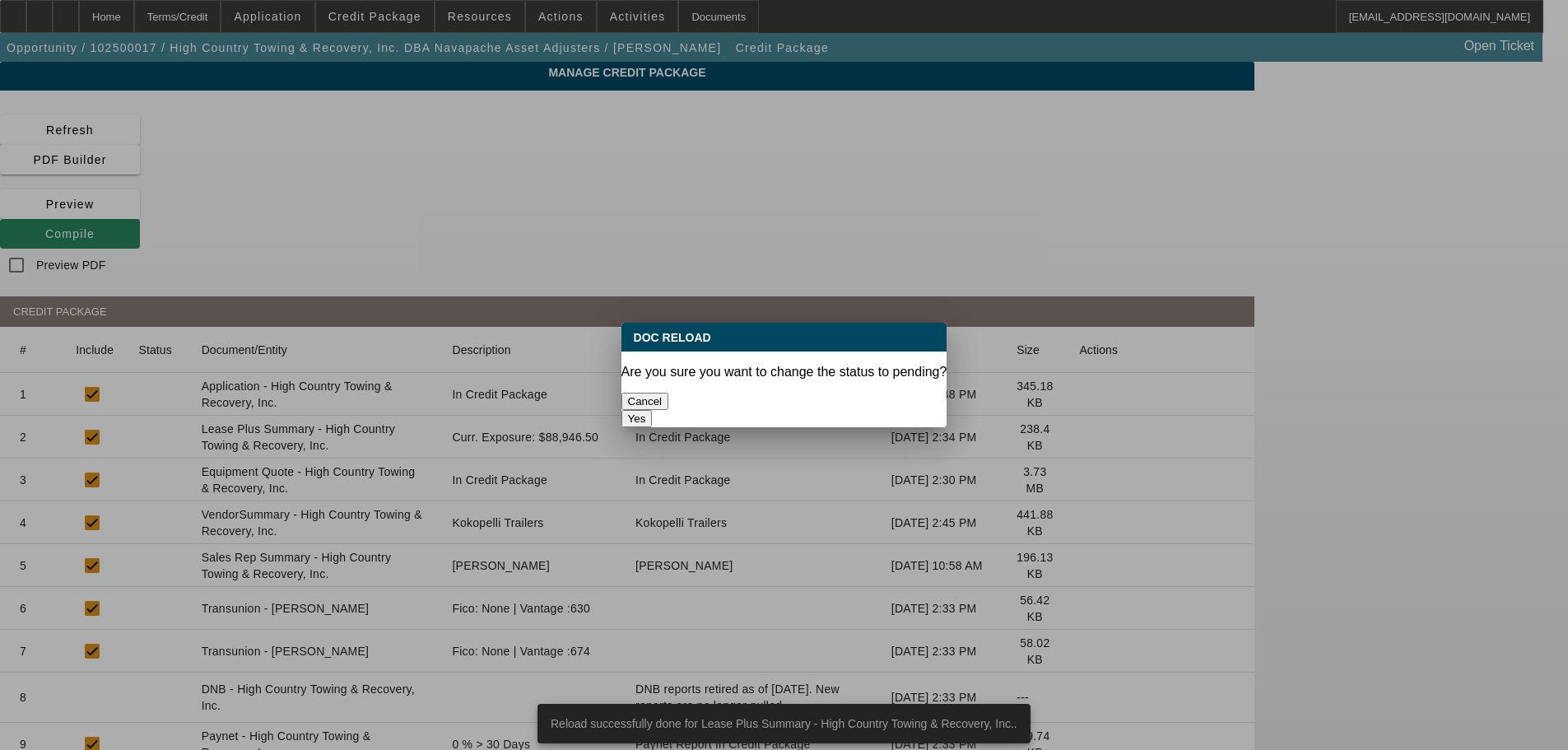
click at [653, 410] on button "Yes" at bounding box center [638, 419] width 31 height 18
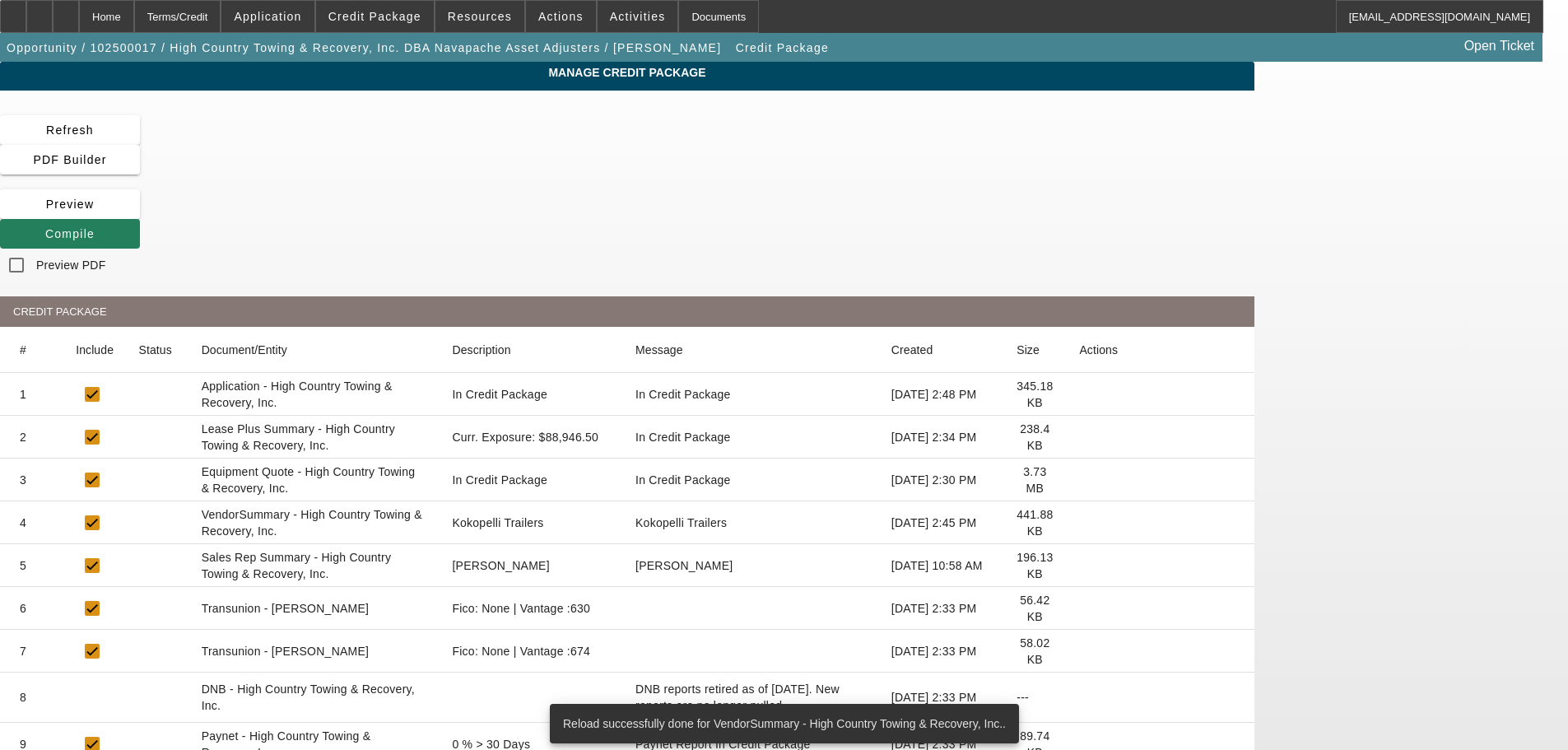
click at [140, 214] on span at bounding box center [69, 233] width 140 height 40
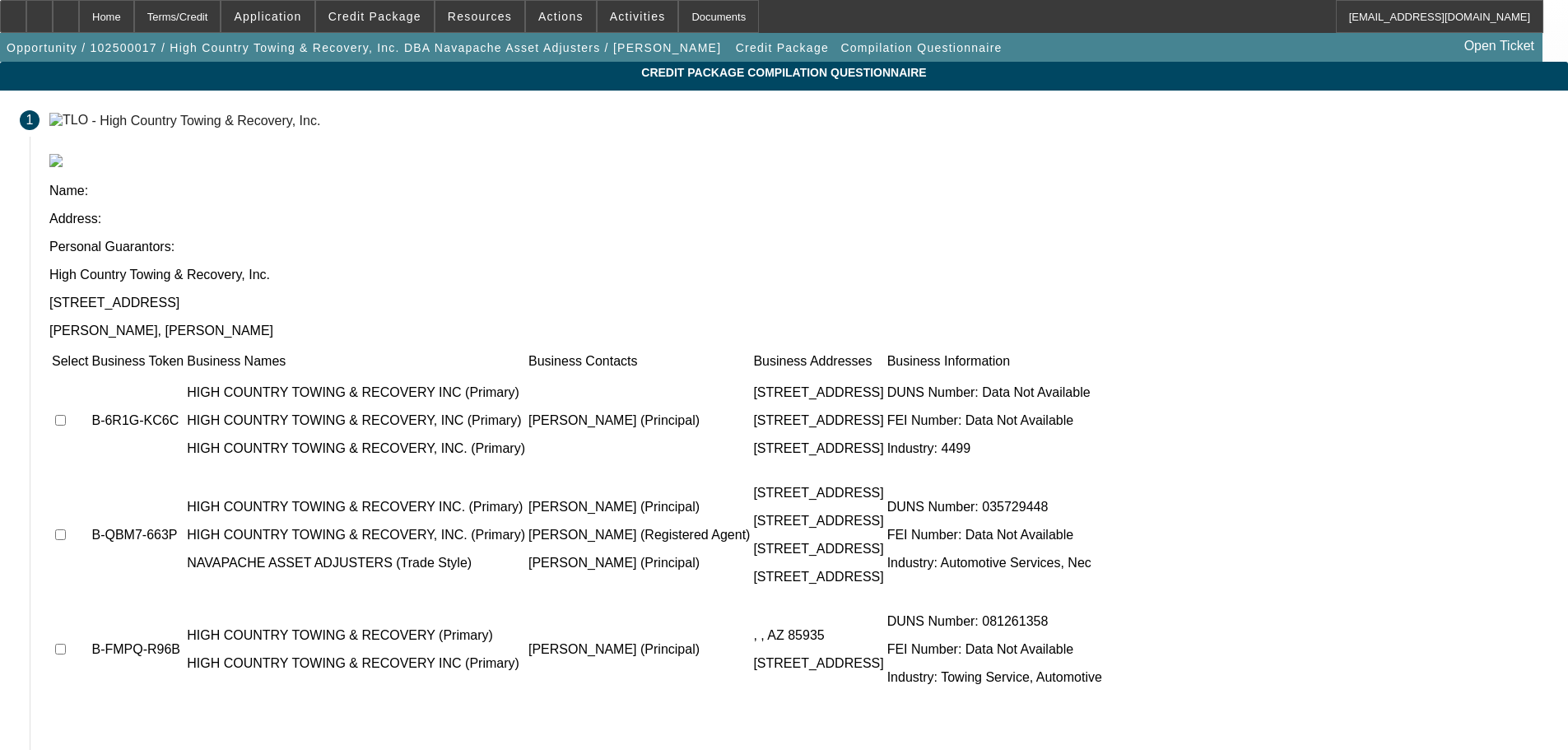
click at [66, 415] on input "checkbox" at bounding box center [61, 420] width 11 height 11
checkbox input "true"
click at [66, 530] on input "checkbox" at bounding box center [61, 535] width 11 height 11
checkbox input "true"
click at [66, 644] on input "checkbox" at bounding box center [61, 650] width 11 height 11
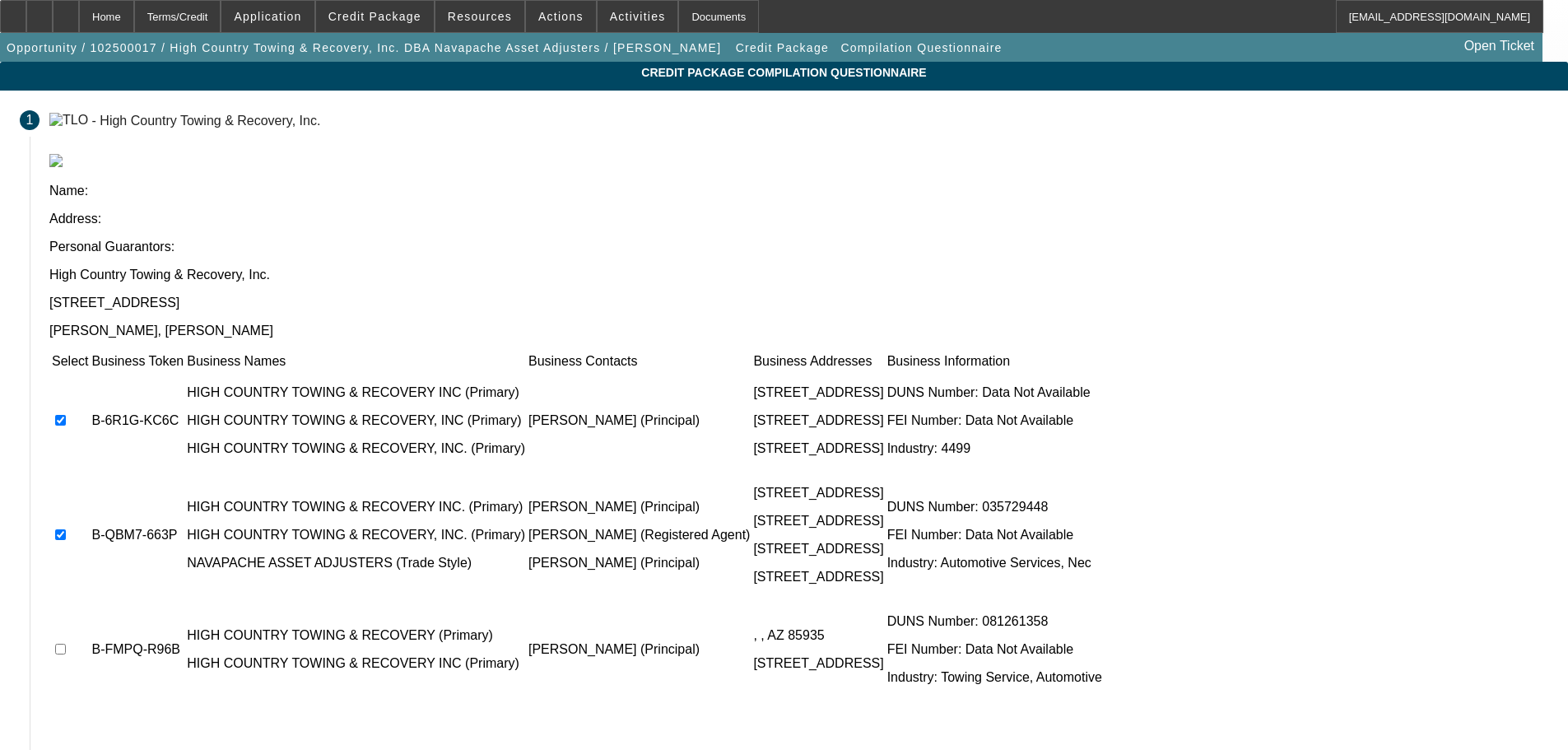
checkbox input "true"
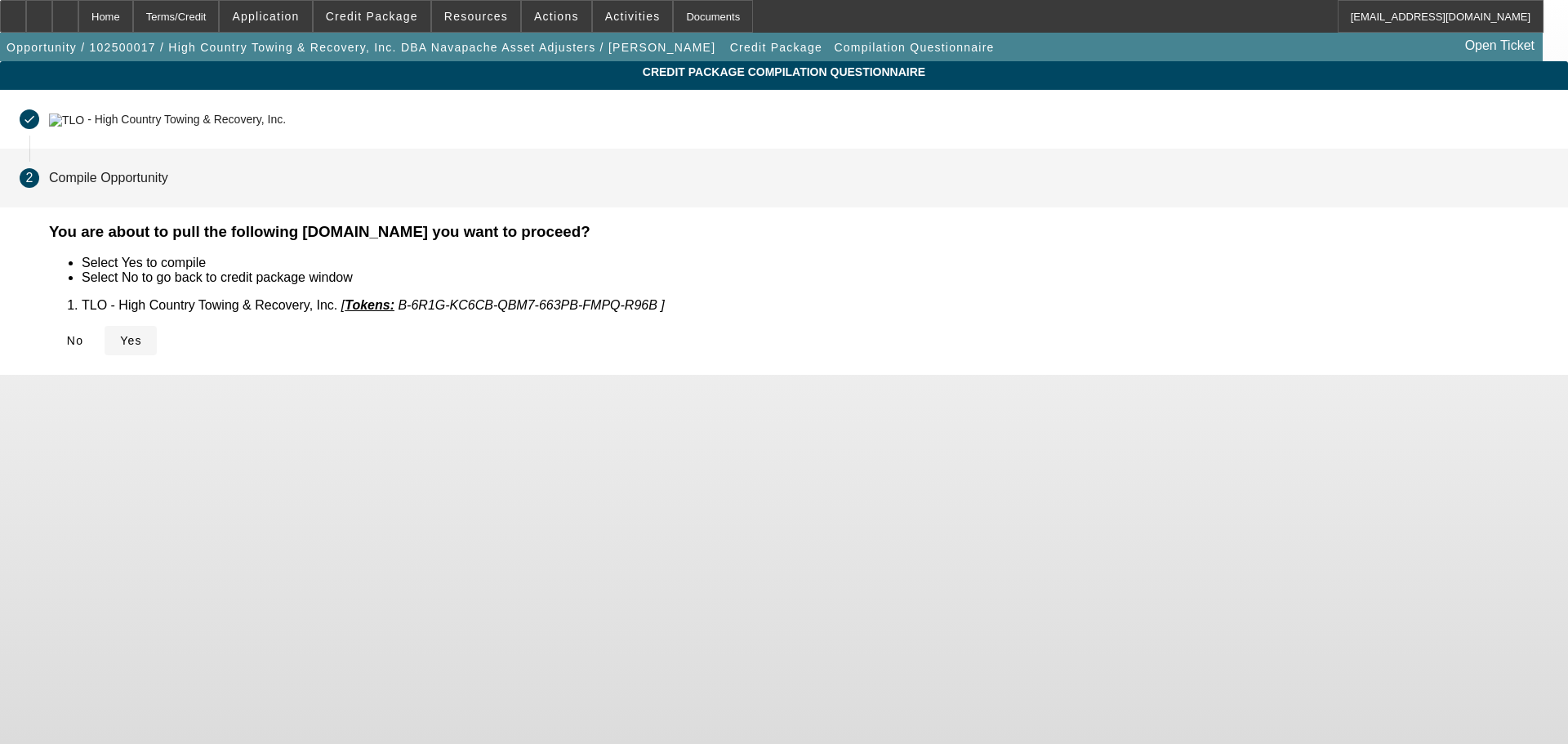
click at [120, 344] on icon at bounding box center [120, 341] width 0 height 13
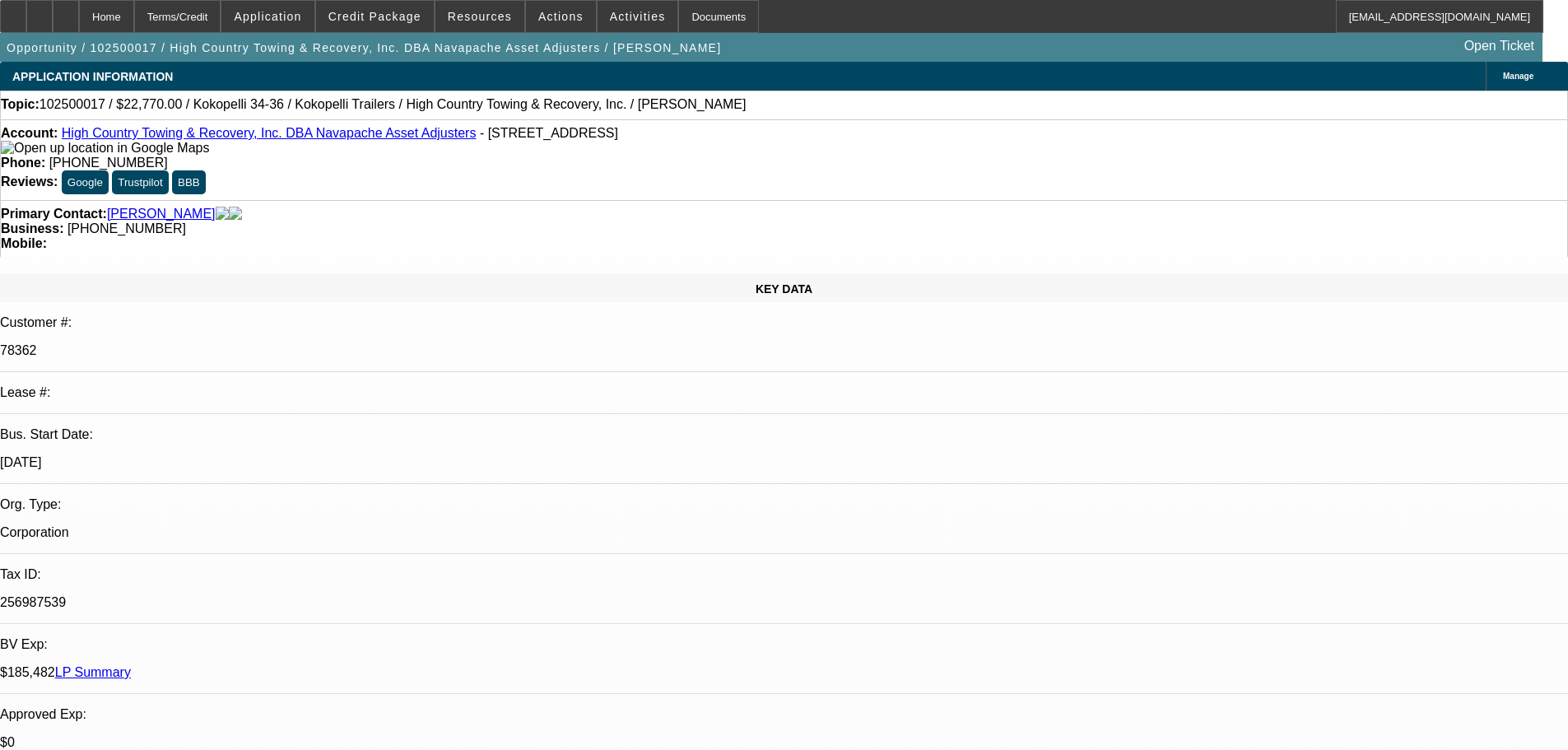
select select "0"
select select "2"
select select "0.1"
select select "4"
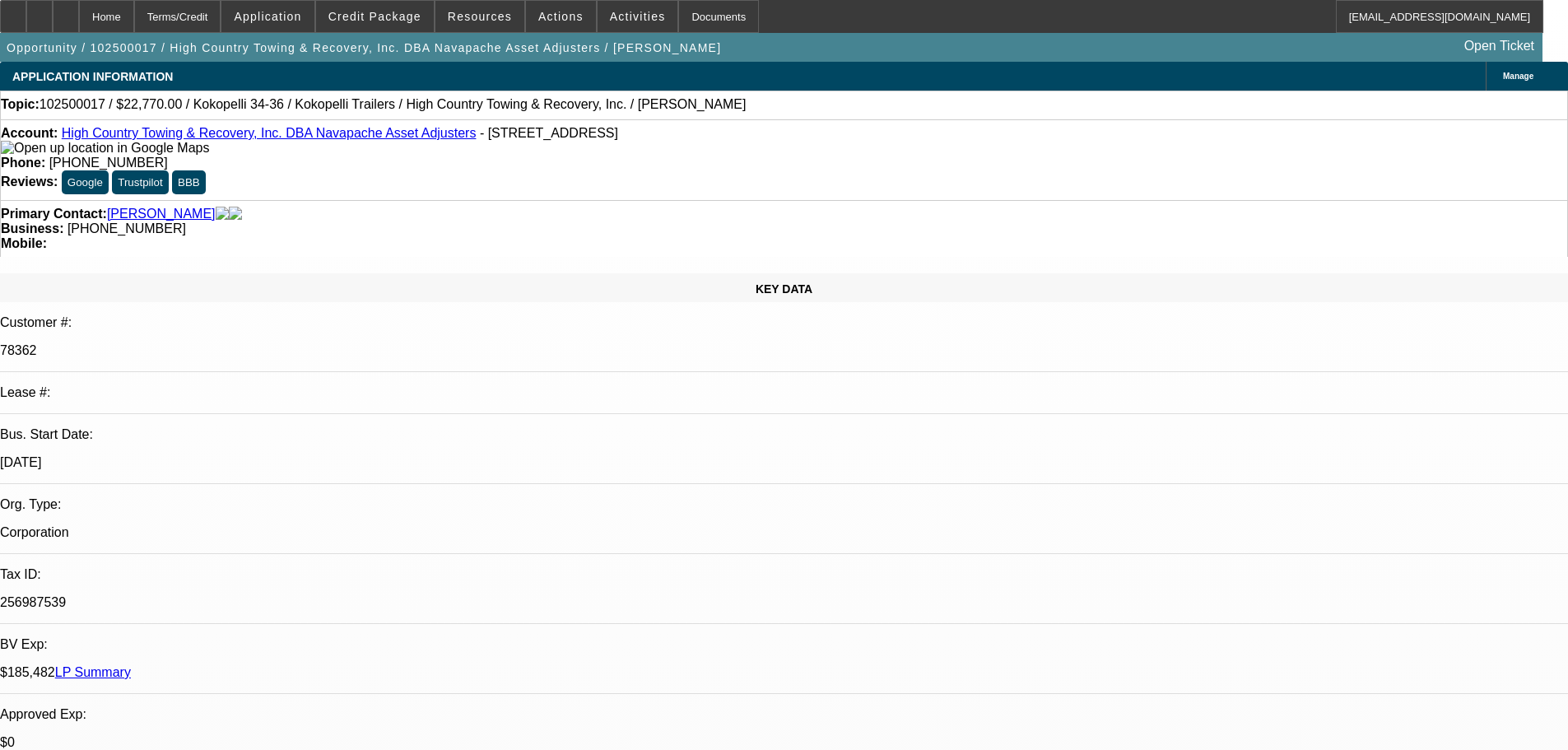
select select "0"
select select "2"
select select "0.1"
select select "4"
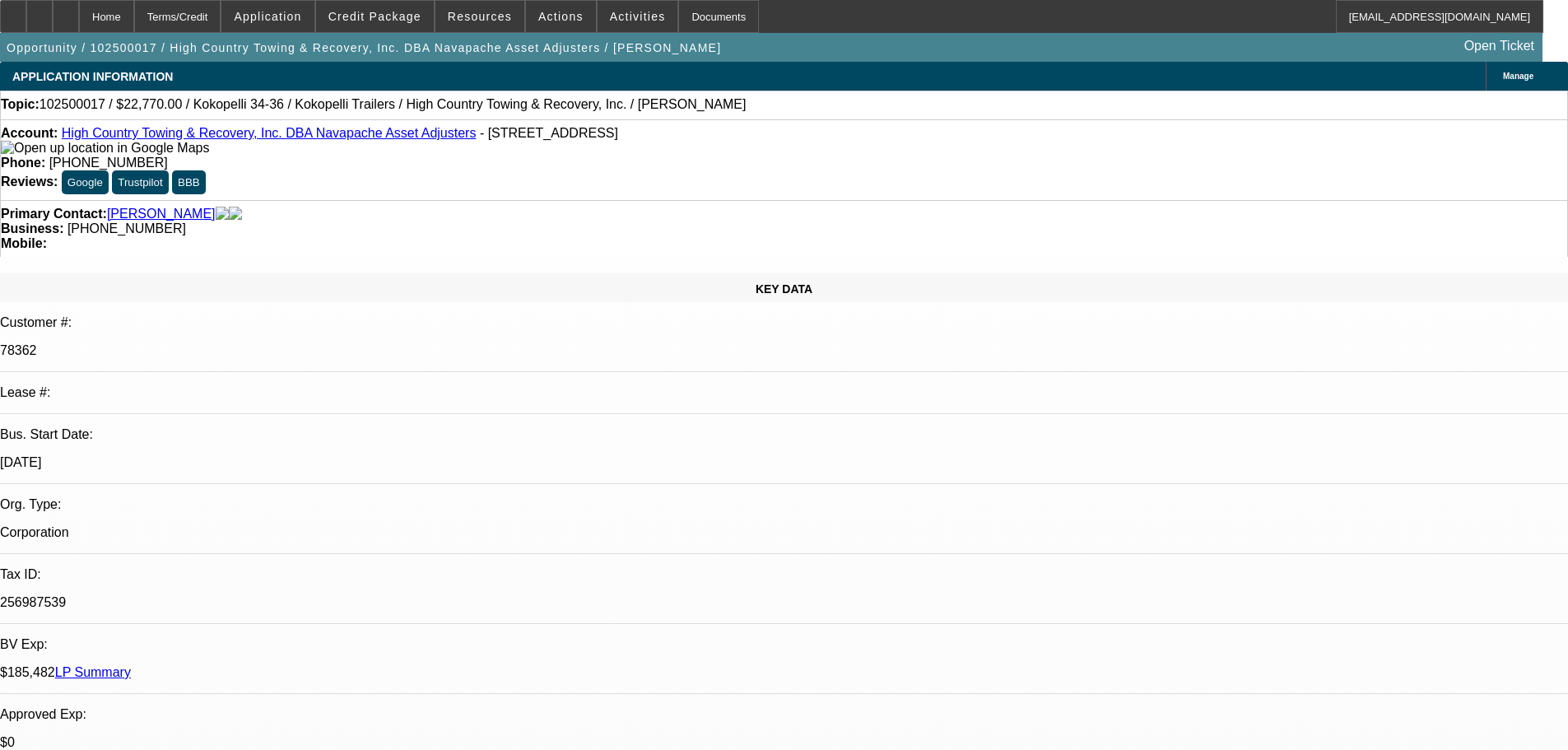
select select "0"
select select "2"
select select "0.1"
select select "4"
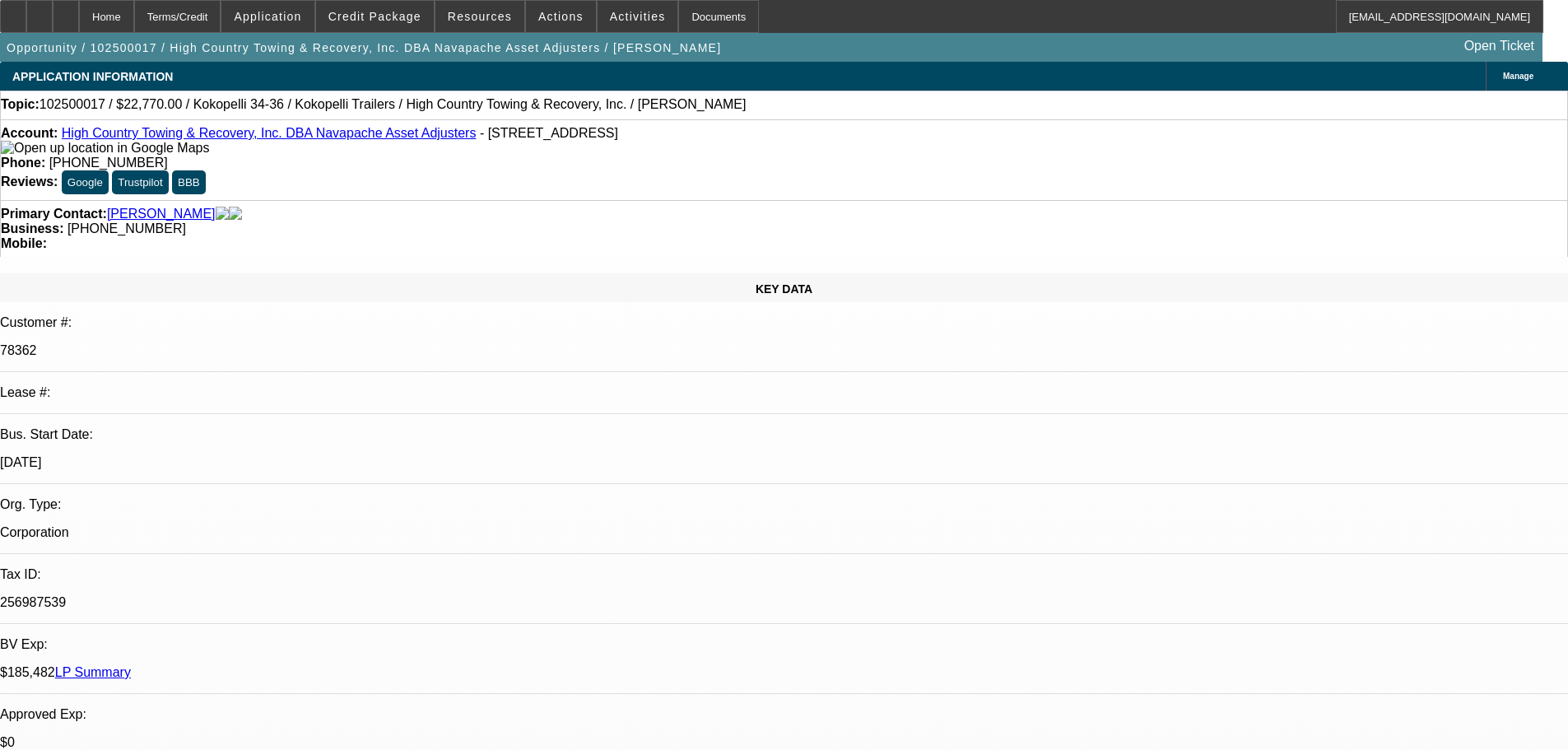
select select "0"
select select "2"
select select "0.1"
select select "4"
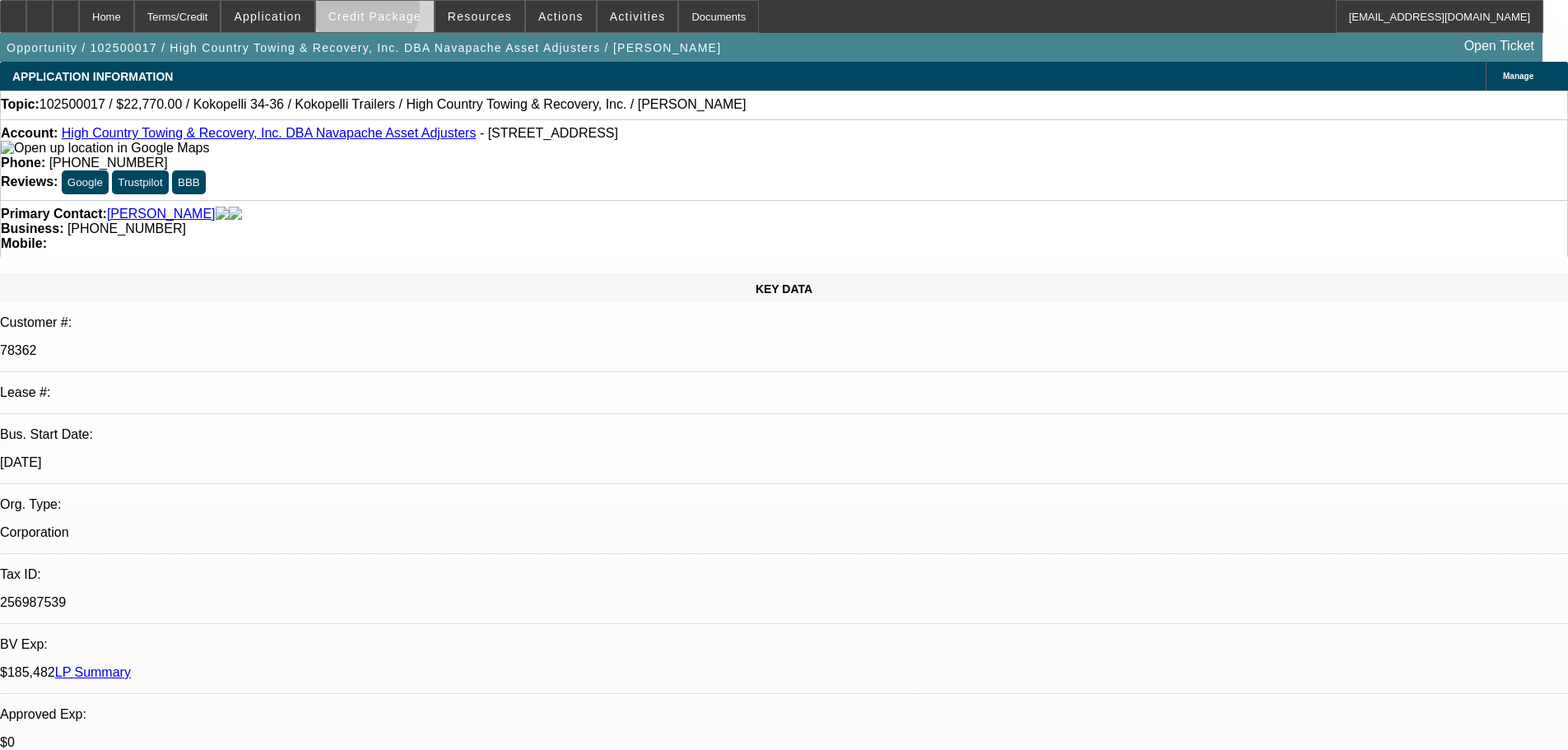
click at [392, 11] on span "Credit Package" at bounding box center [375, 17] width 93 height 13
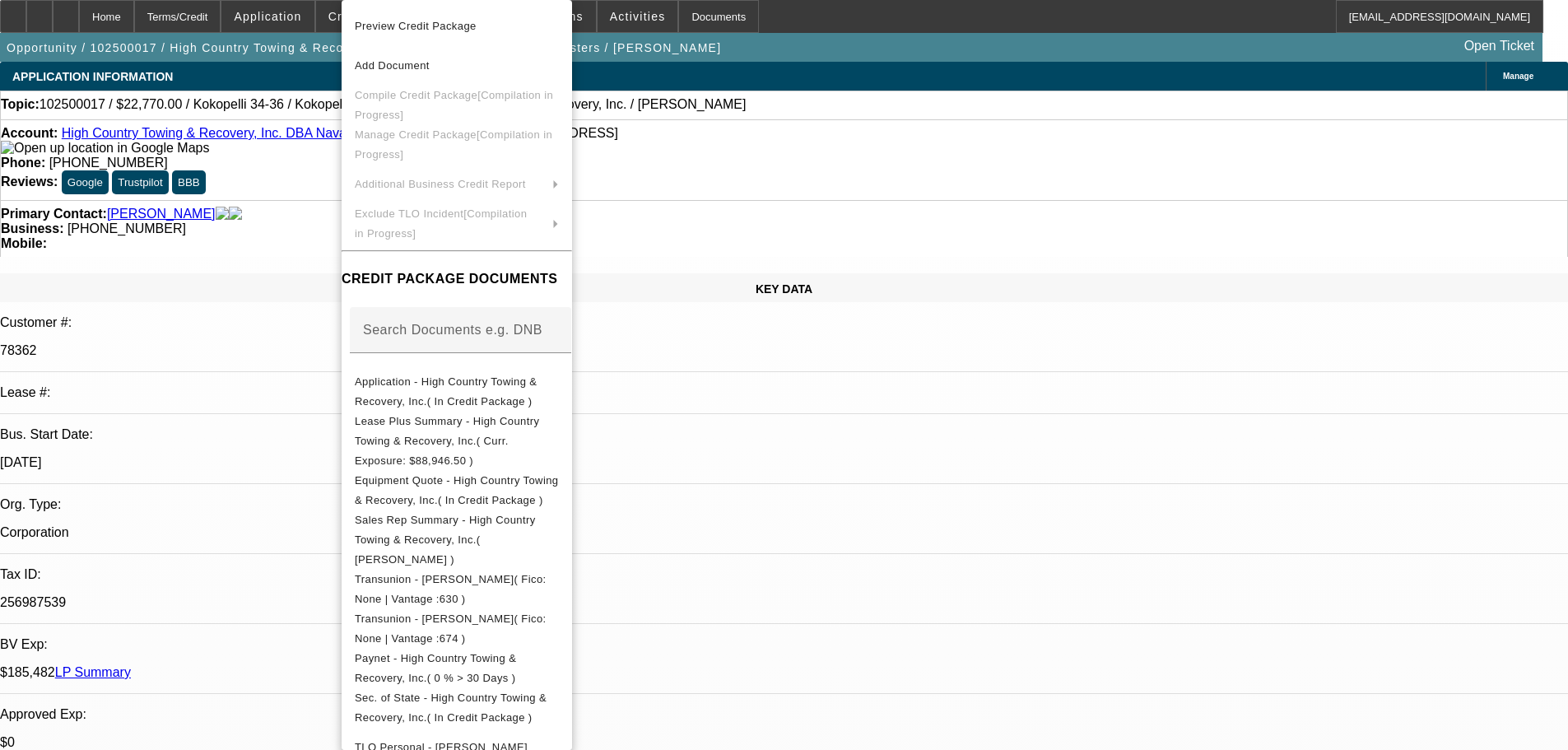
click at [309, 232] on div at bounding box center [784, 375] width 1568 height 750
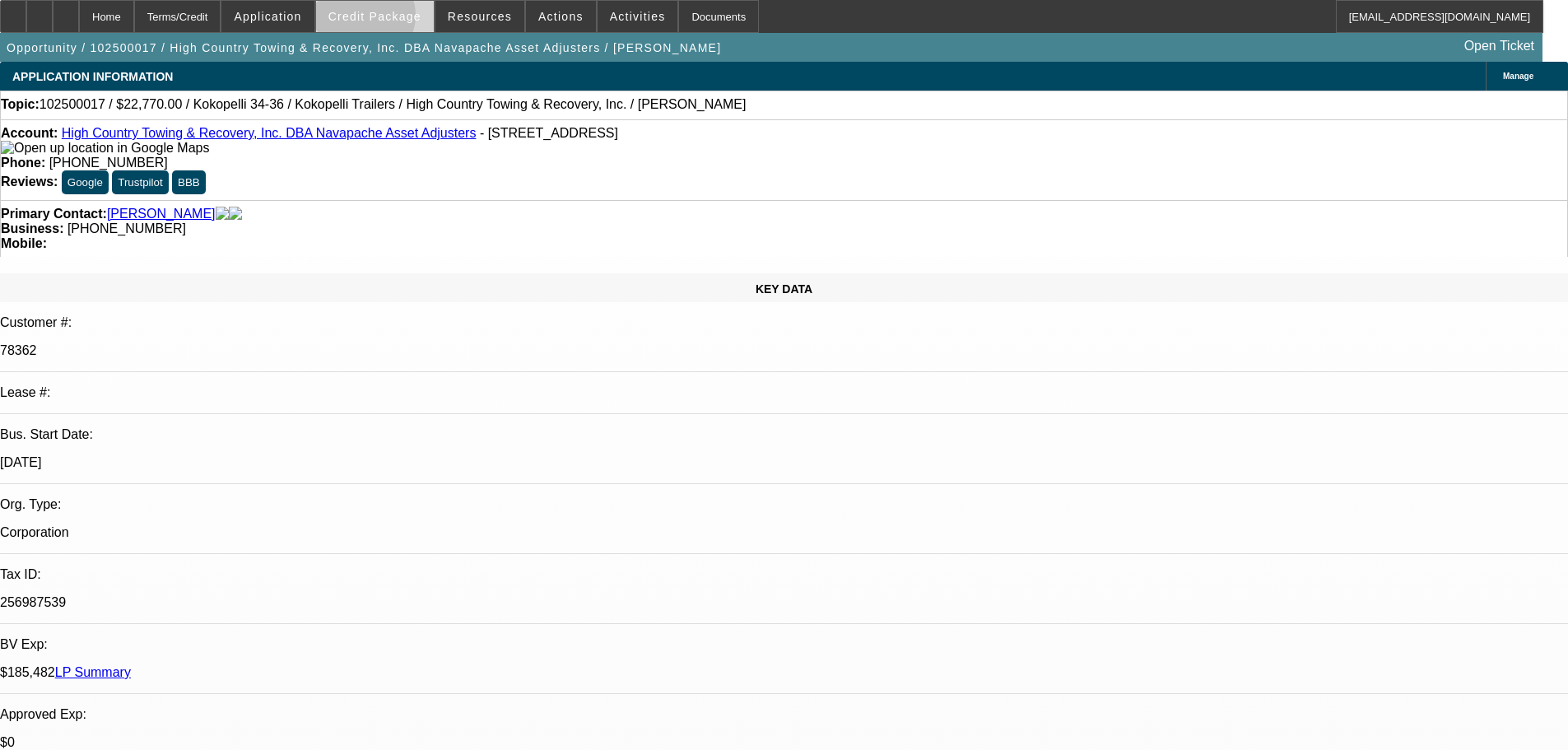
click at [390, 19] on span "Credit Package" at bounding box center [375, 17] width 93 height 13
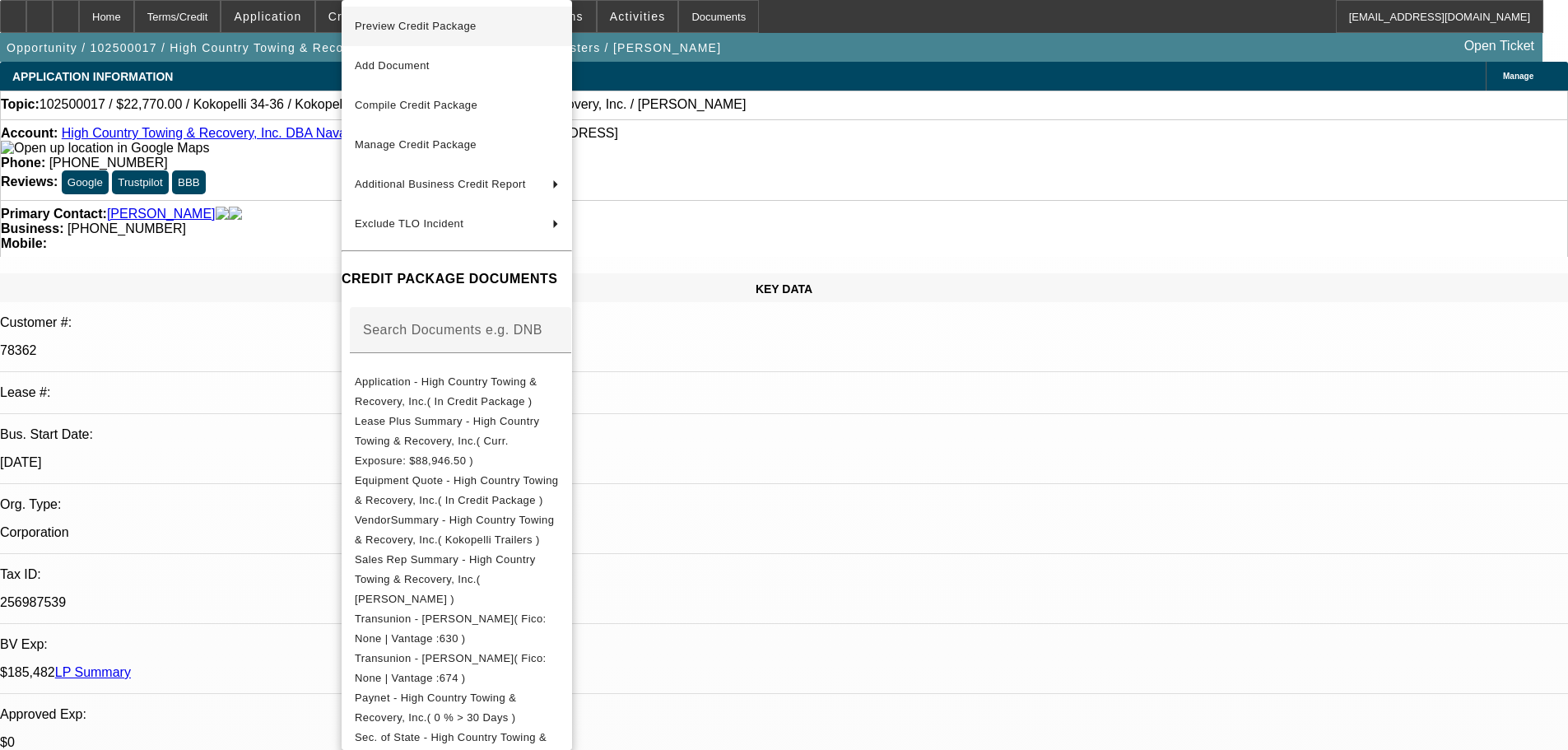
click at [386, 18] on span "Preview Credit Package" at bounding box center [456, 26] width 205 height 19
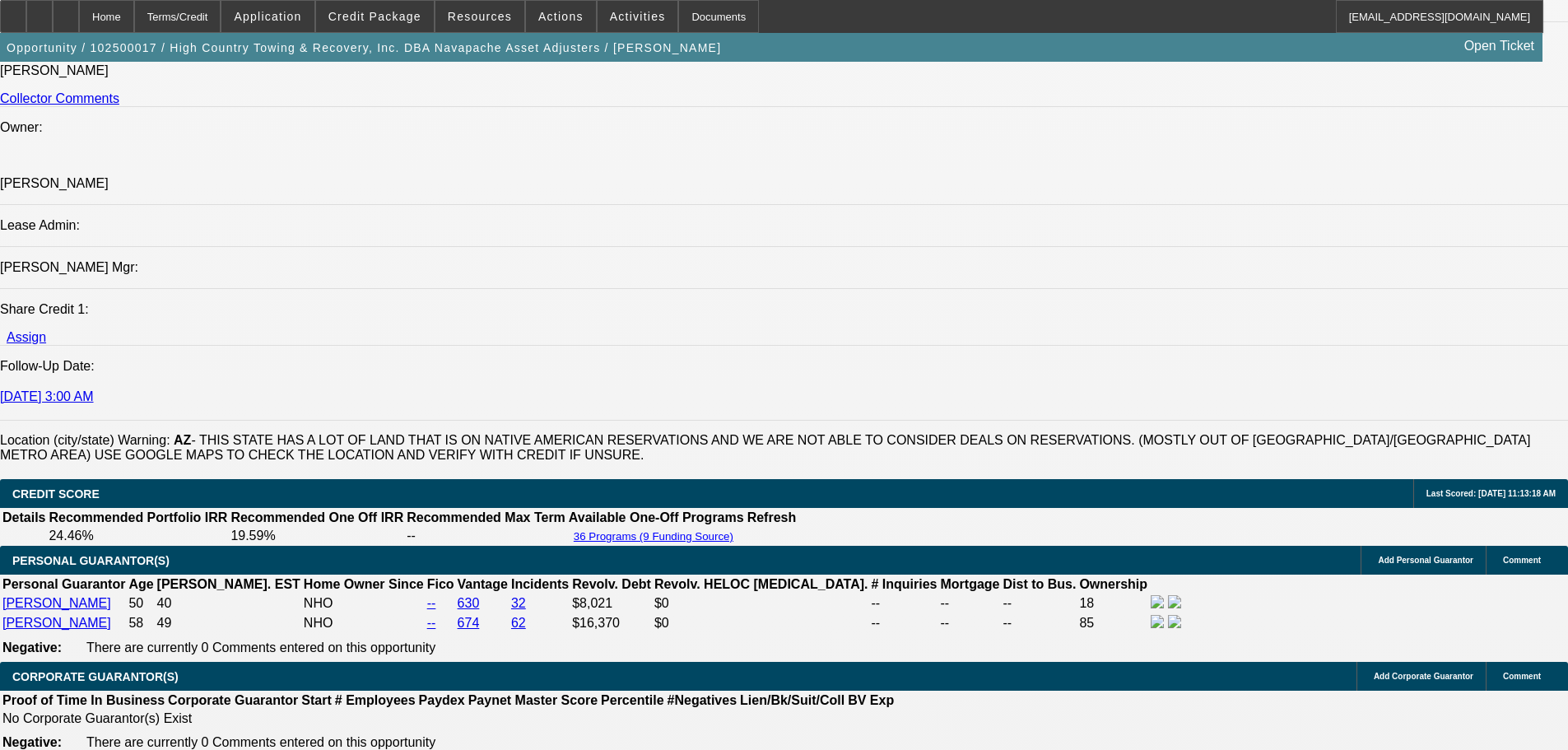
scroll to position [1977, 0]
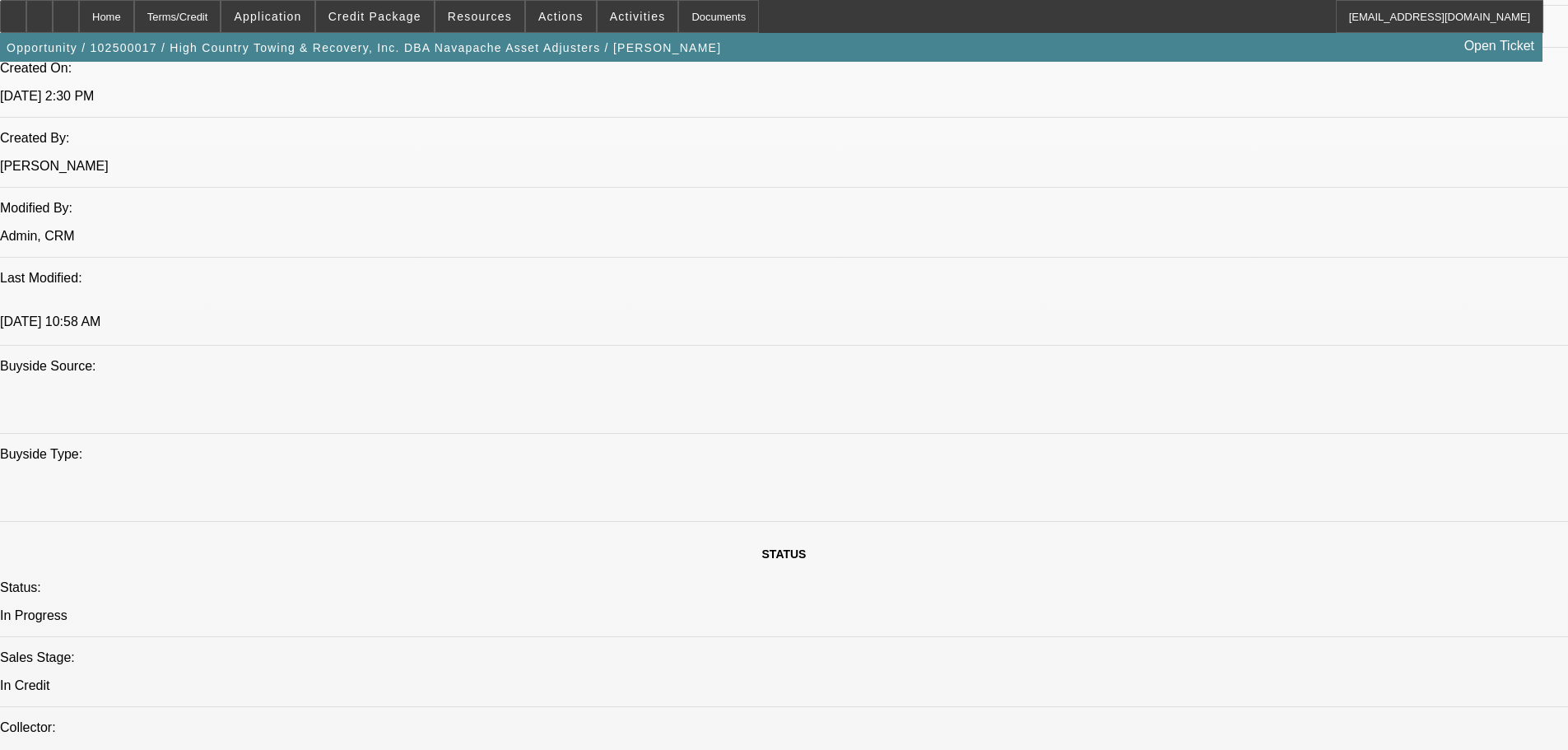
scroll to position [1153, 0]
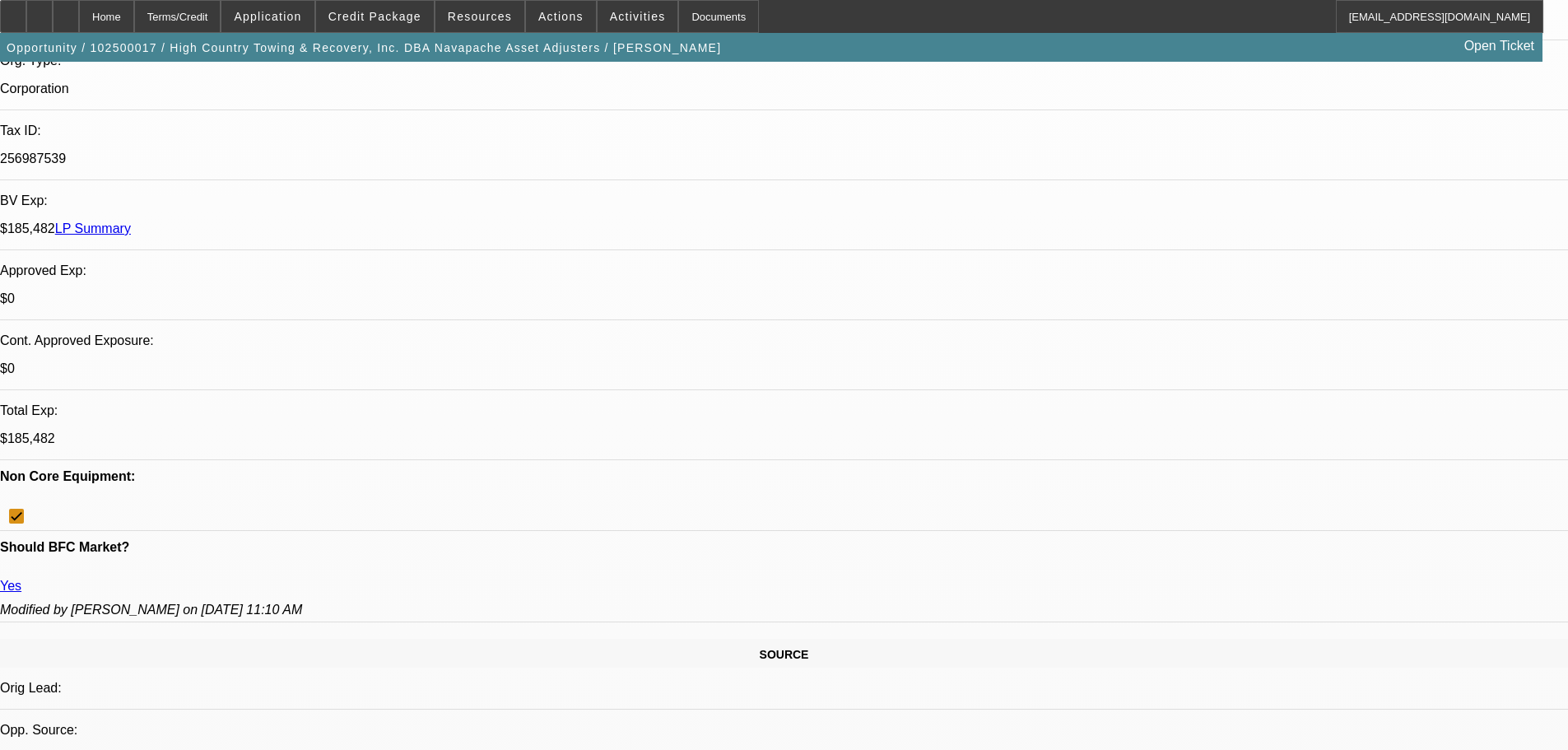
scroll to position [0, 0]
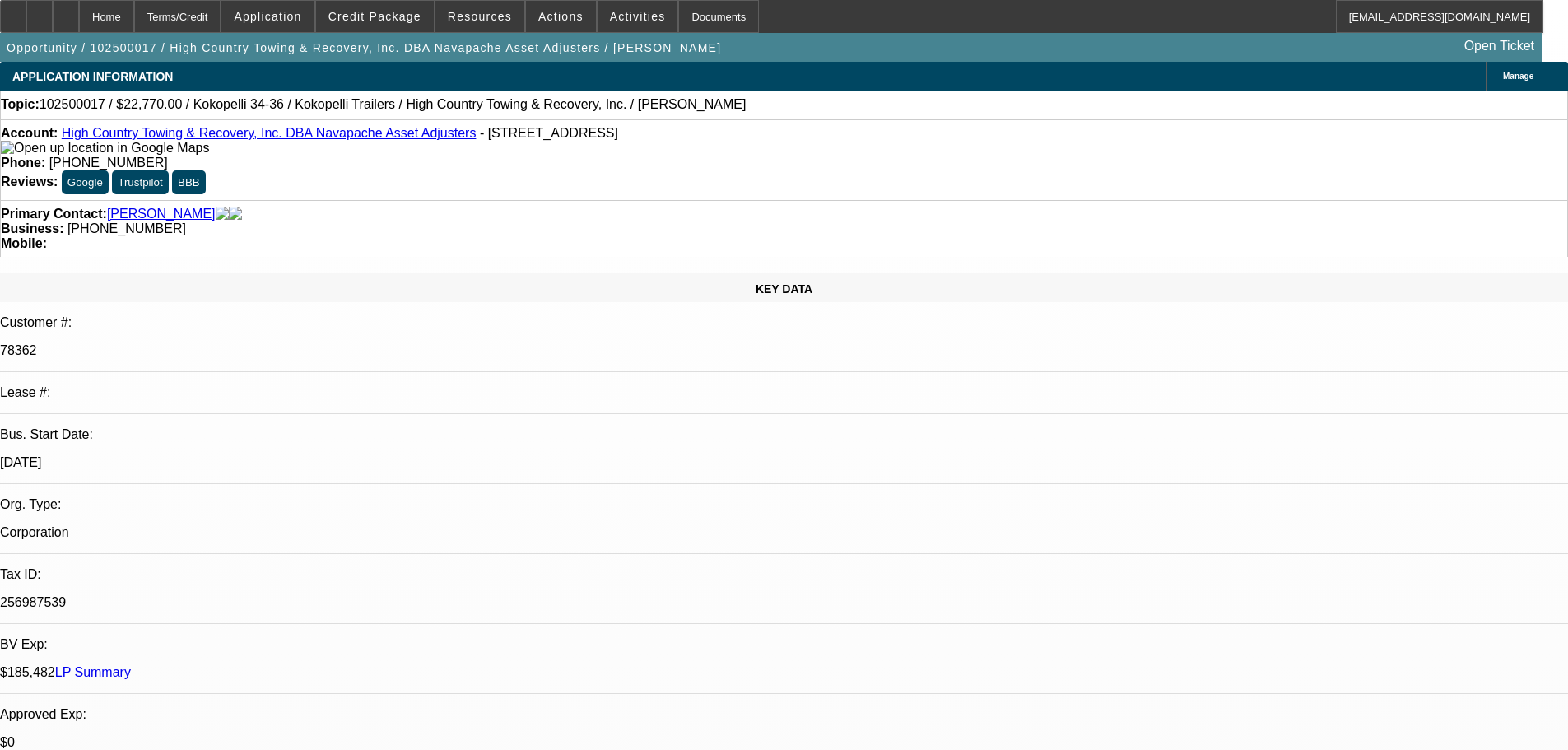
drag, startPoint x: 277, startPoint y: 378, endPoint x: 301, endPoint y: 396, distance: 30.0
click at [131, 666] on link "LP Summary" at bounding box center [93, 672] width 76 height 14
paste textarea "$185K IN BFC EXPOSURE; 73 COLLECTION CALLS; NON CORE COLLATERAL BOAT TRAILER; W…"
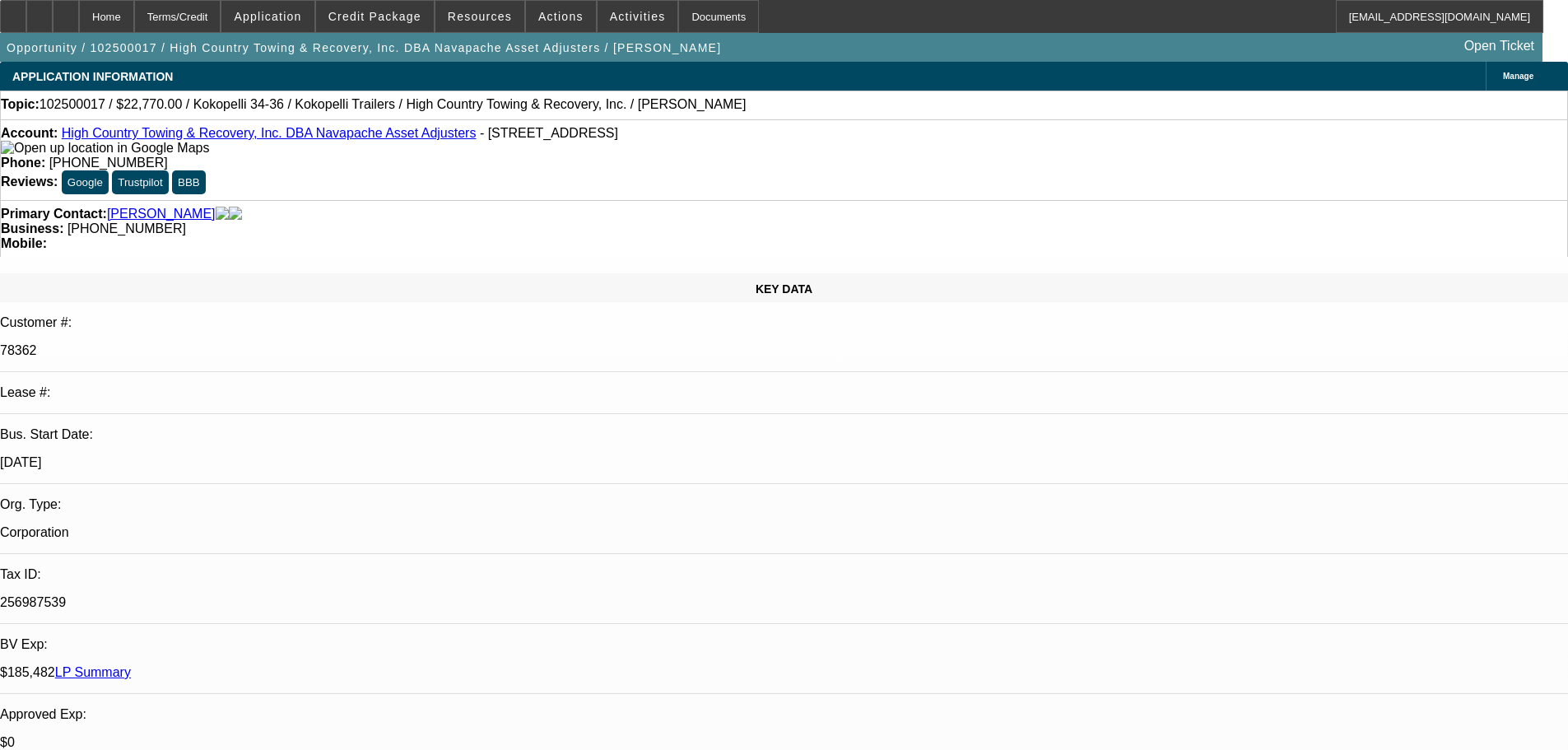
scroll to position [134, 0]
type textarea "$185K IN BFC EXPOSURE; 73 COLLECTION CALLS; NON CORE COLLATERAL BOAT TRAILER; W…"
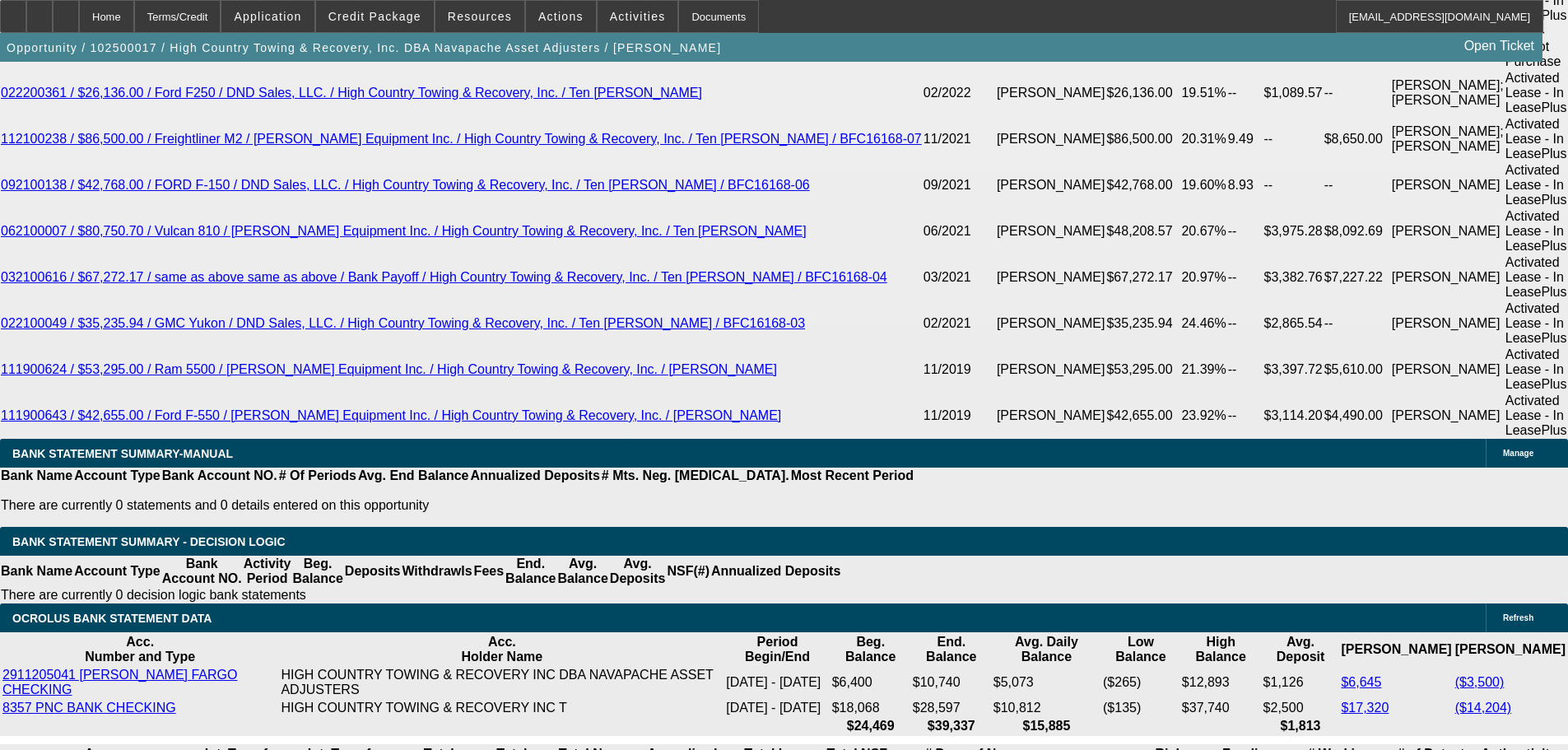
scroll to position [3953, 0]
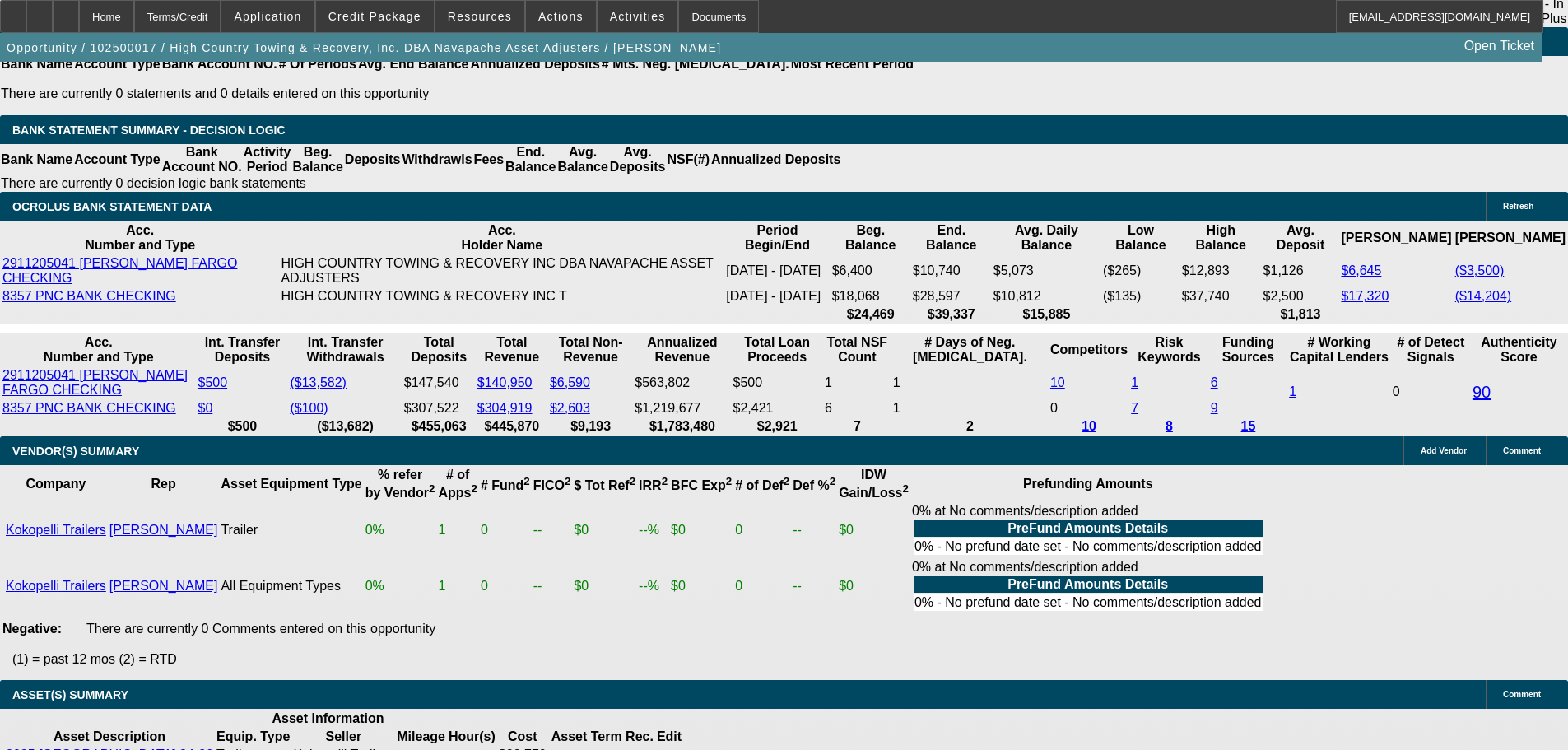
select select "5"
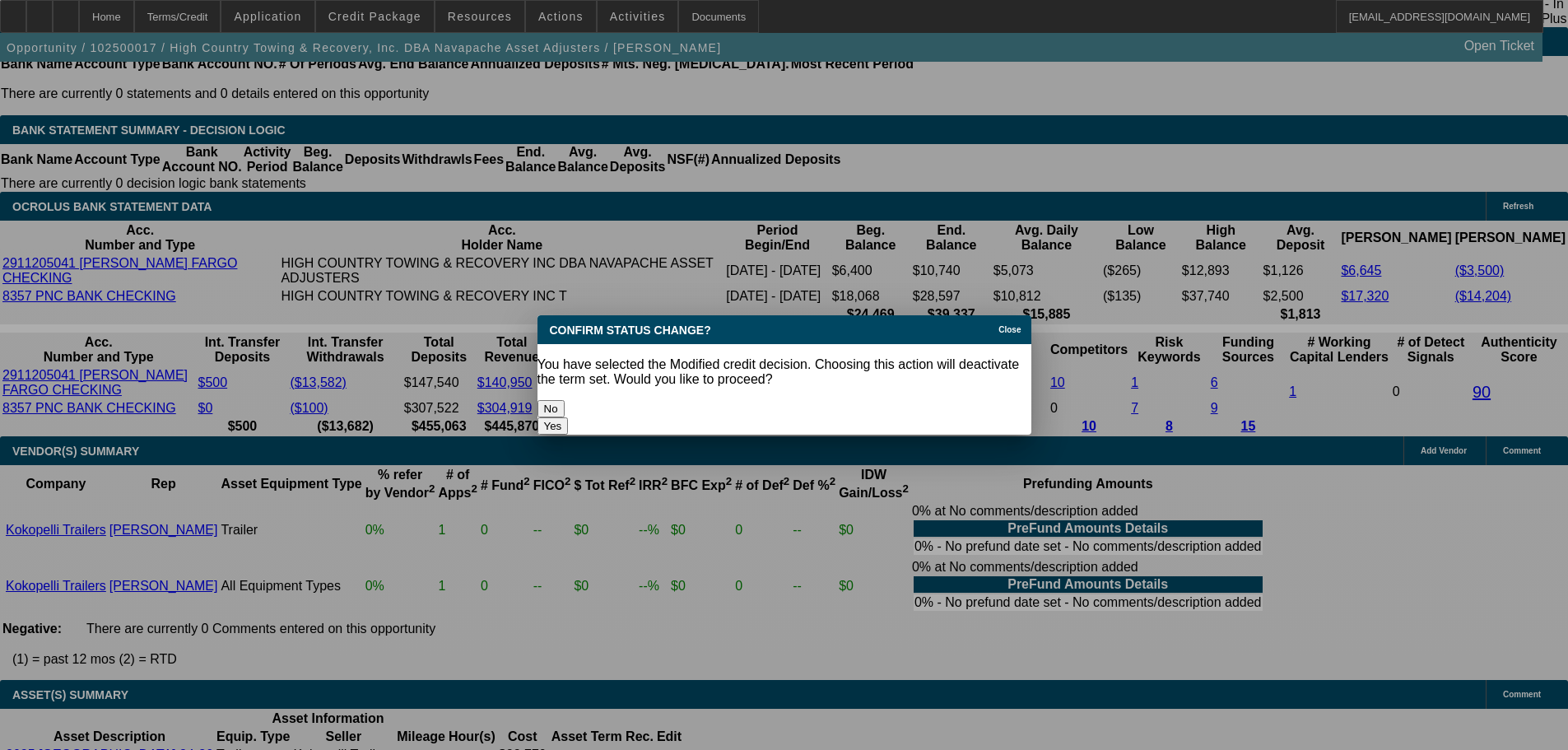
scroll to position [0, 0]
click at [569, 418] on button "Yes" at bounding box center [554, 426] width 31 height 18
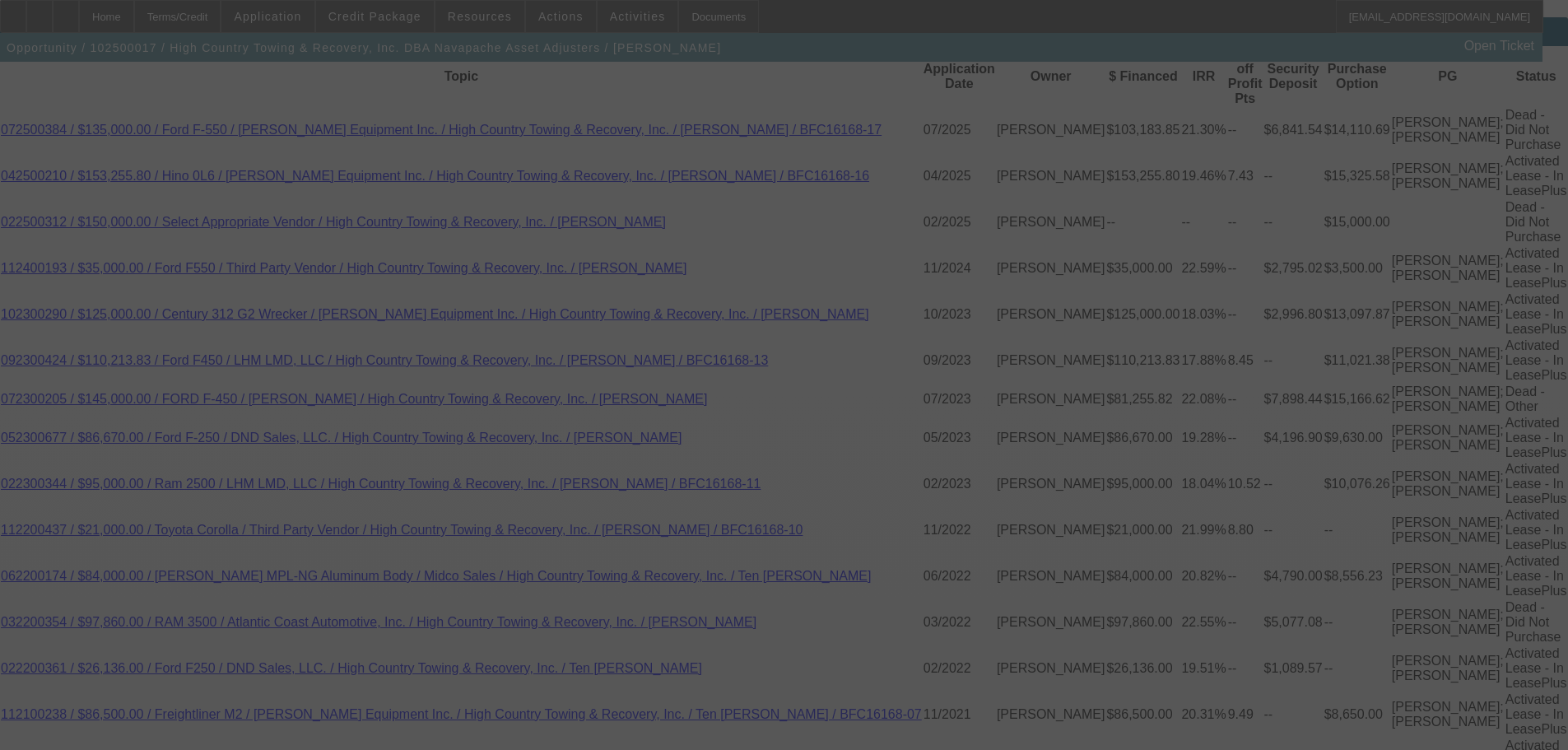
scroll to position [2800, 0]
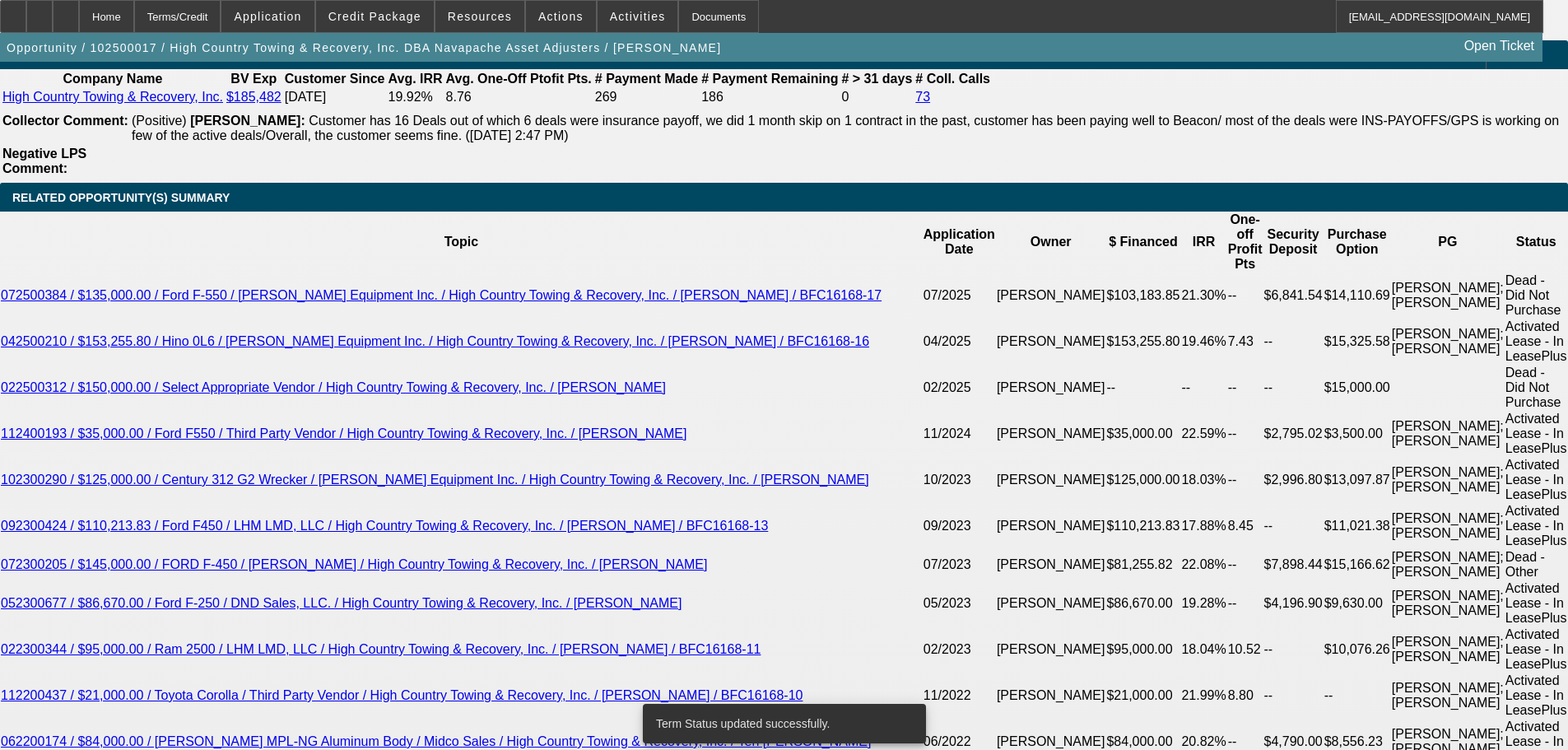
select select "0"
select select "2"
select select "0.1"
select select "4"
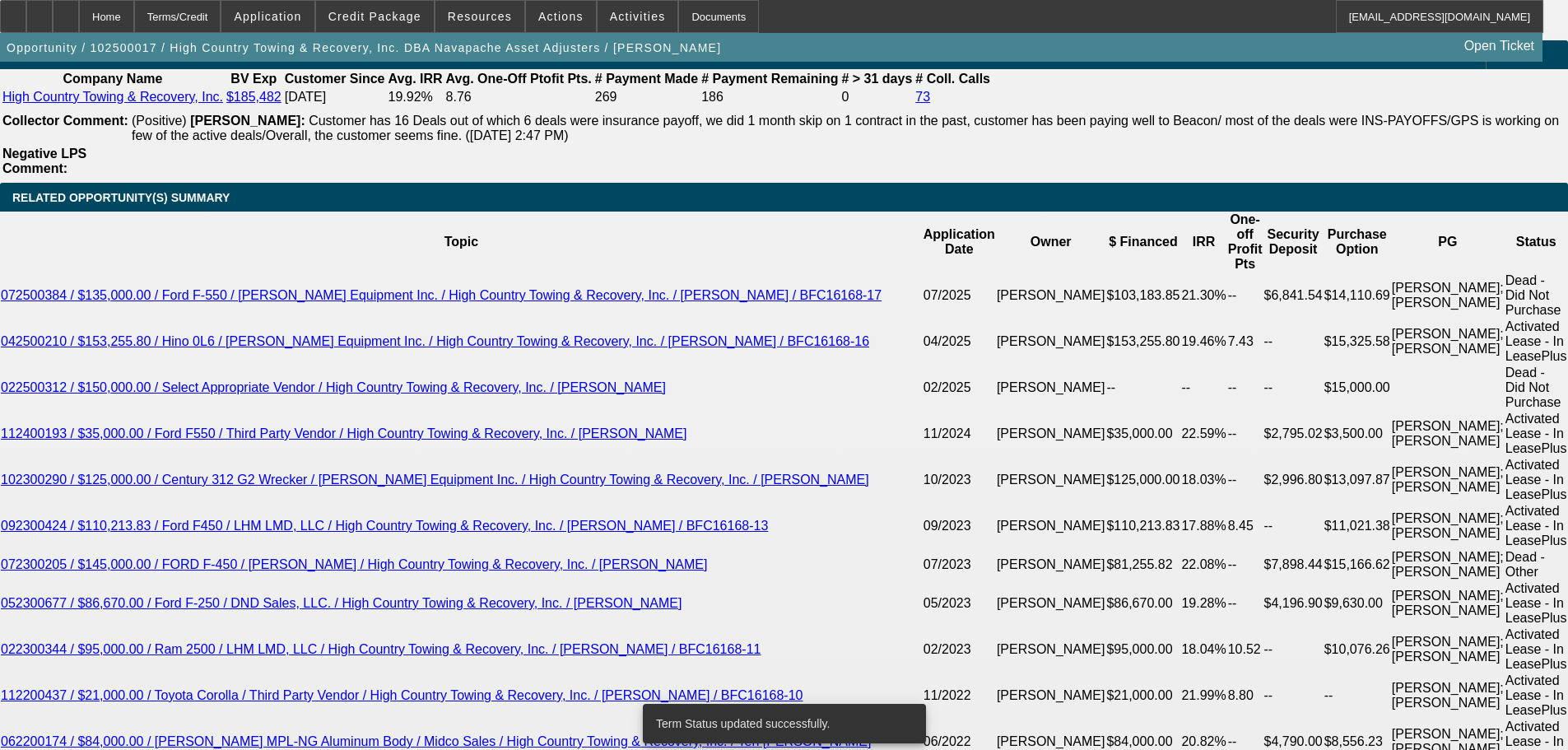
select select "0"
select select "2"
select select "0.1"
select select "4"
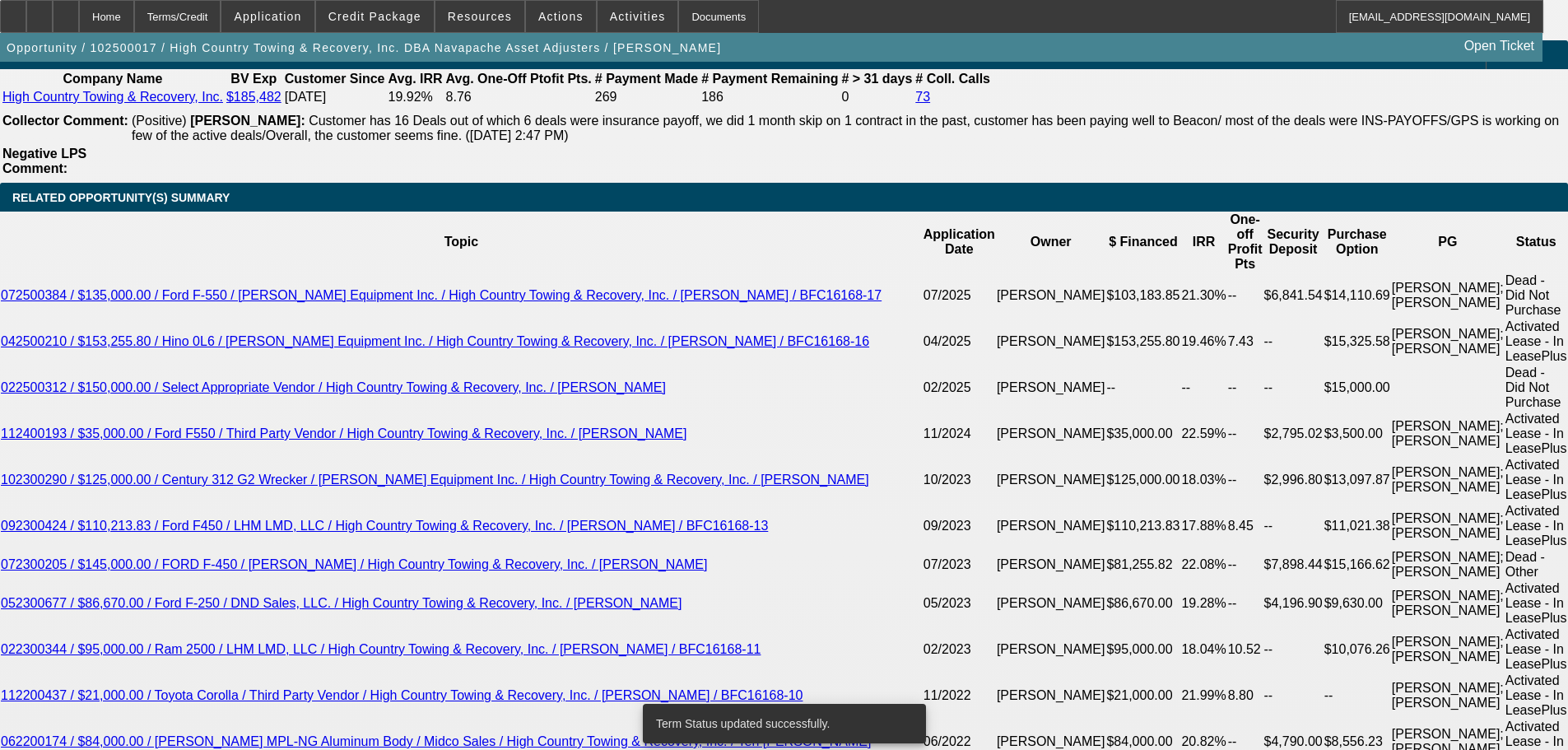
select select "0"
select select "2"
select select "0.1"
select select "4"
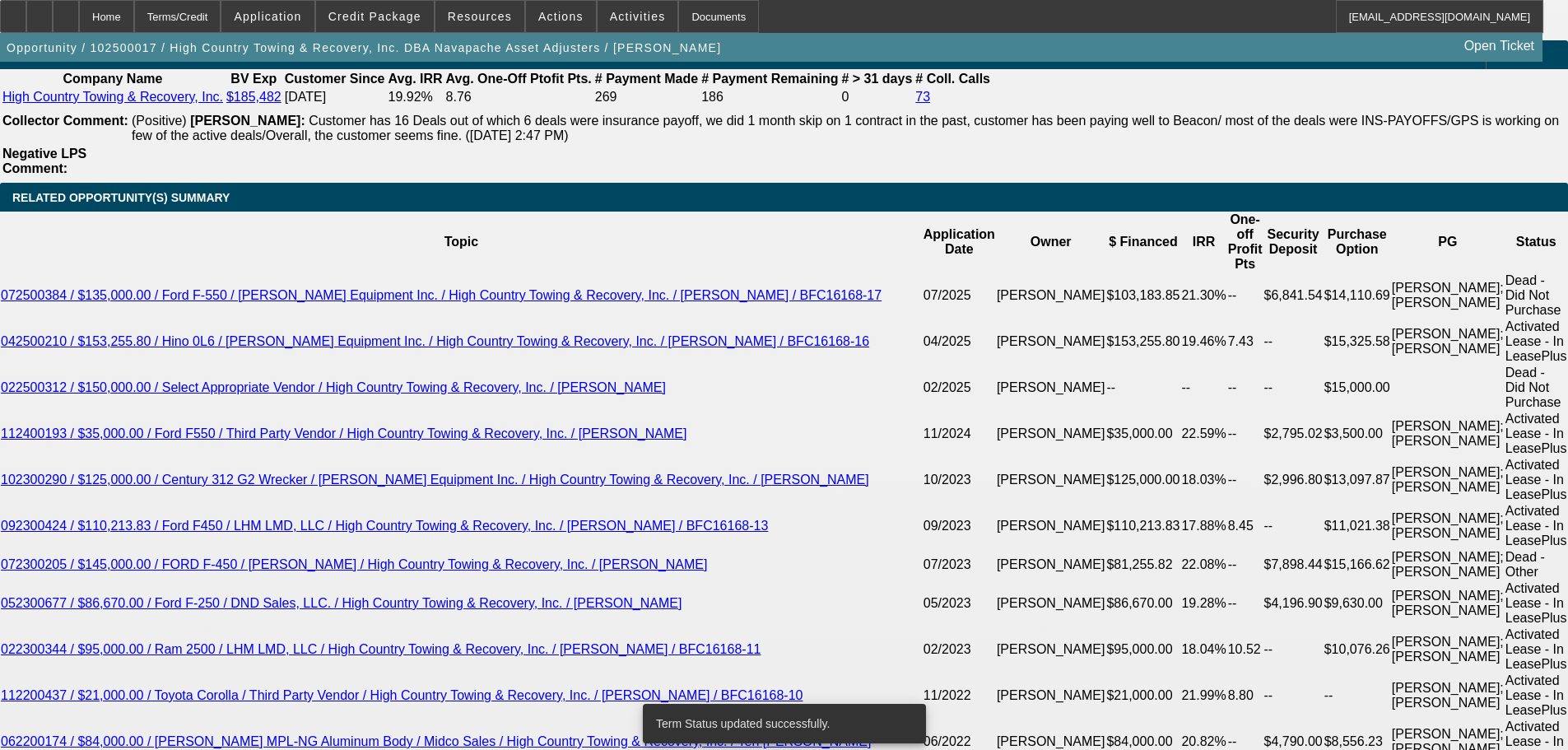
select select "0"
select select "2"
select select "0.1"
select select "4"
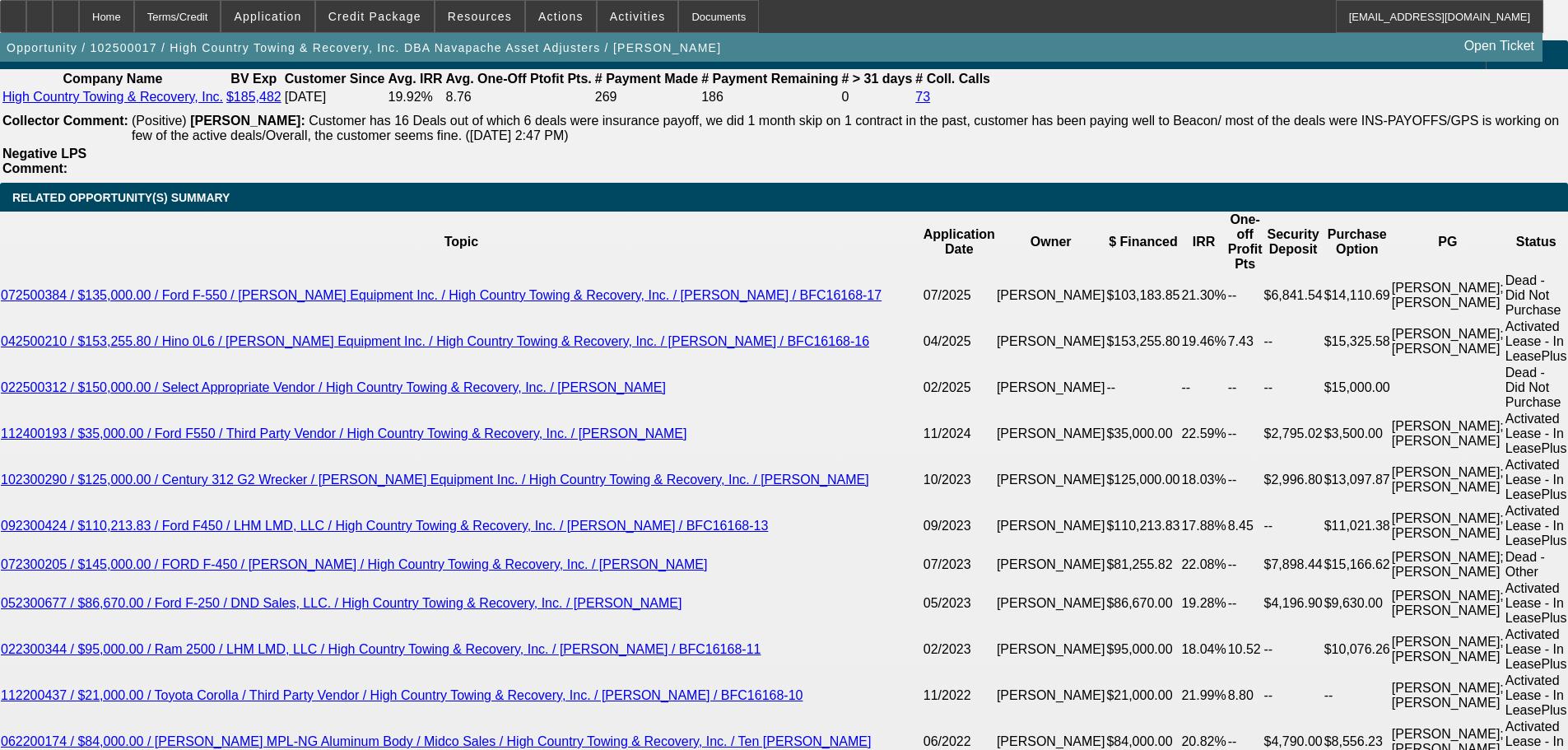
drag, startPoint x: 281, startPoint y: 316, endPoint x: 600, endPoint y: 316, distance: 319.0
copy span "Customer has 16 Deals out of which 6 deals were insurance payoff,"
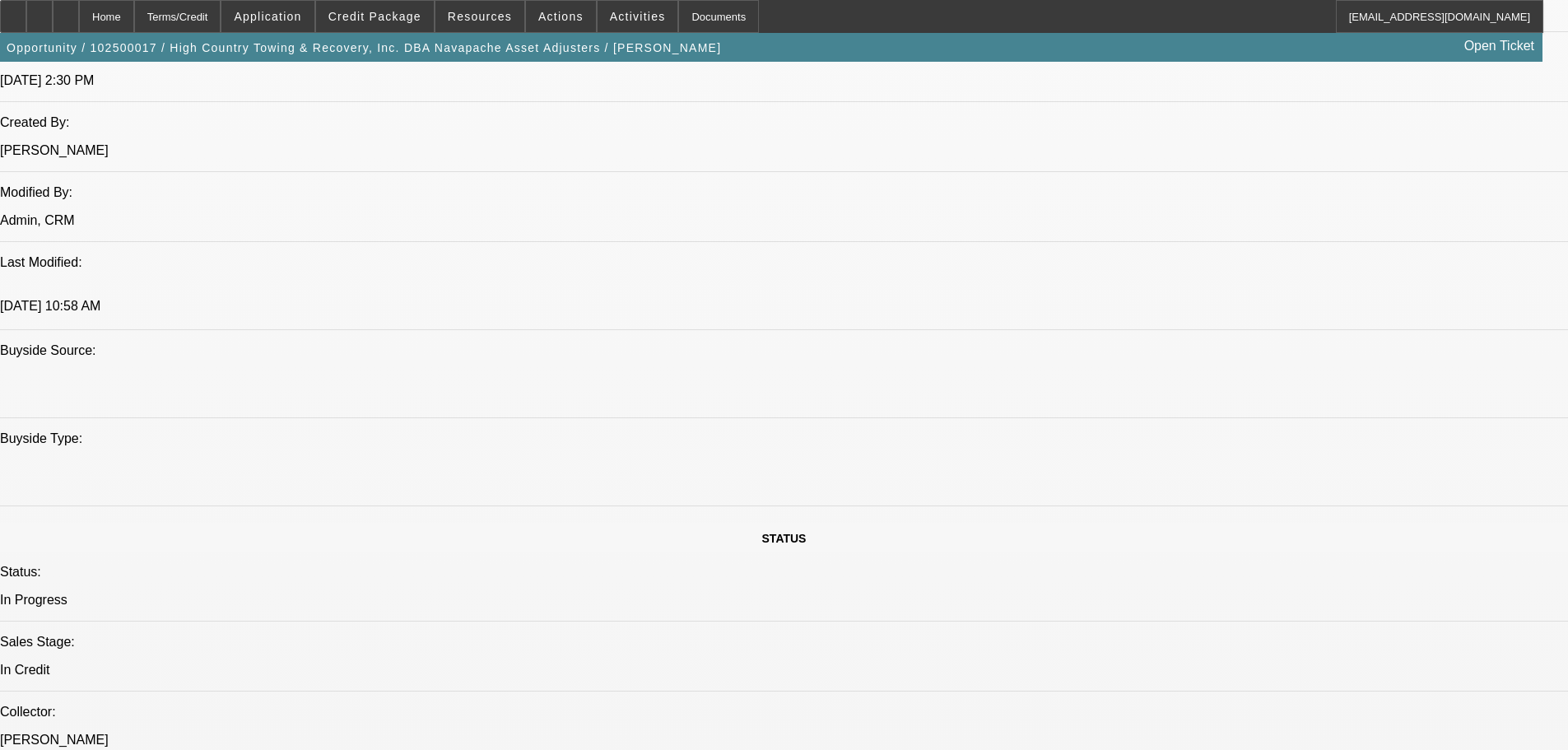
scroll to position [1070, 0]
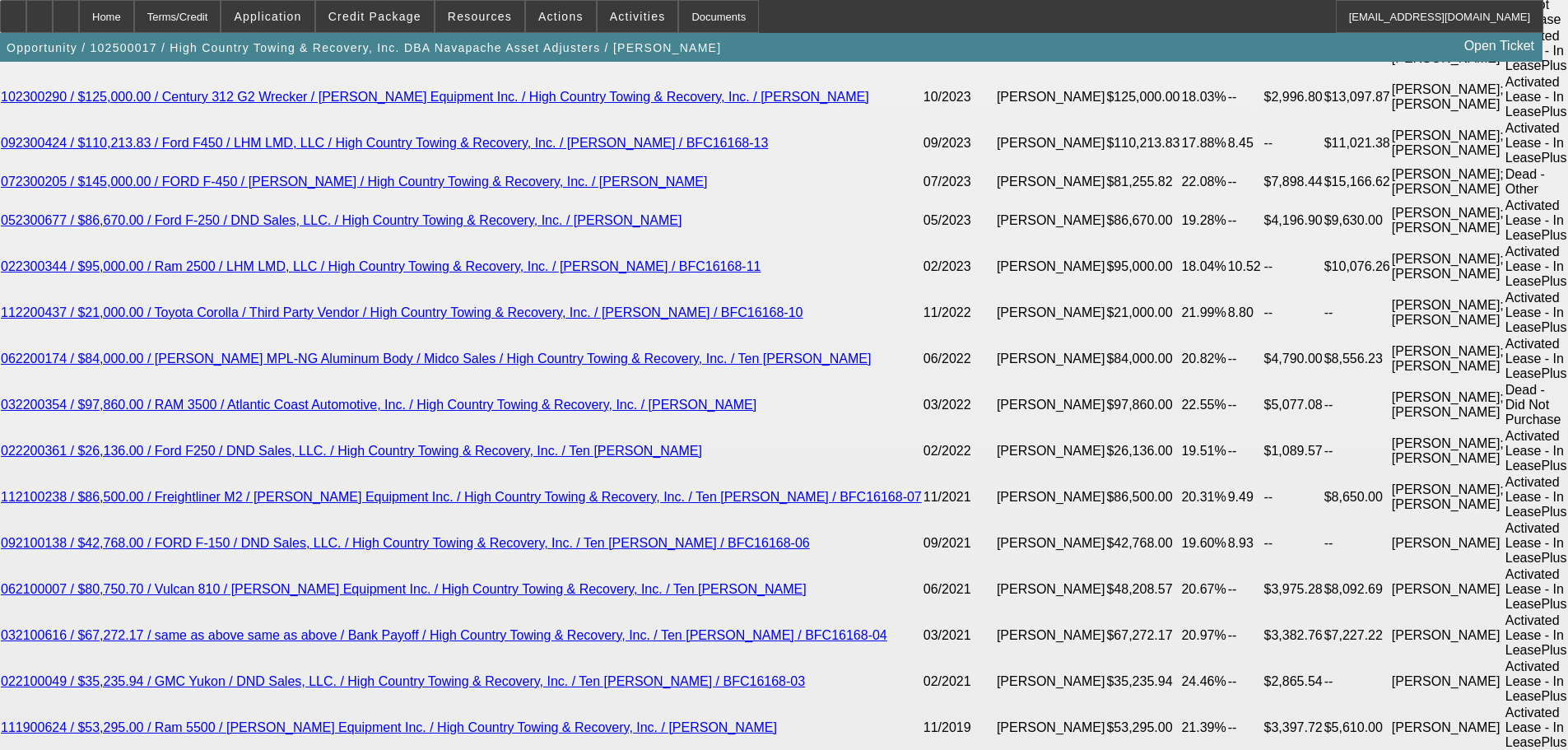
scroll to position [3212, 0]
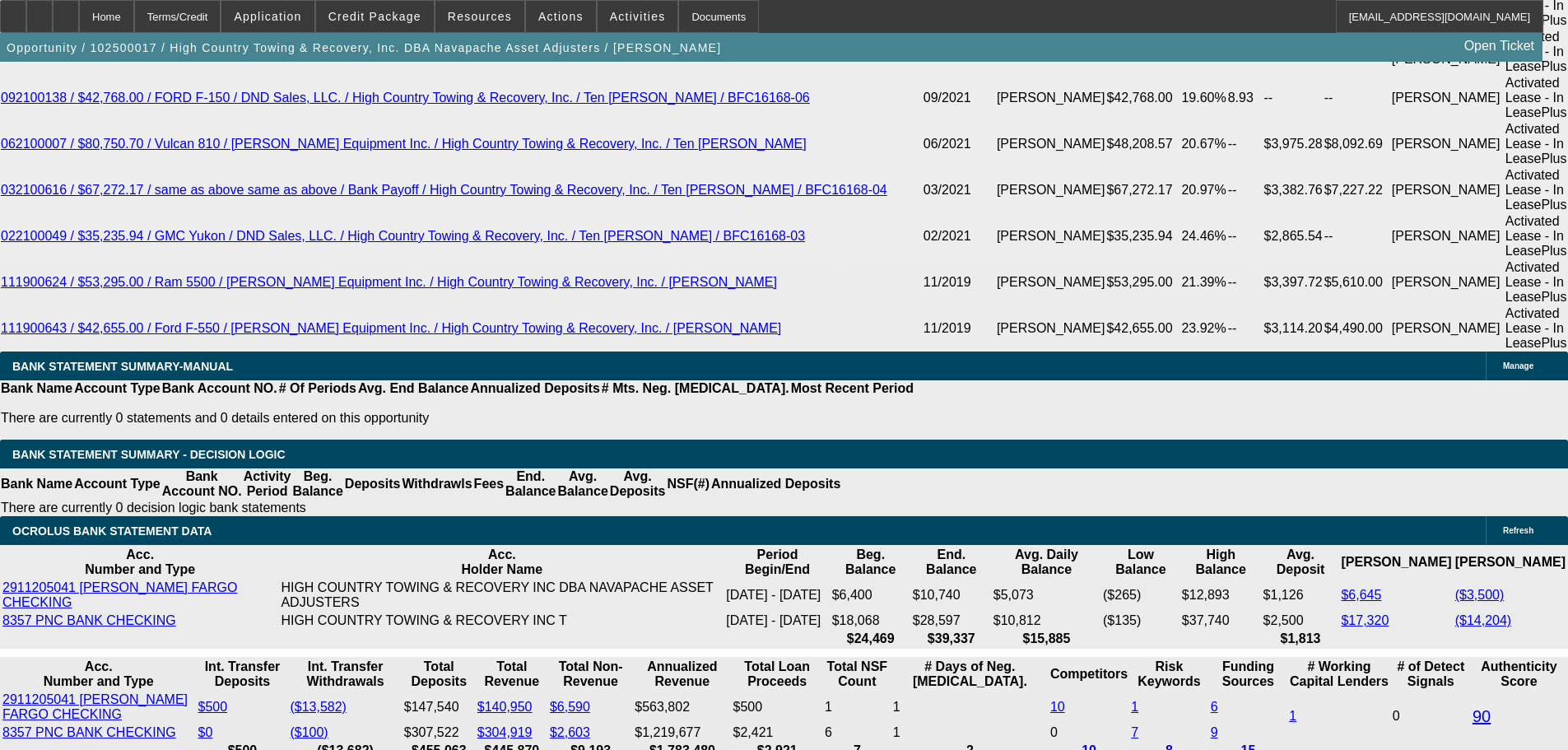
scroll to position [3870, 0]
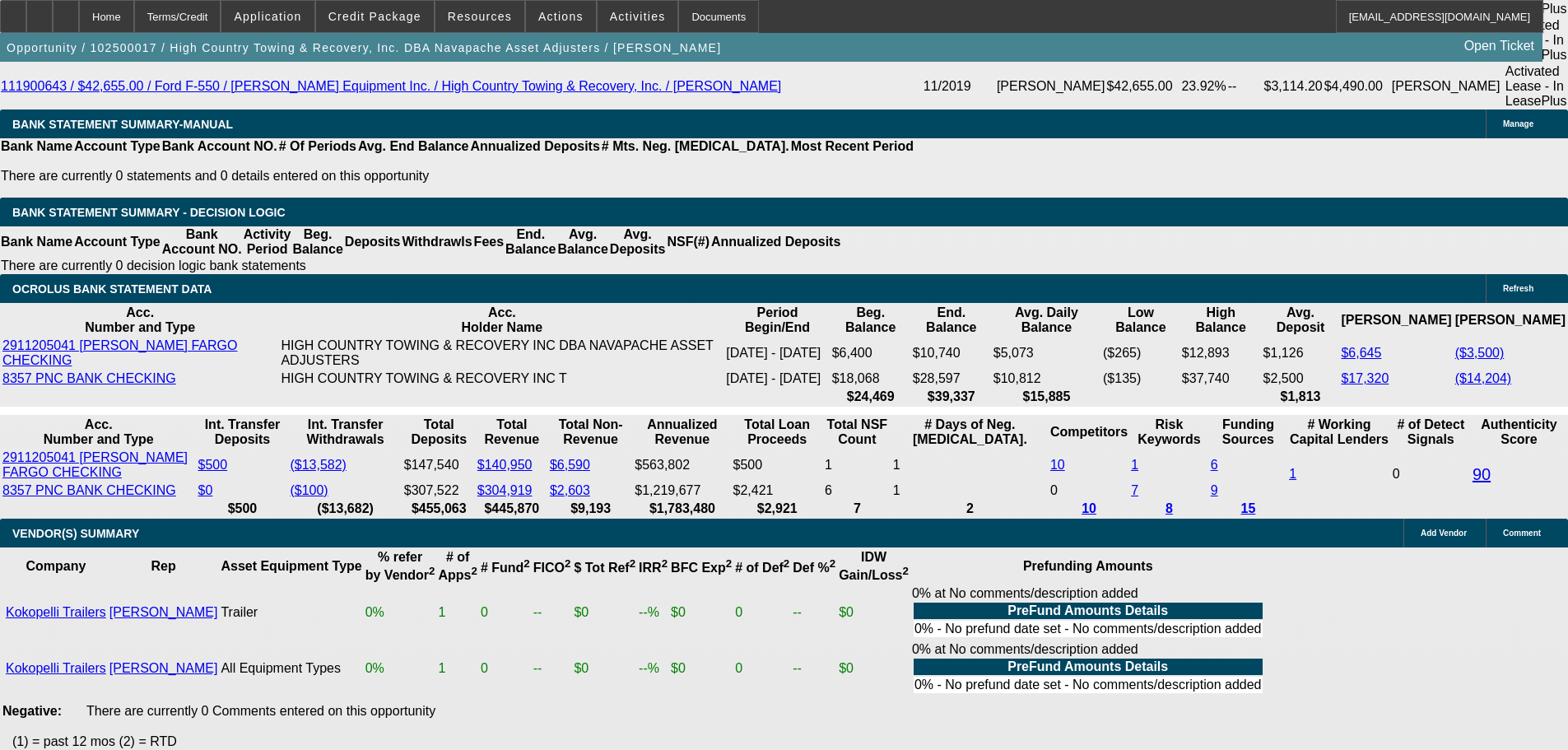
select select "4"
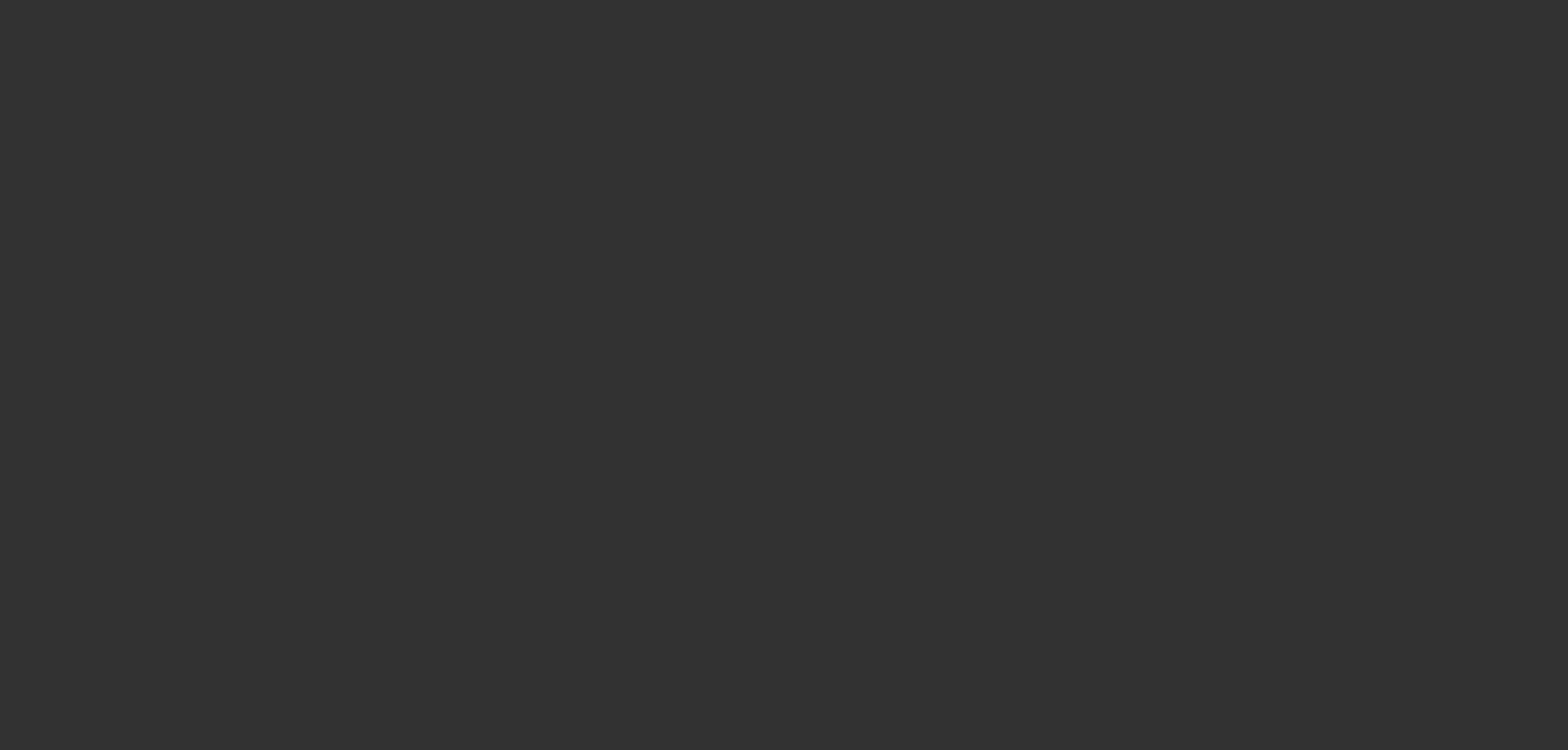
scroll to position [0, 0]
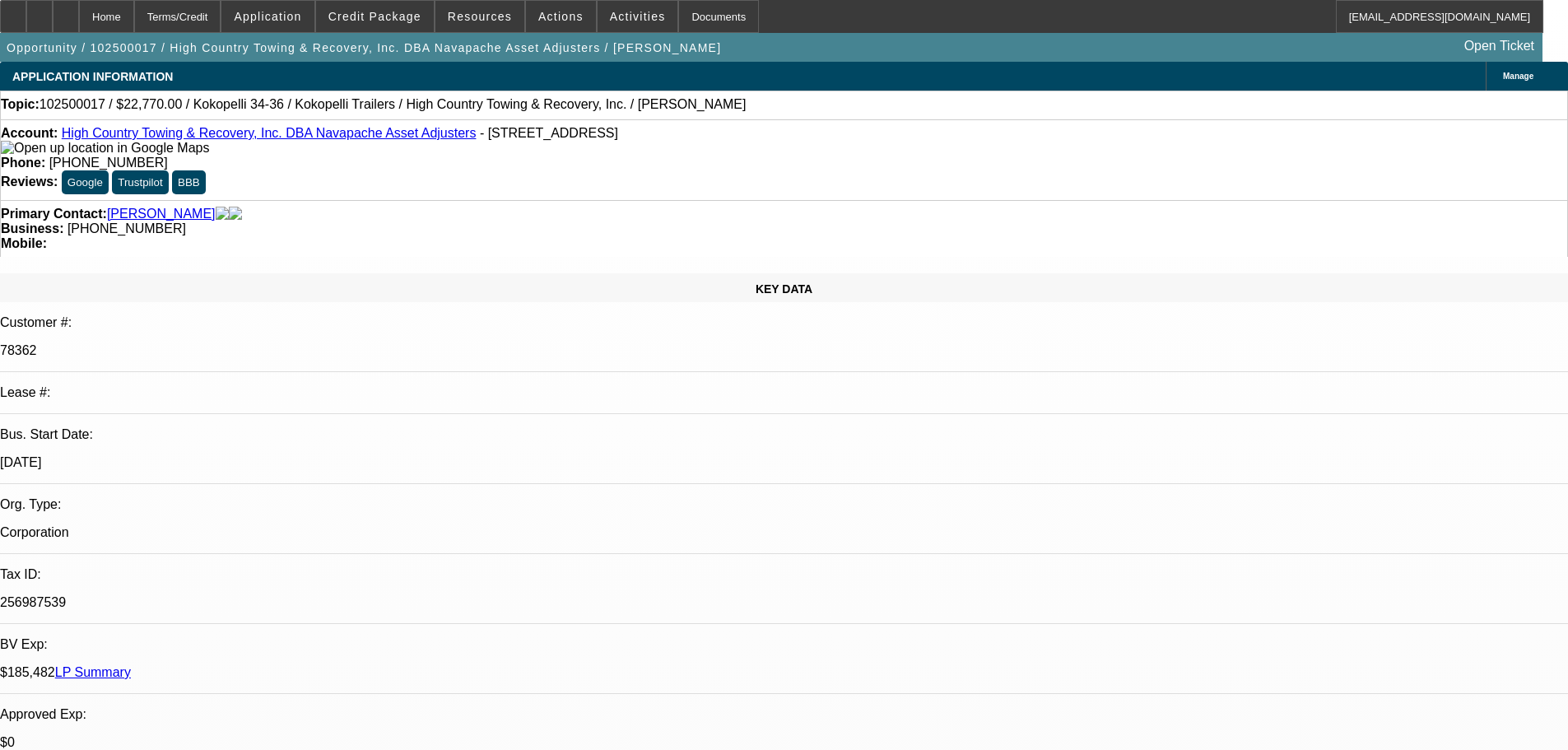
drag, startPoint x: 1505, startPoint y: 303, endPoint x: 1316, endPoint y: 343, distance: 193.2
type textarea "I REVIEWED AND AGREE, WITH ALL THE NEGAITVES NOTED, I WOULD NOT CONSIDER THIS B…"
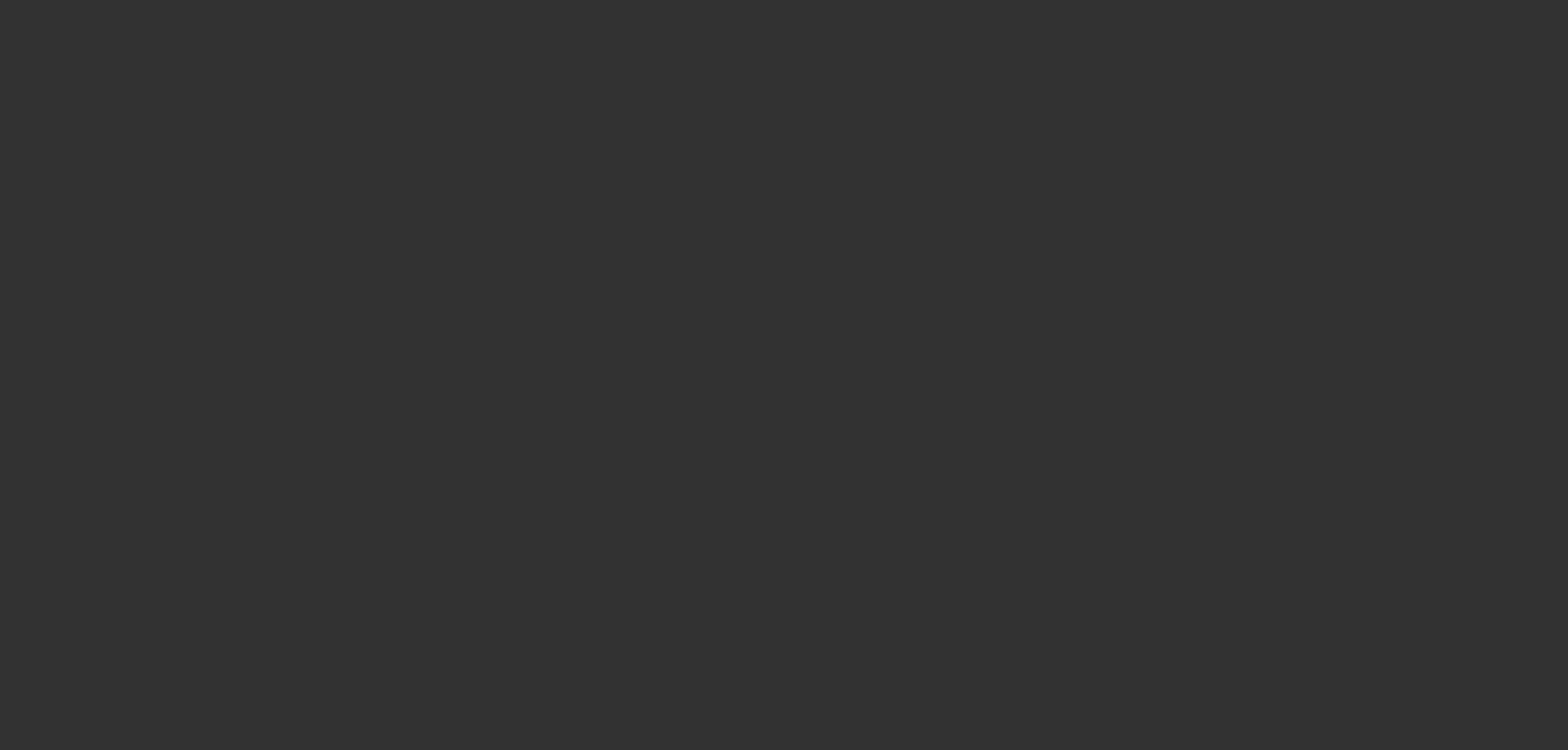
select select "0"
select select "2"
select select "0.1"
select select "4"
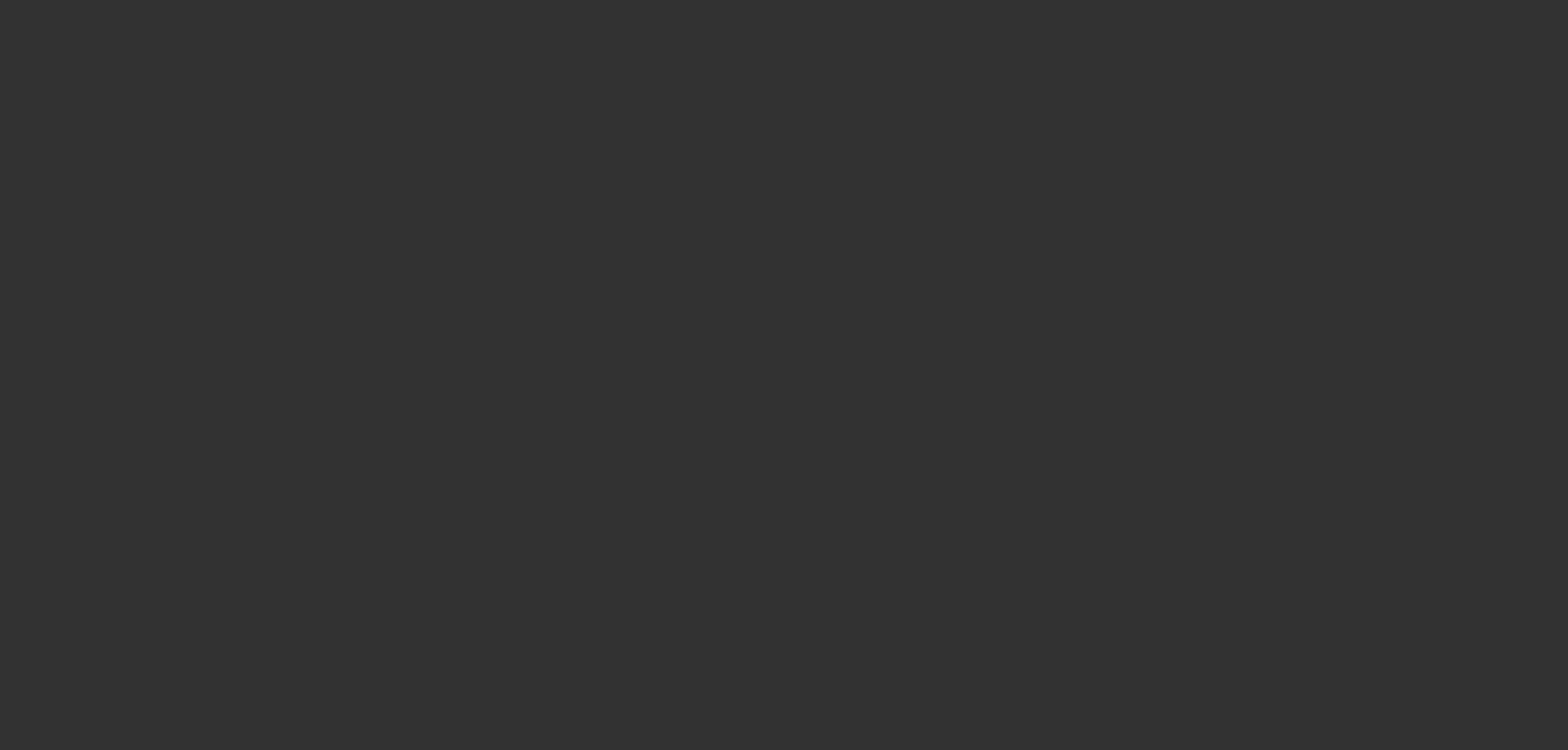
select select "0"
select select "2"
select select "0.1"
select select "4"
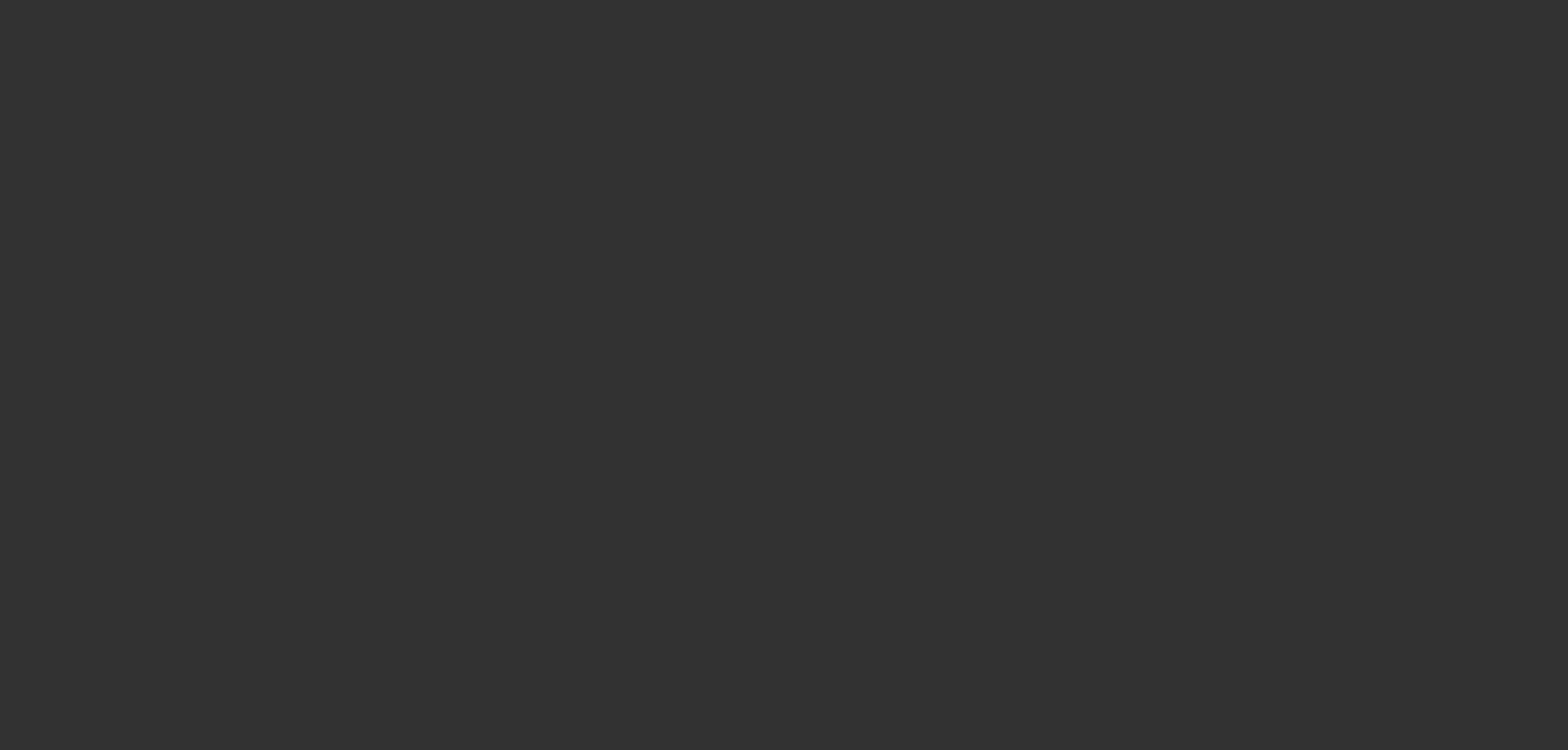
select select "0"
select select "2"
select select "0.1"
select select "4"
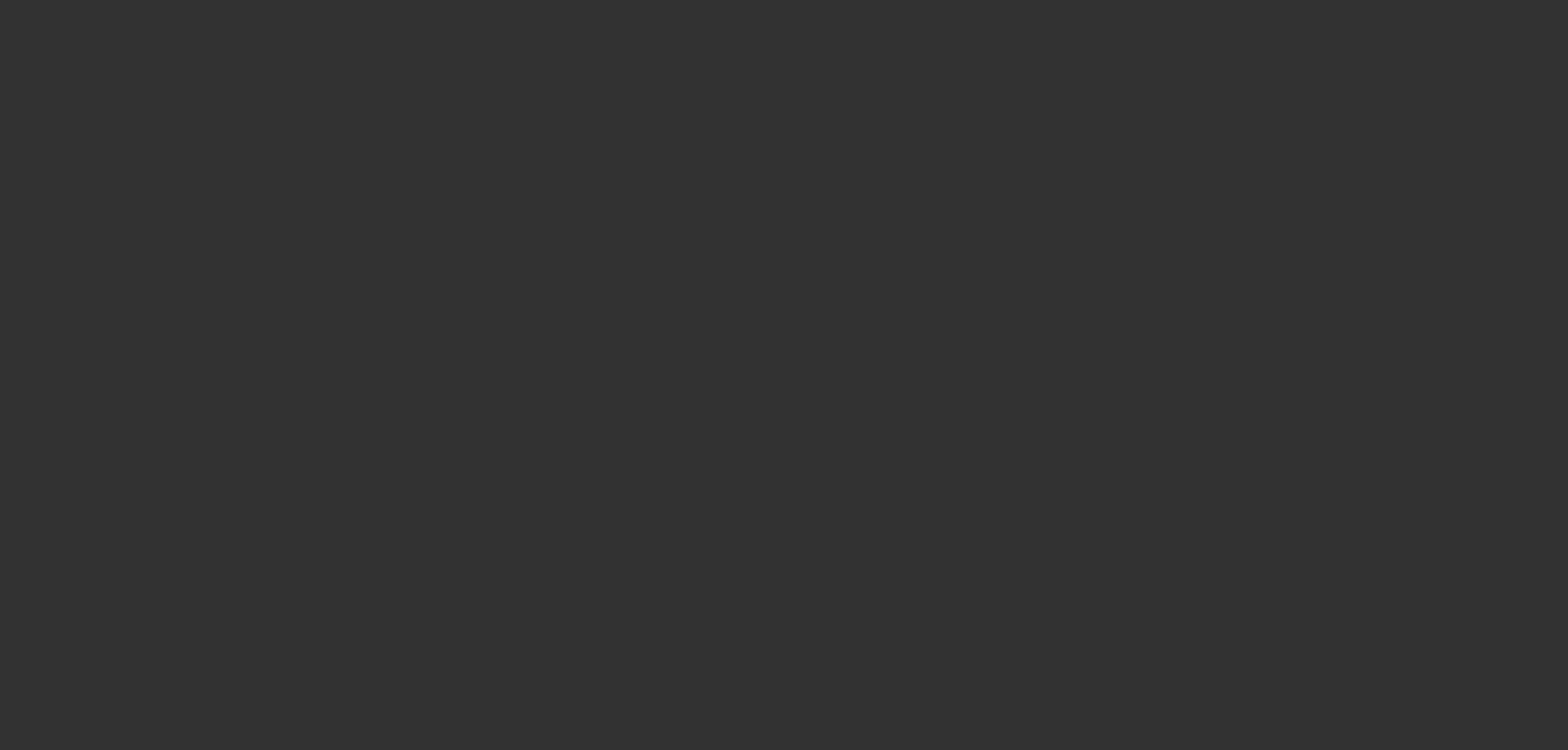
select select "0"
select select "2"
select select "0.1"
select select "4"
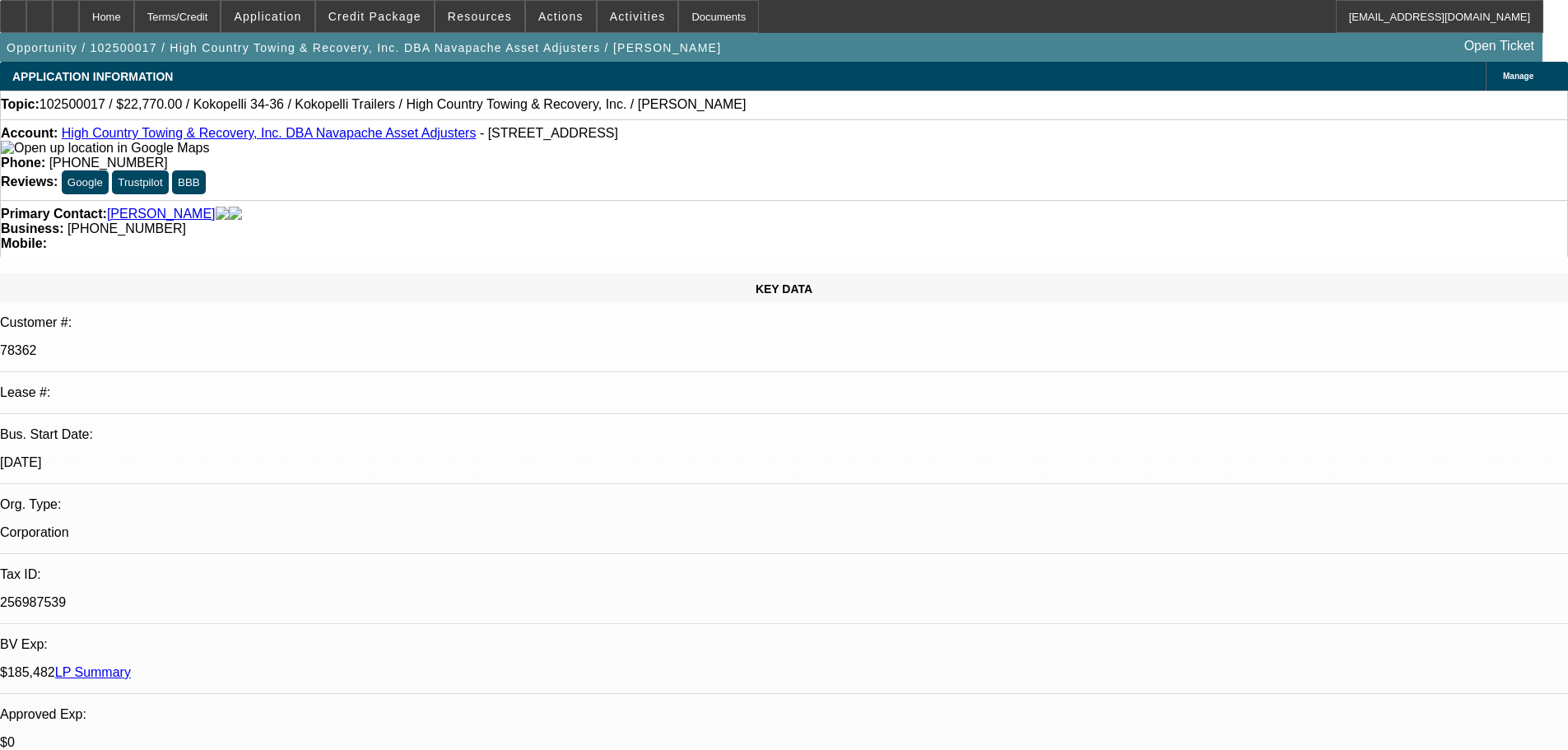
select select "0"
select select "2"
select select "0.1"
select select "4"
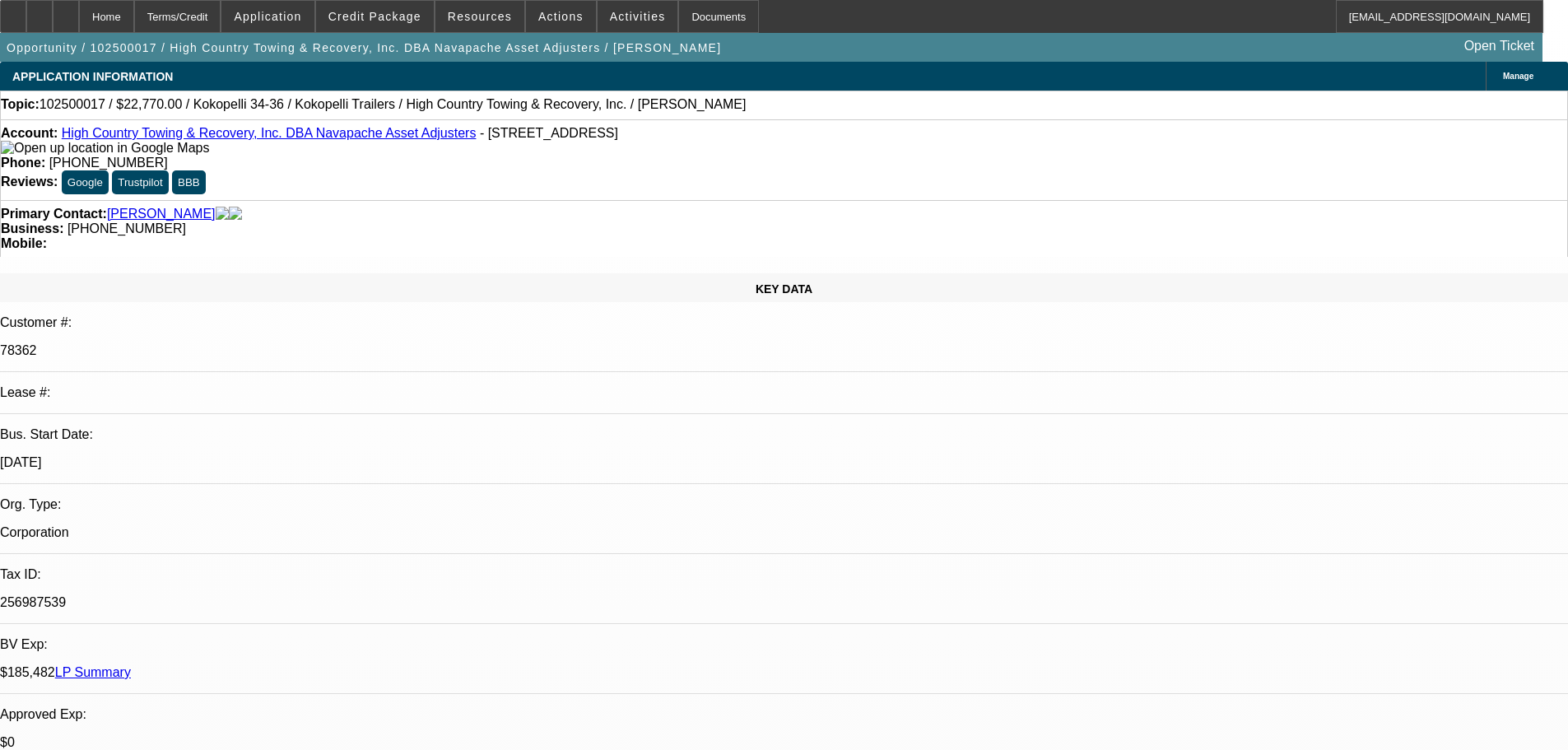
select select "0"
select select "2"
select select "0.1"
select select "4"
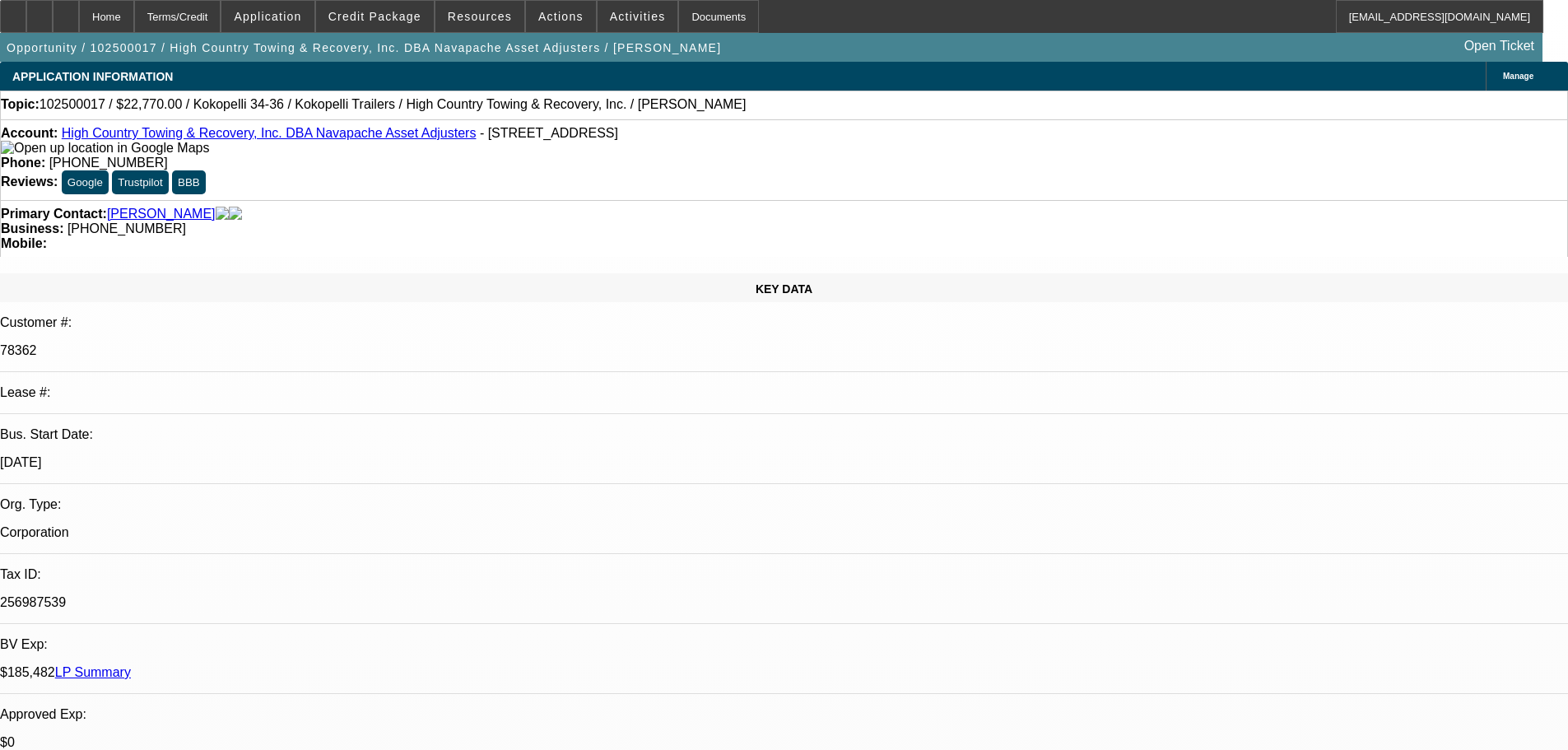
select select "0"
select select "2"
select select "0.1"
select select "4"
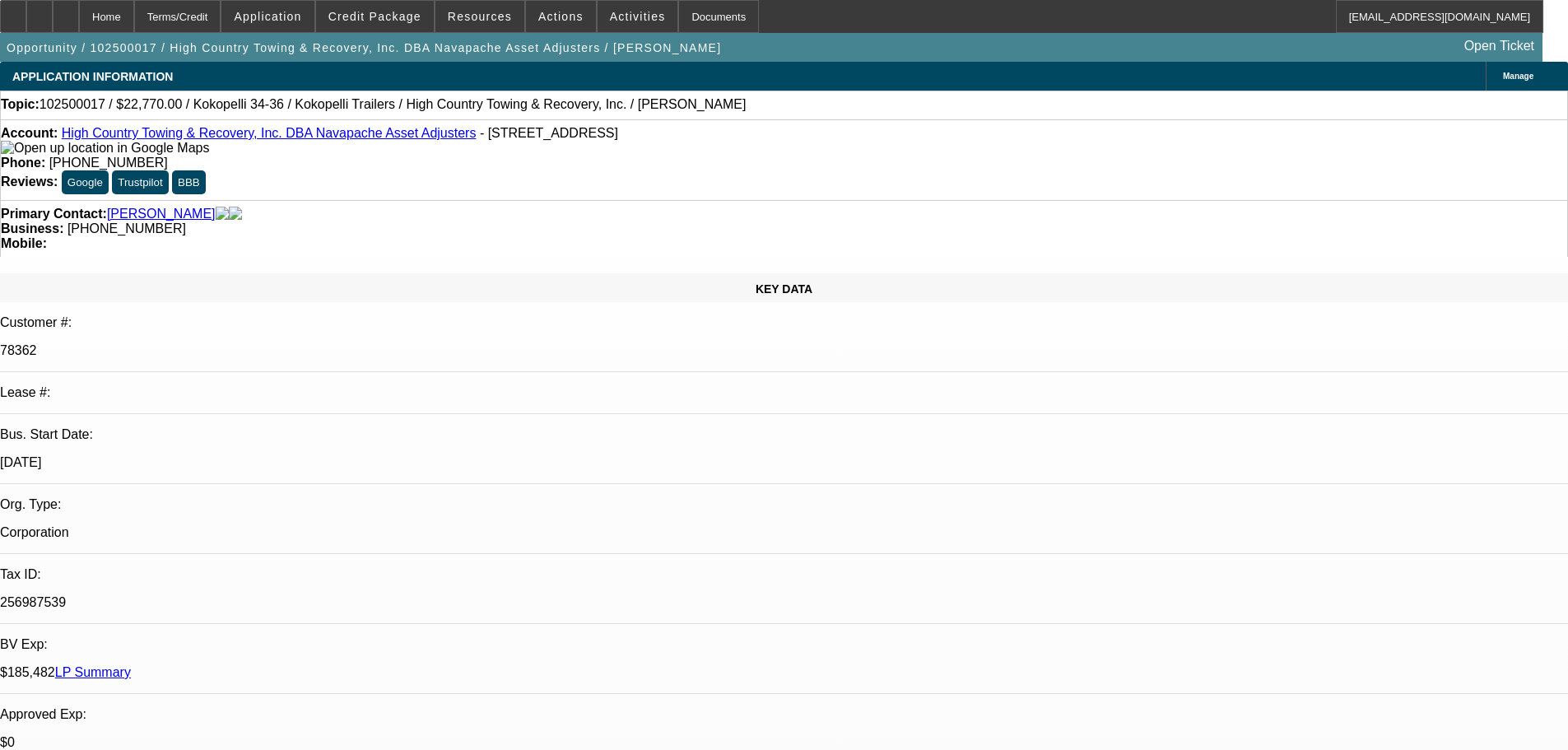
select select "0"
select select "2"
select select "0.1"
select select "4"
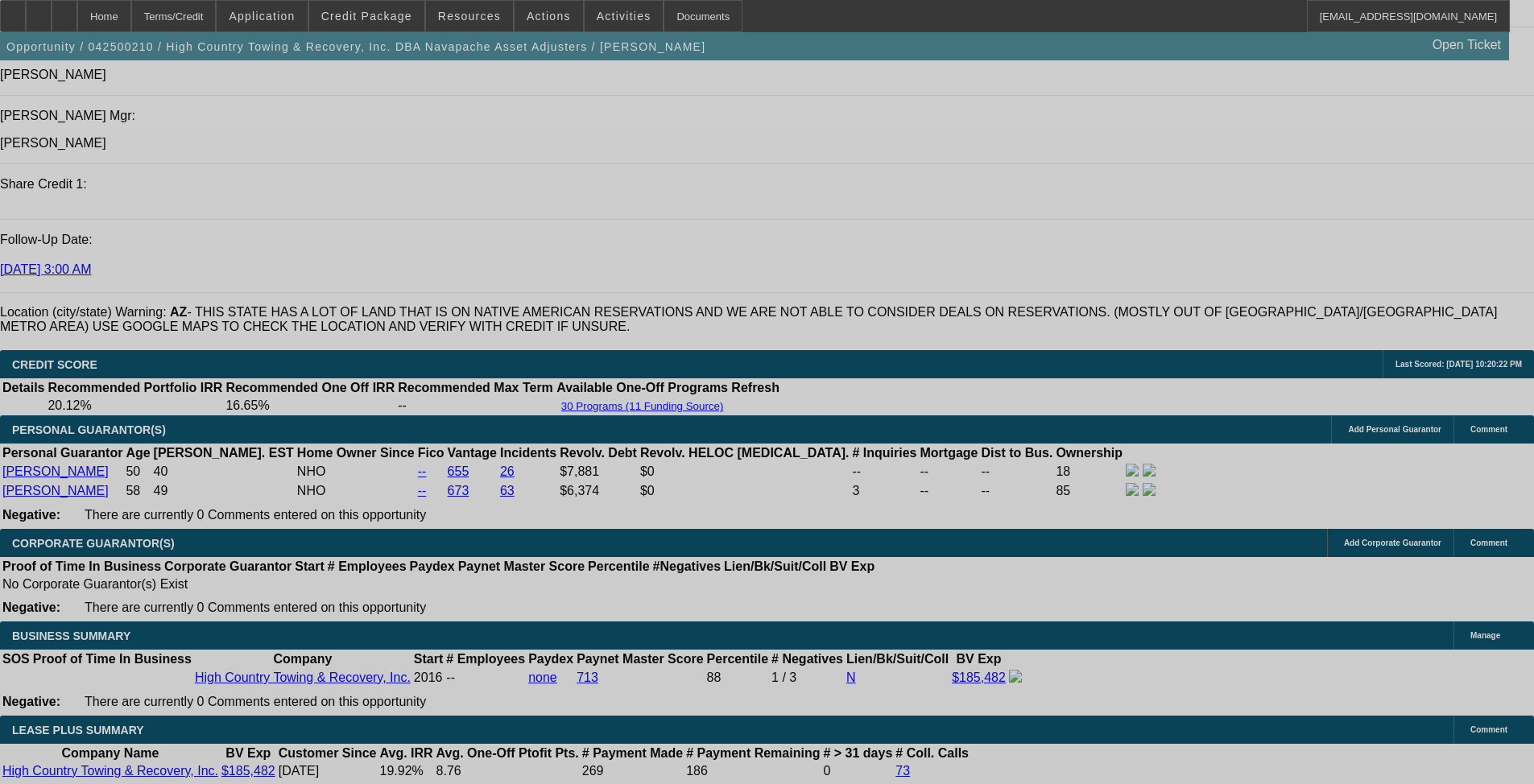
select select "0"
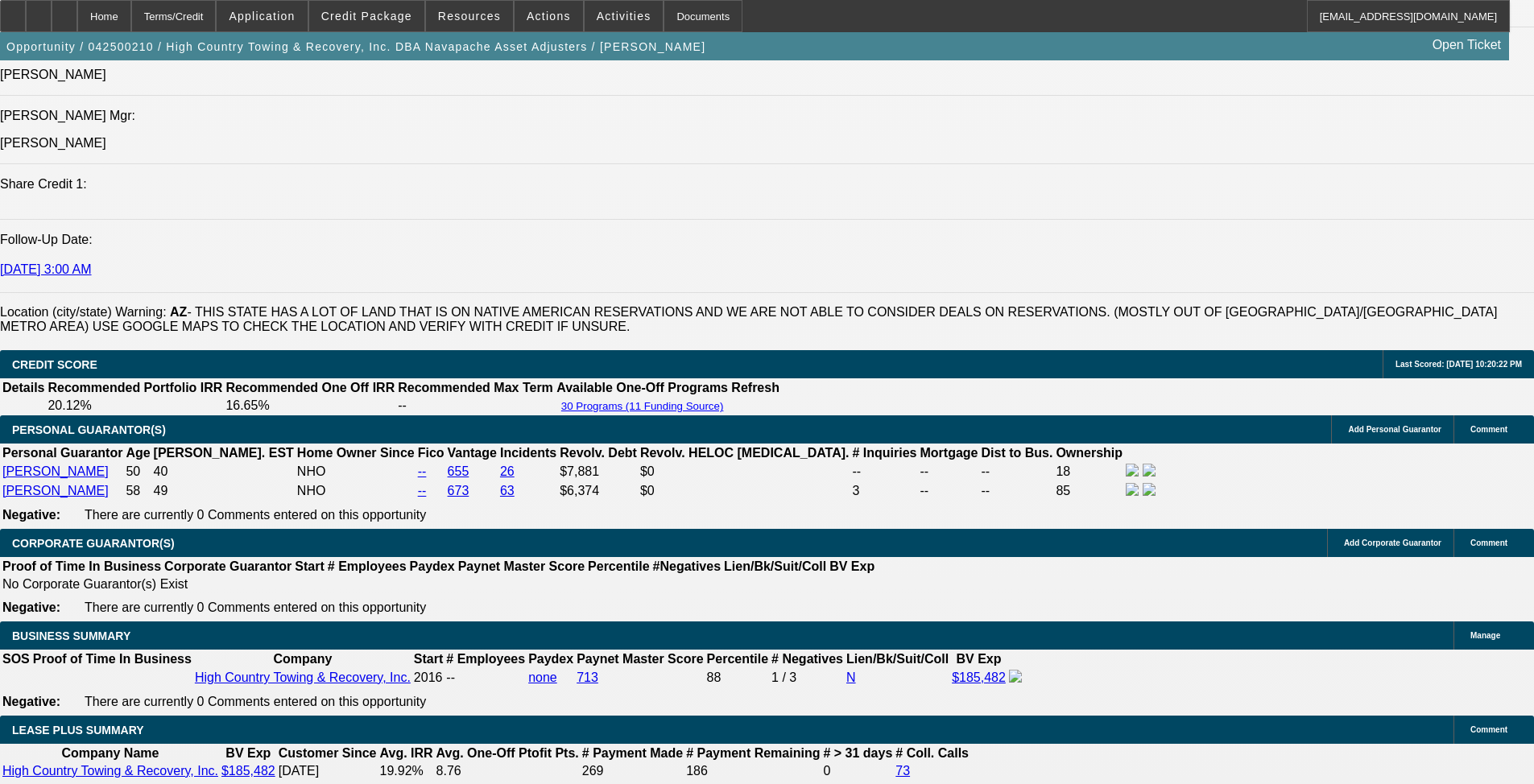
select select "0"
select select "0.1"
select select "4"
select select "0"
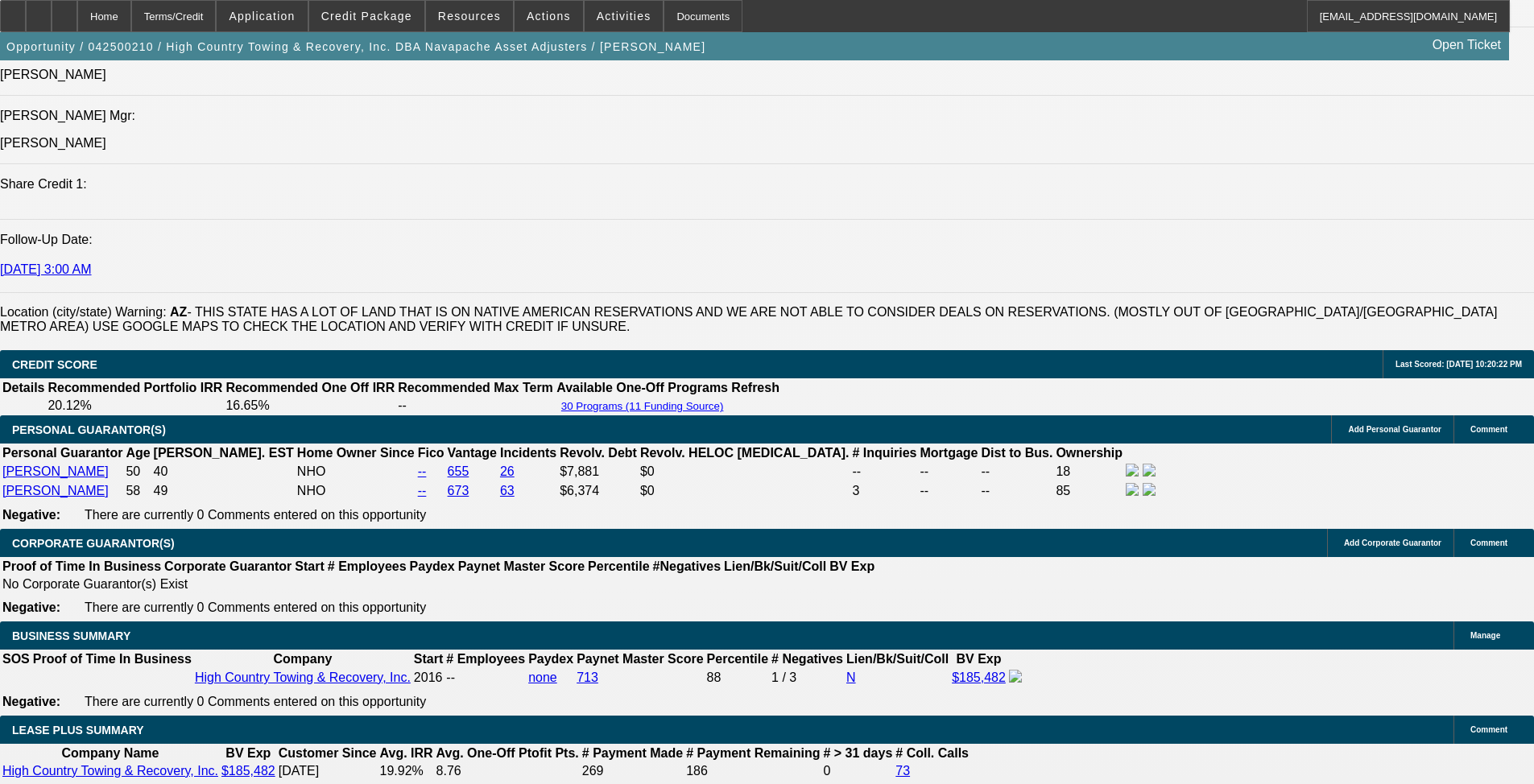
select select "0.1"
select select "4"
select select "0"
select select "0.1"
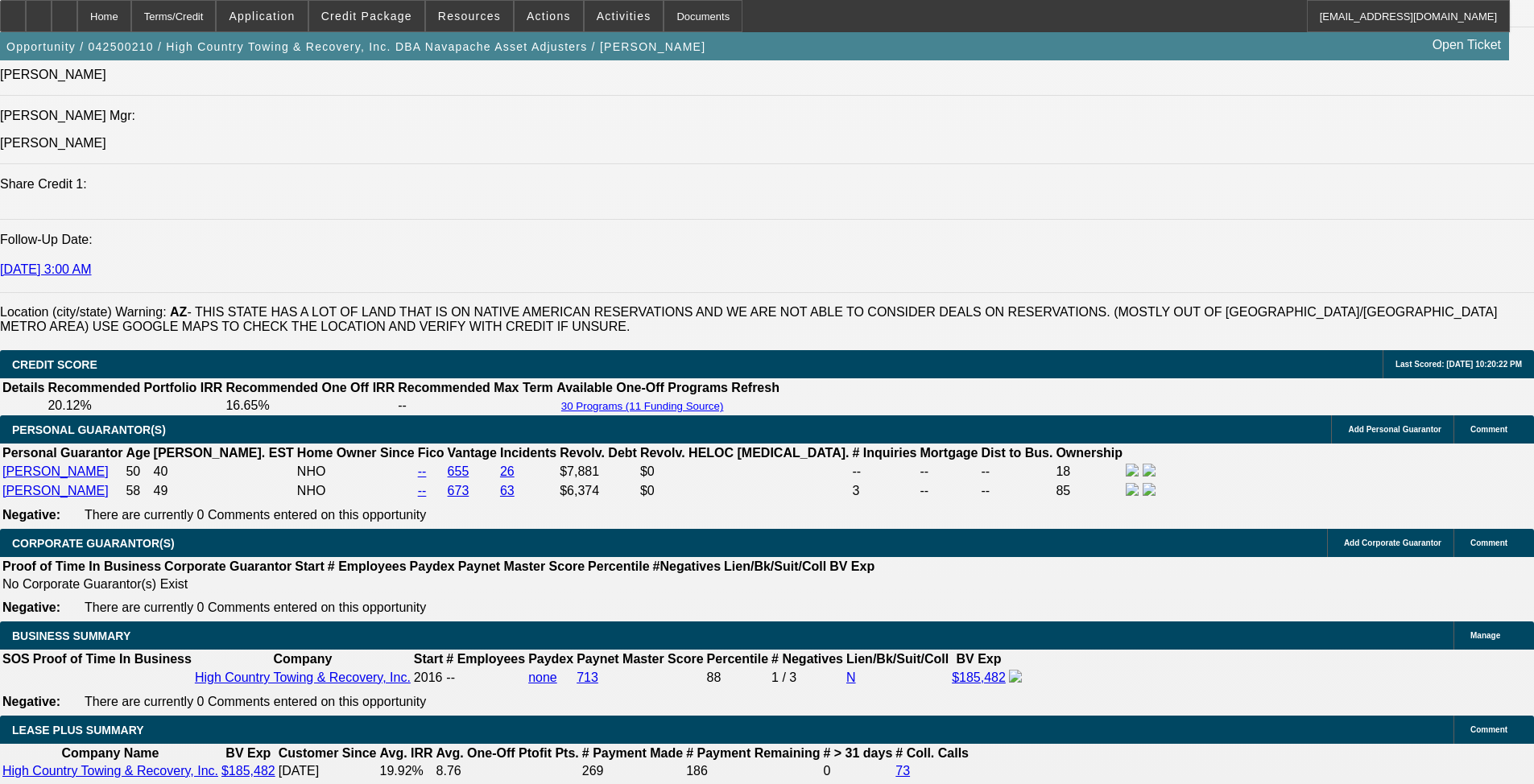
select select "4"
select select "0"
select select "0.1"
select select "4"
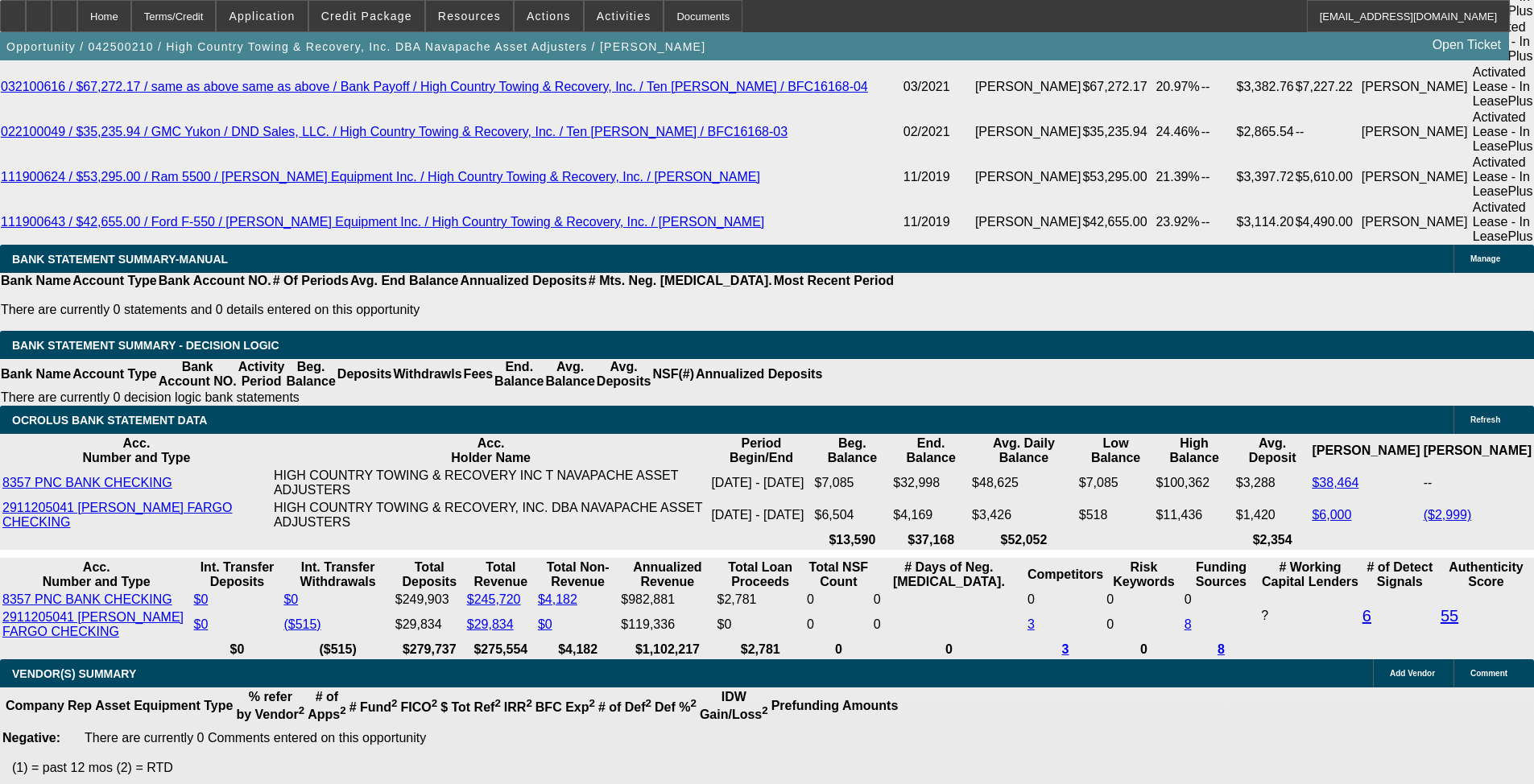
scroll to position [3432, 0]
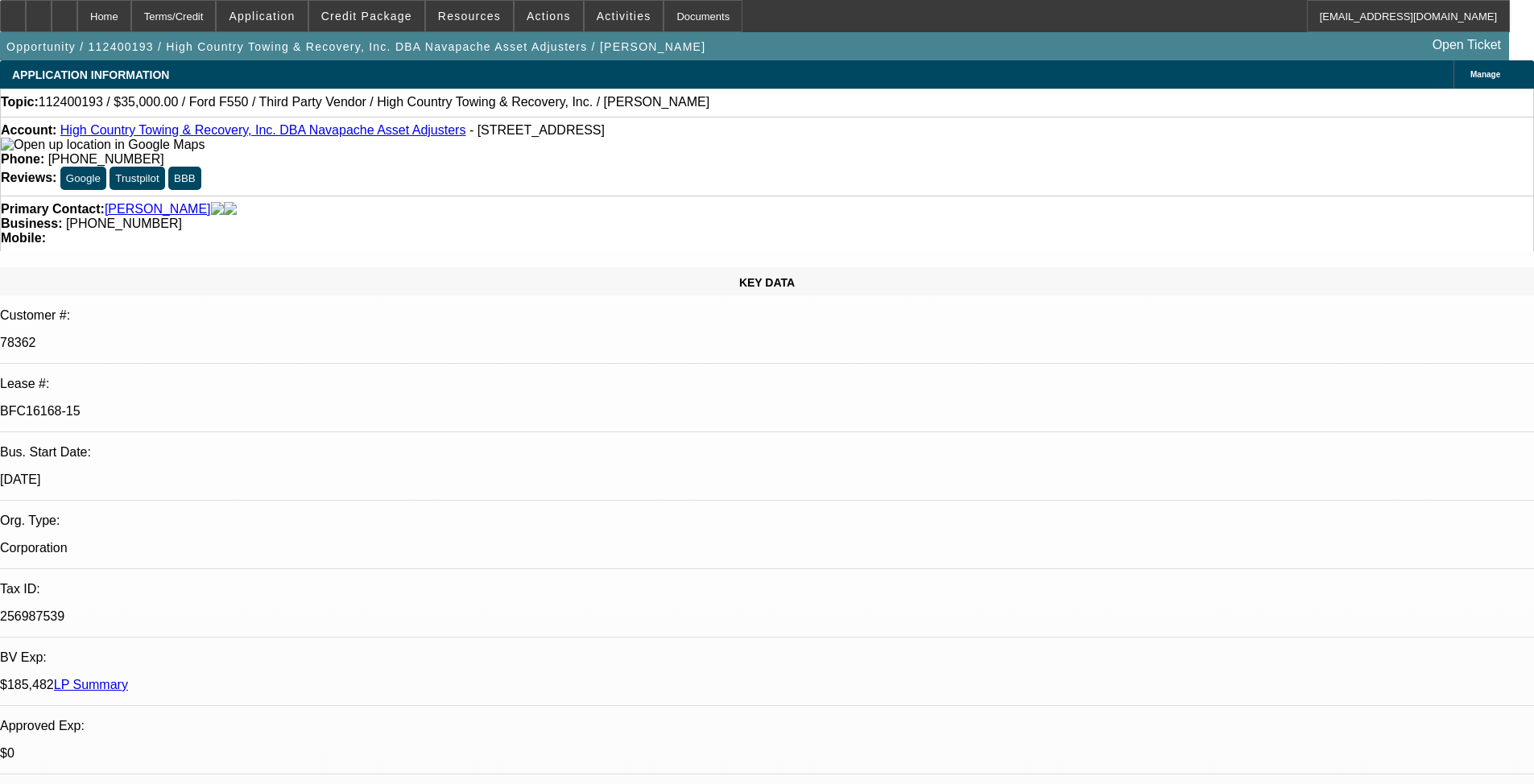
select select "0"
select select "2"
select select "0.1"
select select "4"
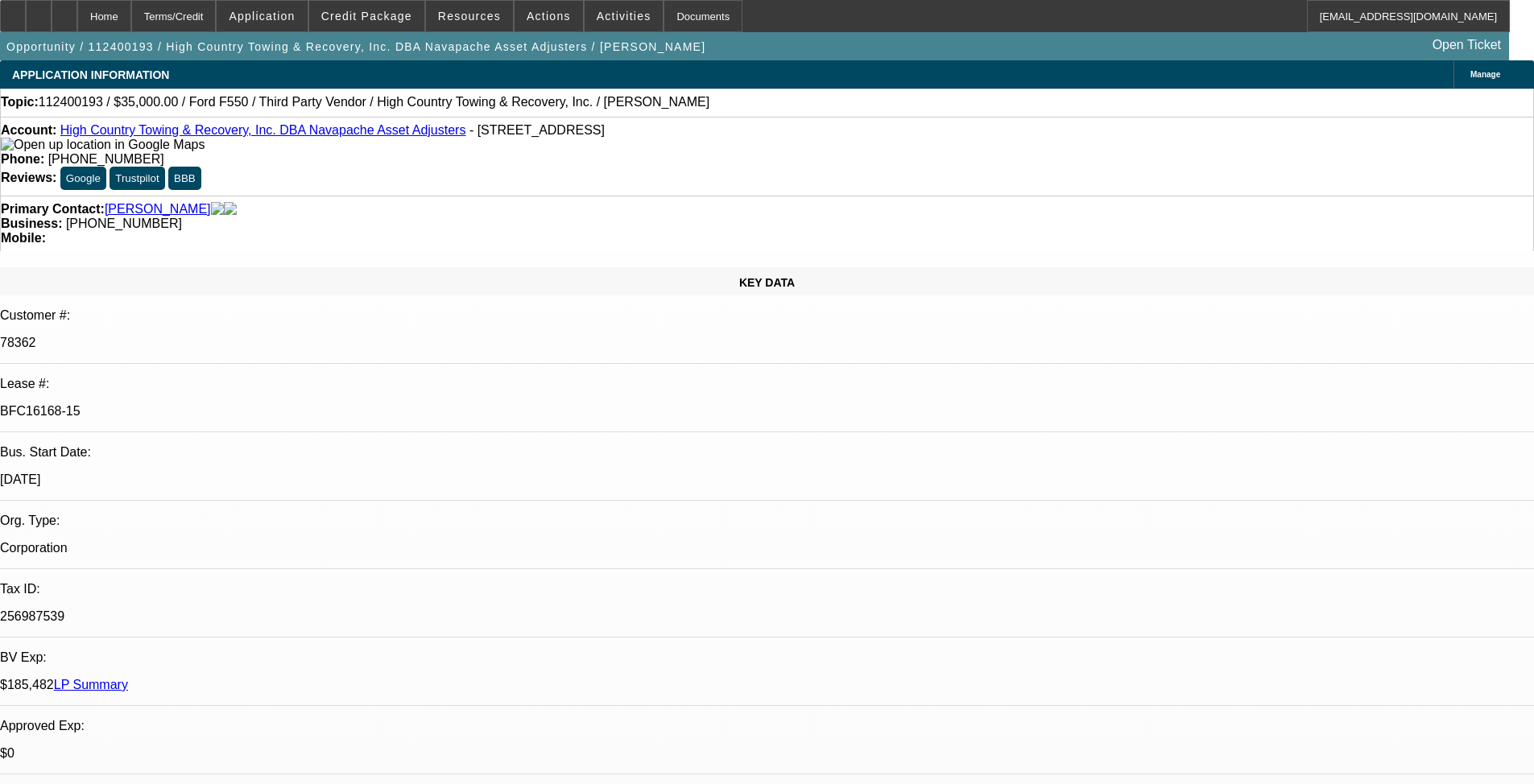
select select "0"
select select "2"
select select "0.1"
select select "4"
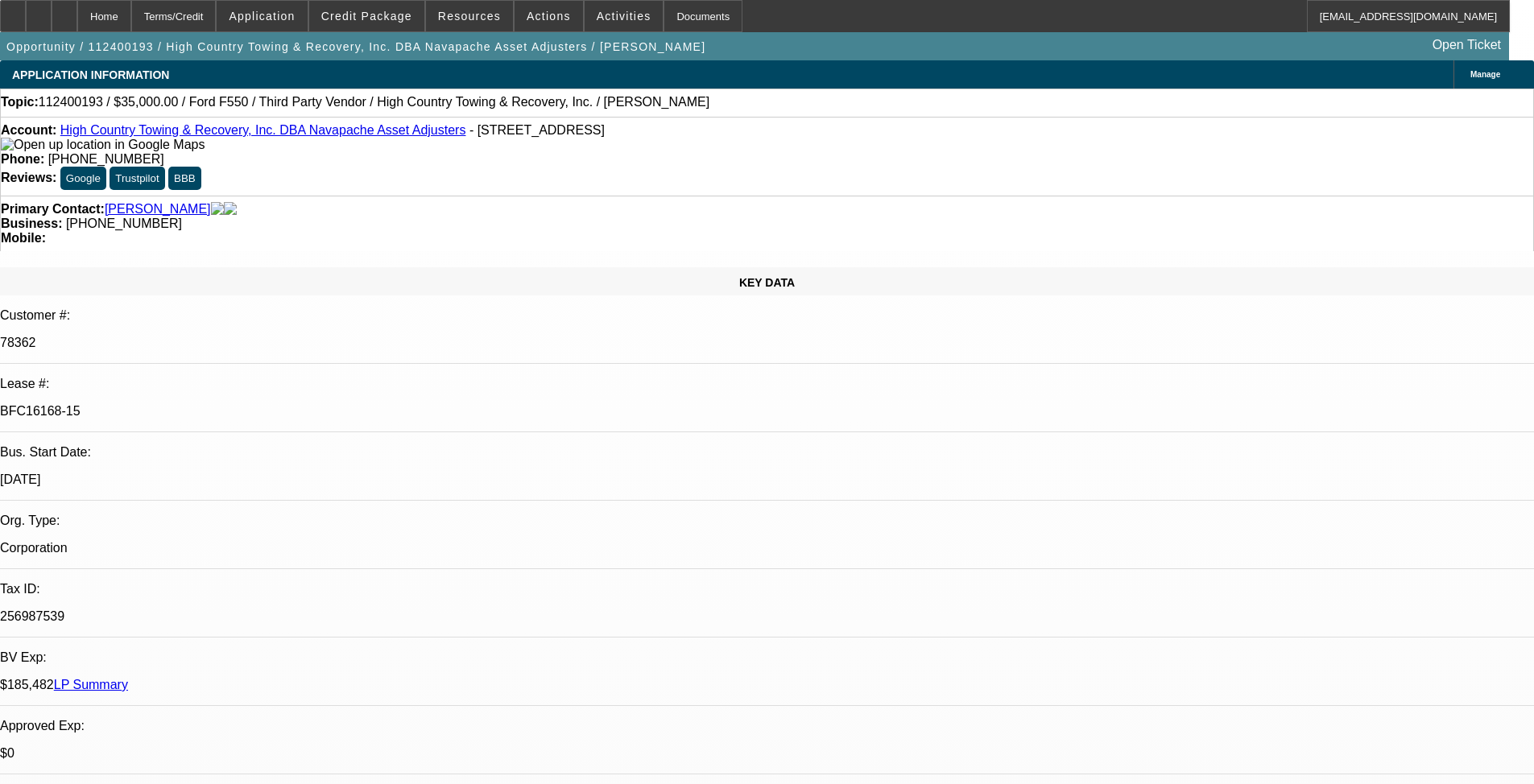
select select "0"
select select "2"
select select "0.1"
select select "4"
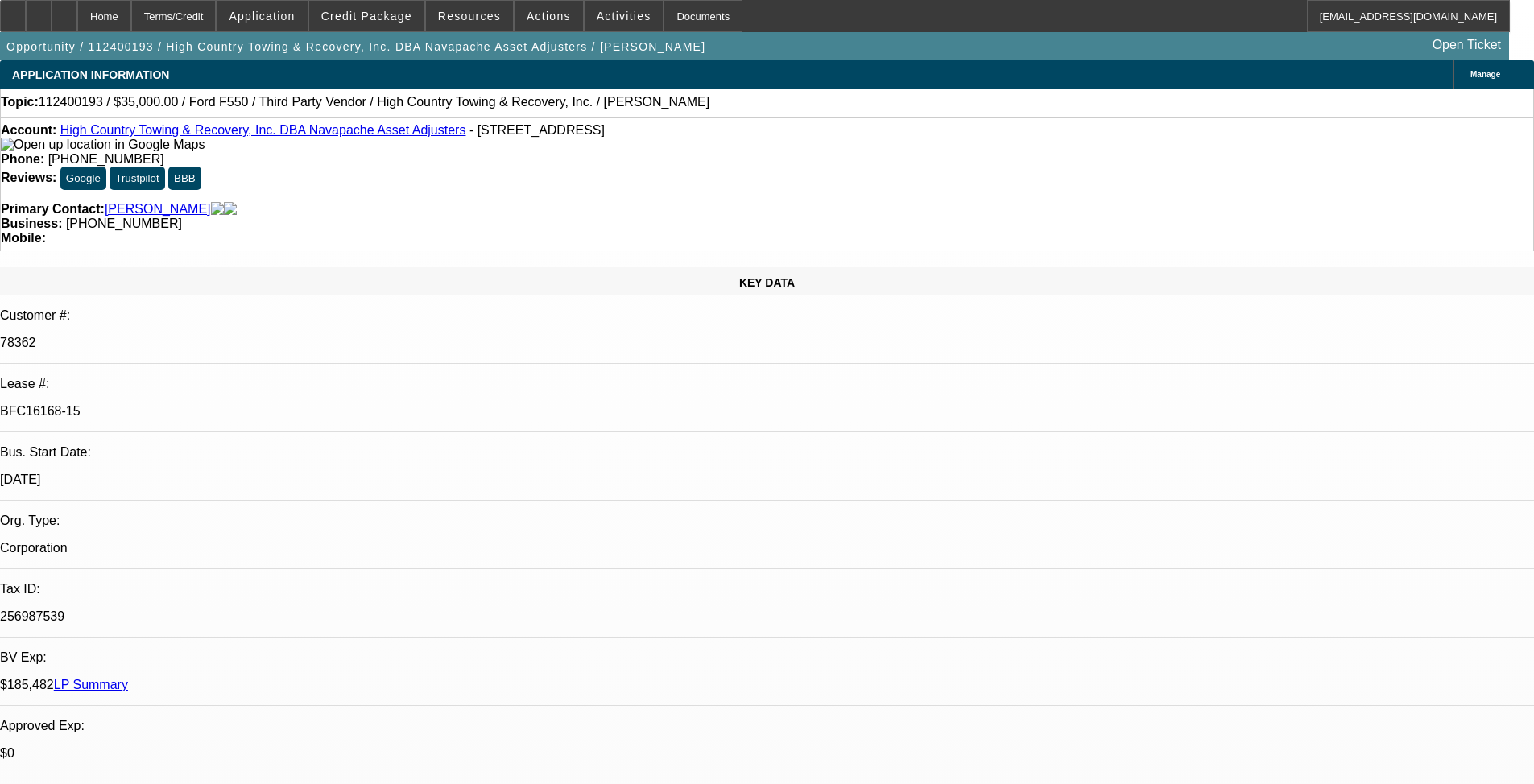
select select "0"
select select "3"
select select "0.1"
select select "4"
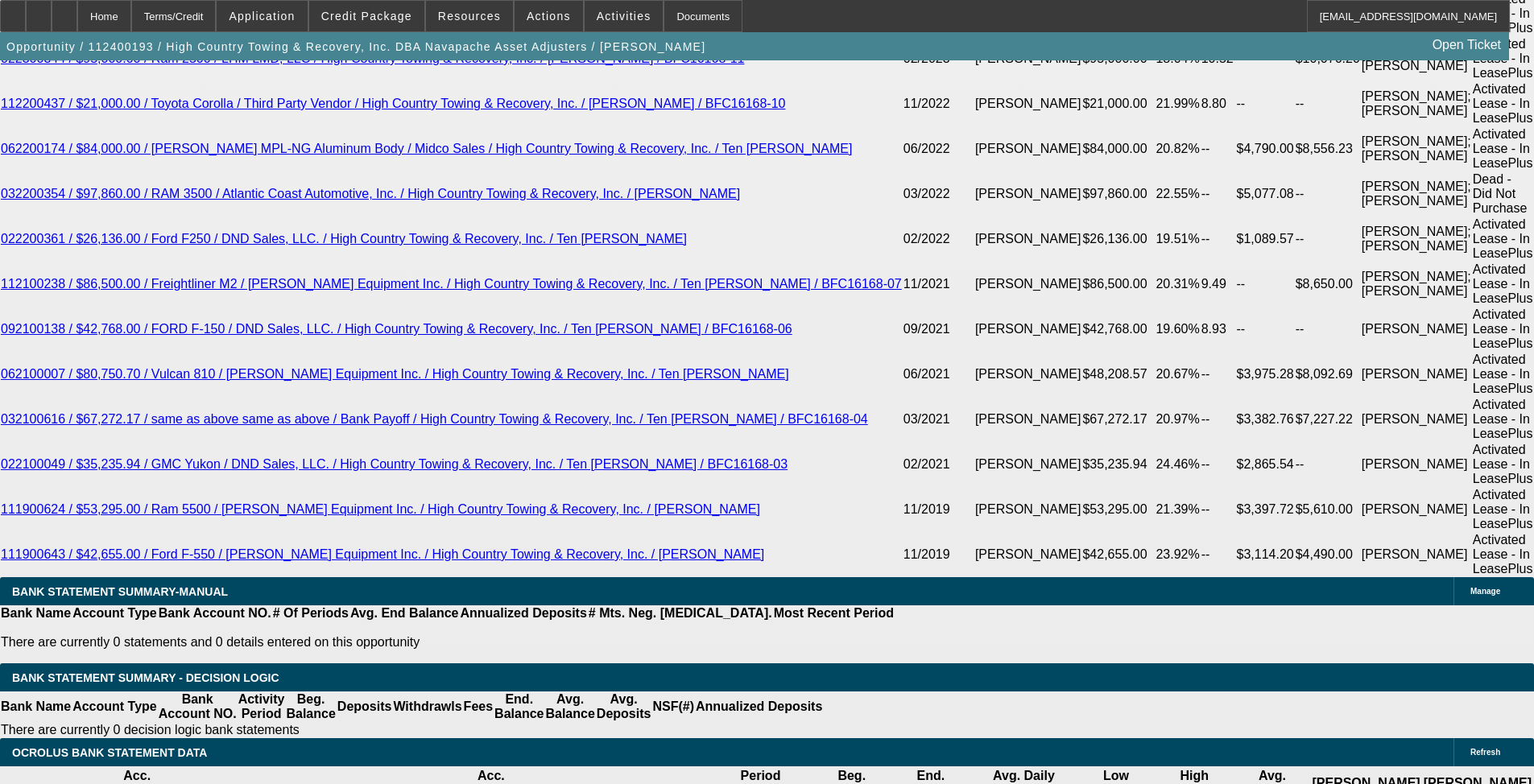
scroll to position [3302, 0]
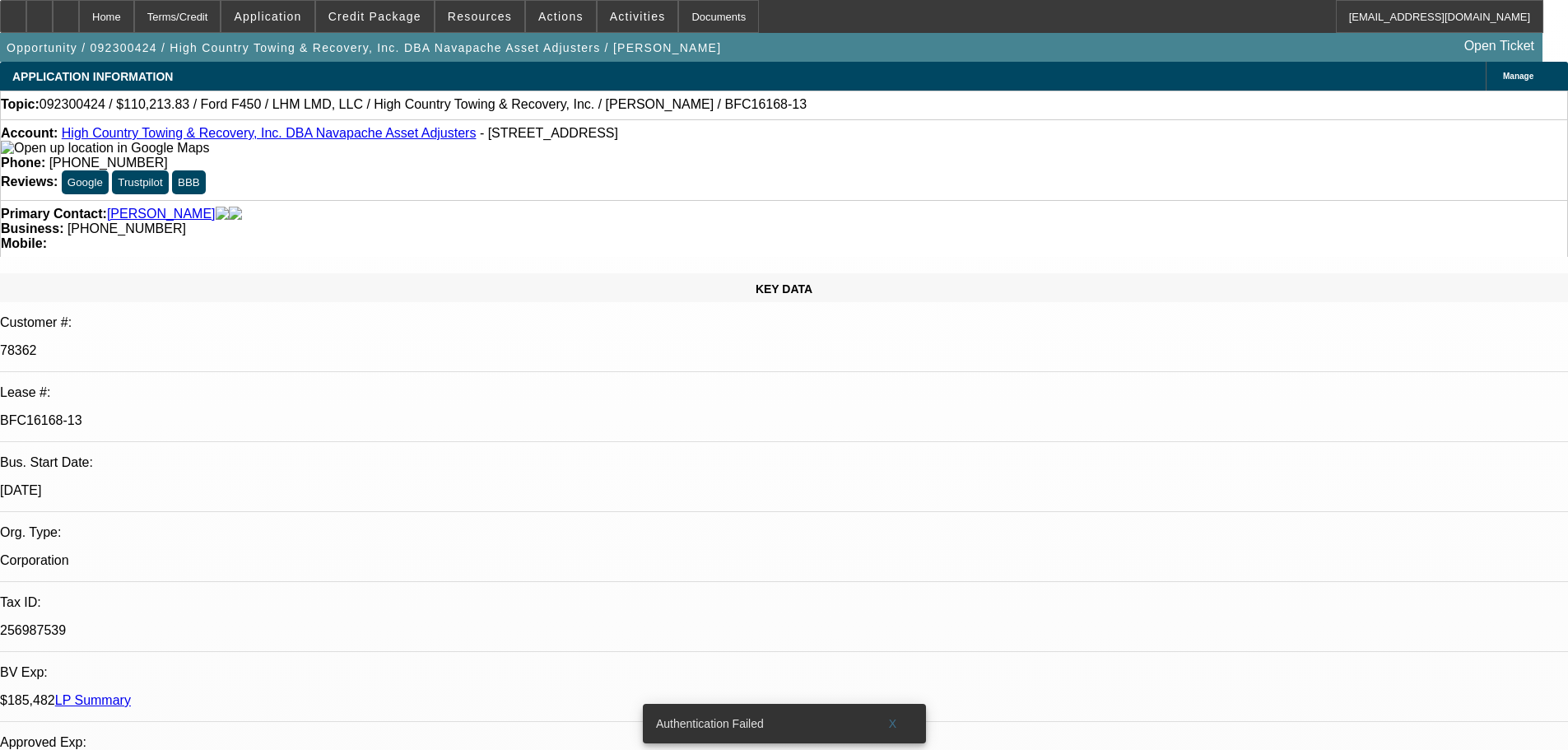
select select "0"
select select "0.1"
select select "4"
select select "0"
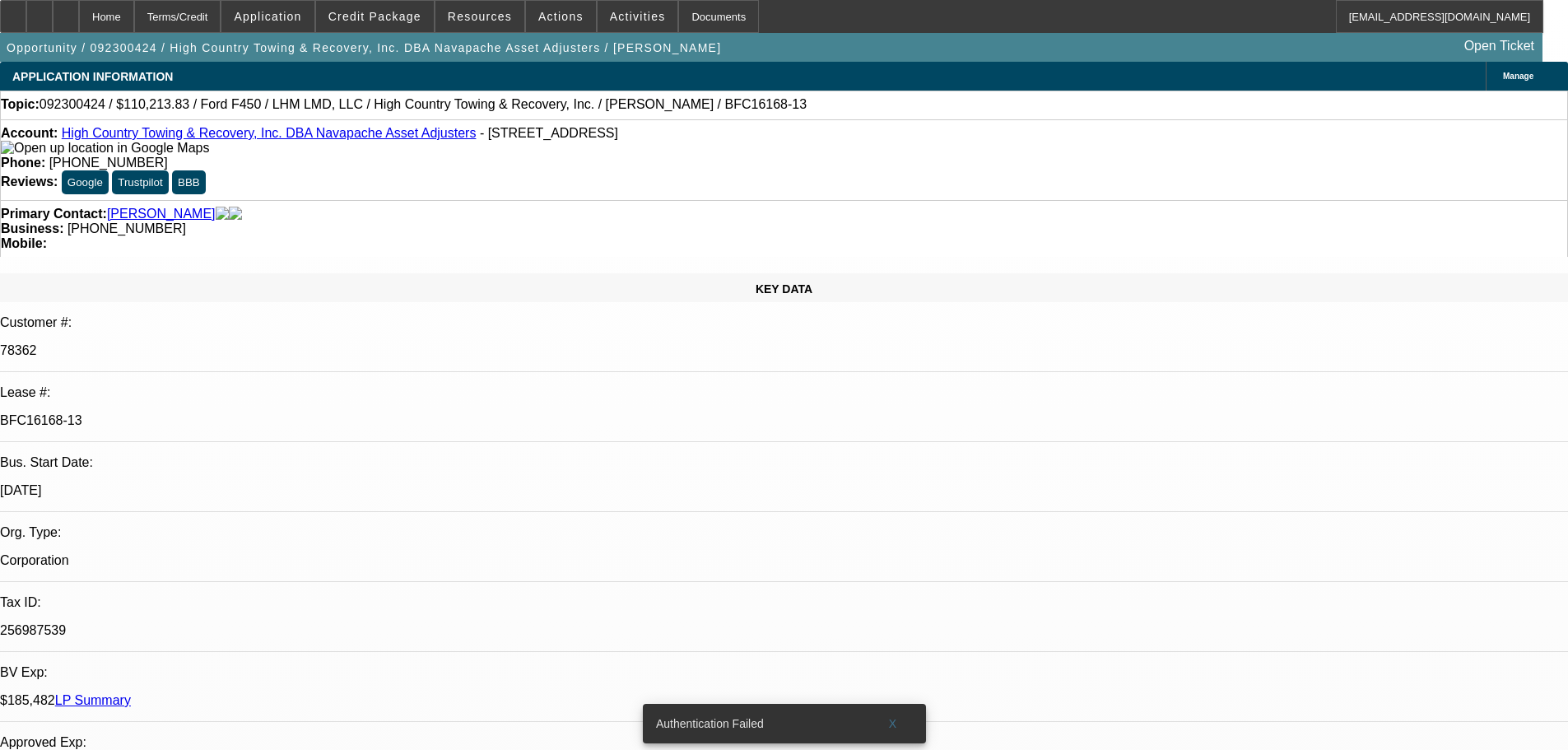
select select "0"
select select "0.1"
select select "4"
select select "0"
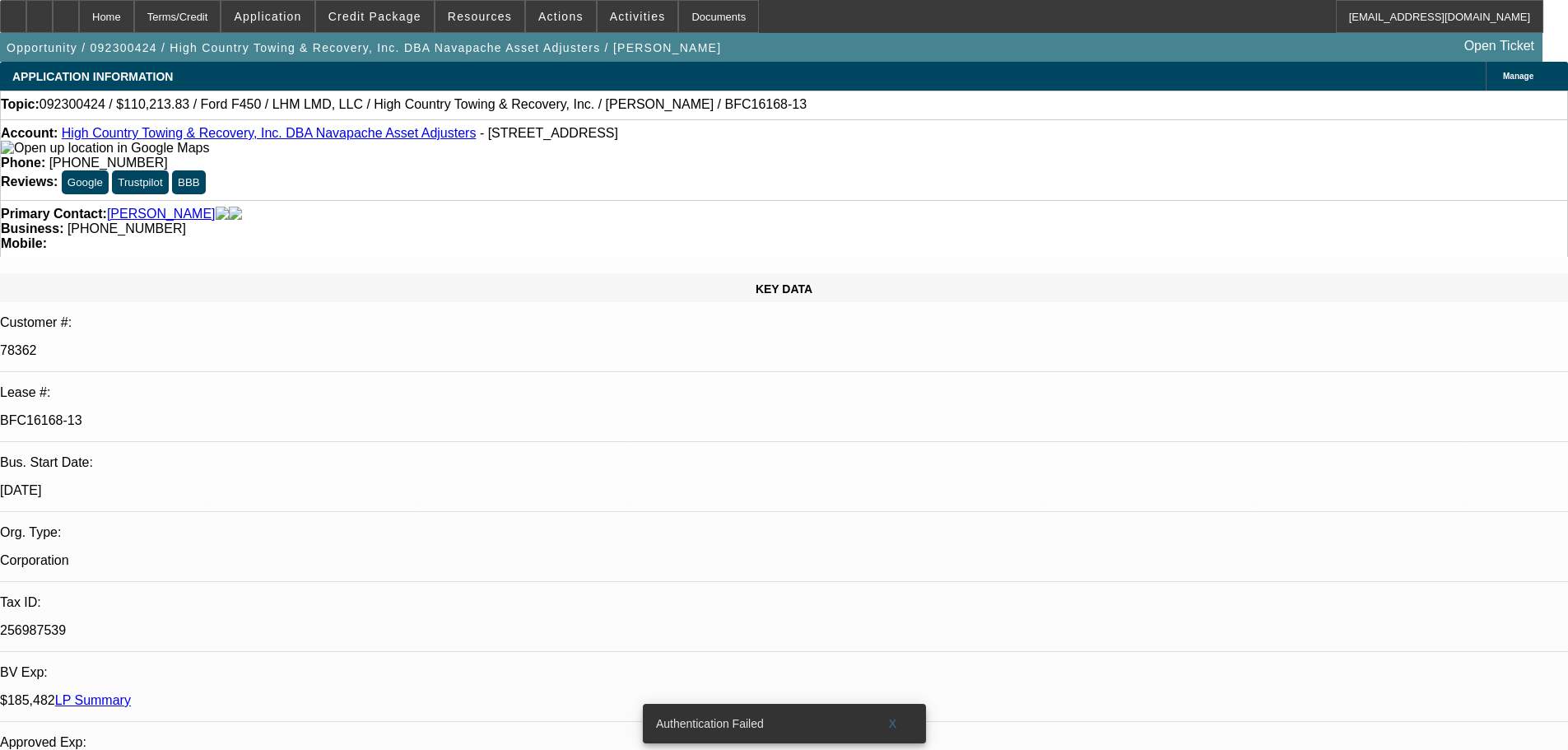
select select "0.1"
select select "4"
select select "0"
select select "0.1"
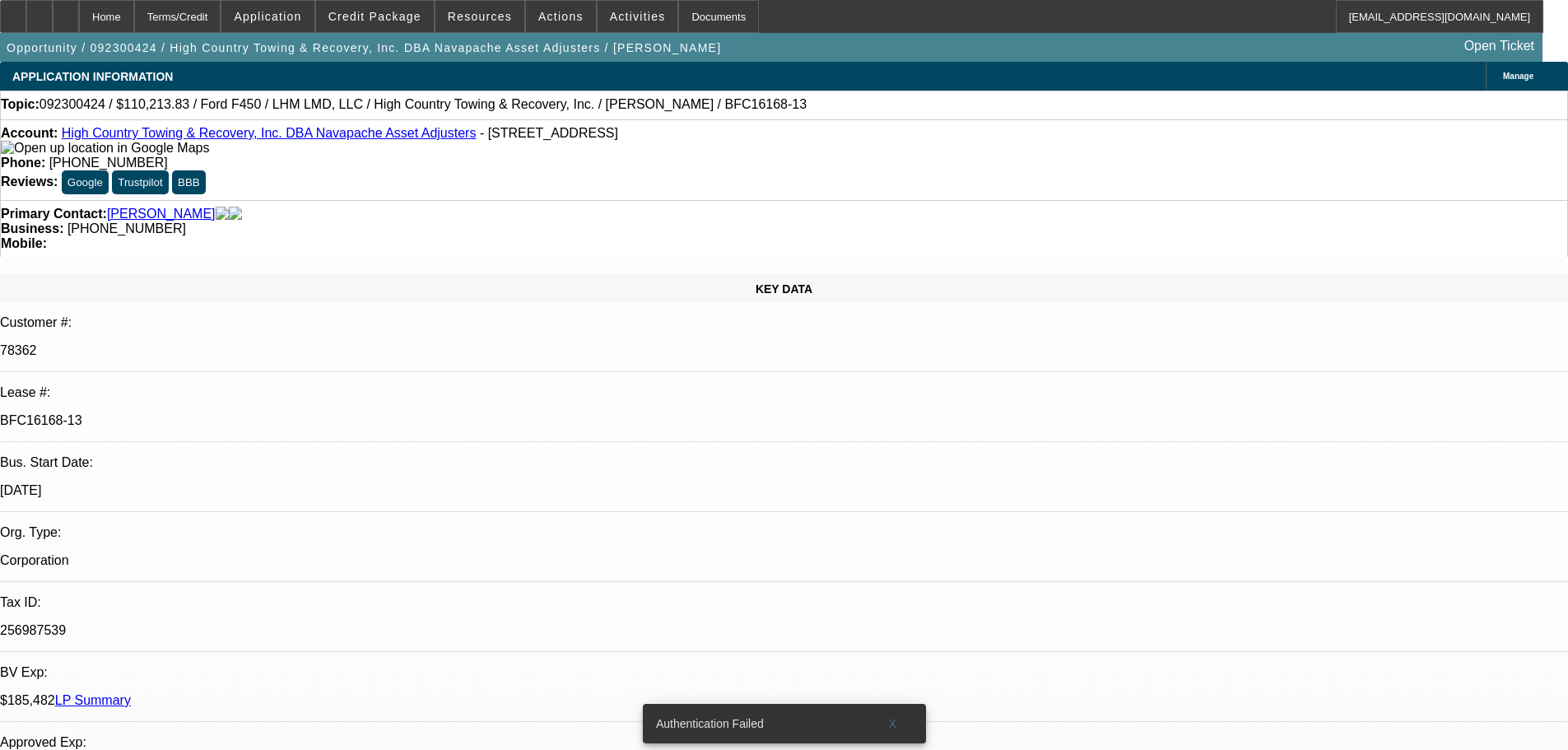
select select "4"
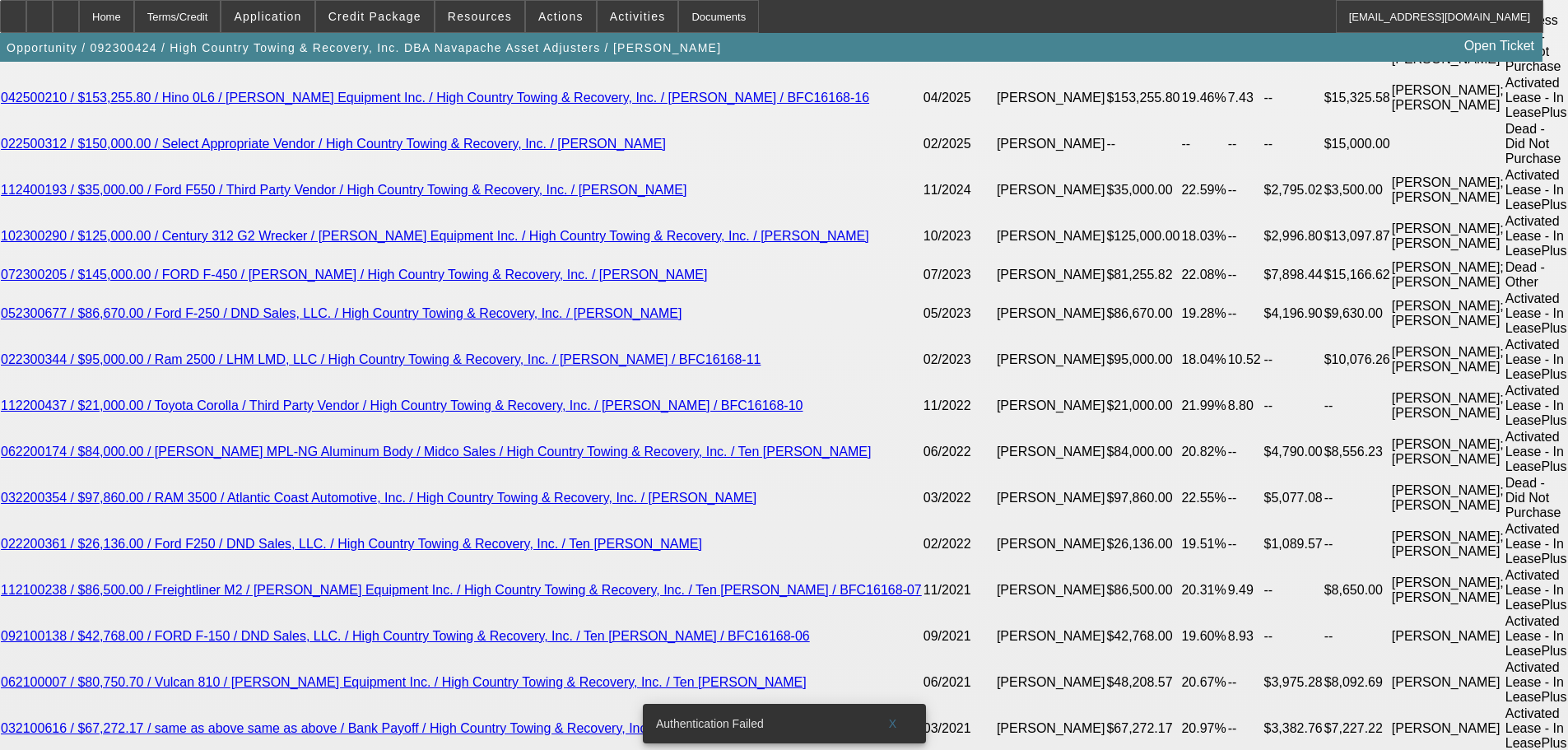
scroll to position [2987, 0]
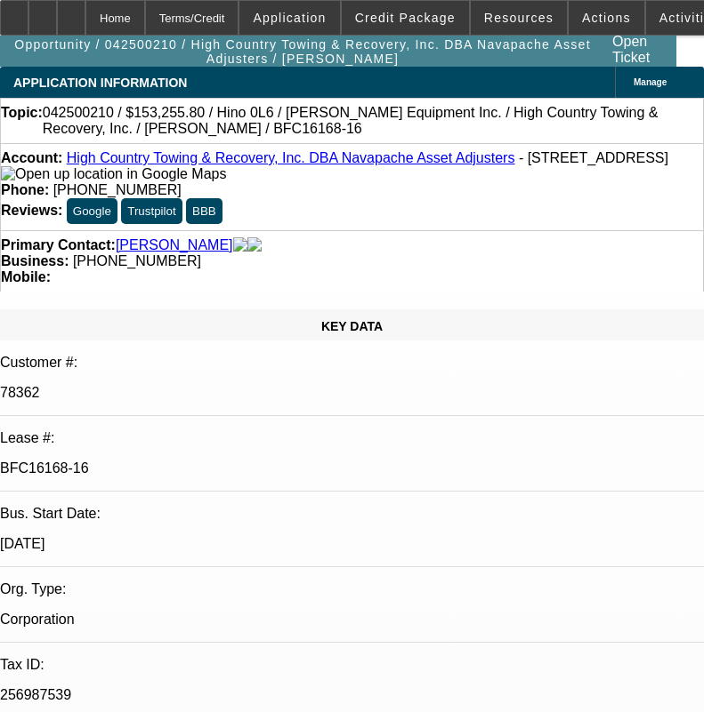
select select "0"
select select "0.1"
select select "4"
select select "0"
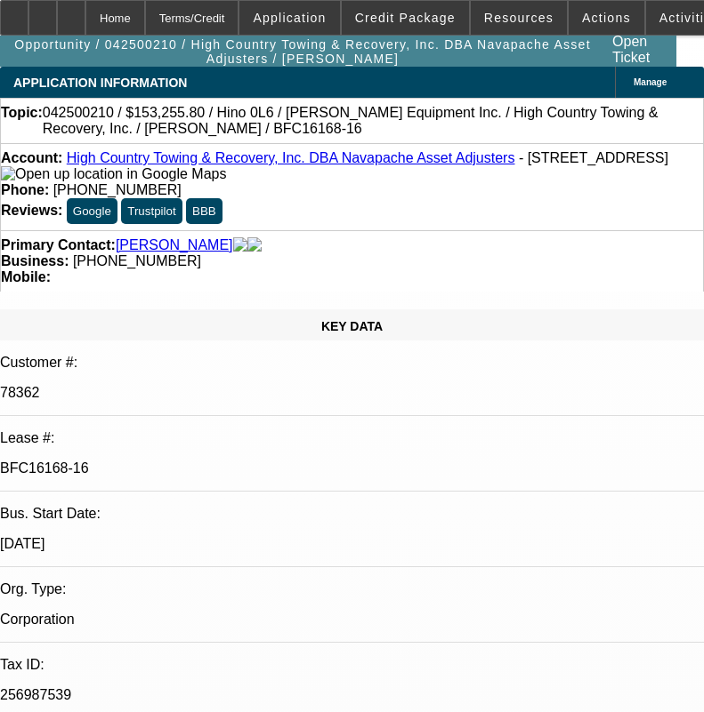
select select "0"
select select "0.1"
select select "4"
select select "0"
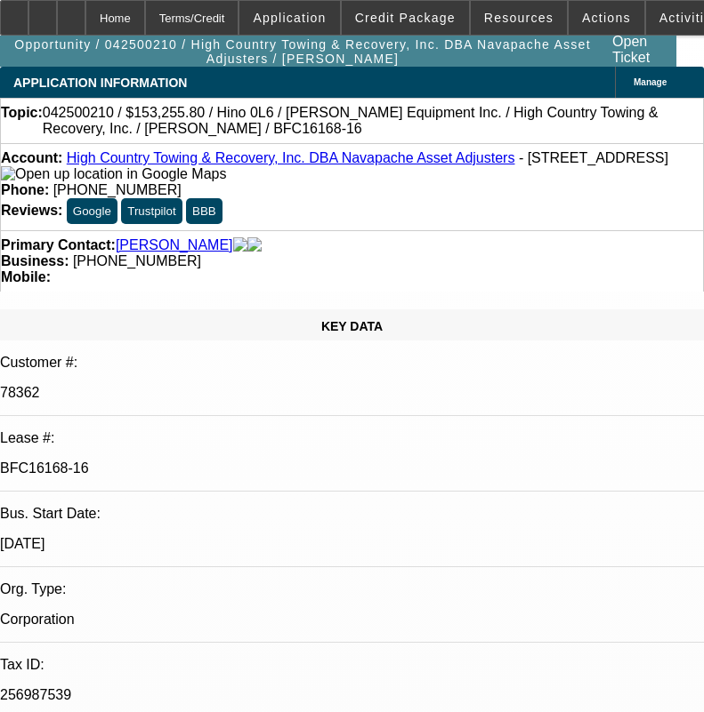
select select "0.1"
select select "4"
select select "0"
select select "0.1"
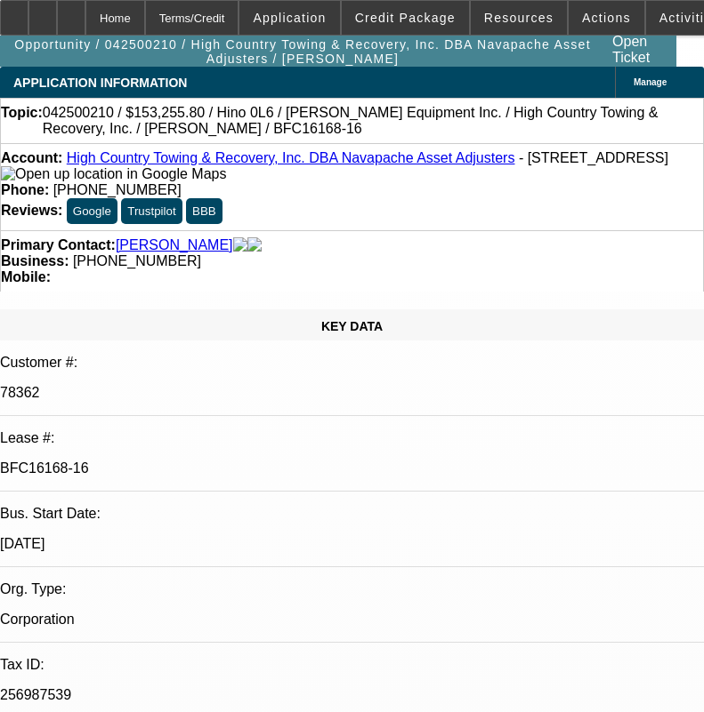
select select "4"
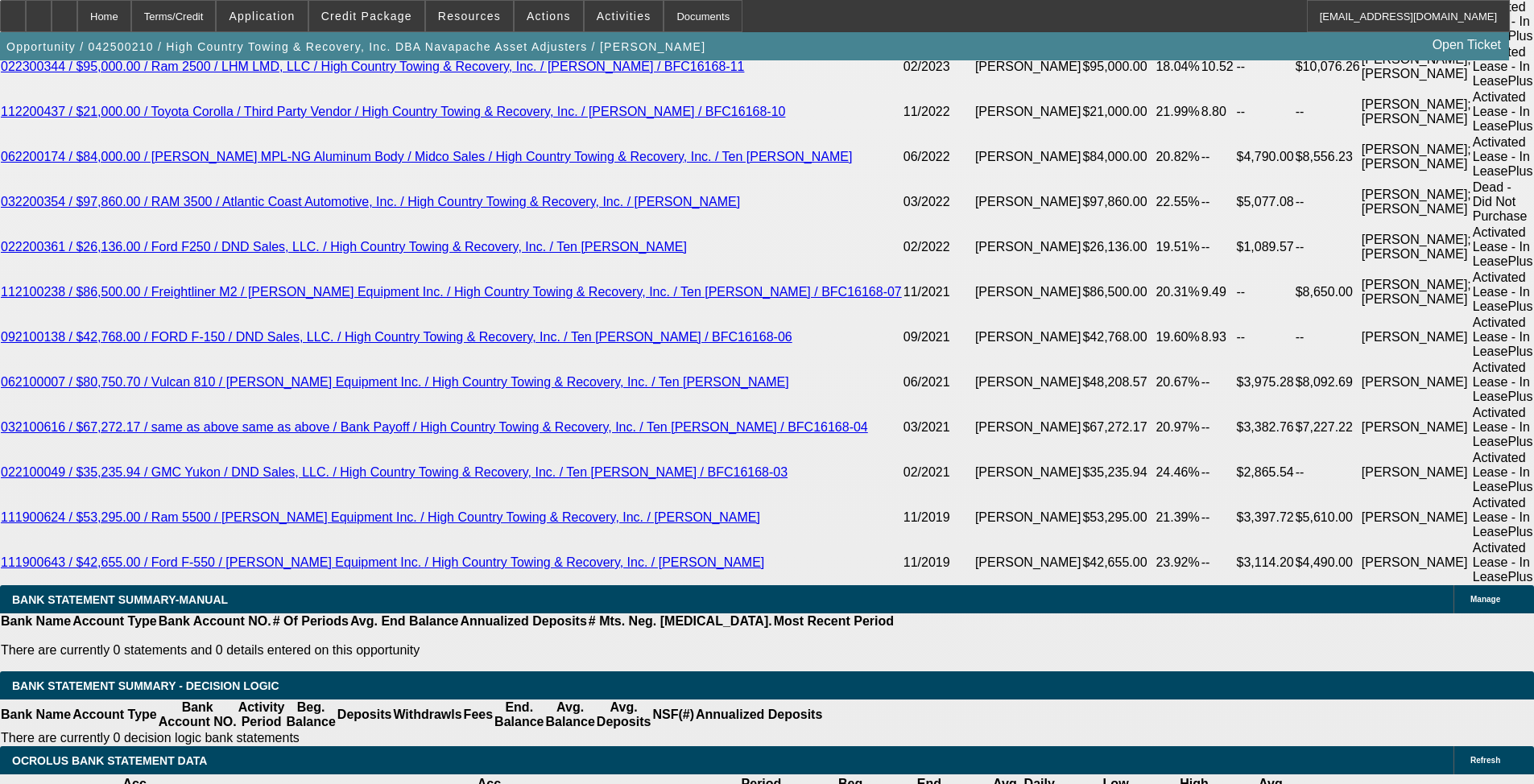
scroll to position [3233, 0]
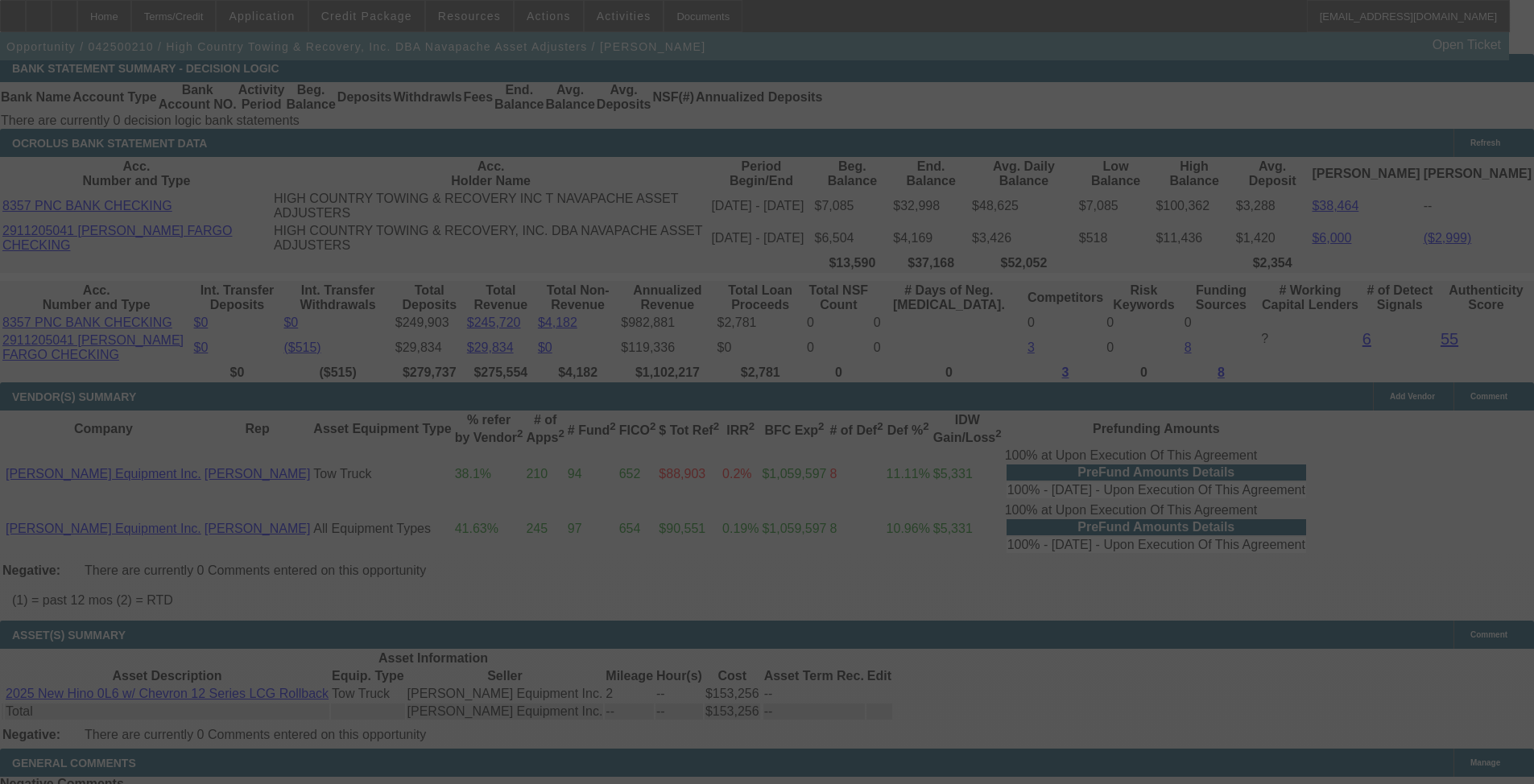
scroll to position [4120, 0]
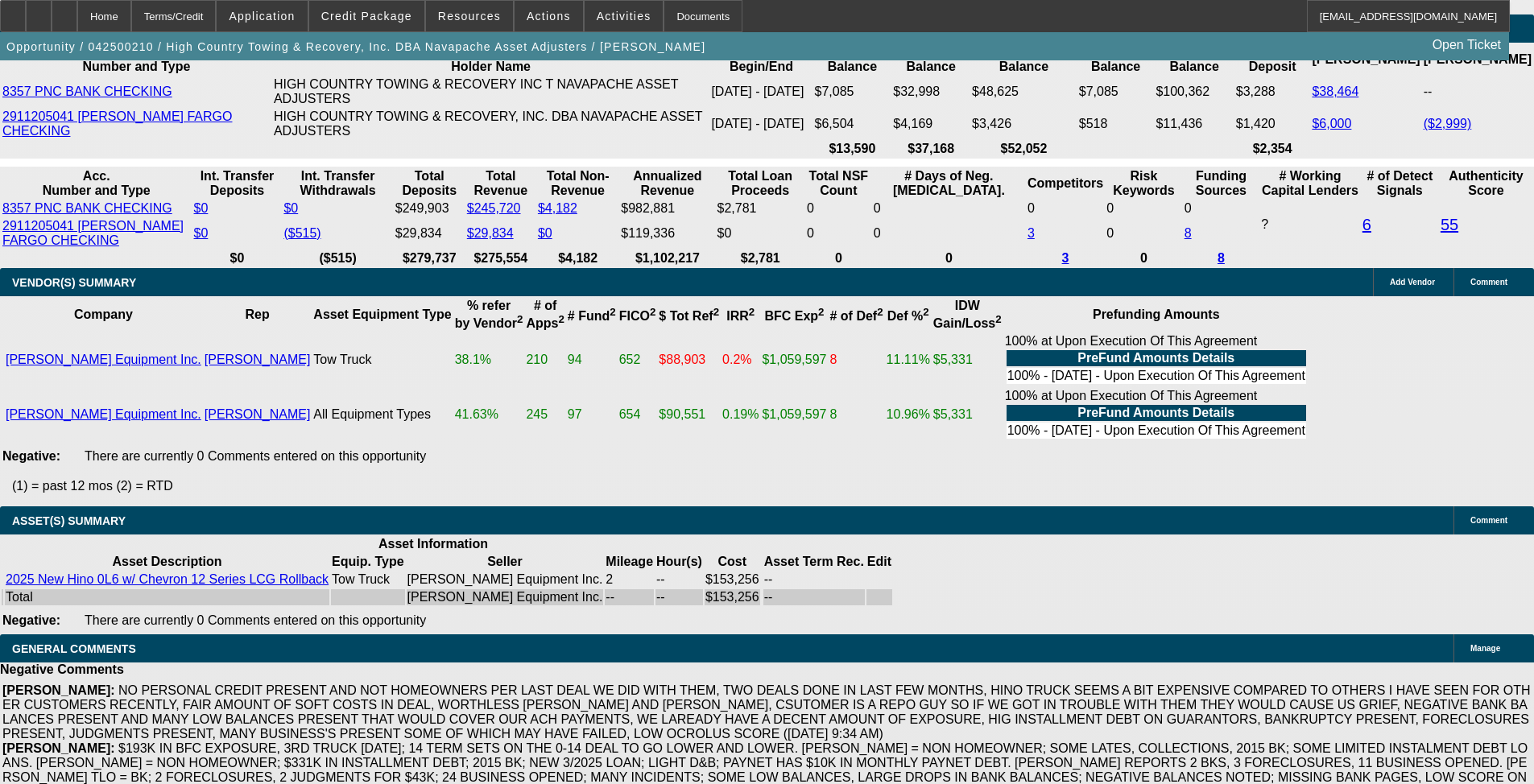
select select "0"
select select "0.1"
select select "4"
select select "0"
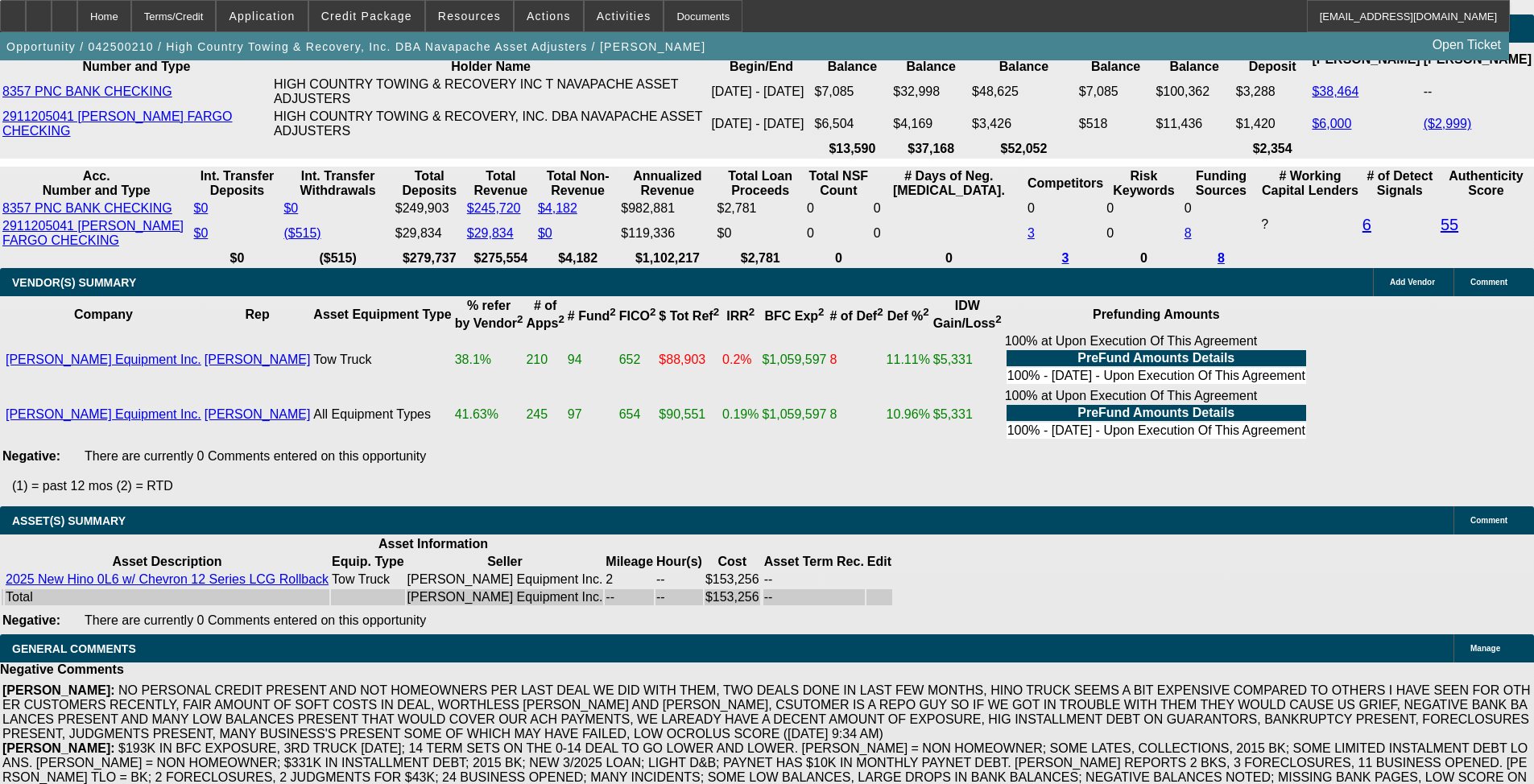
select select "0"
select select "0.1"
select select "4"
select select "0"
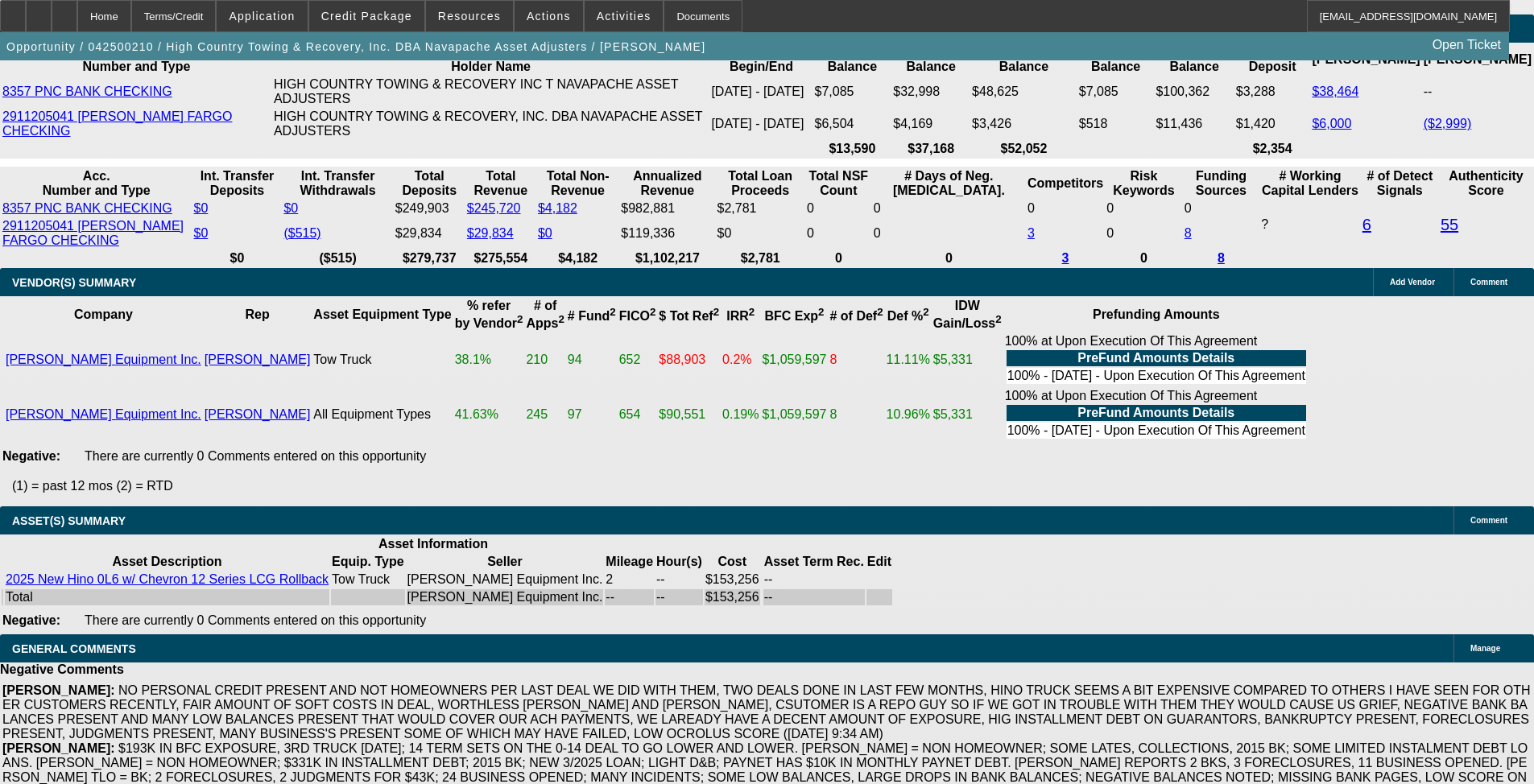
select select "0.1"
select select "4"
select select "0"
select select "0.1"
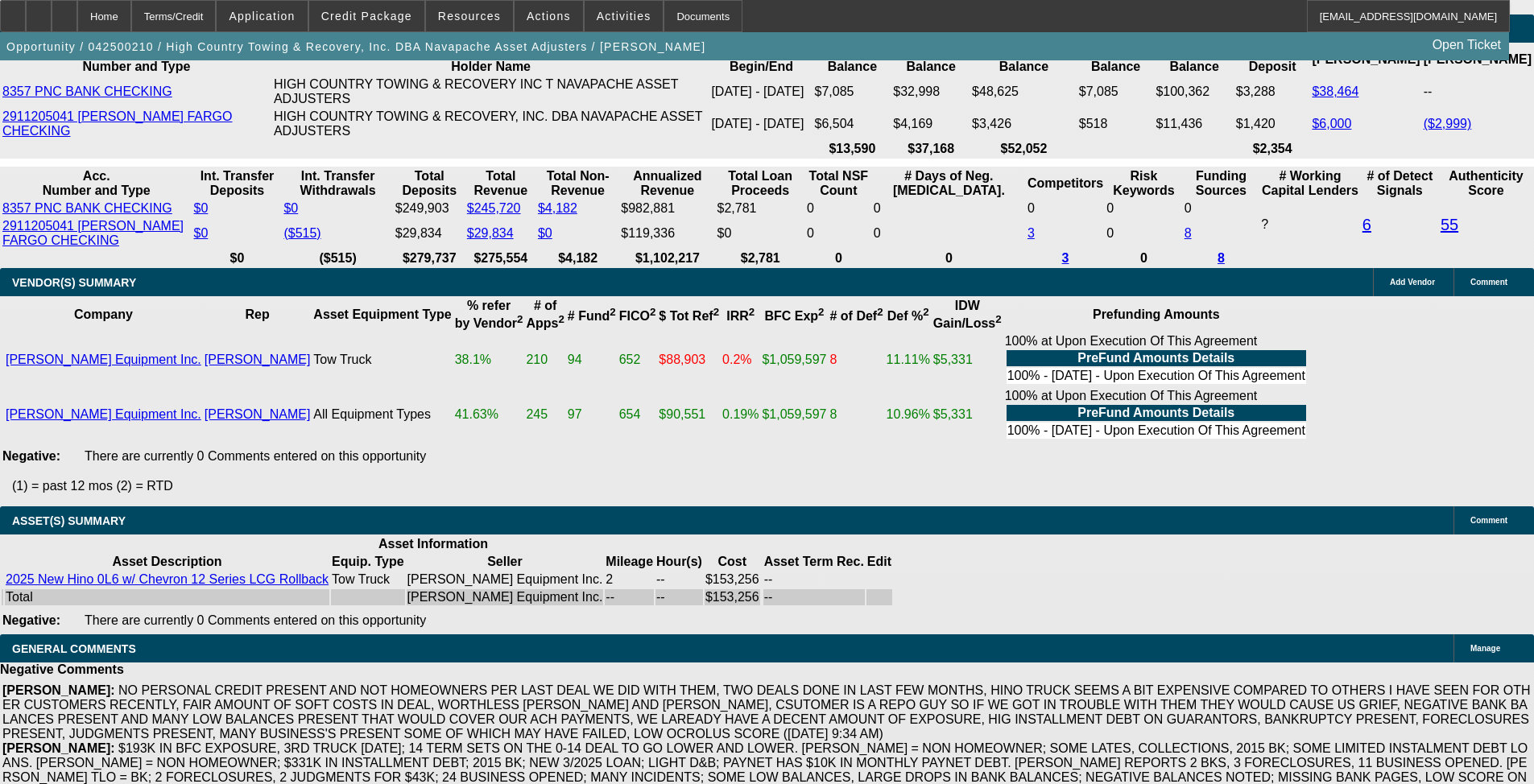
select select "4"
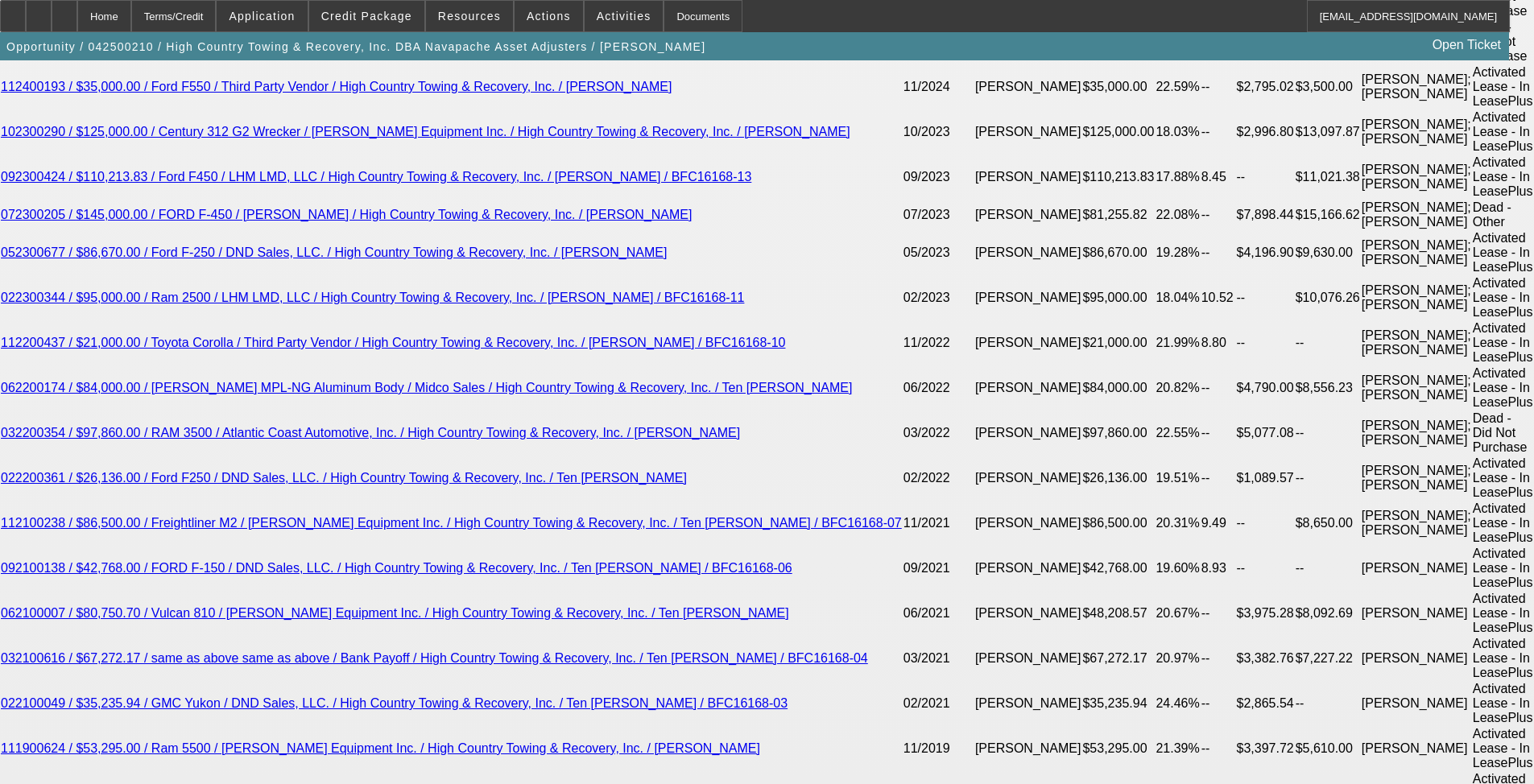
scroll to position [3157, 0]
select select "0"
select select "0.1"
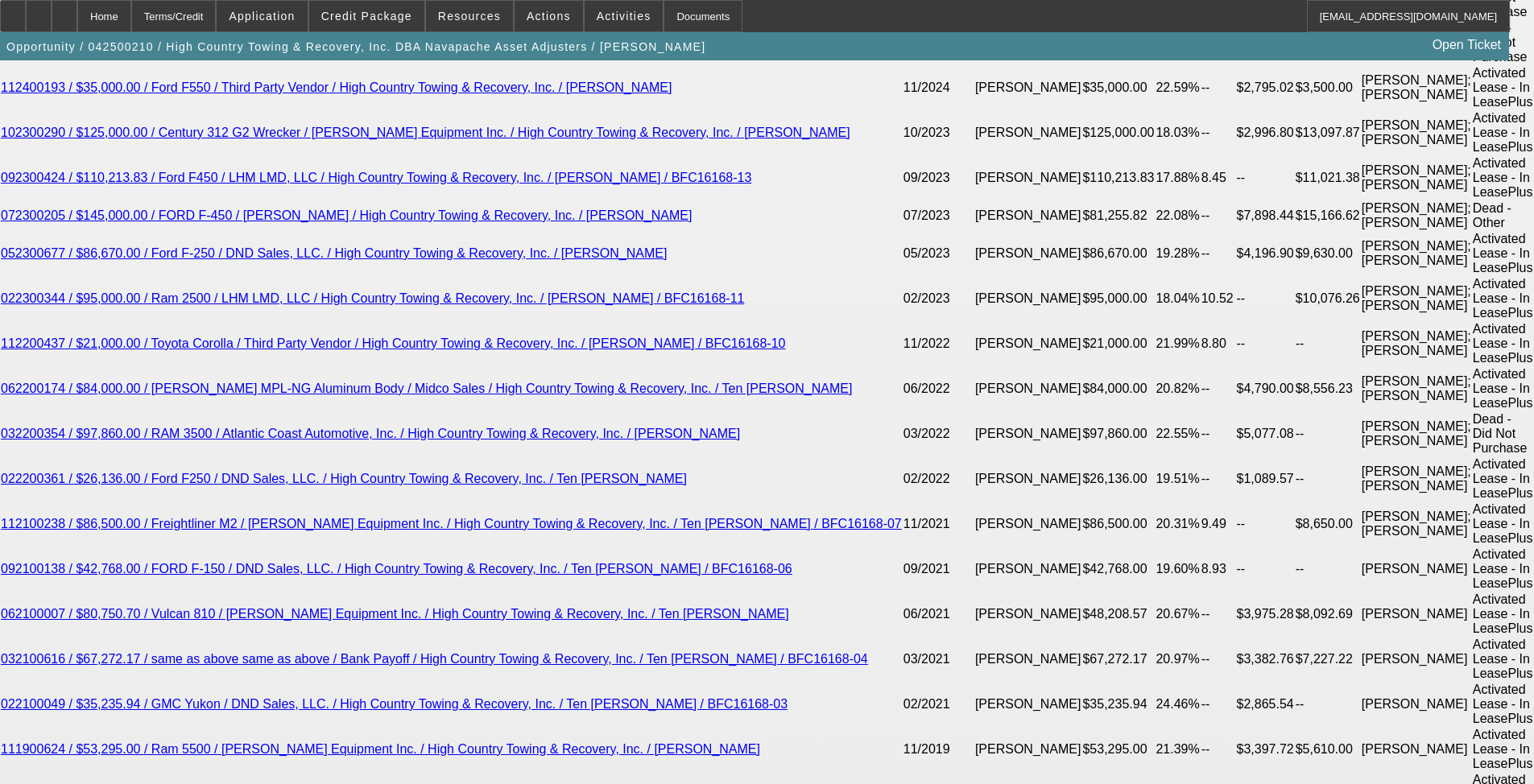
select select "4"
select select "0"
select select "2"
select select "0.1"
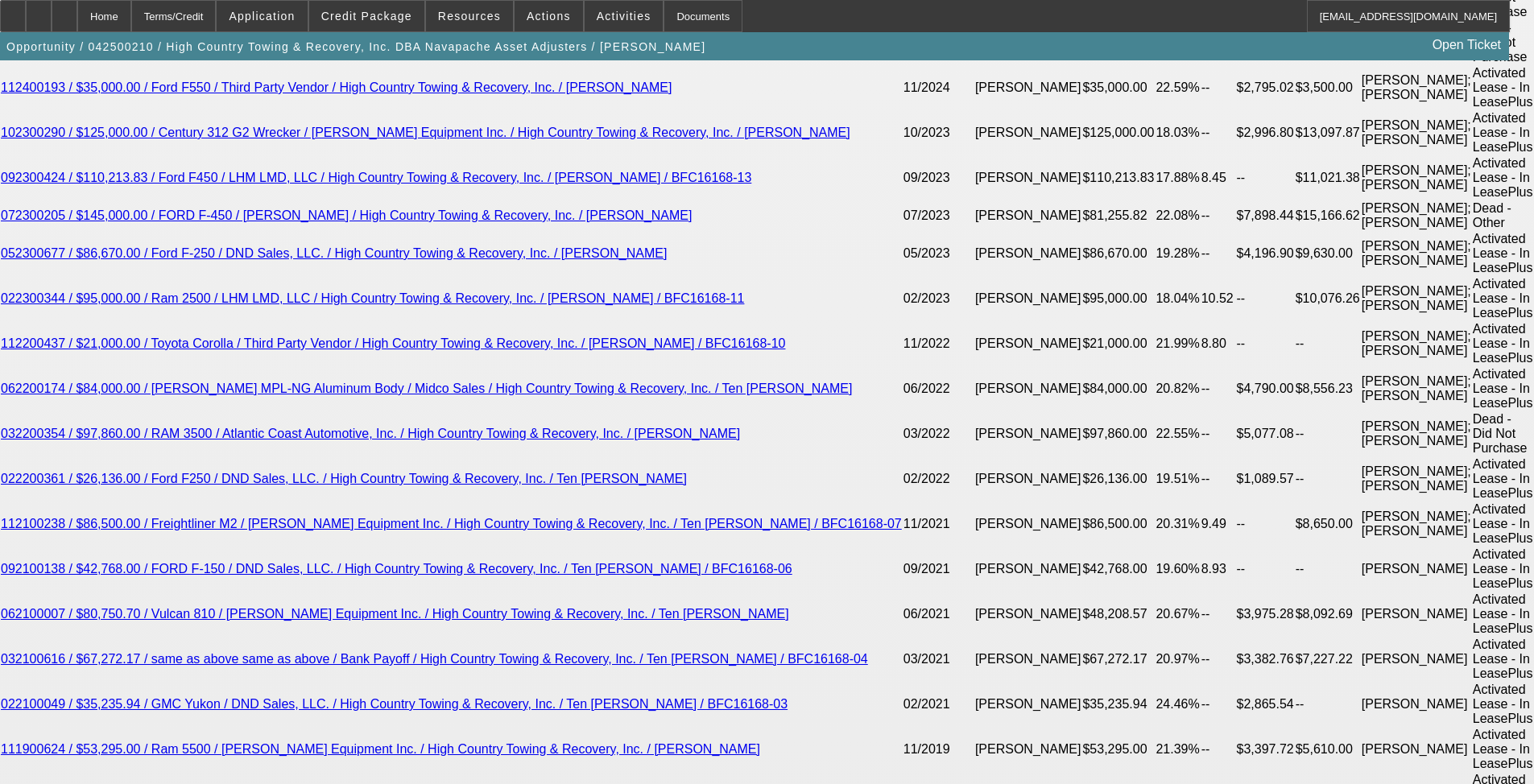
select select "4"
select select "0"
select select "2"
select select "0.1"
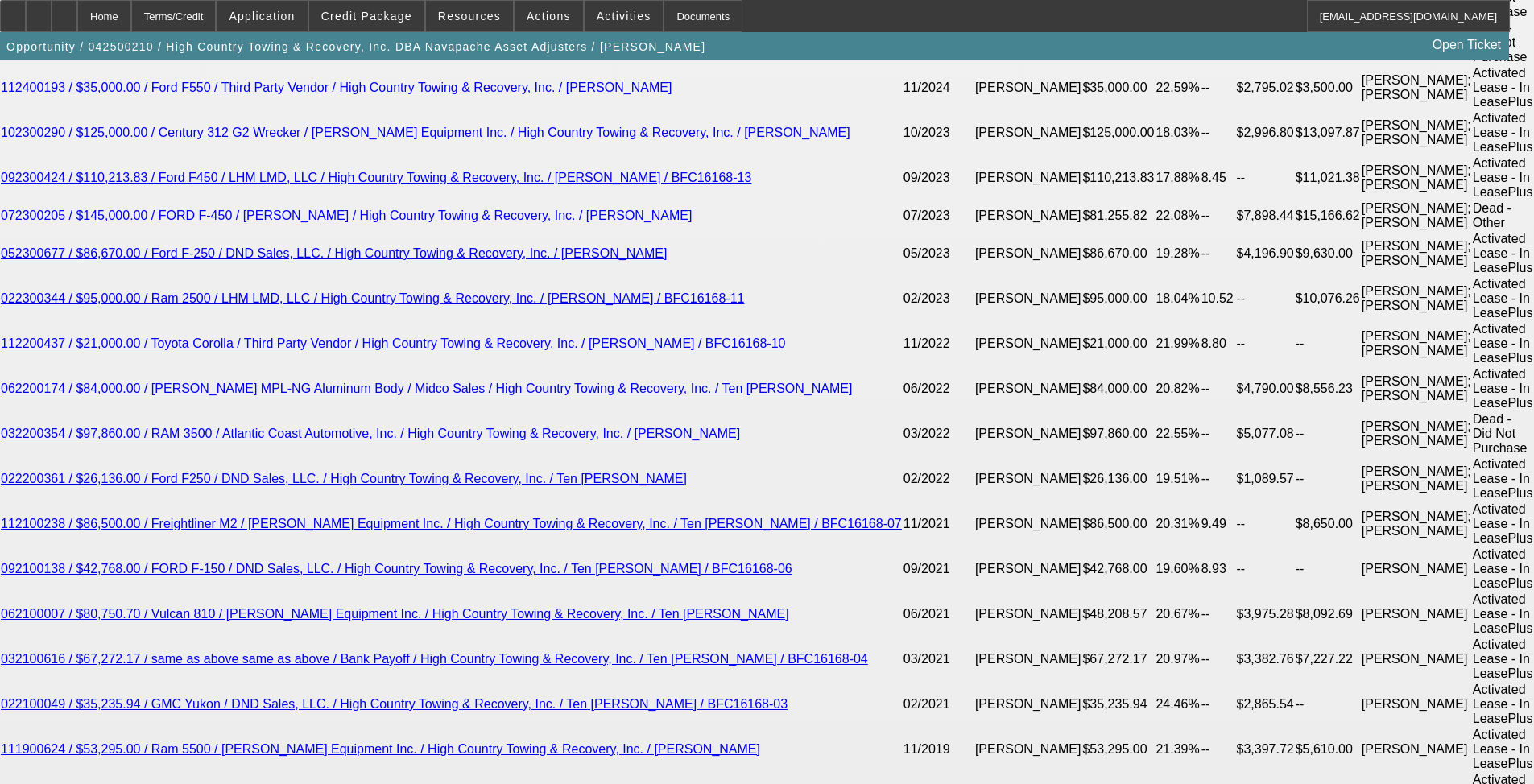
select select "4"
select select "2"
select select "0.1"
select select "4"
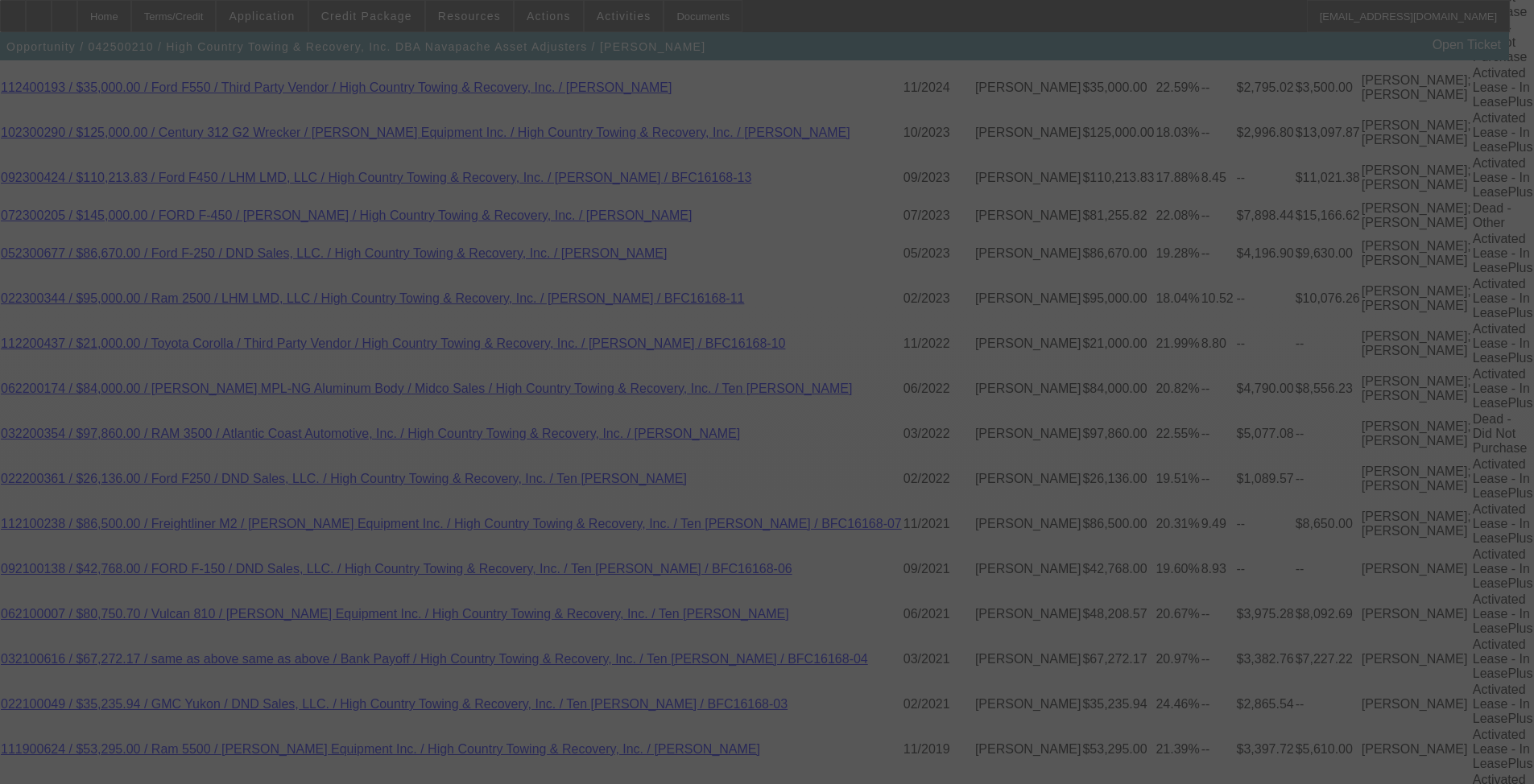
select select "0"
select select "2"
select select "0.1"
select select "4"
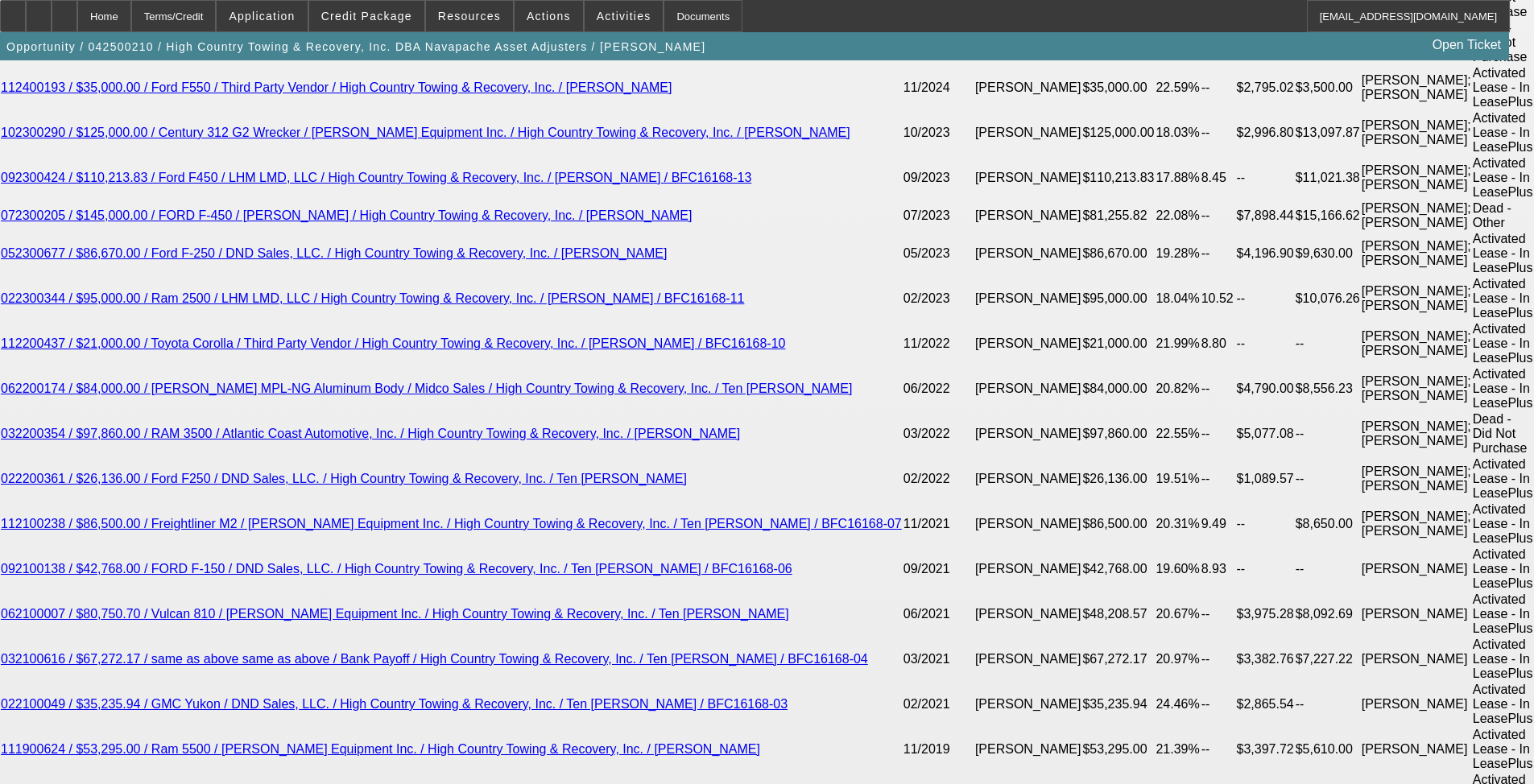
select select "0"
select select "0.1"
select select "4"
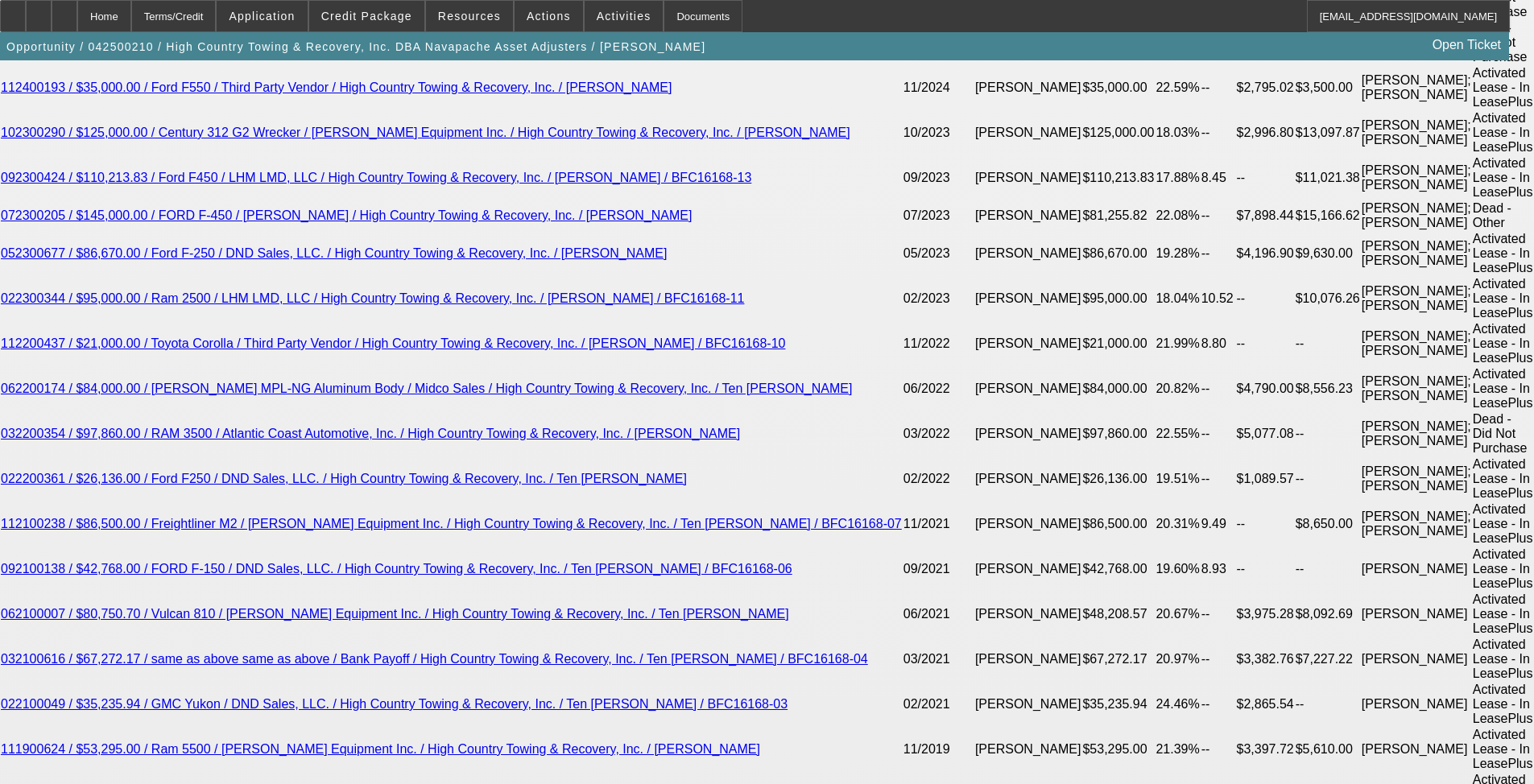
select select "0"
select select "2"
select select "0.1"
select select "4"
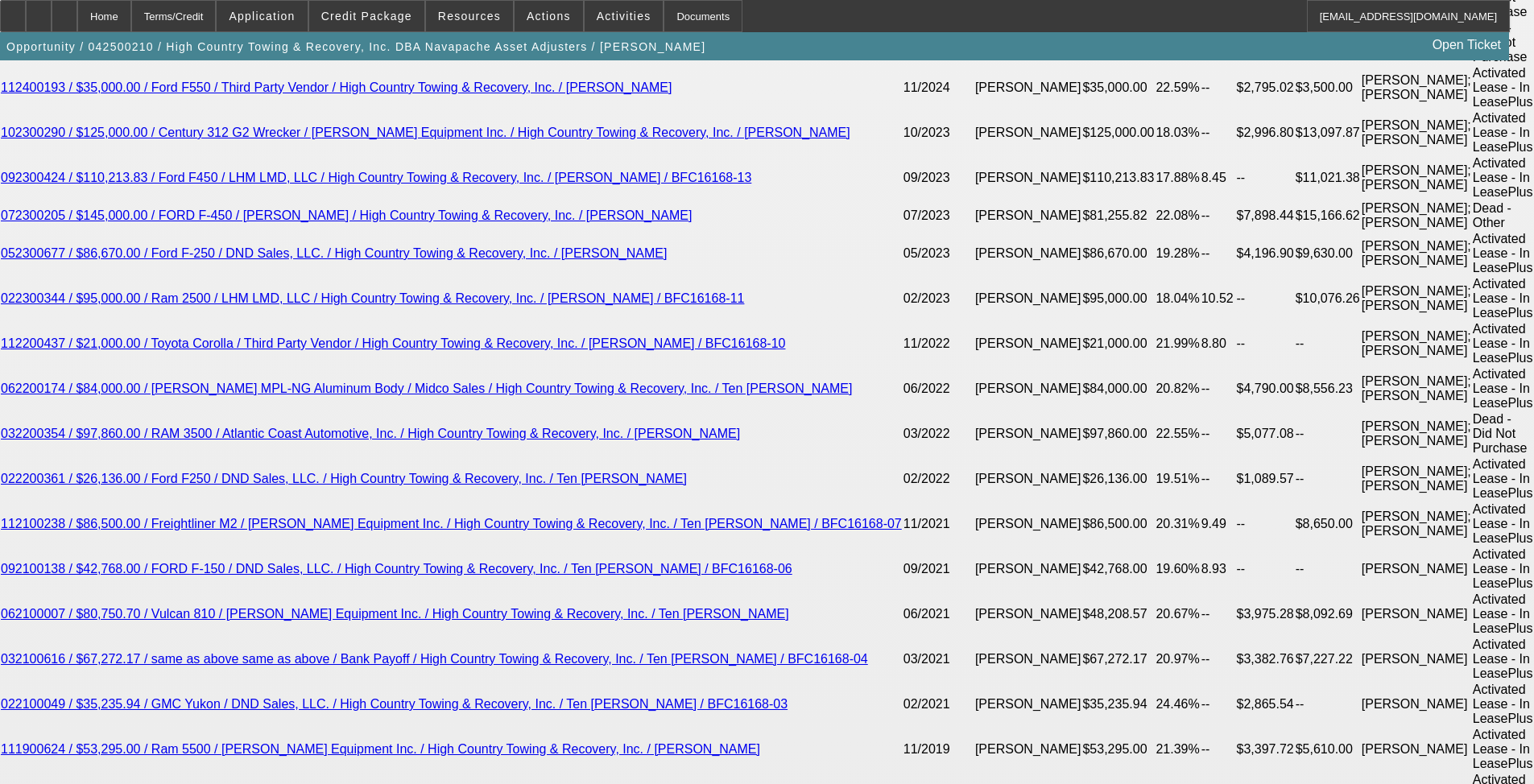
select select "0"
select select "2"
select select "0.1"
select select "4"
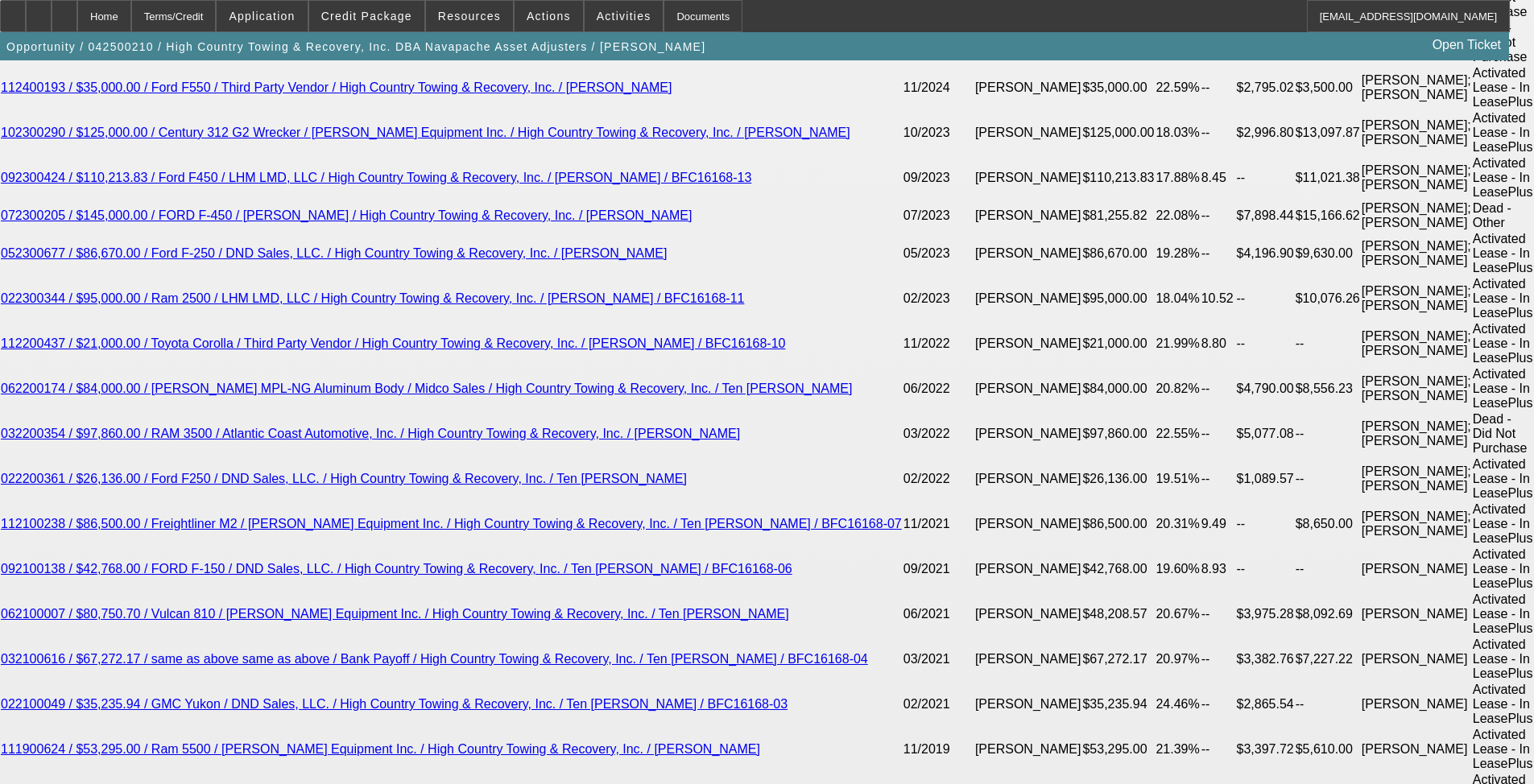
select select "2"
select select "0.1"
select select "4"
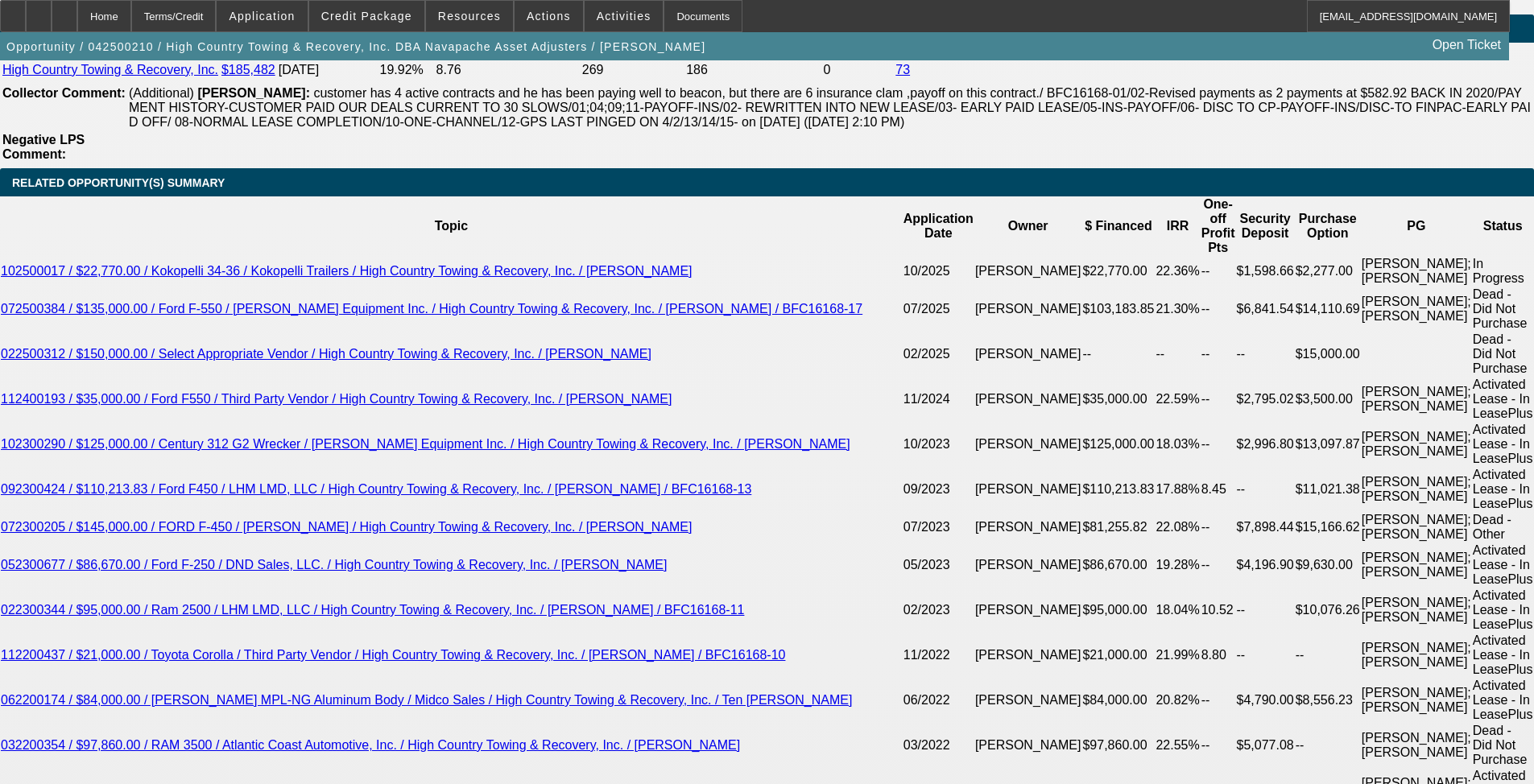
scroll to position [2683, 0]
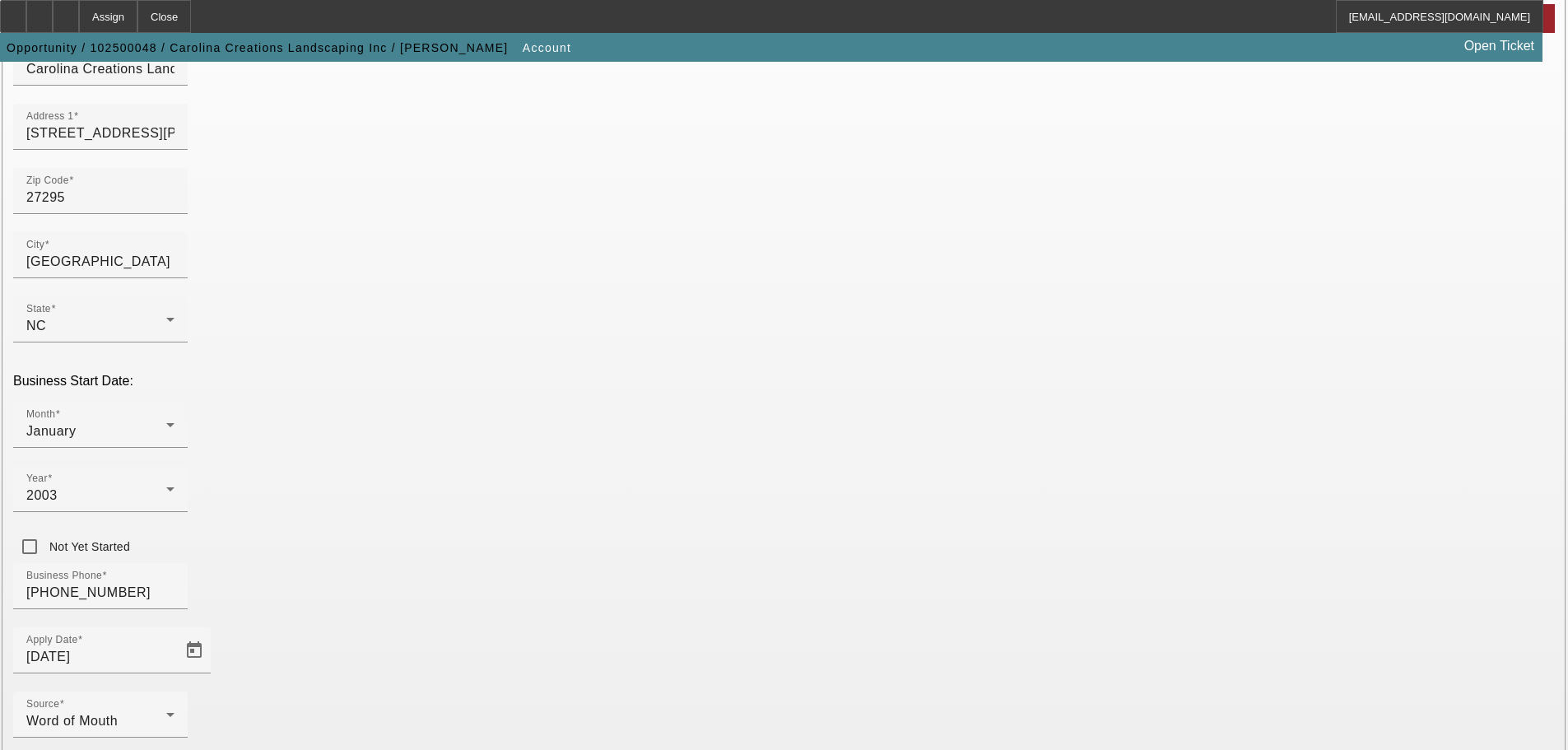
scroll to position [304, 0]
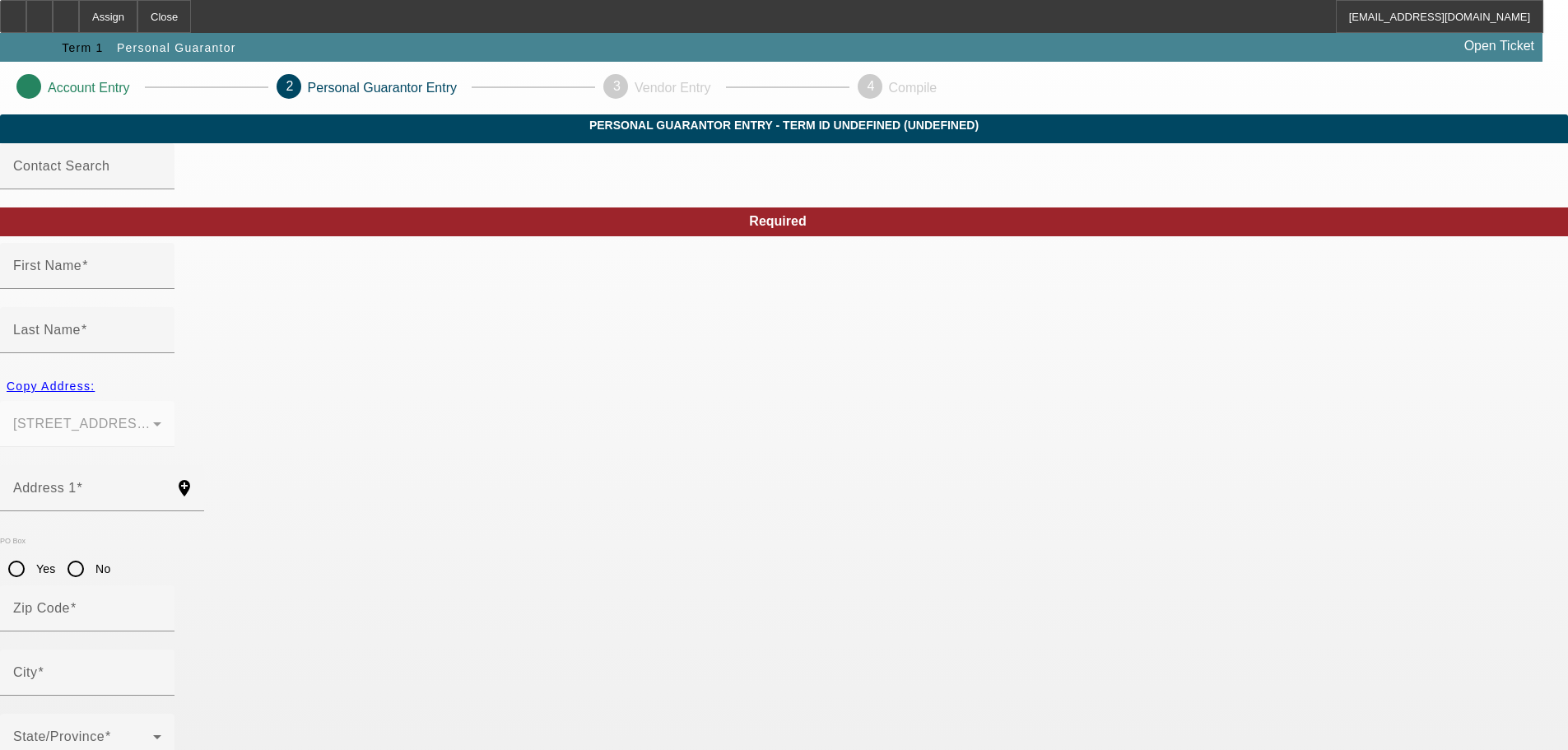
type input "[PERSON_NAME]"
type input "[STREET_ADDRESS][PERSON_NAME]"
radio input "true"
type input "27295"
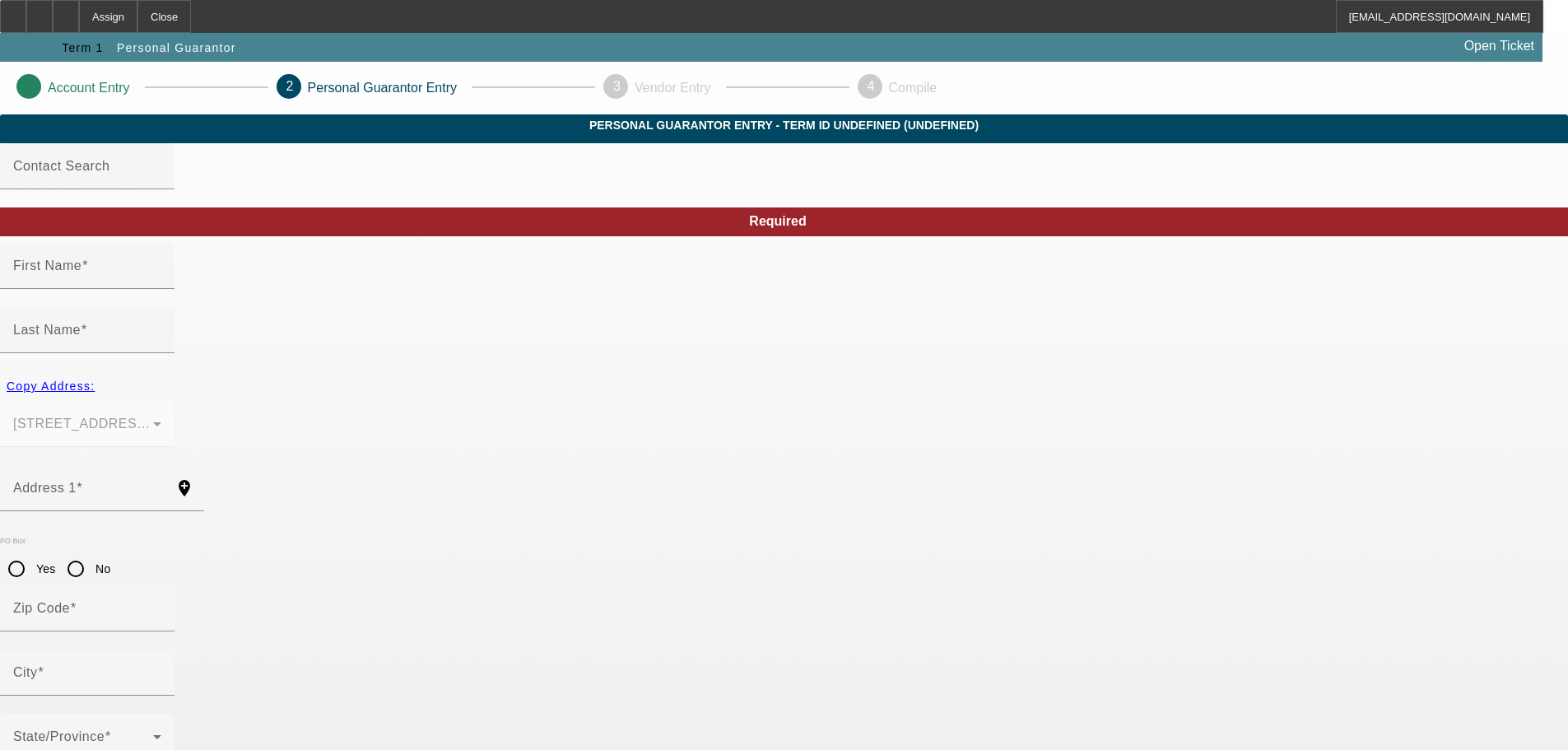
type input "[GEOGRAPHIC_DATA]"
type input "[PHONE_NUMBER]"
type input "100"
type input "246-45-4410"
type input "[EMAIL_ADDRESS][DOMAIN_NAME]"
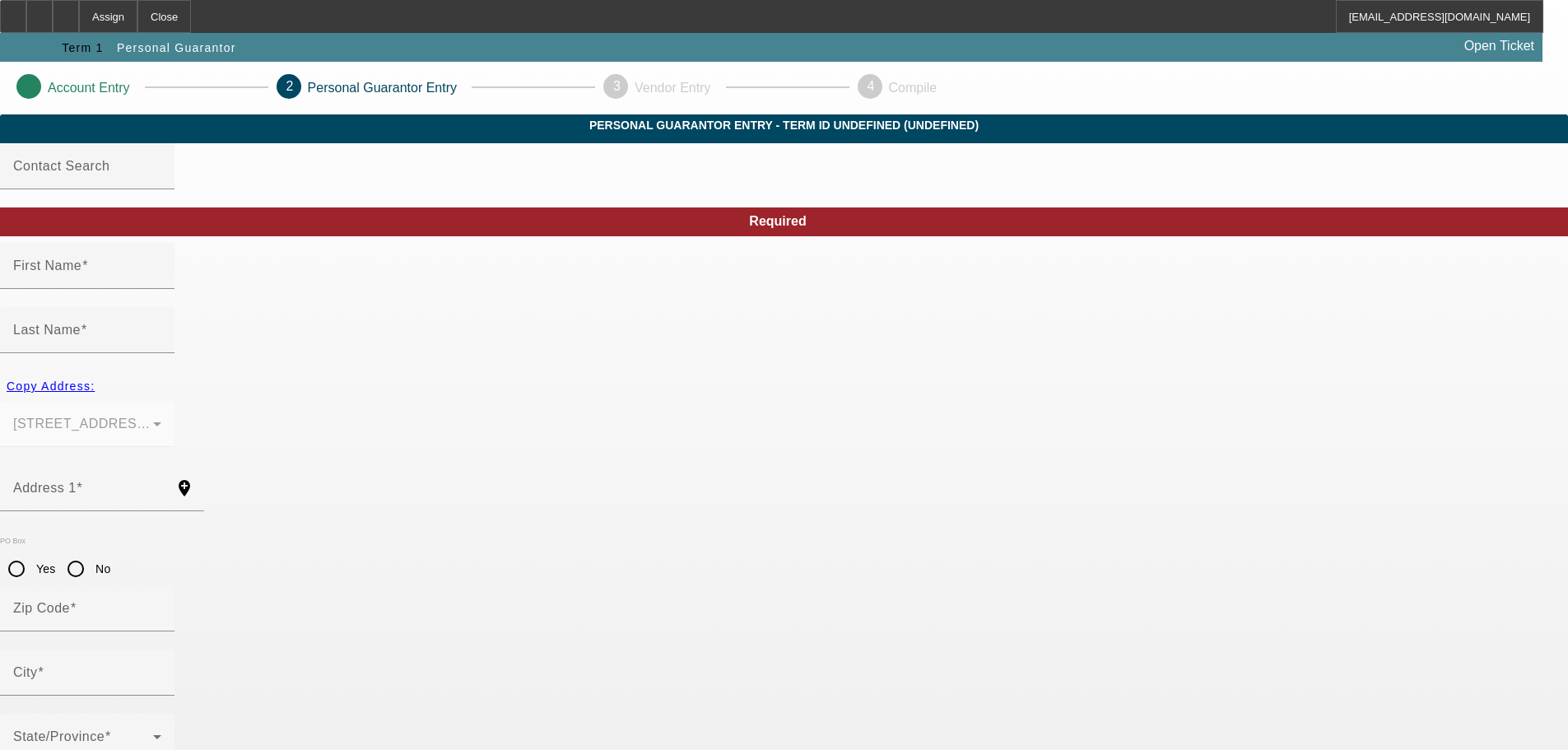
type input "[PHONE_NUMBER]"
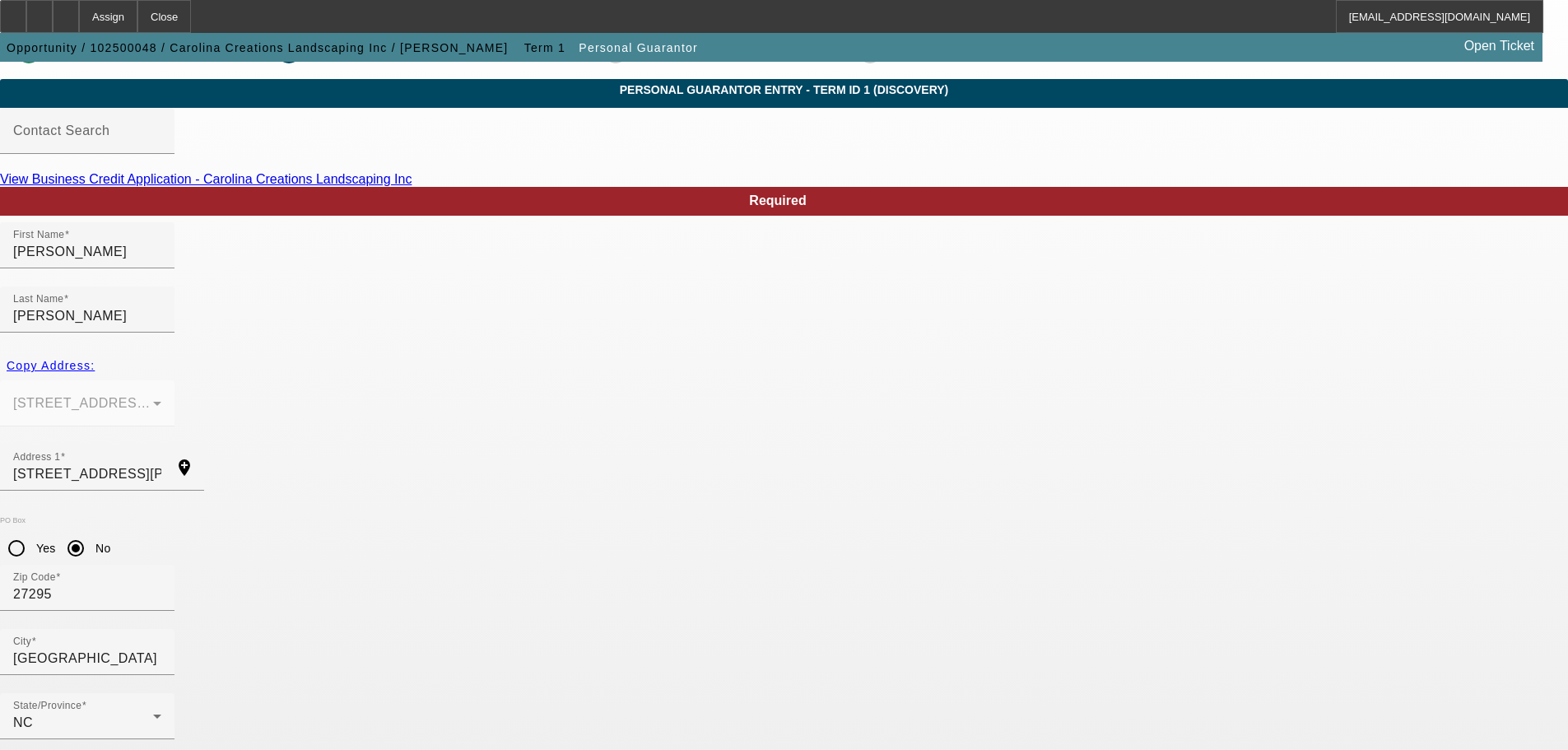
scroll to position [56, 0]
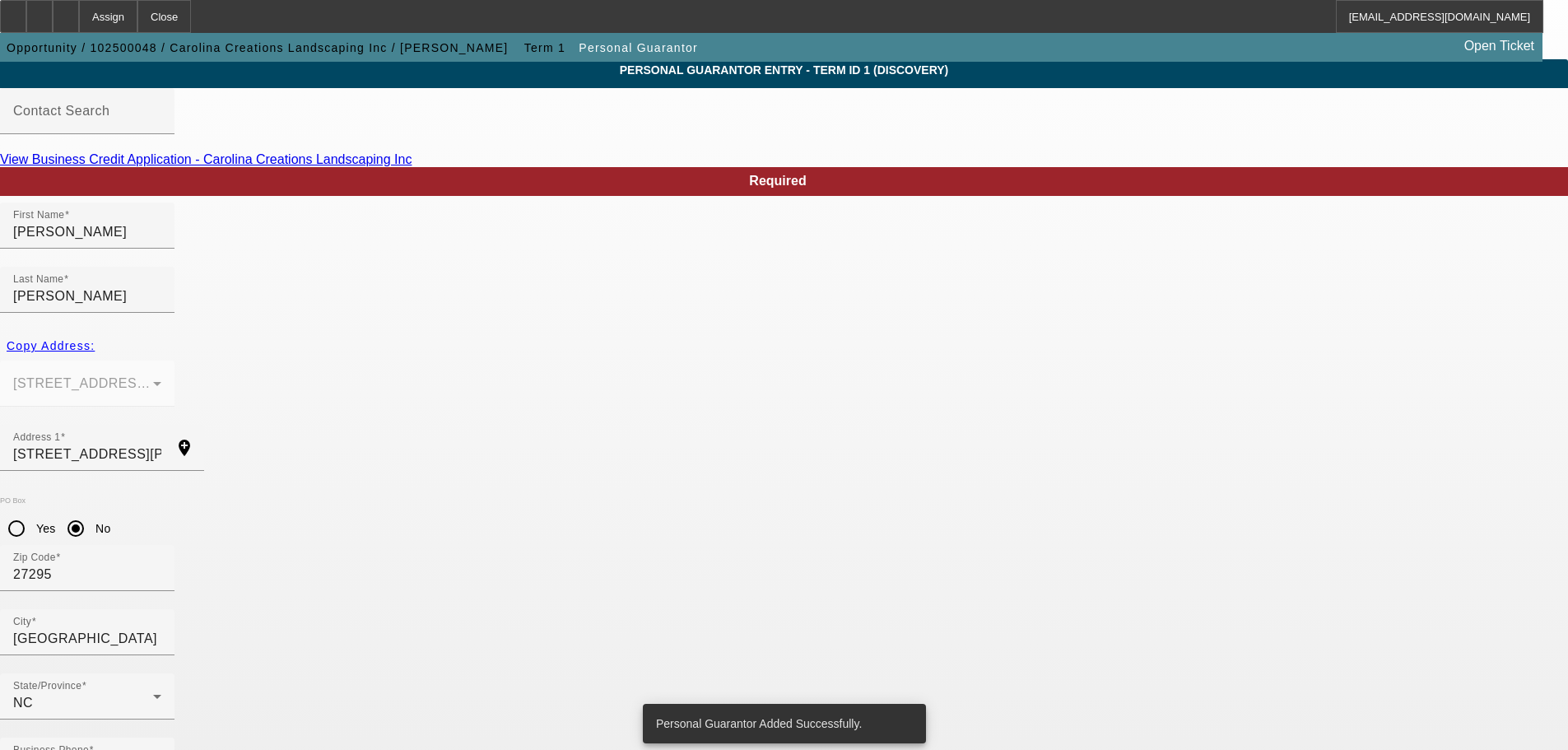
scroll to position [0, 0]
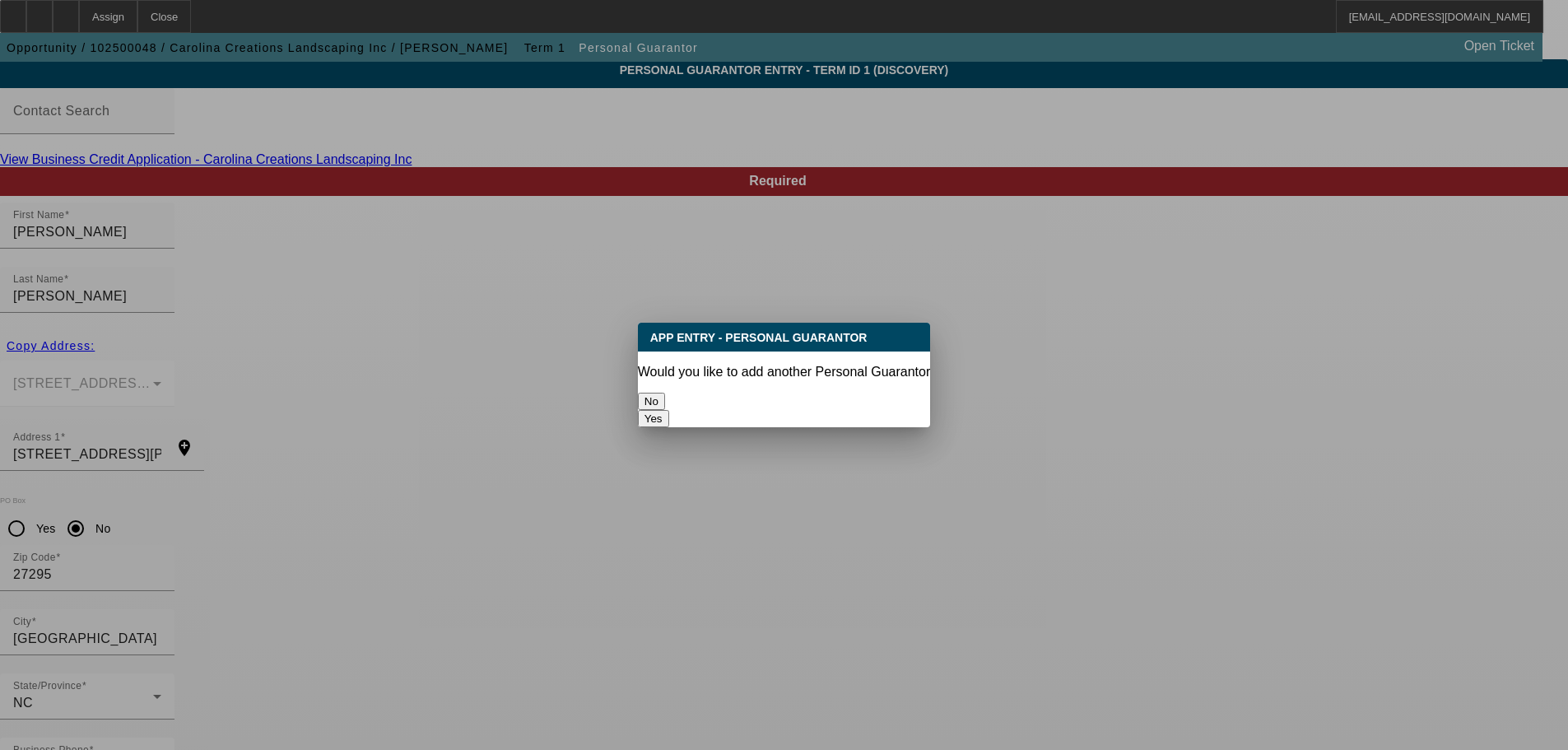
click at [666, 393] on button "No" at bounding box center [651, 401] width 27 height 18
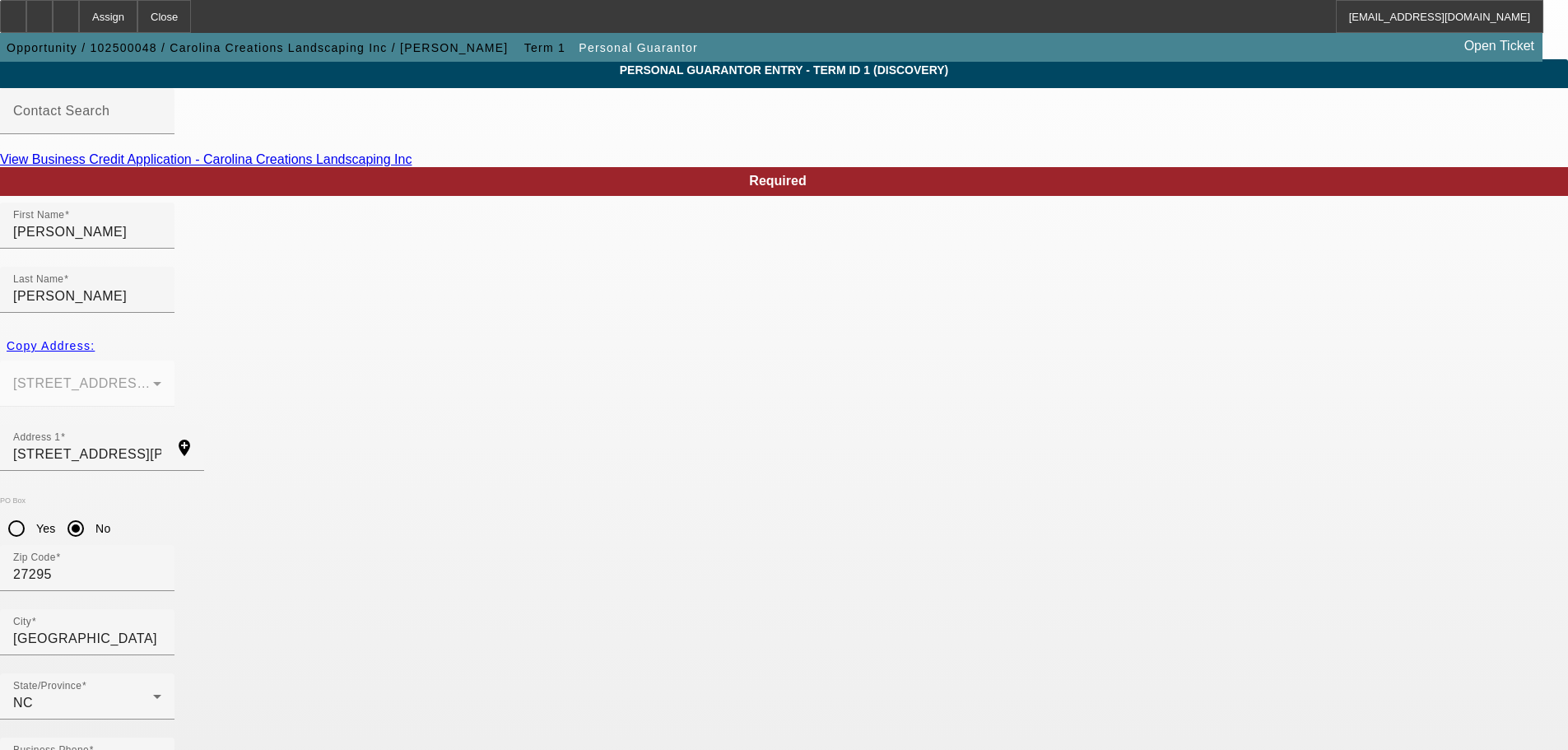
scroll to position [56, 0]
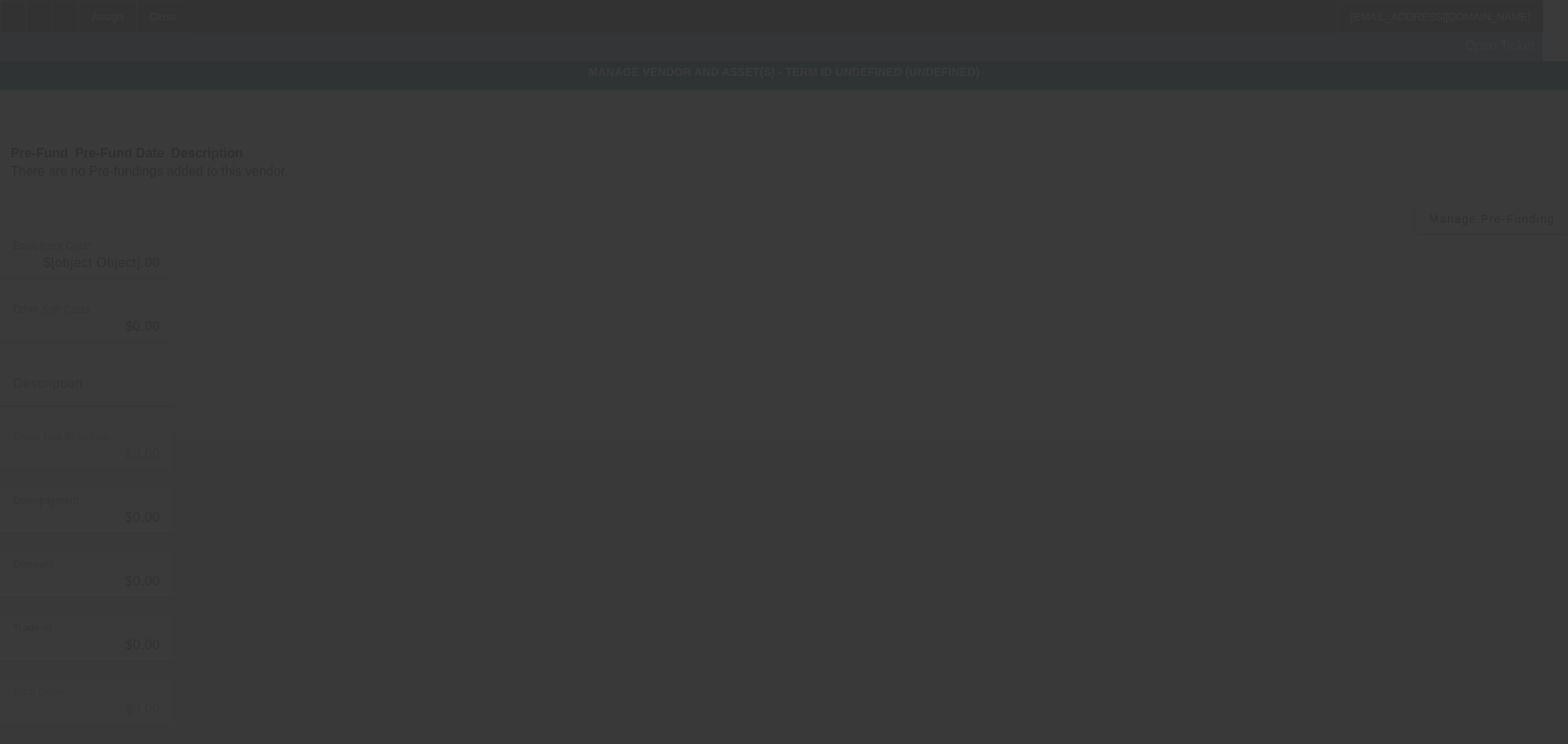
type input "$65,000.00"
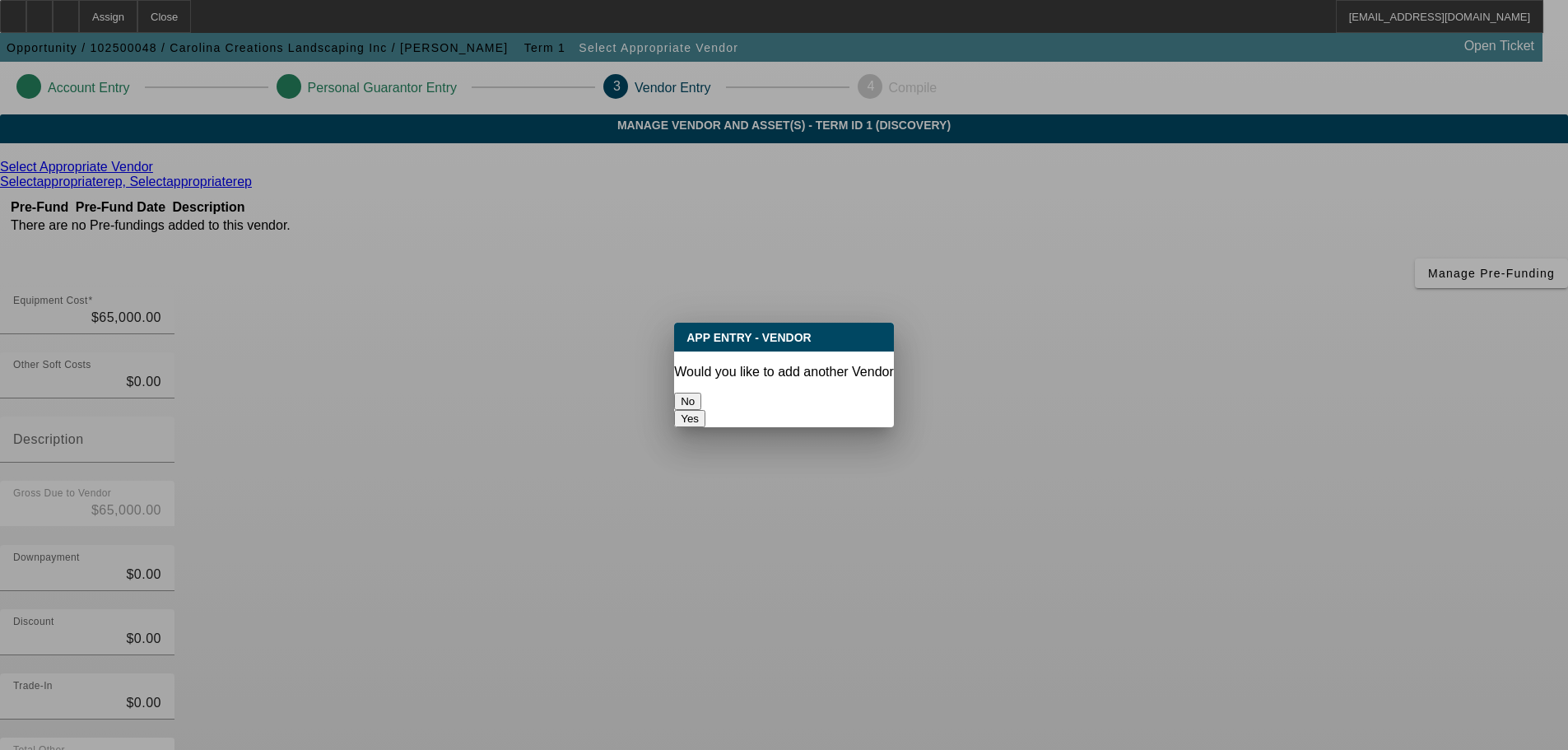
click at [702, 393] on button "No" at bounding box center [687, 401] width 27 height 18
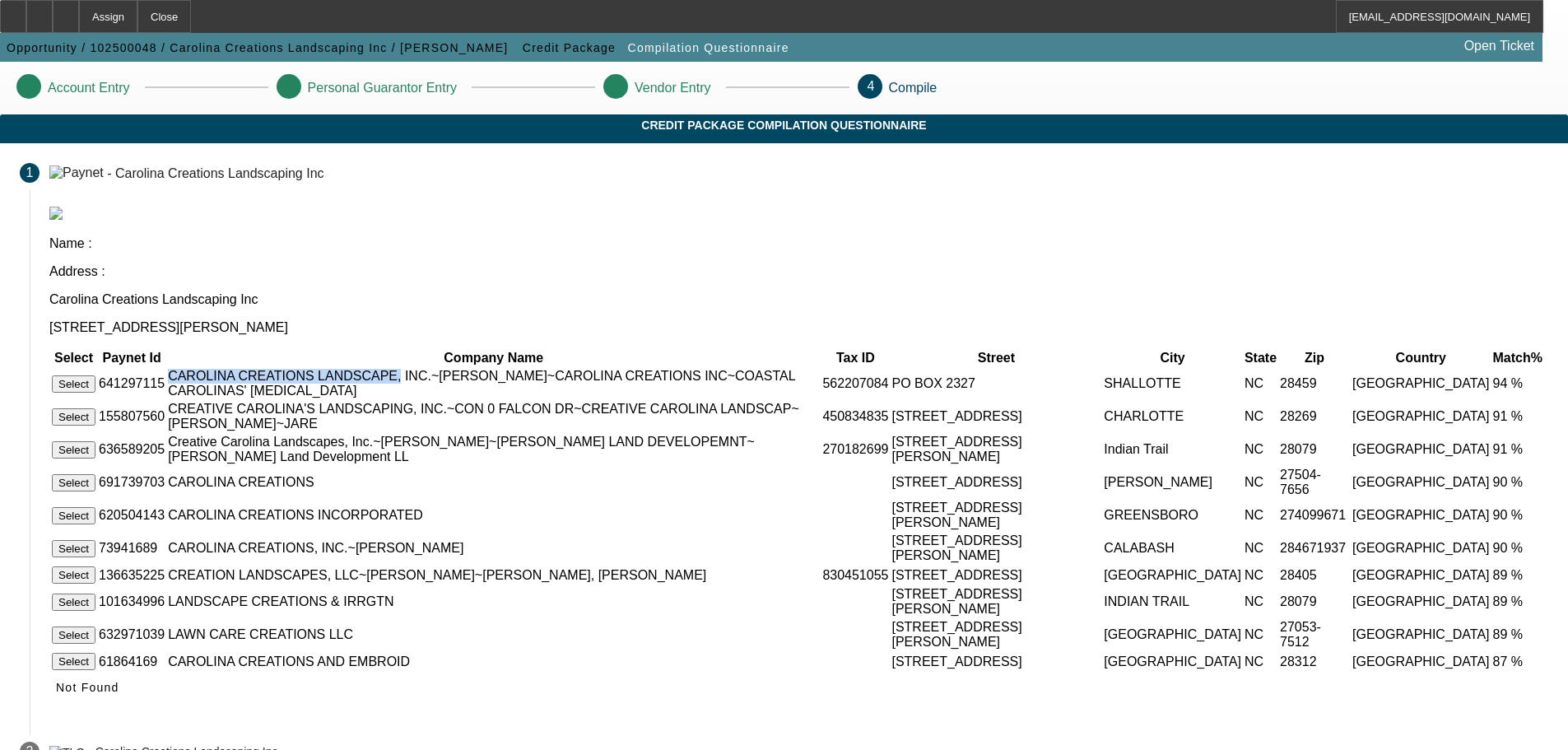
drag, startPoint x: 472, startPoint y: 298, endPoint x: 666, endPoint y: 306, distance: 194.2
click at [666, 369] on td "CAROLINA CREATIONS LANDSCAPE, INC.~[PERSON_NAME]~CAROLINA CREATIONS INC~COASTAL…" at bounding box center [493, 384] width 653 height 31
click at [95, 376] on button "Select" at bounding box center [73, 384] width 44 height 18
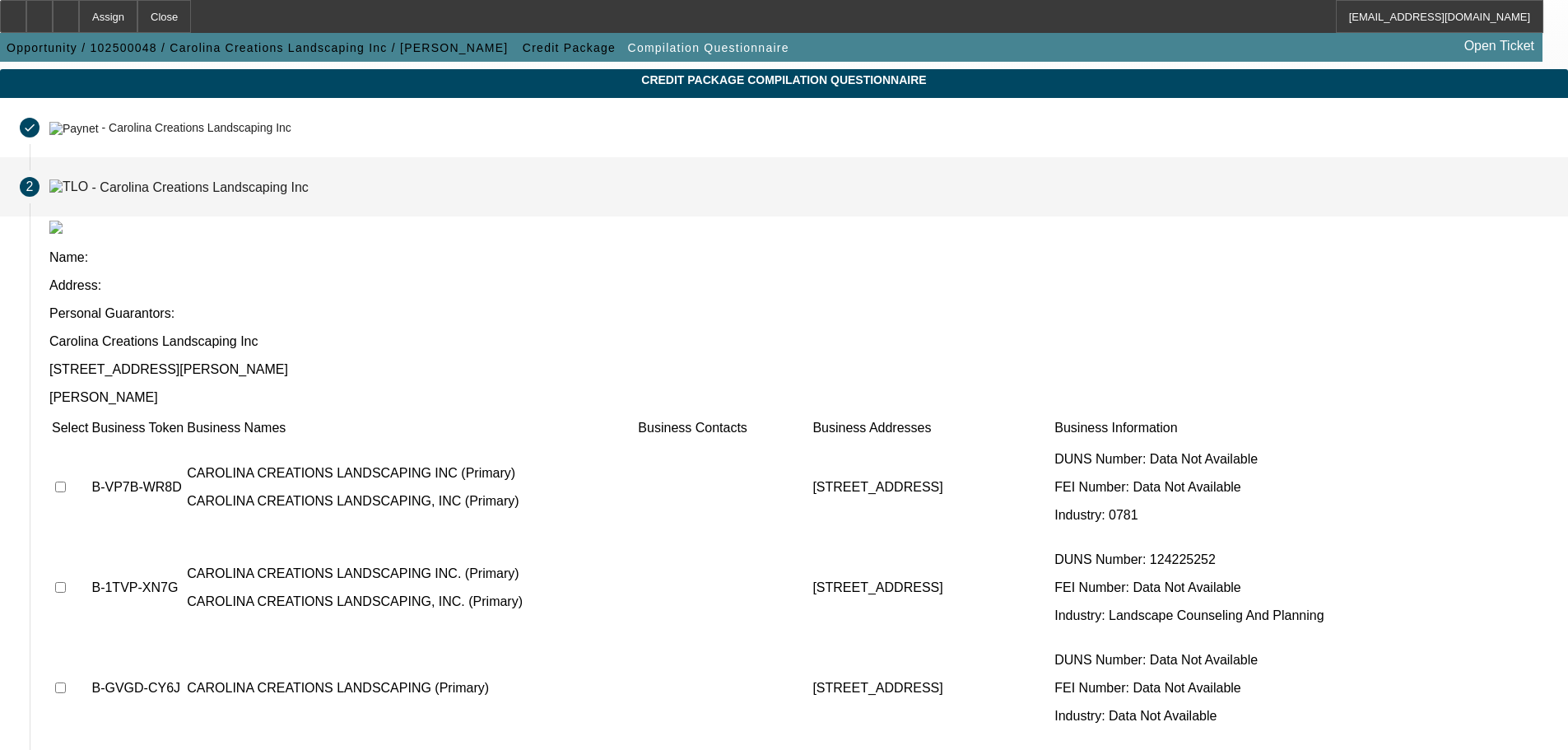
click at [66, 481] on input "checkbox" at bounding box center [61, 487] width 11 height 11
checkbox input "true"
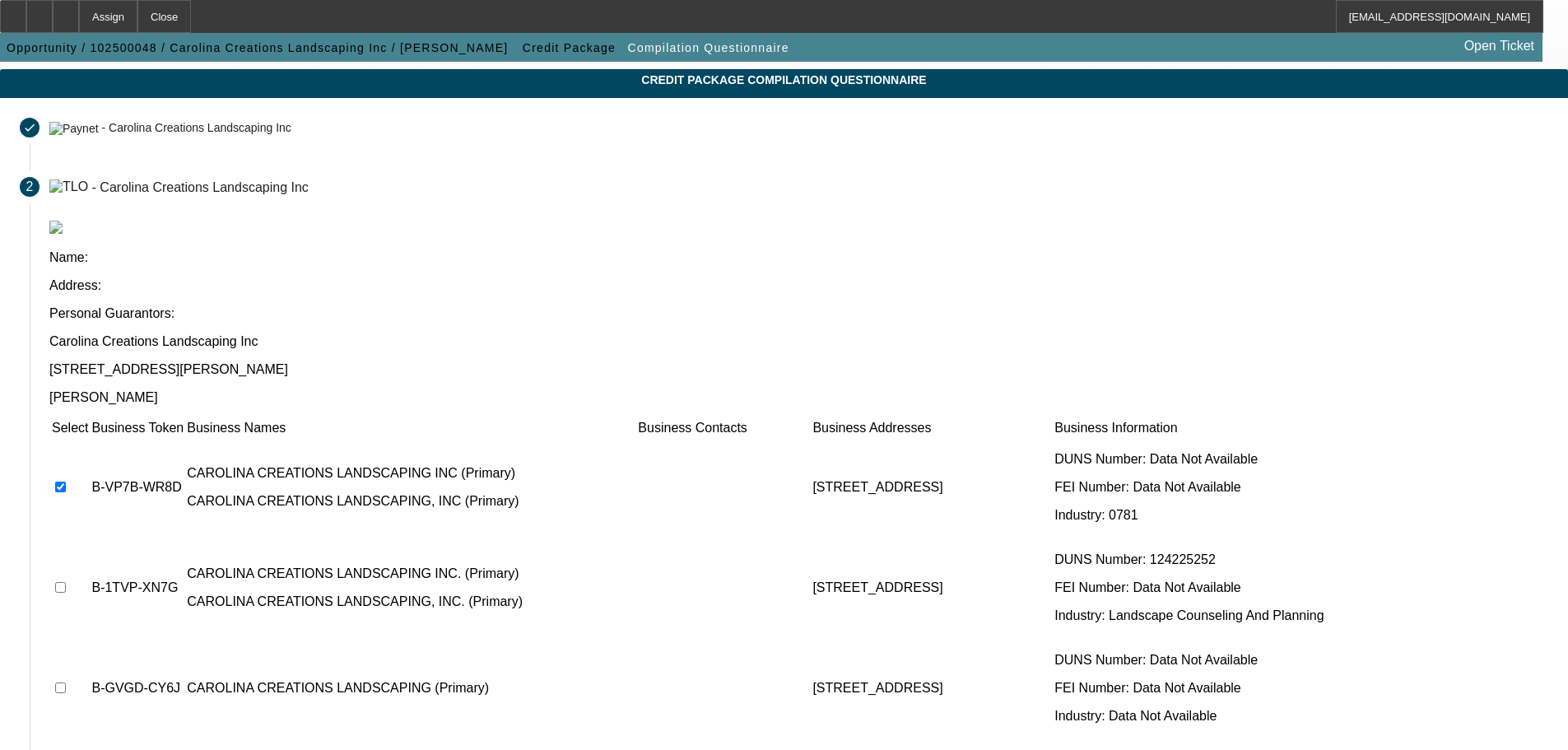
click at [66, 582] on input "checkbox" at bounding box center [61, 588] width 11 height 11
checkbox input "true"
click at [66, 682] on input "checkbox" at bounding box center [61, 688] width 11 height 11
checkbox input "true"
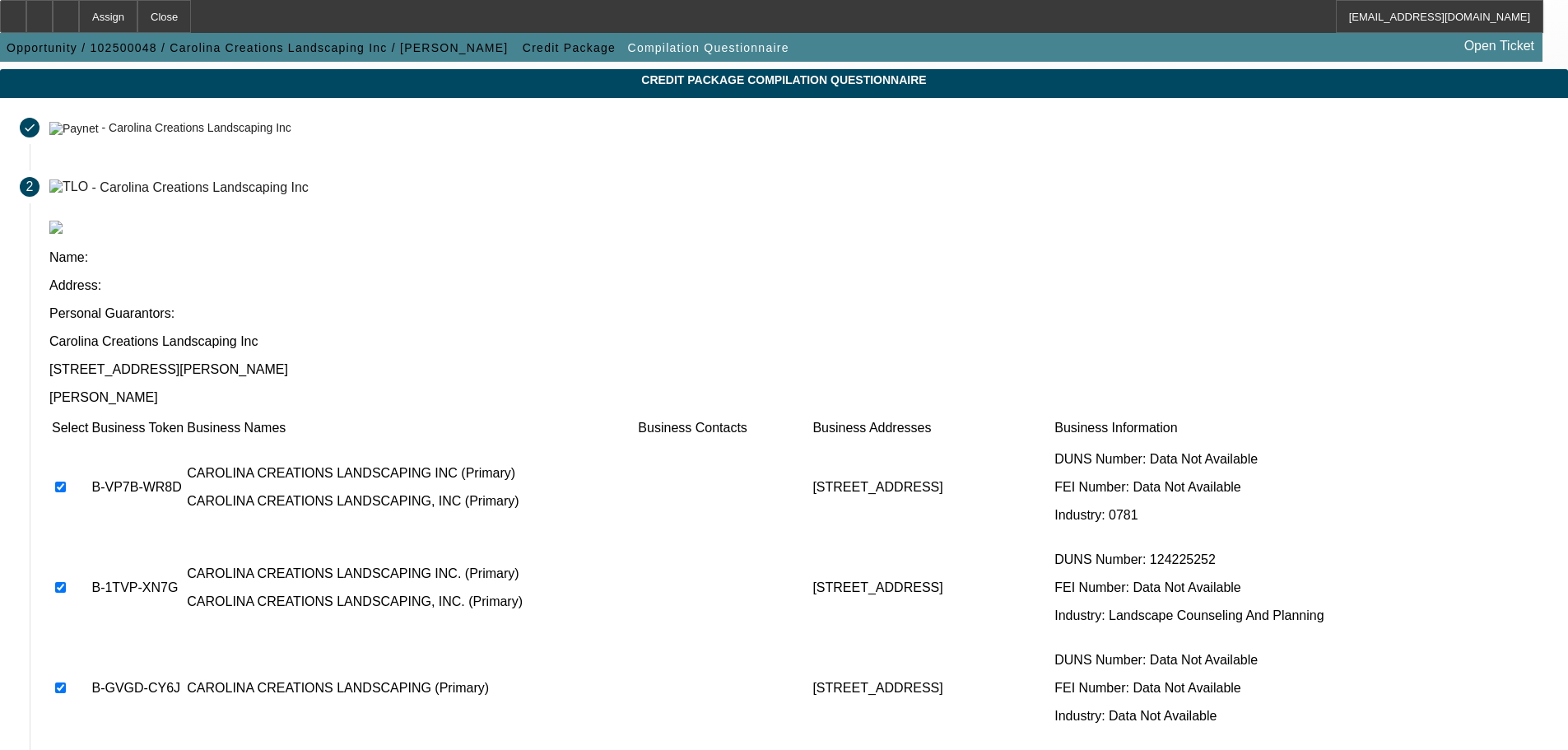
checkbox input "true"
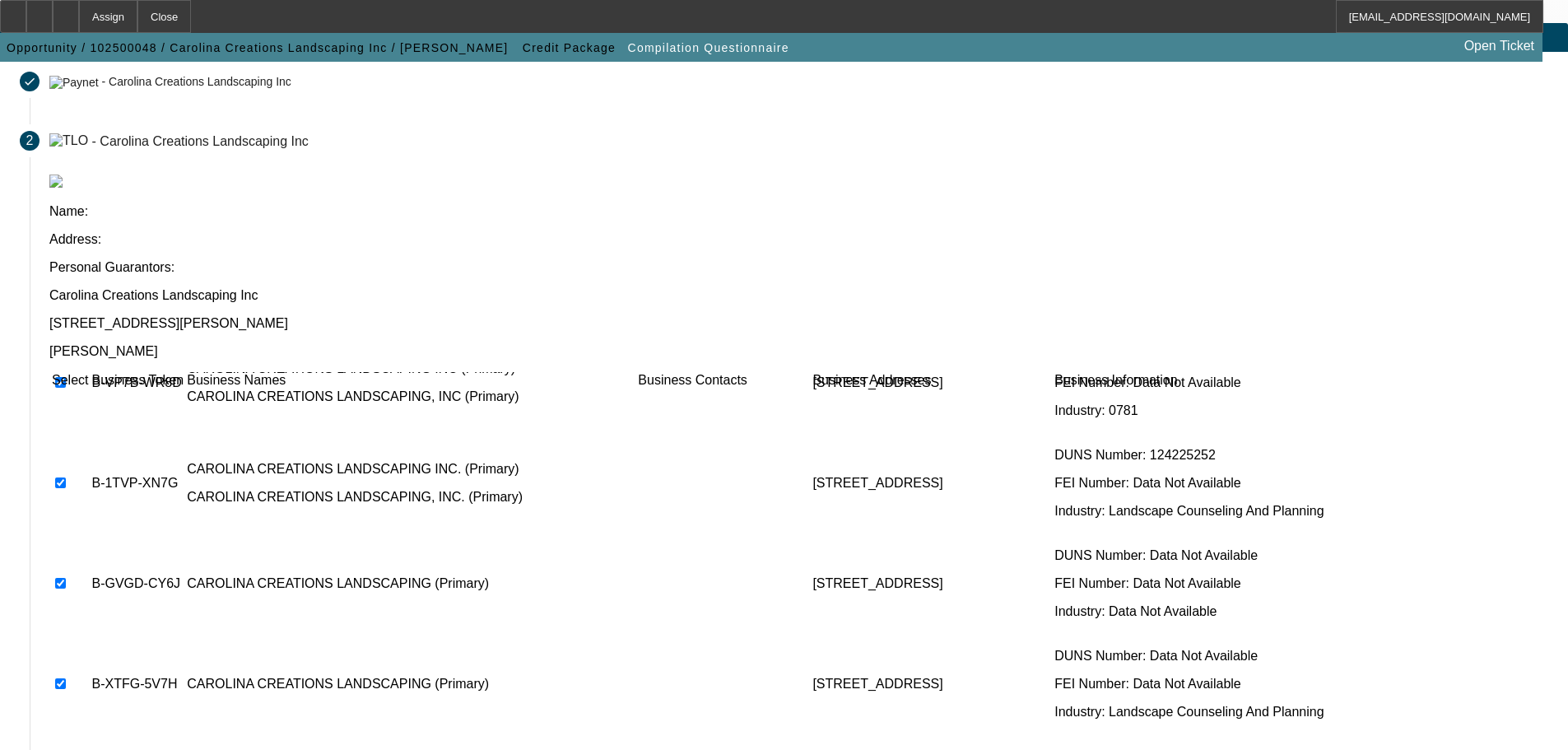
scroll to position [128, 0]
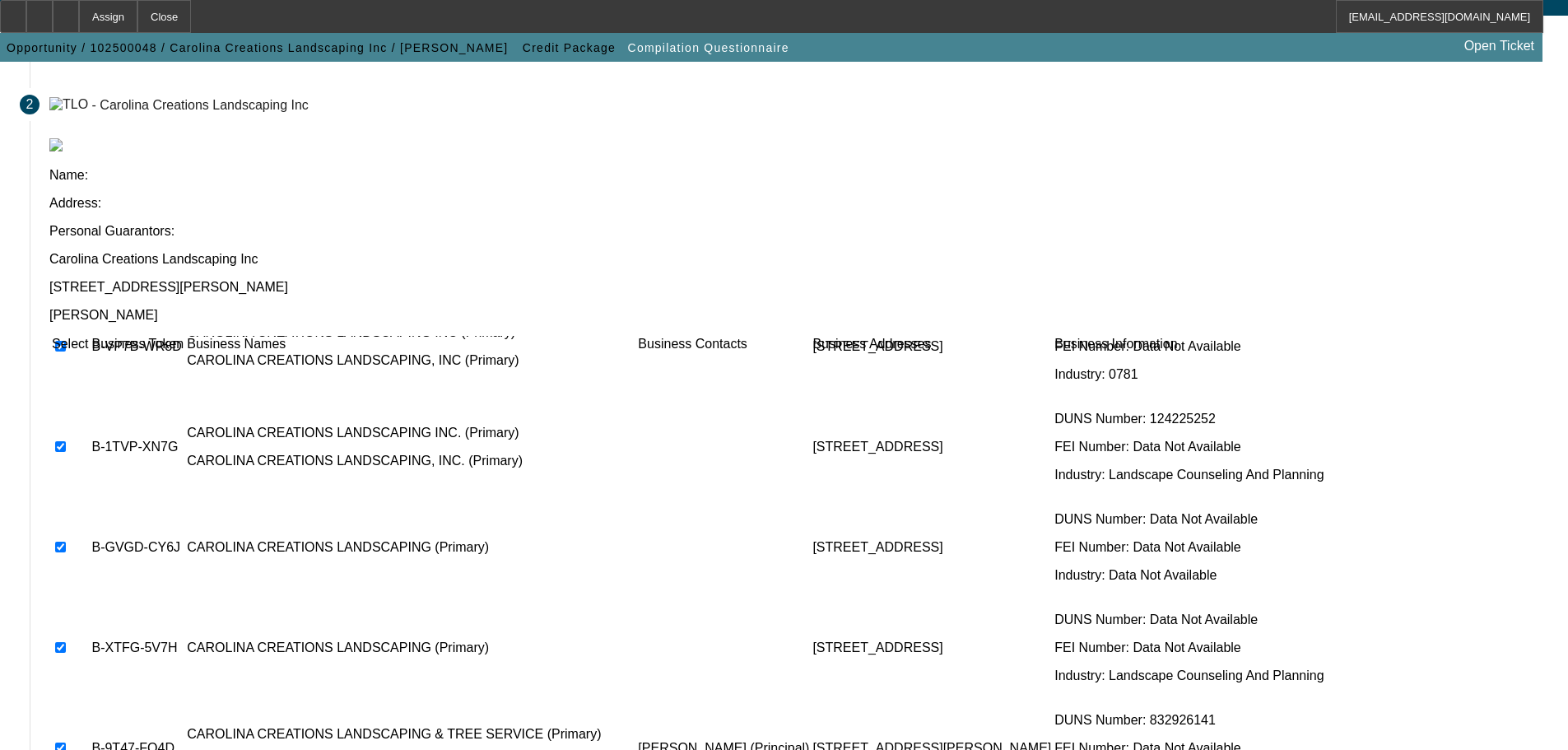
click at [66, 743] on input "checkbox" at bounding box center [61, 748] width 11 height 11
checkbox input "false"
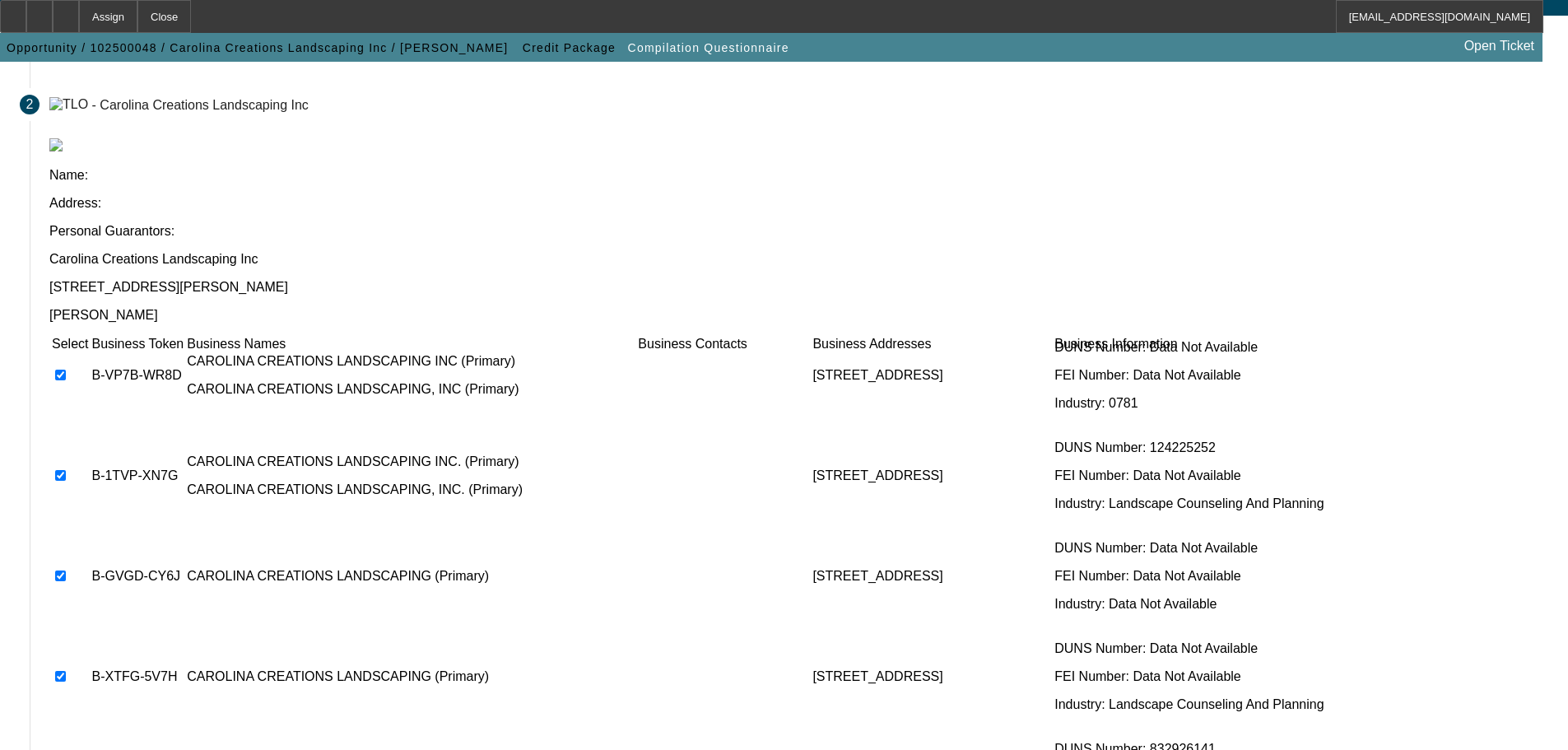
scroll to position [58, 0]
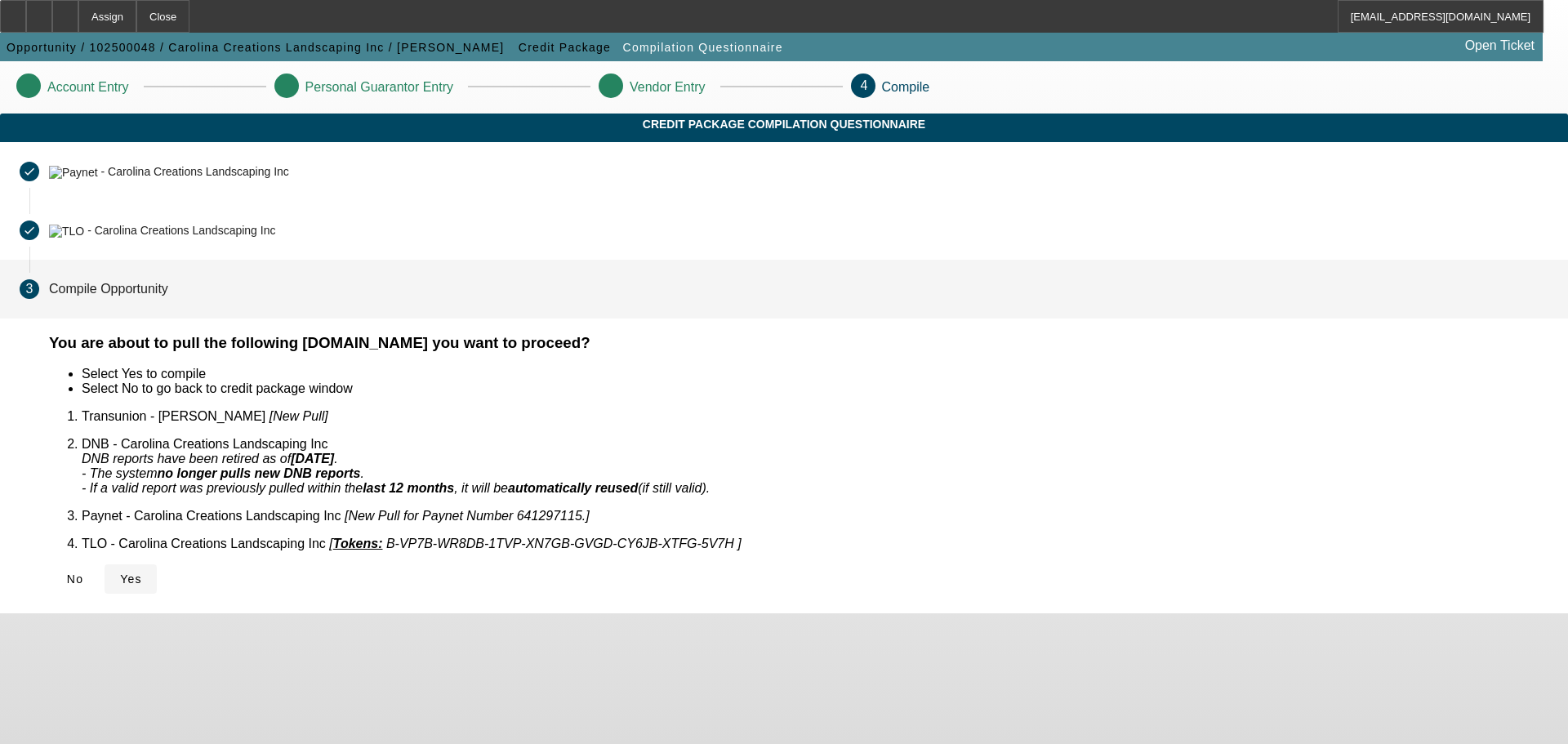
click at [142, 572] on span "Yes" at bounding box center [131, 579] width 22 height 13
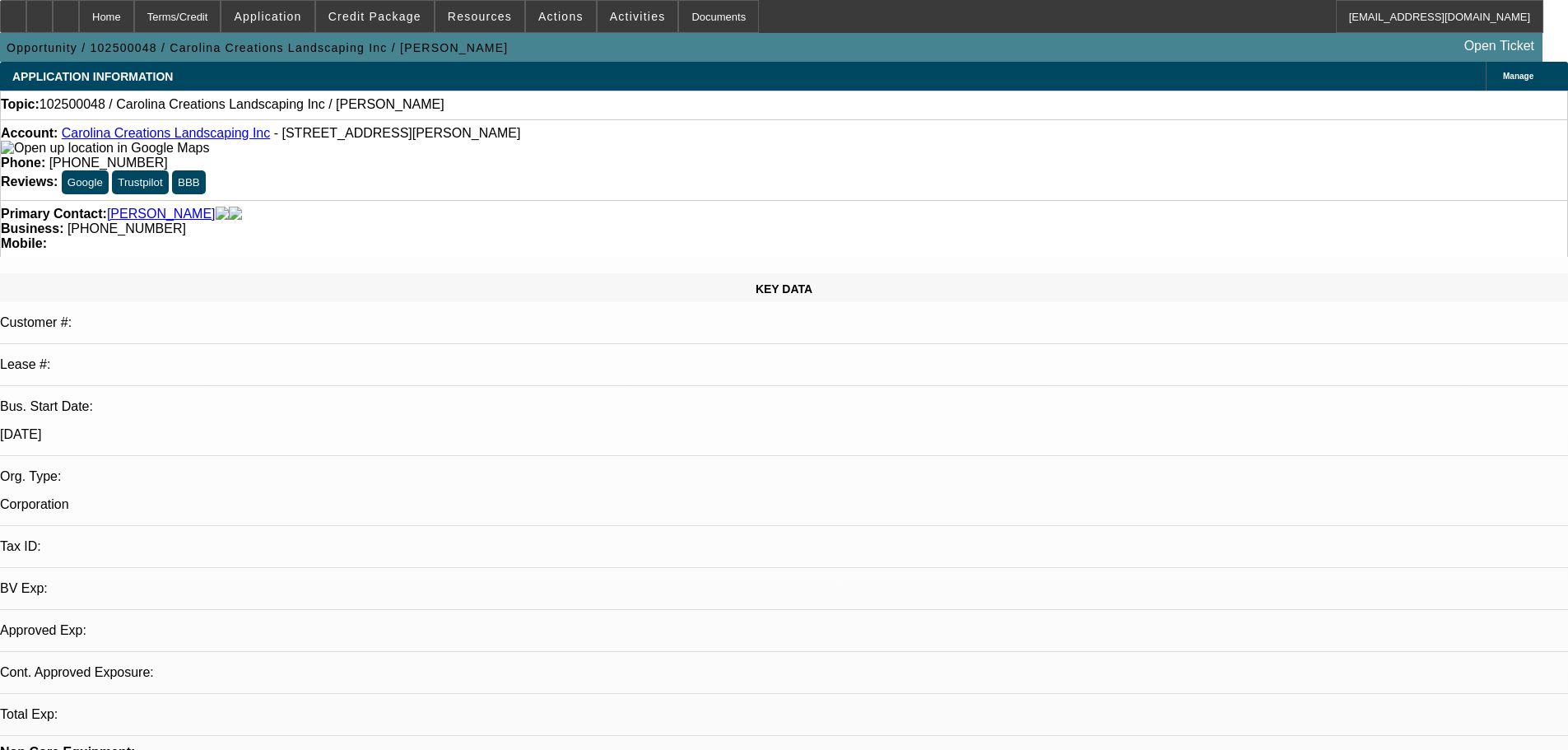
select select "0"
select select "2"
select select "0.1"
select select "4"
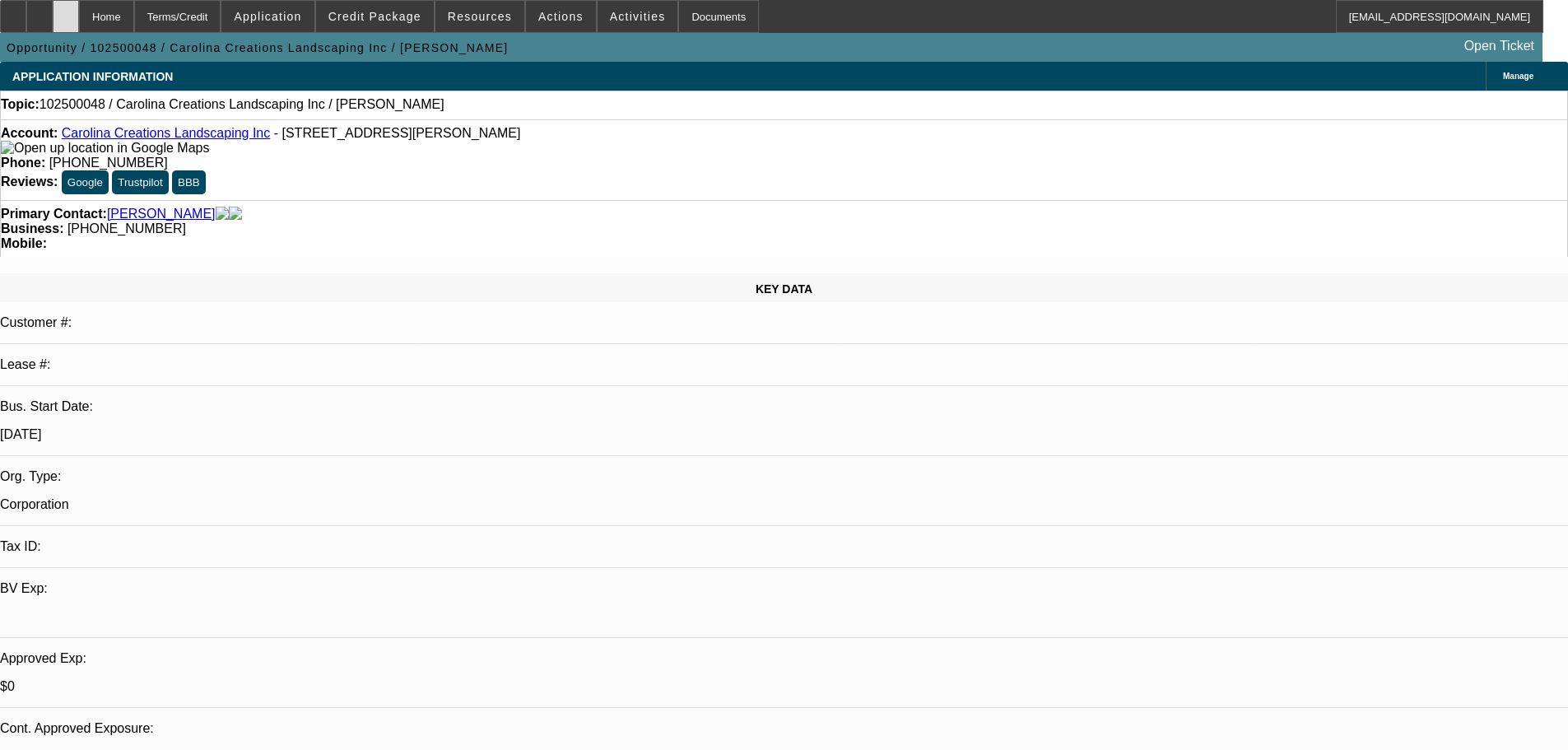
click at [79, 15] on div at bounding box center [66, 17] width 26 height 33
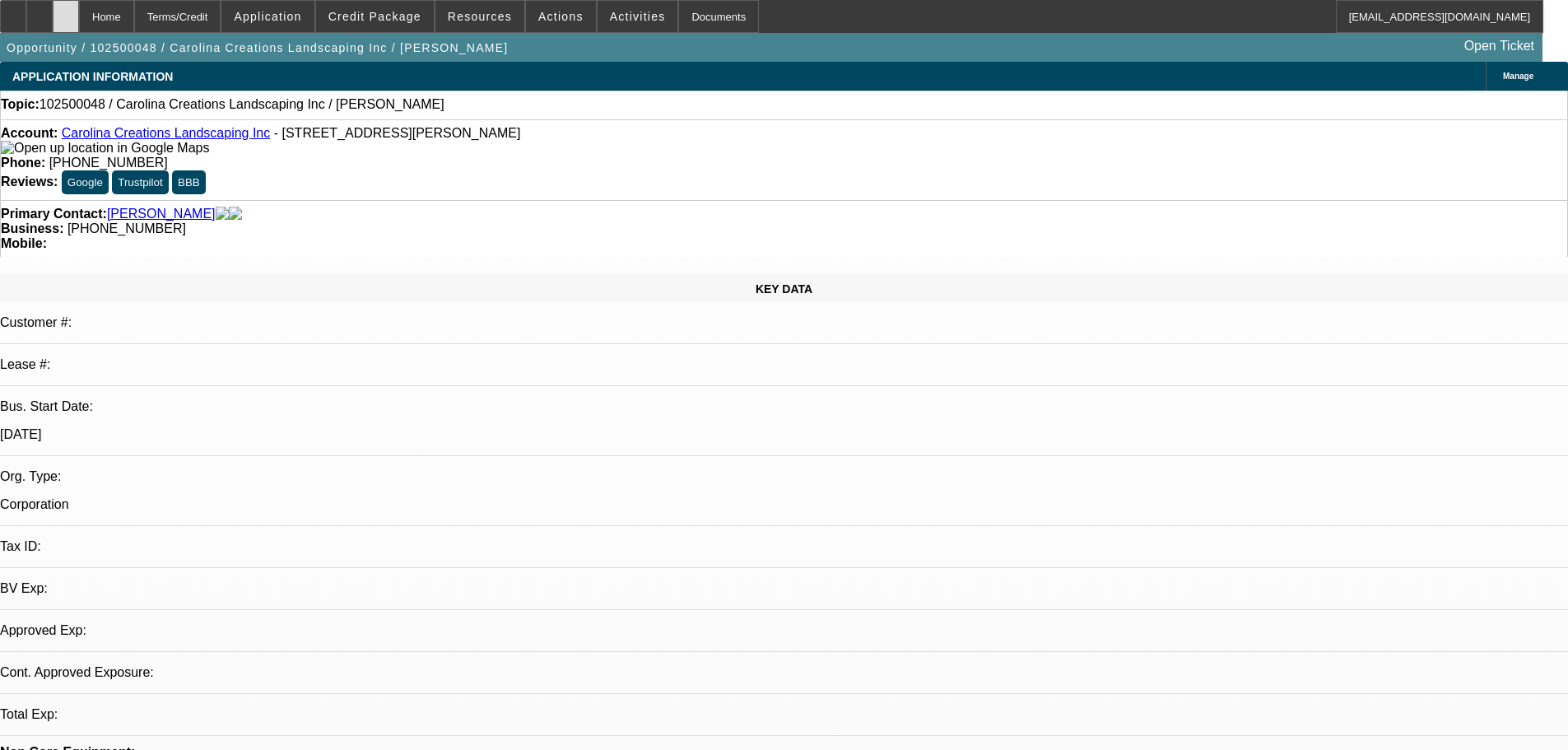
select select "0"
select select "2"
select select "0.1"
select select "4"
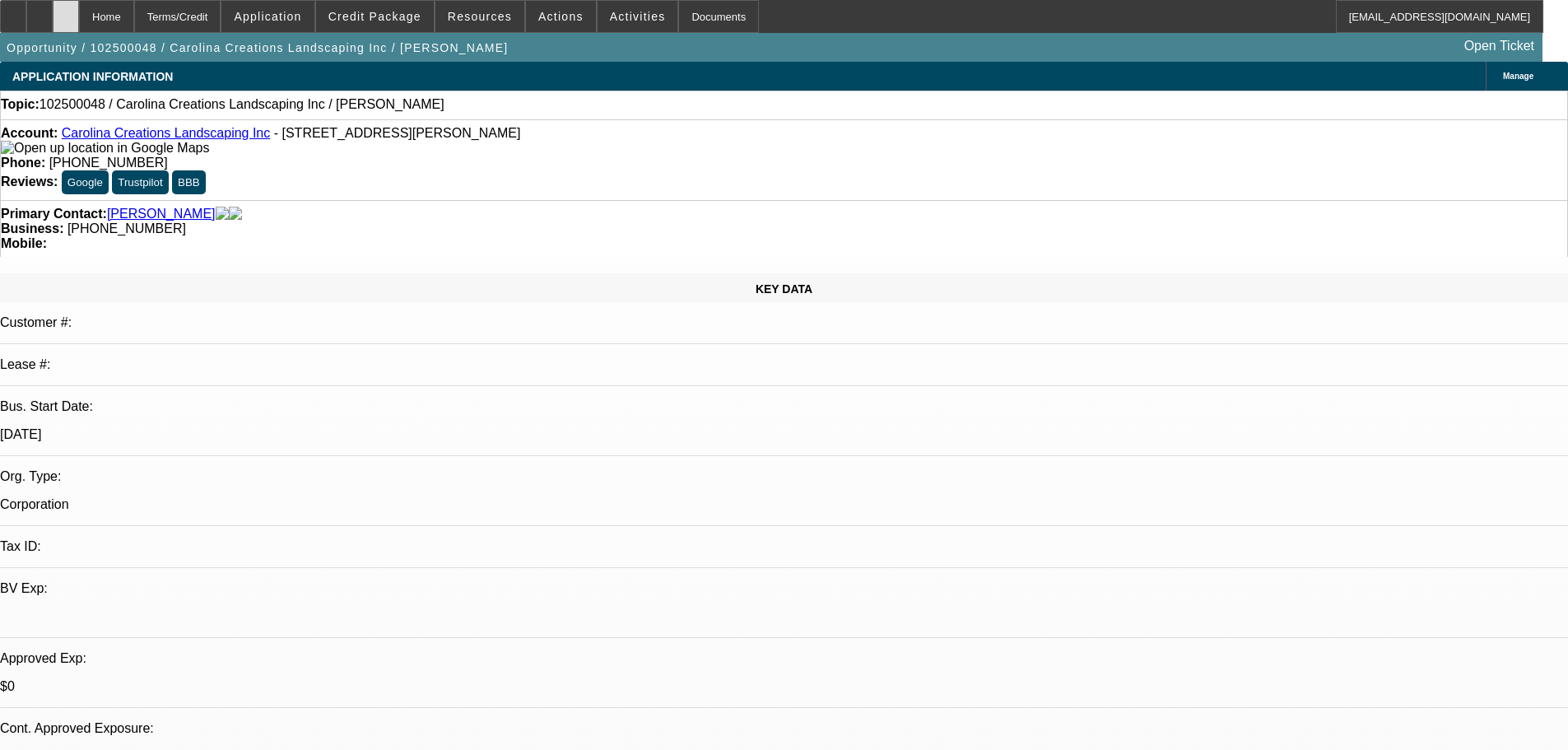
click at [79, 25] on div at bounding box center [66, 17] width 26 height 33
select select "0"
select select "2"
select select "0.1"
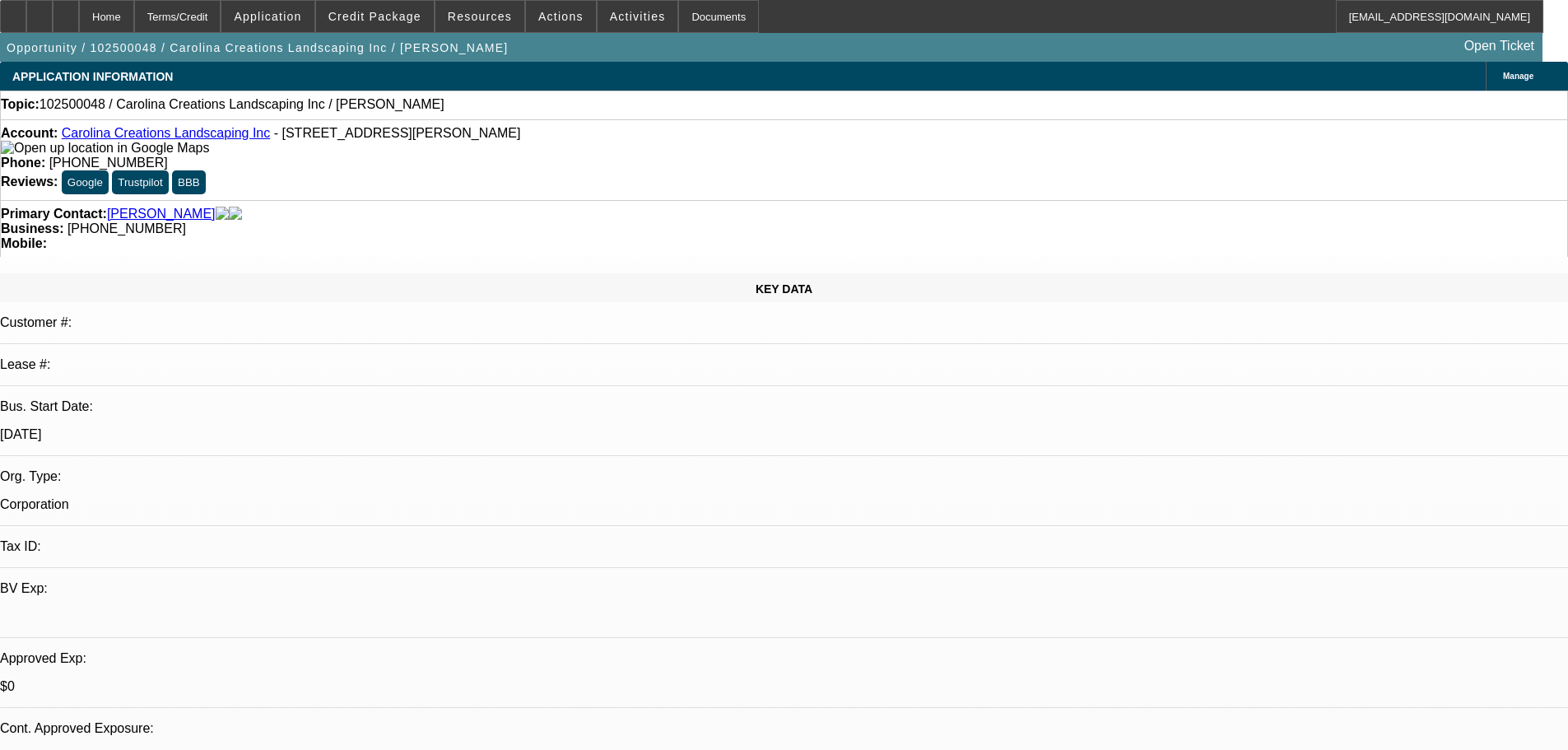
select select "4"
click at [392, 18] on span "Credit Package" at bounding box center [375, 17] width 93 height 13
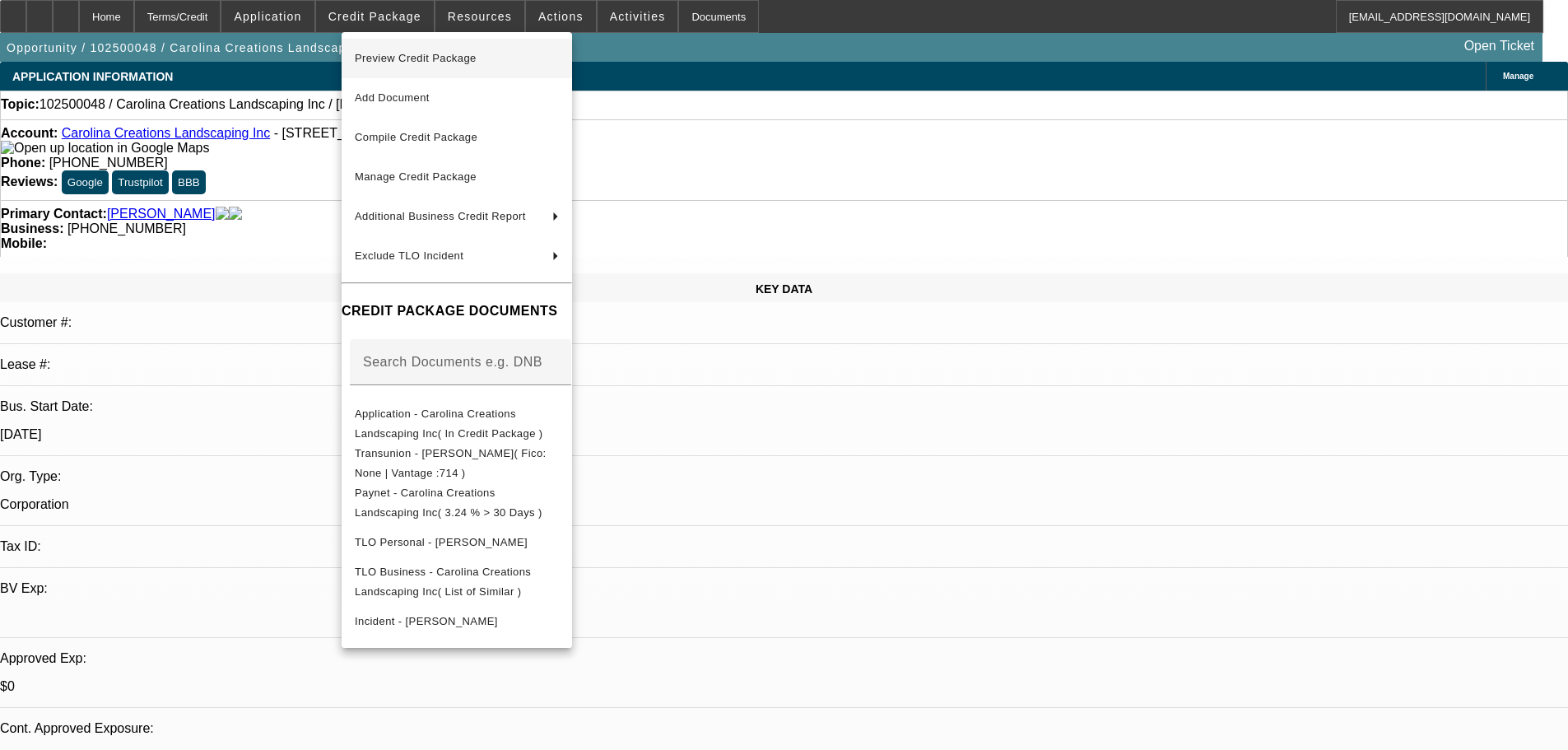
click at [404, 55] on span "Preview Credit Package" at bounding box center [416, 57] width 122 height 12
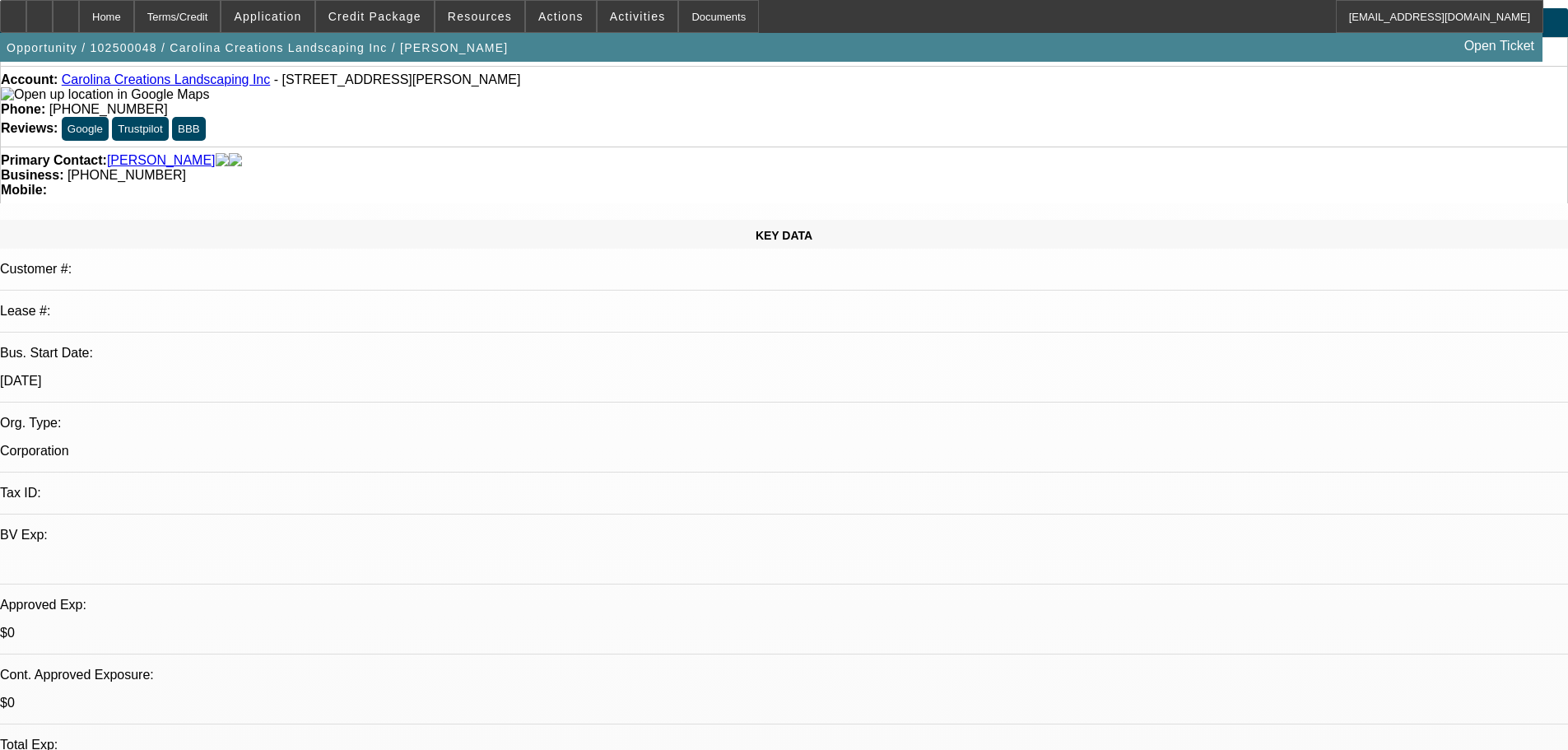
scroll to position [82, 0]
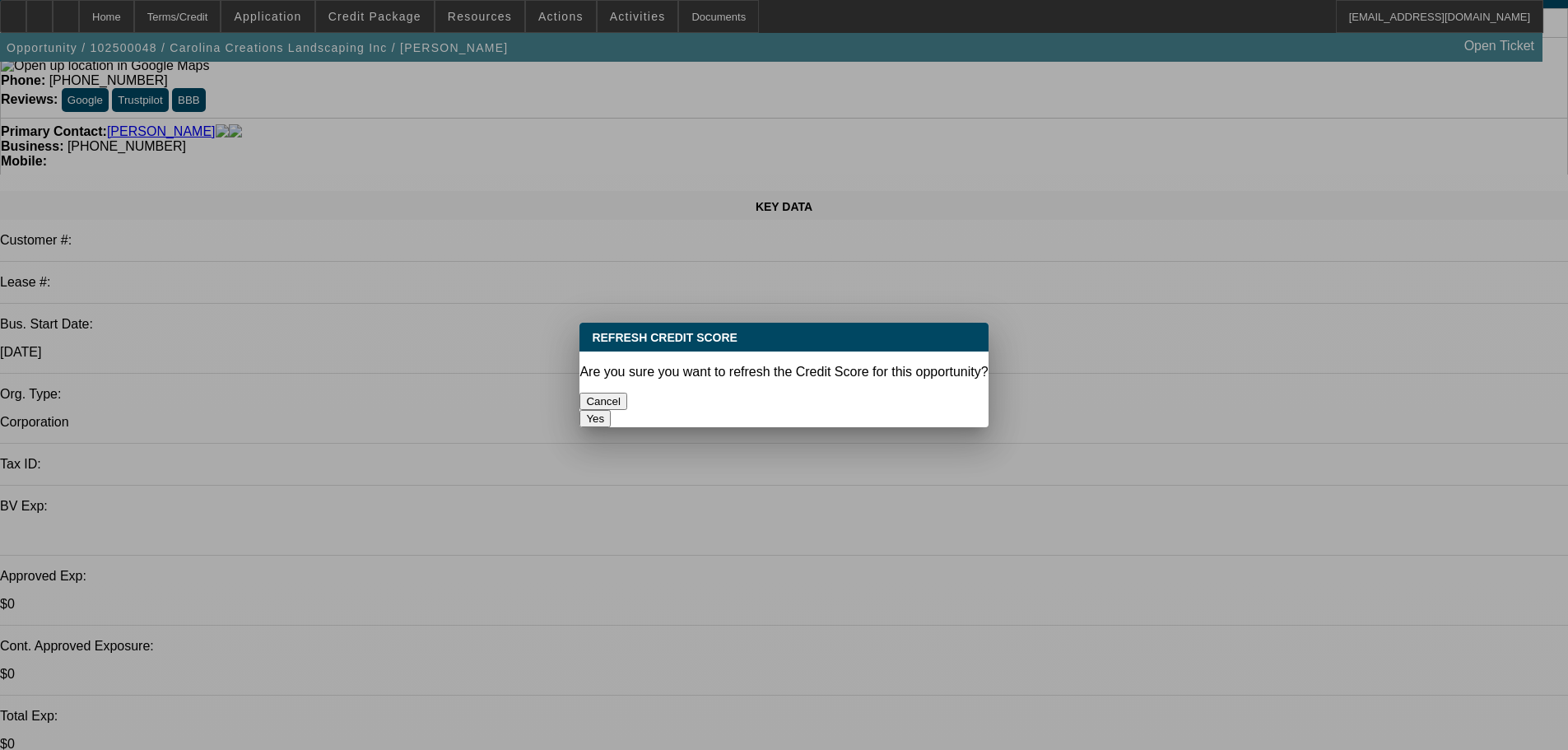
scroll to position [0, 0]
click at [611, 410] on button "Yes" at bounding box center [595, 419] width 31 height 18
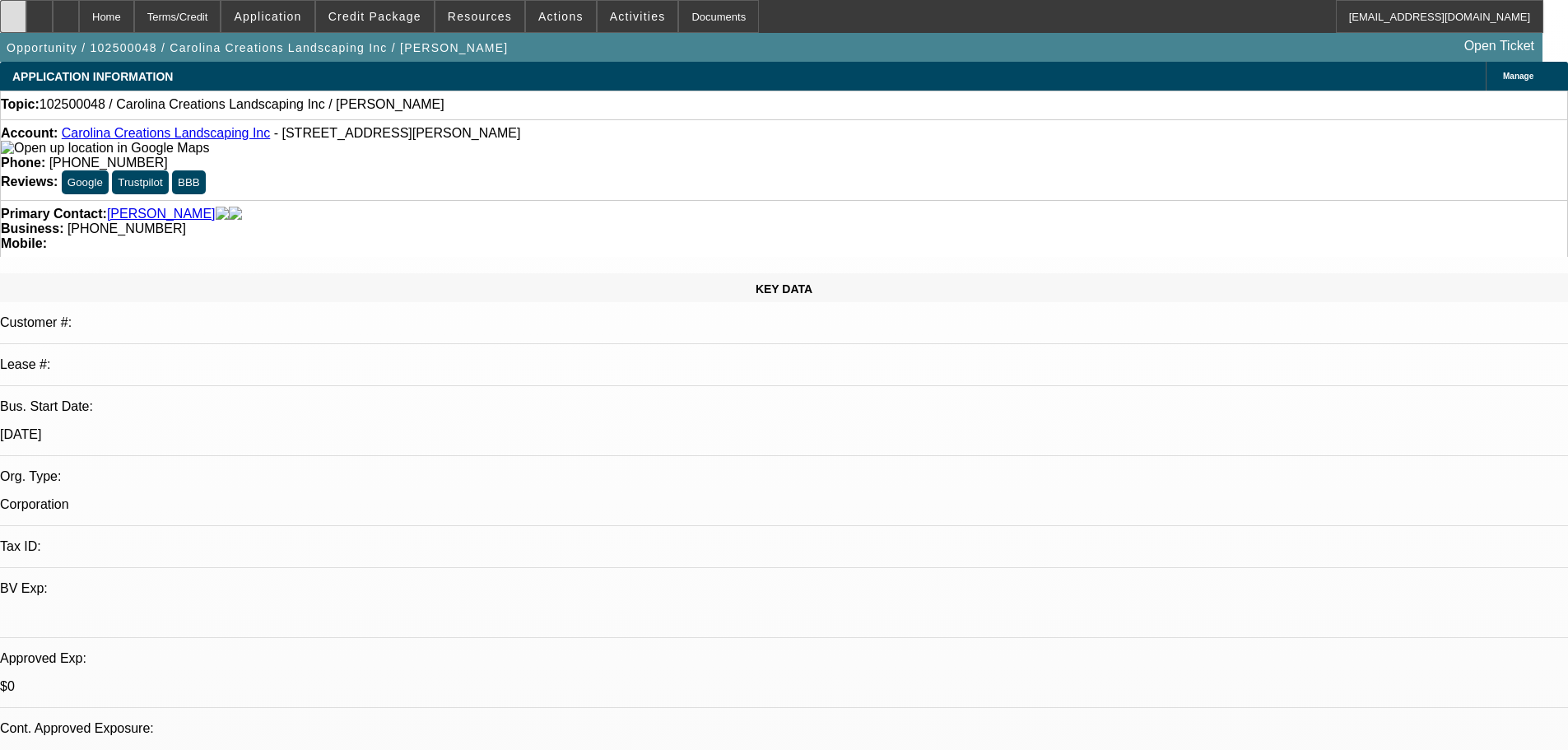
click at [26, 14] on div at bounding box center [13, 17] width 26 height 33
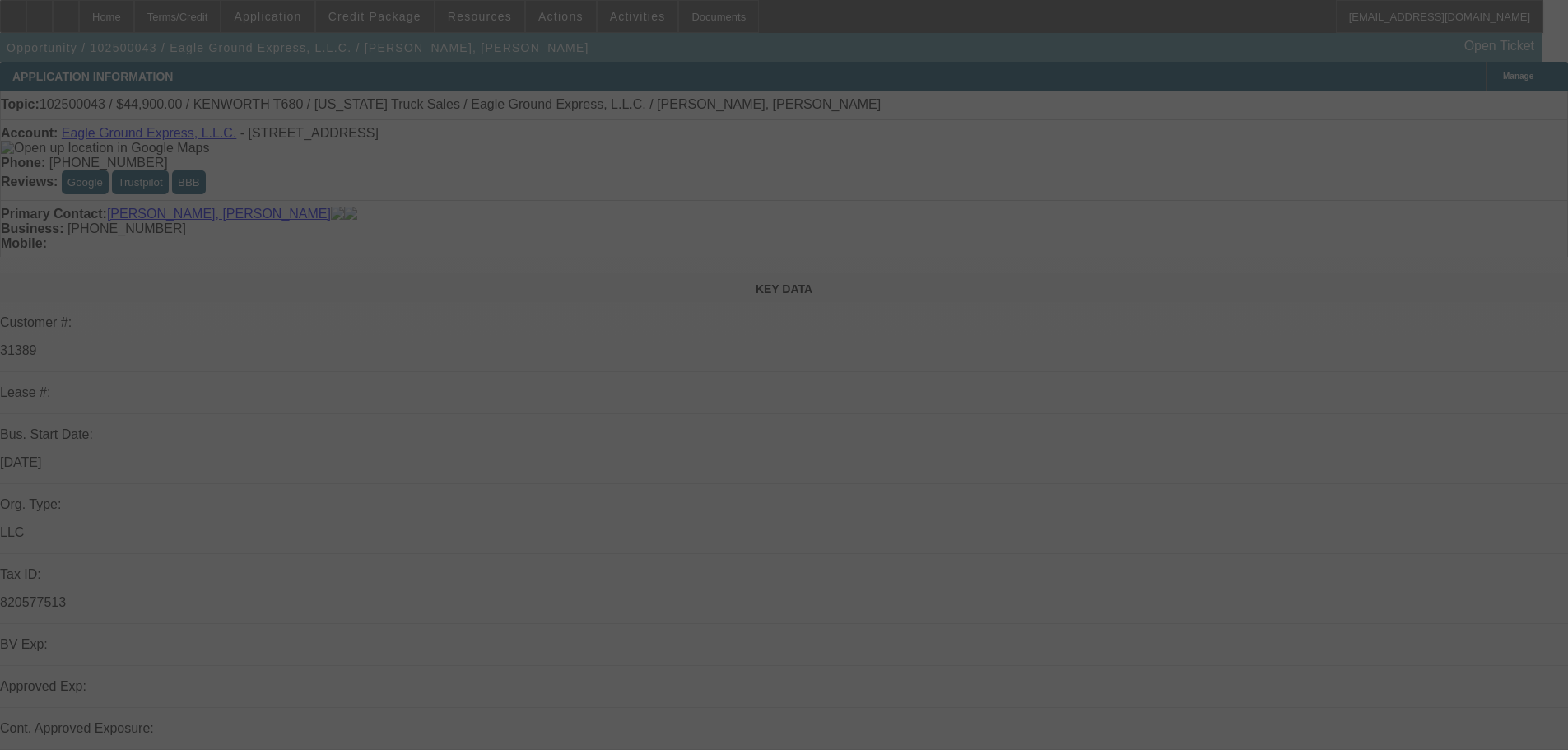
select select "0"
select select "2"
select select "0"
select select "6"
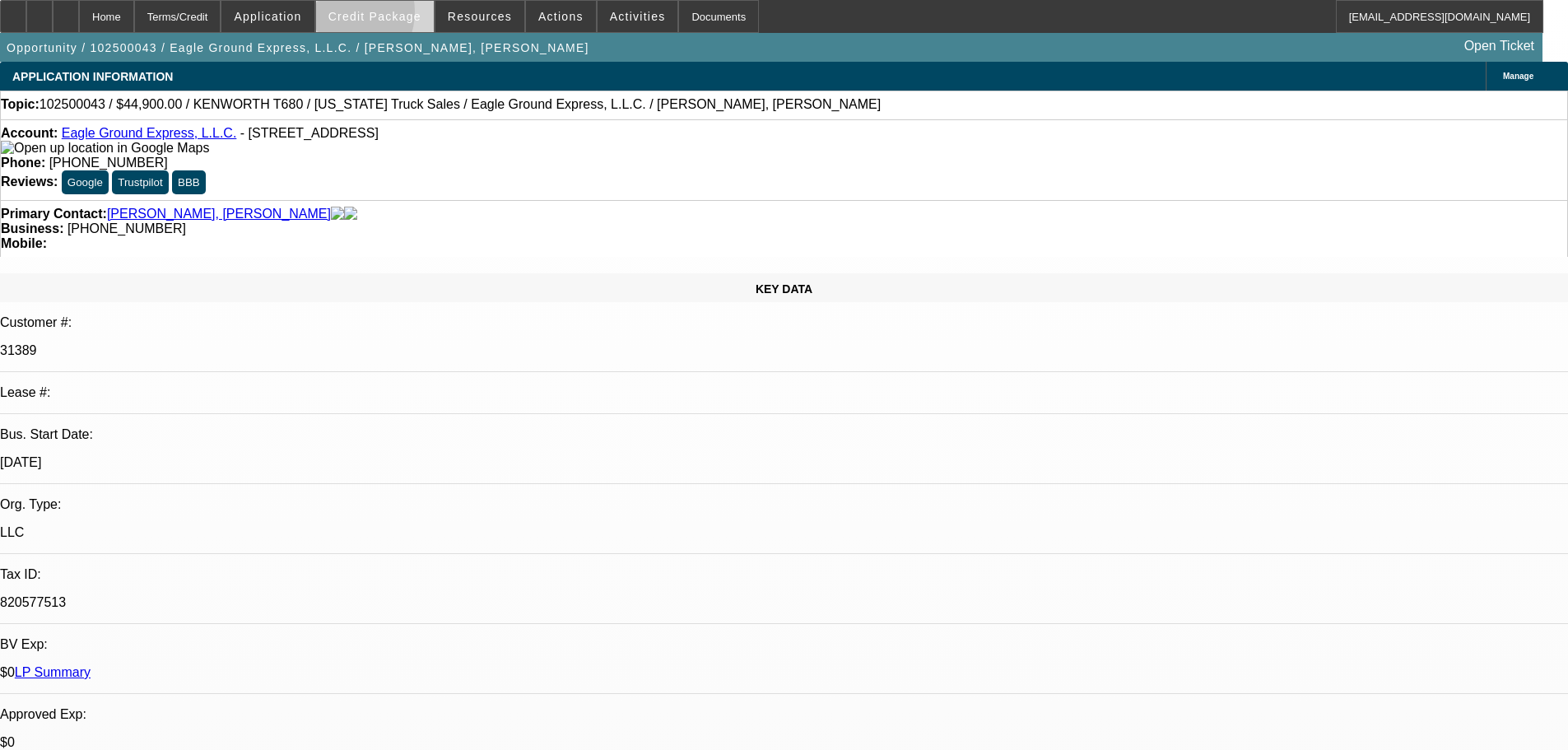
click at [362, 16] on span "Credit Package" at bounding box center [375, 17] width 93 height 13
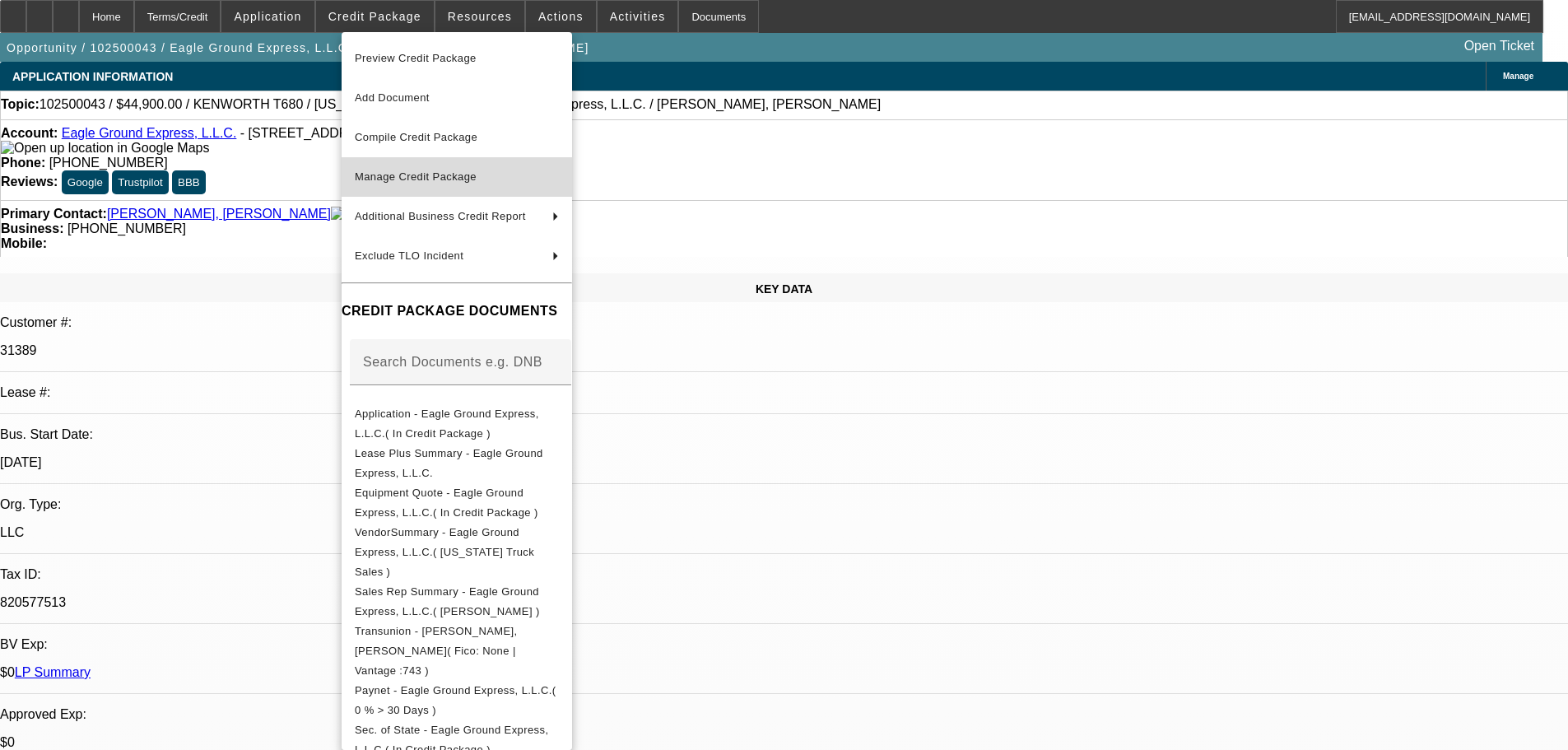
click at [420, 172] on span "Manage Credit Package" at bounding box center [416, 176] width 122 height 12
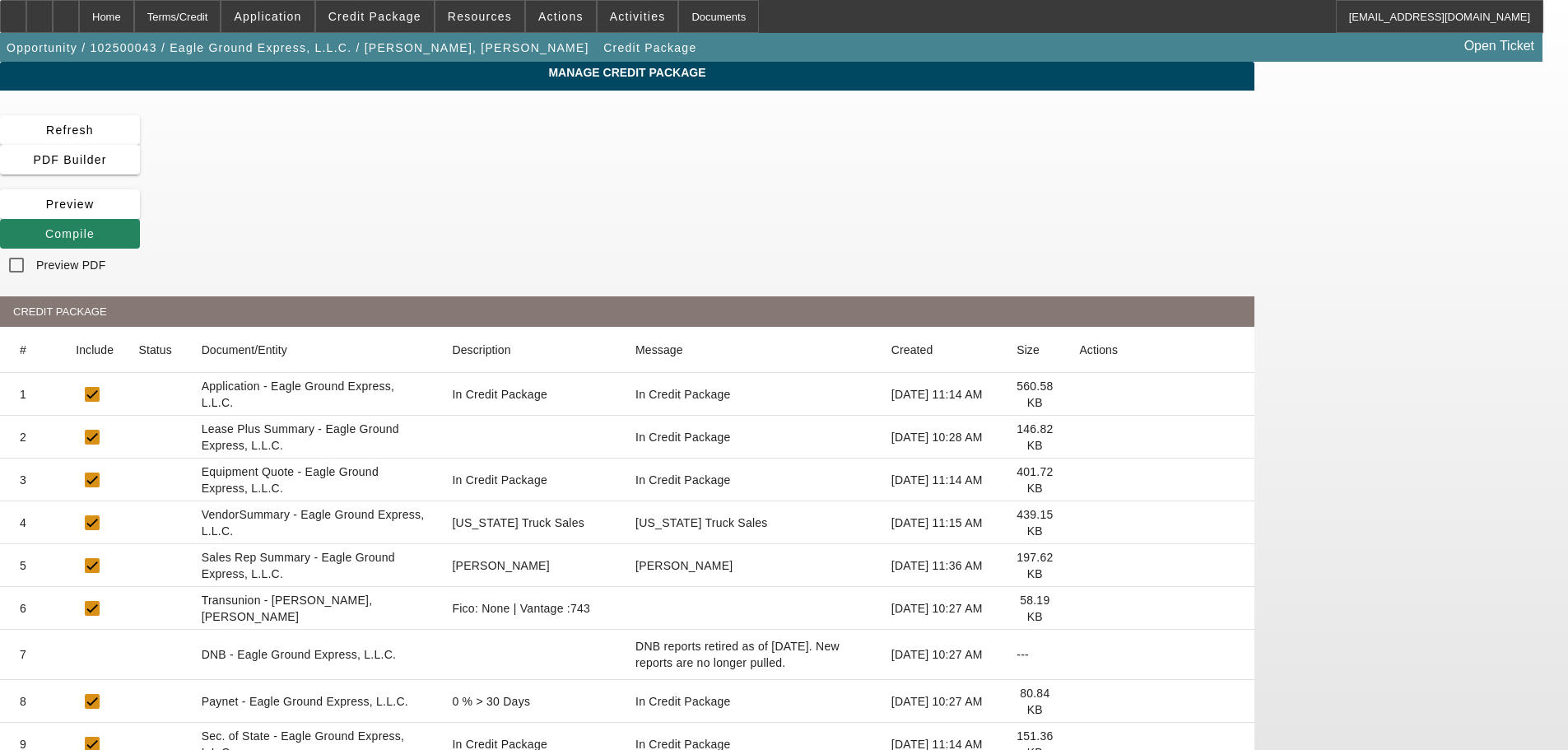
click at [1079, 437] on icon at bounding box center [1079, 437] width 0 height 0
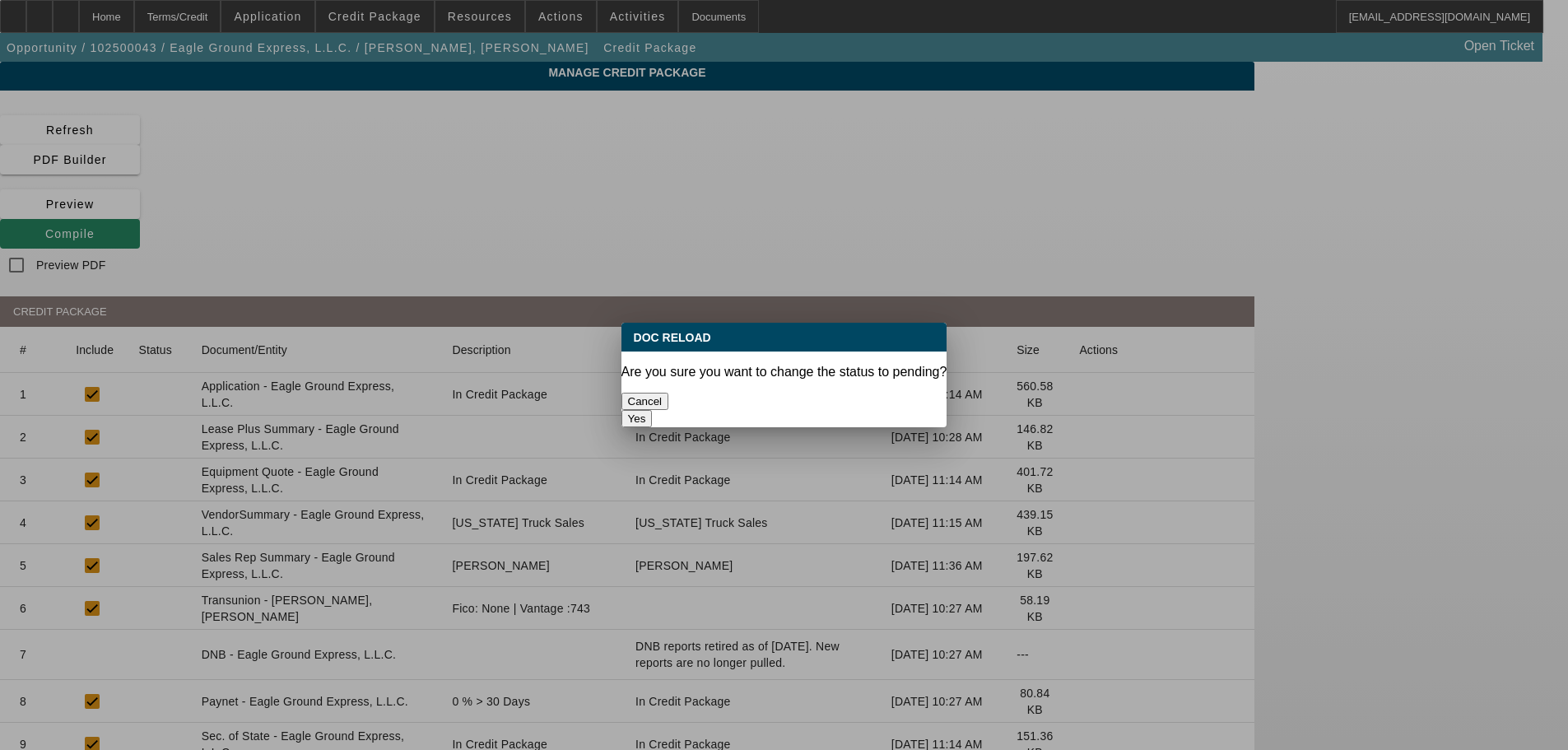
click at [653, 410] on button "Yes" at bounding box center [638, 419] width 31 height 18
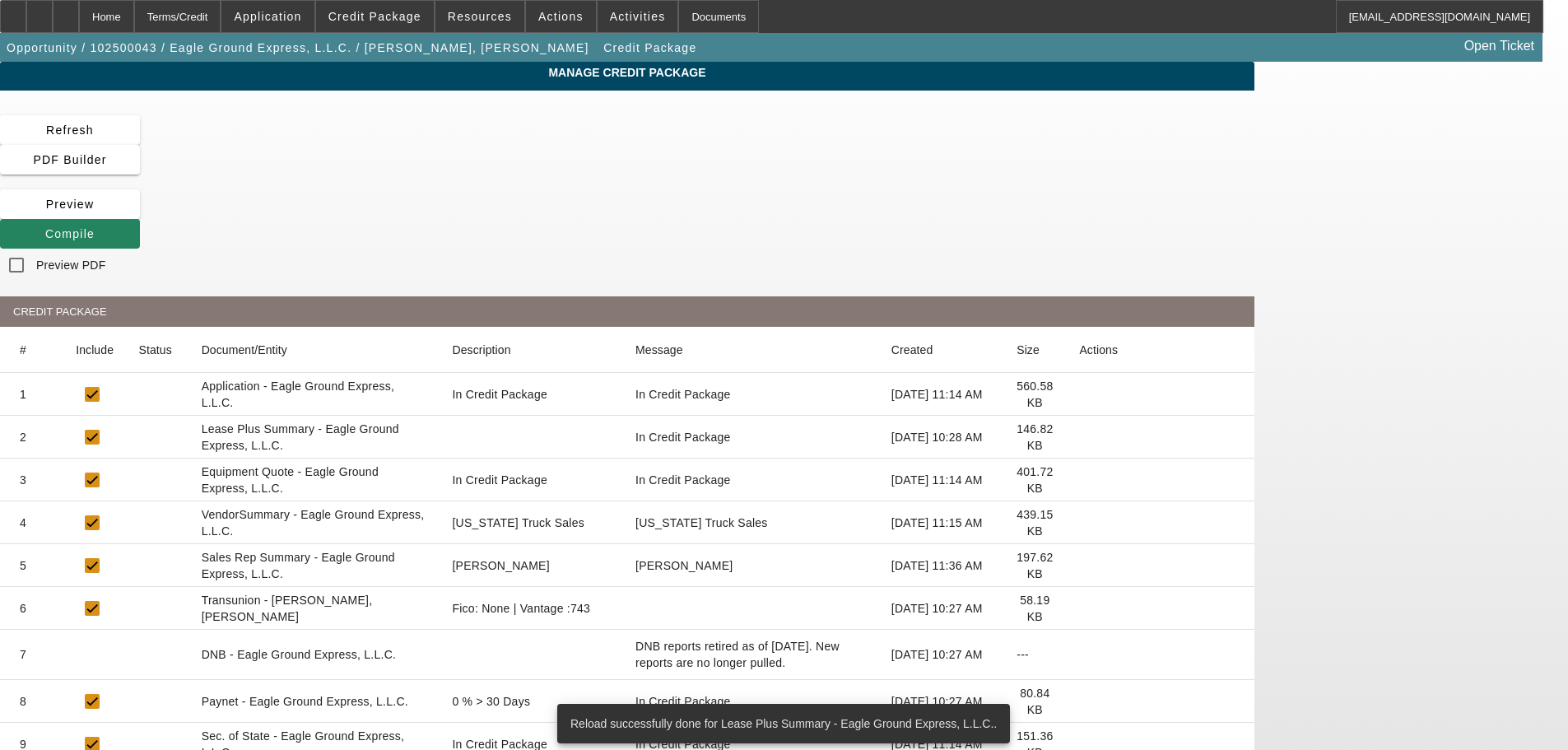
click at [1079, 523] on icon at bounding box center [1079, 523] width 0 height 0
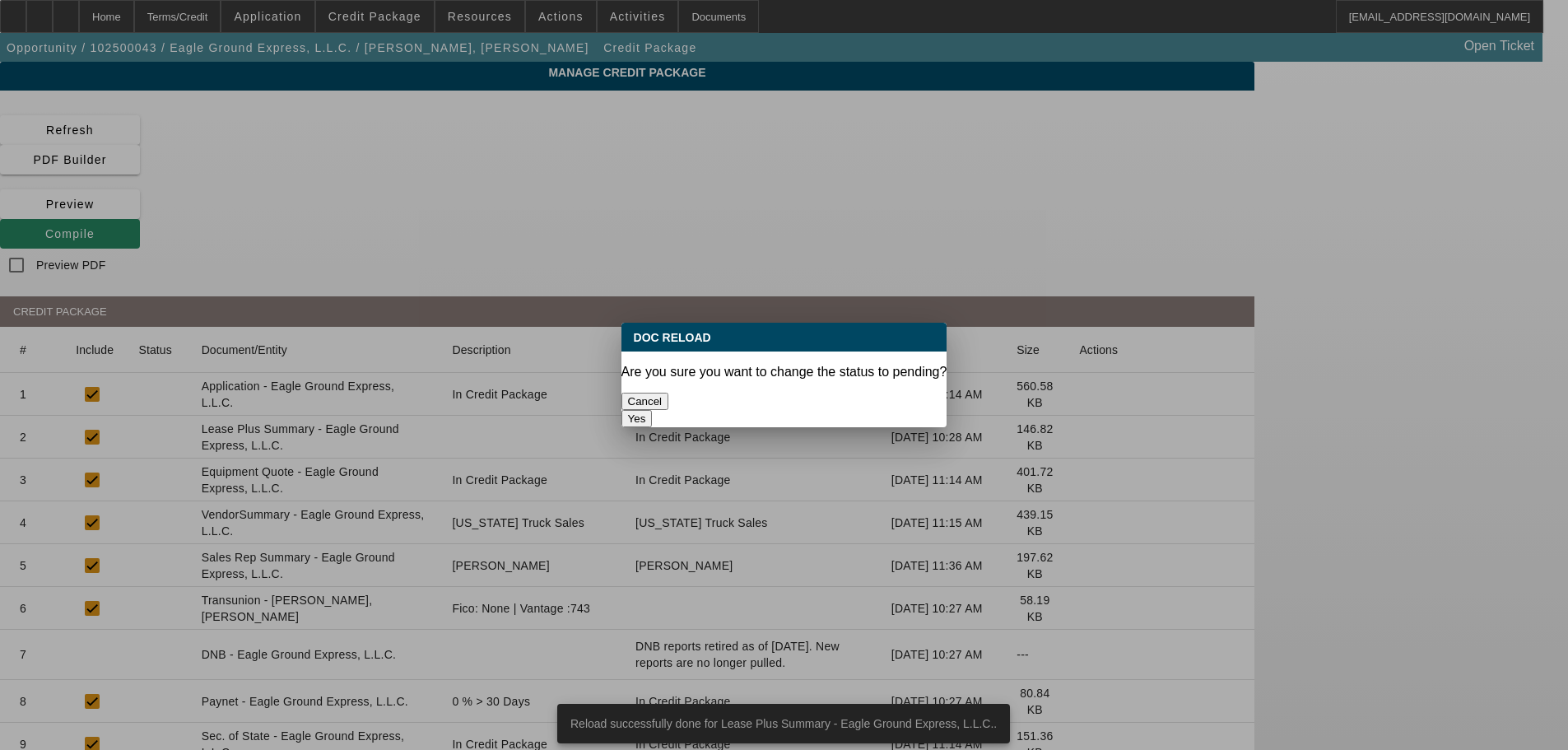
click at [653, 410] on button "Yes" at bounding box center [638, 419] width 31 height 18
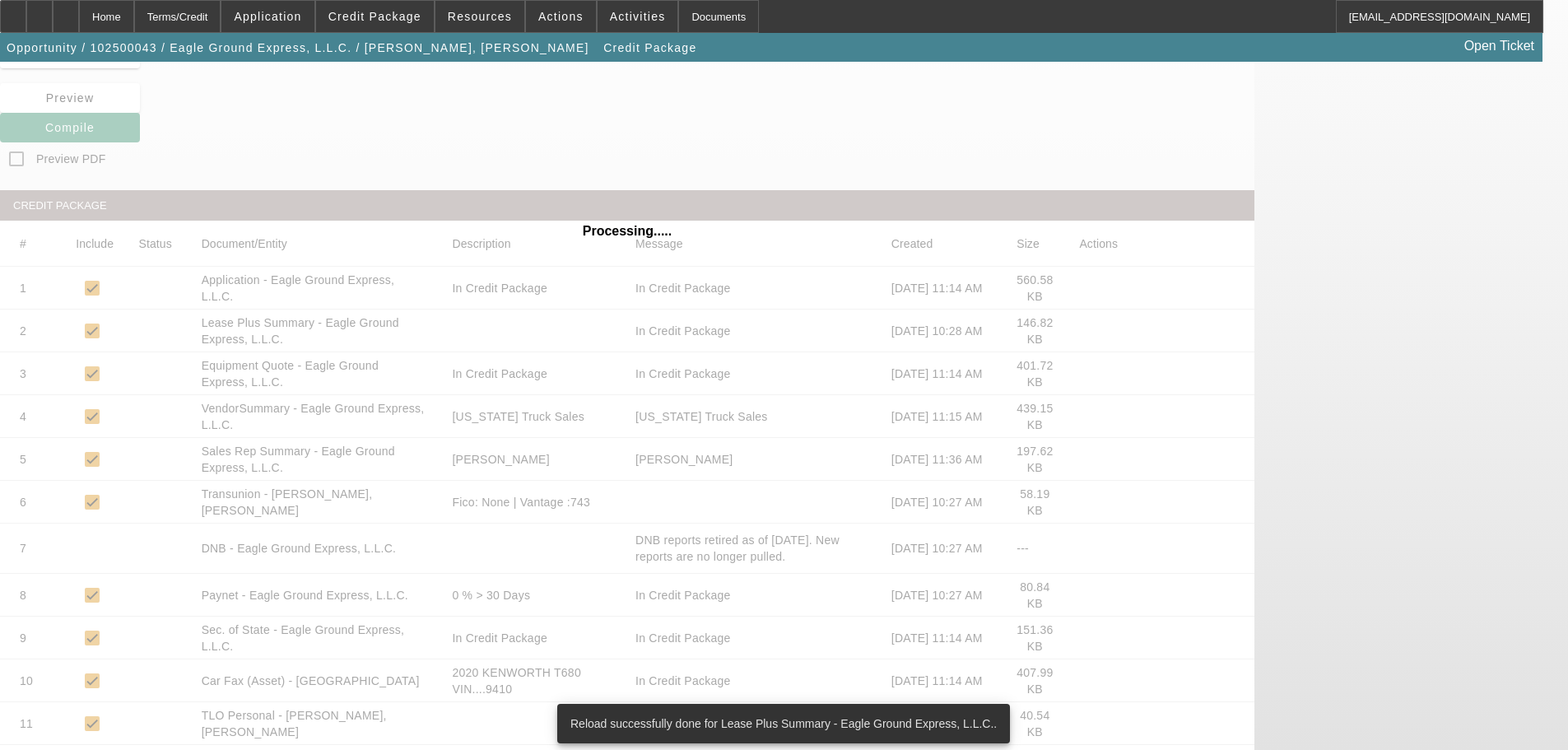
scroll to position [181, 0]
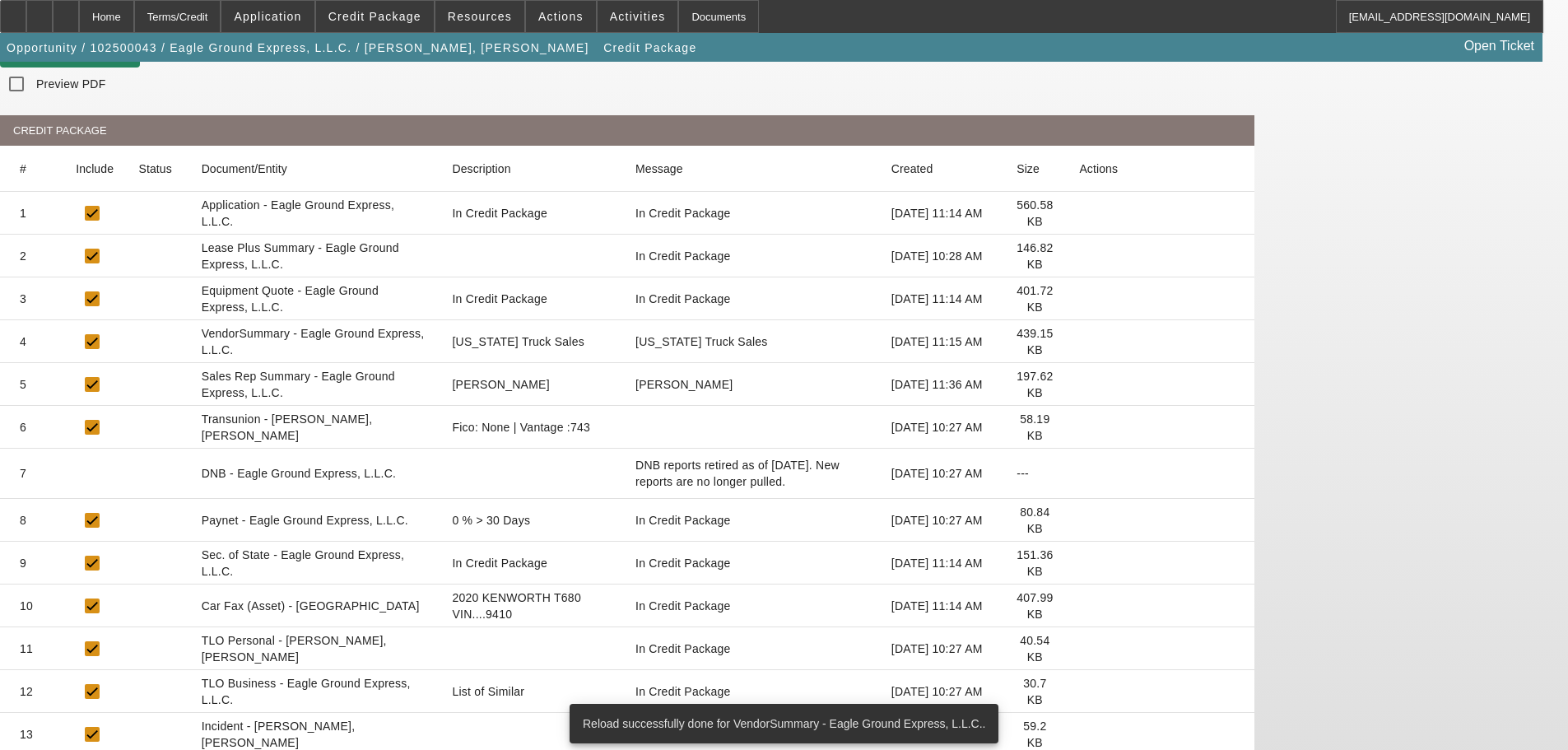
click at [1079, 692] on icon at bounding box center [1079, 692] width 0 height 0
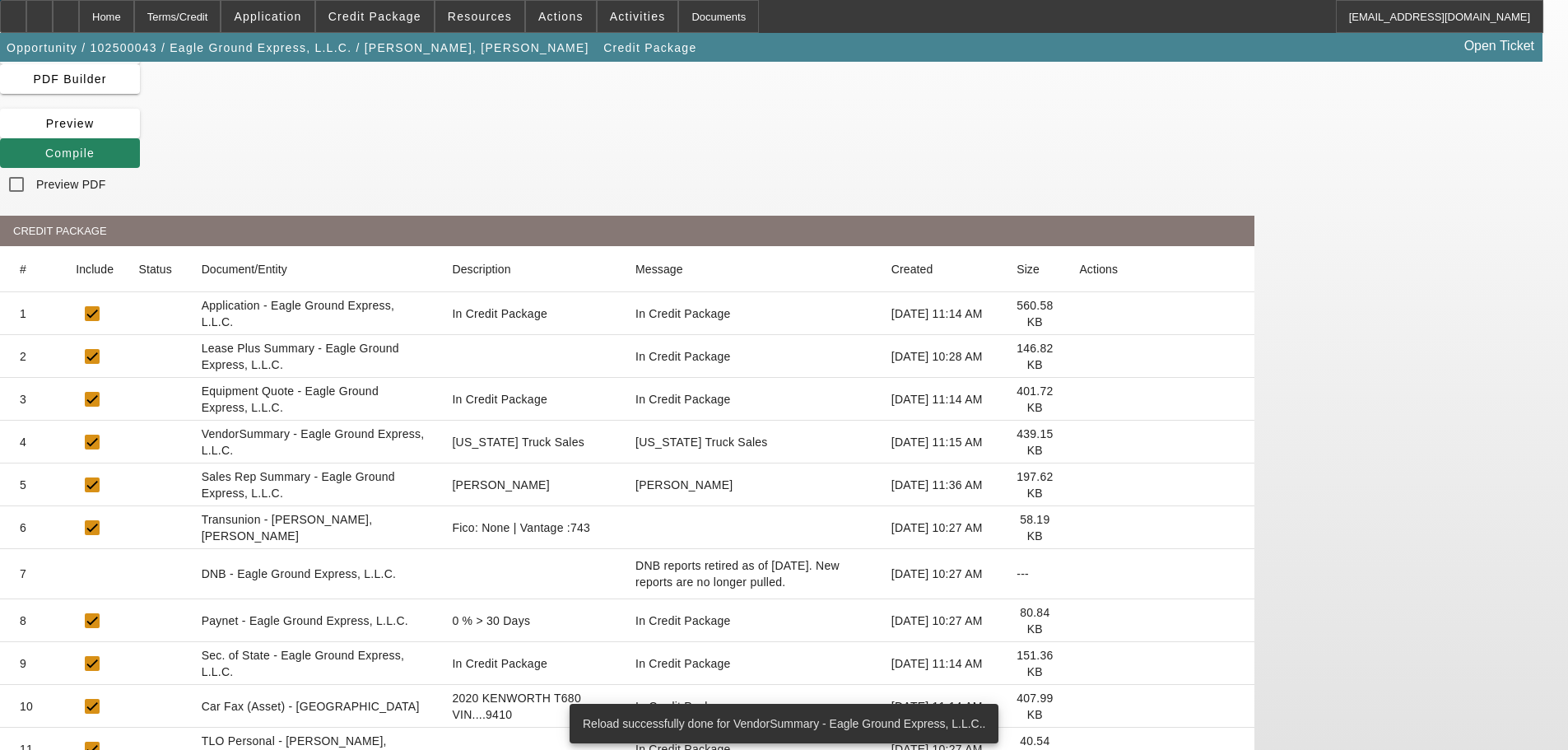
scroll to position [0, 0]
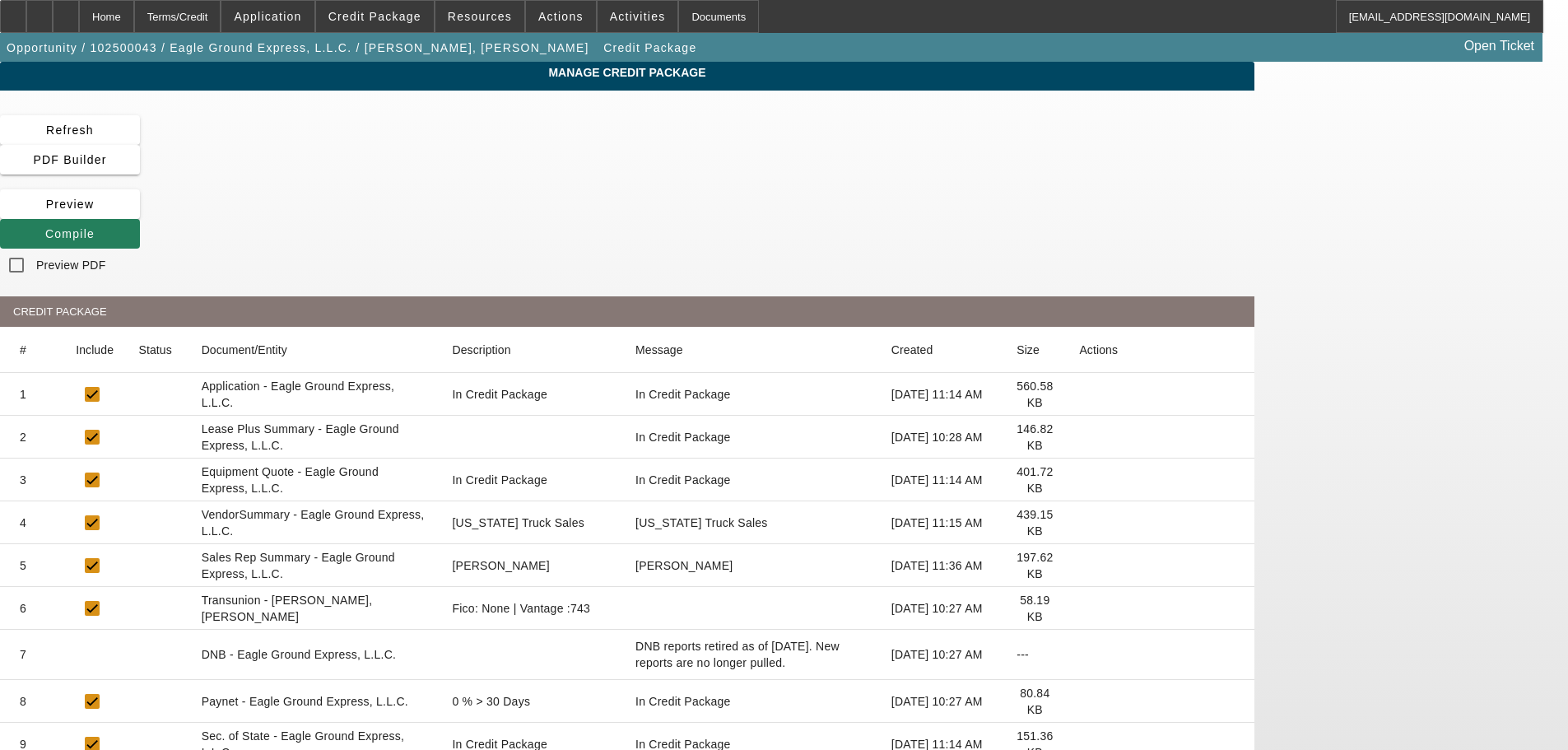
click at [94, 227] on span "Compile" at bounding box center [69, 233] width 49 height 13
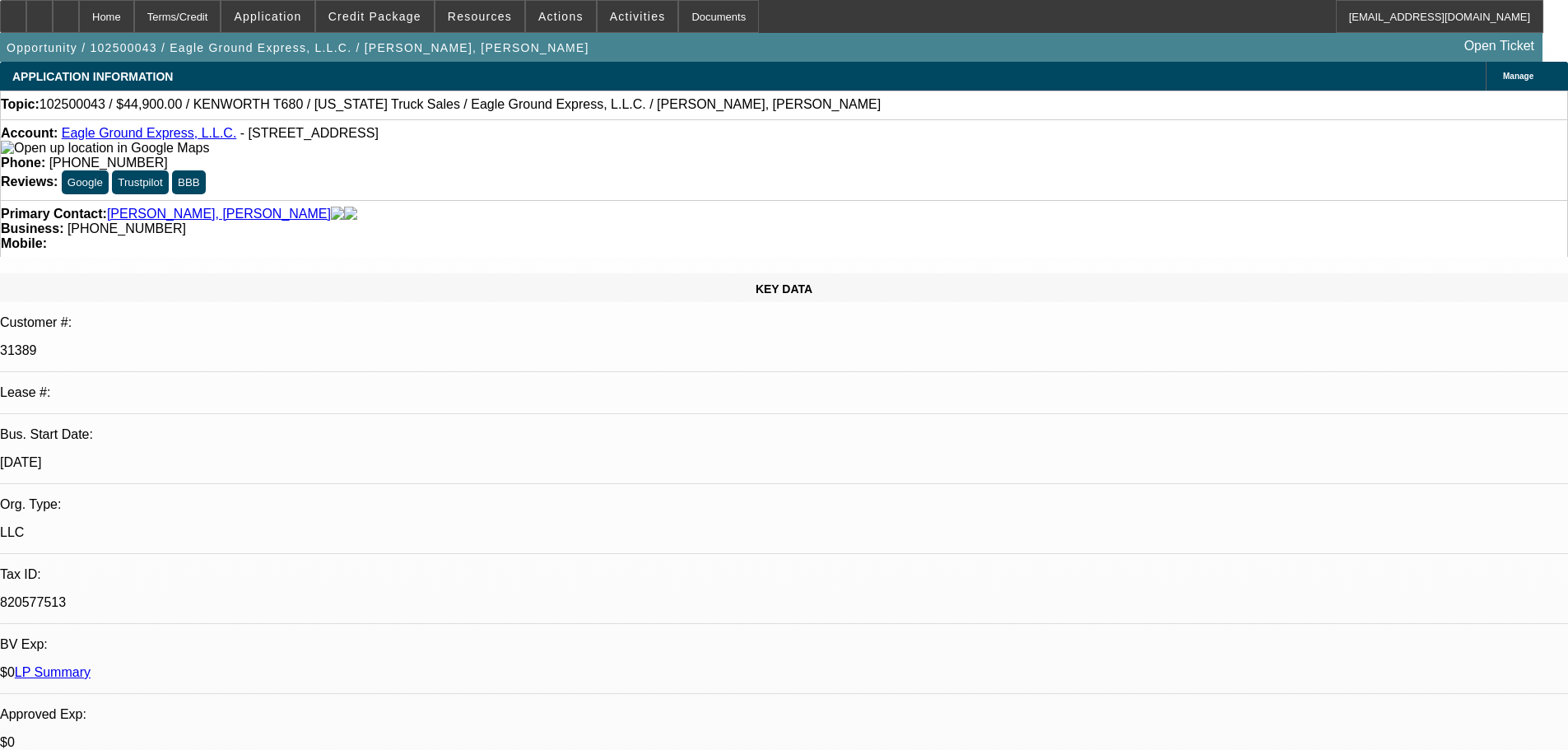
select select "0"
select select "2"
select select "0"
select select "6"
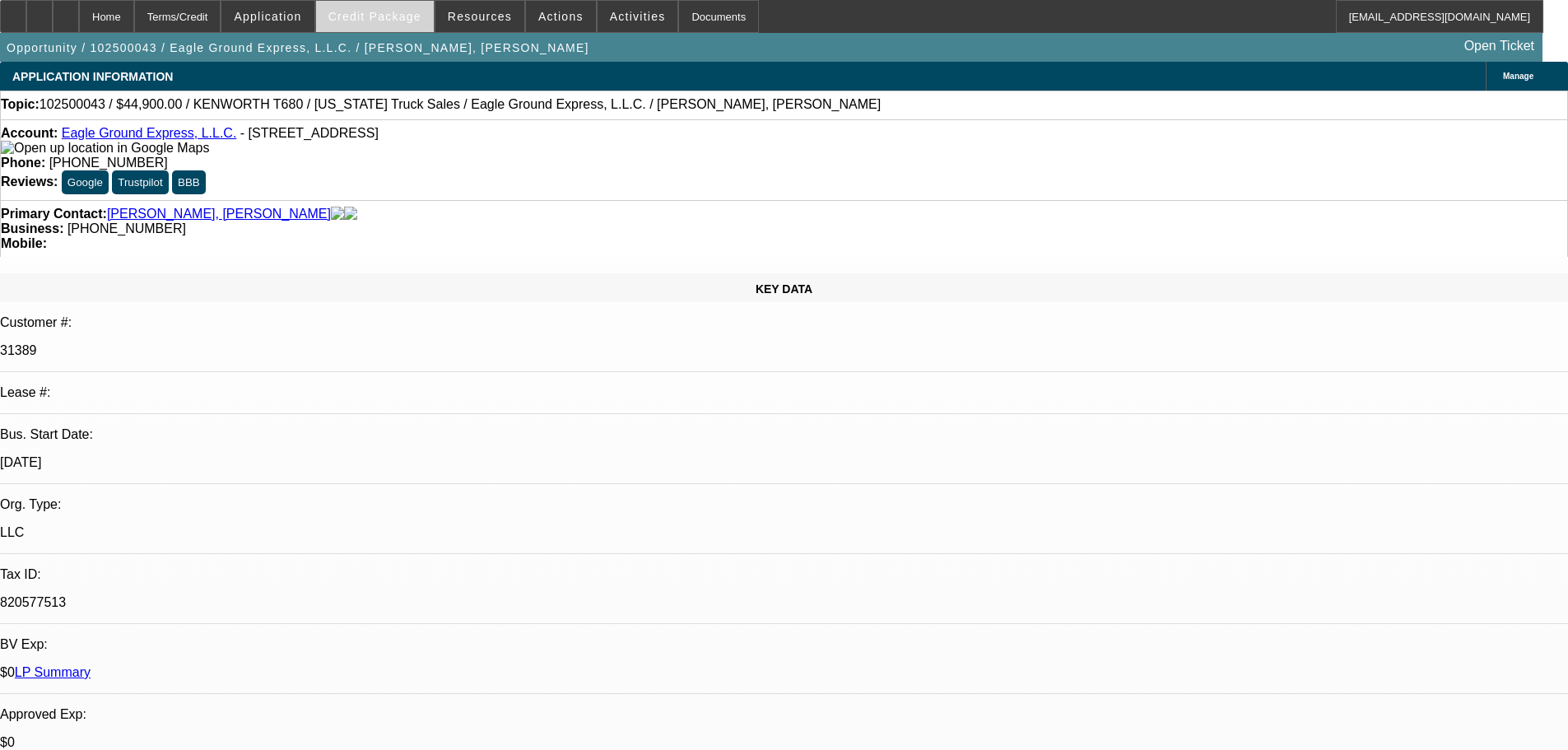
click at [372, 14] on span "Credit Package" at bounding box center [375, 17] width 93 height 13
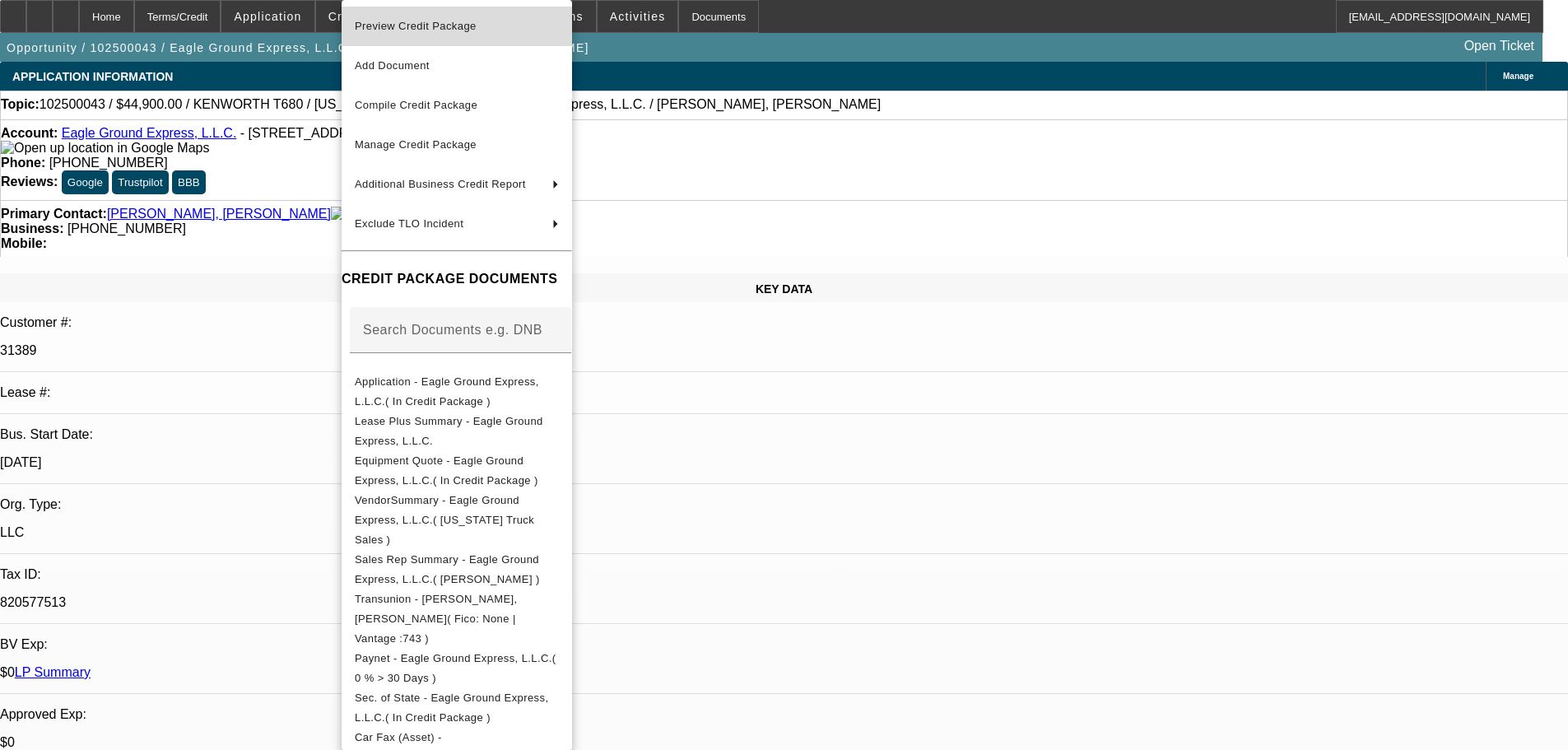
click at [420, 25] on span "Preview Credit Package" at bounding box center [416, 25] width 122 height 12
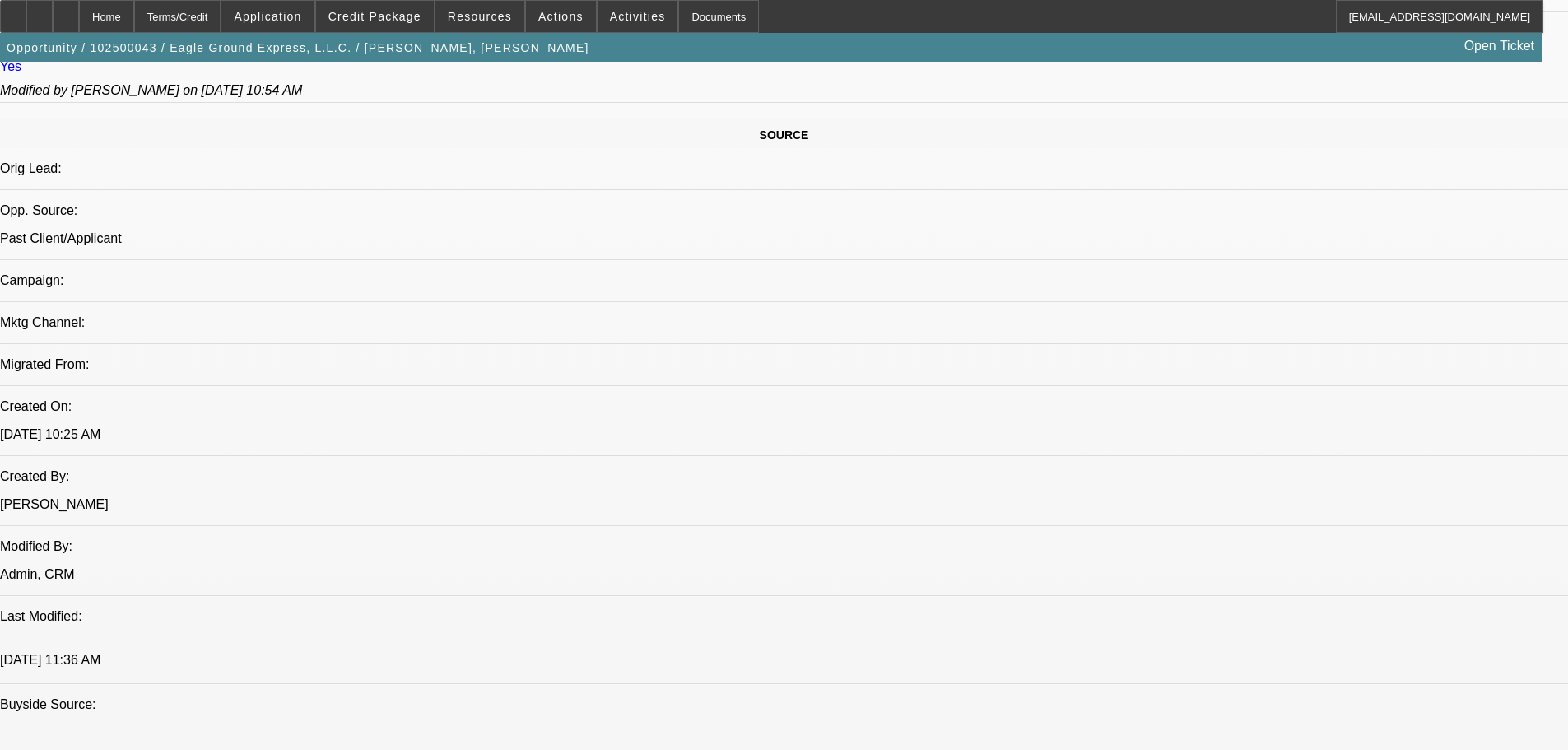
scroll to position [1235, 0]
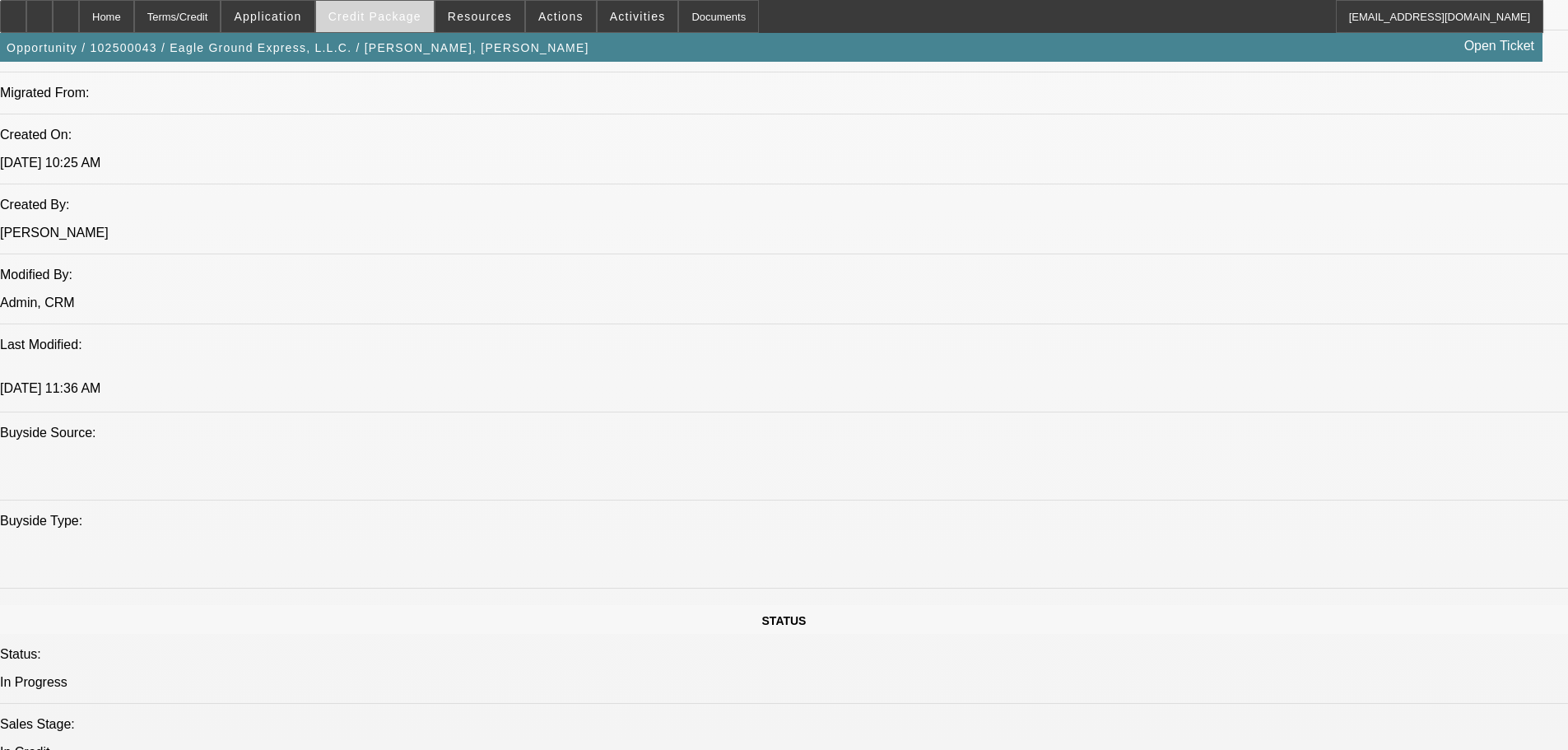
click at [400, 25] on span at bounding box center [375, 16] width 118 height 40
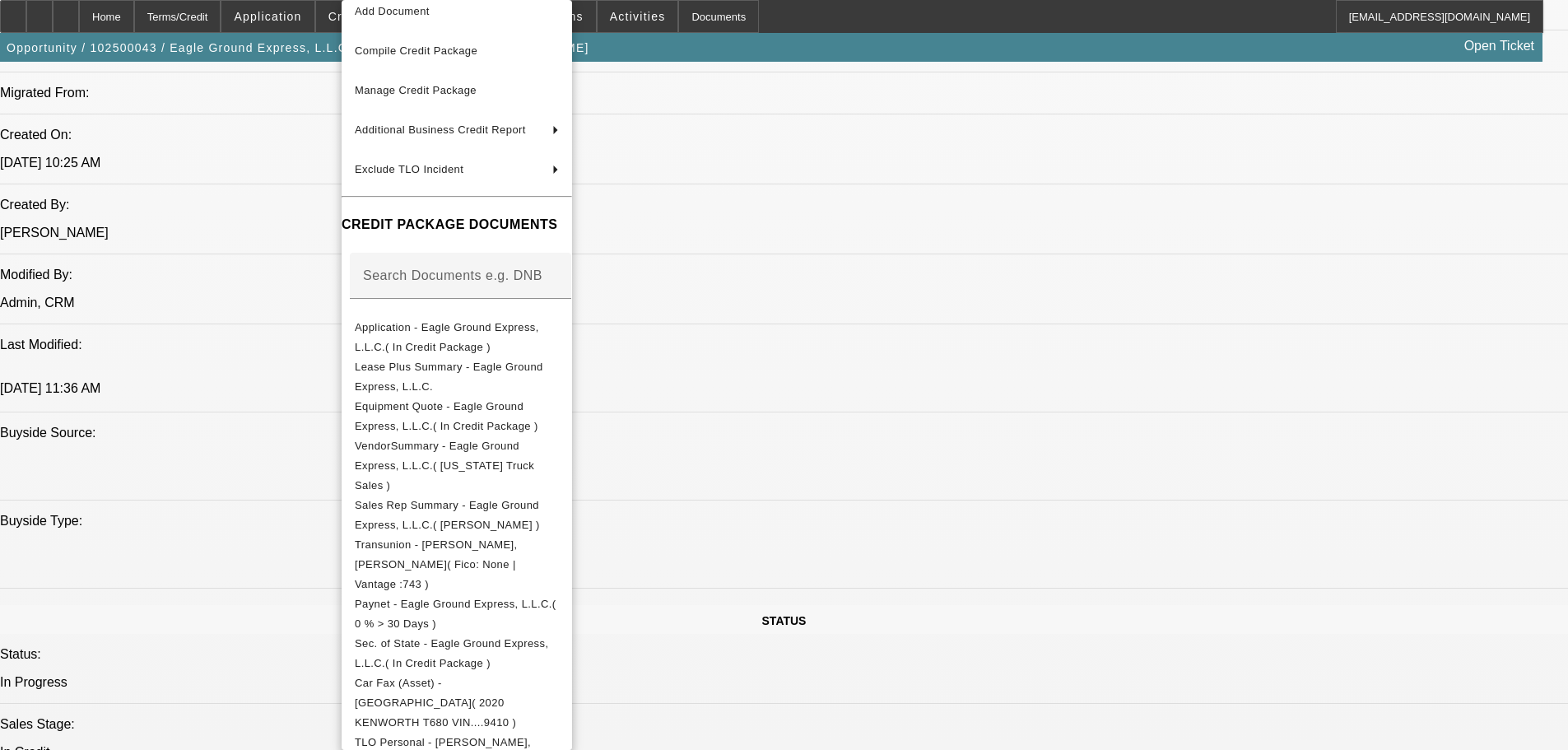
scroll to position [145, 0]
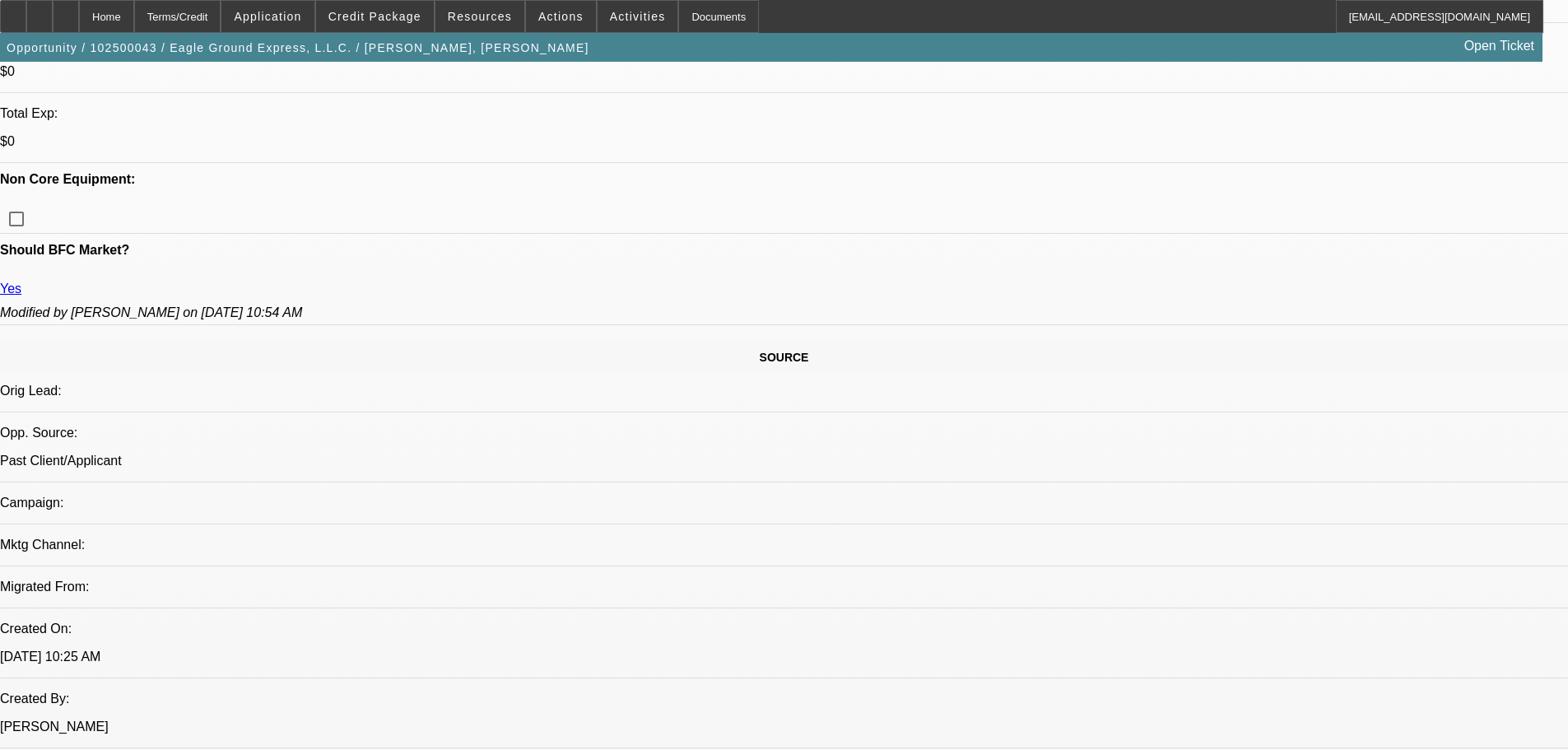
scroll to position [82, 12]
drag, startPoint x: 1304, startPoint y: 391, endPoint x: 1323, endPoint y: 391, distance: 19.0
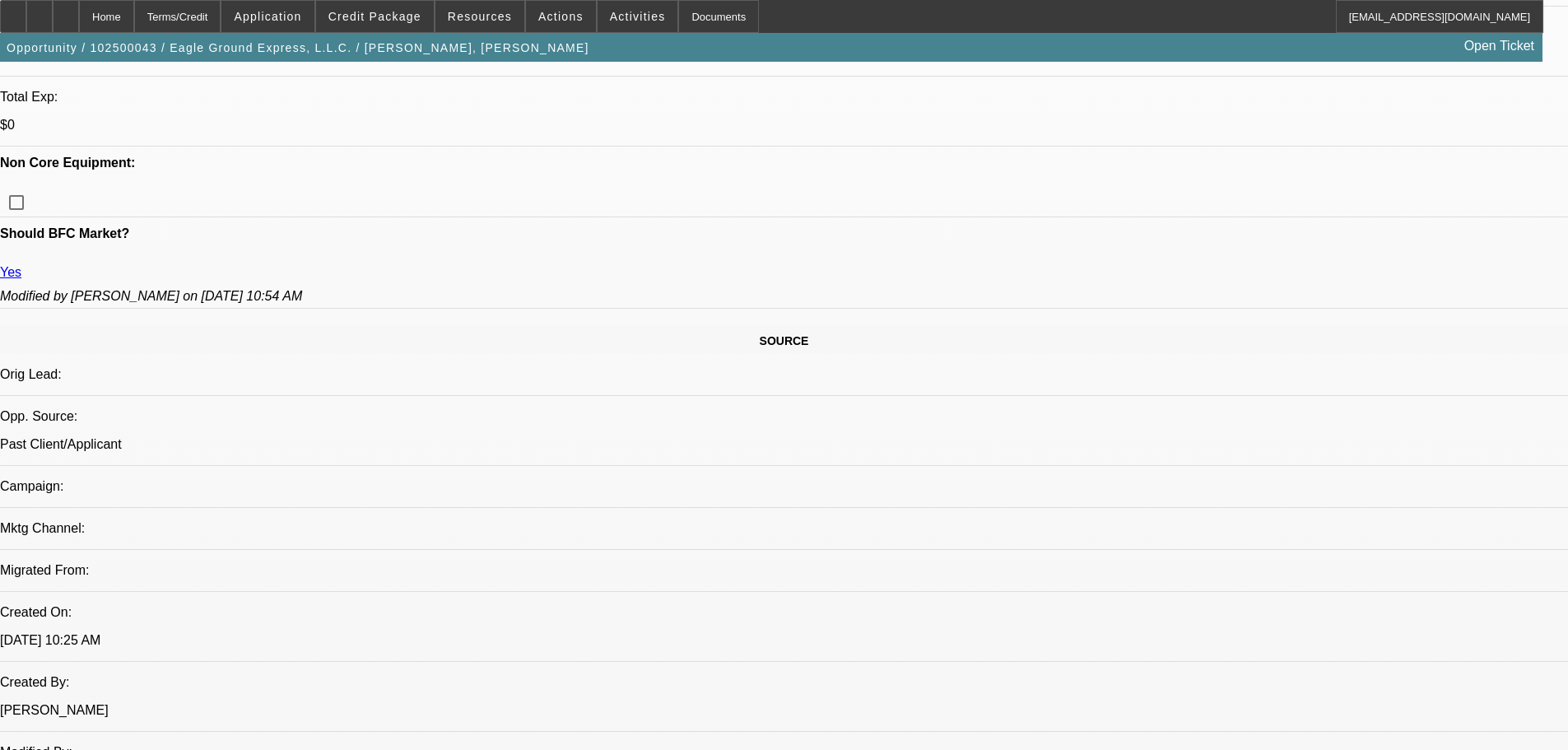
scroll to position [906, 0]
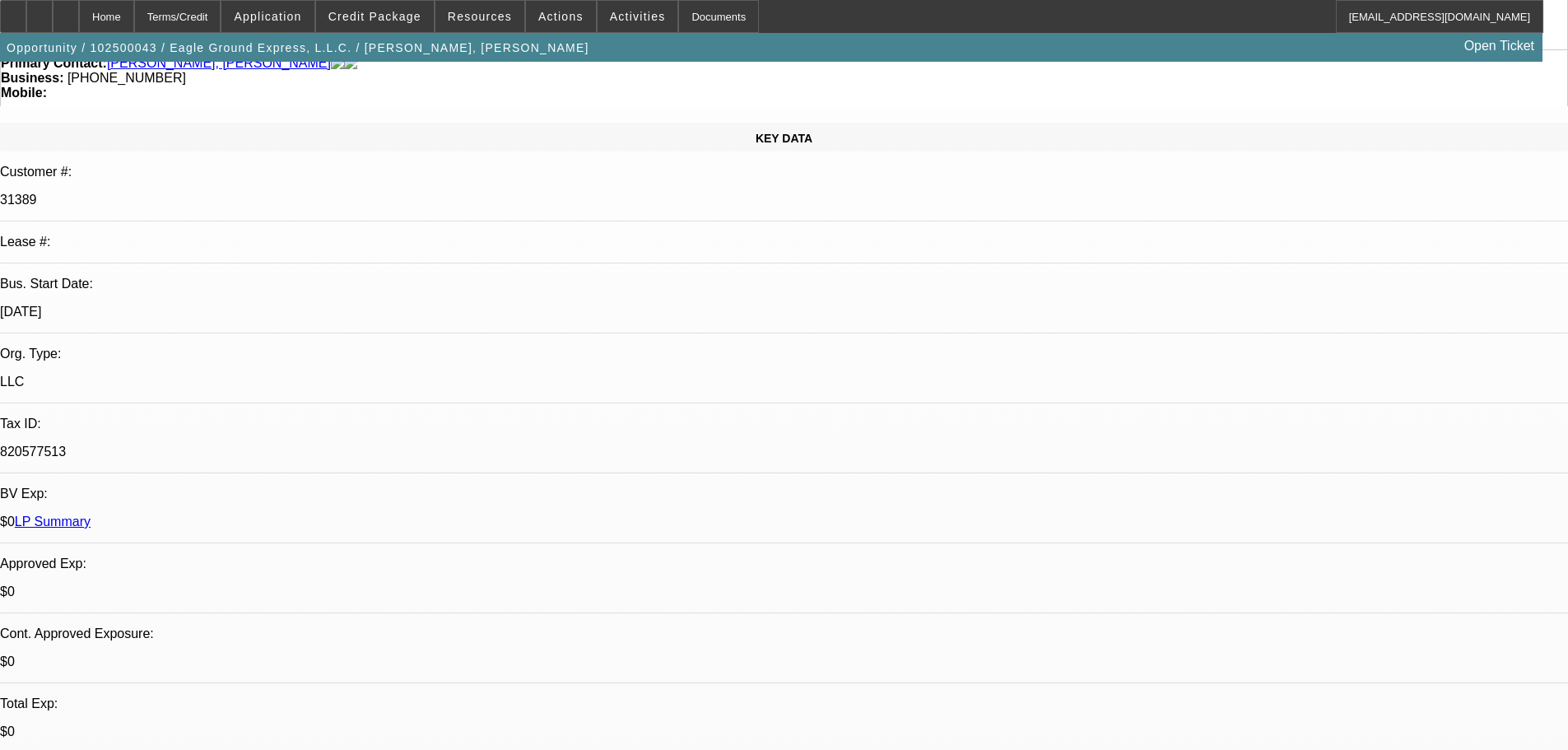
scroll to position [0, 0]
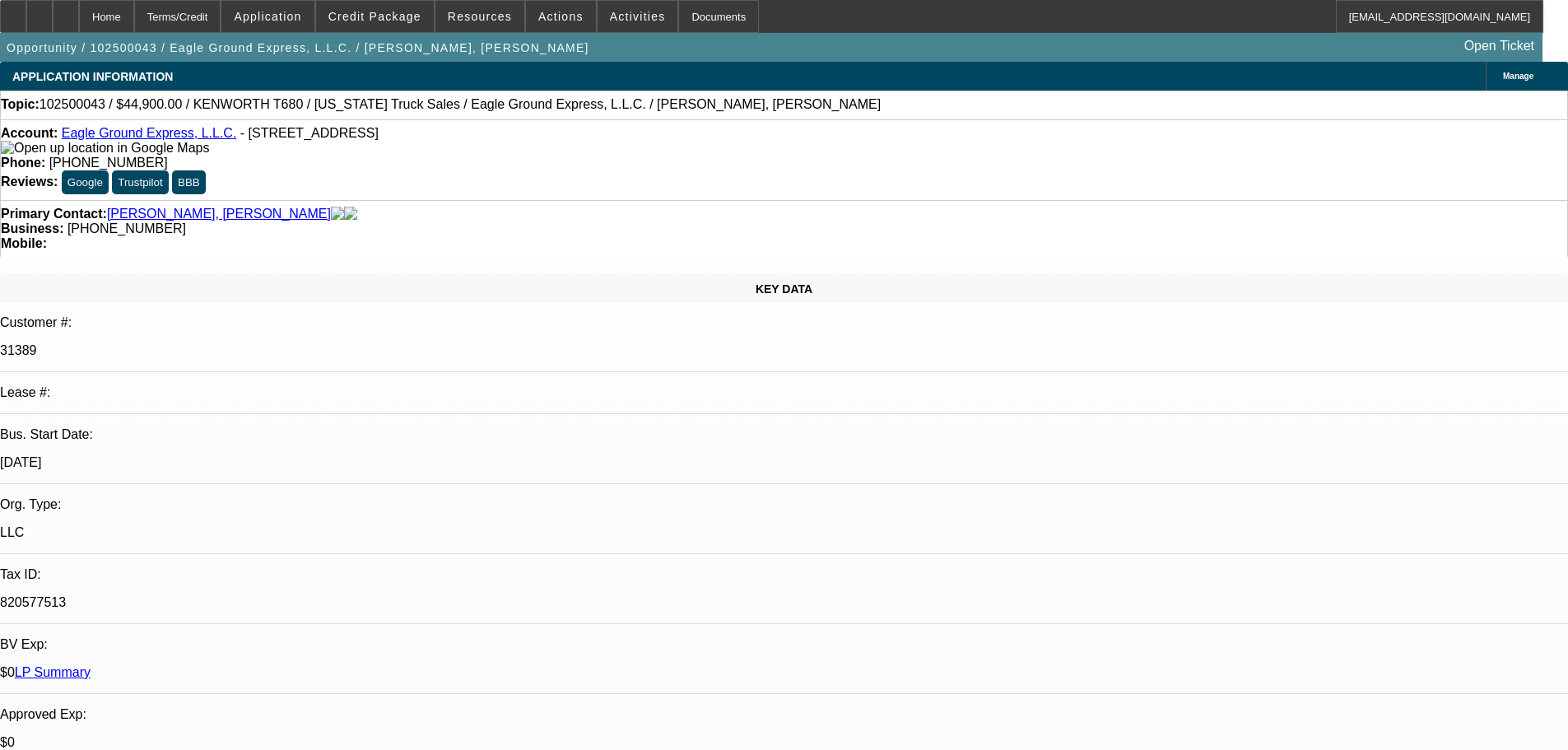
checkbox input "true"
paste textarea "LA DEAL; CEMENT MIXING TRUCK PICTURE IN THE FILE, BUT REQUEST IS FOR AN OTR TRU…"
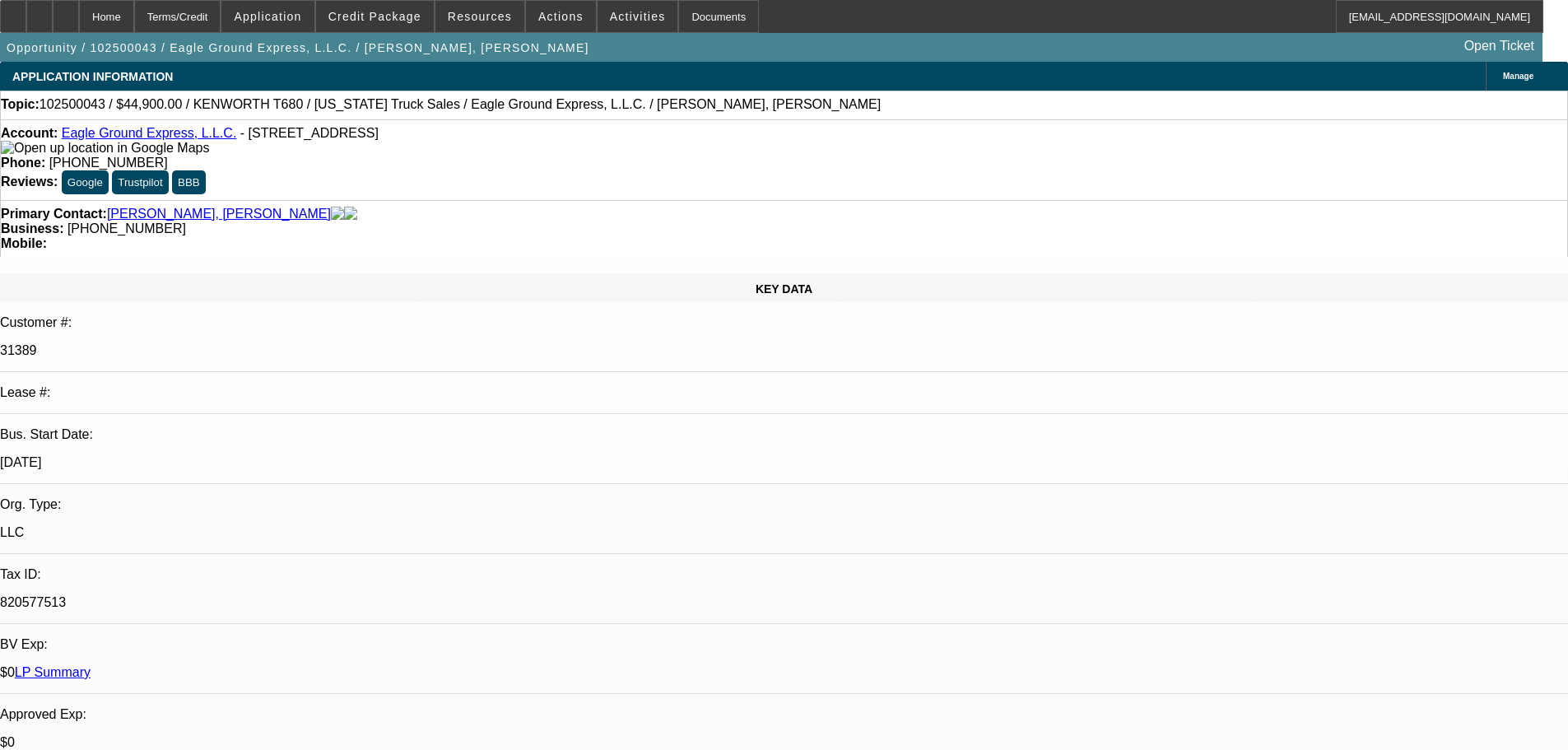
scroll to position [56, 0]
type textarea "LA DEAL; CEMENT MIXING TRUCK PICTURE IN THE FILE, BUT REQUEST IS FOR AN OTR TRU…"
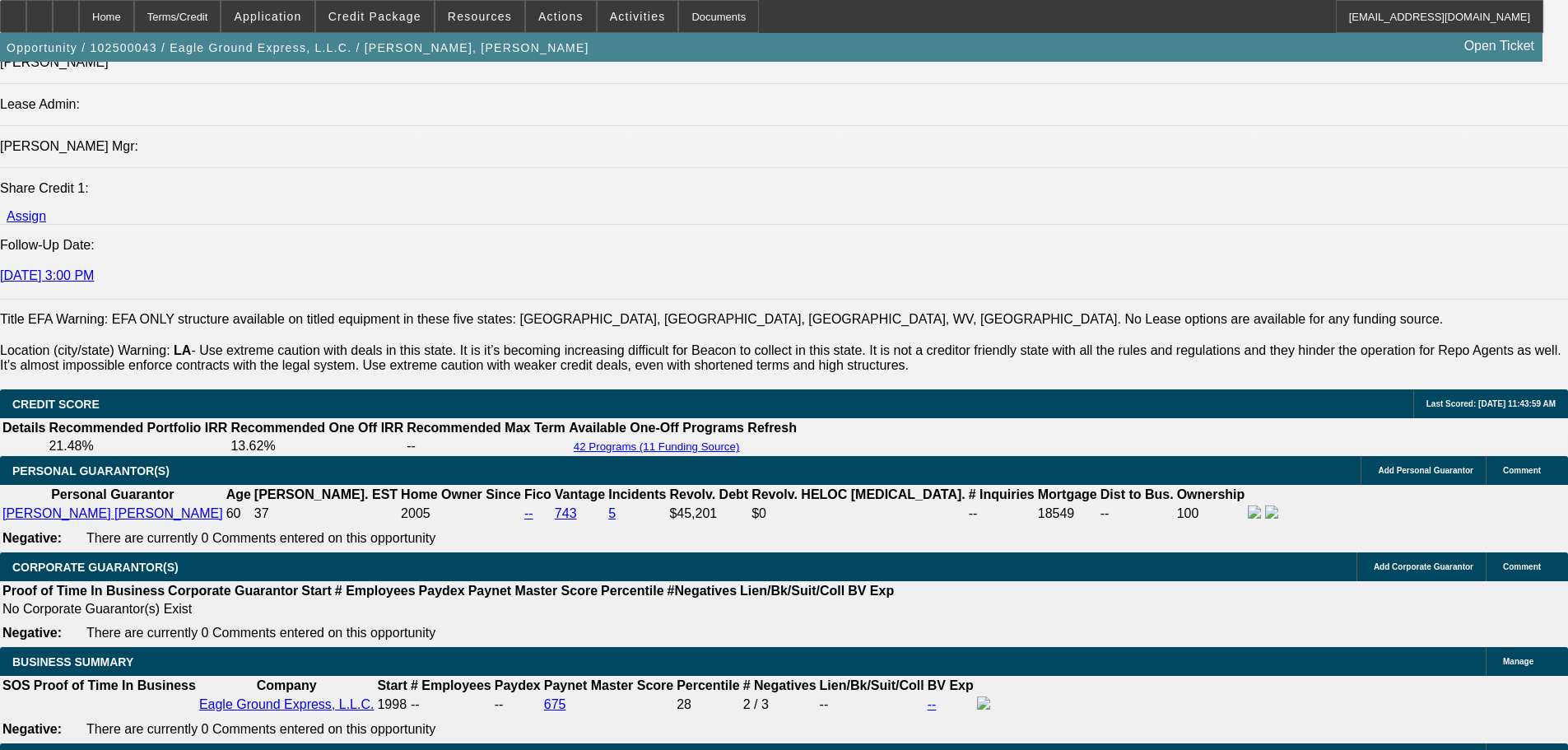
scroll to position [1977, 0]
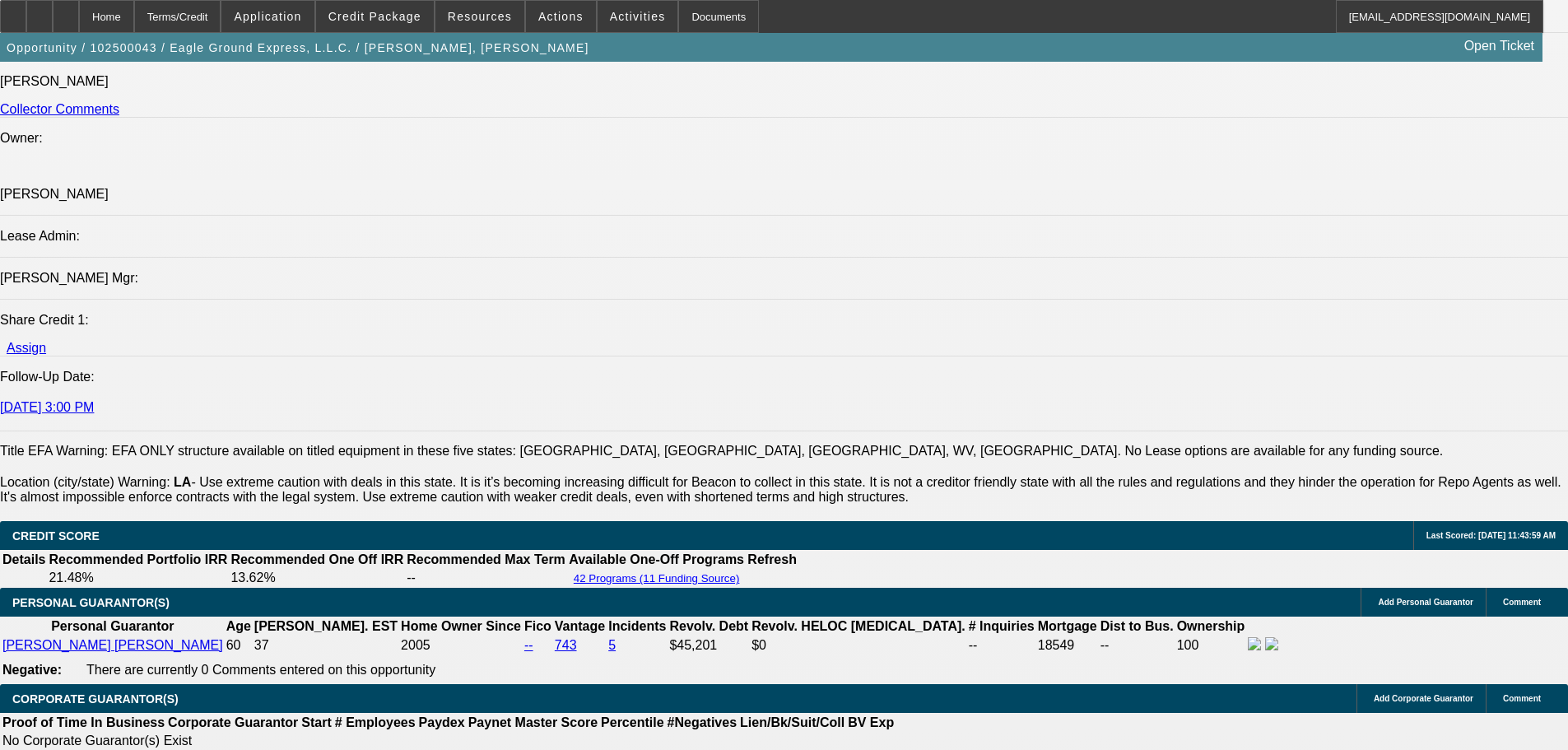
drag, startPoint x: 1259, startPoint y: 400, endPoint x: 1314, endPoint y: 401, distance: 55.0
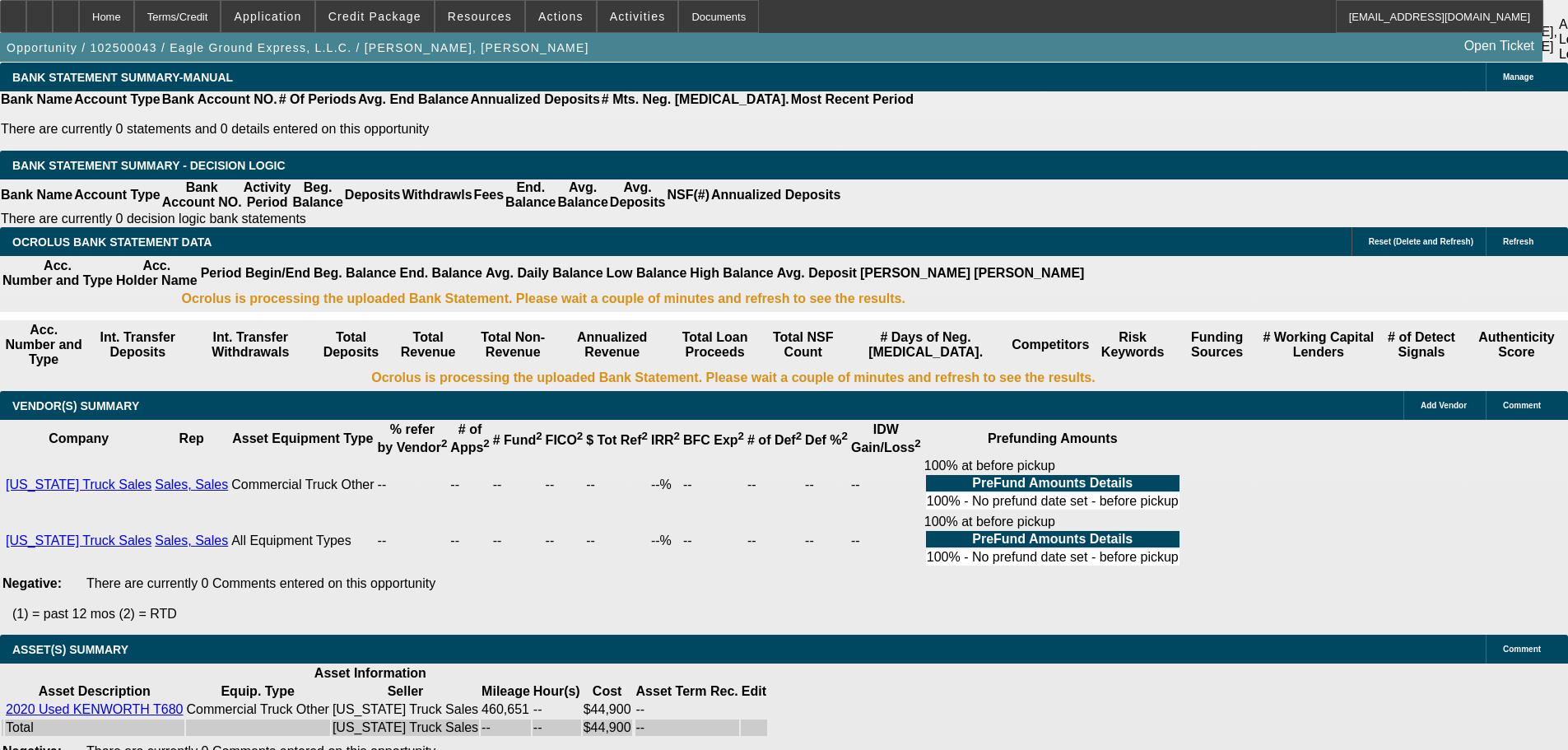
scroll to position [3105, 0]
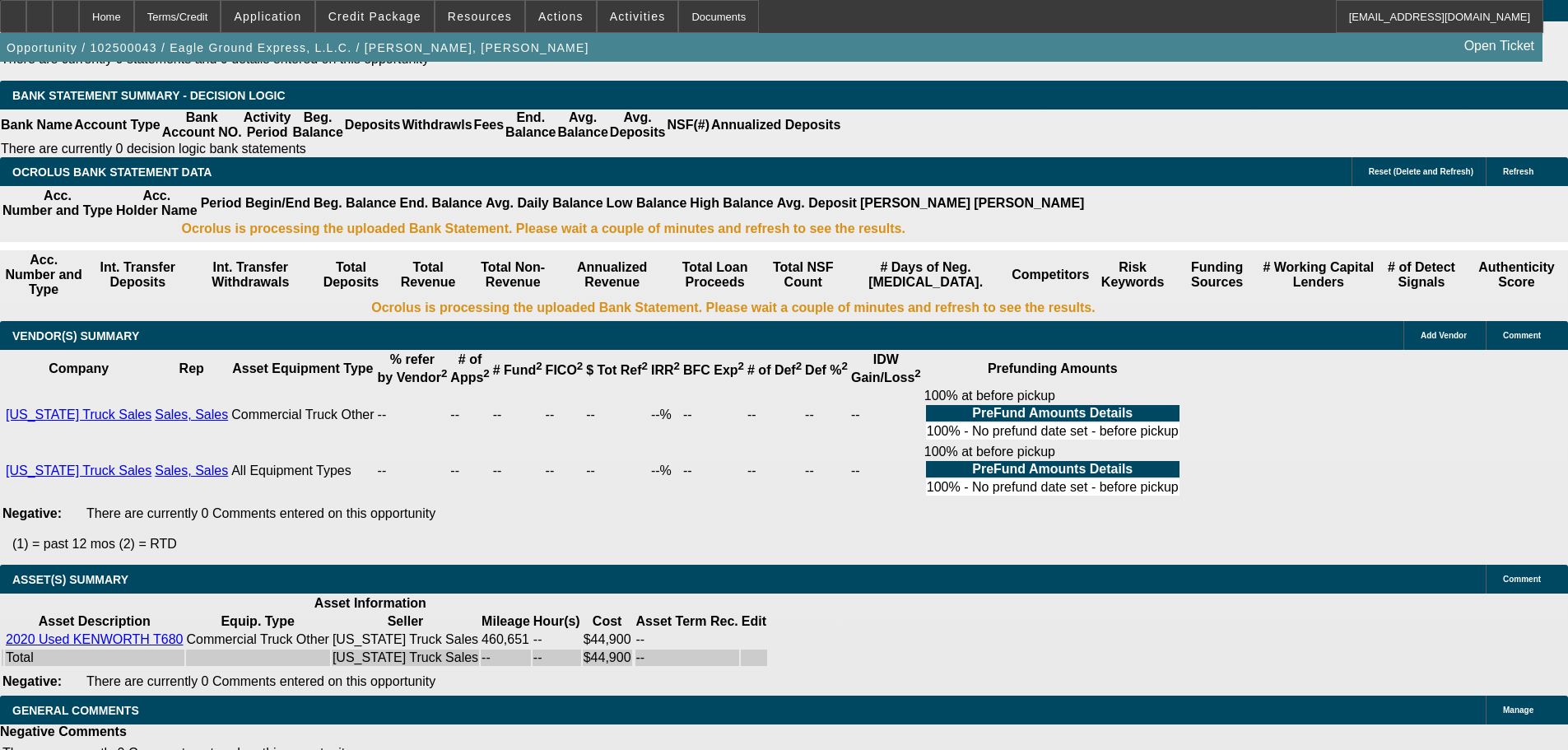
select select "5"
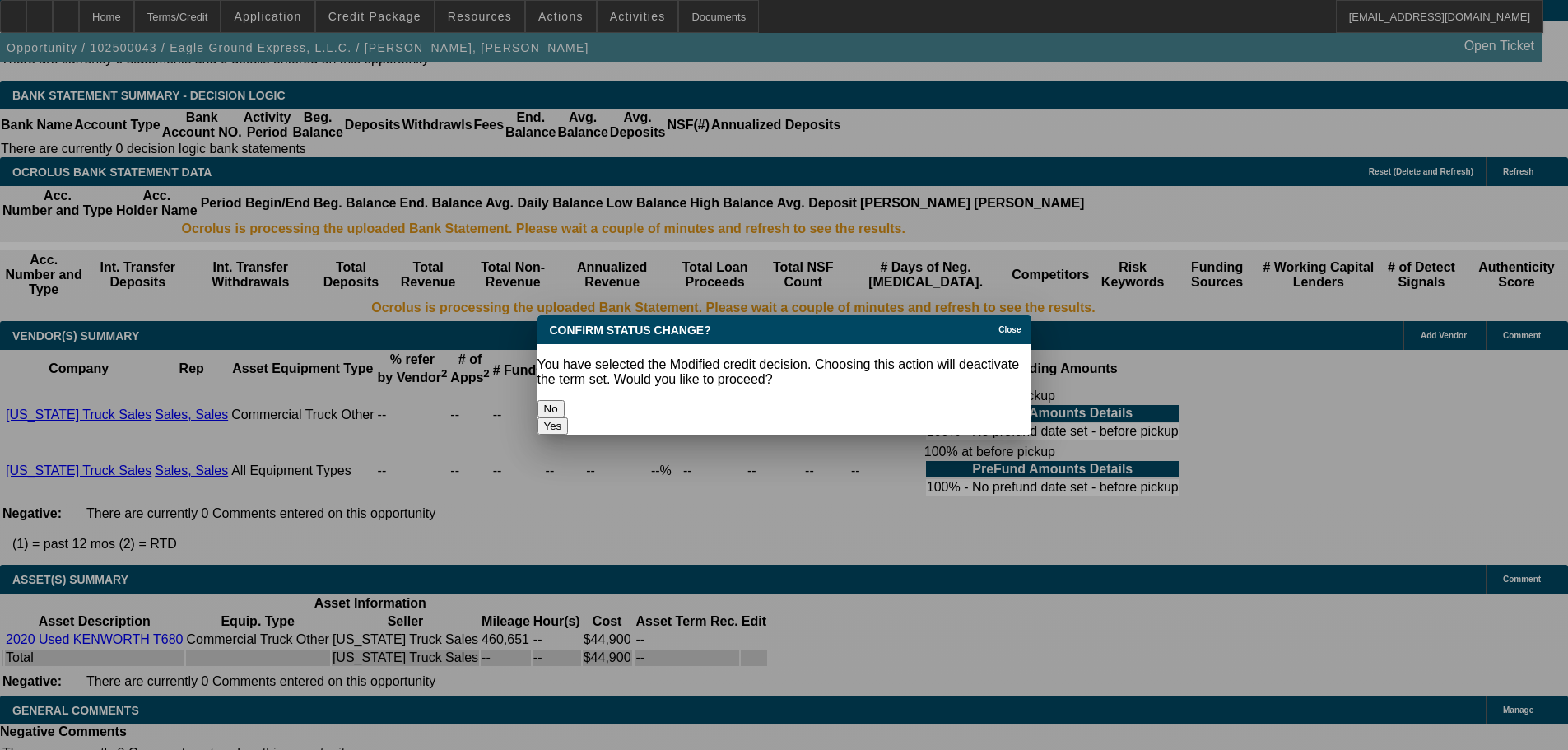
scroll to position [0, 0]
click at [569, 418] on button "Yes" at bounding box center [554, 426] width 31 height 18
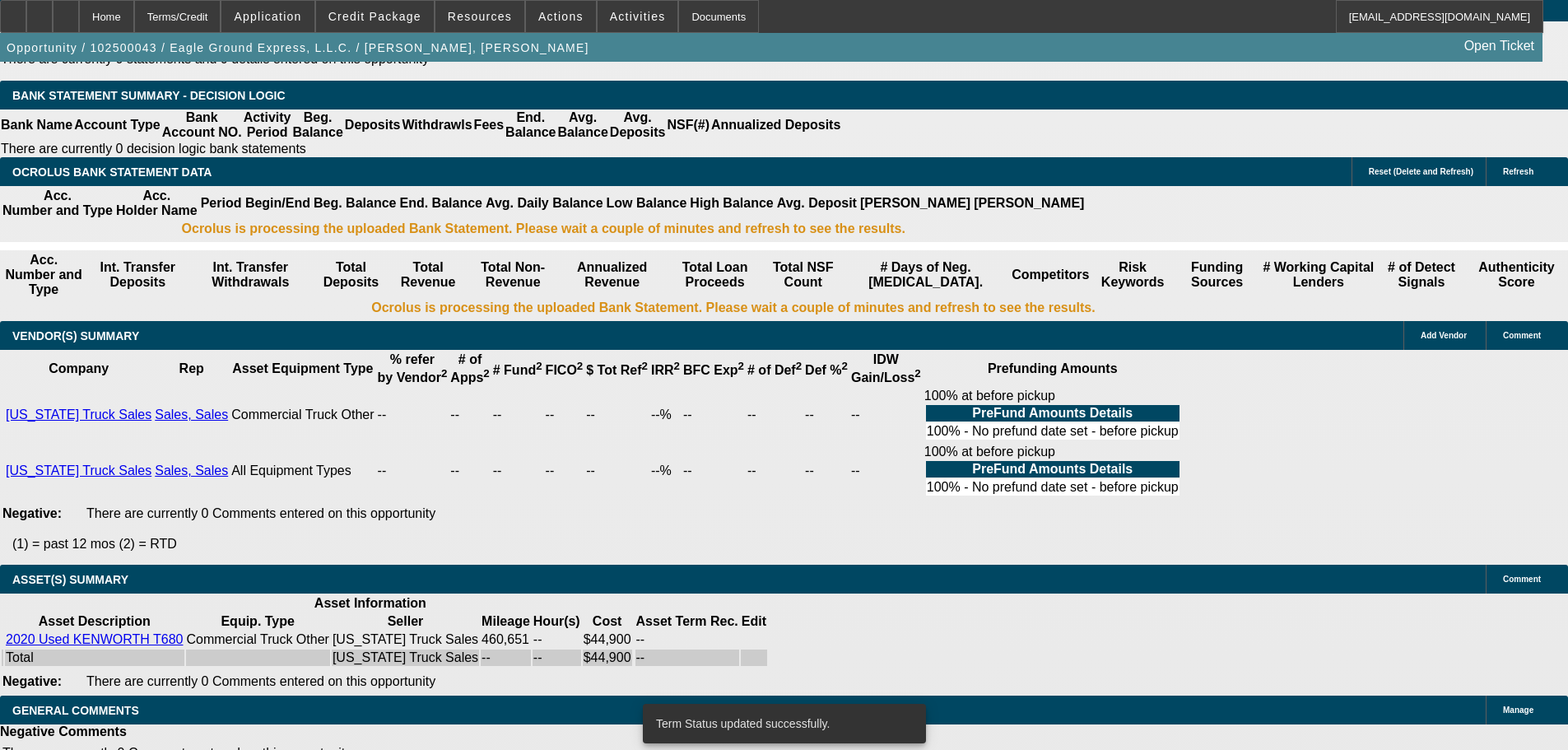
scroll to position [3069, 0]
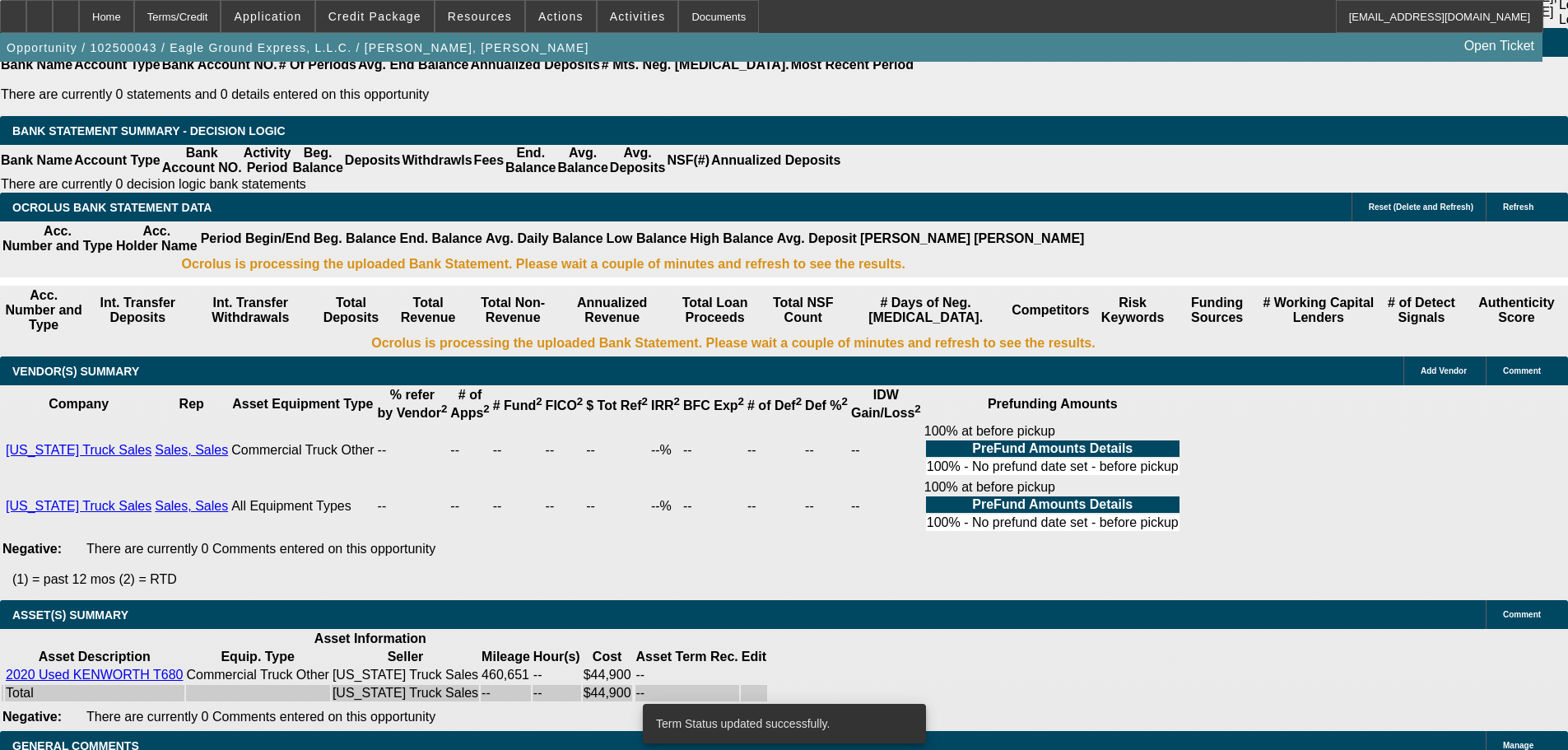
select select "0"
select select "2"
select select "0"
select select "6"
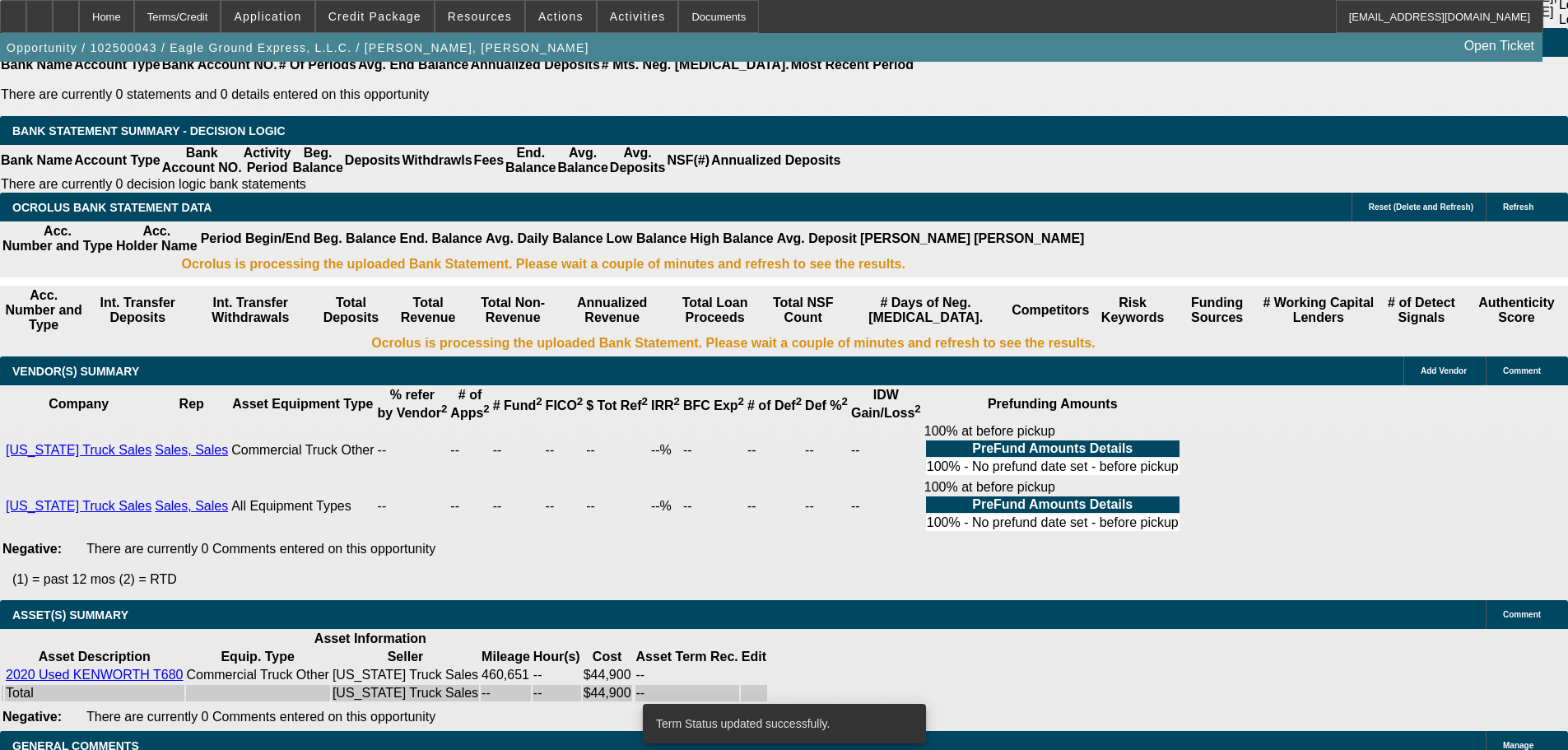
select select "0"
select select "2"
select select "0"
select select "6"
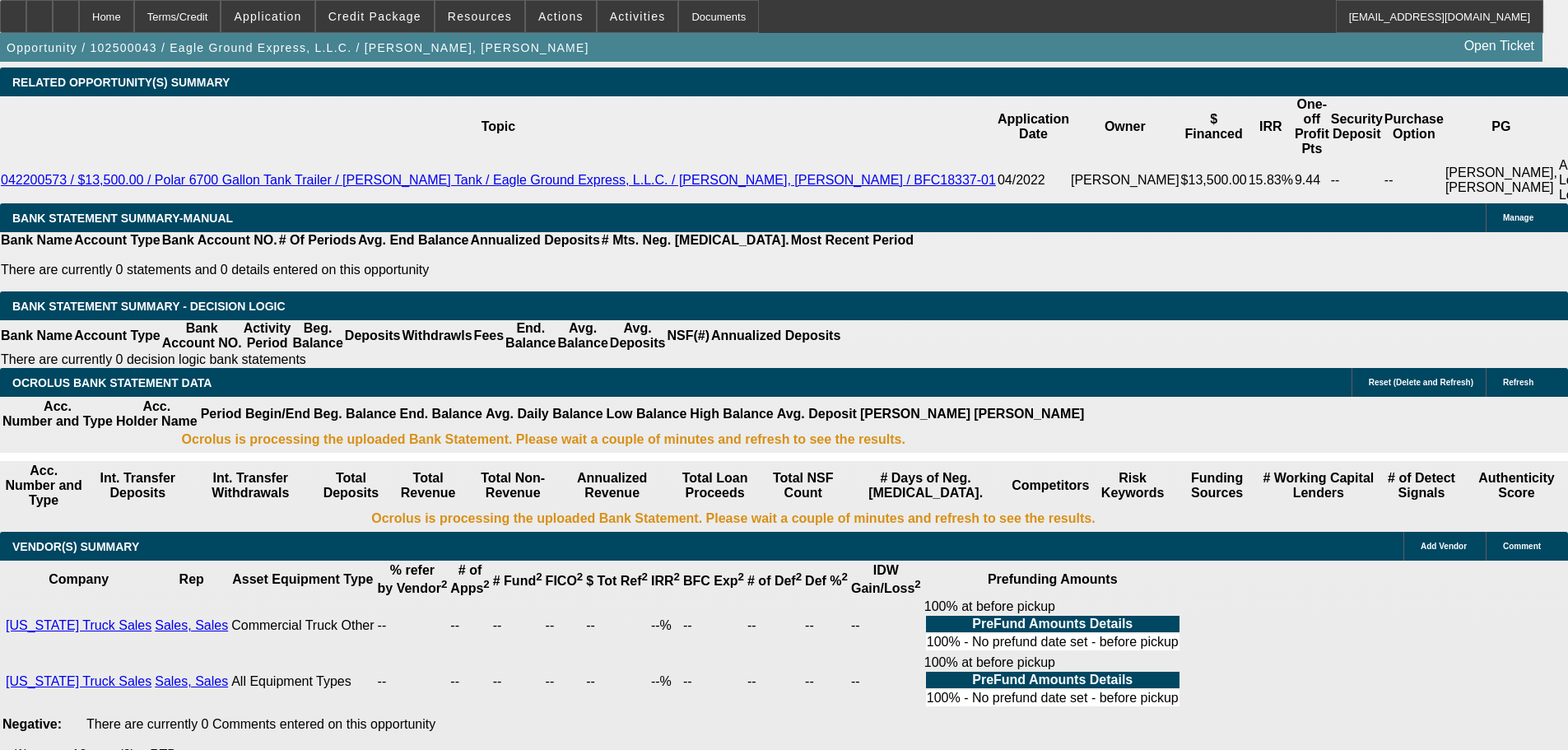
scroll to position [2446, 0]
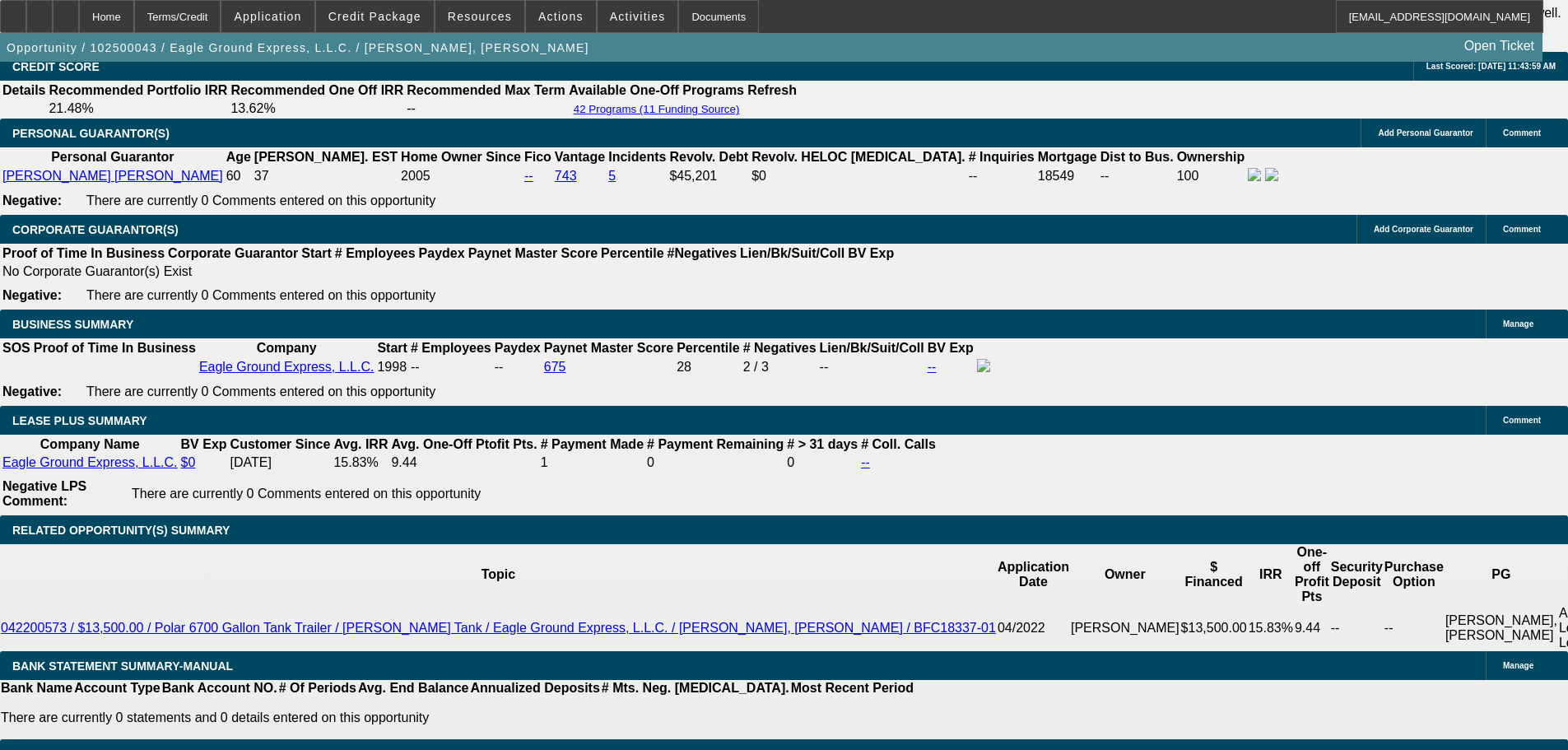
select select "0.15"
type input "$6,735.00"
type input "UNKNOWN"
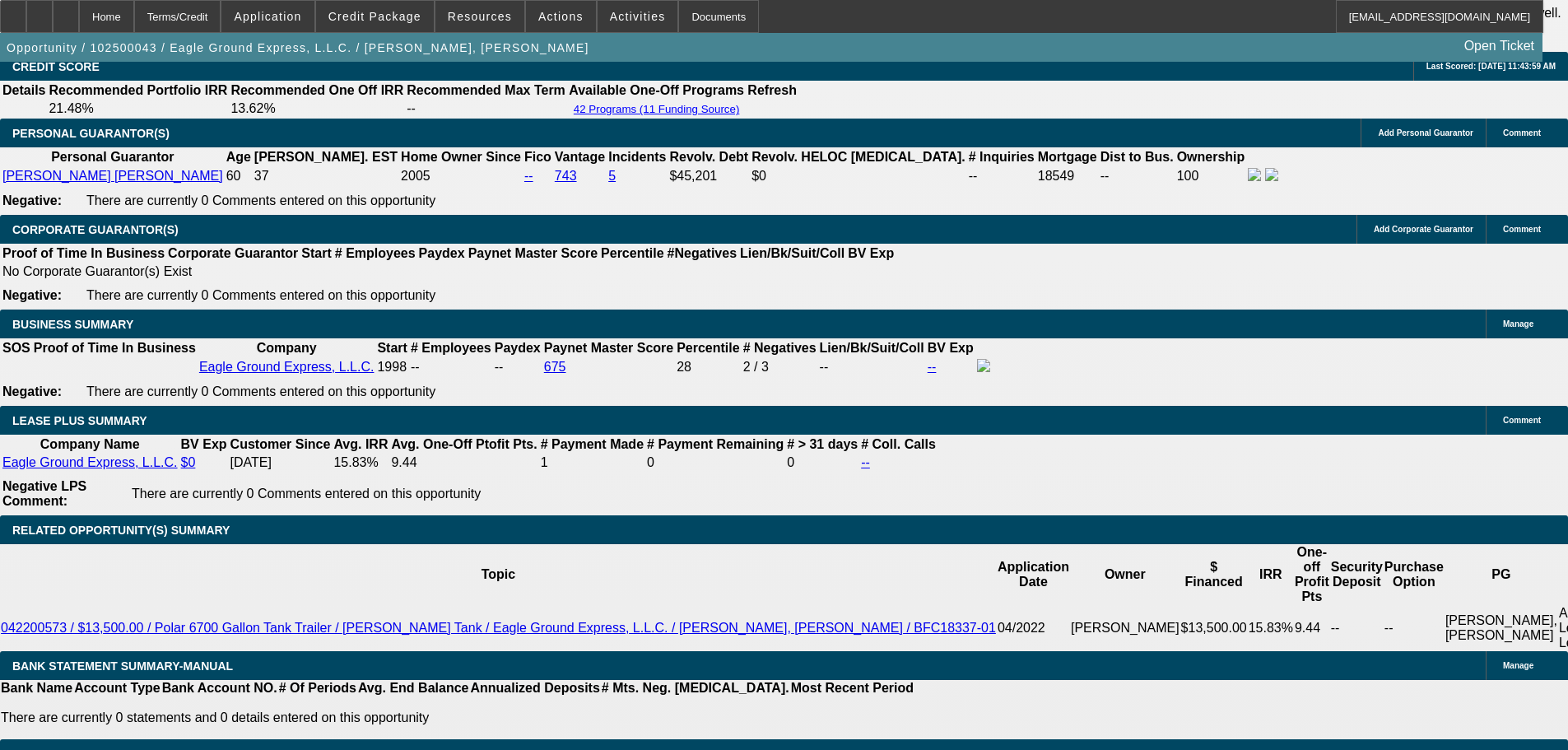
type input "$2,679.76"
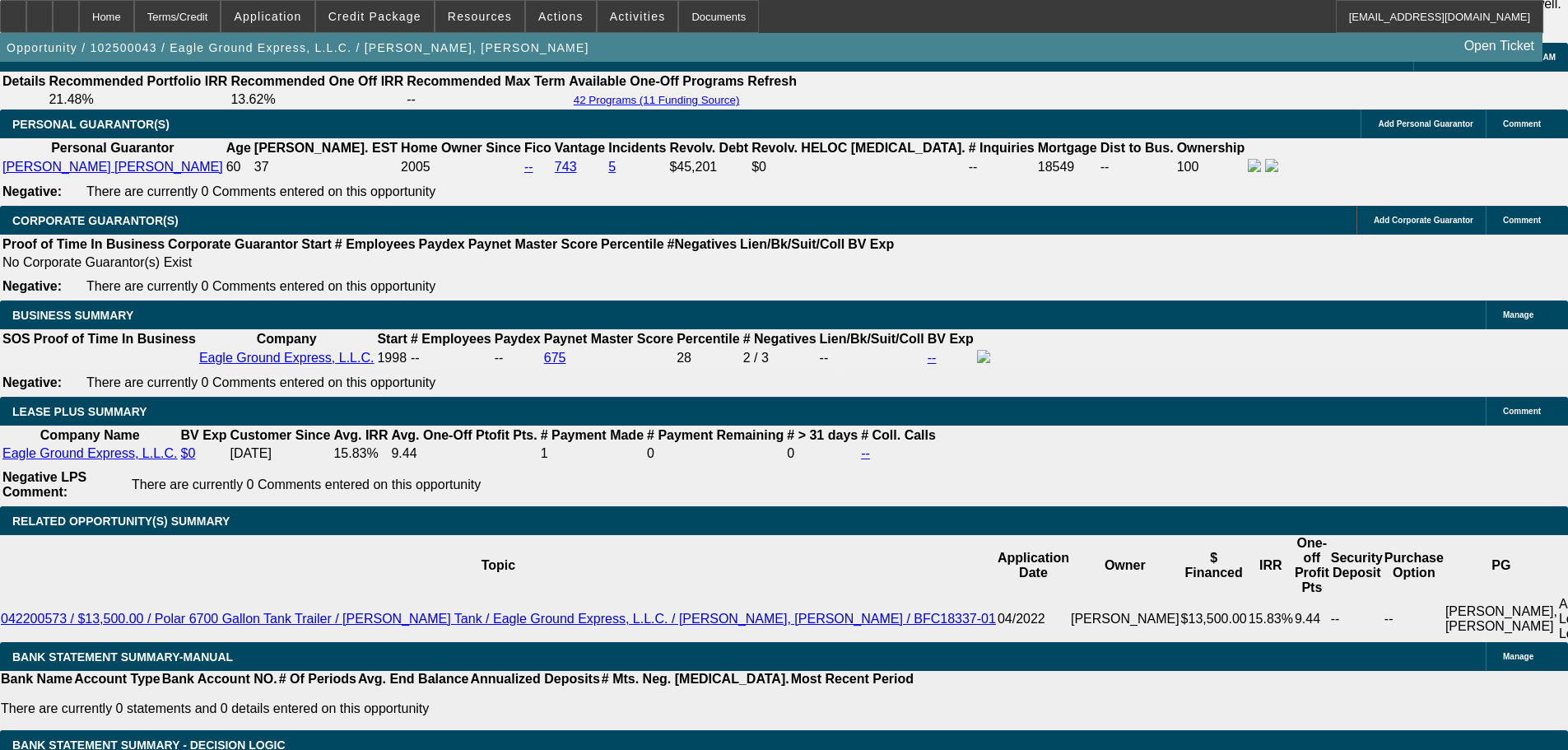
scroll to position [2610, 0]
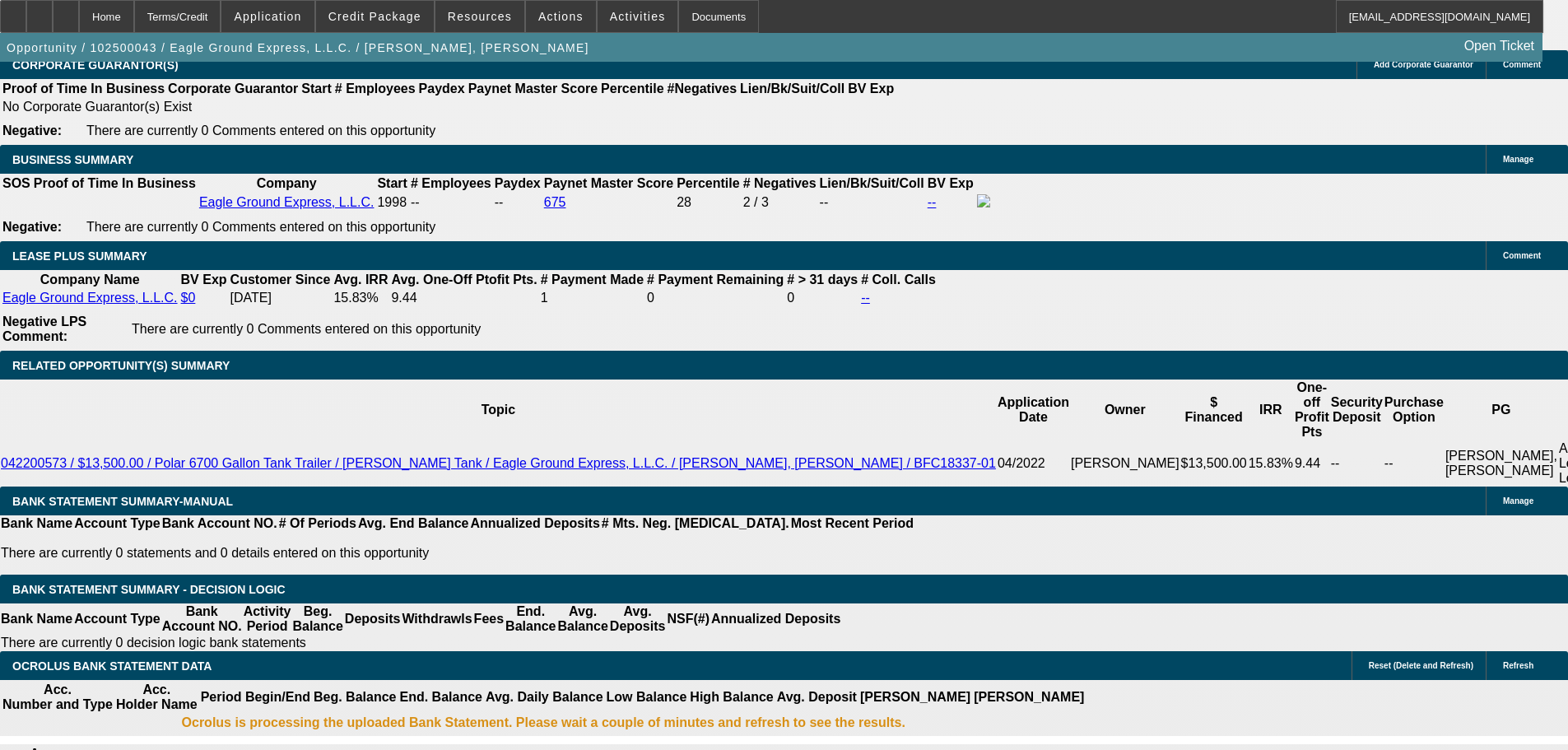
drag, startPoint x: 242, startPoint y: 417, endPoint x: 474, endPoint y: 381, distance: 234.8
type input "1395"
type input "$2,790.00"
type input "18.8"
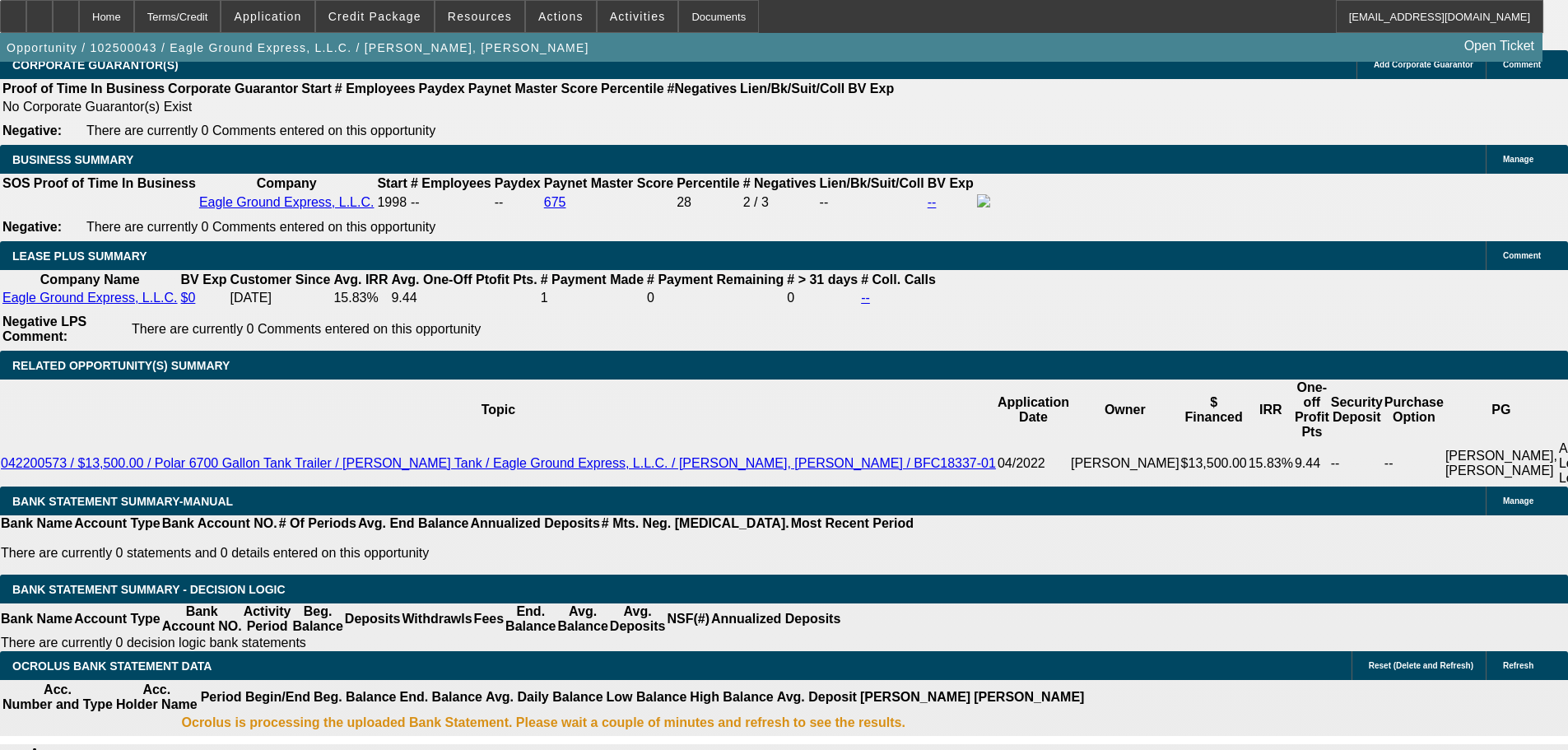
scroll to position [2529, 0]
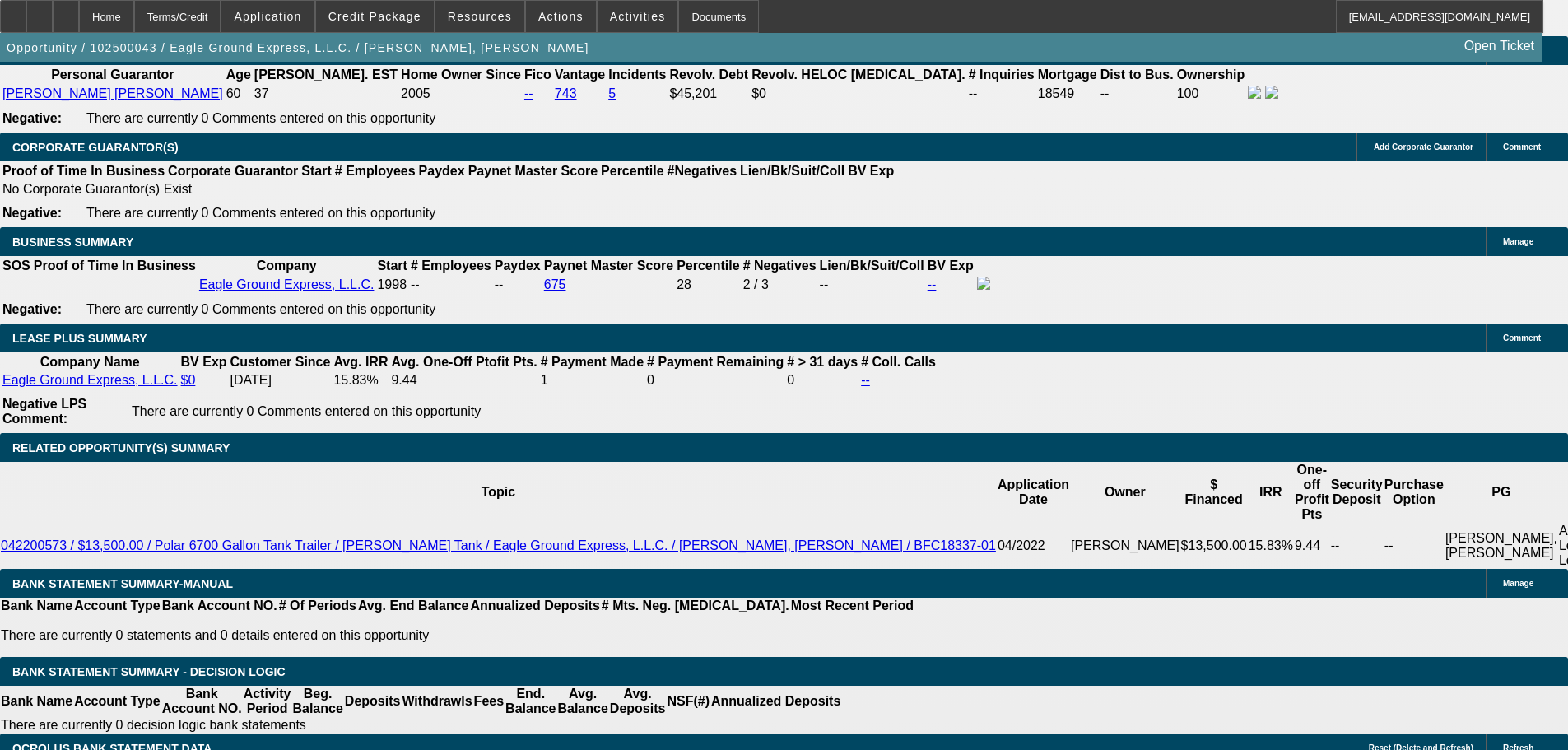
type input "$1,395.00"
drag, startPoint x: 166, startPoint y: 406, endPoint x: 169, endPoint y: 398, distance: 8.5
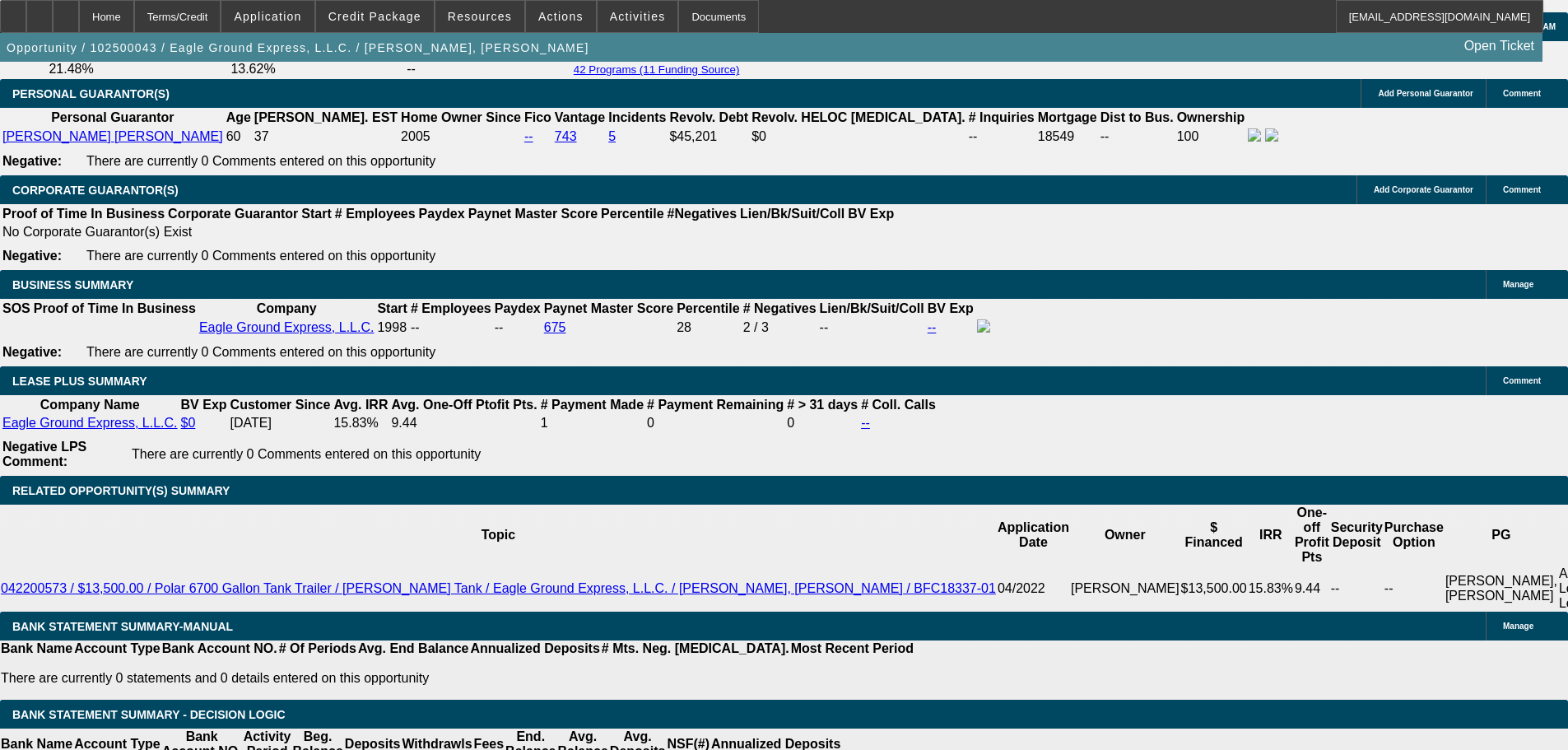
scroll to position [2446, 0]
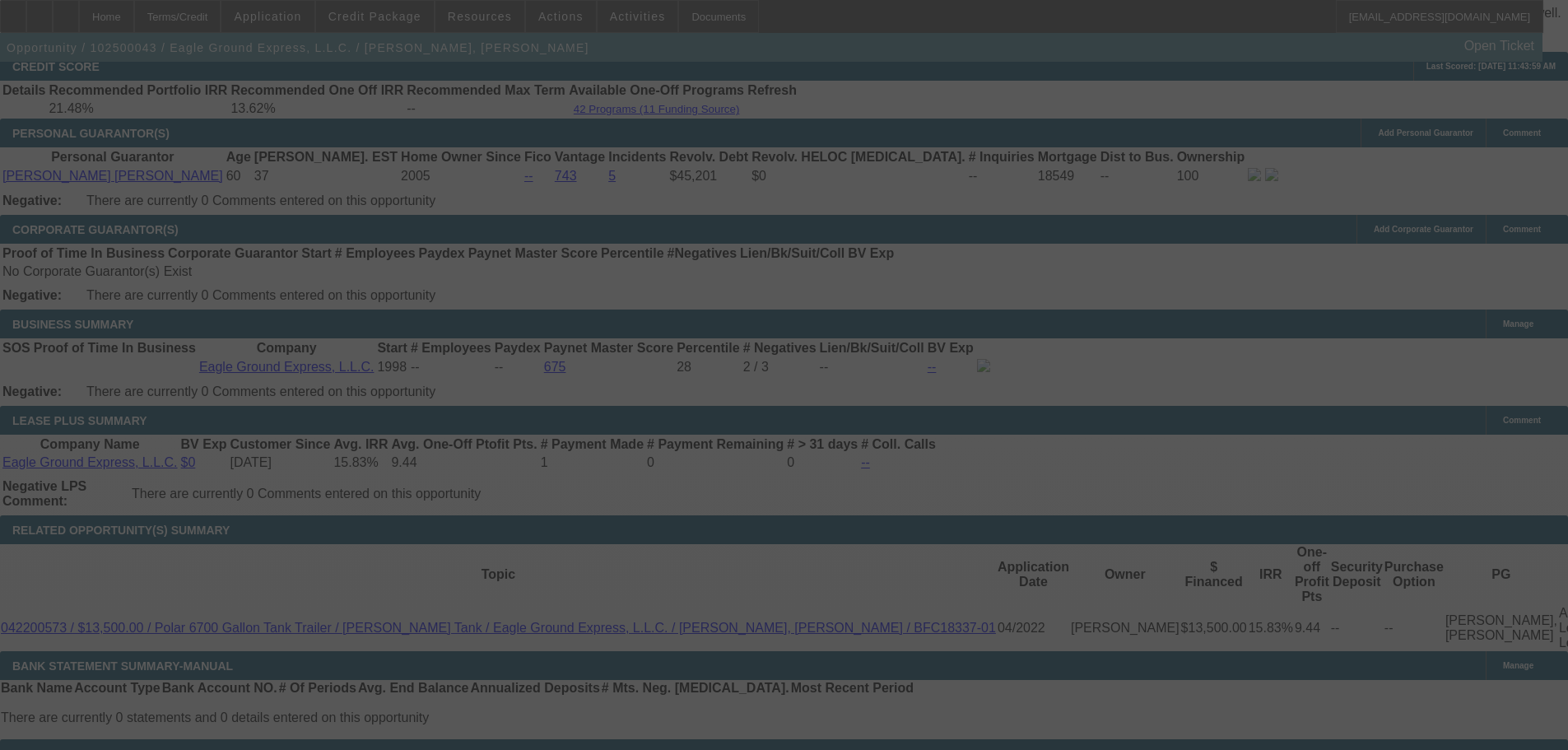
select select "0.15"
select select "2"
select select "0"
select select "6"
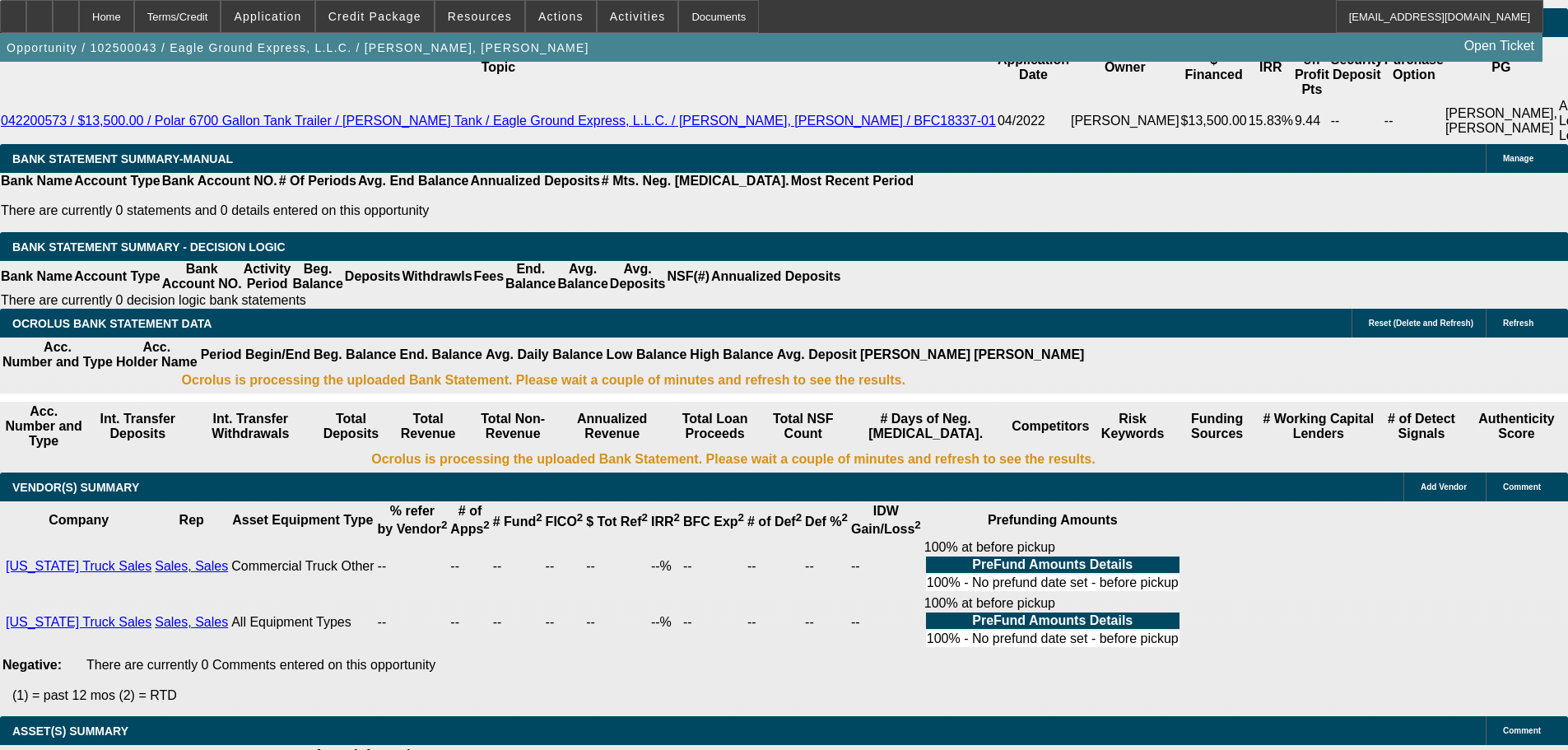
scroll to position [3022, 0]
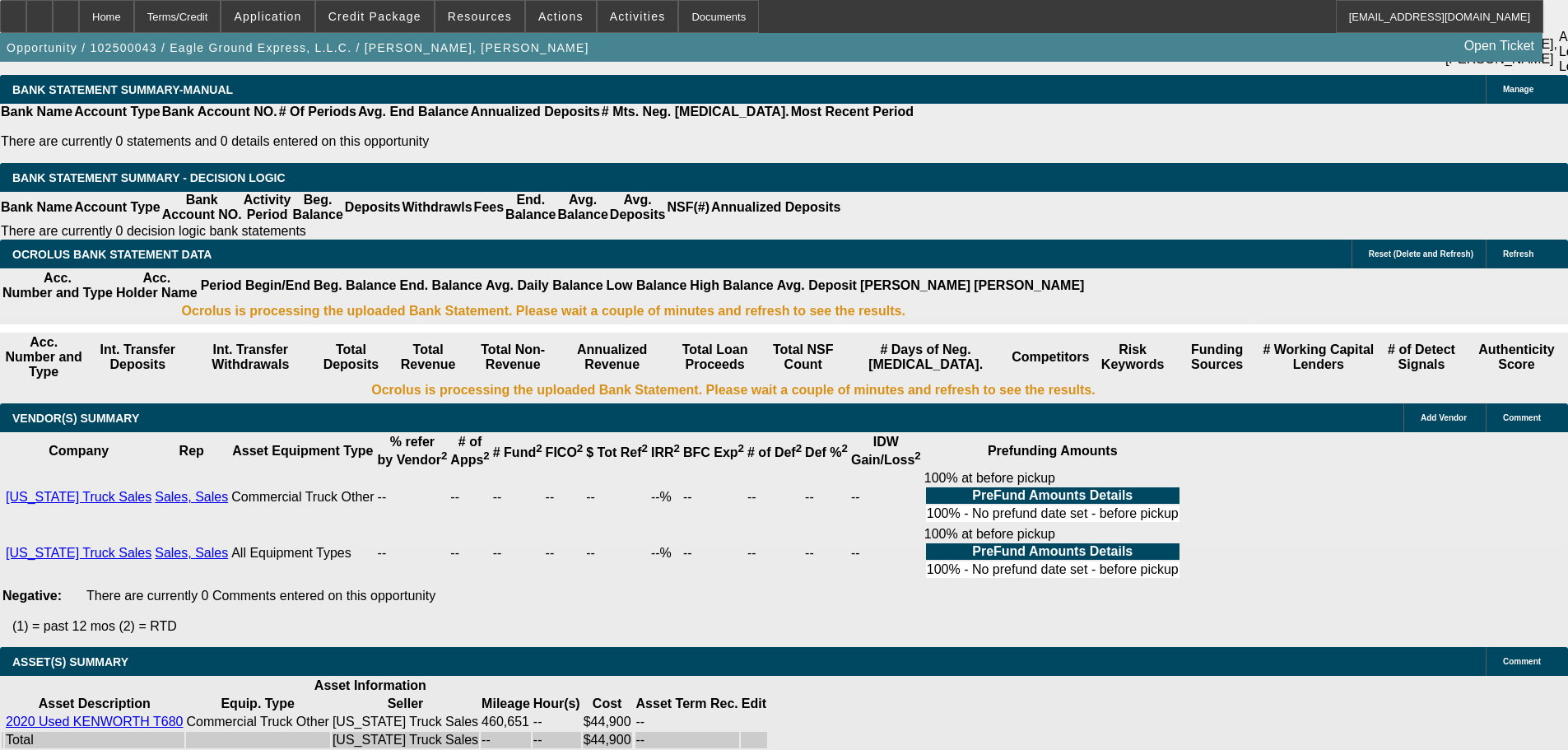
select select "4"
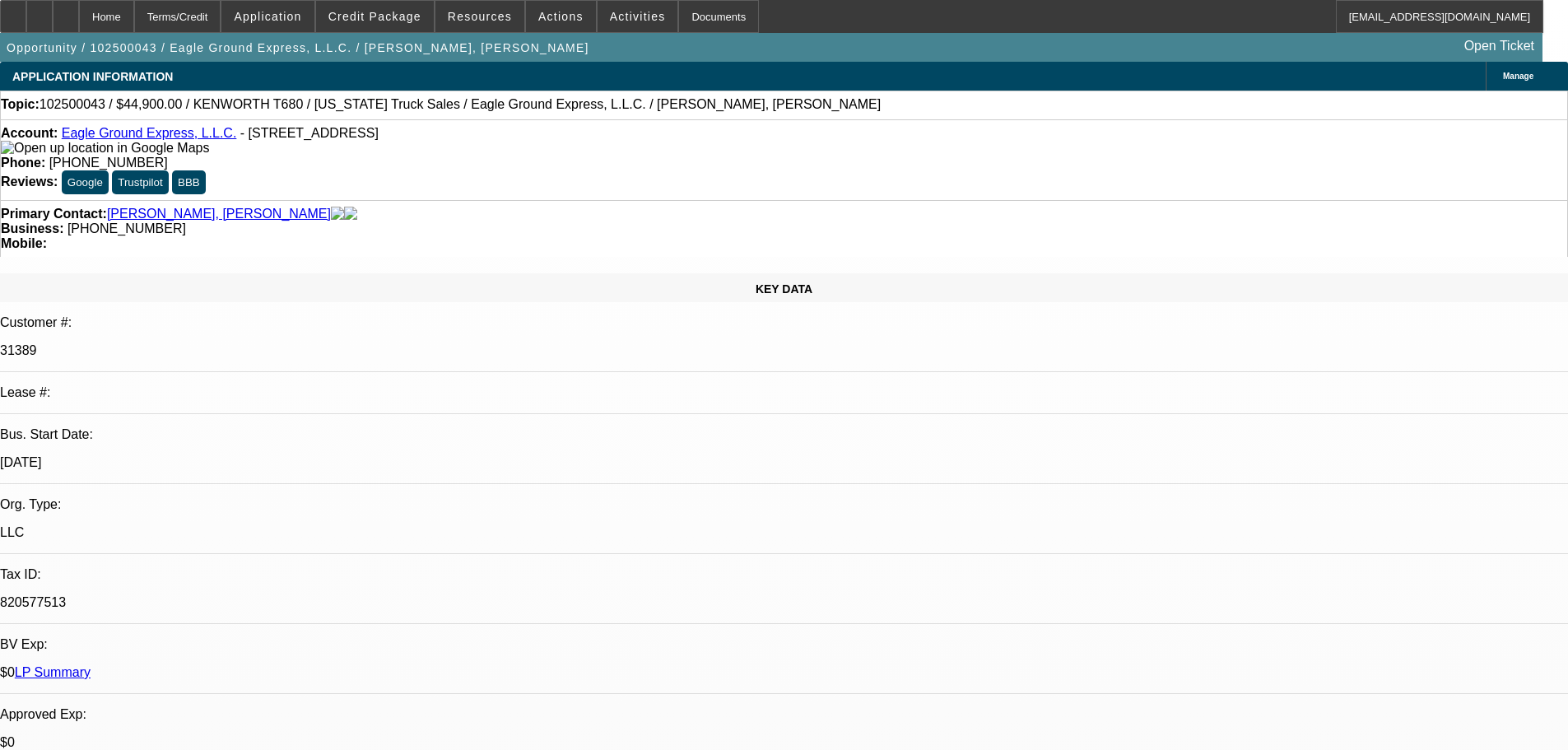
paste textarea "PASS, JUST NOT INTERESTED IN AN OTR TRUCK FOR THE PORT."
type textarea "PASS, JUST NOT INTERESTED IN AN OTR TRUCK FOR THE PORT."
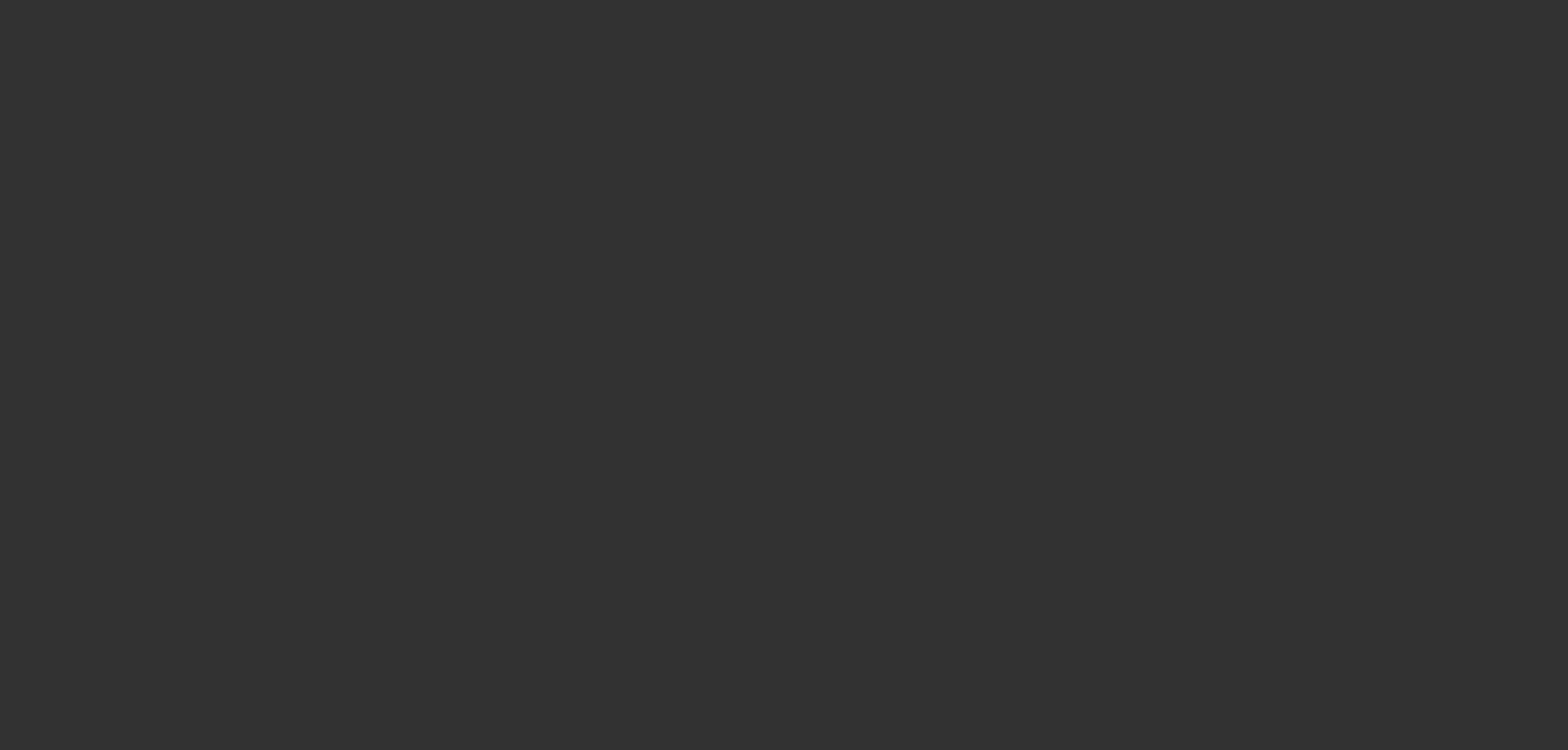
select select "0.15"
select select "2"
select select "0"
select select "6"
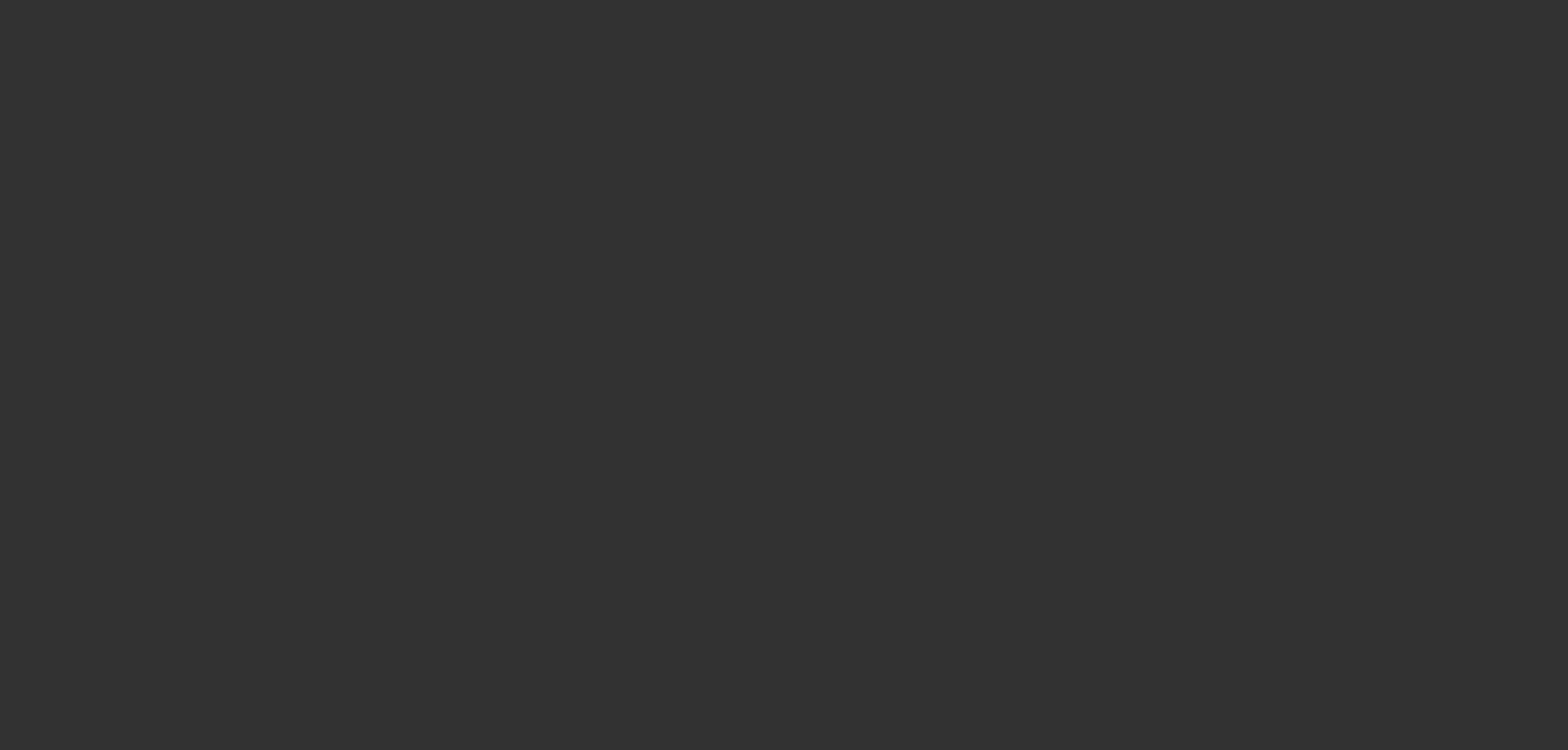
select select "0"
select select "2"
select select "0"
select select "6"
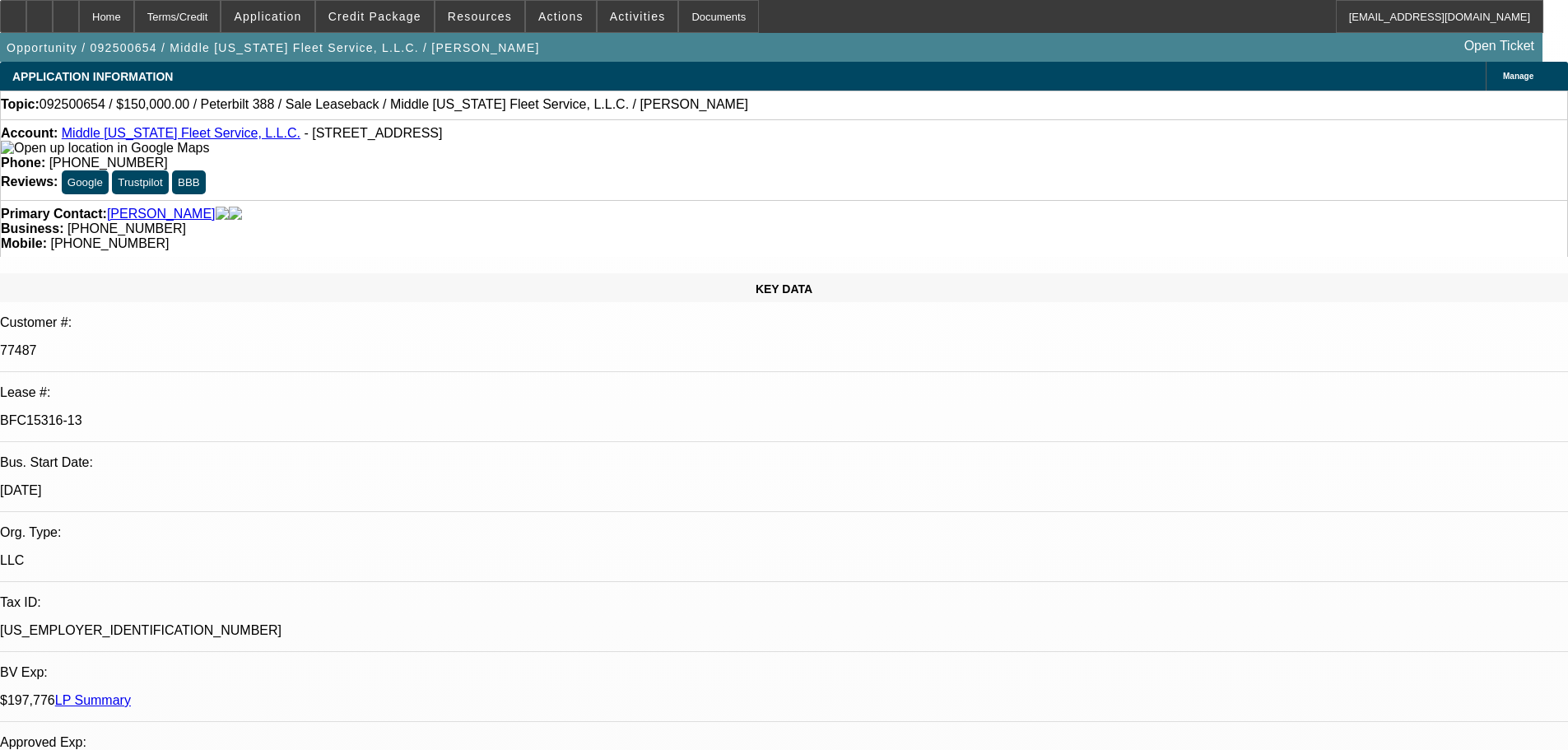
select select "0"
select select "2"
select select "0"
select select "6"
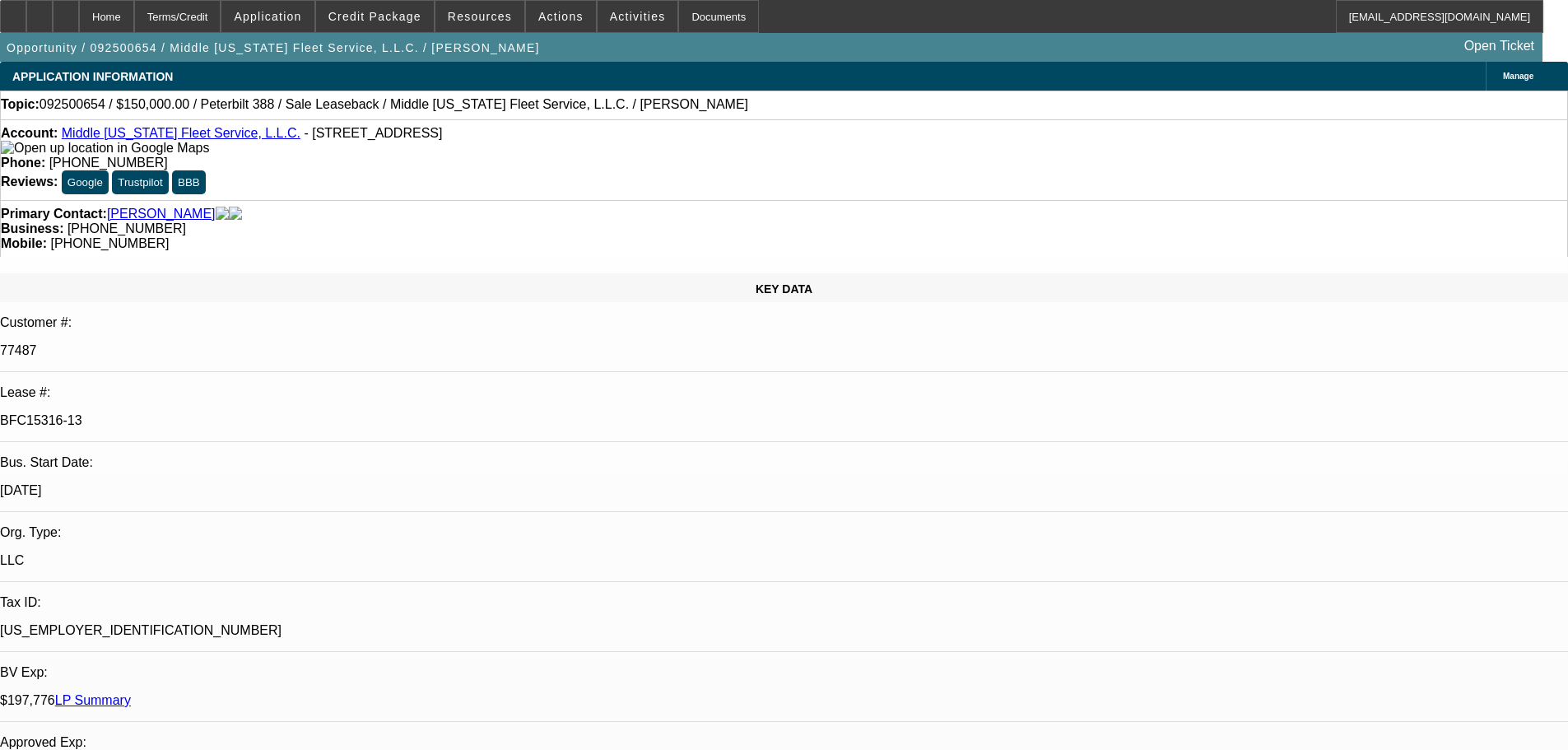
select select "0"
select select "2"
select select "0"
select select "6"
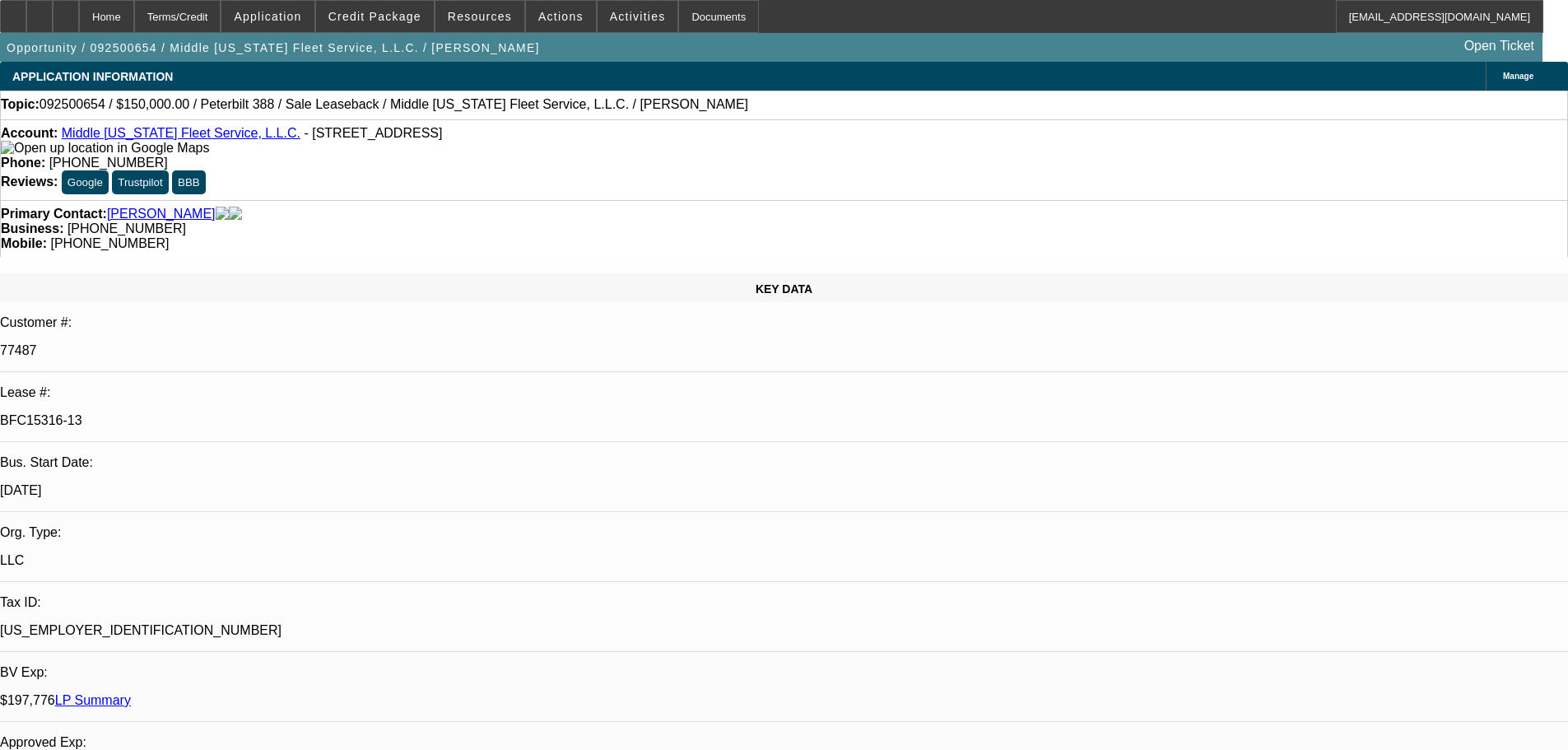
select select "0"
select select "2"
select select "0"
select select "6"
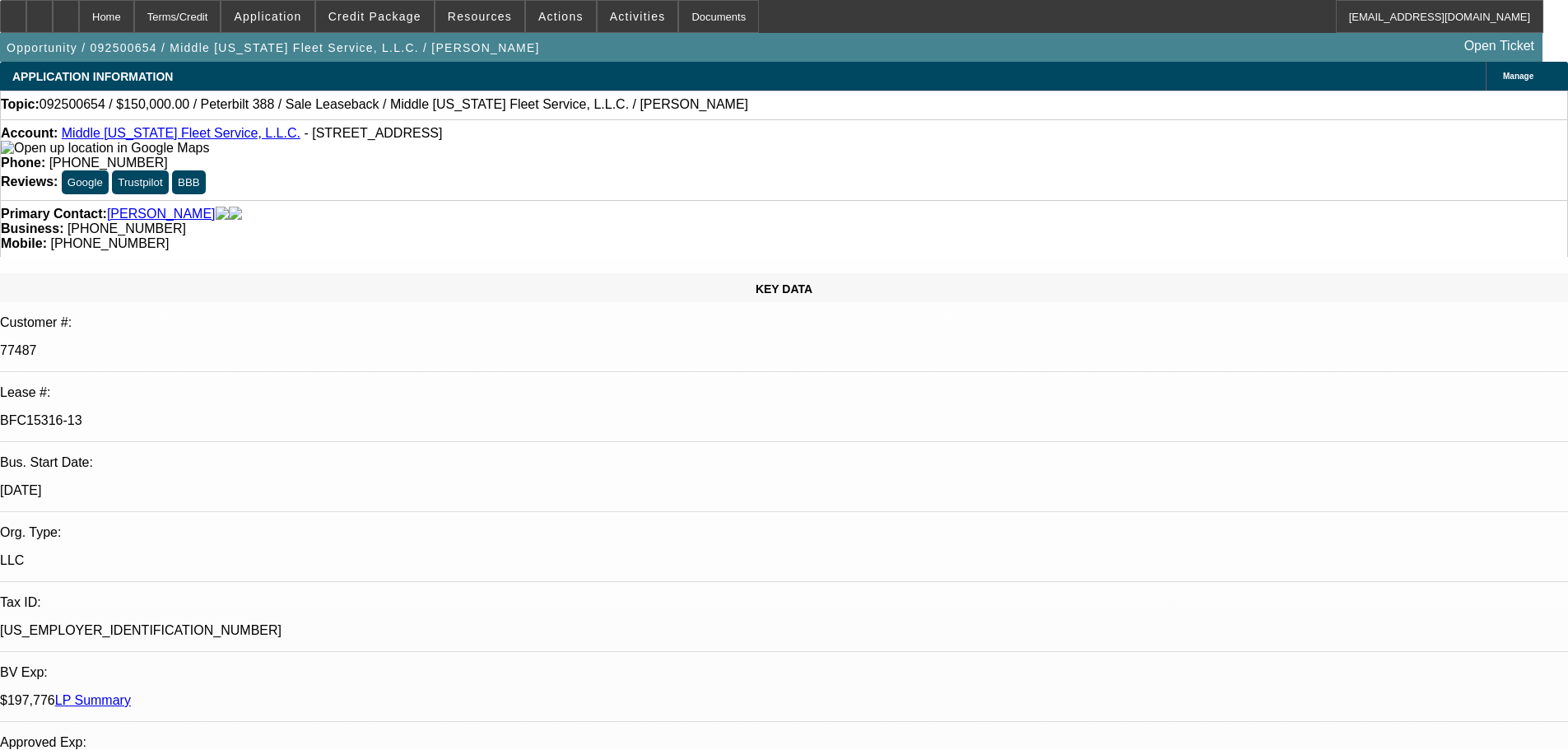
select select "0"
select select "2"
select select "0"
select select "6"
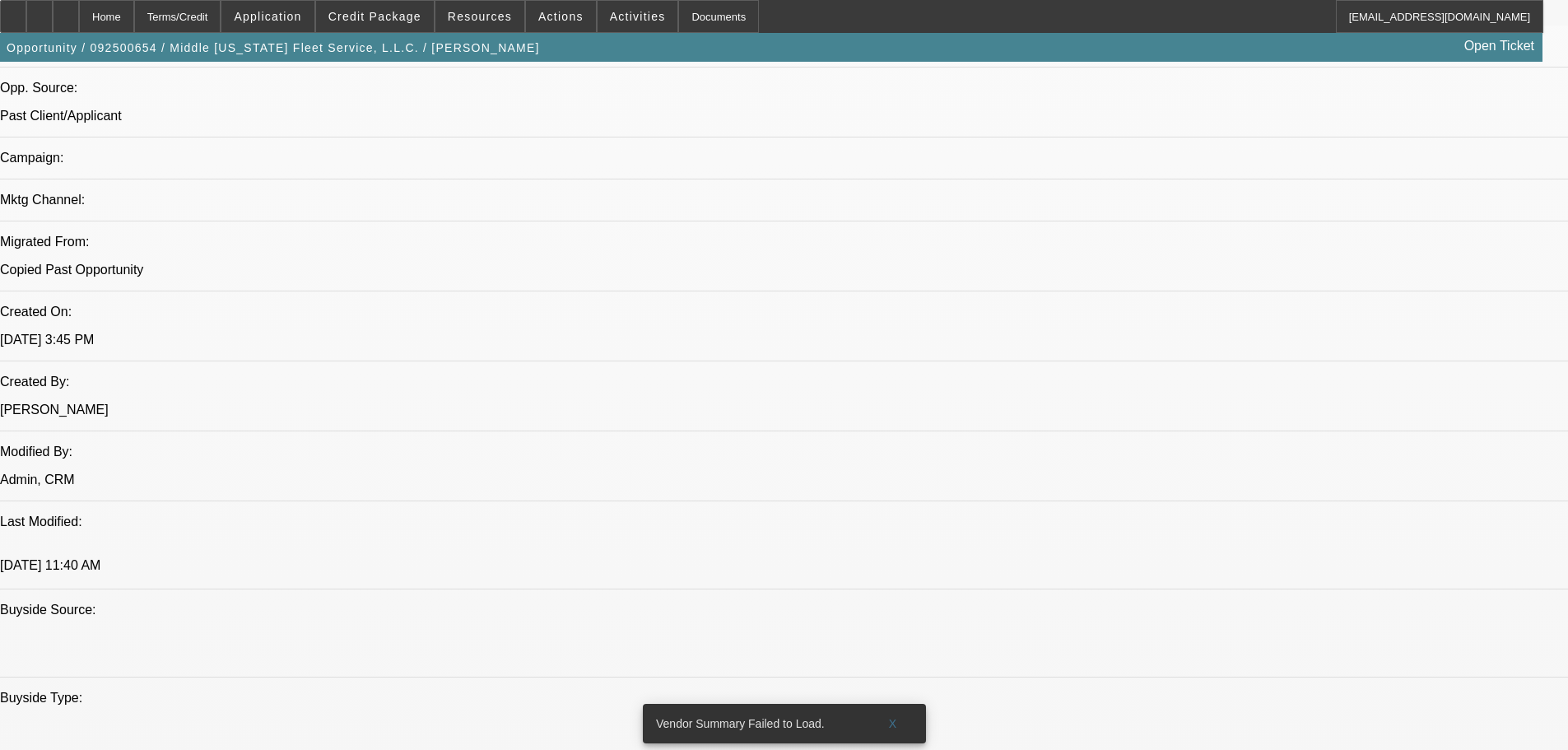
scroll to position [1153, 0]
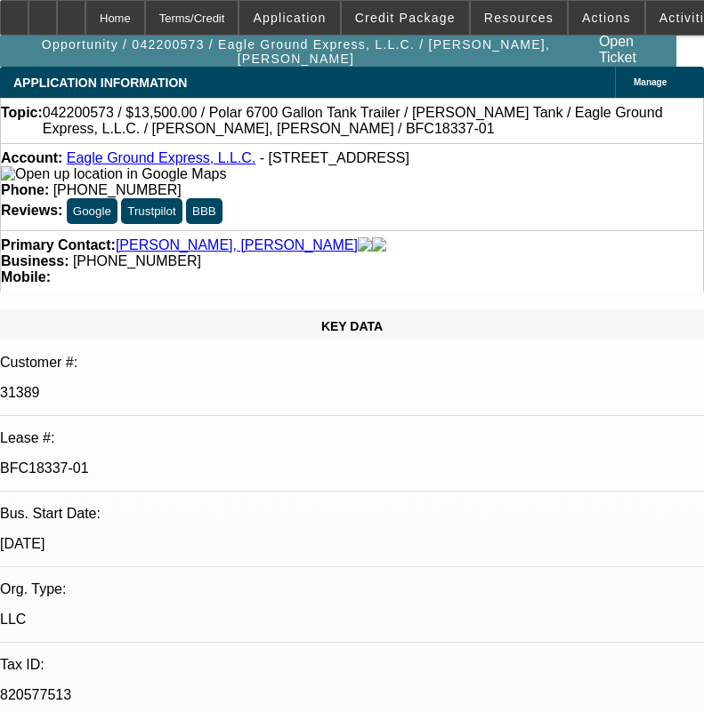
select select "0"
select select "6"
select select "0"
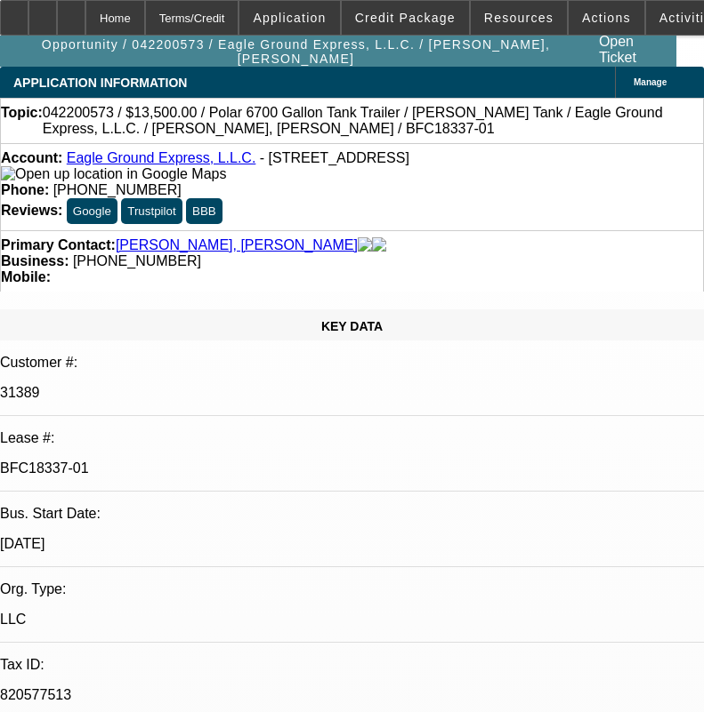
select select "0"
select select "6"
select select "0"
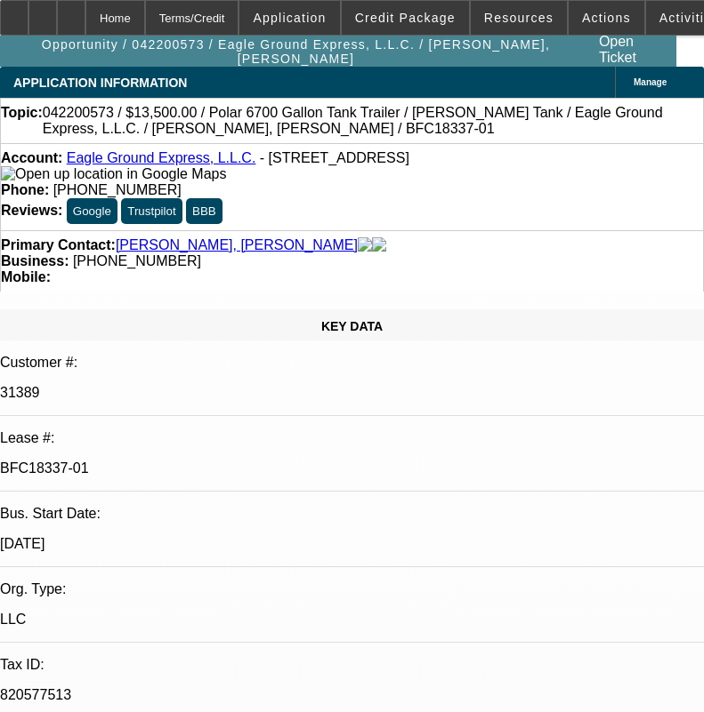
select select "0"
select select "6"
select select "0"
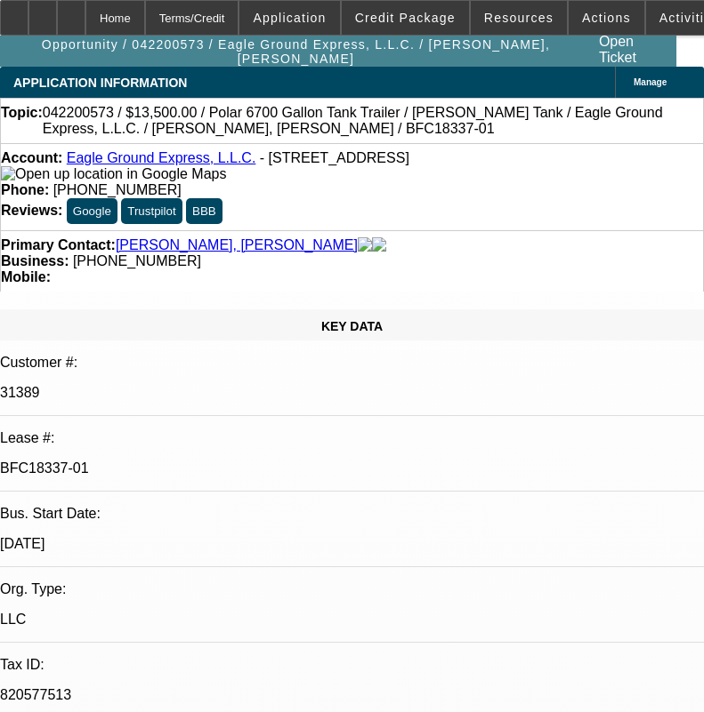
select select "6"
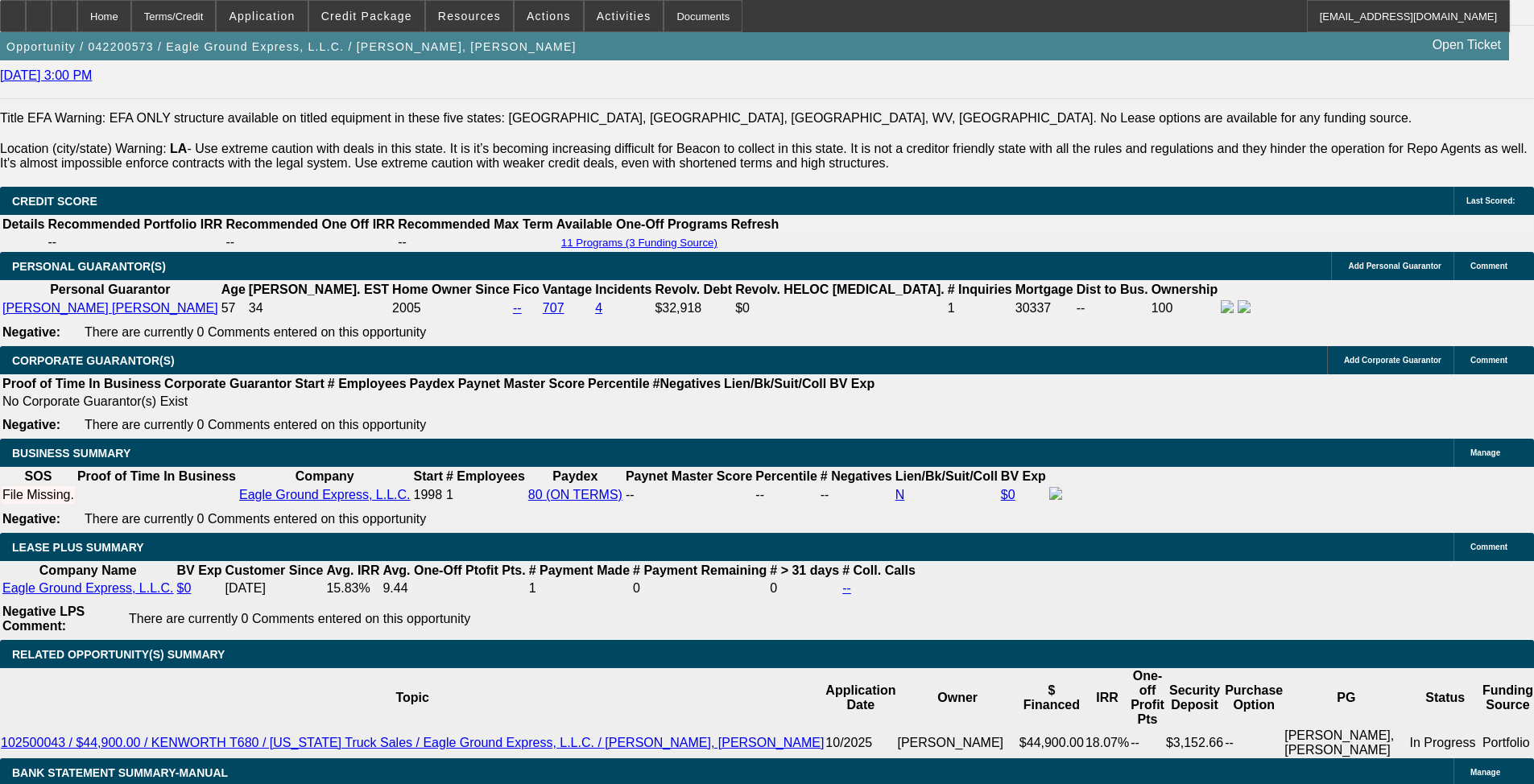
scroll to position [2174, 0]
